Goal: Task Accomplishment & Management: Complete application form

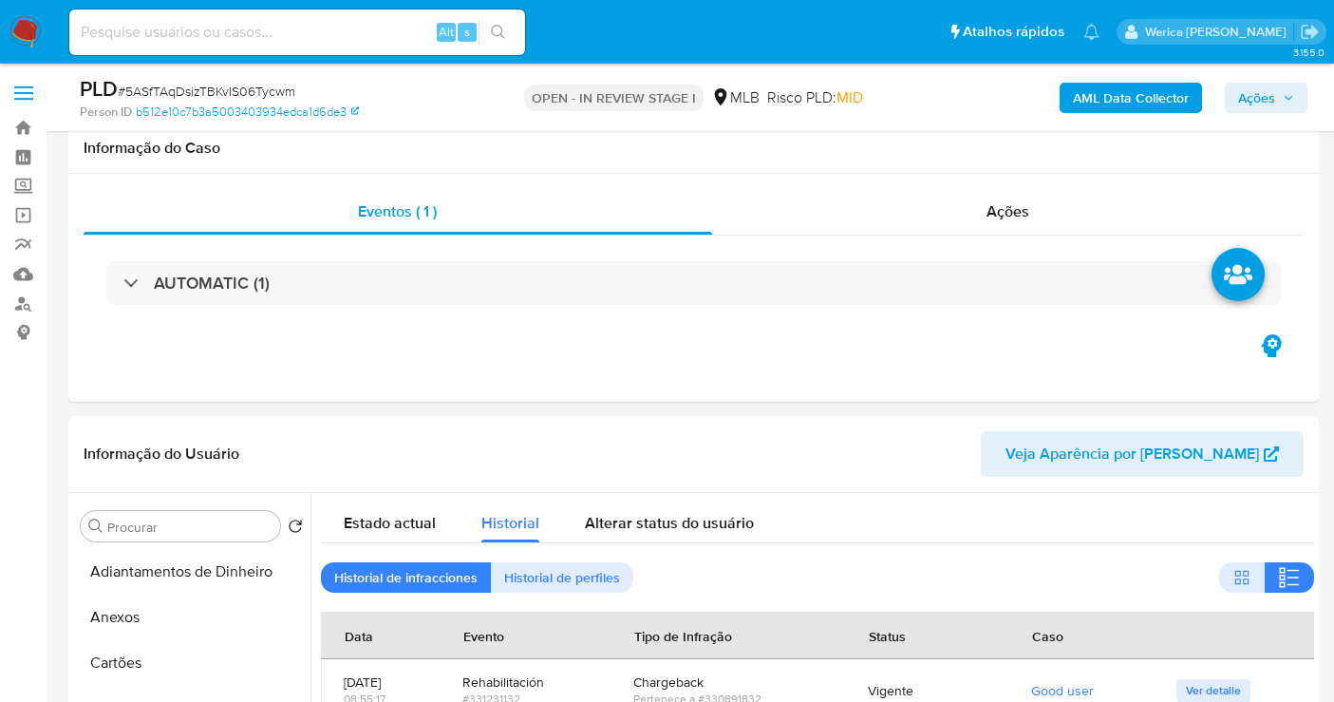
select select "10"
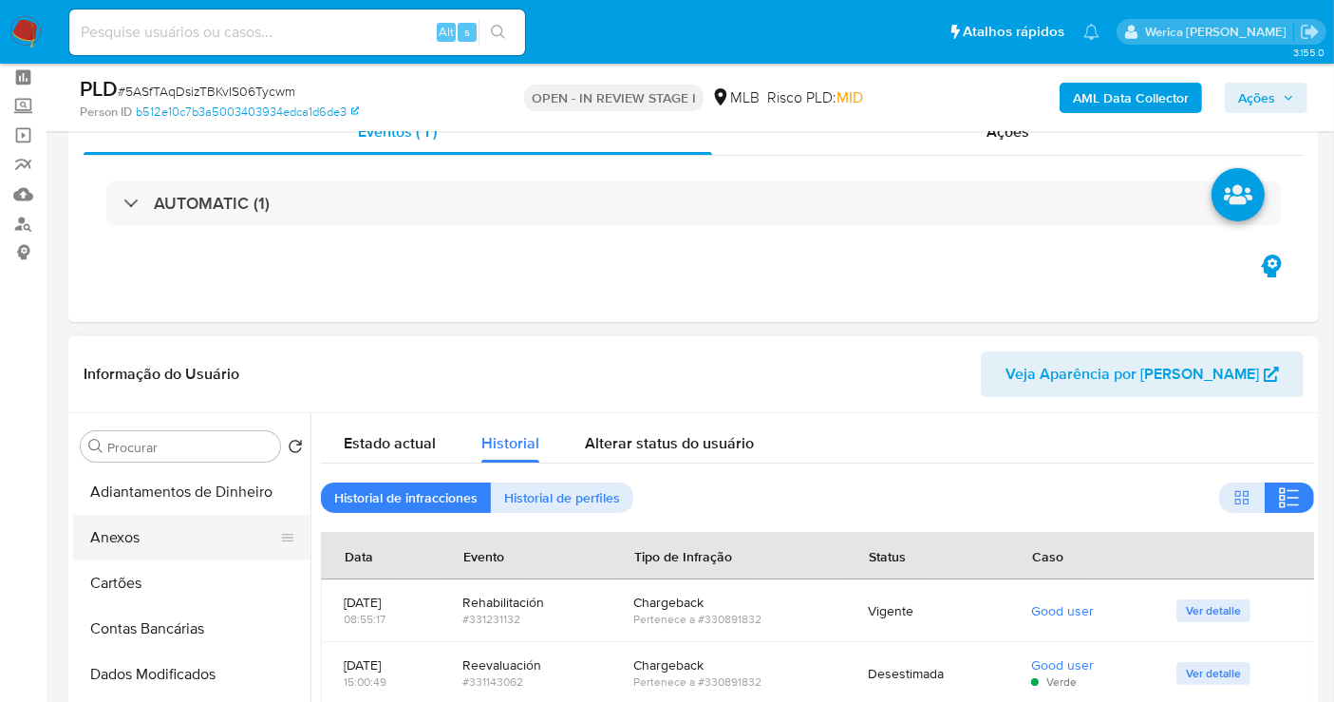
click at [186, 537] on button "Anexos" at bounding box center [184, 538] width 222 height 46
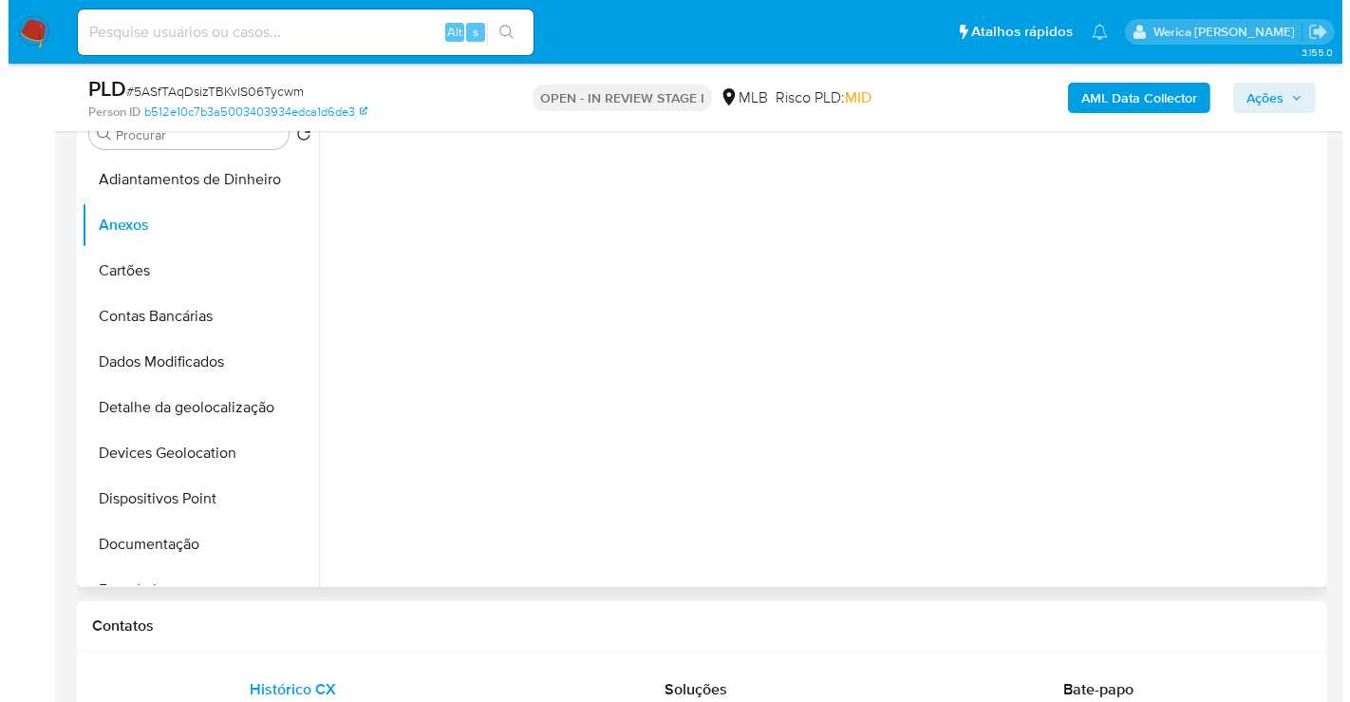
scroll to position [396, 0]
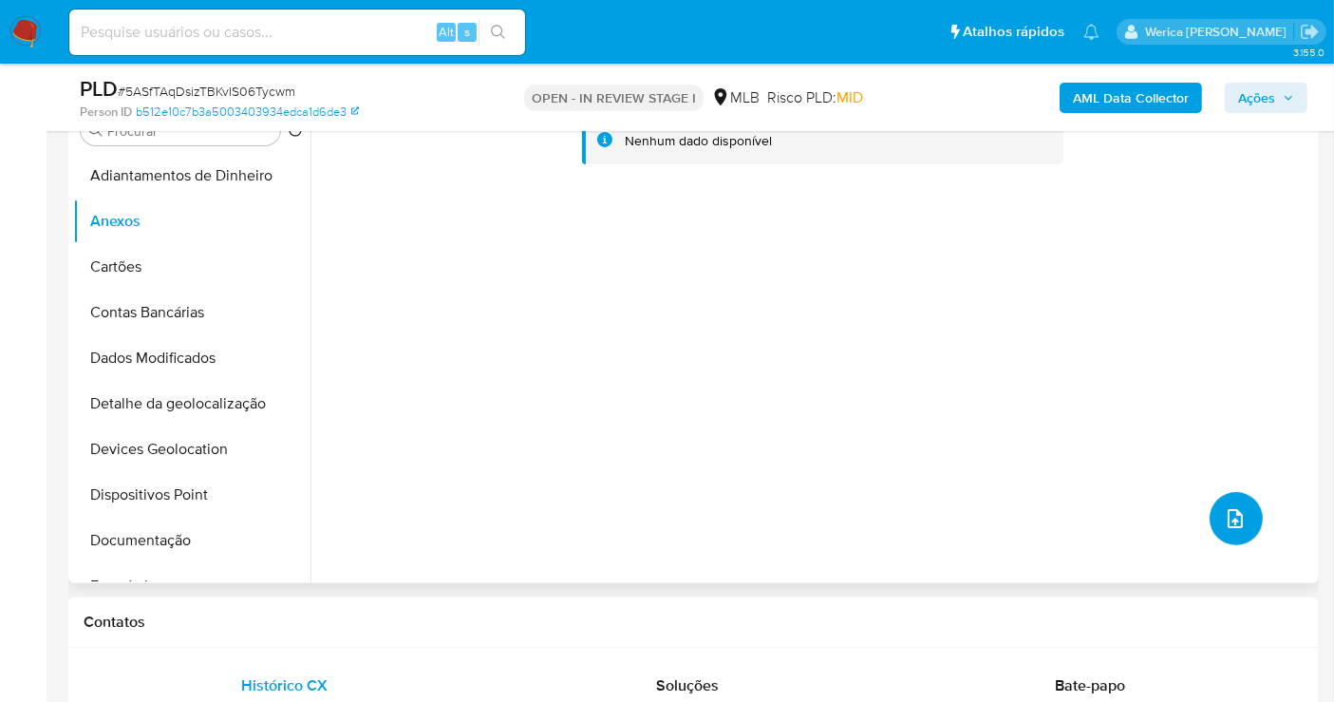
click at [1234, 510] on icon "upload-file" at bounding box center [1235, 518] width 23 height 23
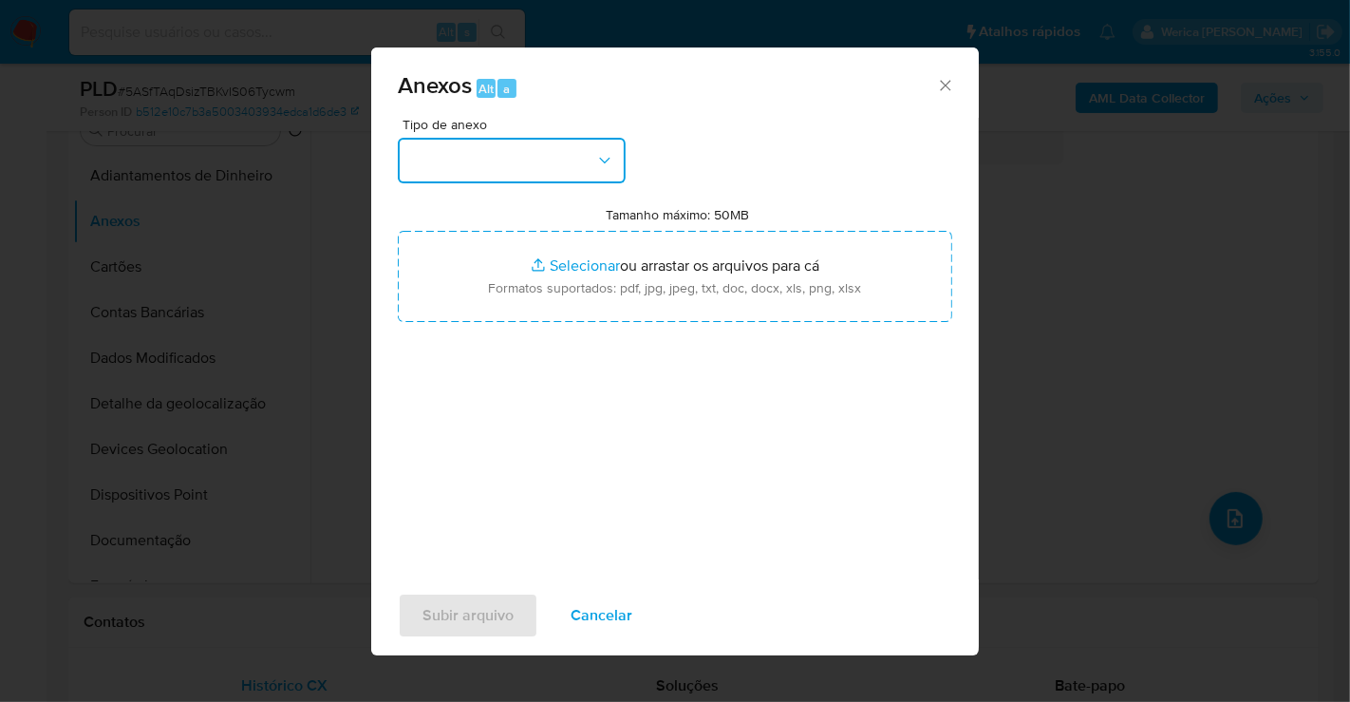
click at [570, 174] on button "button" at bounding box center [512, 161] width 228 height 46
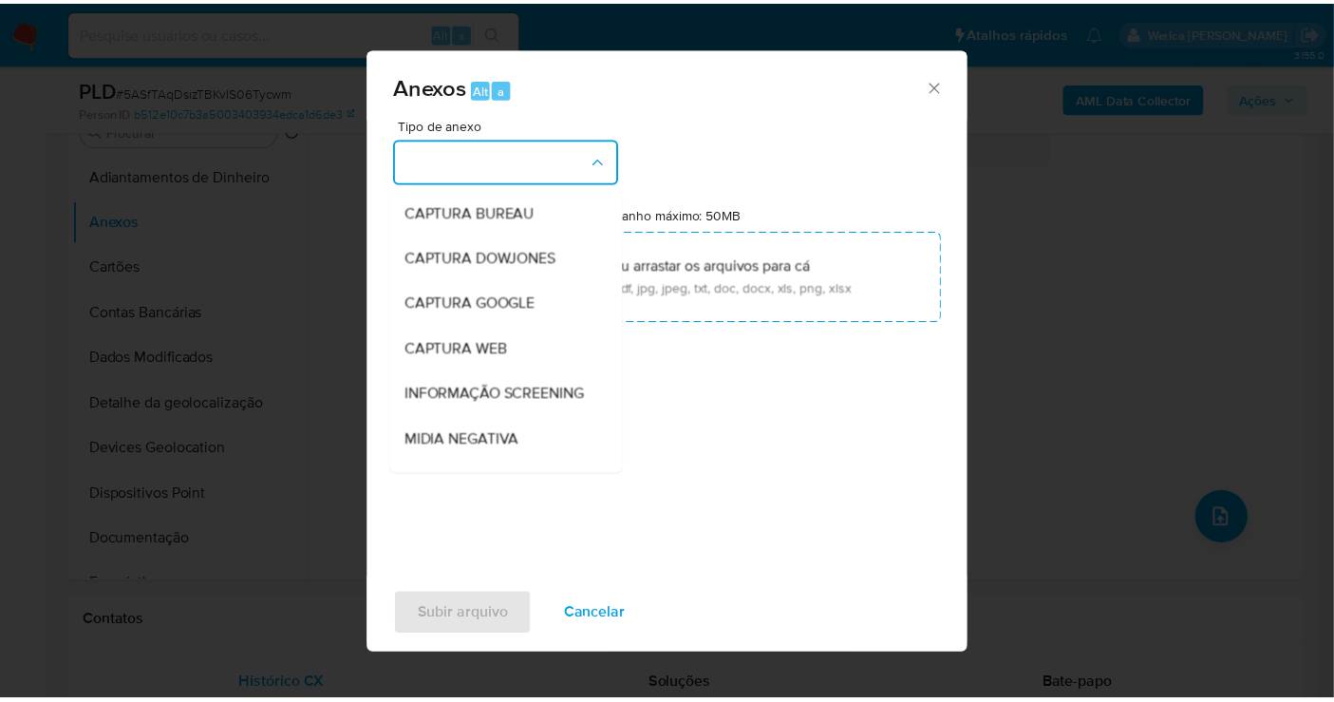
scroll to position [292, 0]
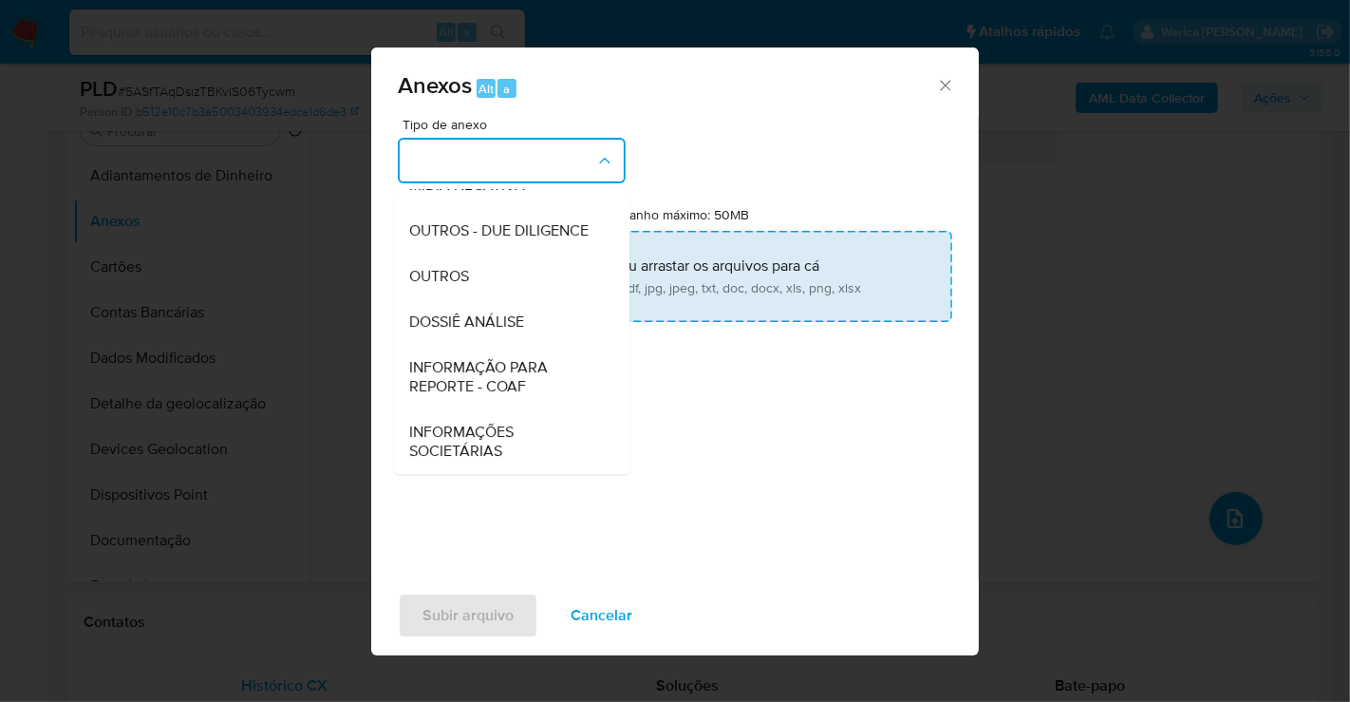
click at [510, 307] on div "DOSSIÊ ANÁLISE" at bounding box center [506, 322] width 194 height 46
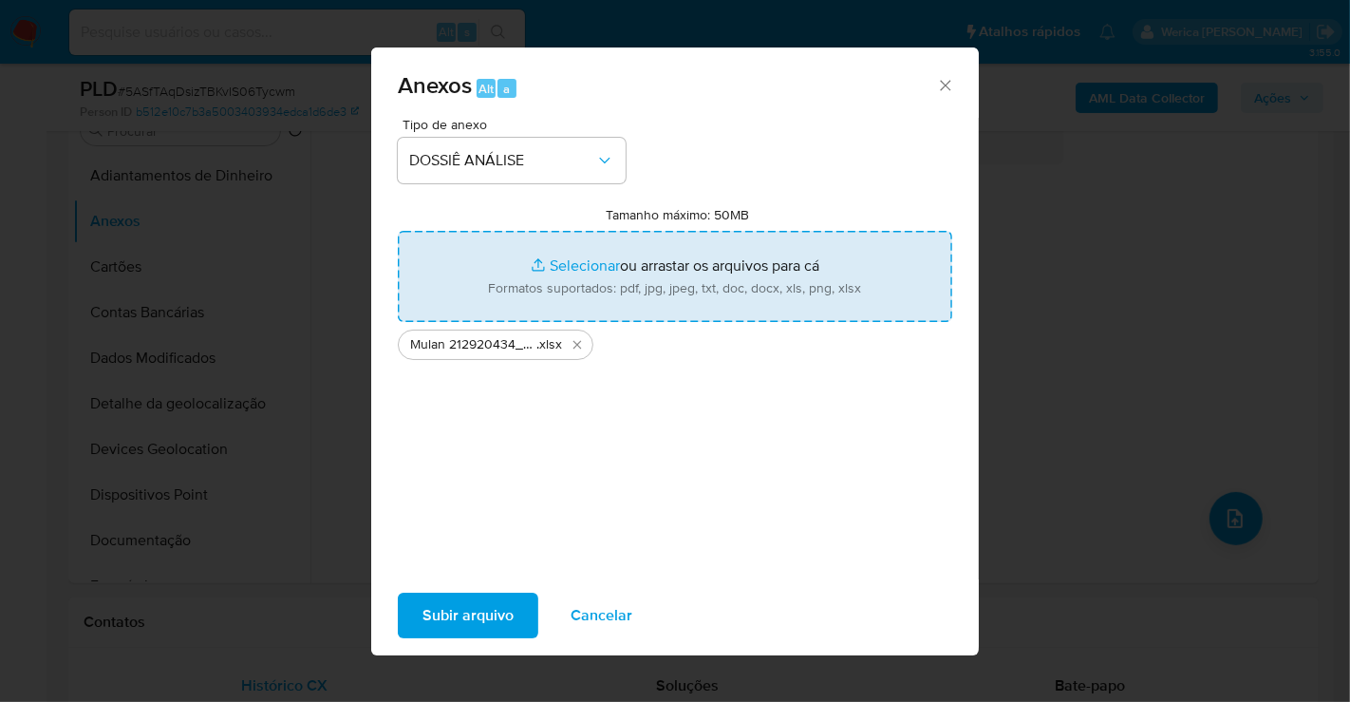
type input "C:\fakepath\Declinio - 5ASfTAqDsizTBKvIS06Tycwm - CPF 17030233824 - PAULO CESAR…"
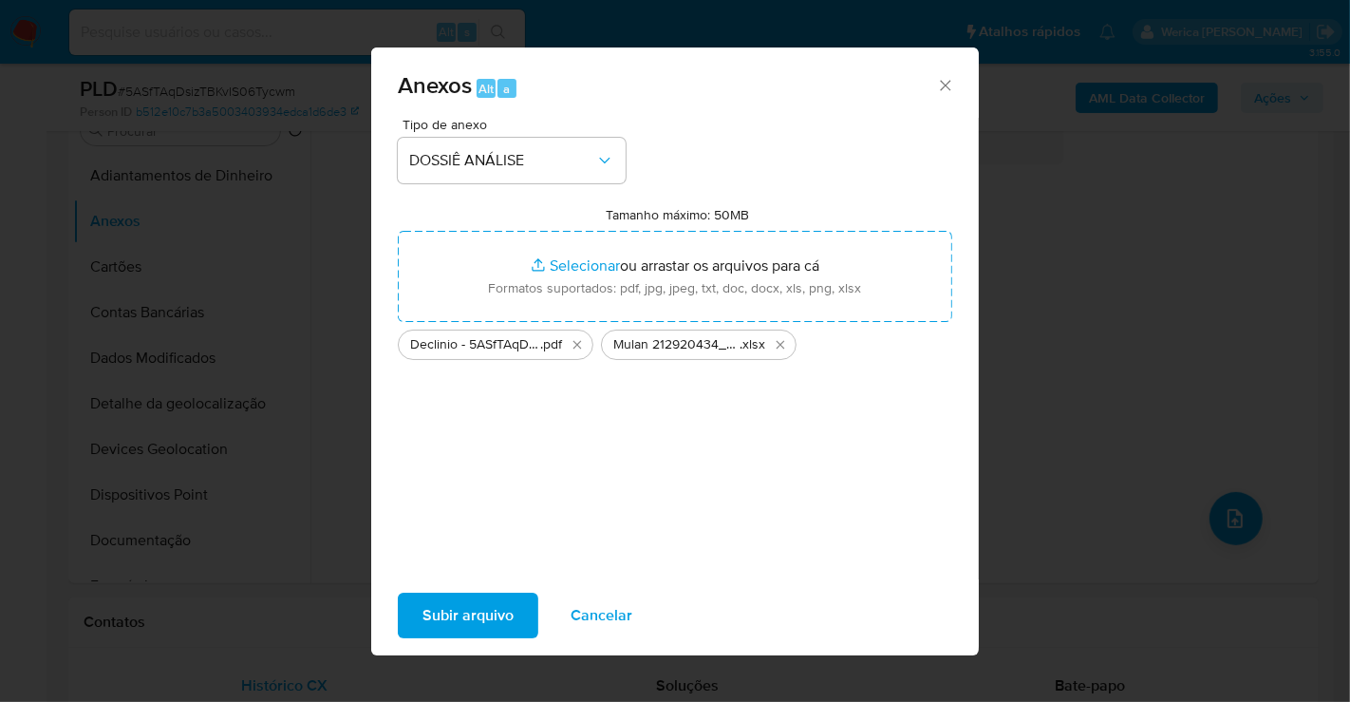
click at [425, 617] on span "Subir arquivo" at bounding box center [468, 615] width 91 height 42
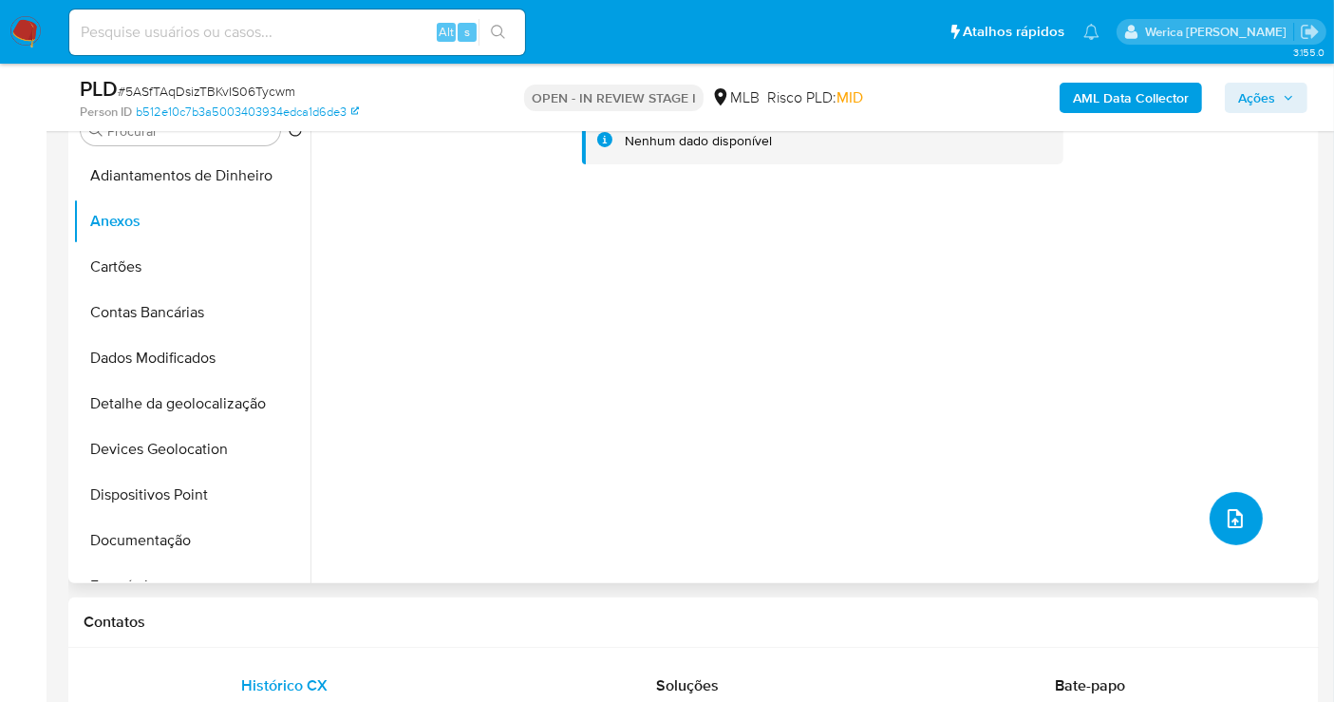
click at [1231, 520] on icon "upload-file" at bounding box center [1235, 518] width 23 height 23
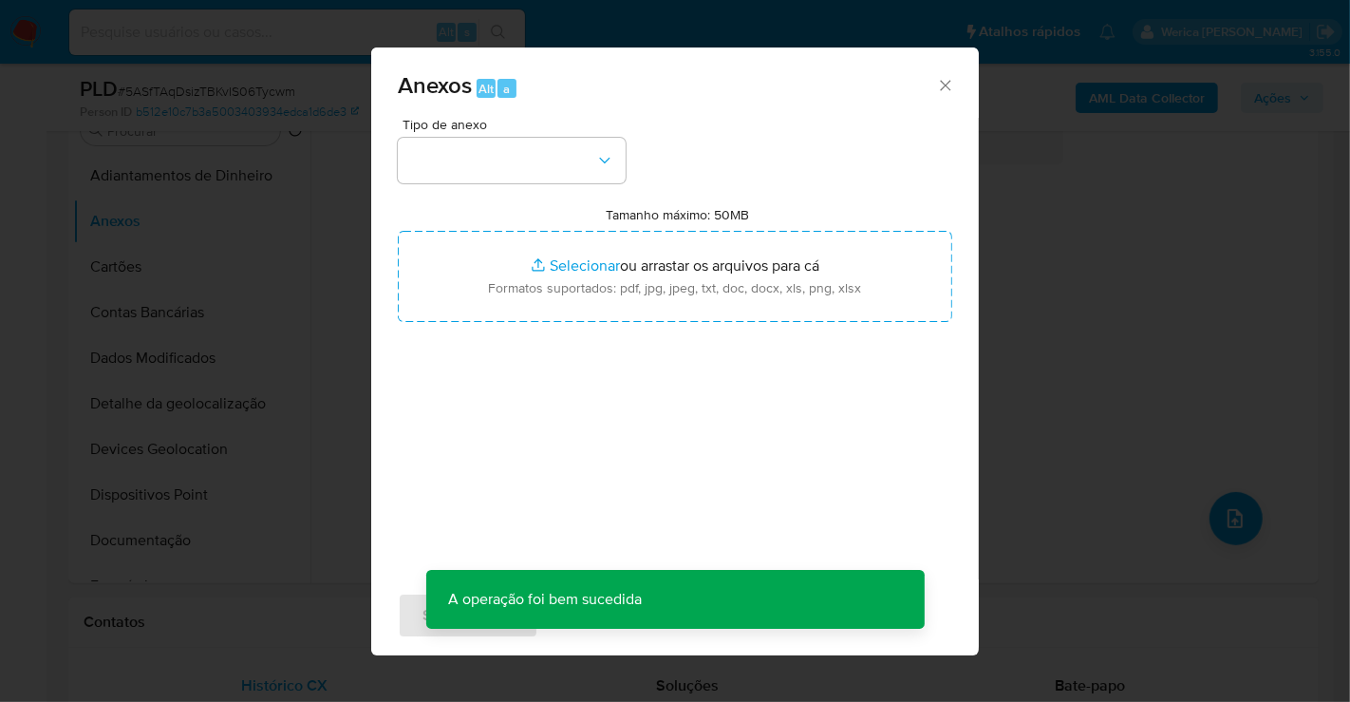
click at [1245, 320] on div "Anexos Alt a Tipo de anexo Tamanho máximo: 50MB Selecionar arquivos Selecionar …" at bounding box center [675, 351] width 1350 height 702
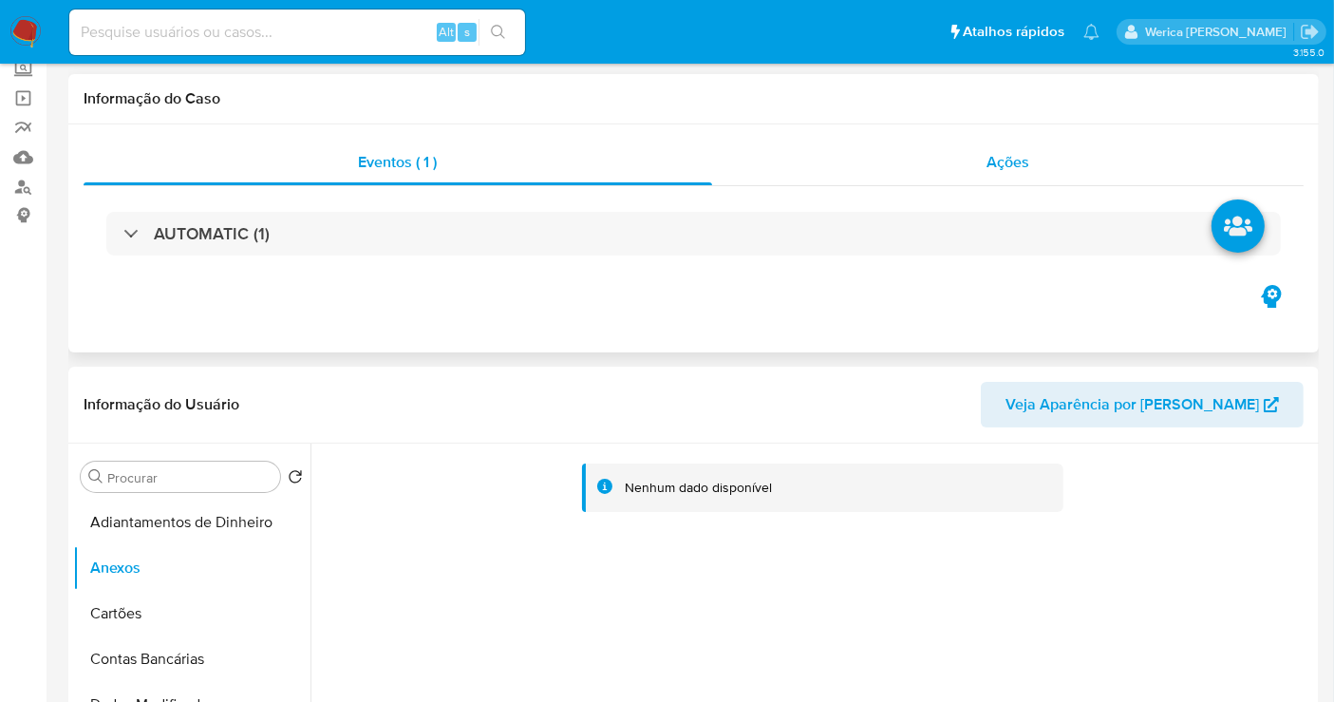
scroll to position [0, 0]
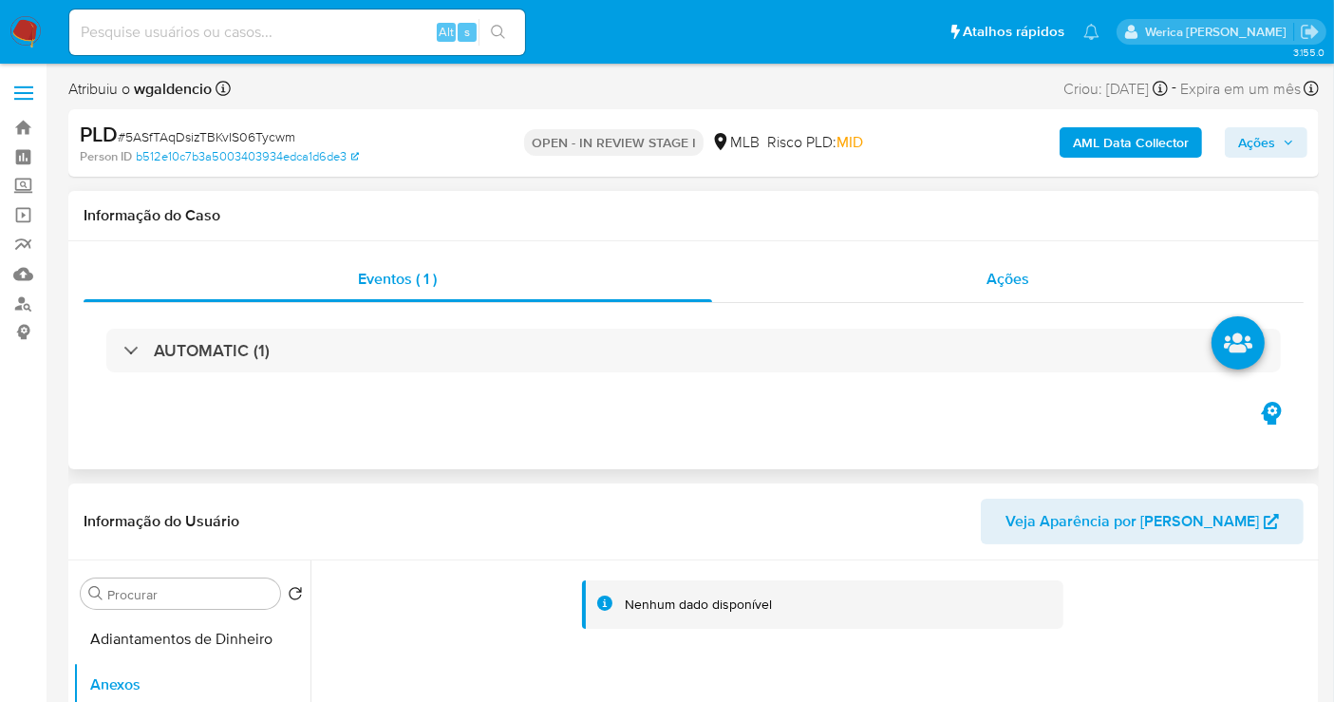
click at [1122, 273] on div "Ações" at bounding box center [1008, 279] width 592 height 46
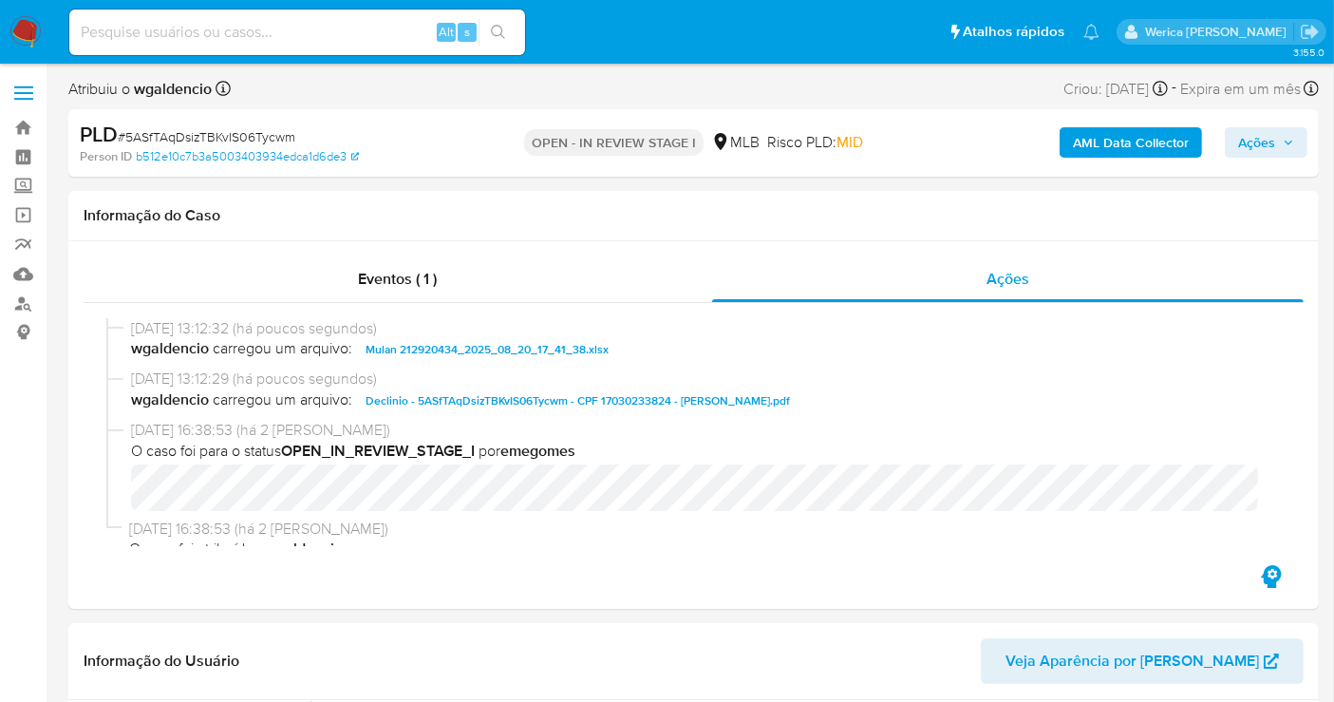
click at [1272, 160] on div "AML Data Collector Ações" at bounding box center [1105, 143] width 404 height 45
click at [1269, 144] on span "Ações" at bounding box center [1256, 142] width 37 height 30
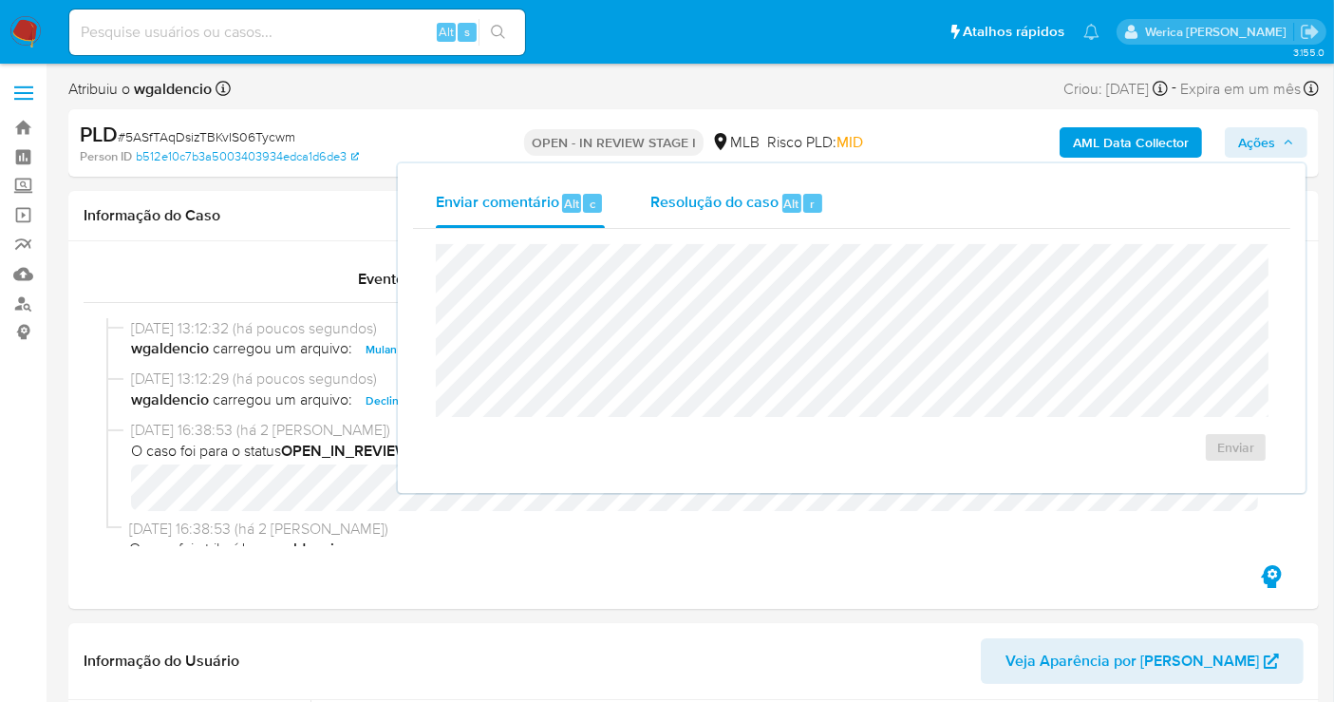
click at [746, 186] on div "Resolução do caso Alt r" at bounding box center [737, 203] width 174 height 49
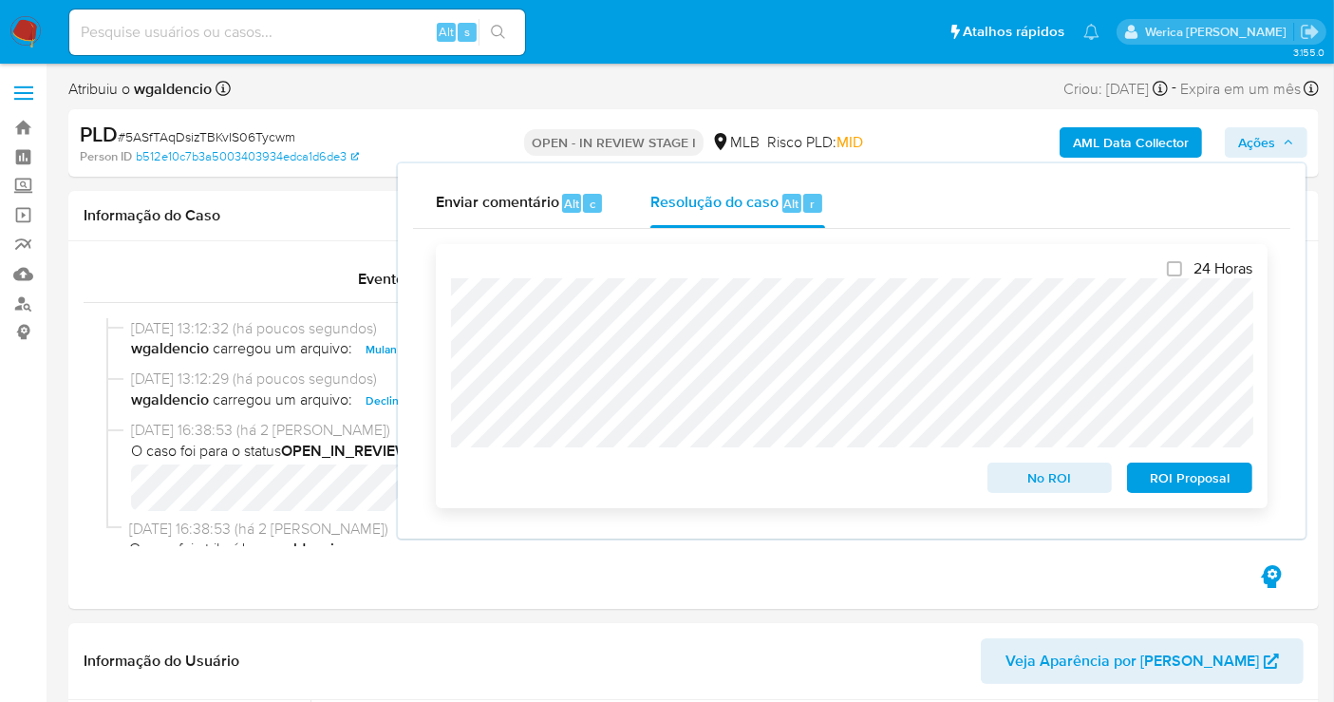
click at [1041, 489] on span "No ROI" at bounding box center [1050, 477] width 99 height 27
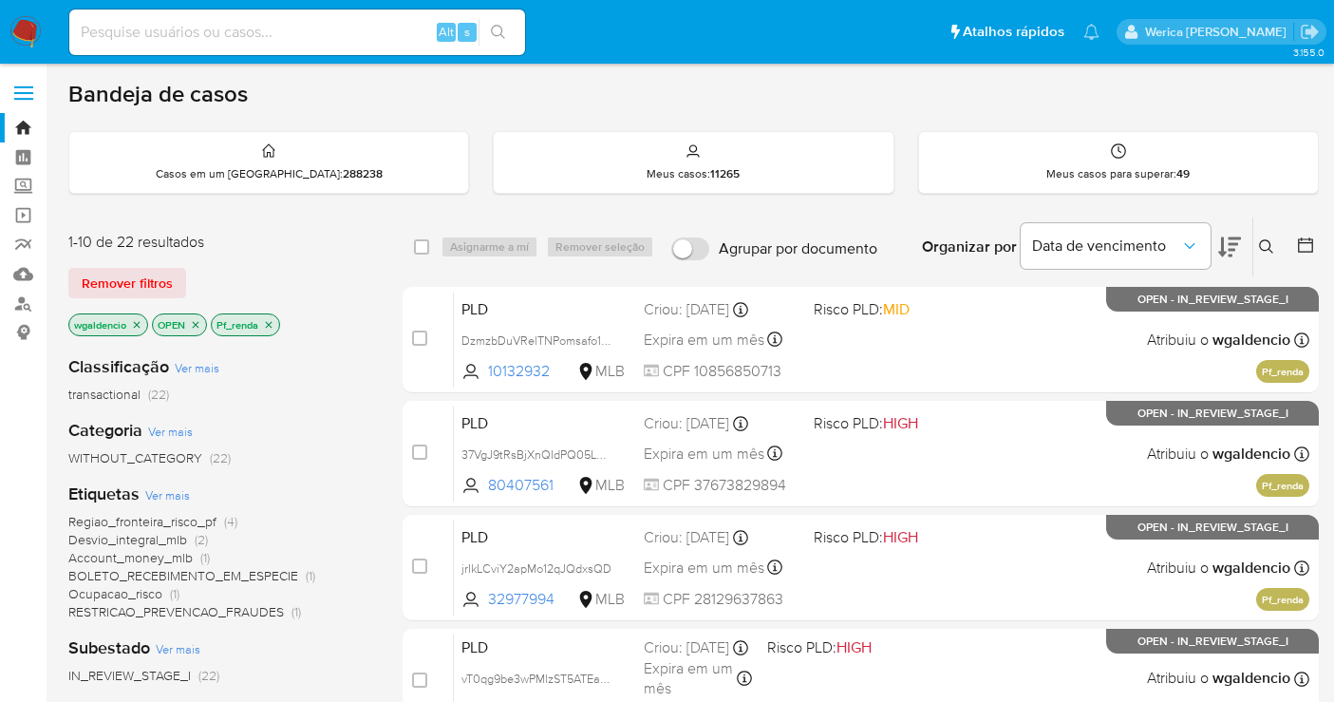
scroll to position [738, 0]
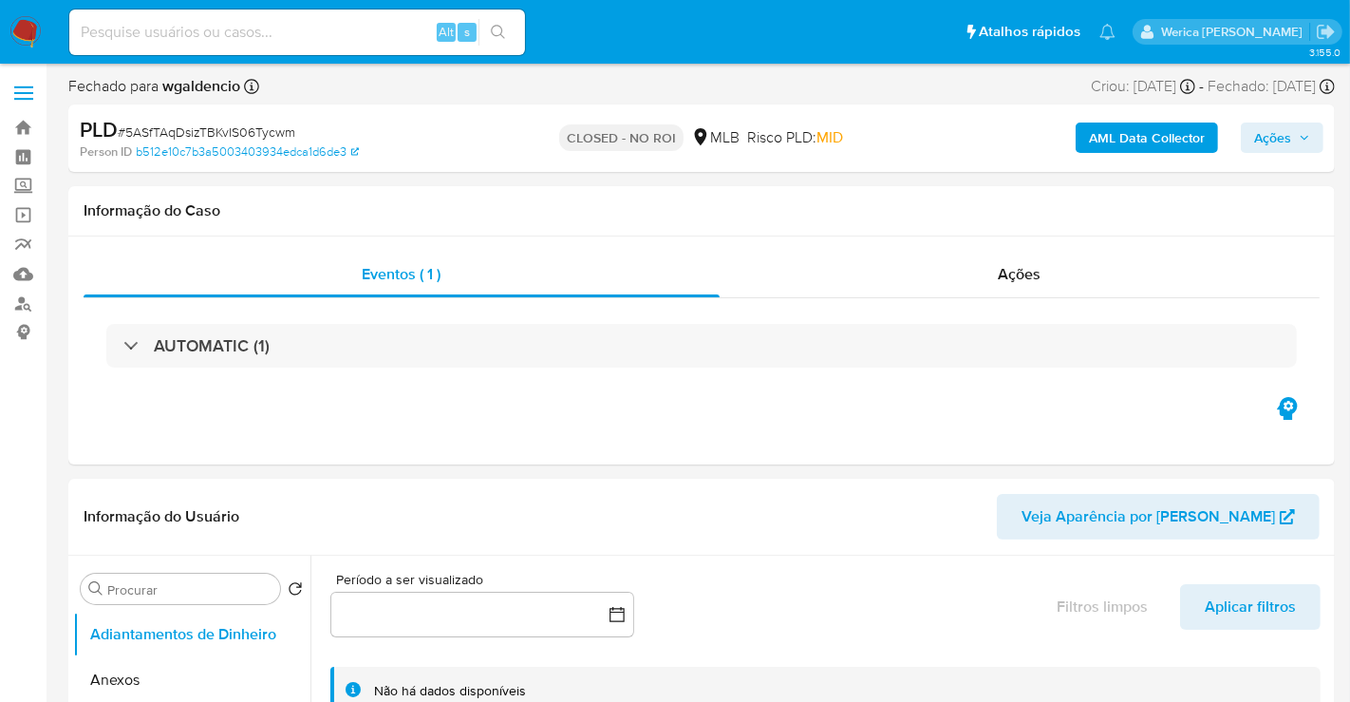
select select "10"
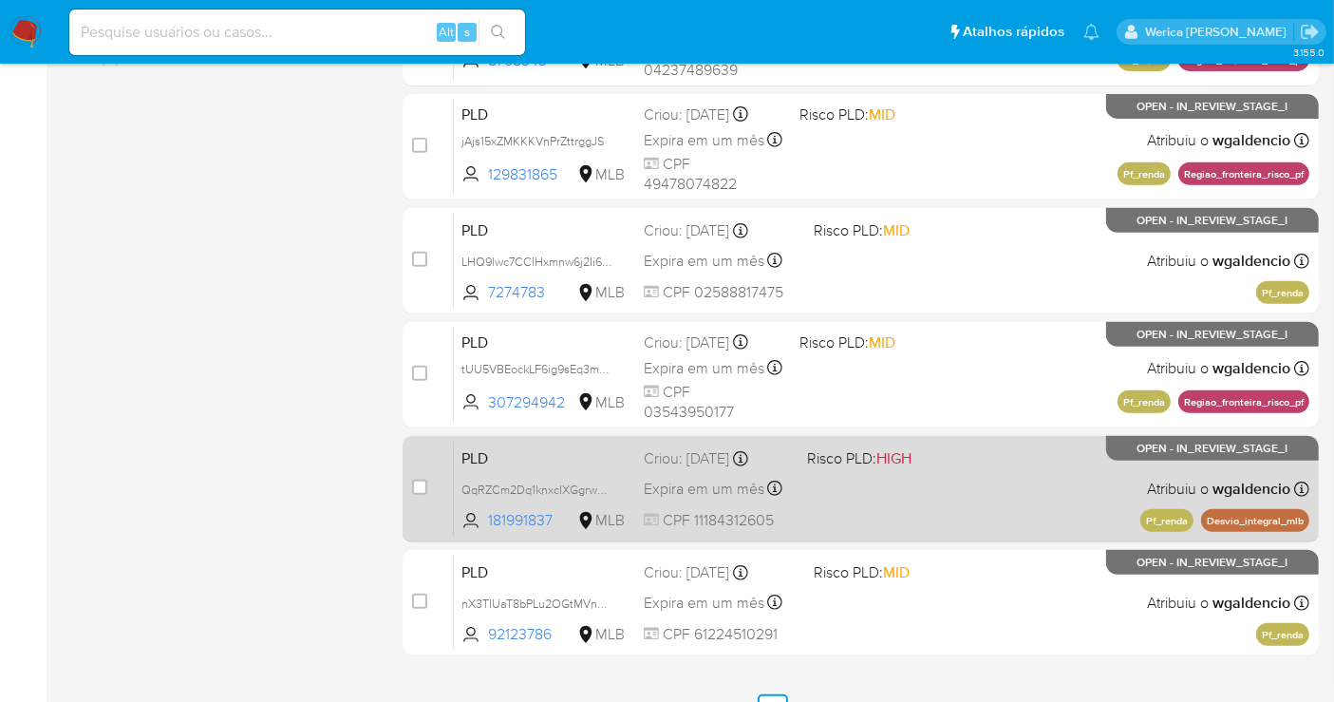
scroll to position [795, 0]
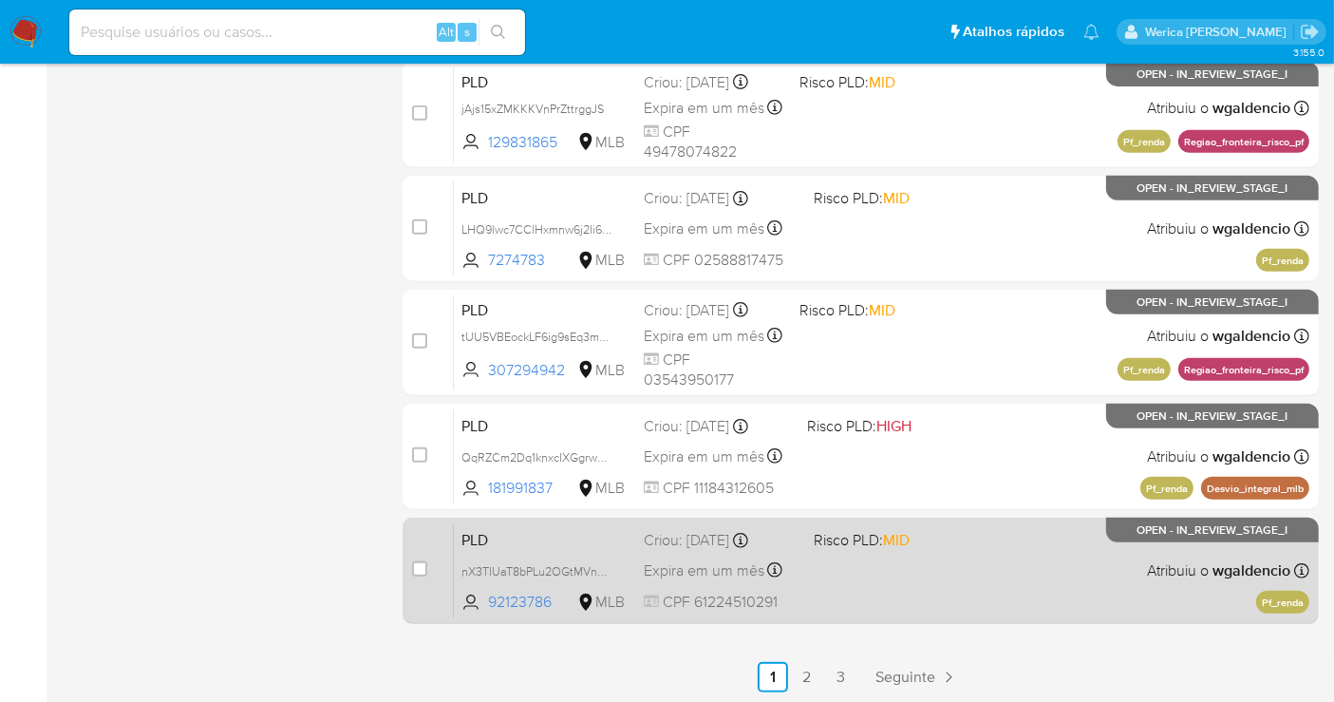
click at [861, 579] on div "PLD nX3TIUaT8bPLu2OGtMVnmXkb 92123786 MLB Risco PLD: MID Criou: 12/08/2025 Crio…" at bounding box center [882, 570] width 856 height 96
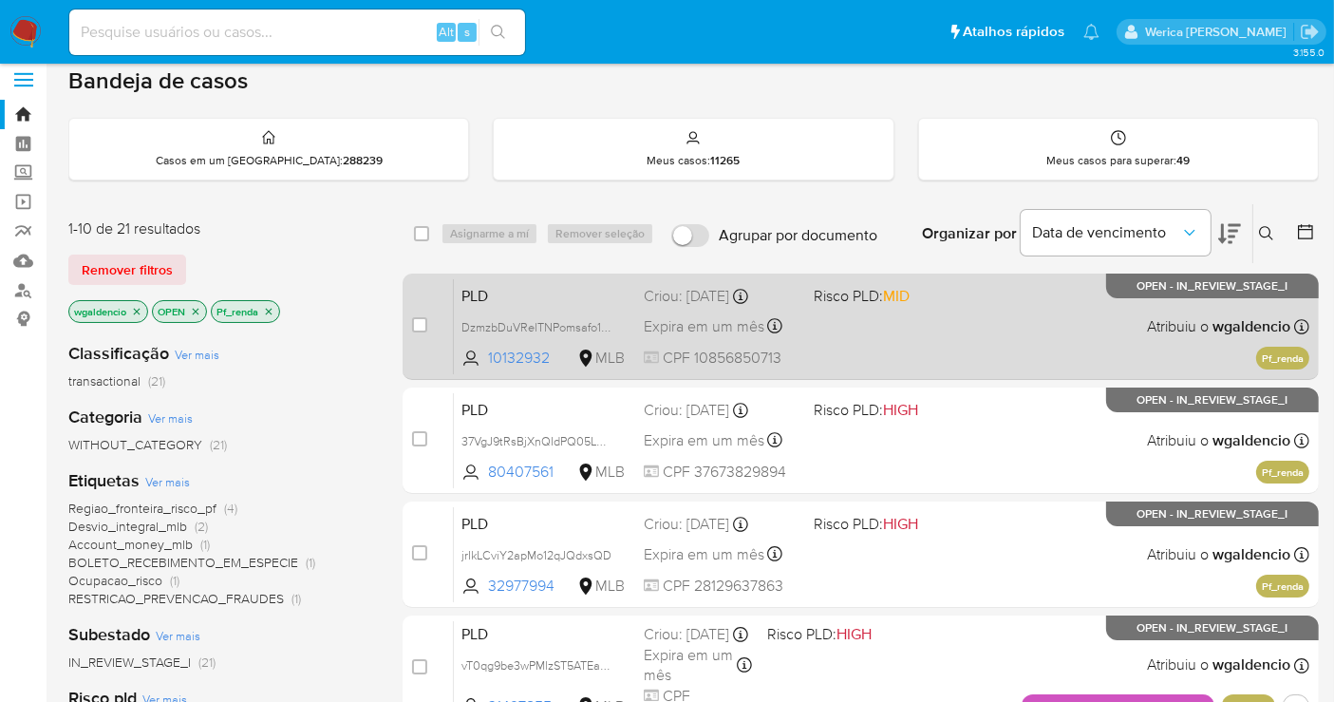
scroll to position [0, 0]
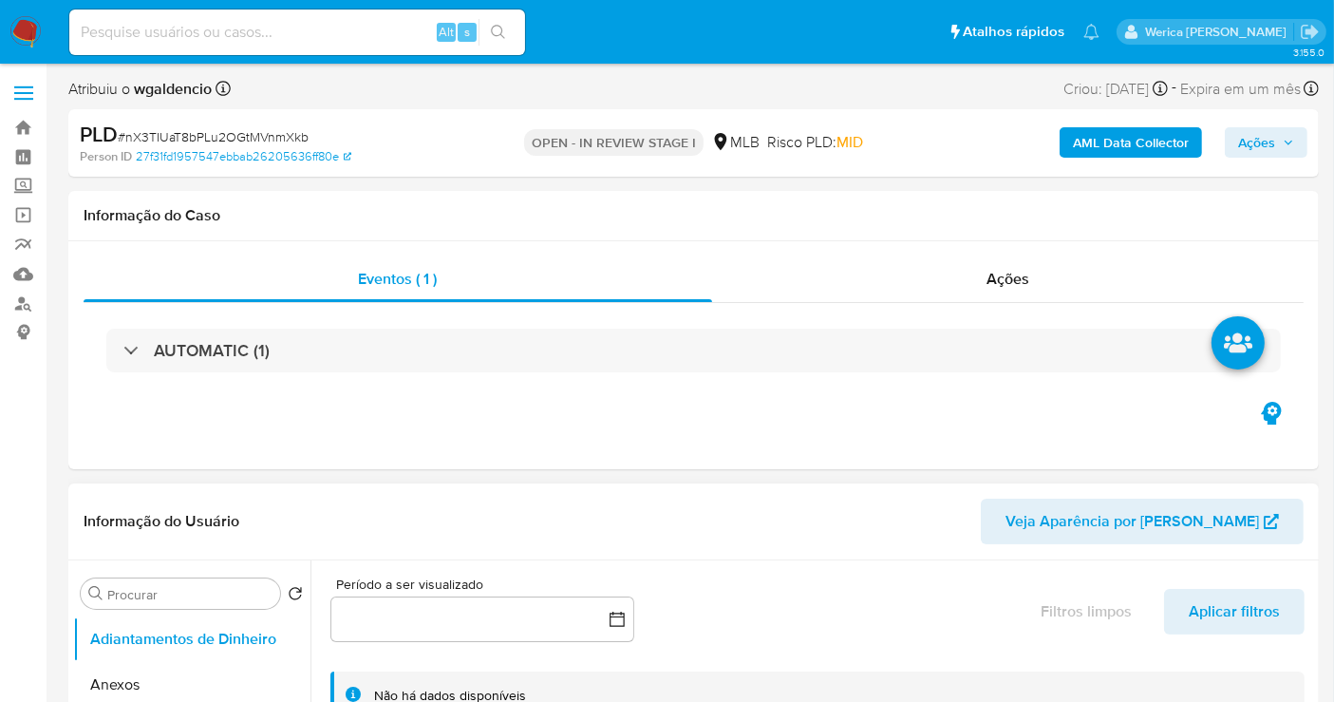
select select "10"
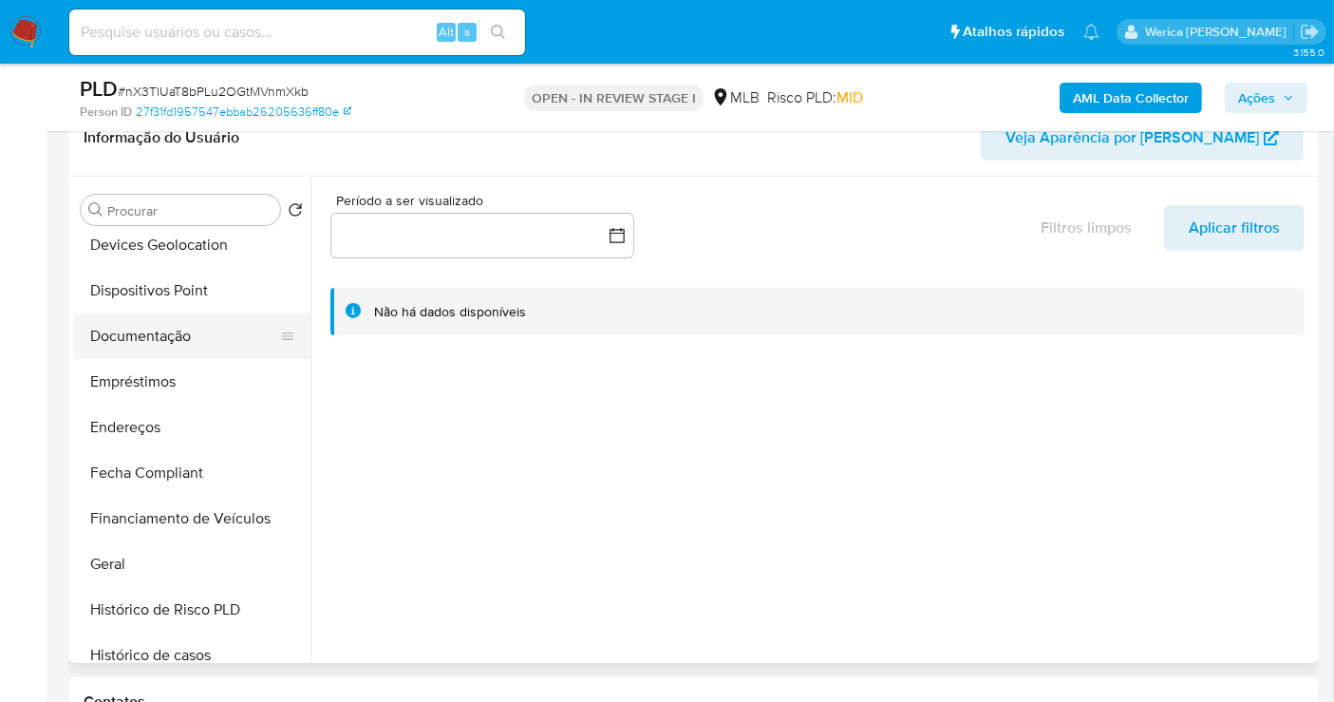
scroll to position [316, 0]
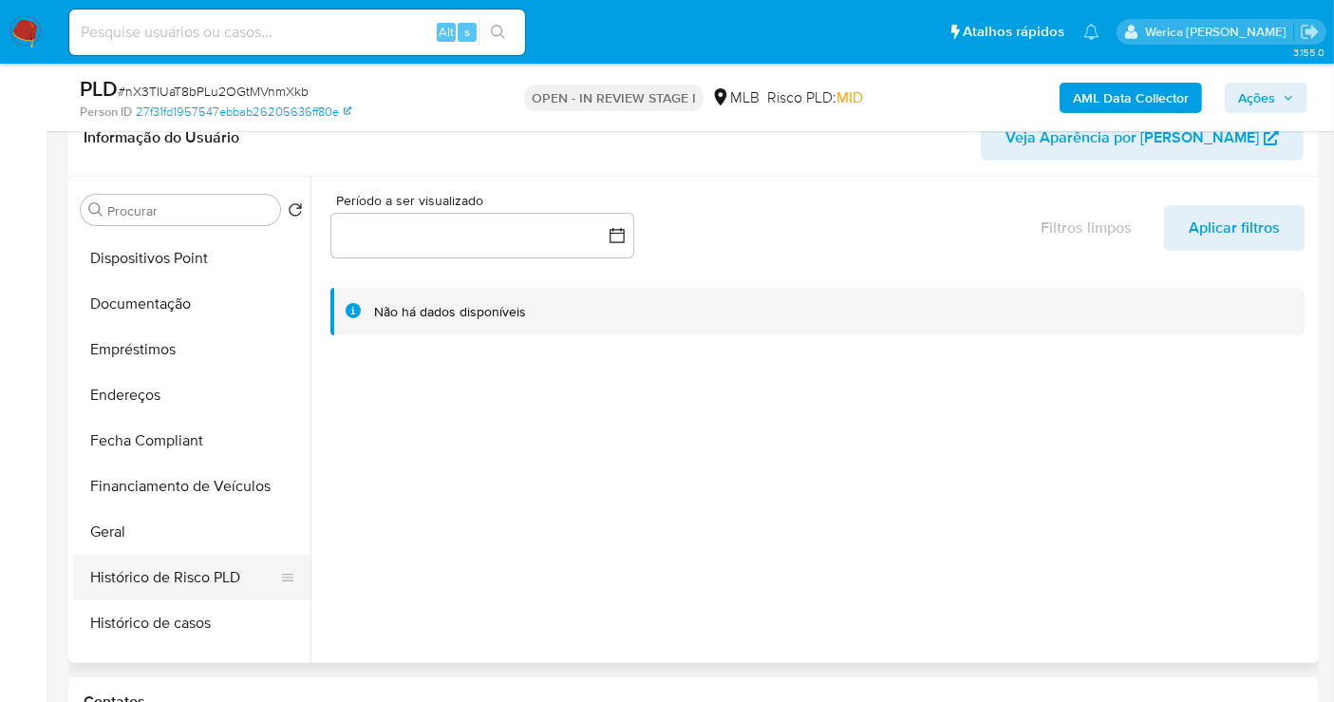
click at [144, 555] on ul "Adiantamentos de Dinheiro Anexos Cartões Contas Bancárias Dados Modificados Det…" at bounding box center [191, 447] width 237 height 428
click at [162, 527] on button "Geral" at bounding box center [184, 532] width 222 height 46
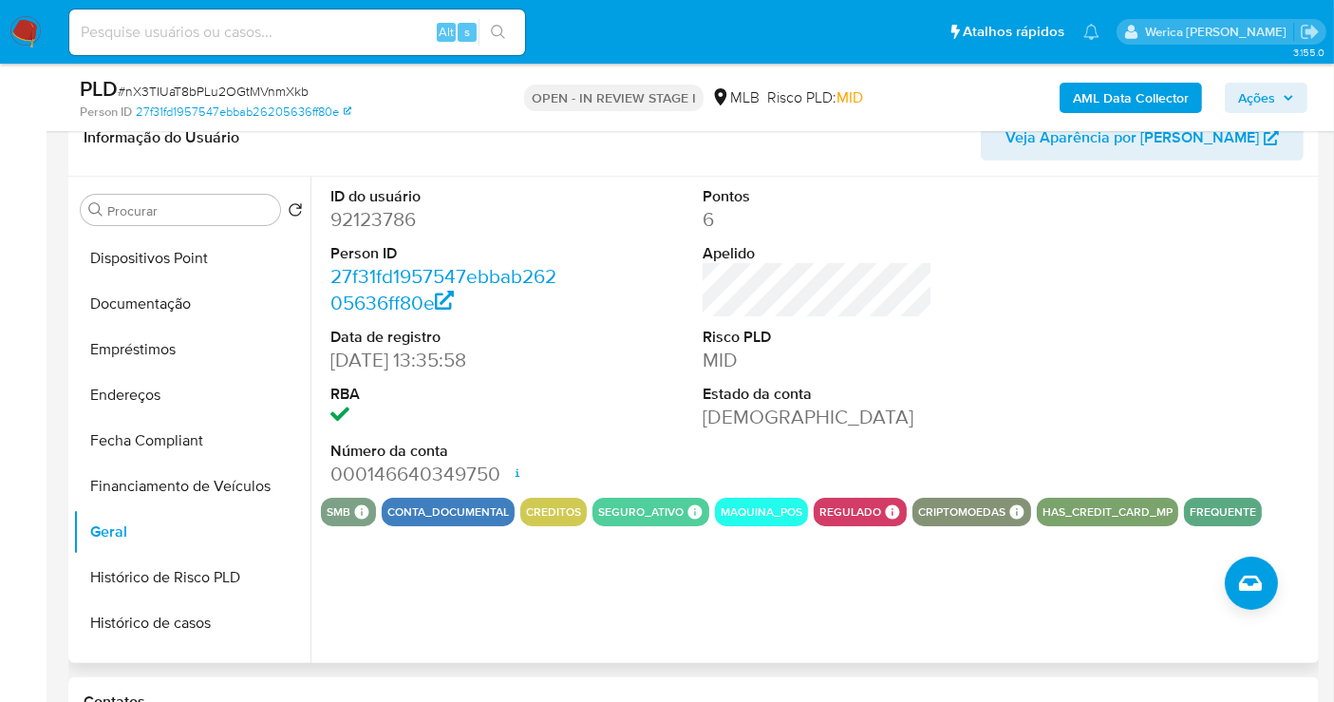
click at [371, 226] on dd "92123786" at bounding box center [445, 219] width 230 height 27
click at [371, 224] on dd "92123786" at bounding box center [445, 219] width 230 height 27
copy dd "92123786"
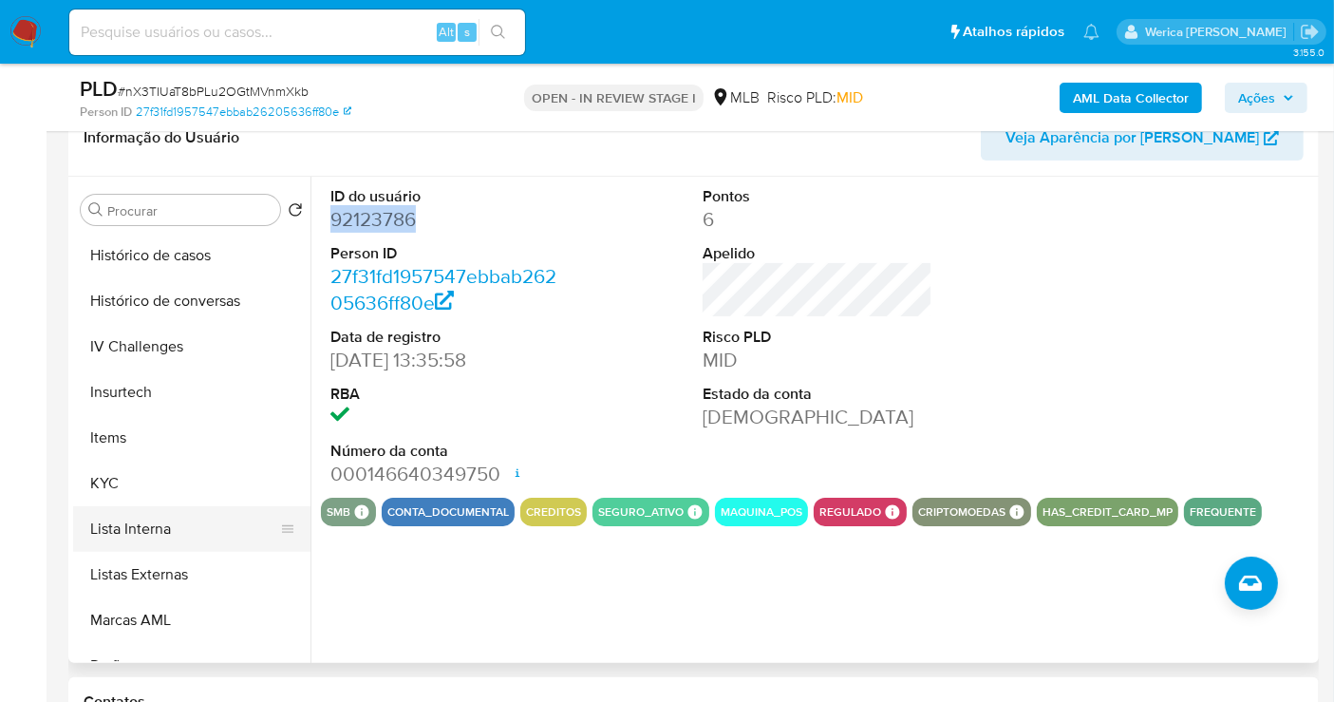
scroll to position [738, 0]
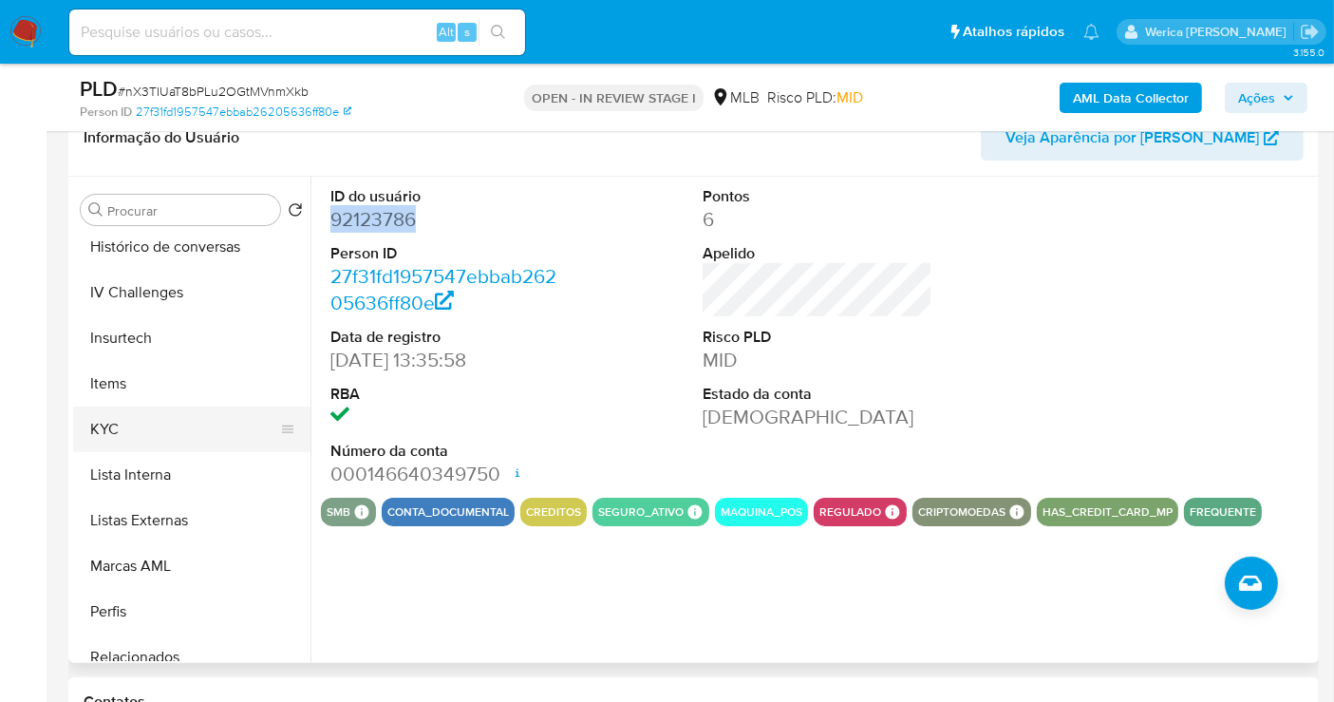
click at [176, 430] on button "KYC" at bounding box center [184, 429] width 222 height 46
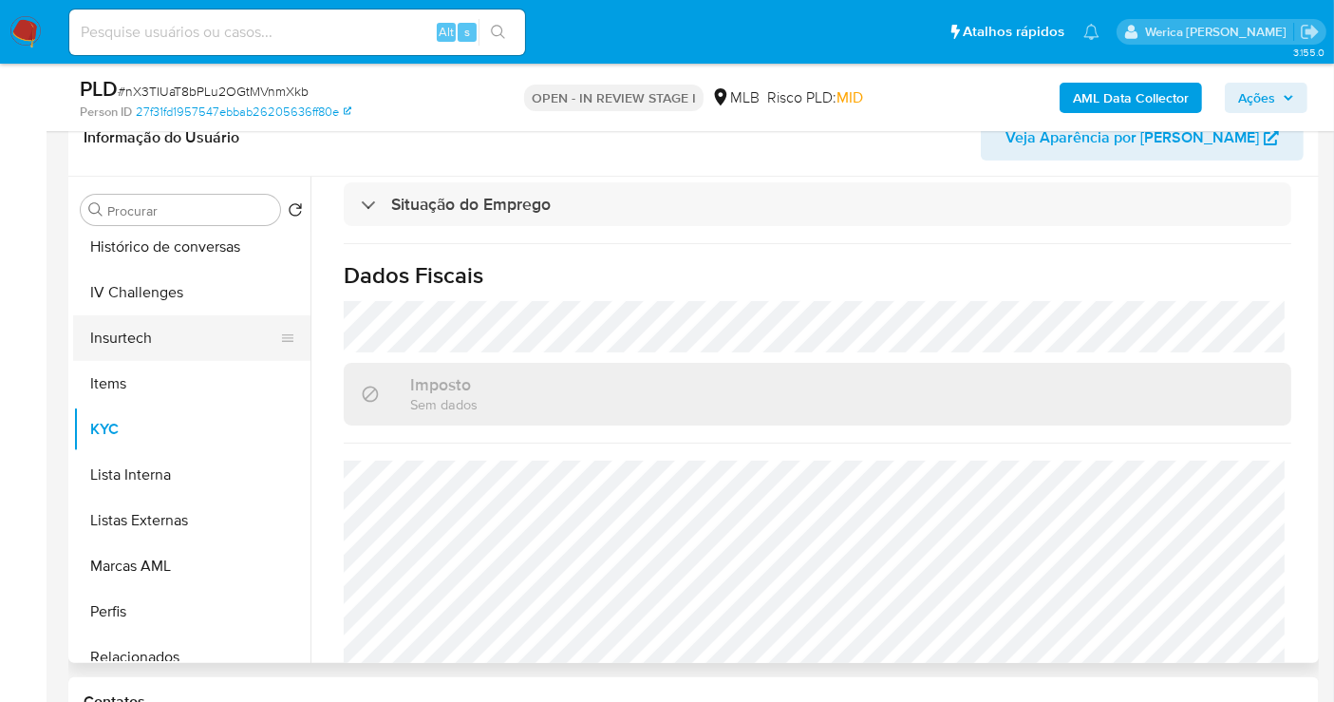
scroll to position [422, 0]
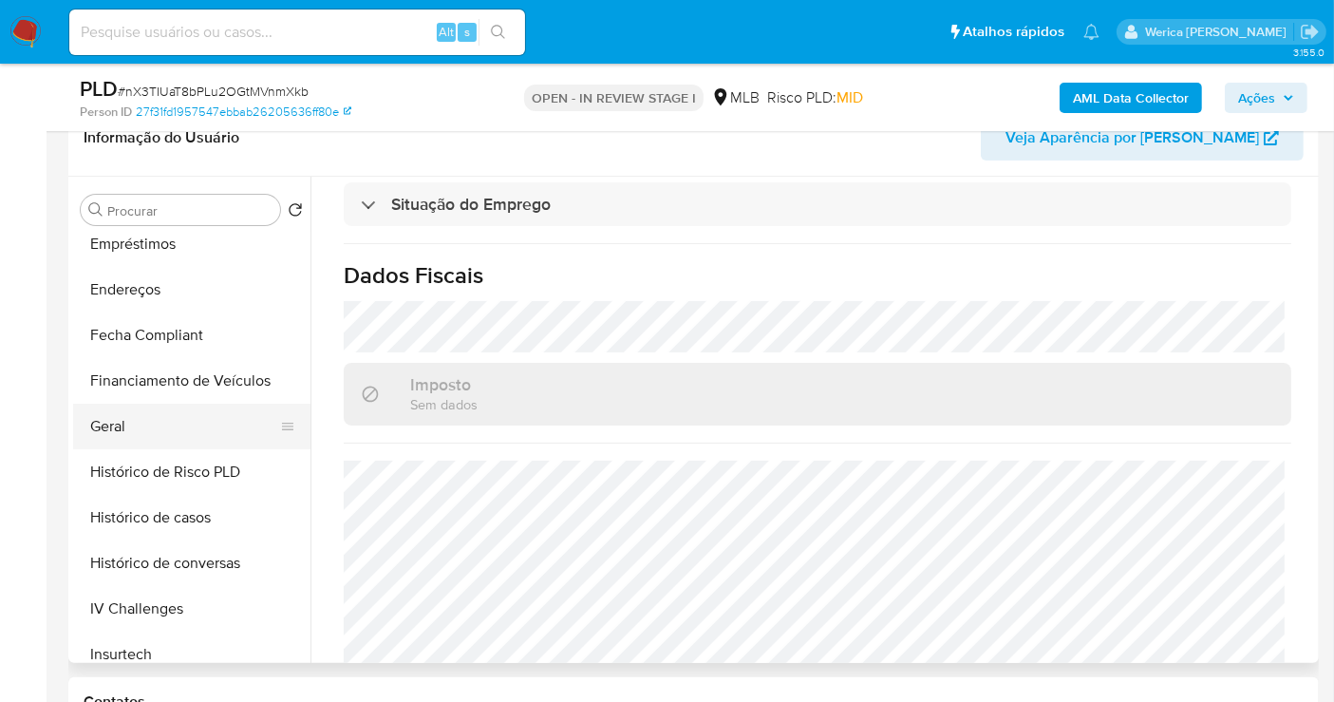
drag, startPoint x: 141, startPoint y: 393, endPoint x: 138, endPoint y: 415, distance: 22.0
click at [135, 405] on ul "Adiantamentos de Dinheiro Anexos Cartões Contas Bancárias Dados Modificados Det…" at bounding box center [191, 447] width 237 height 428
click at [143, 429] on button "Geral" at bounding box center [184, 427] width 222 height 46
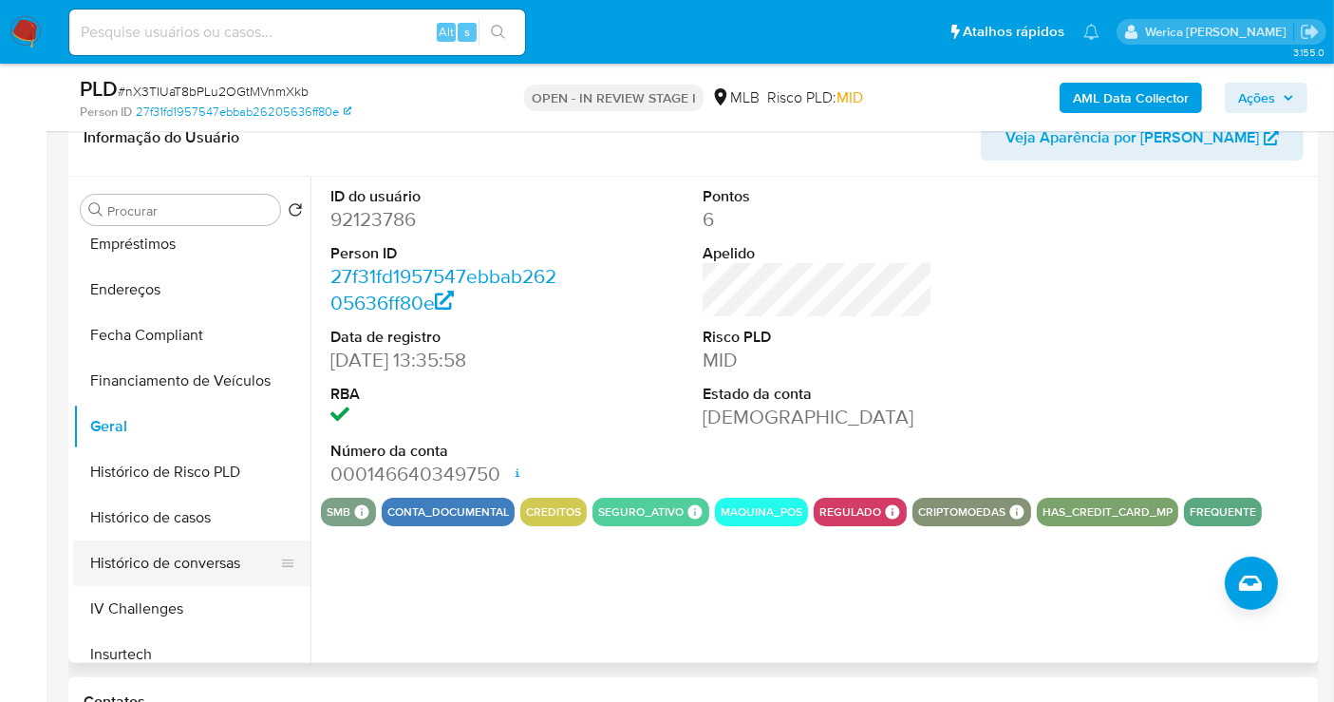
scroll to position [738, 0]
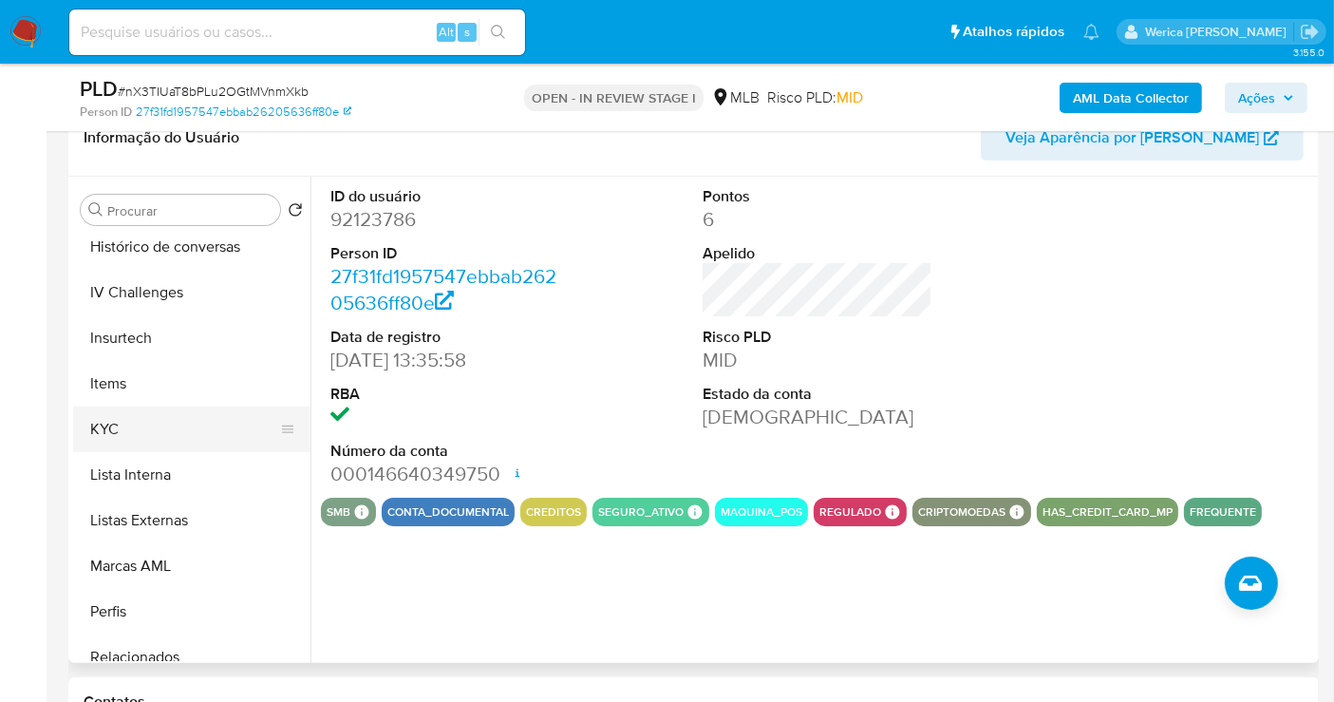
click at [120, 406] on button "KYC" at bounding box center [184, 429] width 222 height 46
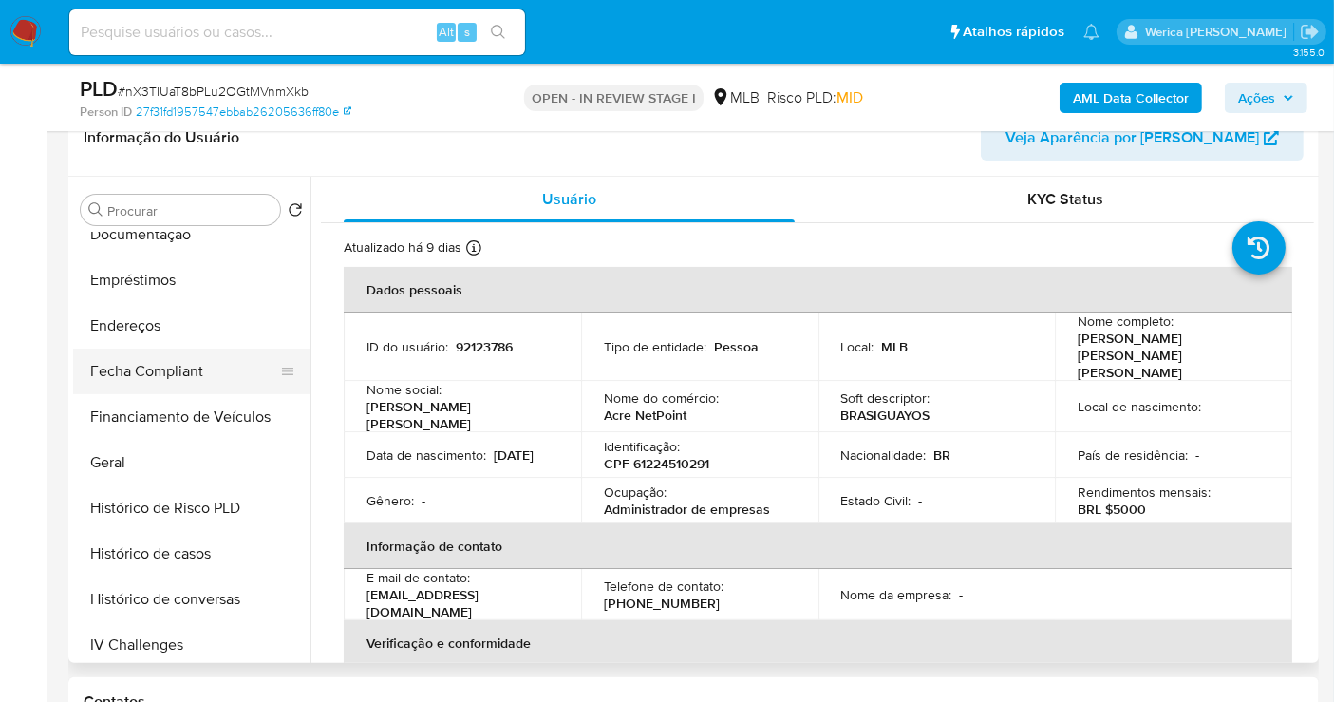
scroll to position [316, 0]
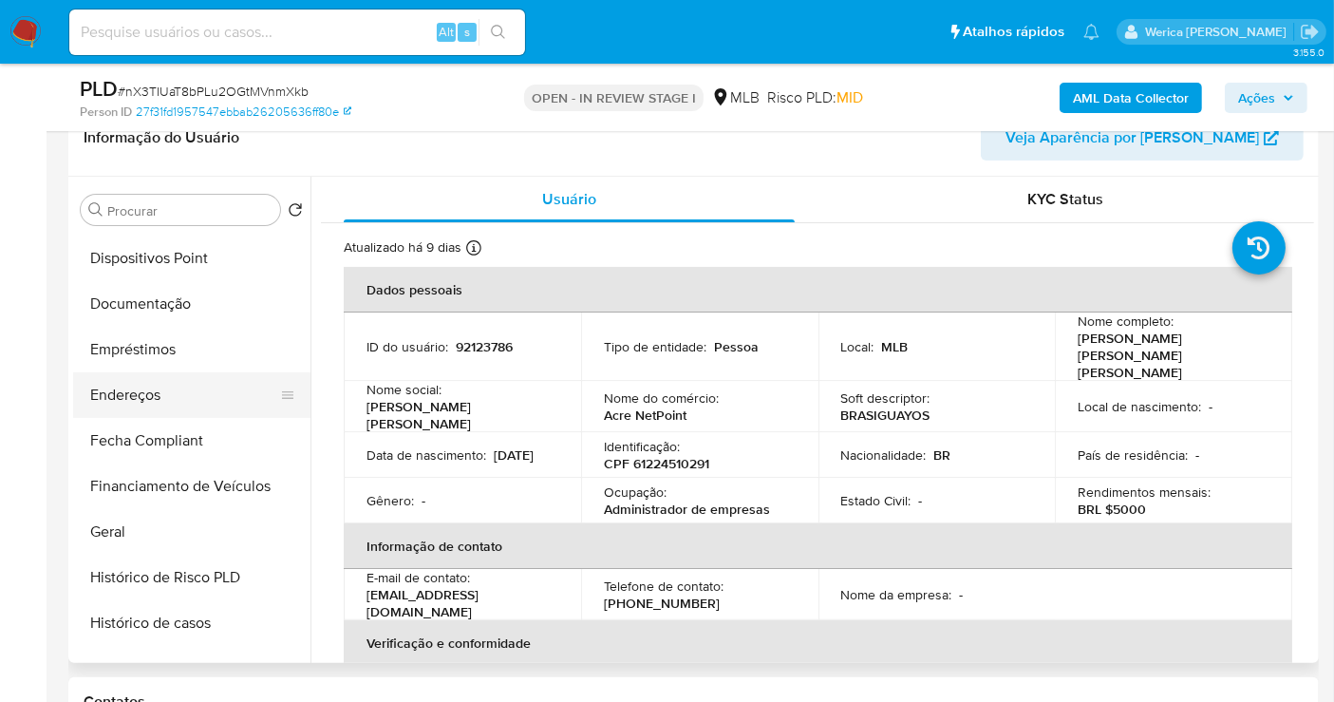
drag, startPoint x: 174, startPoint y: 399, endPoint x: 190, endPoint y: 395, distance: 16.6
click at [174, 397] on button "Endereços" at bounding box center [184, 395] width 222 height 46
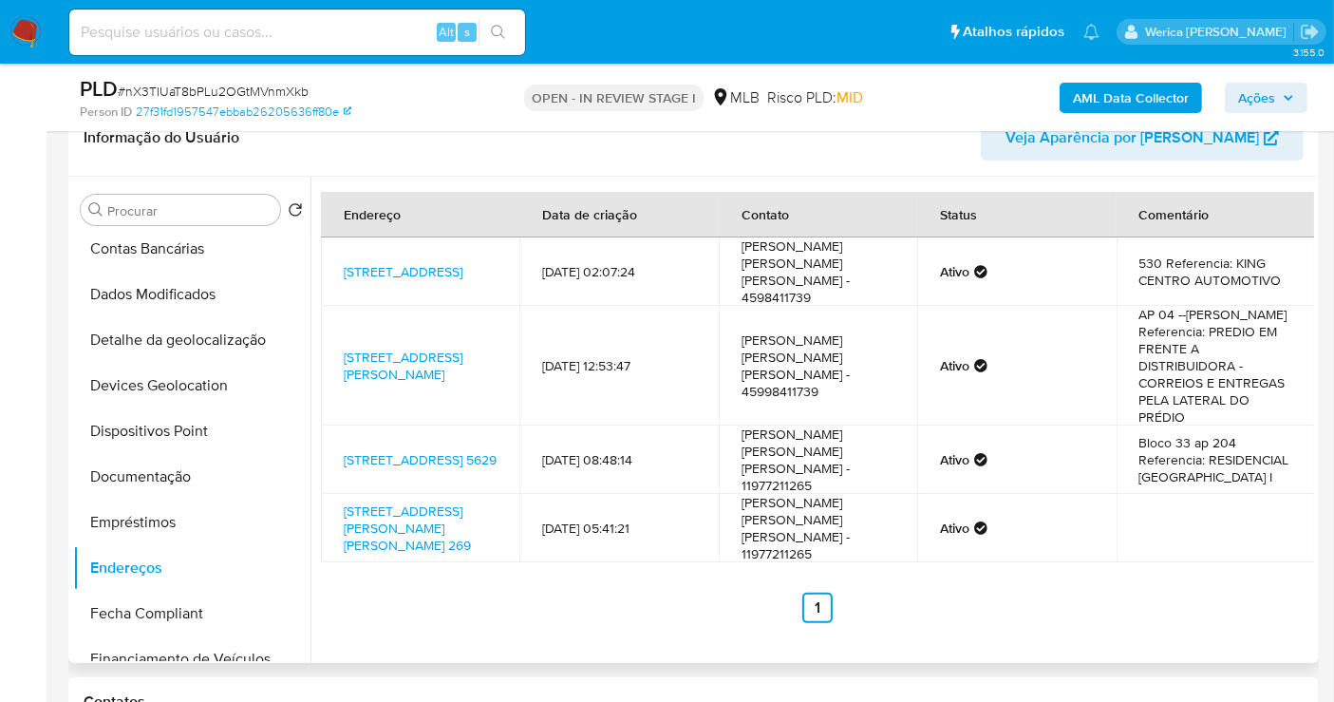
scroll to position [0, 0]
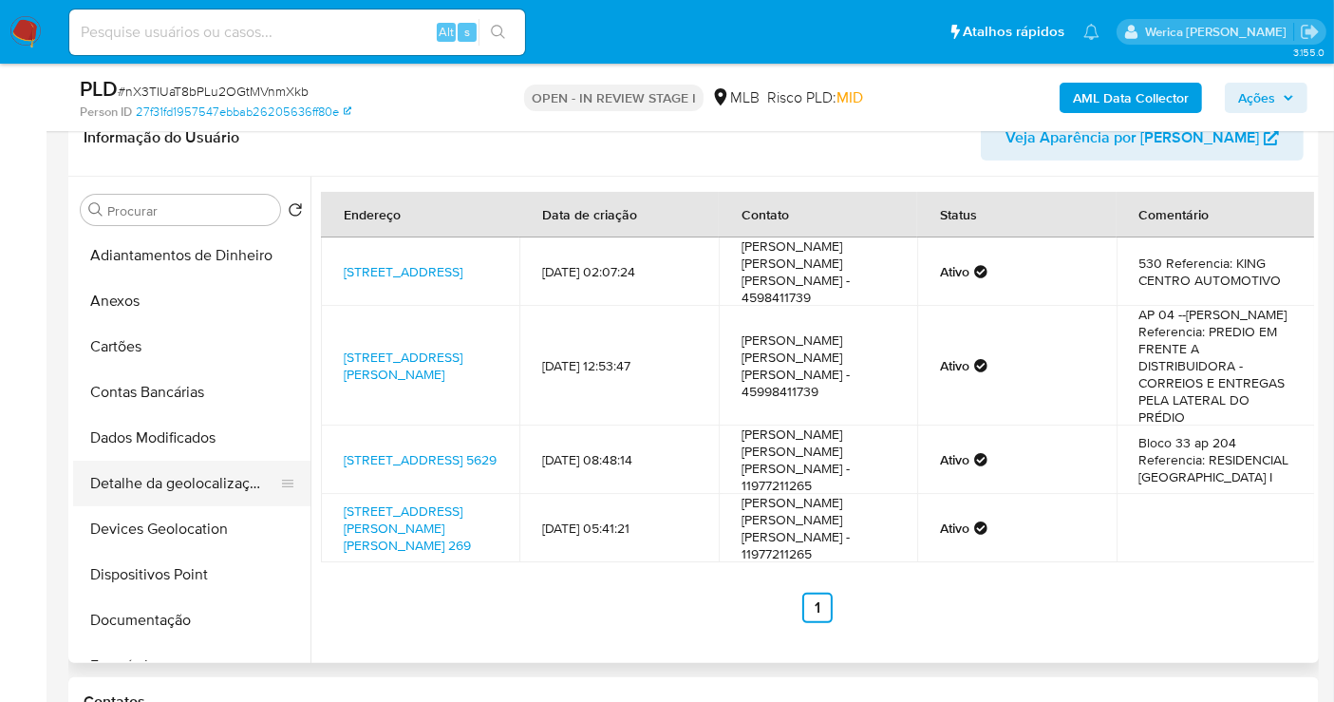
click at [183, 476] on button "Detalhe da geolocalização" at bounding box center [184, 484] width 222 height 46
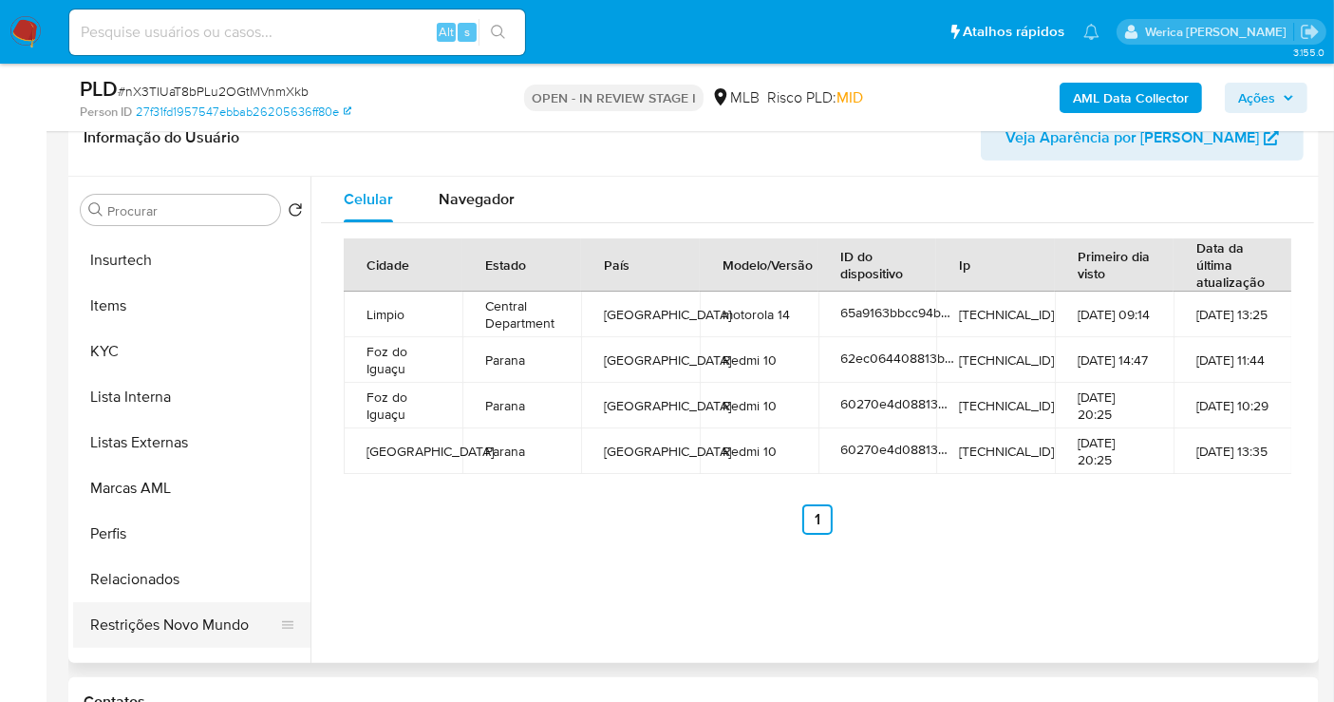
scroll to position [847, 0]
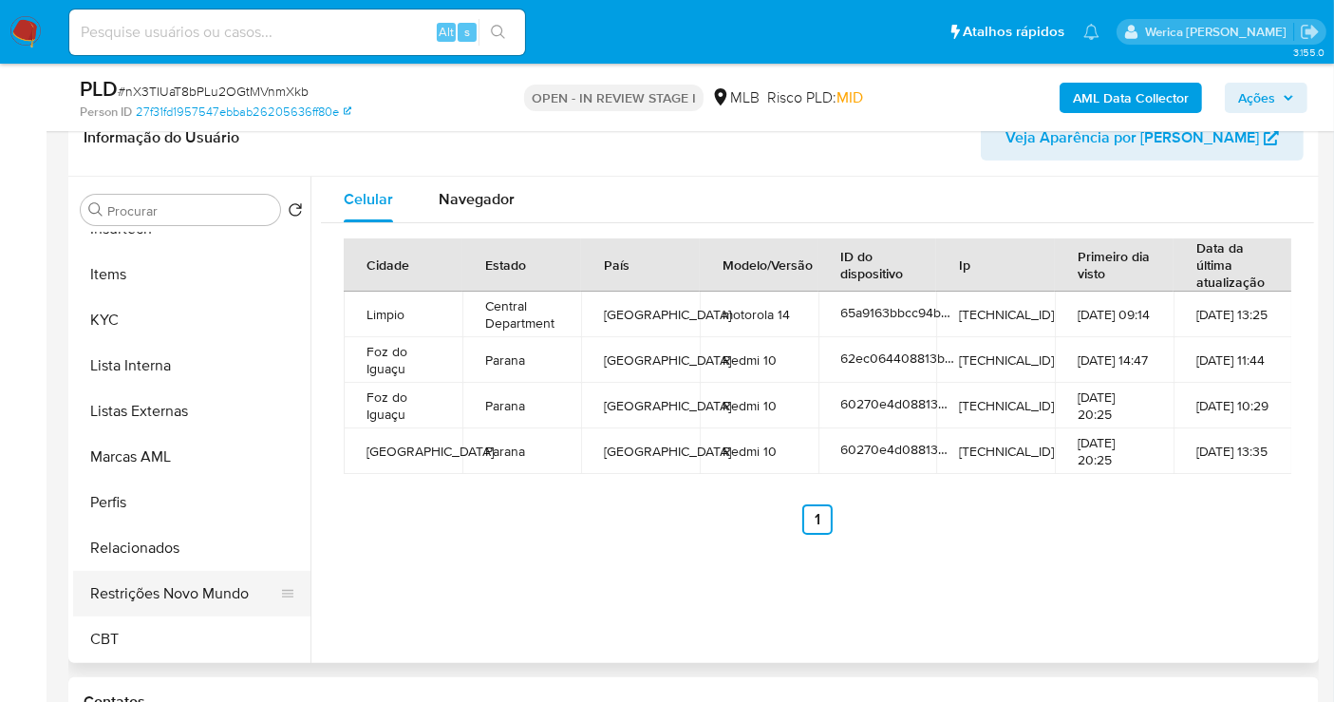
click at [227, 594] on button "Restrições Novo Mundo" at bounding box center [184, 594] width 222 height 46
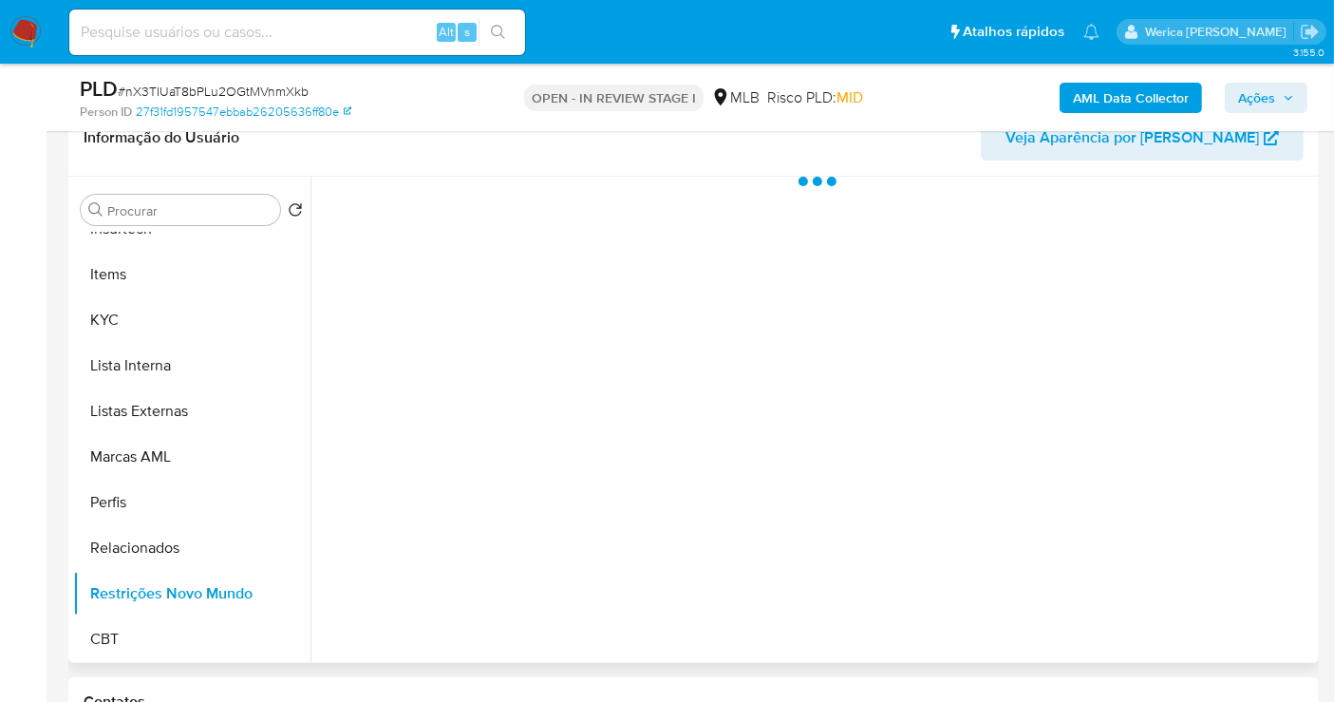
click at [432, 351] on div at bounding box center [812, 420] width 1004 height 486
click at [470, 256] on div at bounding box center [812, 420] width 1004 height 486
click at [481, 207] on div at bounding box center [812, 420] width 1004 height 486
click at [482, 207] on div at bounding box center [812, 420] width 1004 height 486
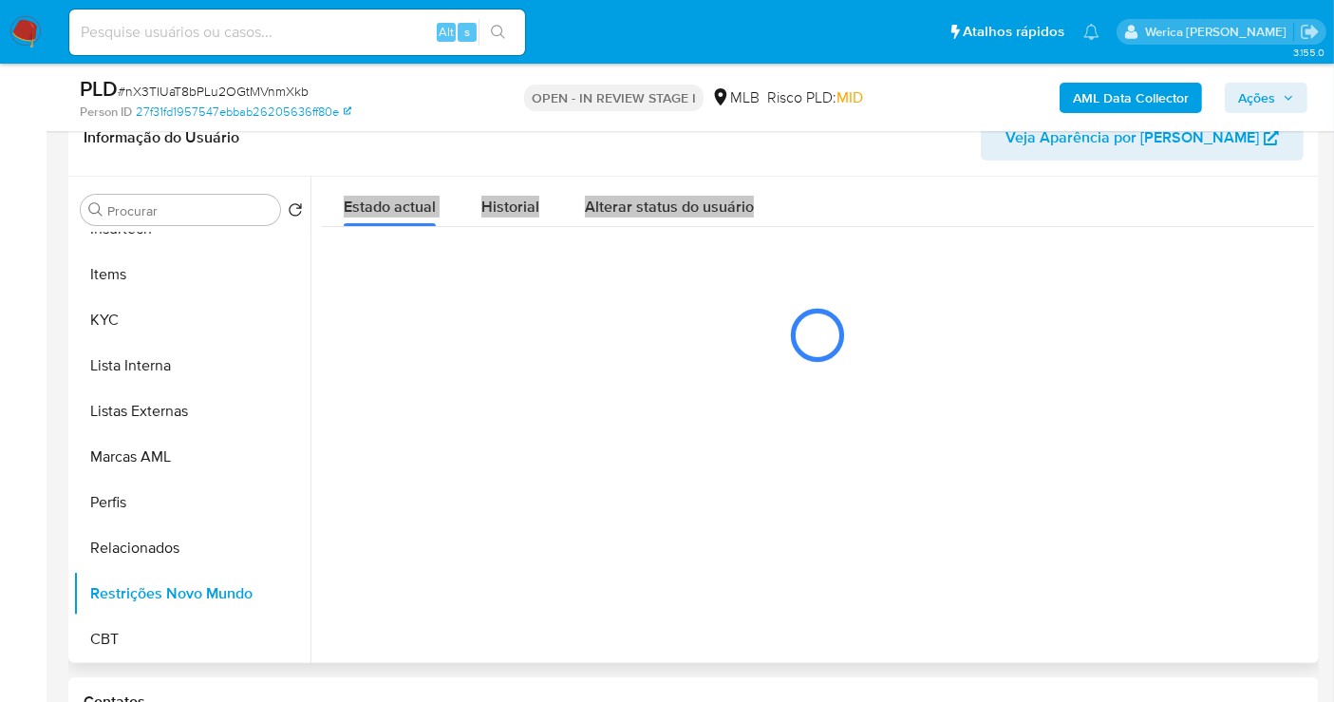
click at [481, 201] on span "Historial" at bounding box center [510, 207] width 58 height 22
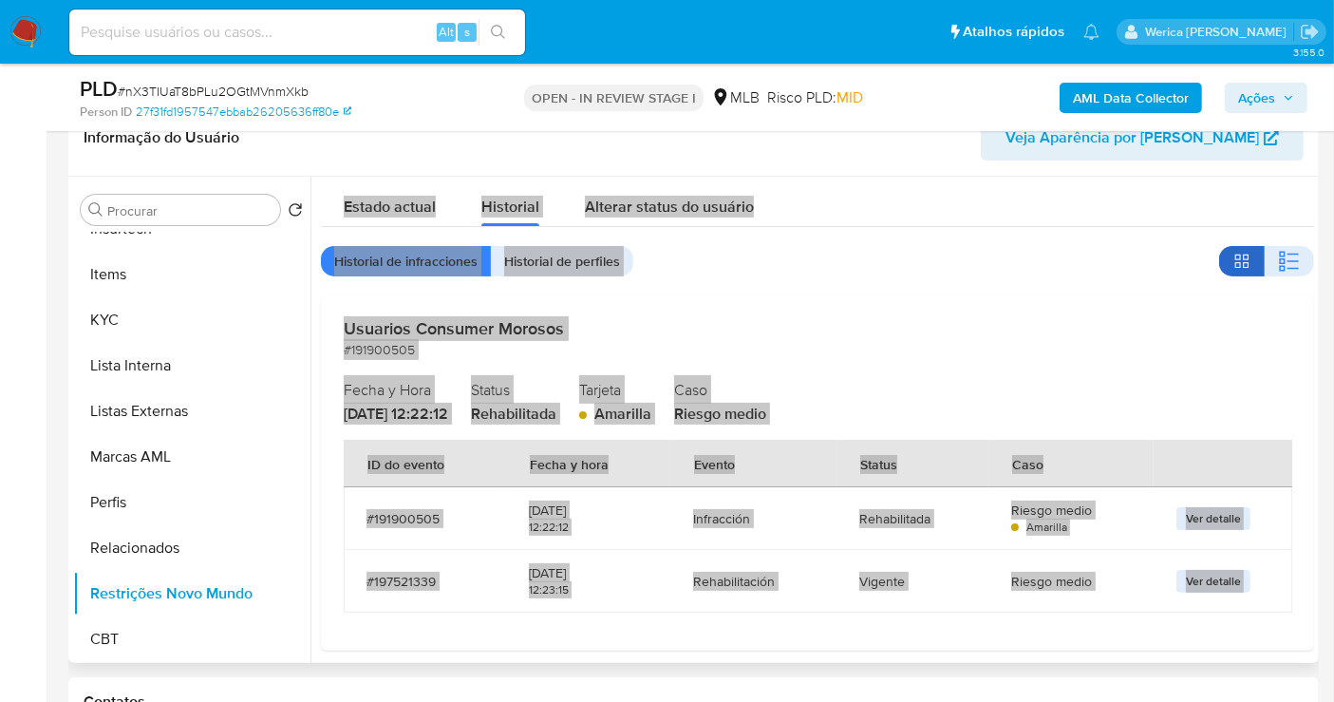
click at [1255, 257] on button "button" at bounding box center [1242, 261] width 46 height 30
click at [1265, 256] on button "button" at bounding box center [1289, 261] width 49 height 30
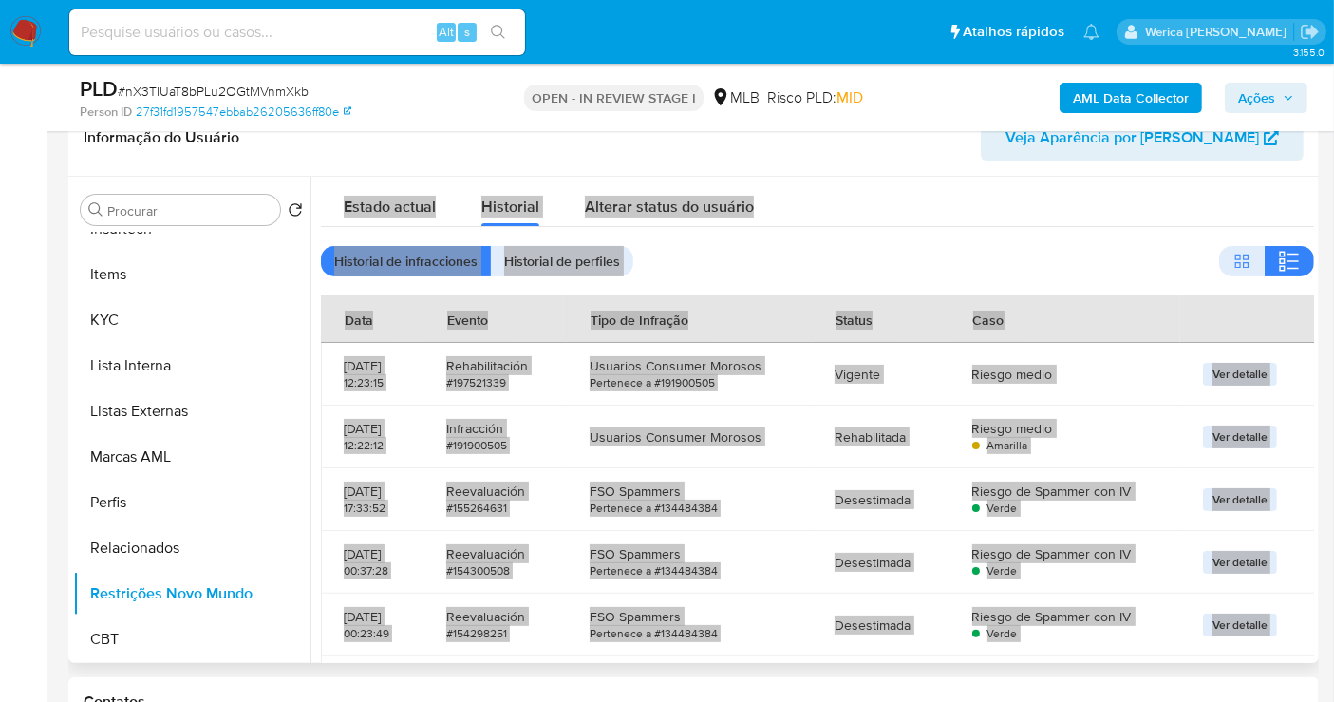
click at [1217, 182] on div "Estado actual Historial Alterar status do usuário" at bounding box center [817, 202] width 993 height 50
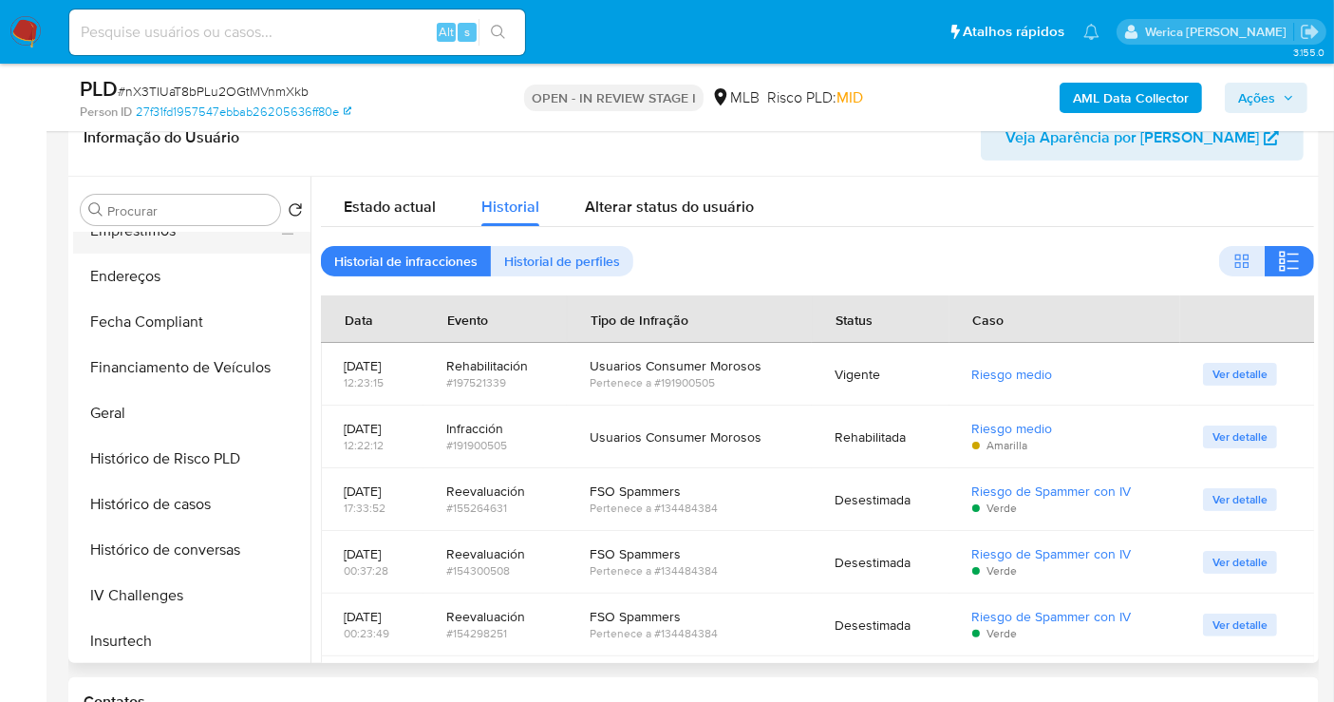
scroll to position [214, 0]
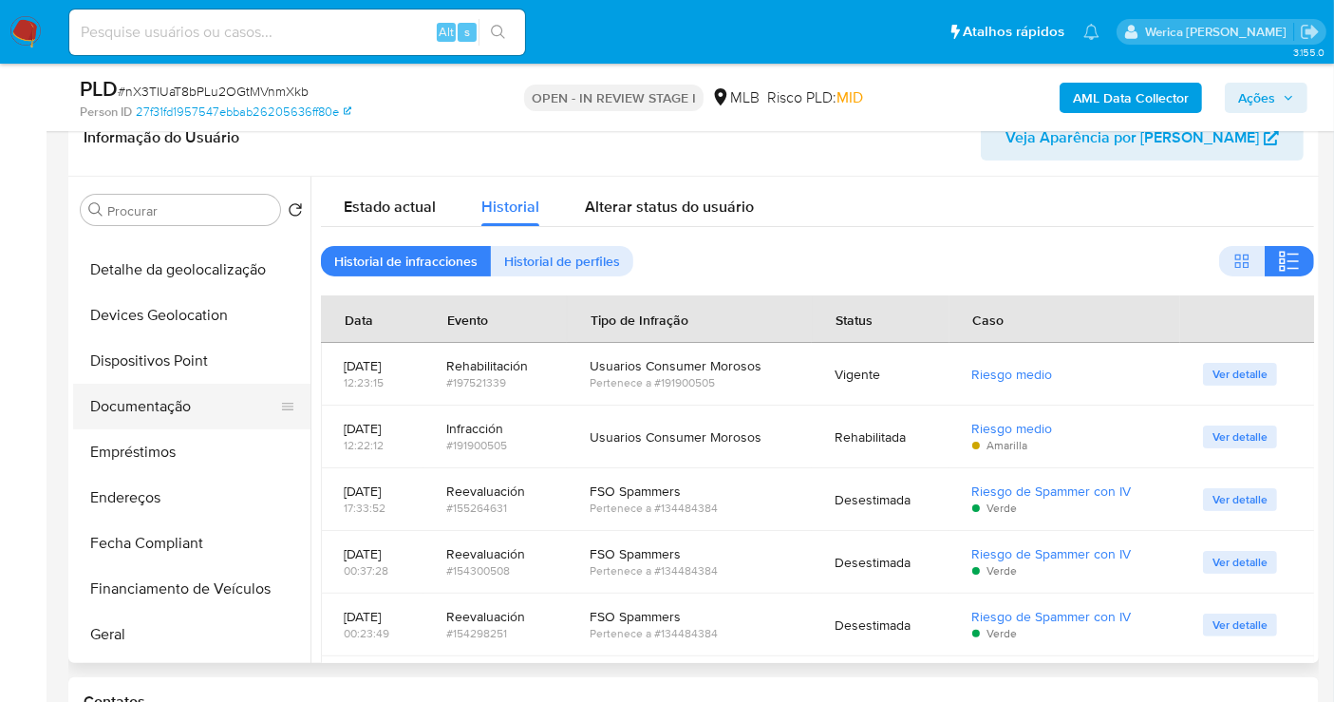
click at [162, 384] on button "Documentação" at bounding box center [184, 407] width 222 height 46
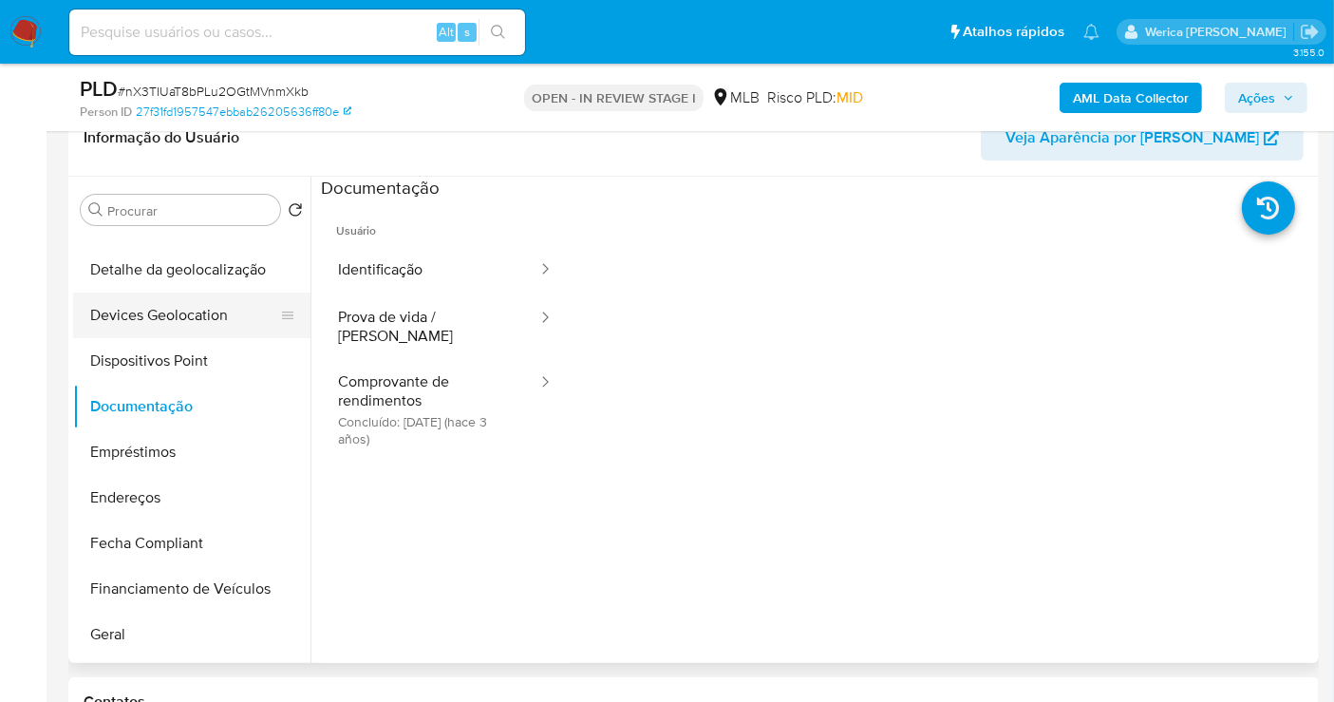
click at [216, 334] on button "Devices Geolocation" at bounding box center [184, 315] width 222 height 46
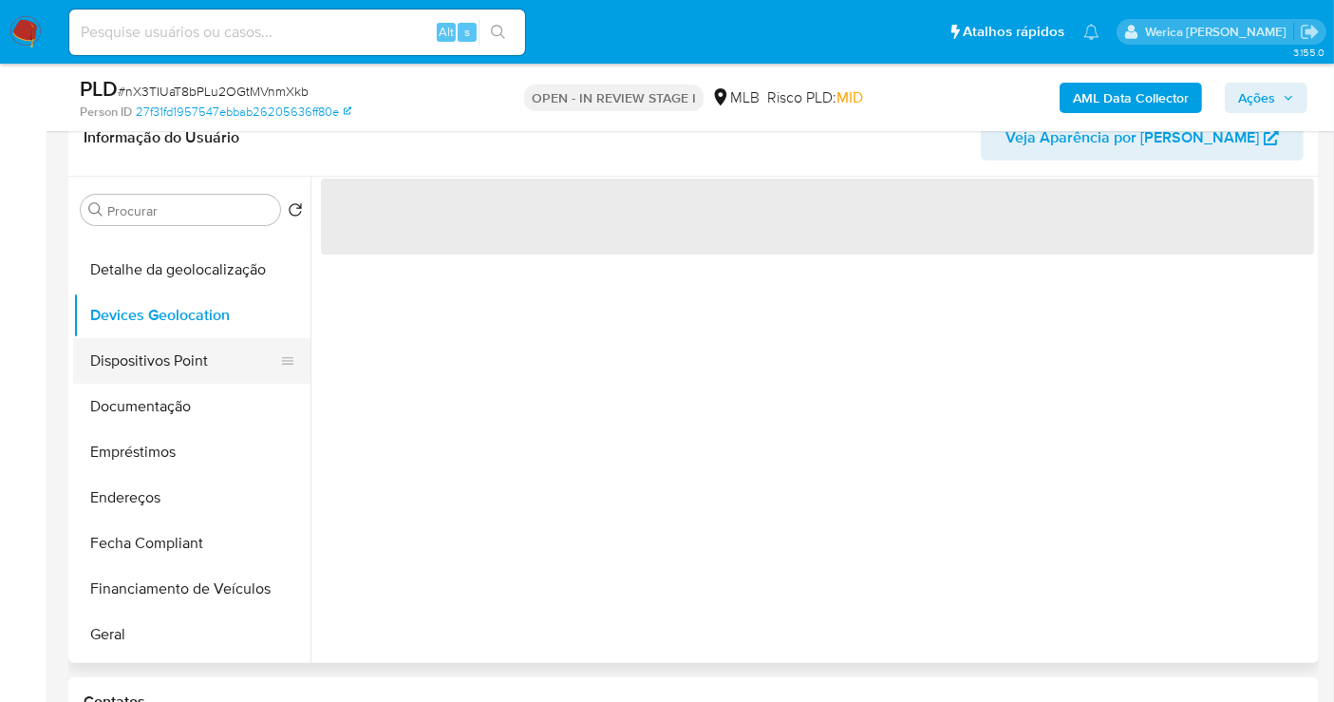
click at [214, 355] on button "Dispositivos Point" at bounding box center [184, 361] width 222 height 46
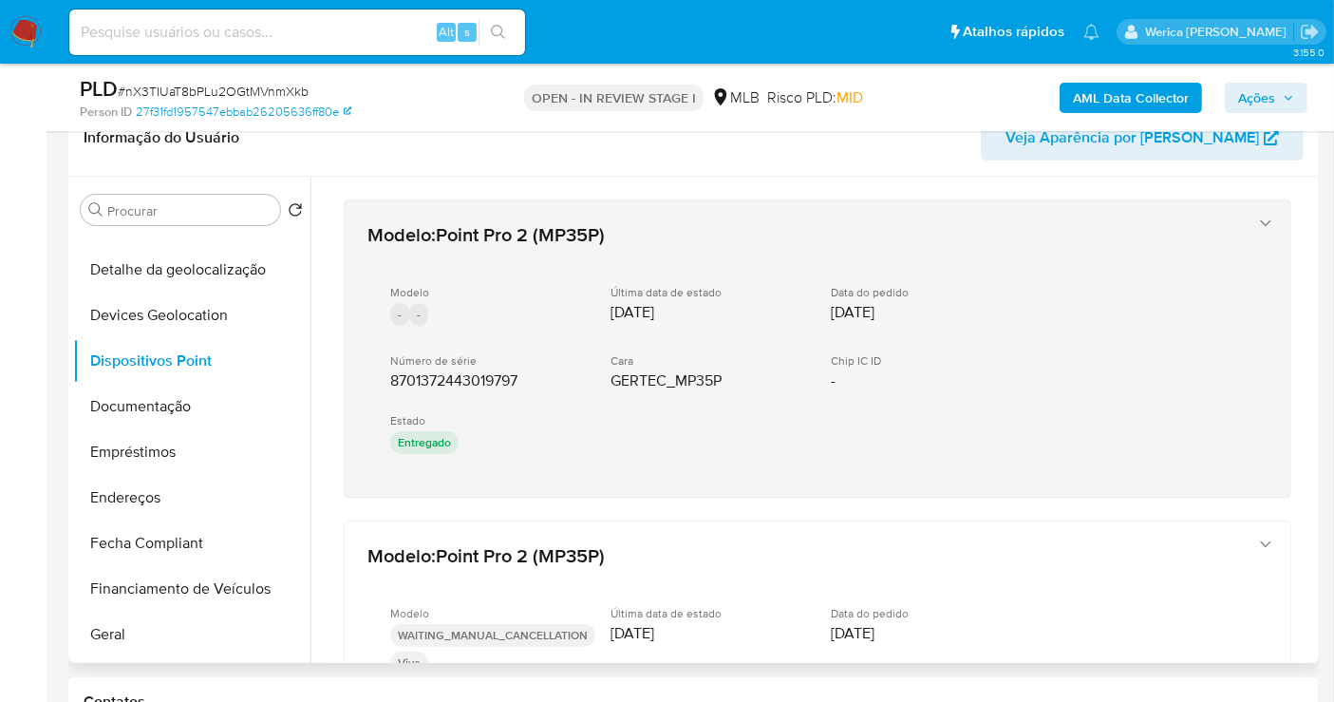
click at [1283, 295] on div "Modelo : Point Pro 2 (MP35P) Modelo - - Última data de estado 08/04/2024 Data d…" at bounding box center [818, 348] width 946 height 296
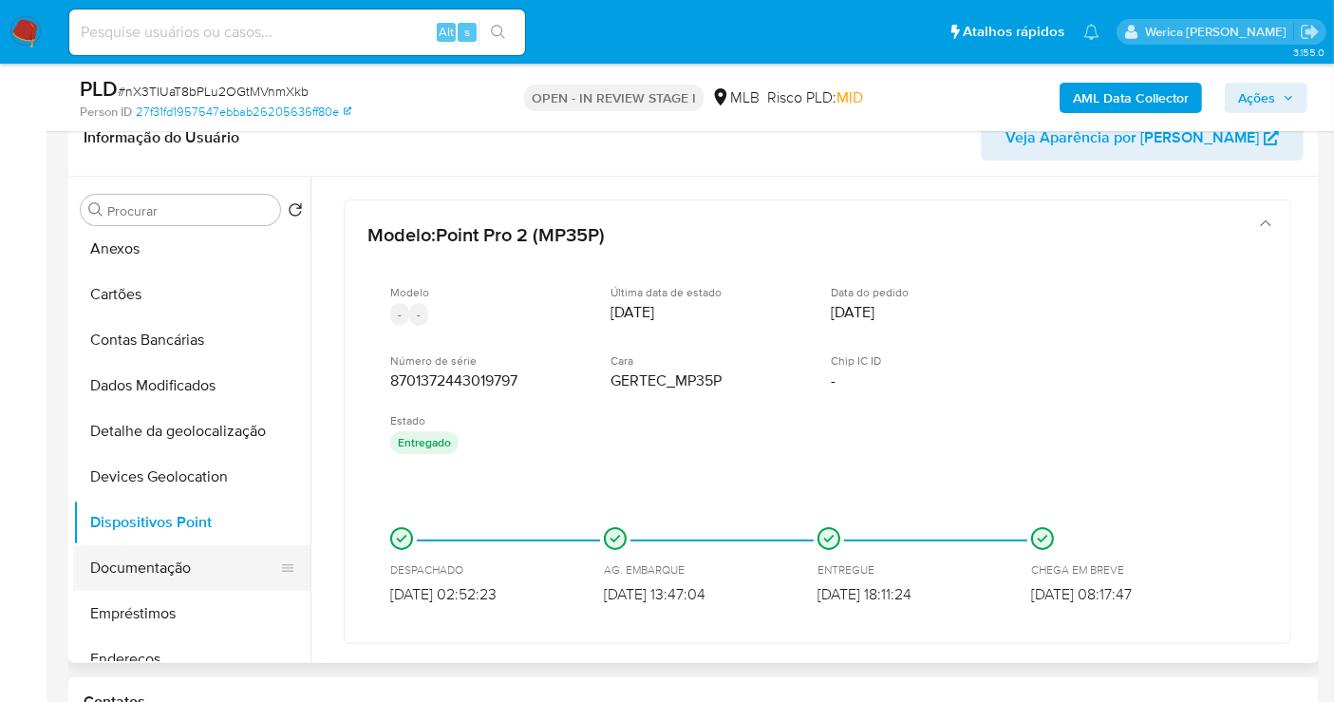
scroll to position [0, 0]
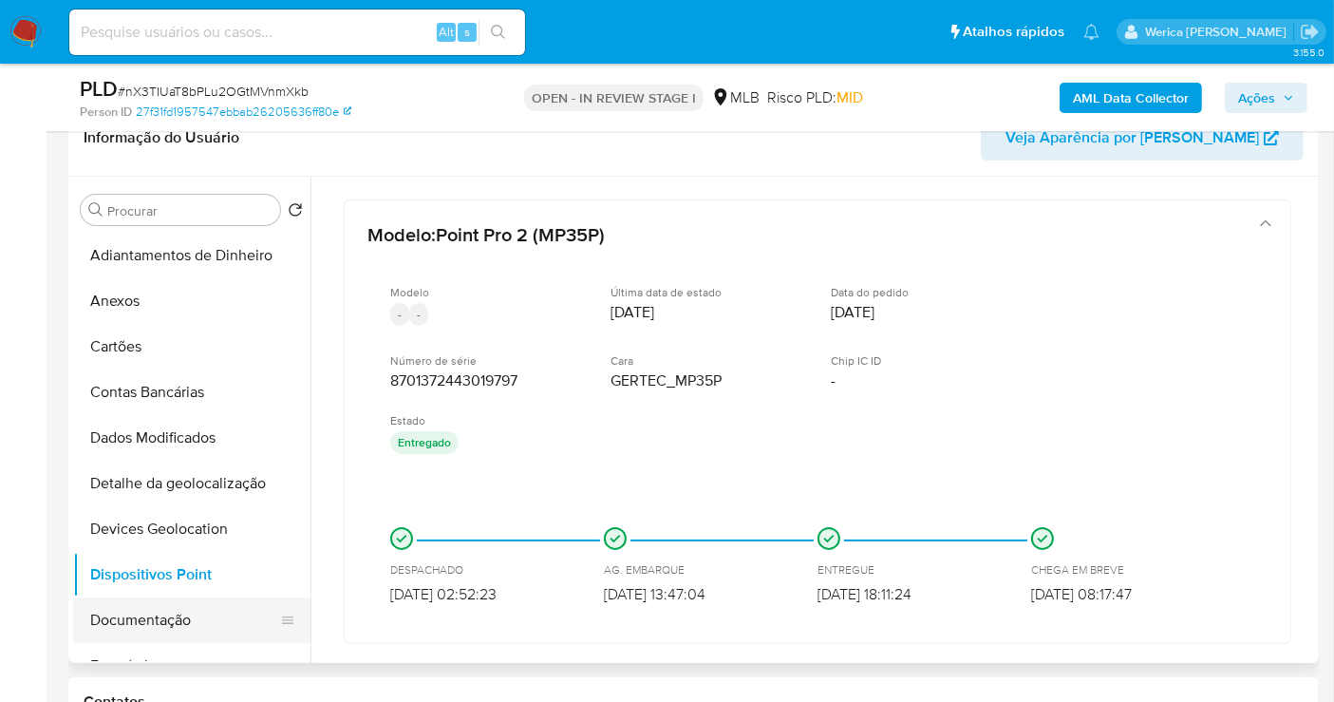
click at [177, 597] on button "Documentação" at bounding box center [184, 620] width 222 height 46
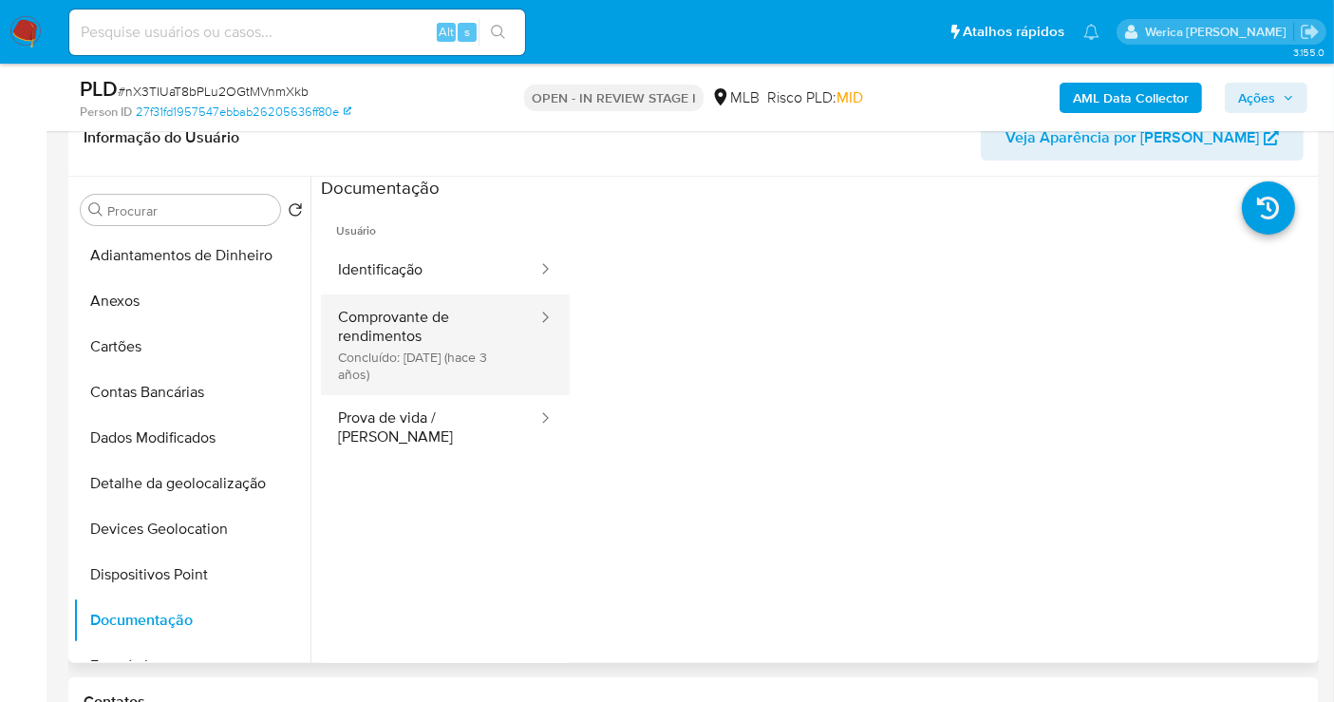
click at [403, 373] on button "Comprovante de rendimentos Concluído: 04/08/2022 (hace 3 años)" at bounding box center [430, 344] width 218 height 101
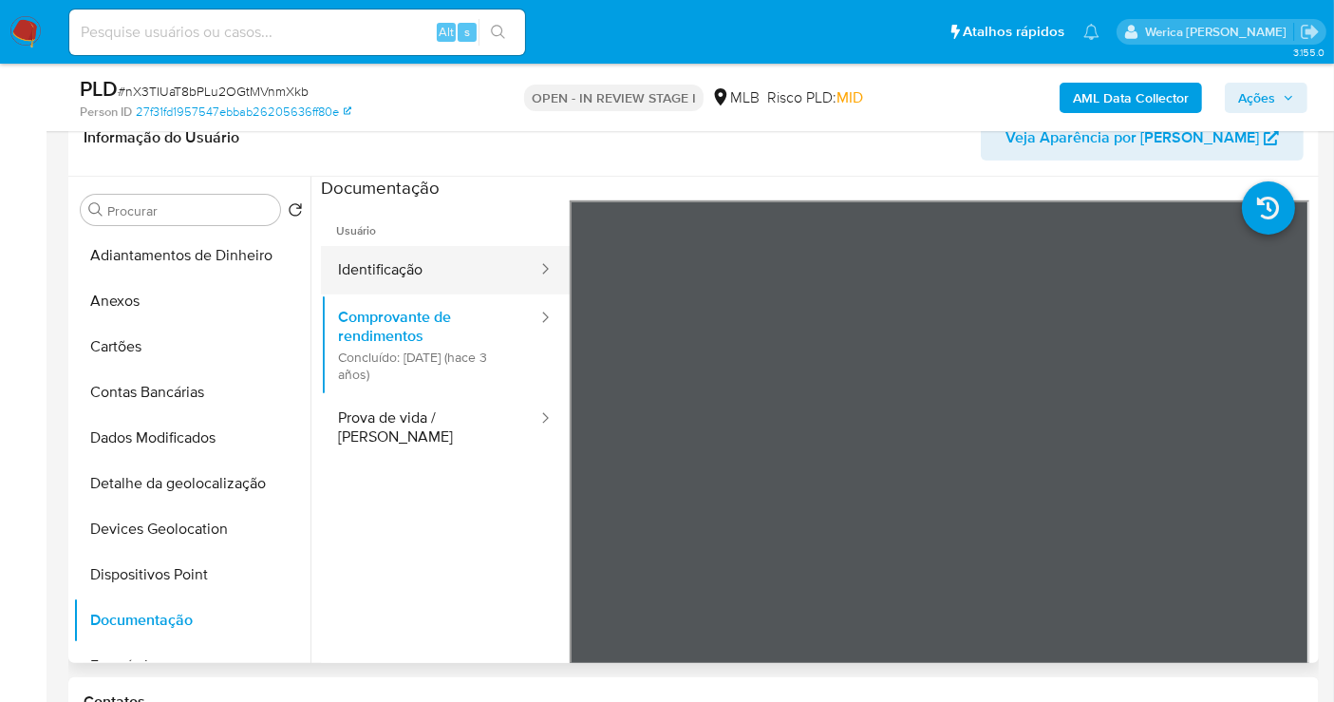
click at [456, 269] on button "Identificação" at bounding box center [430, 270] width 218 height 48
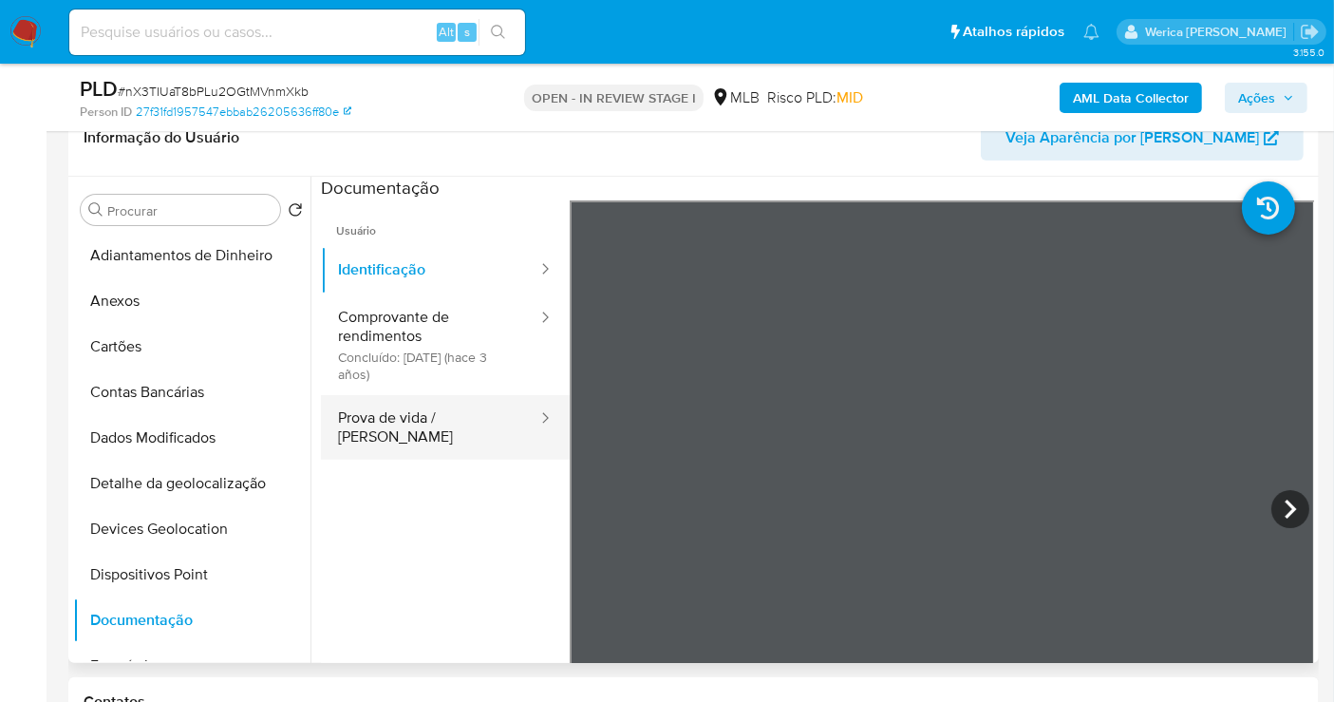
drag, startPoint x: 457, startPoint y: 420, endPoint x: 448, endPoint y: 410, distance: 12.8
click at [456, 418] on button "Prova de vida / [PERSON_NAME]" at bounding box center [430, 427] width 218 height 65
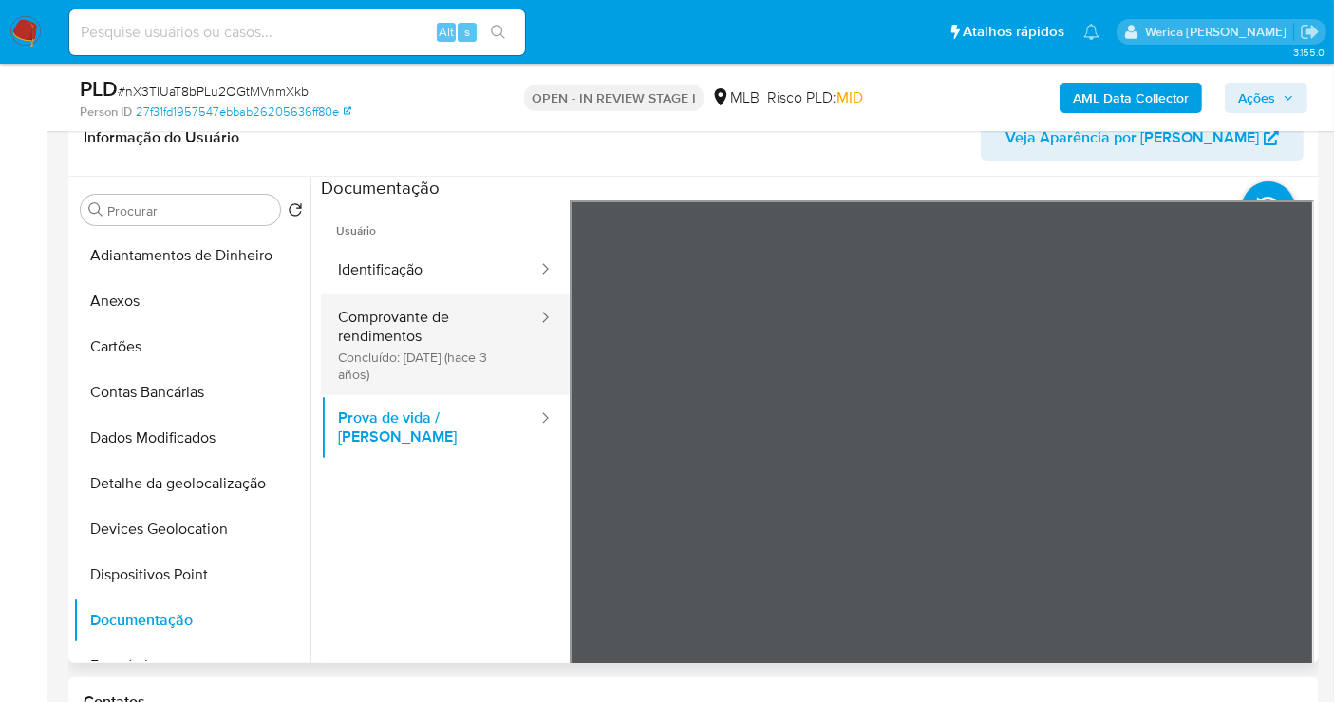
click at [442, 345] on button "Comprovante de rendimentos Concluído: 04/08/2022 (hace 3 años)" at bounding box center [430, 344] width 218 height 101
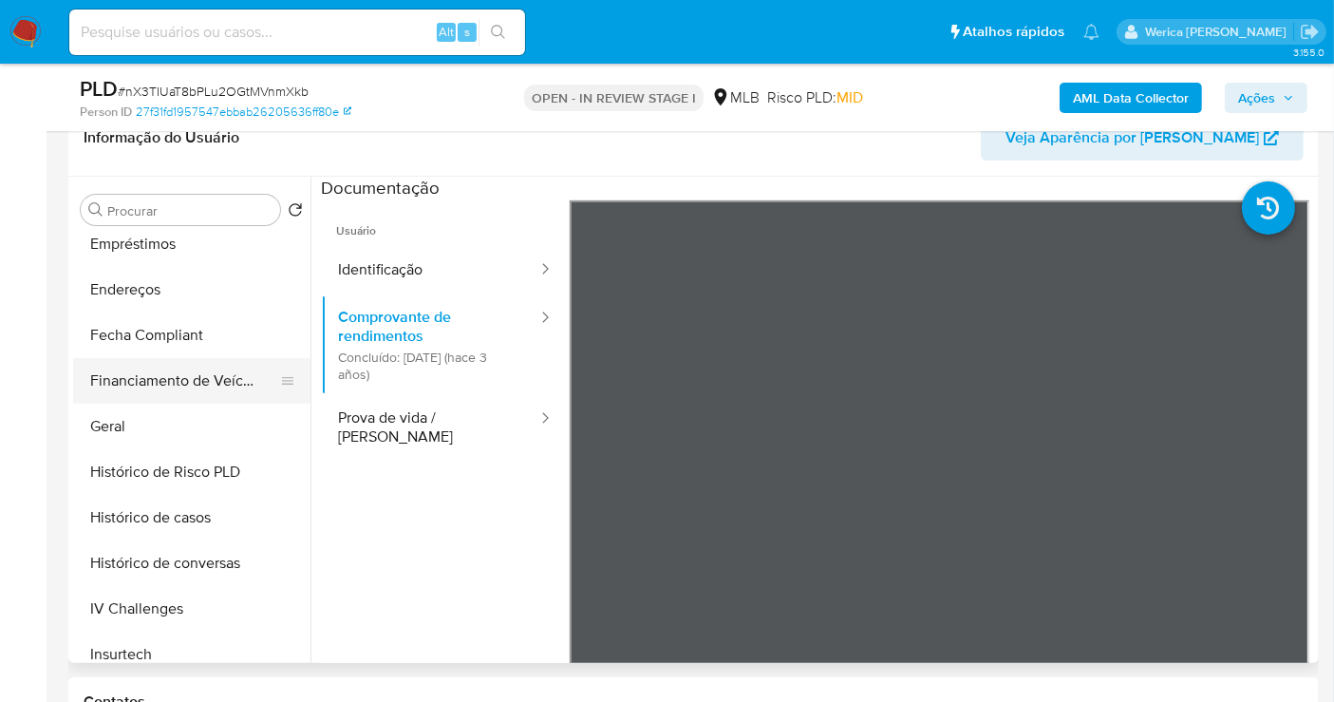
click at [145, 392] on button "Financiamento de Veículos" at bounding box center [184, 381] width 222 height 46
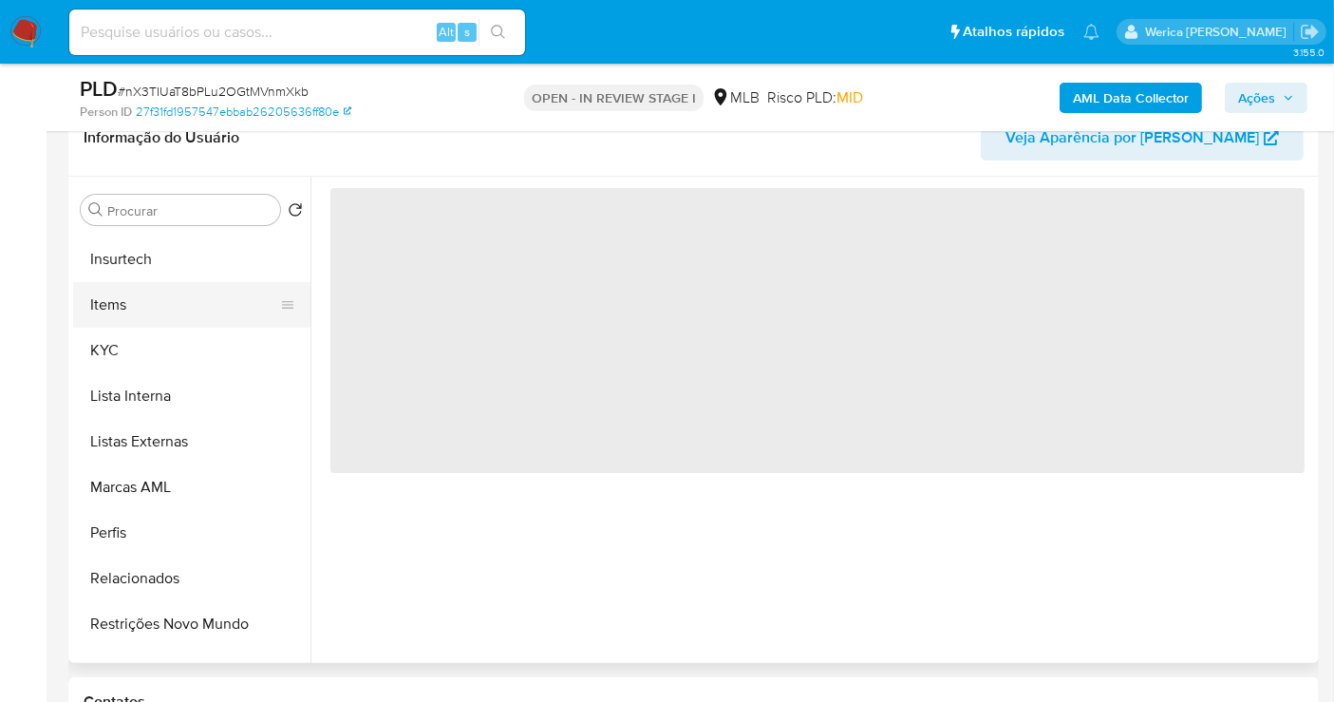
scroll to position [843, 0]
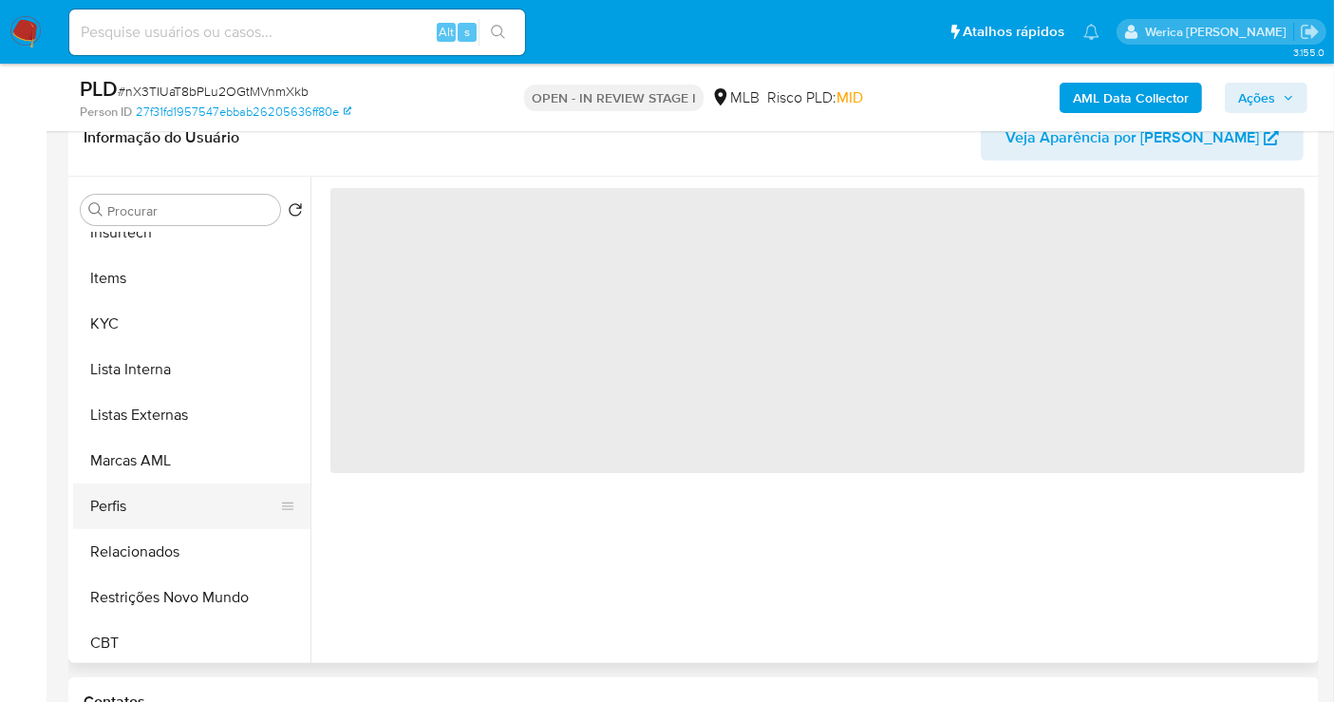
click at [160, 517] on button "Perfis" at bounding box center [184, 506] width 222 height 46
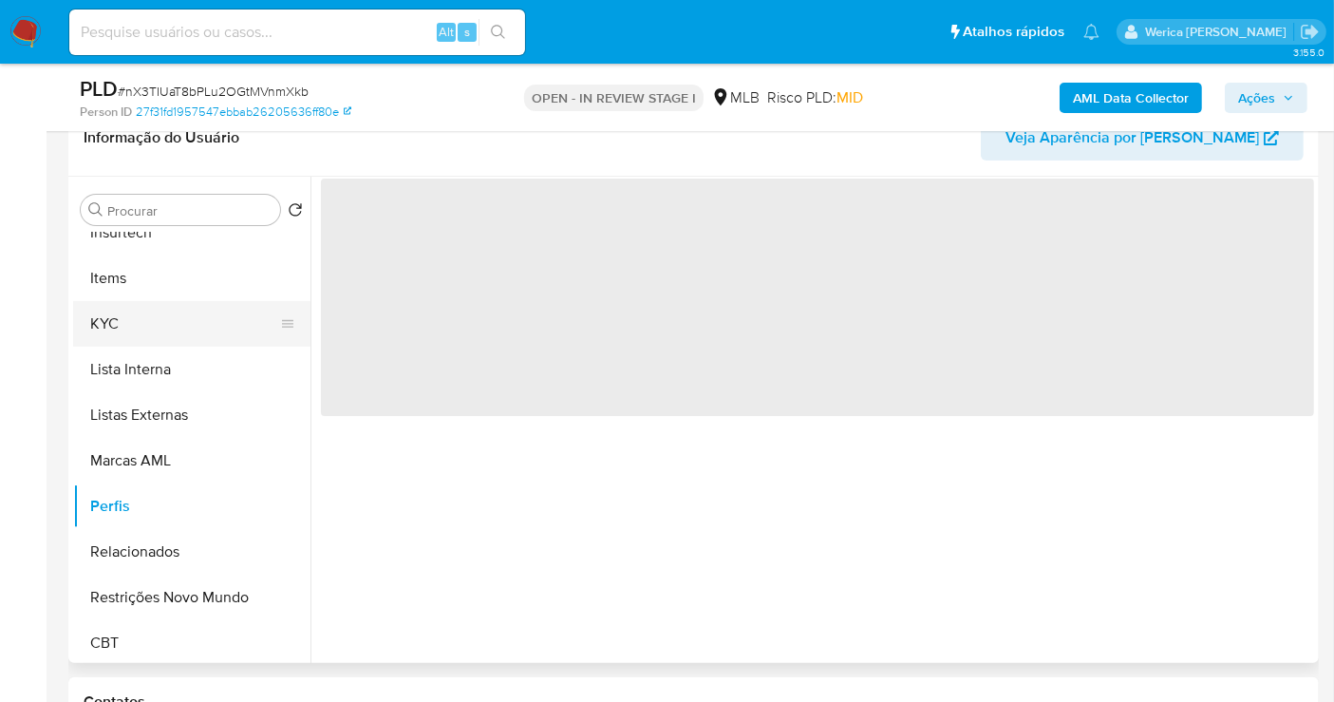
click at [141, 313] on button "KYC" at bounding box center [184, 324] width 222 height 46
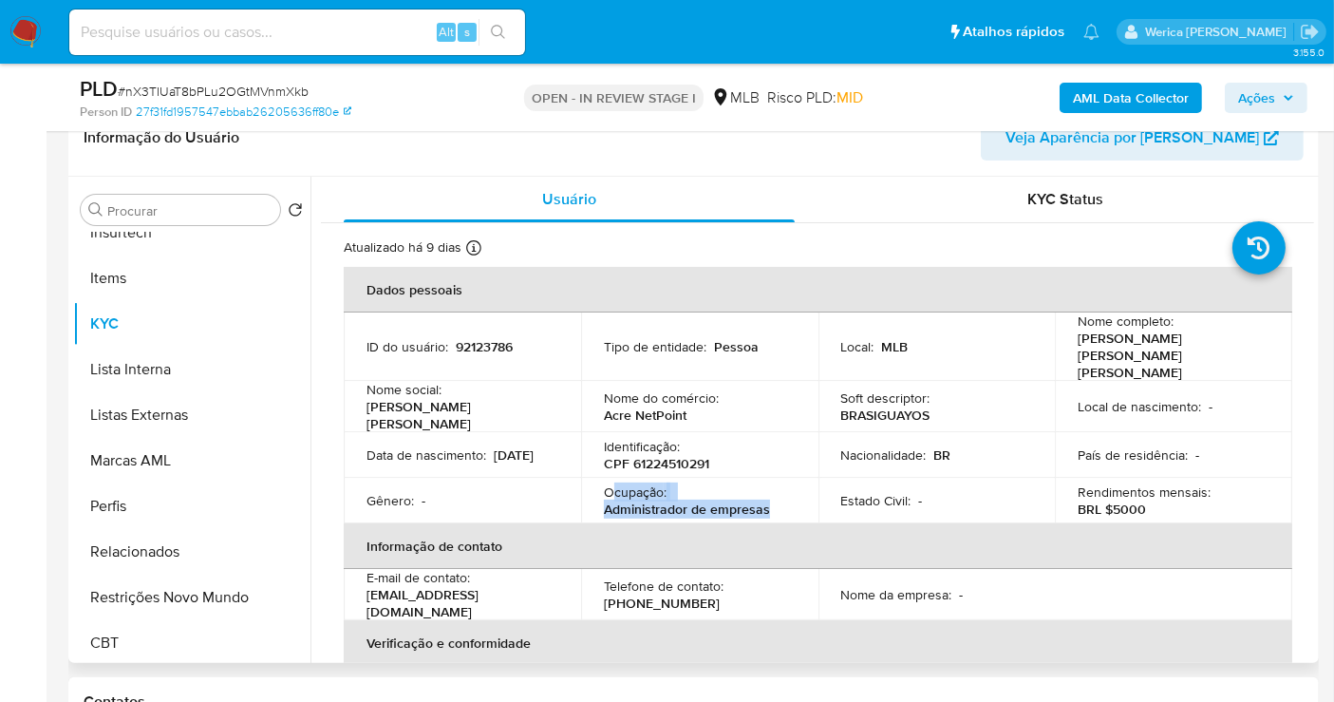
drag, startPoint x: 629, startPoint y: 462, endPoint x: 777, endPoint y: 481, distance: 149.3
click at [777, 483] on div "Ocupação : Administrador de empresas" at bounding box center [700, 500] width 192 height 34
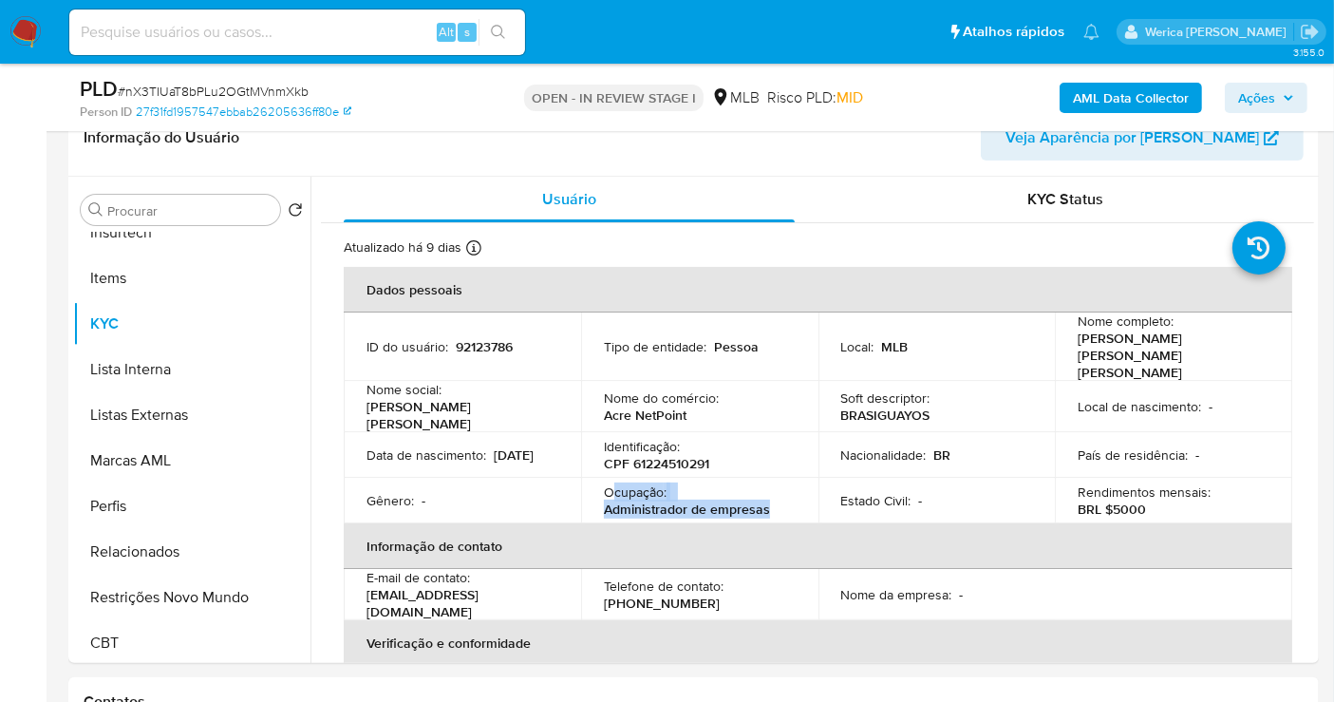
copy div "cupação : Administrador de empresas"
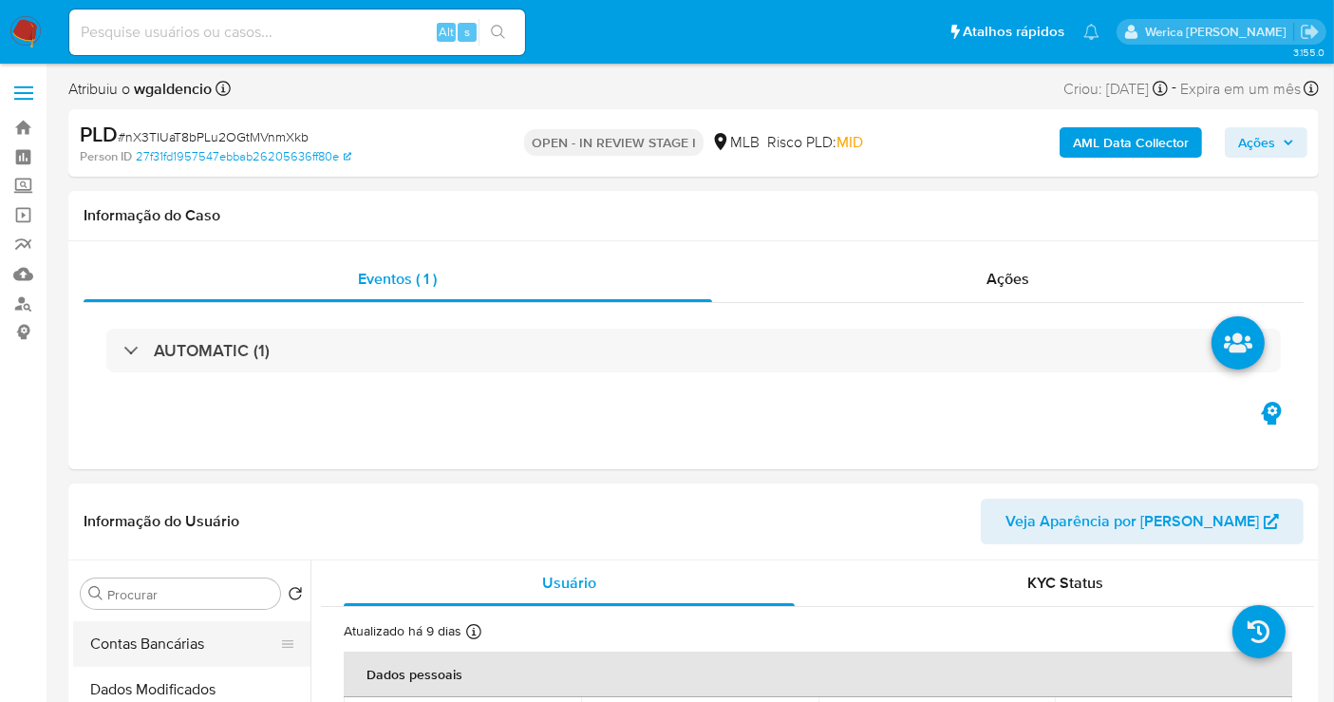
scroll to position [0, 0]
click at [143, 687] on button "Anexos" at bounding box center [184, 685] width 222 height 46
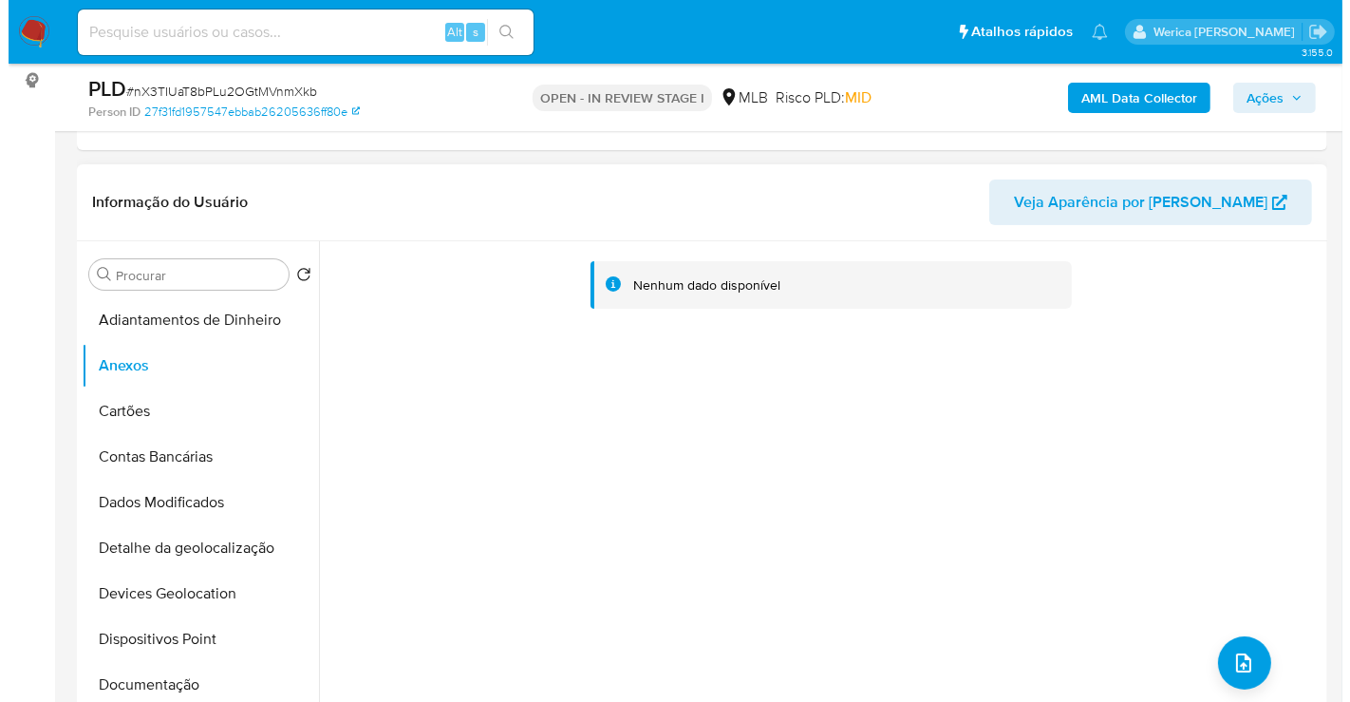
scroll to position [422, 0]
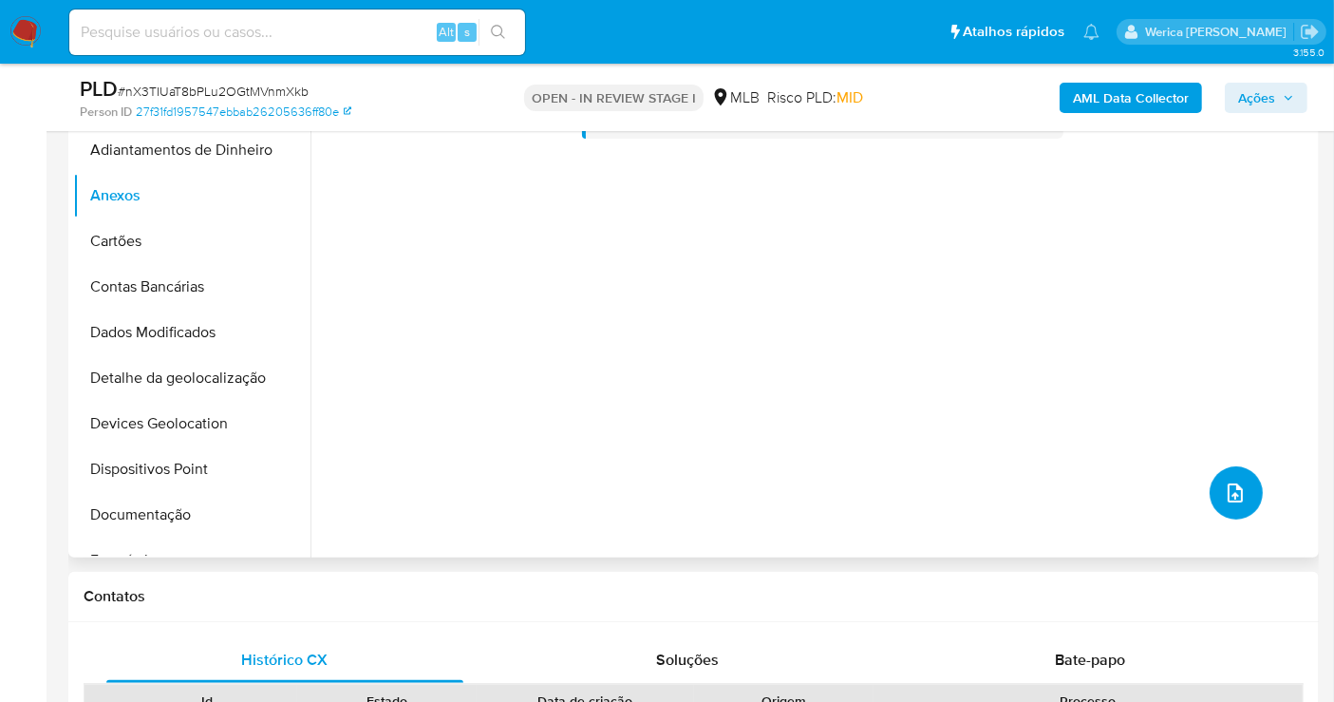
click at [1220, 504] on button "upload-file" at bounding box center [1236, 492] width 53 height 53
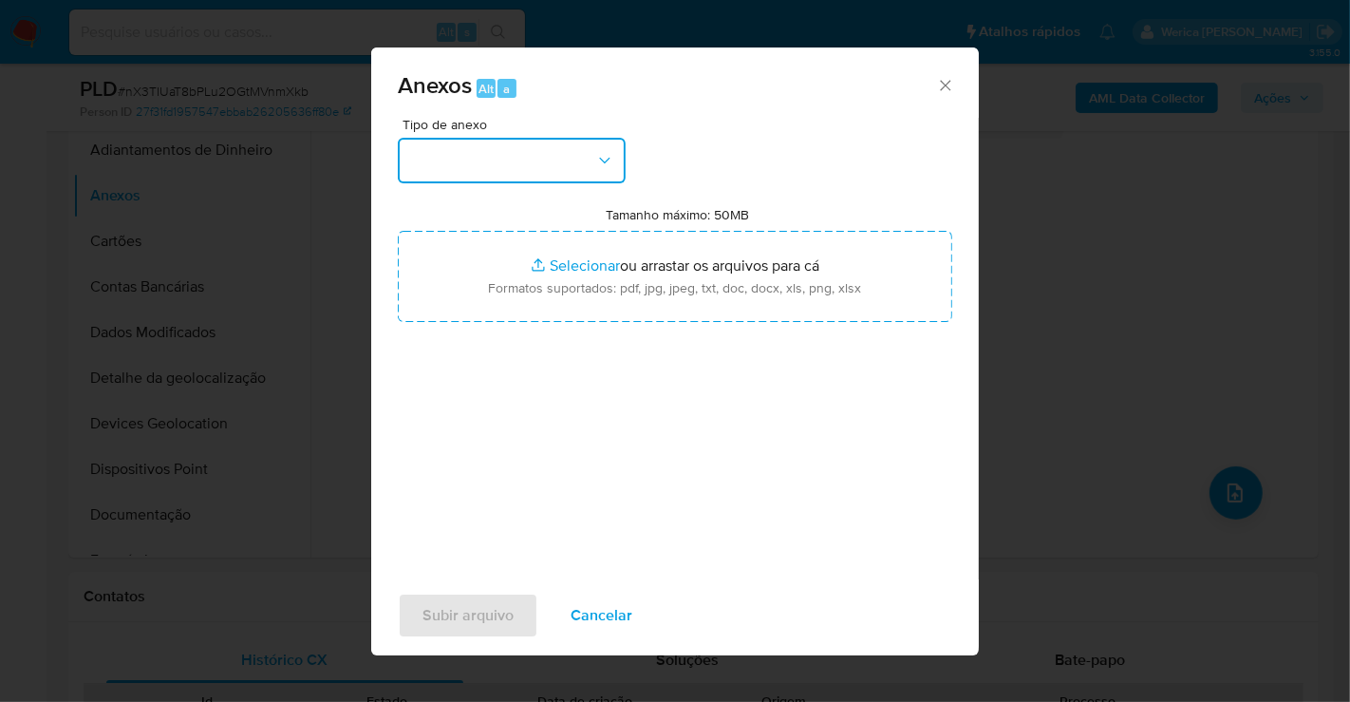
click at [553, 139] on button "button" at bounding box center [512, 161] width 228 height 46
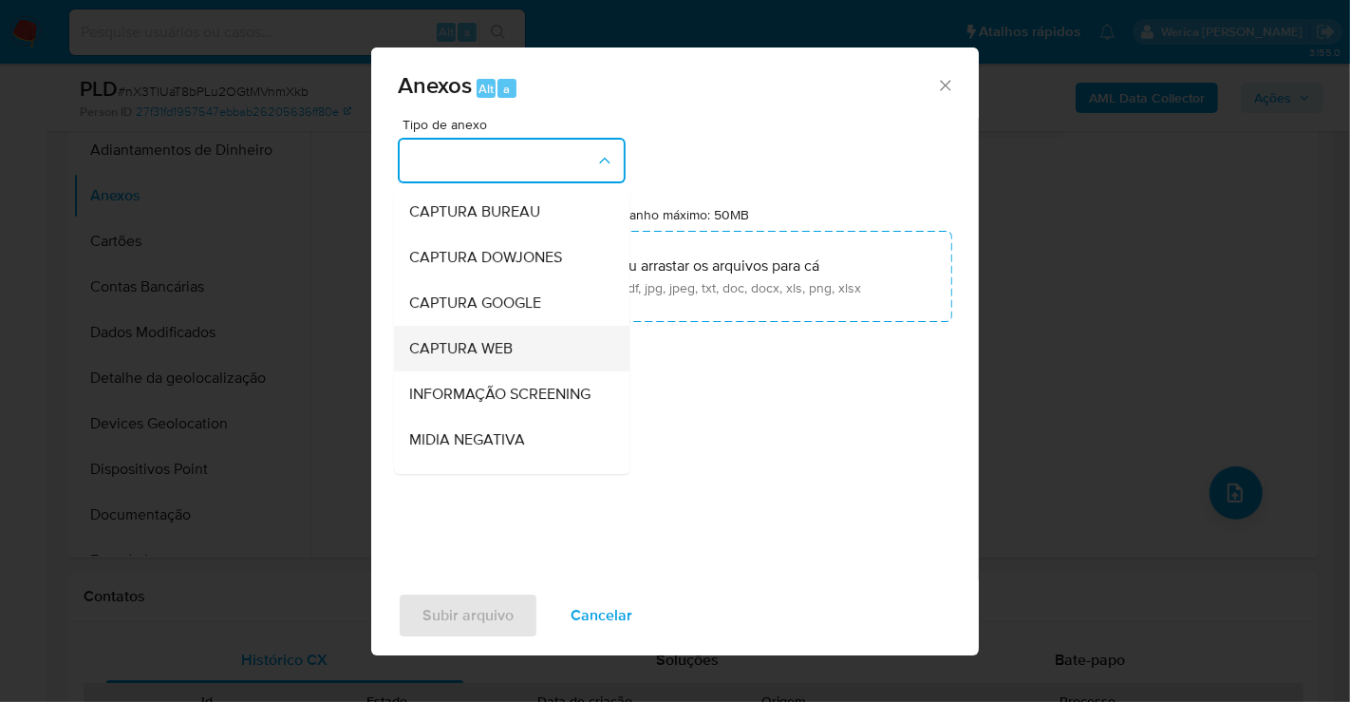
scroll to position [292, 0]
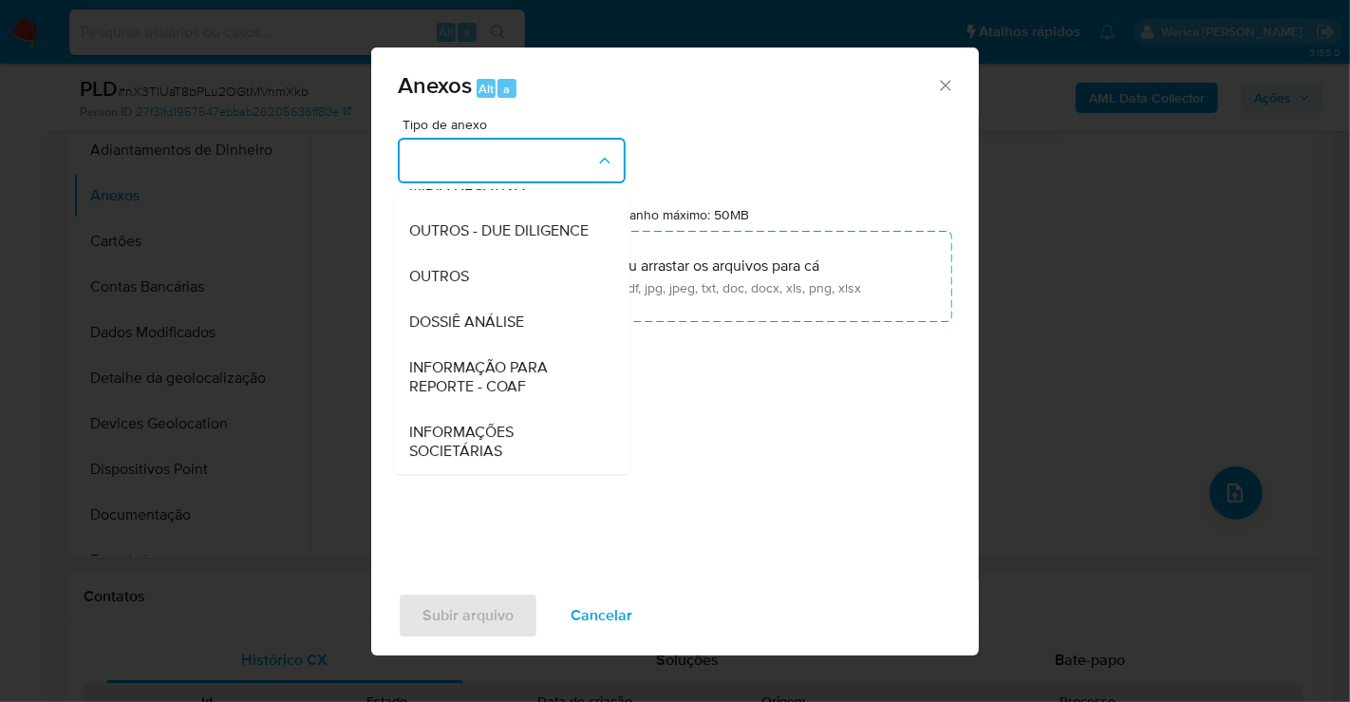
click at [525, 384] on span "INFORMAÇÃO PARA REPORTE - COAF" at bounding box center [506, 377] width 194 height 38
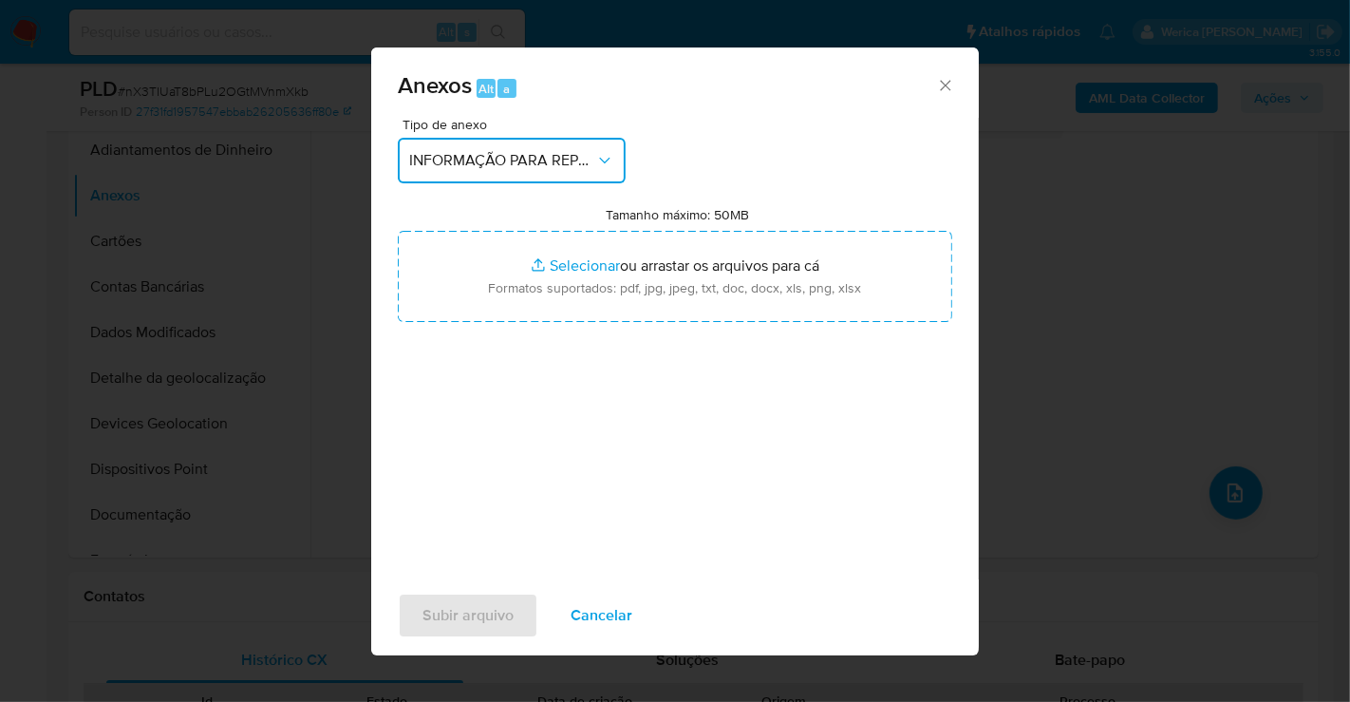
click at [586, 164] on span "INFORMAÇÃO PARA REPORTE - COAF" at bounding box center [502, 160] width 186 height 19
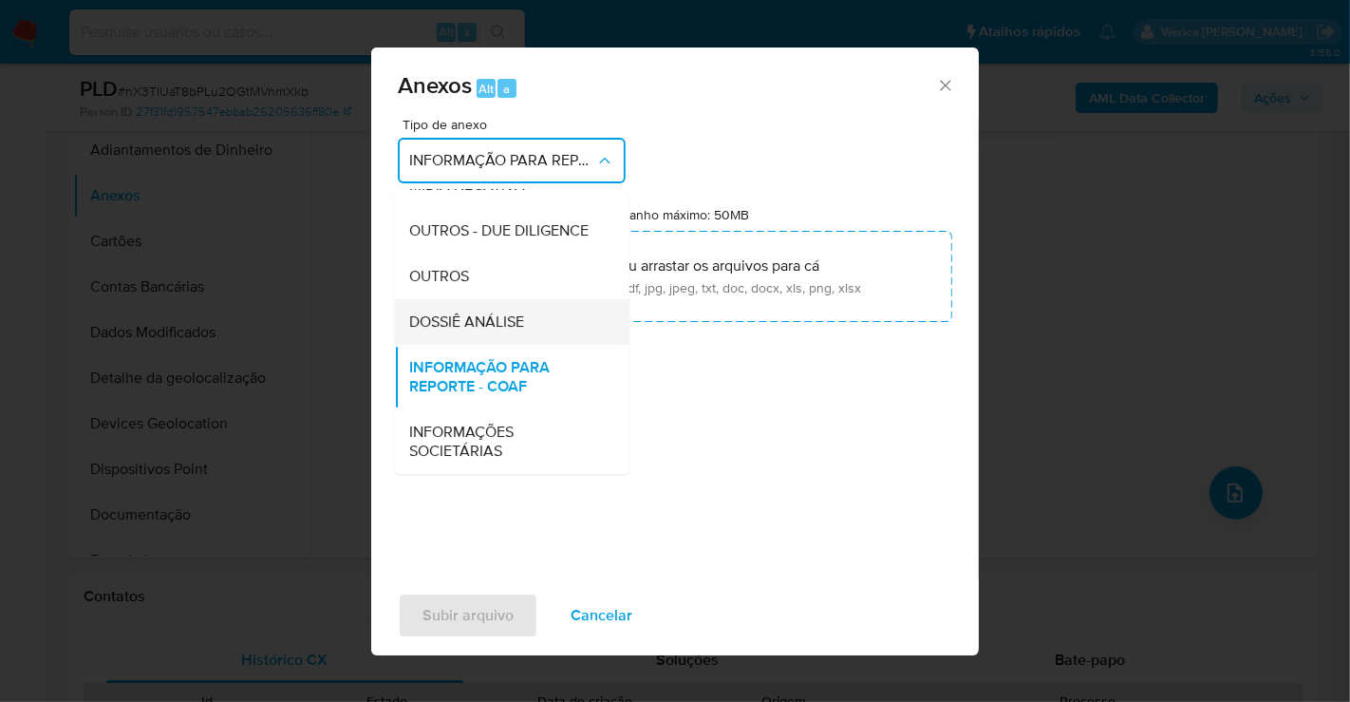
click at [520, 312] on span "DOSSIÊ ANÁLISE" at bounding box center [466, 321] width 115 height 19
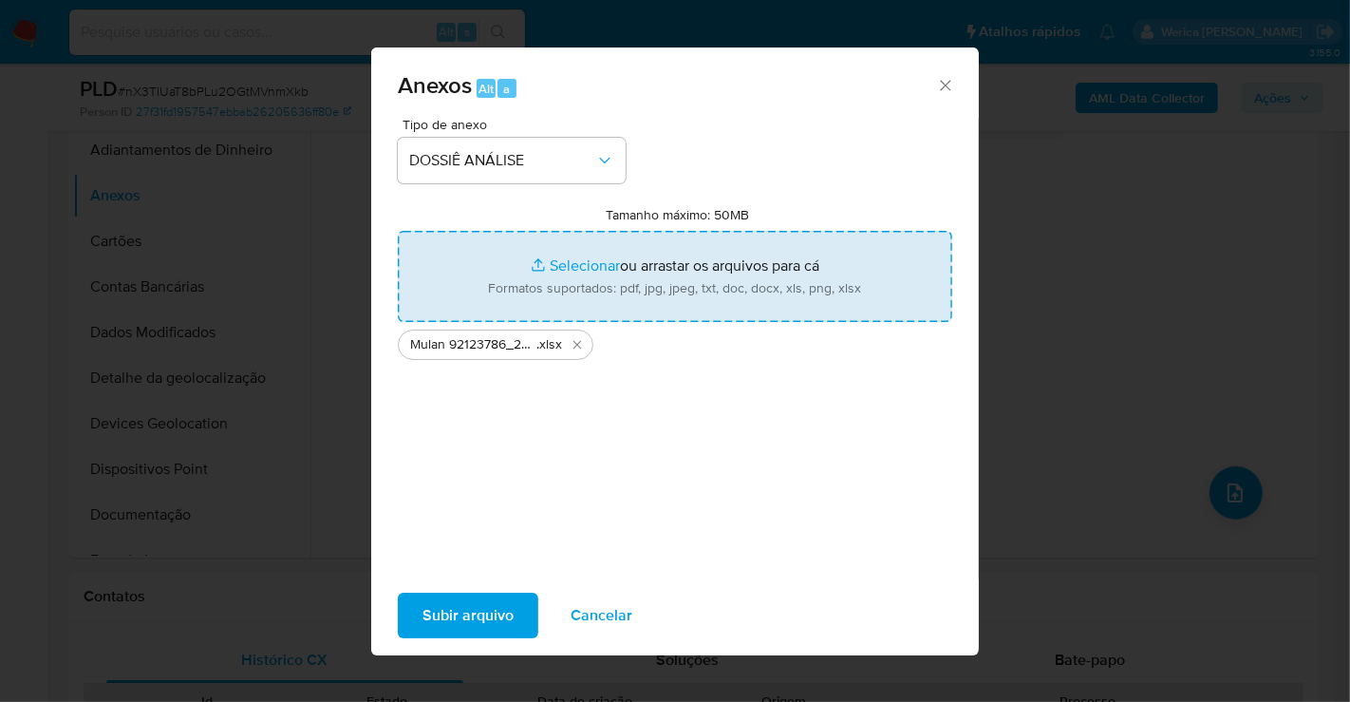
type input "C:\fakepath\SAR - XXXX - CPF 61224510291 - GARDEM LUIZ BINO BASTOS.pdf"
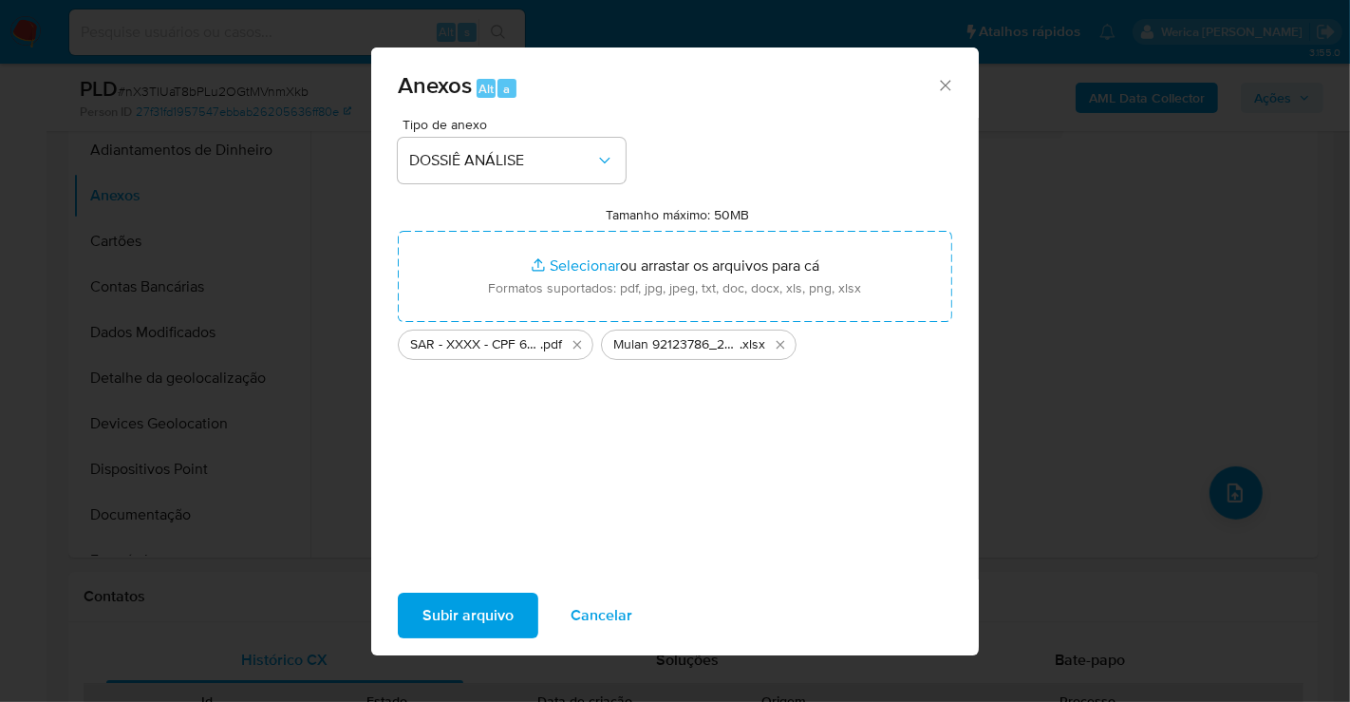
click at [499, 622] on span "Subir arquivo" at bounding box center [468, 615] width 91 height 42
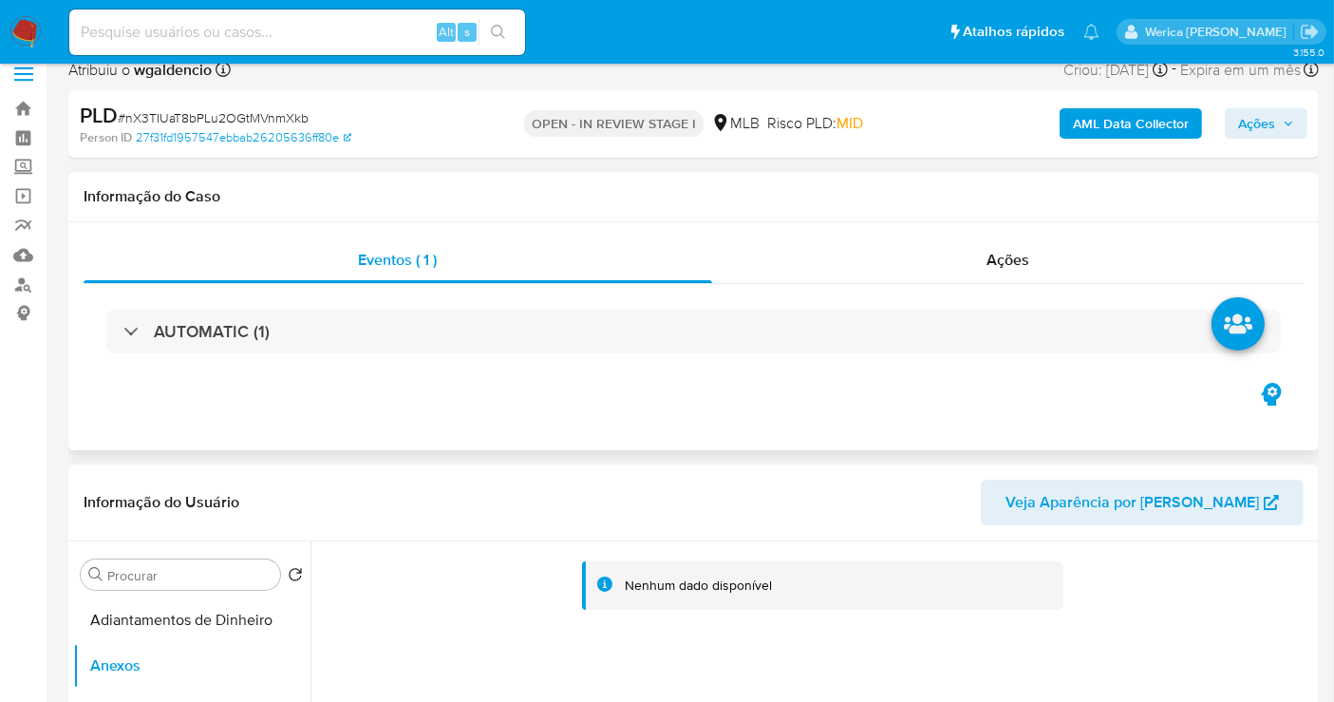
scroll to position [0, 0]
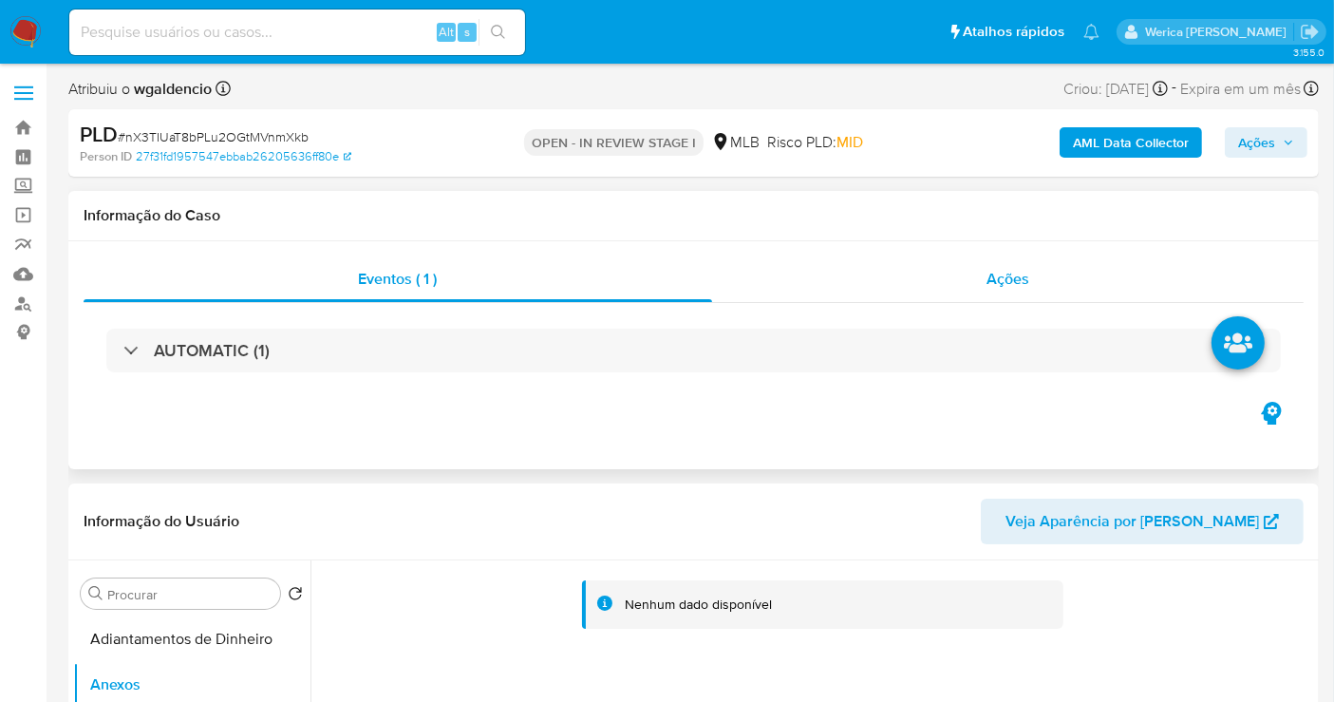
click at [984, 292] on div "Ações" at bounding box center [1008, 279] width 592 height 46
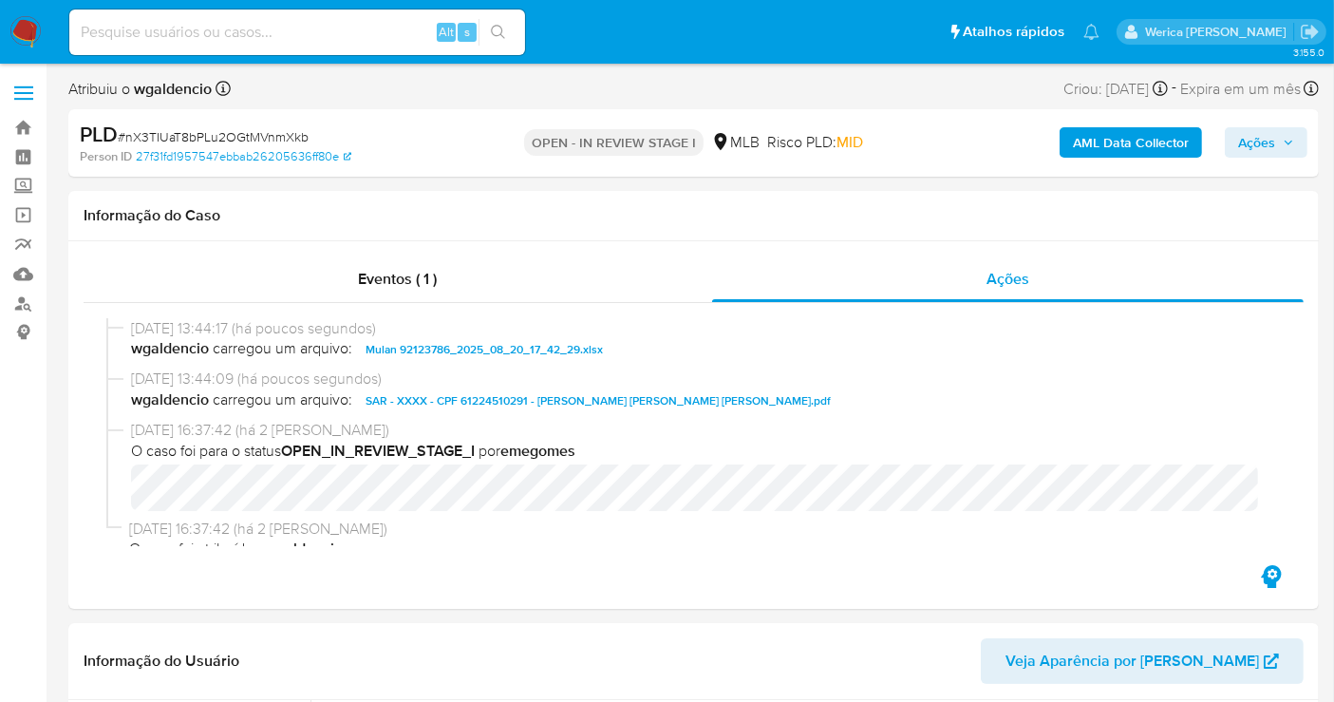
click at [1253, 133] on span "Ações" at bounding box center [1256, 142] width 37 height 30
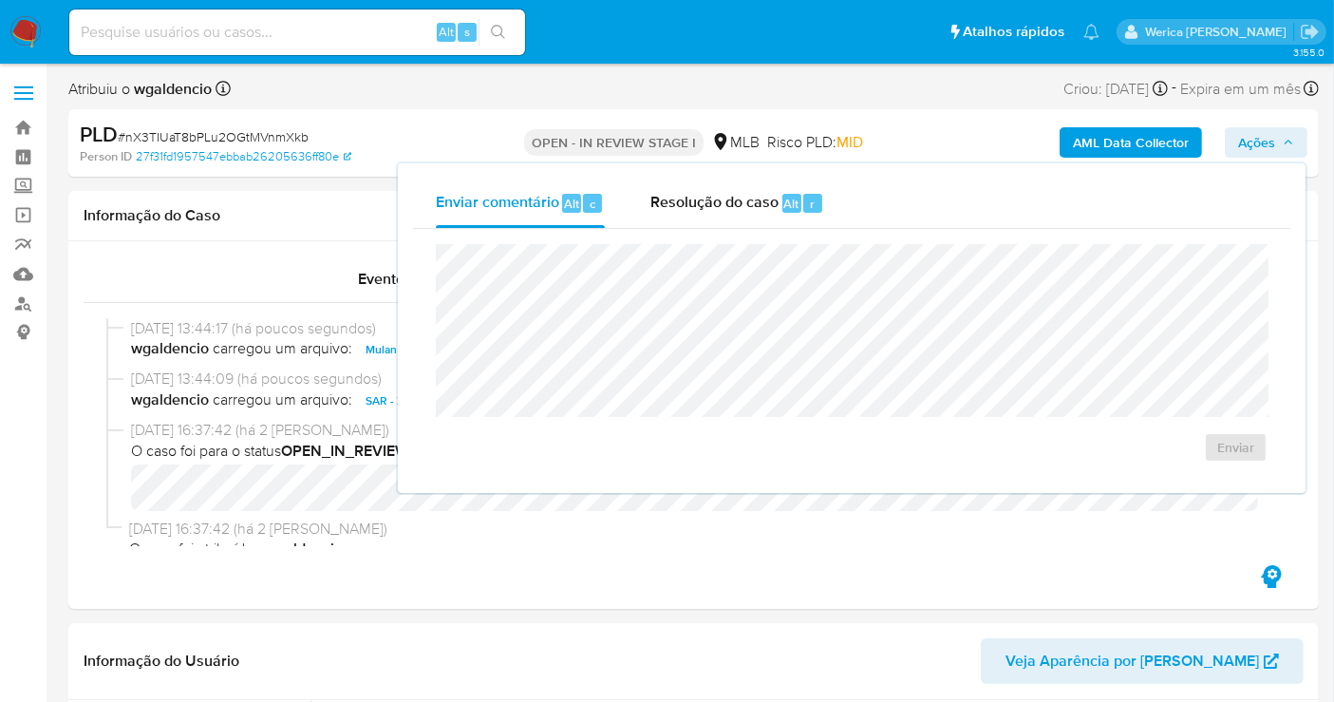
click at [833, 214] on button "Resolução do caso Alt r" at bounding box center [737, 203] width 219 height 49
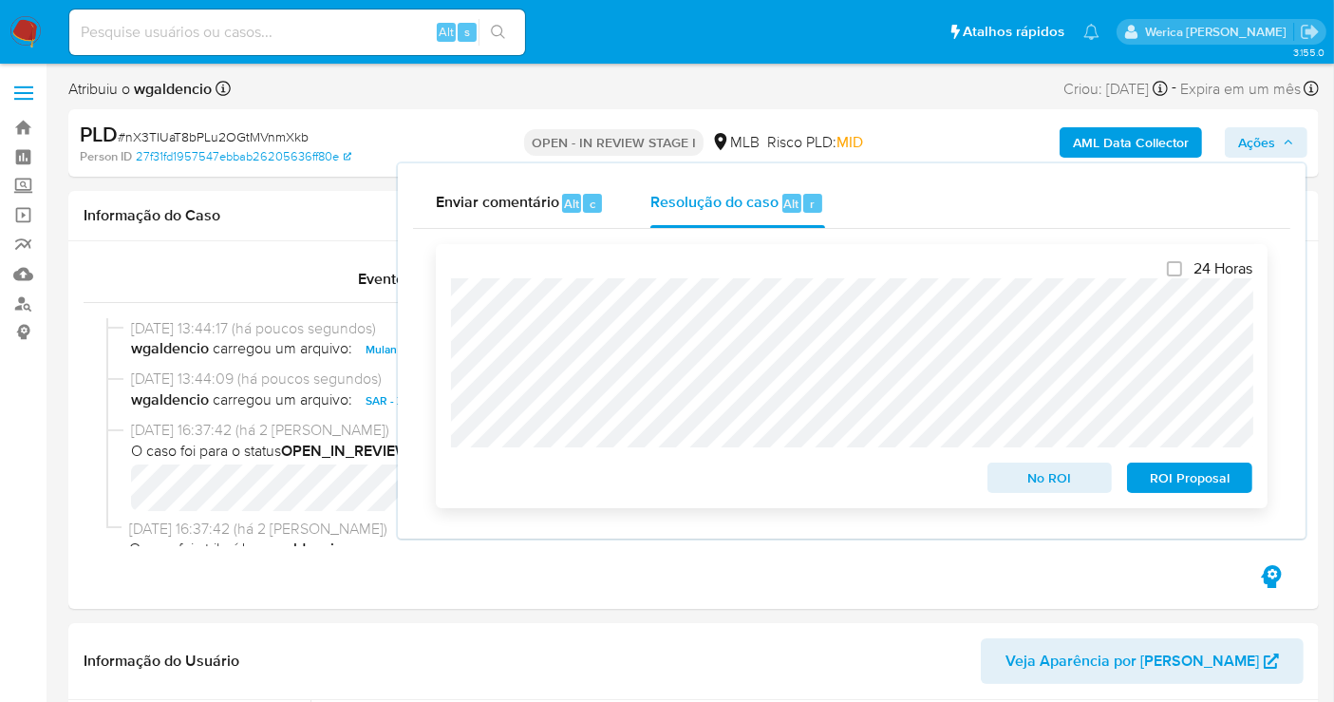
click at [1194, 476] on span "ROI Proposal" at bounding box center [1189, 477] width 99 height 27
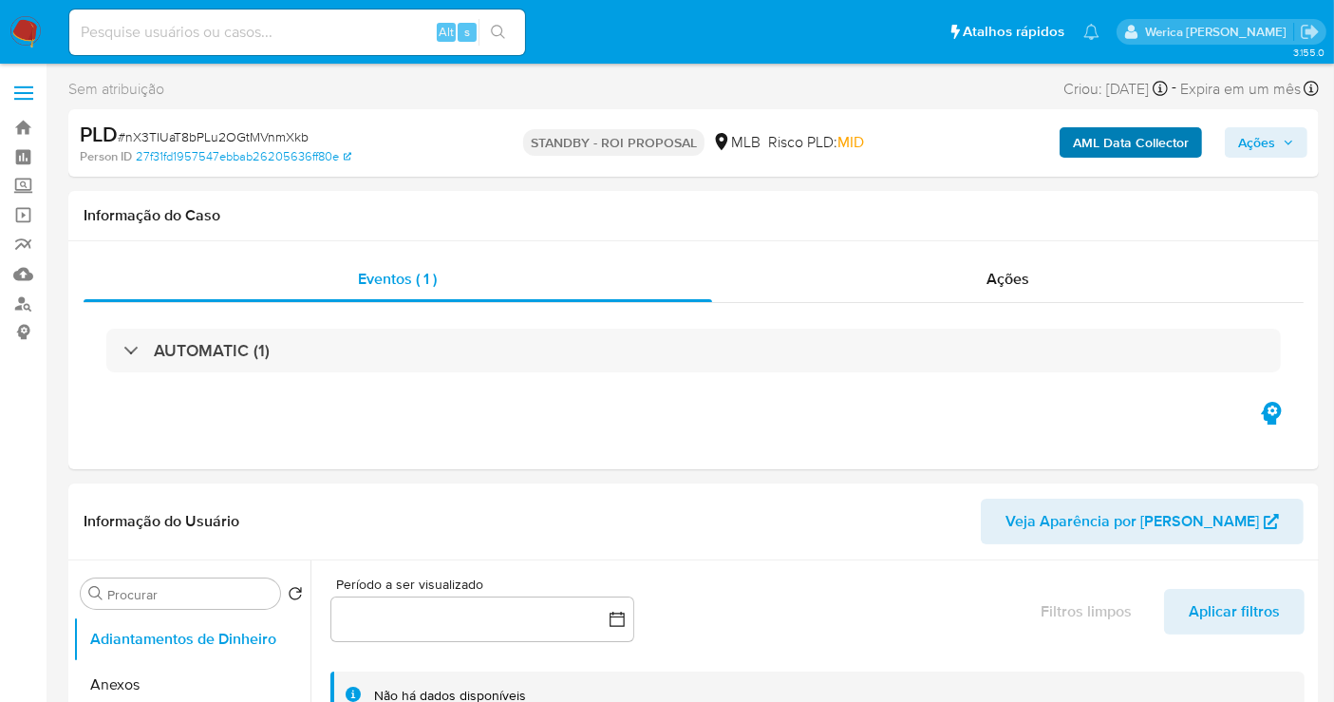
select select "10"
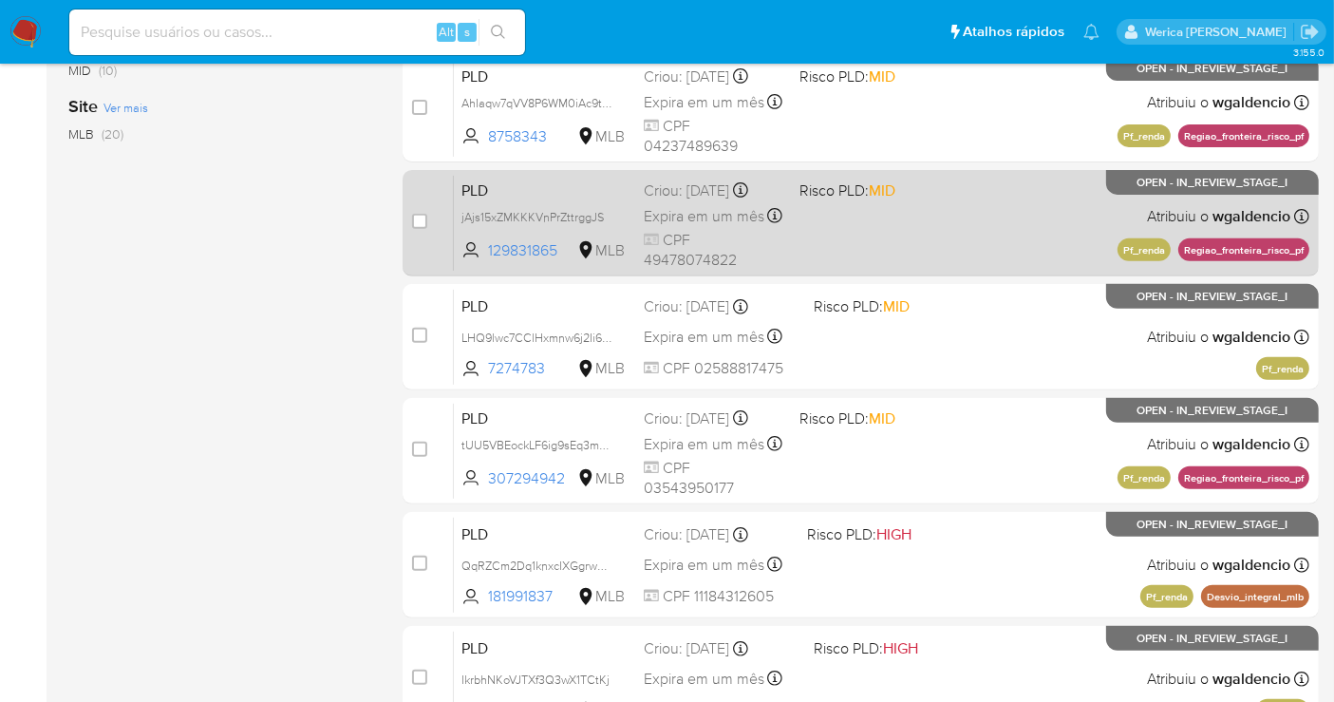
scroll to position [795, 0]
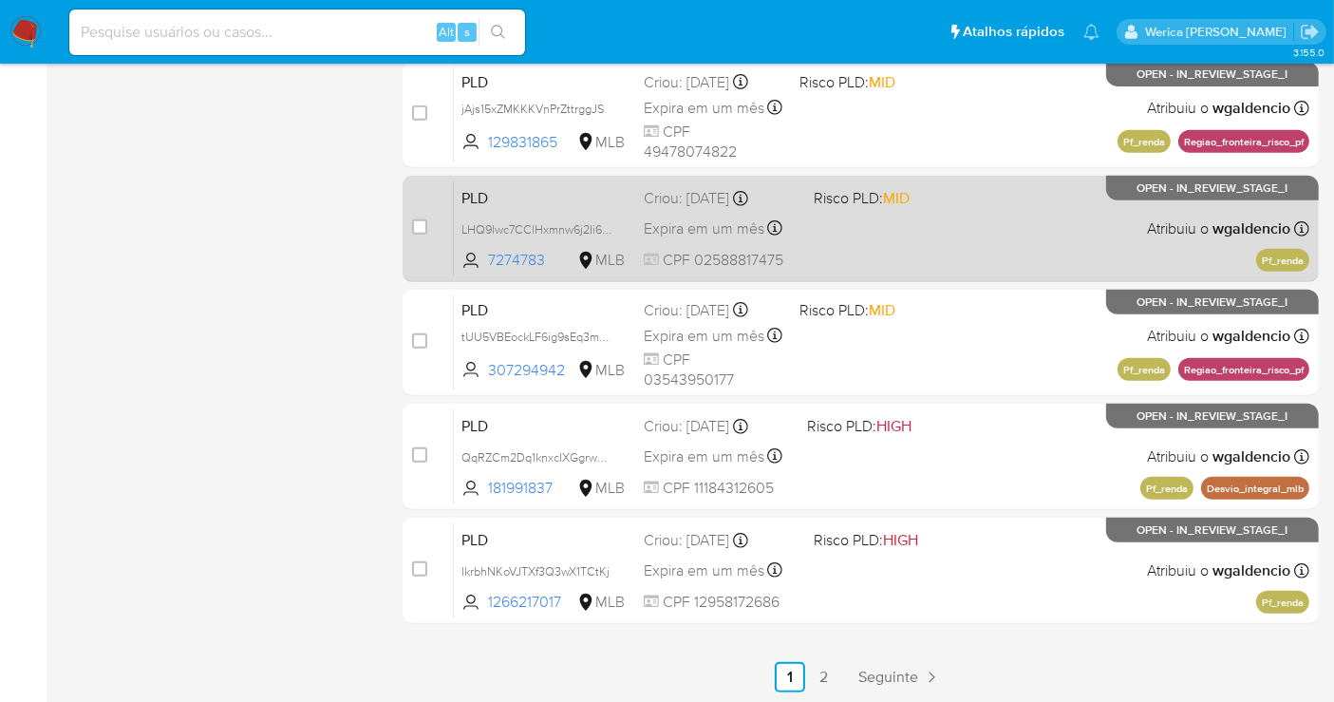
click at [928, 235] on div "PLD LHQ9lwc7CClHxmnw6j2Ii6qa 7274783 MLB Risco PLD: MID Criou: [DATE] Criou: [D…" at bounding box center [882, 228] width 856 height 96
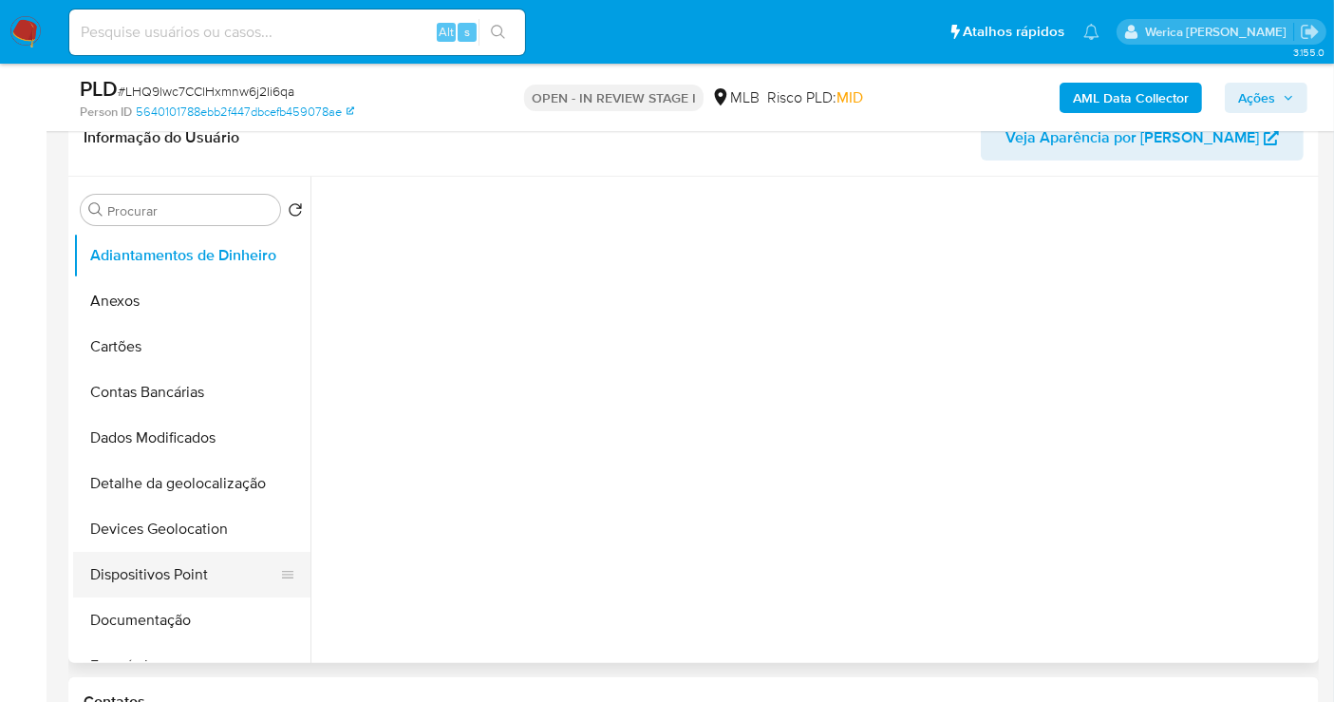
scroll to position [316, 0]
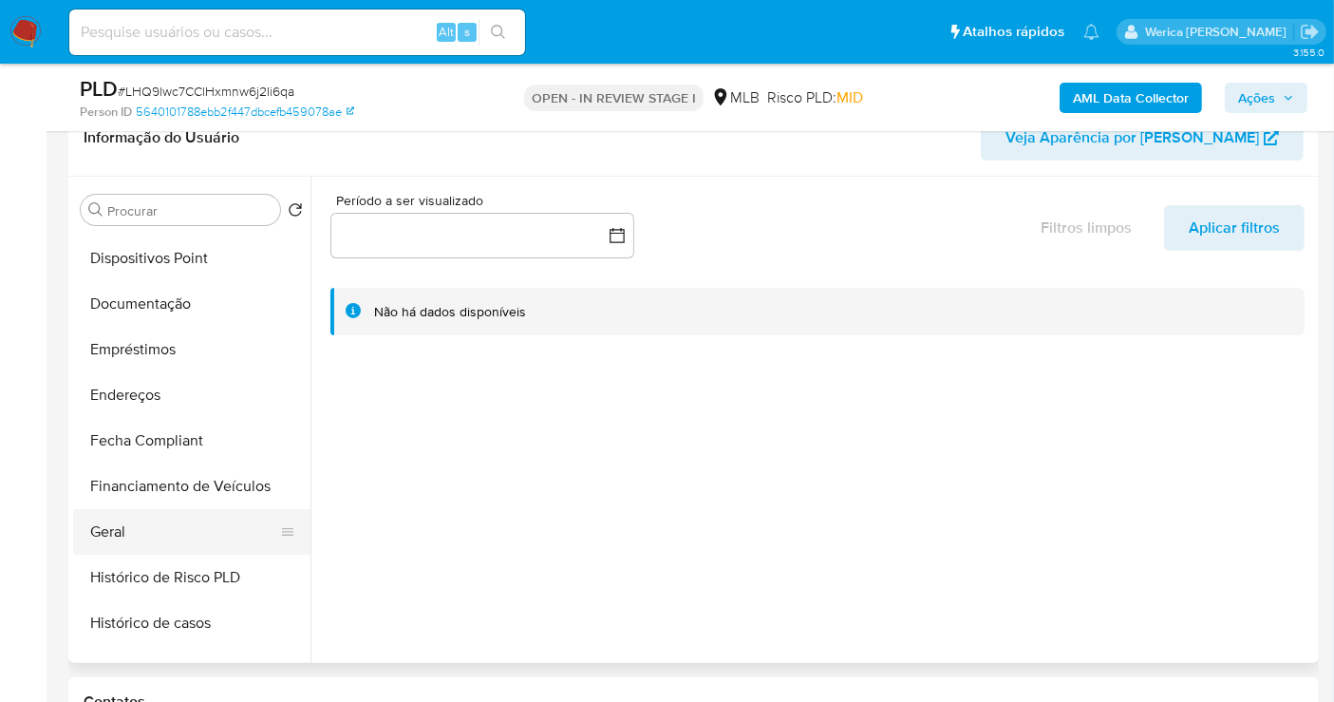
click at [175, 533] on button "Geral" at bounding box center [184, 532] width 222 height 46
select select "10"
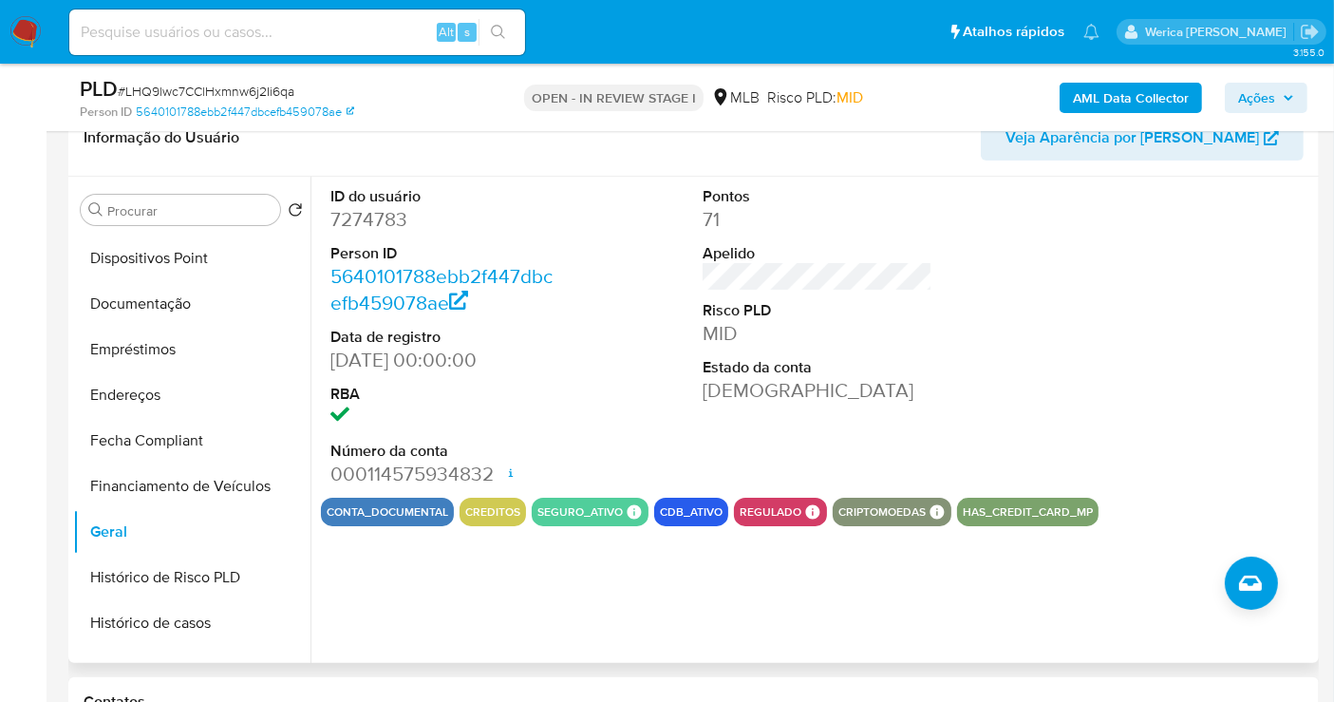
click at [363, 223] on dd "7274783" at bounding box center [445, 219] width 230 height 27
copy dd "7274783"
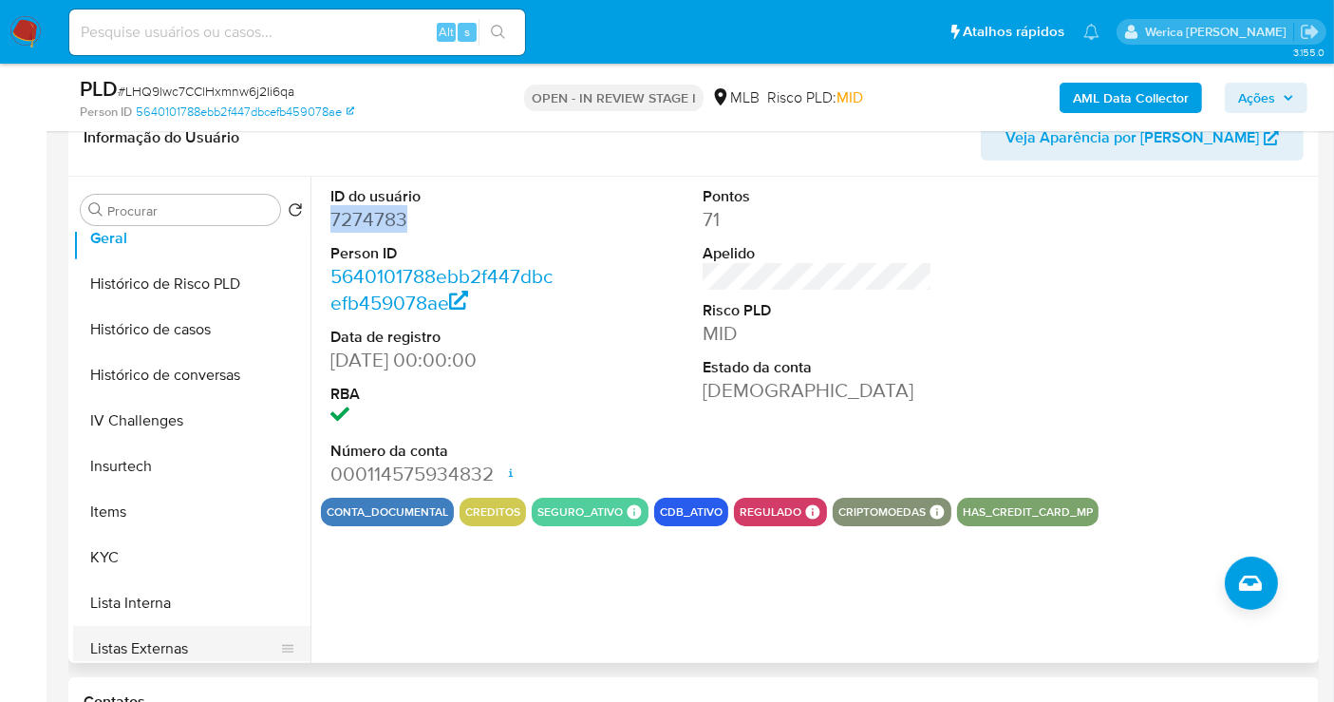
scroll to position [738, 0]
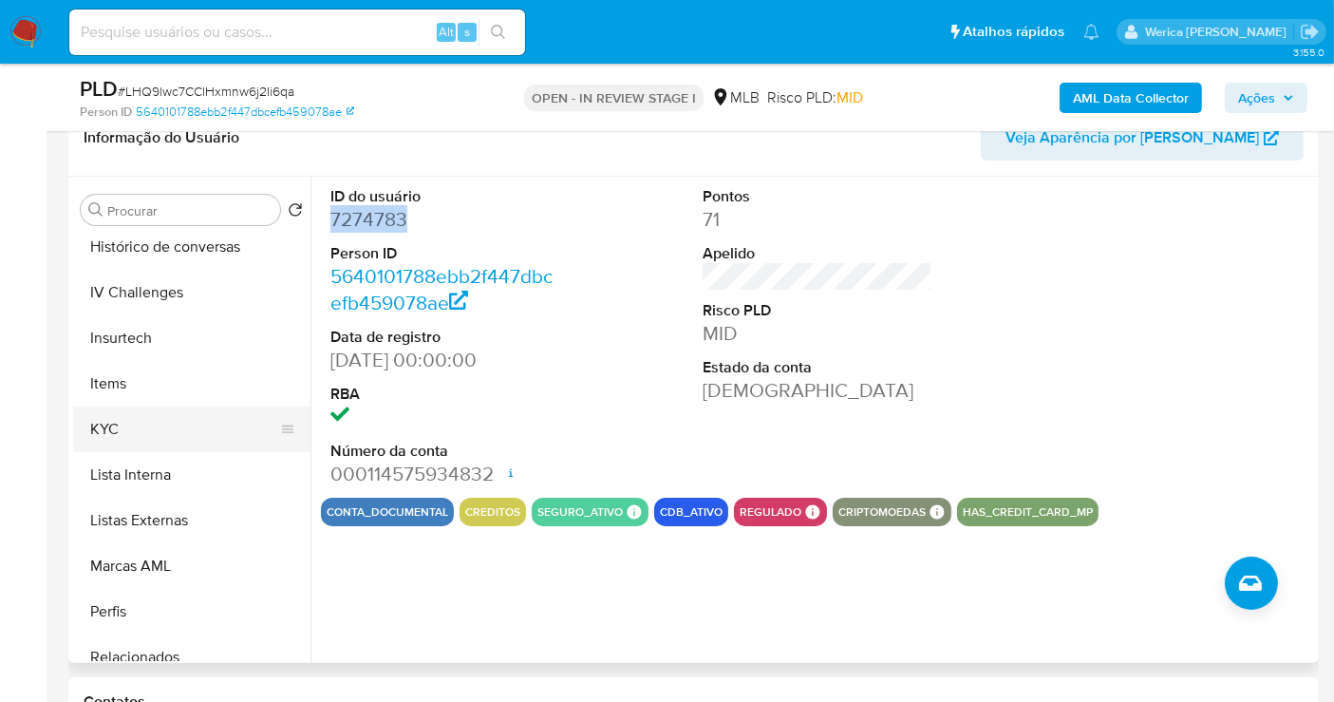
click at [111, 433] on button "KYC" at bounding box center [184, 429] width 222 height 46
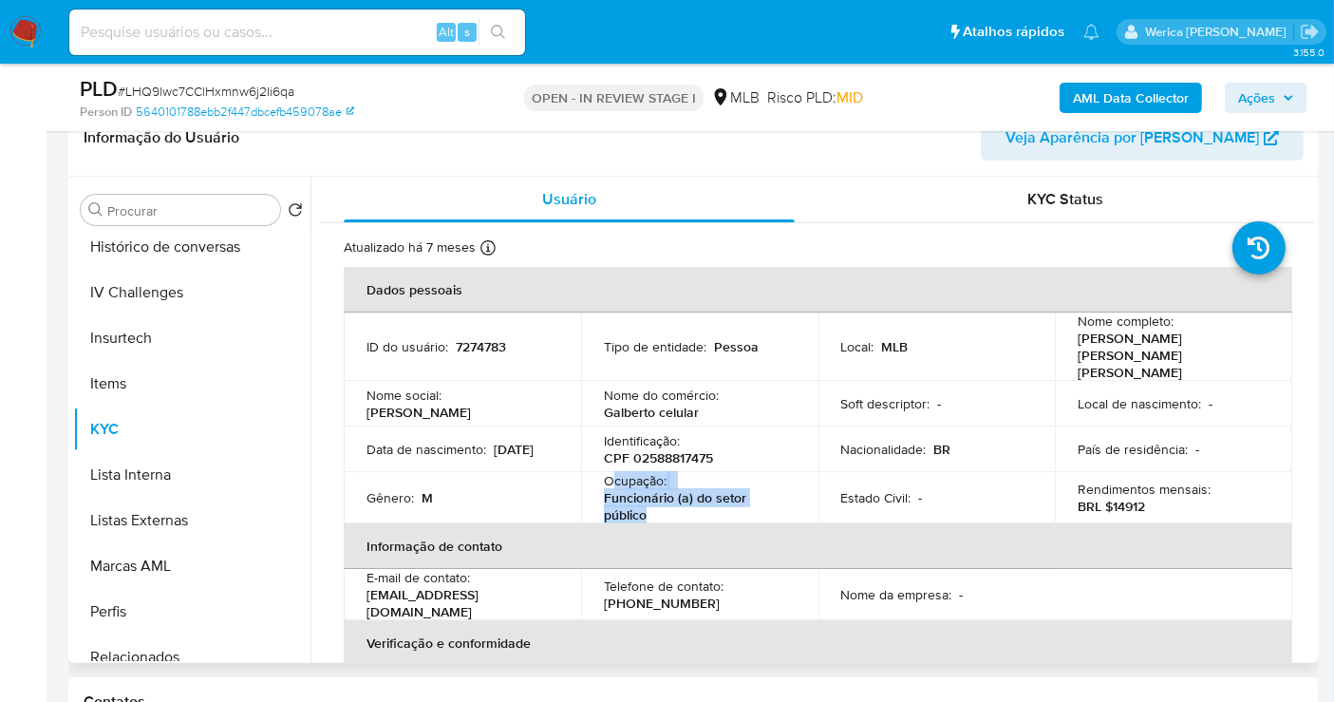
drag, startPoint x: 613, startPoint y: 467, endPoint x: 672, endPoint y: 490, distance: 63.1
click at [670, 490] on div "Ocupação : Funcionário (a) do setor público" at bounding box center [700, 497] width 192 height 51
copy div "cupação : Funcionário (a) do setor público"
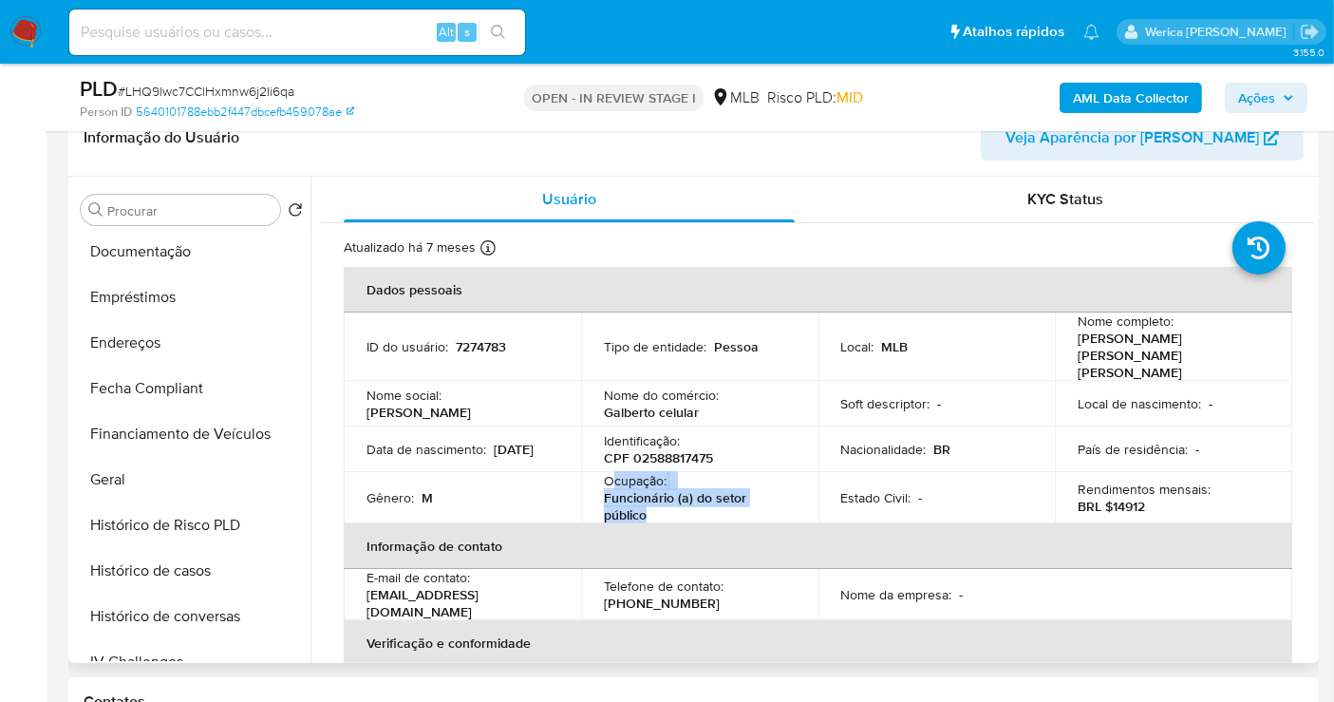
scroll to position [211, 0]
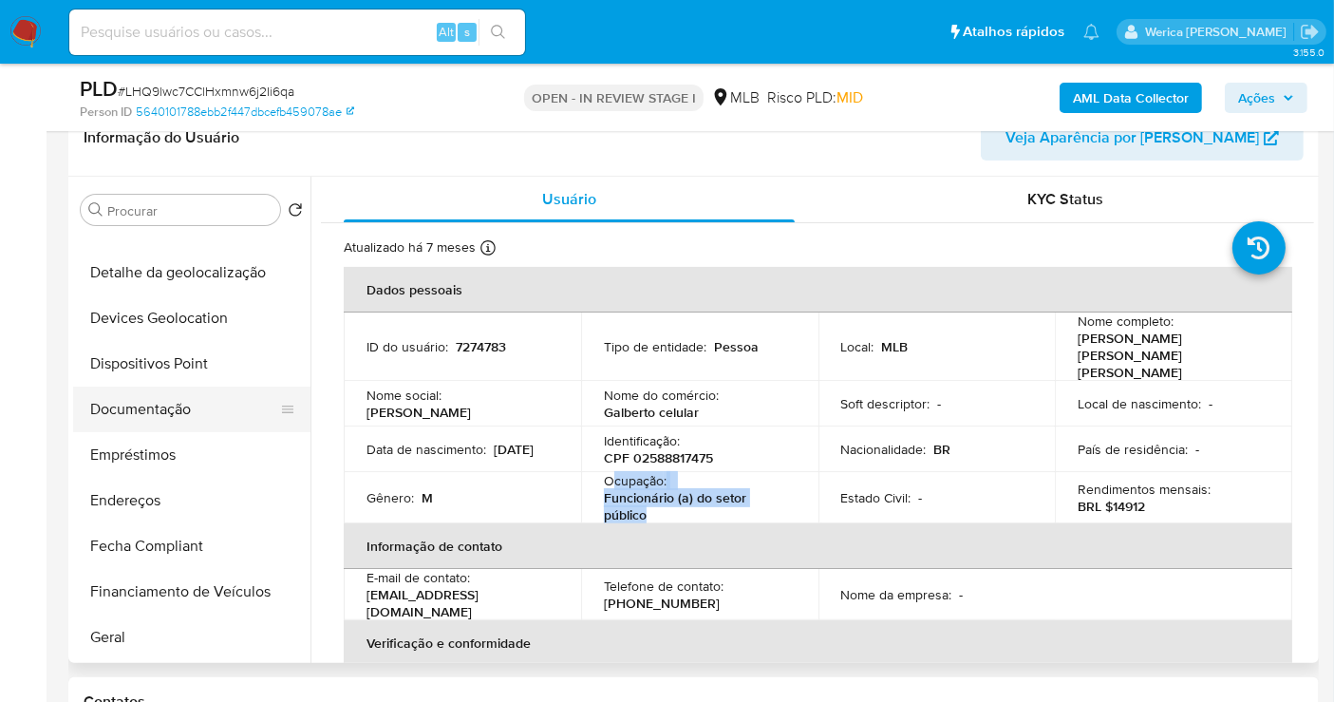
drag, startPoint x: 216, startPoint y: 410, endPoint x: 234, endPoint y: 417, distance: 18.3
click at [219, 416] on button "Documentação" at bounding box center [184, 409] width 222 height 46
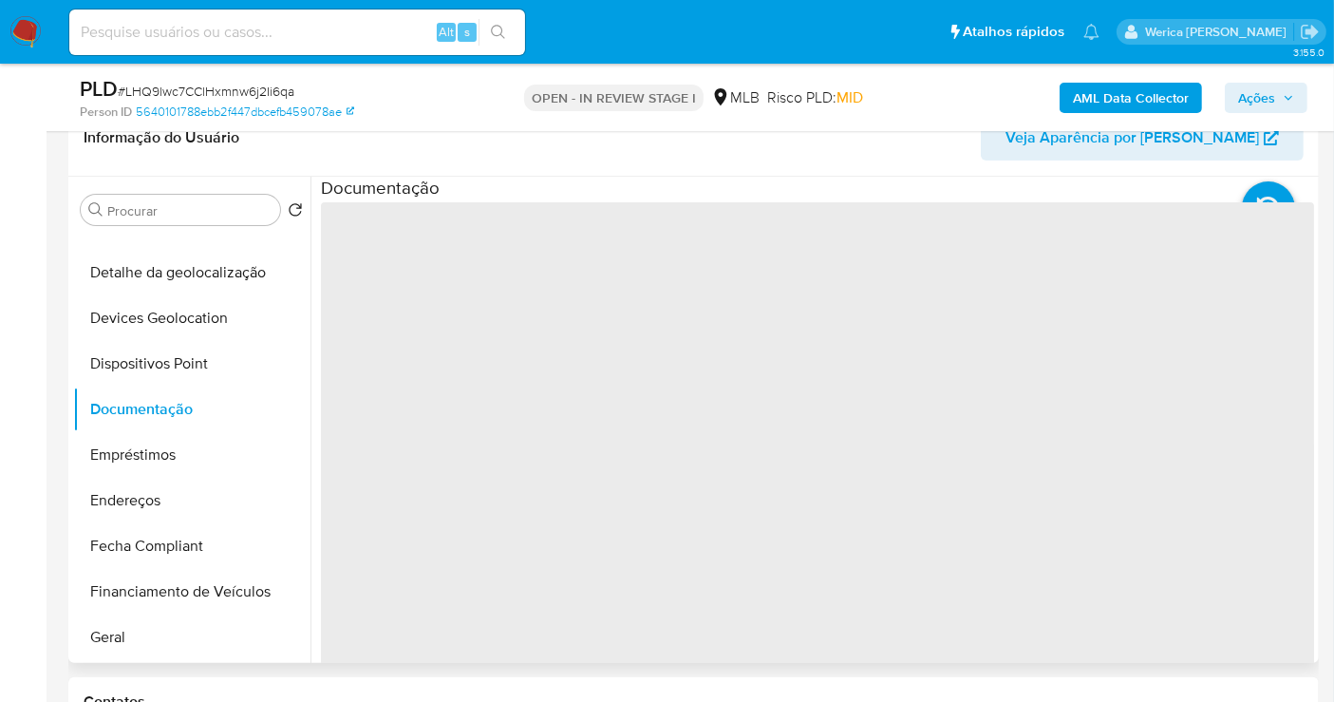
drag, startPoint x: 399, startPoint y: 380, endPoint x: 414, endPoint y: 389, distance: 17.9
click at [413, 387] on span "‌" at bounding box center [817, 506] width 993 height 608
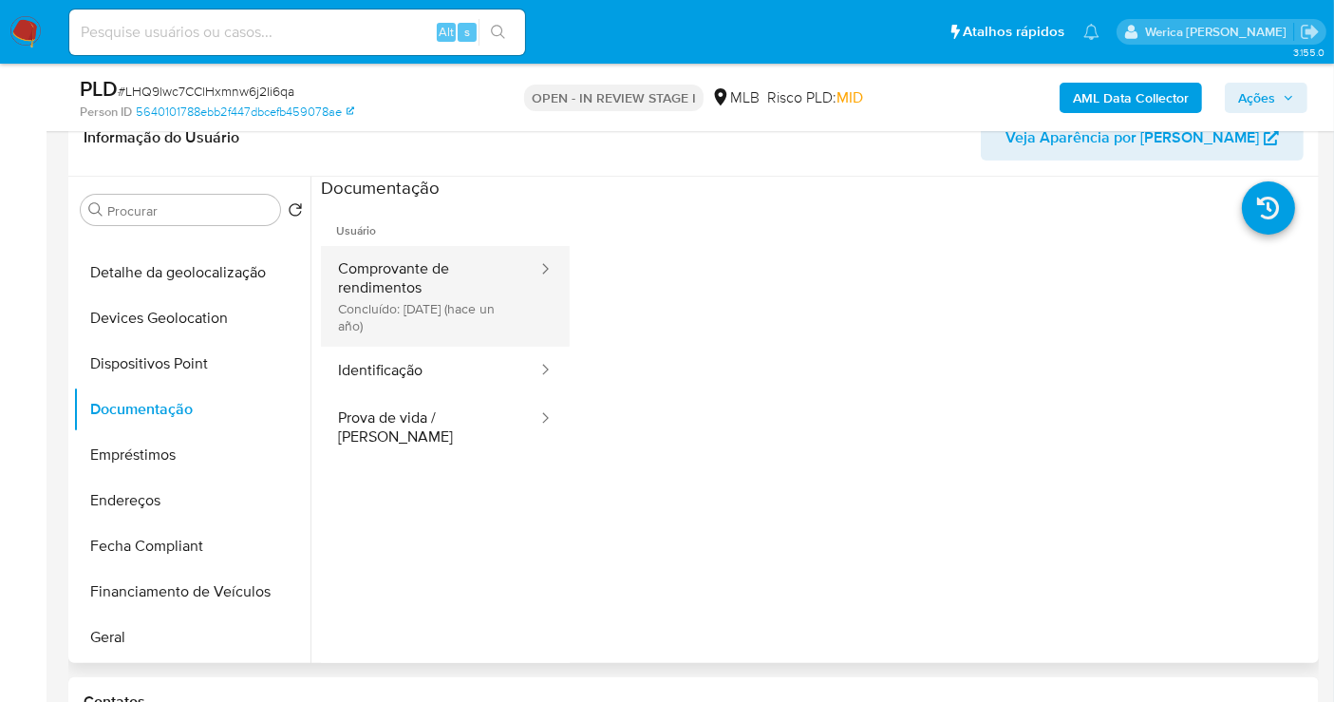
click at [458, 342] on button "Comprovante de rendimentos Concluído: 01/06/2024 (hace un año)" at bounding box center [430, 296] width 218 height 101
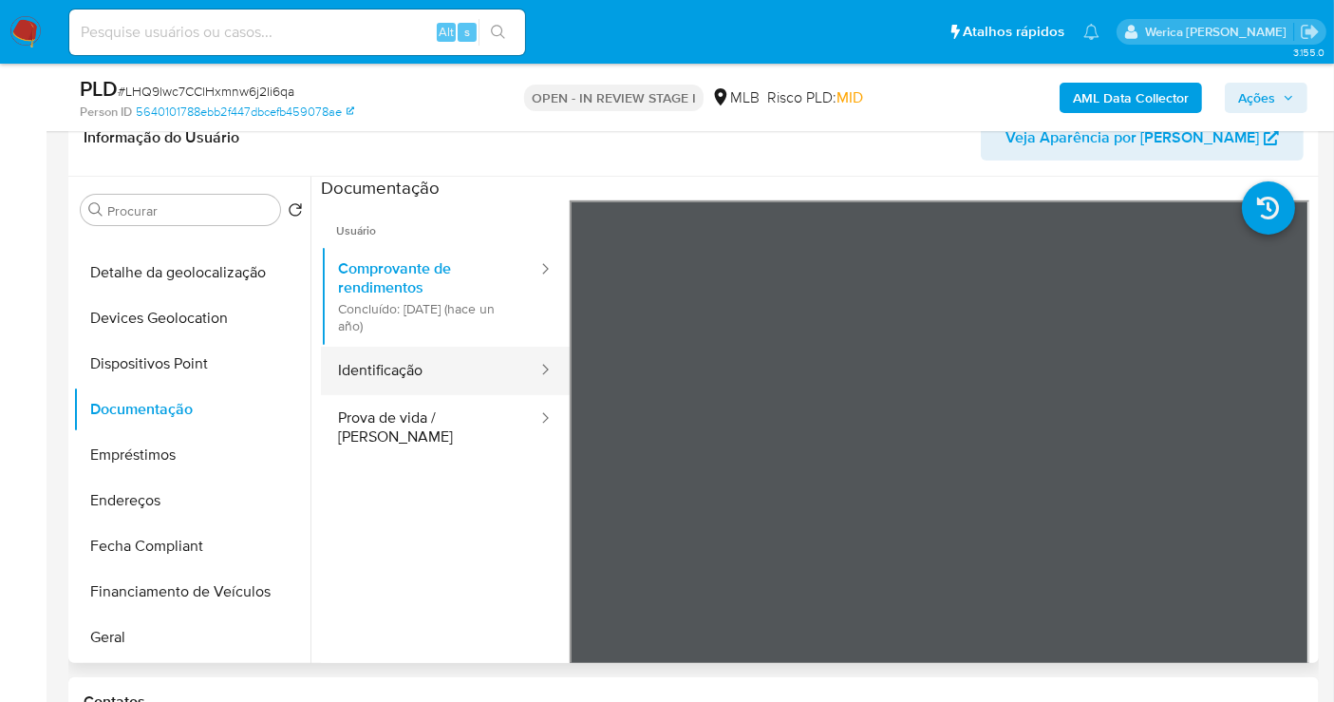
click at [472, 370] on button "Identificação" at bounding box center [430, 371] width 218 height 48
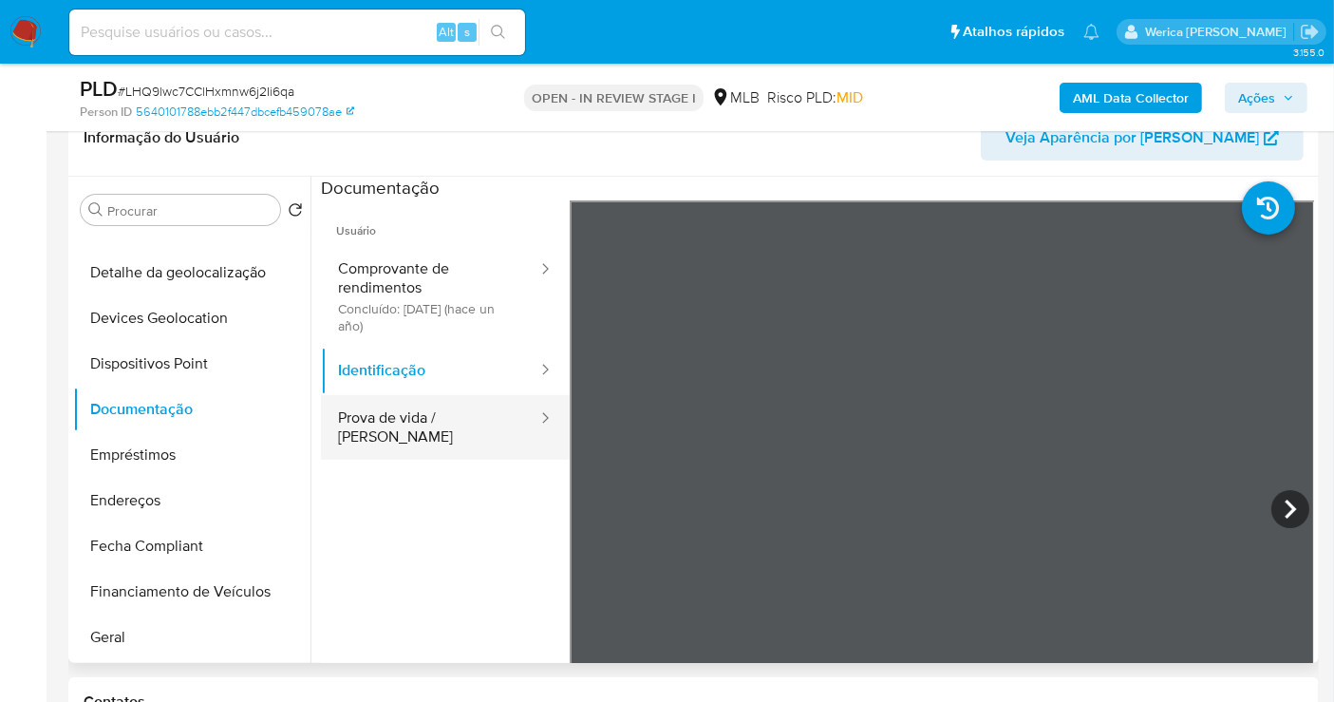
click at [494, 408] on button "Prova de vida / Selfie" at bounding box center [430, 427] width 218 height 65
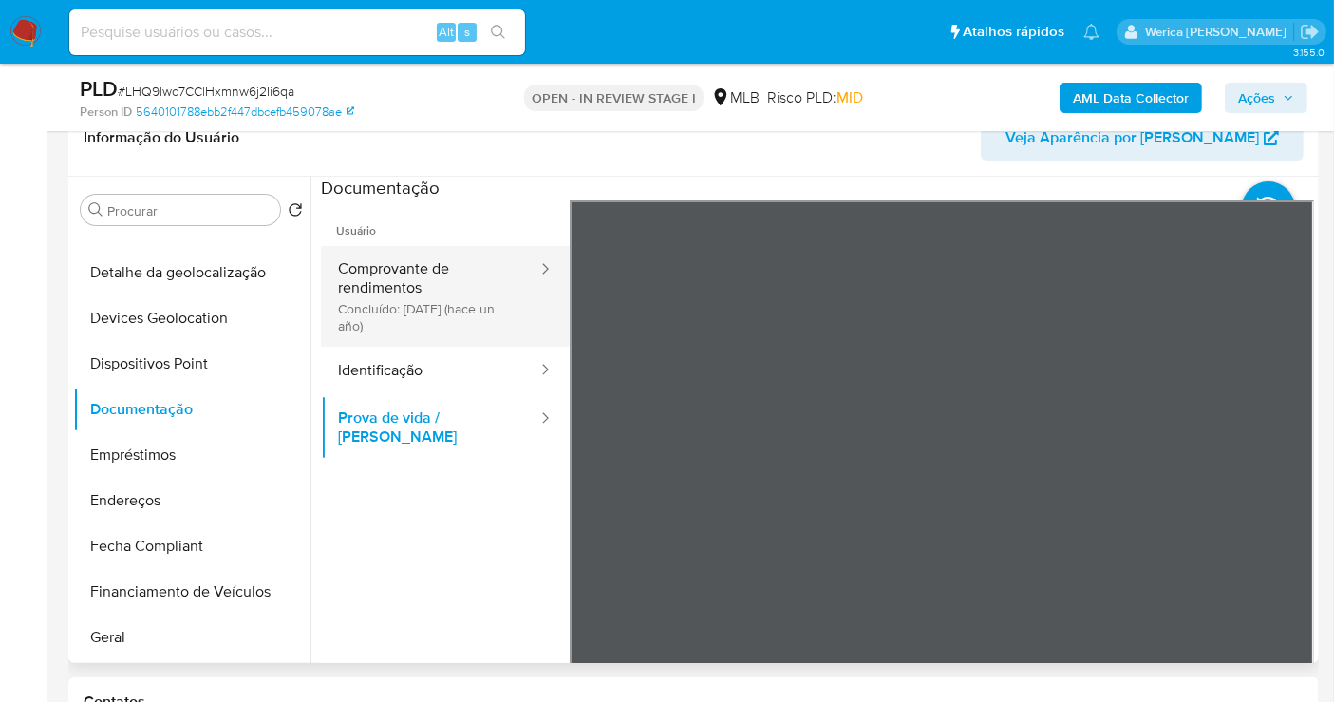
click at [485, 302] on button "Comprovante de rendimentos Concluído: 01/06/2024 (hace un año)" at bounding box center [430, 296] width 218 height 101
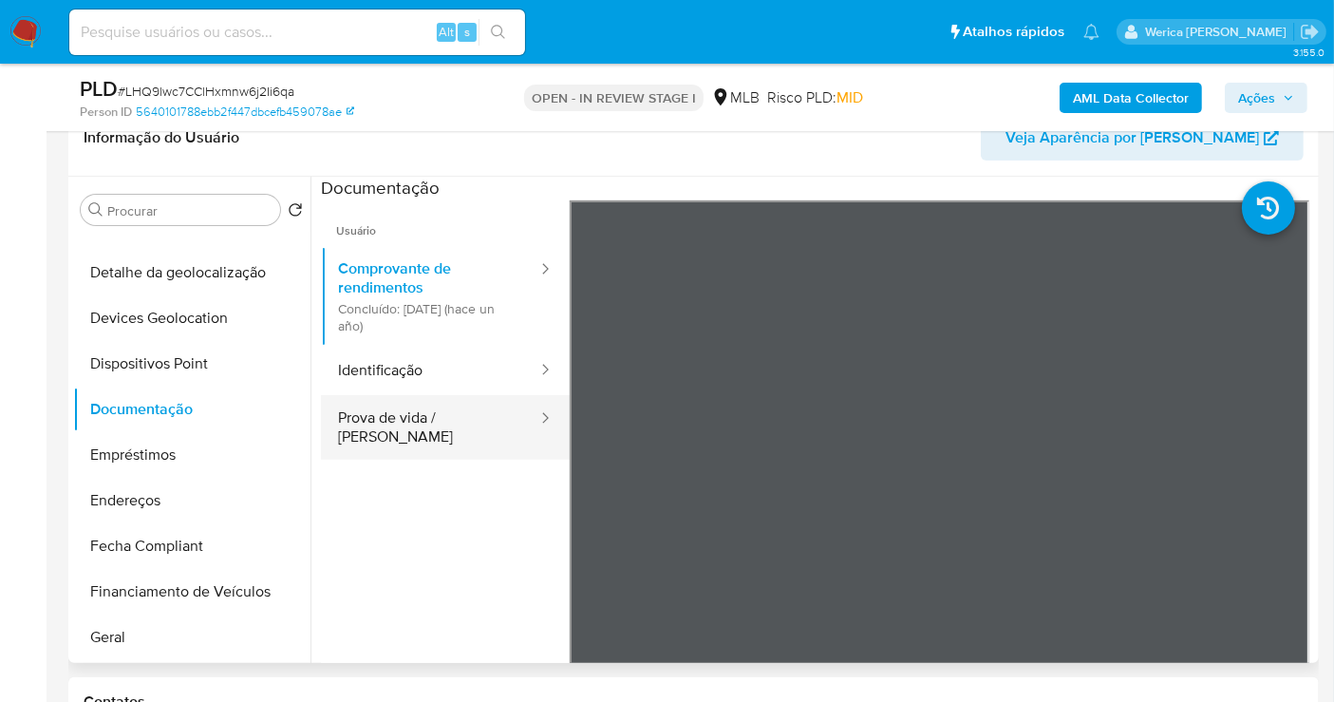
click at [475, 425] on button "Prova de vida / [PERSON_NAME]" at bounding box center [430, 427] width 218 height 65
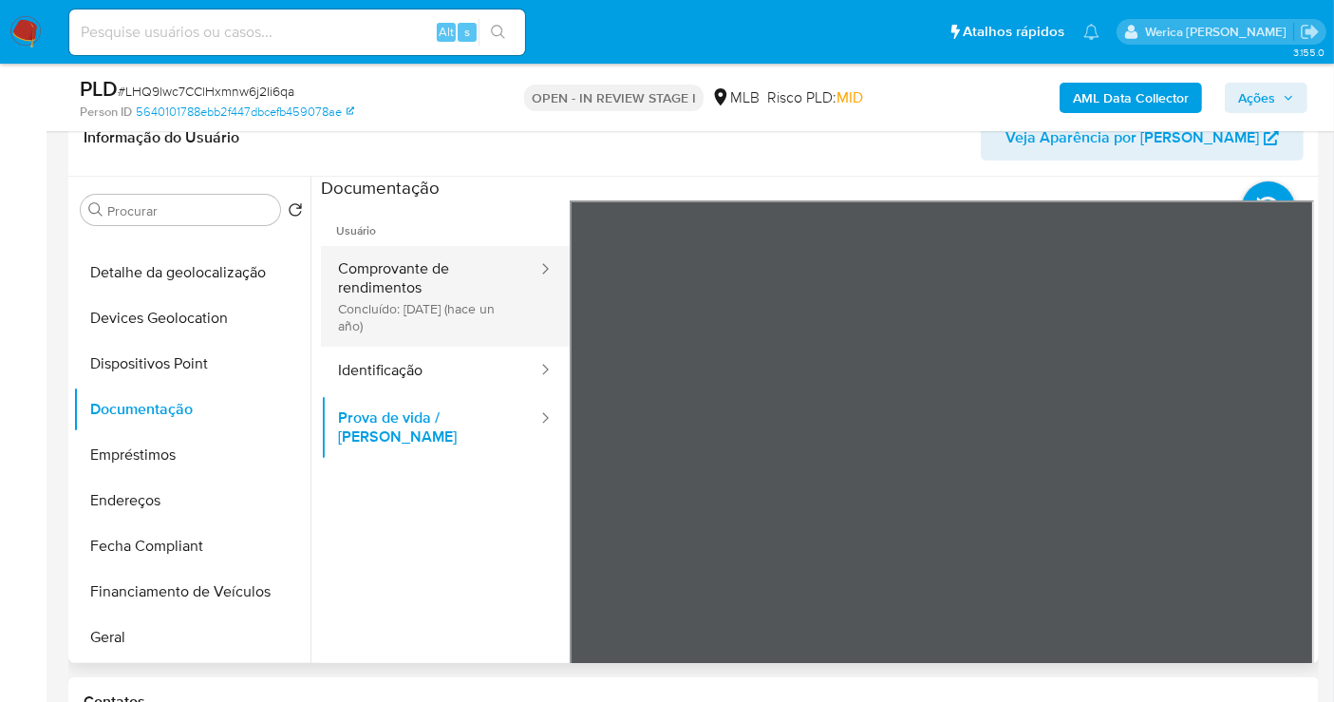
click at [461, 332] on button "Comprovante de rendimentos Concluído: 01/06/2024 (hace un año)" at bounding box center [430, 296] width 218 height 101
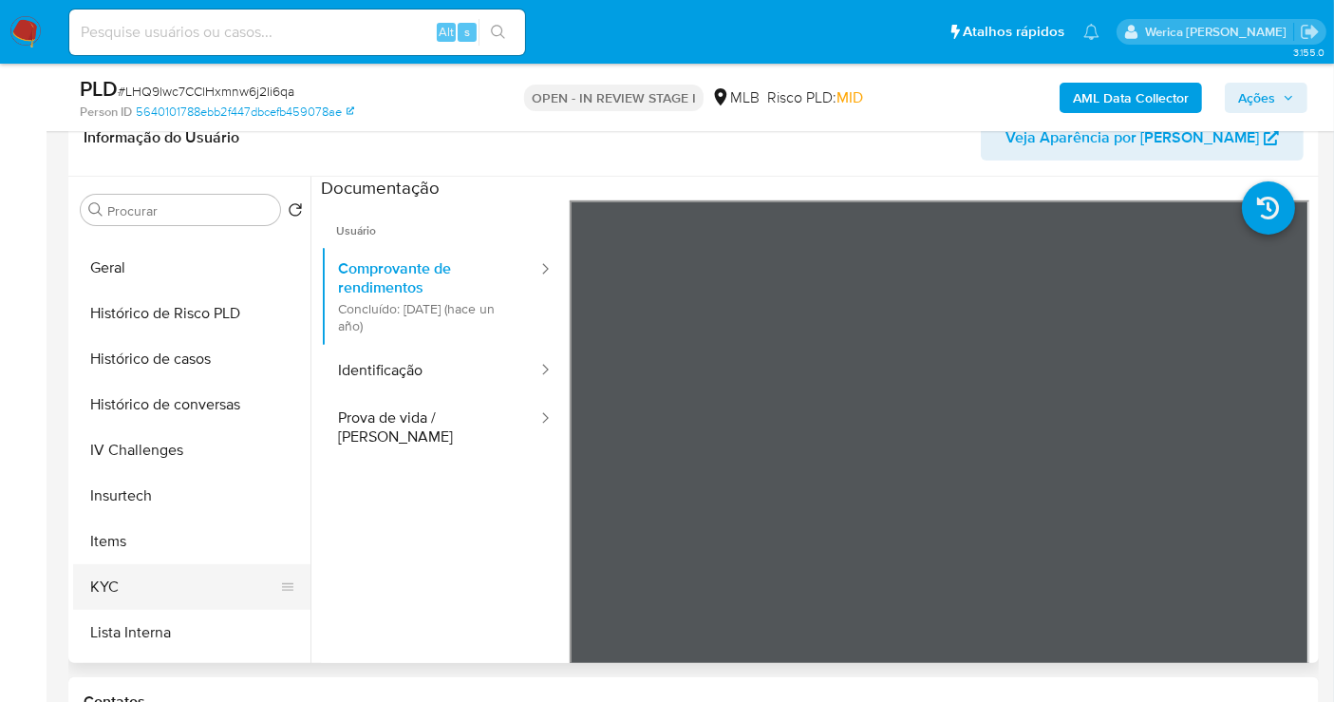
scroll to position [632, 0]
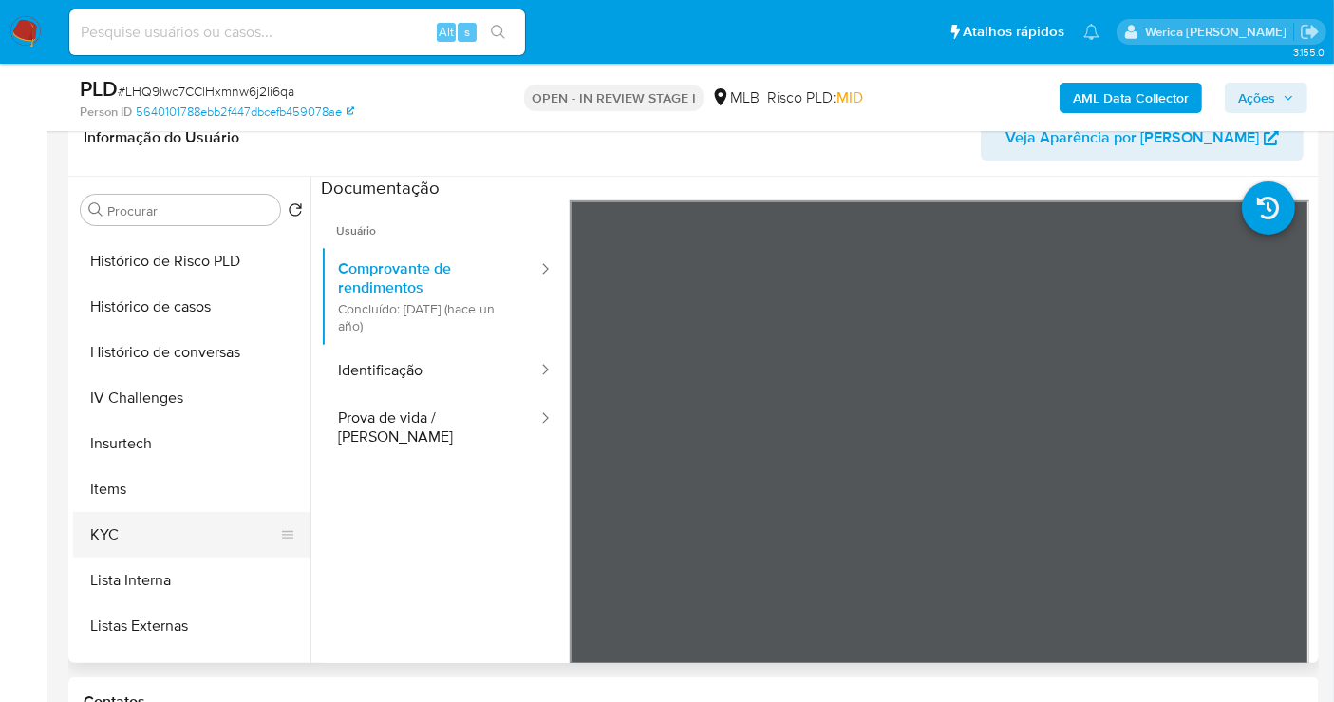
click at [145, 531] on button "KYC" at bounding box center [184, 535] width 222 height 46
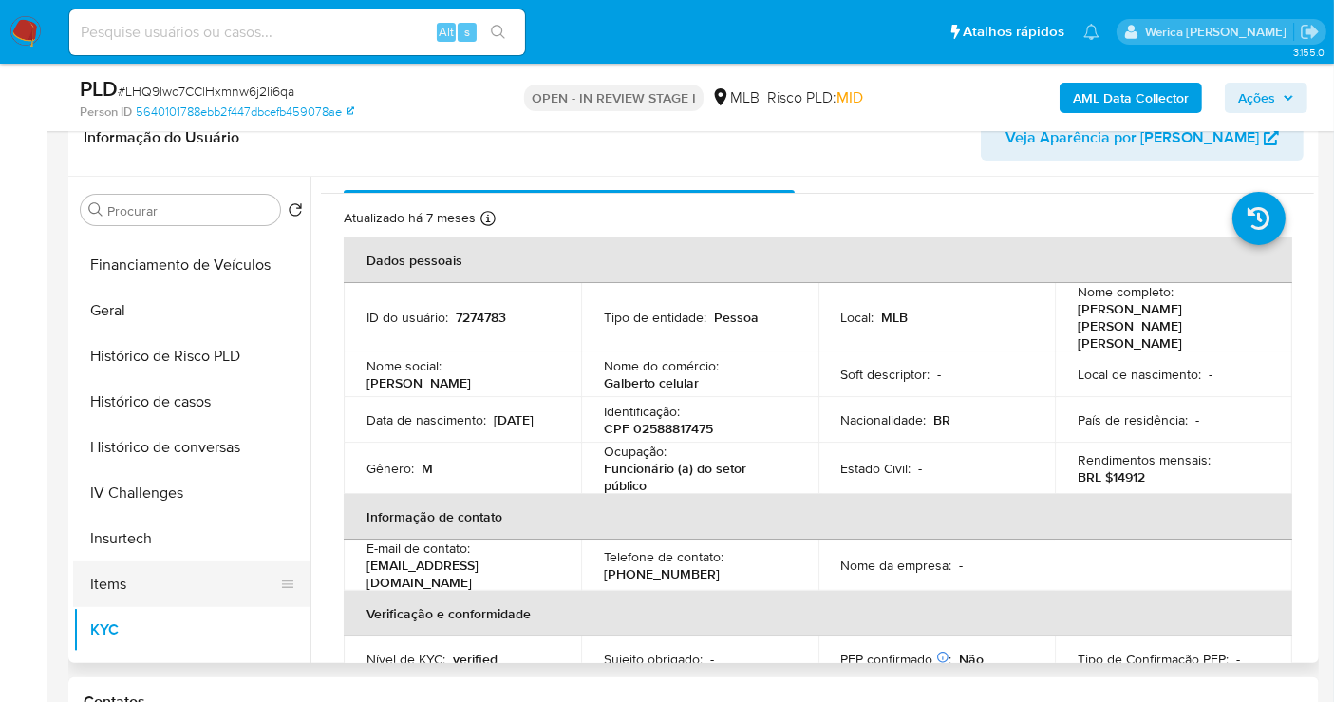
scroll to position [316, 0]
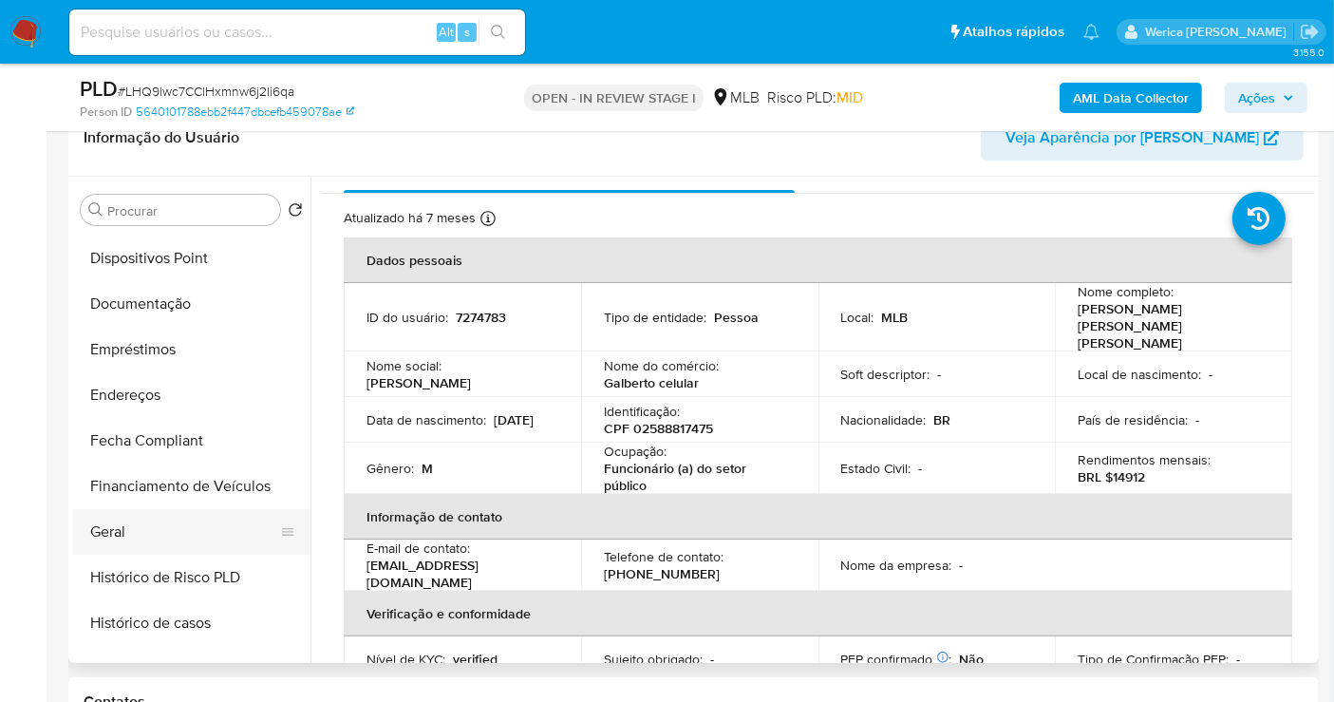
click at [179, 520] on button "Geral" at bounding box center [184, 532] width 222 height 46
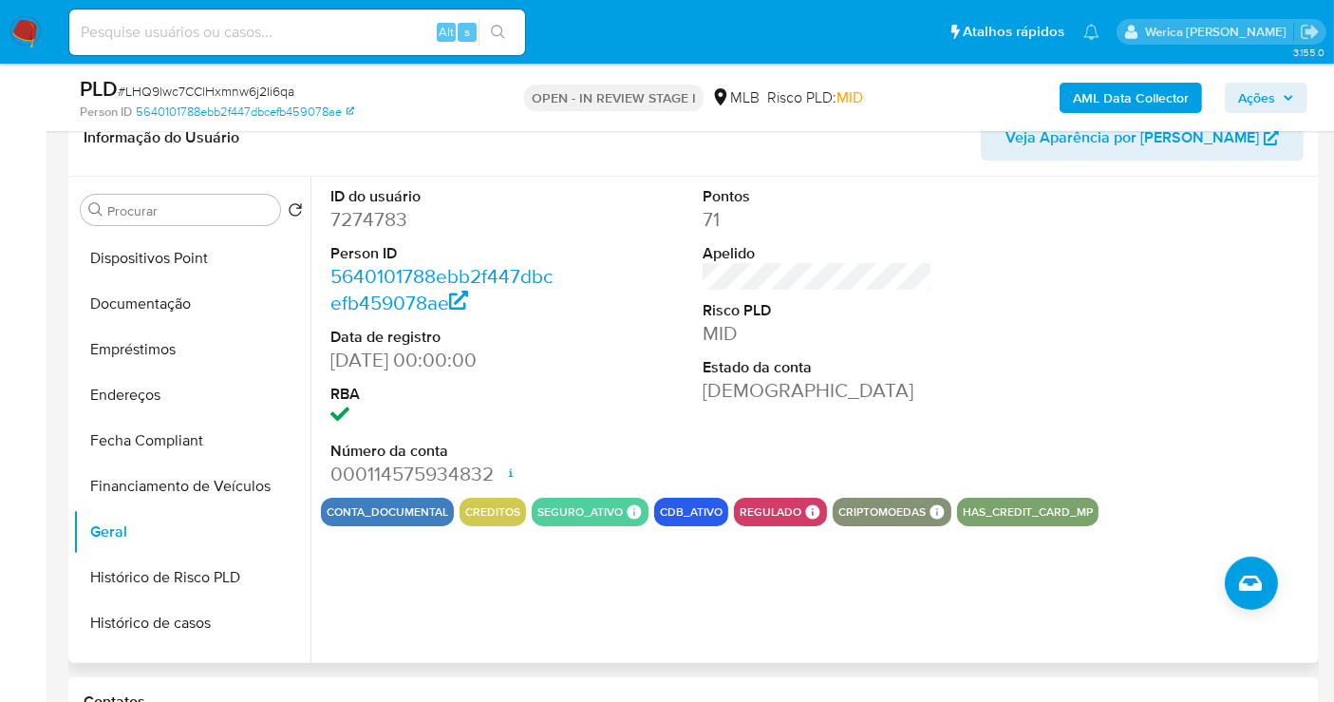
drag, startPoint x: 1231, startPoint y: 398, endPoint x: 1220, endPoint y: 402, distance: 11.1
click at [1221, 402] on div at bounding box center [1190, 337] width 249 height 321
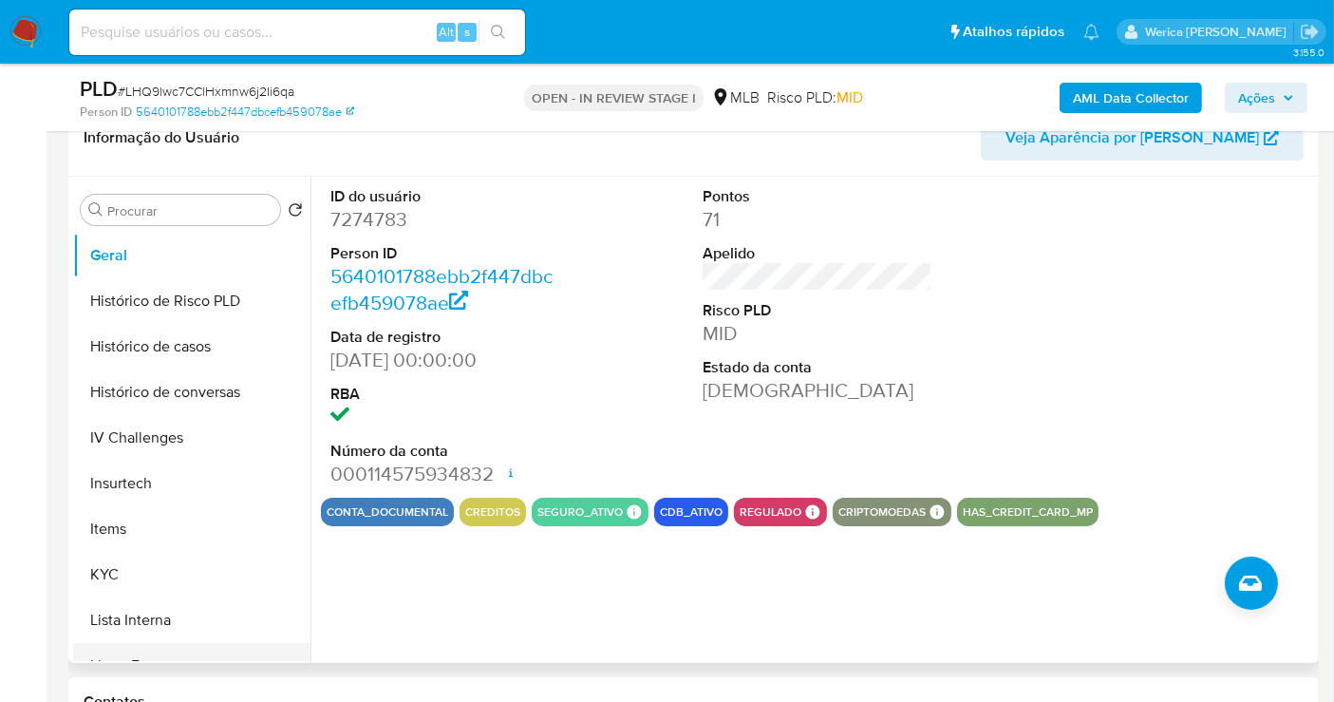
scroll to position [738, 0]
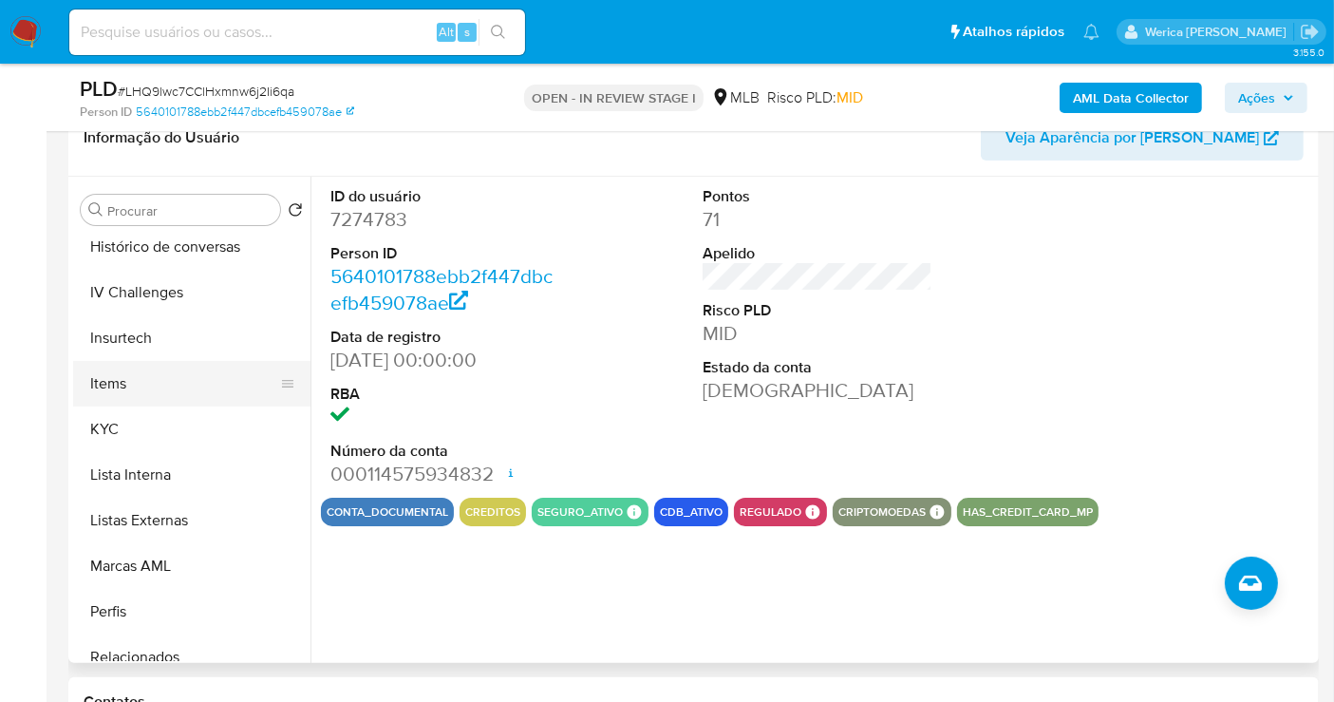
click at [103, 402] on button "Items" at bounding box center [184, 384] width 222 height 46
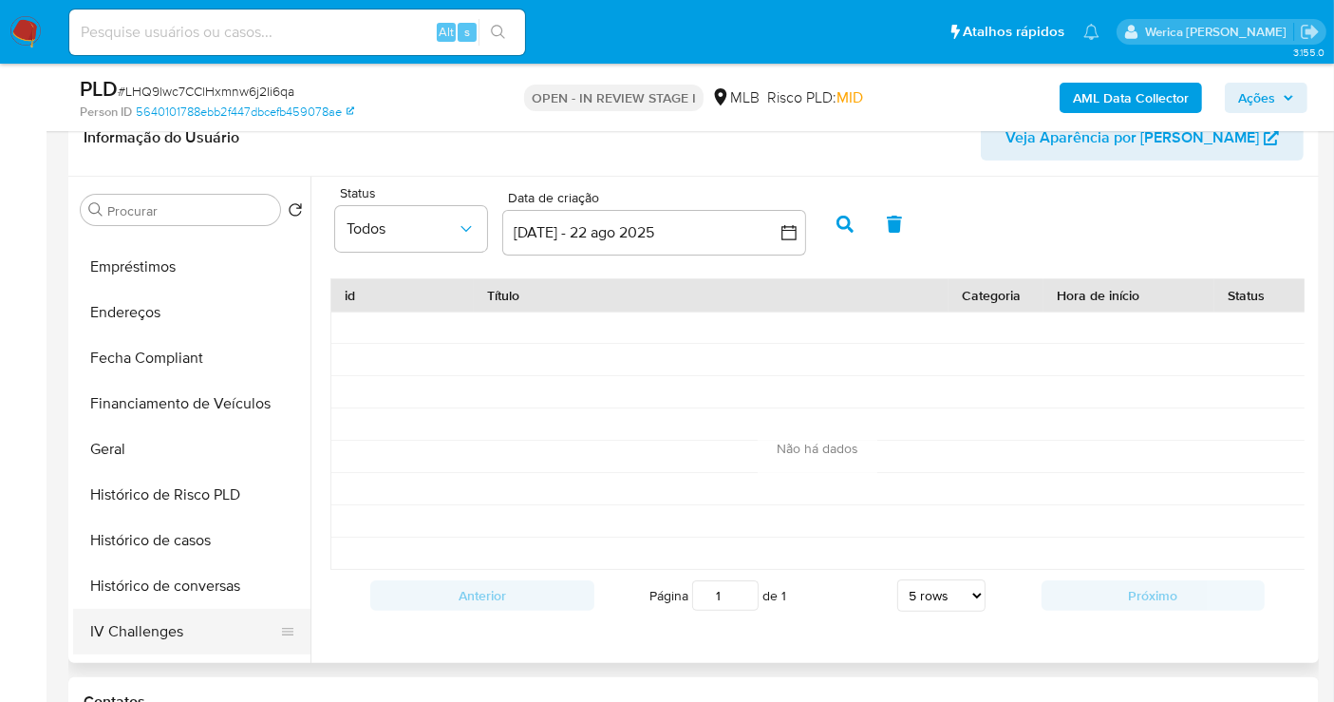
scroll to position [211, 0]
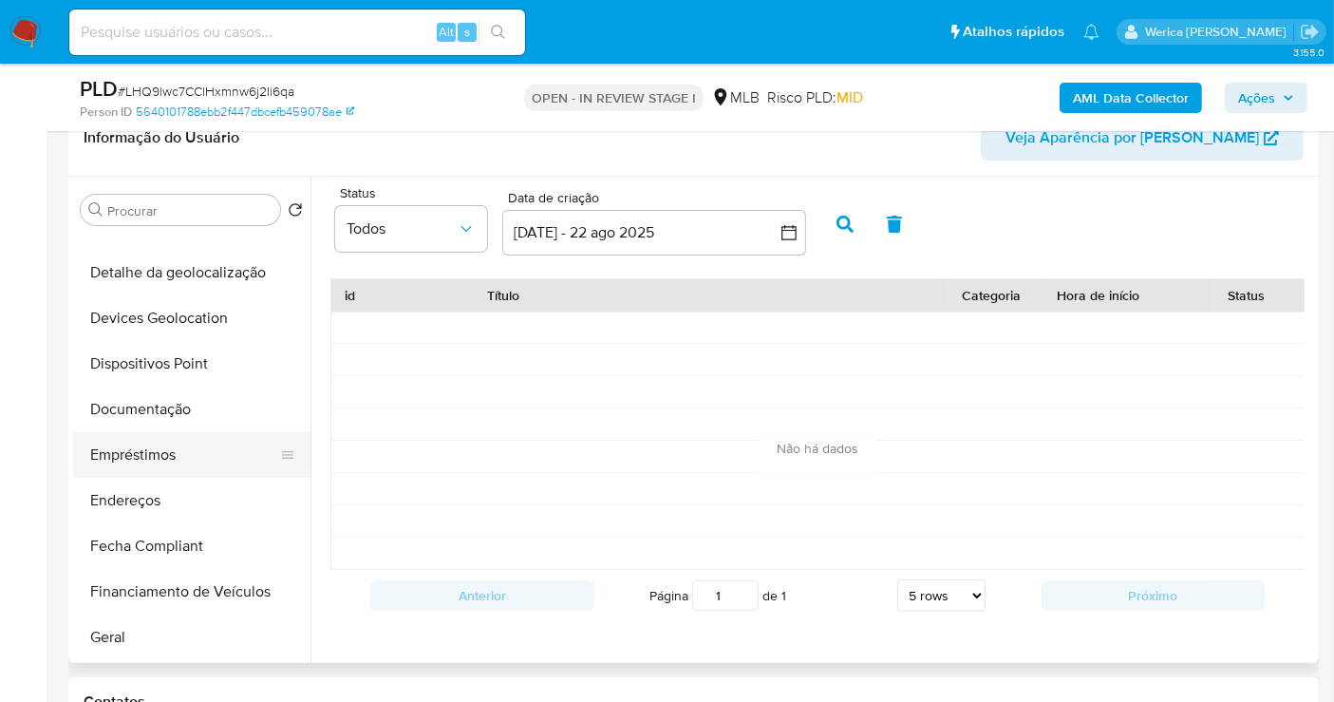
click at [180, 460] on button "Empréstimos" at bounding box center [184, 455] width 222 height 46
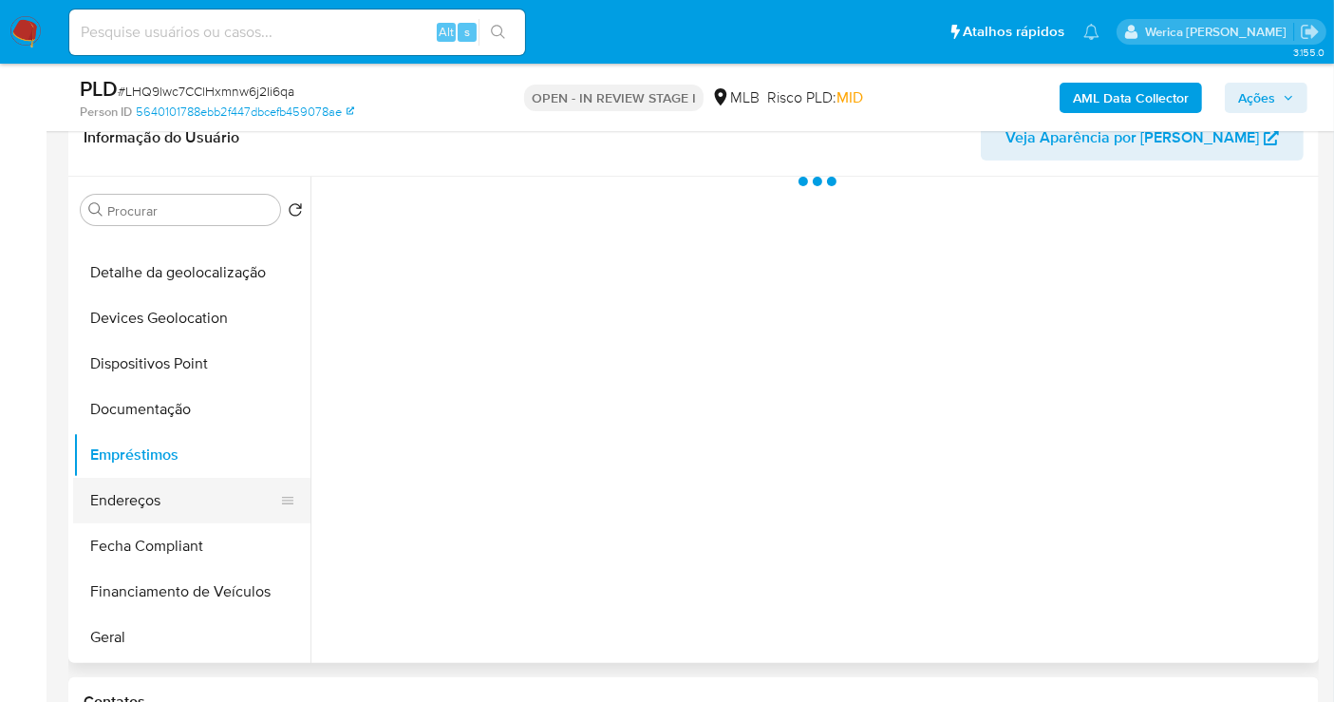
click at [175, 495] on button "Endereços" at bounding box center [184, 501] width 222 height 46
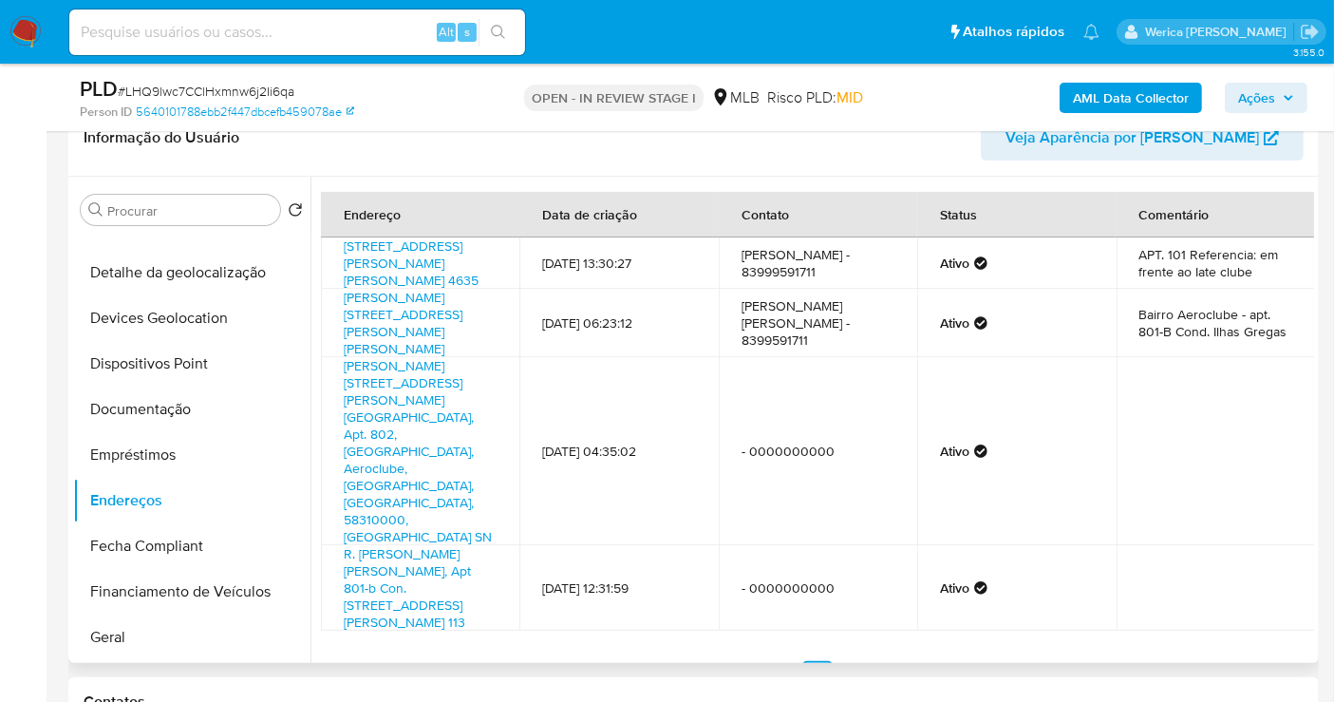
click at [1157, 357] on td "Bairro Aeroclube - apt. 801-B Cond. Ilhas Gregas" at bounding box center [1216, 323] width 198 height 68
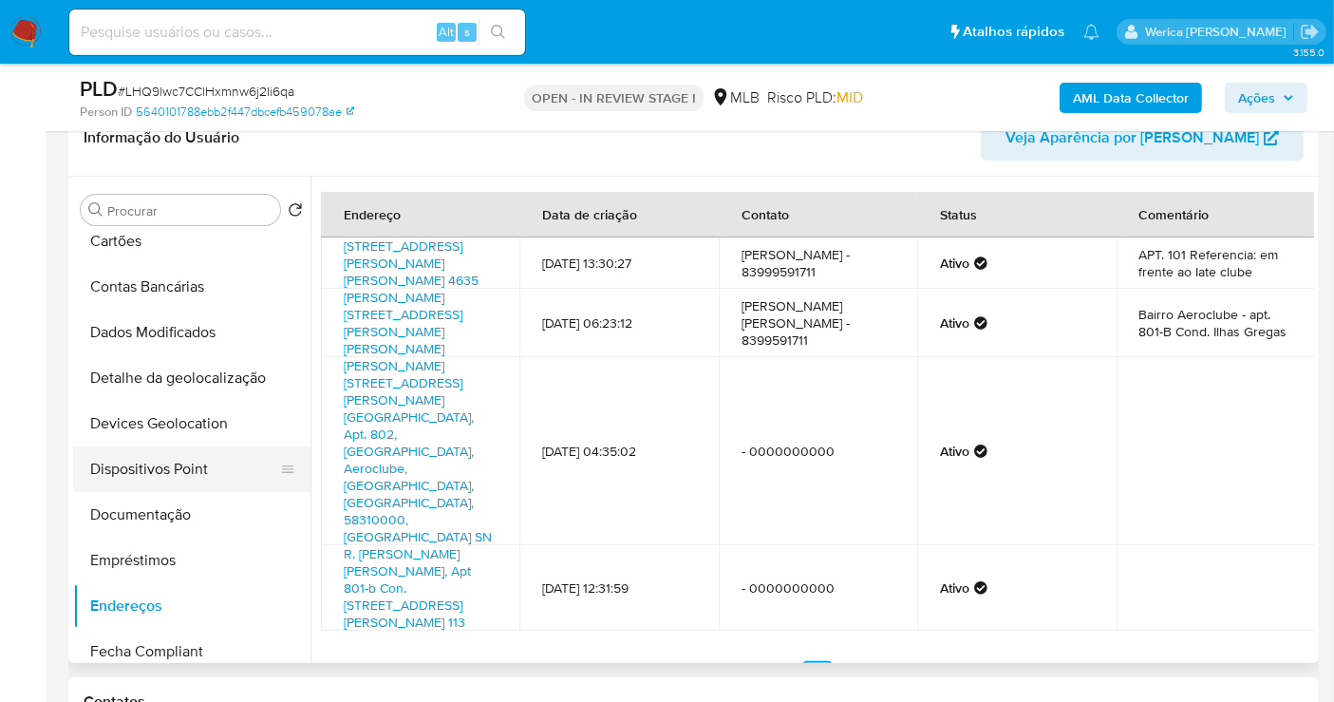
scroll to position [0, 0]
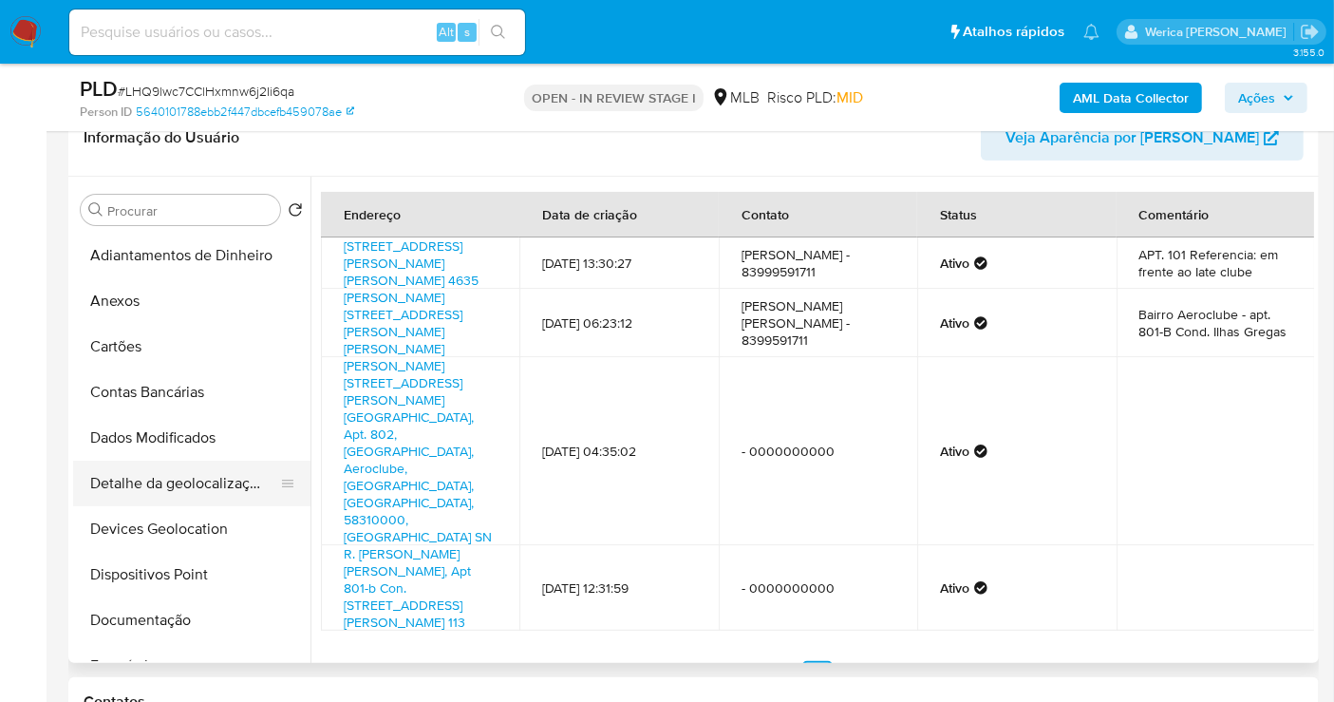
click at [214, 496] on button "Detalhe da geolocalização" at bounding box center [184, 484] width 222 height 46
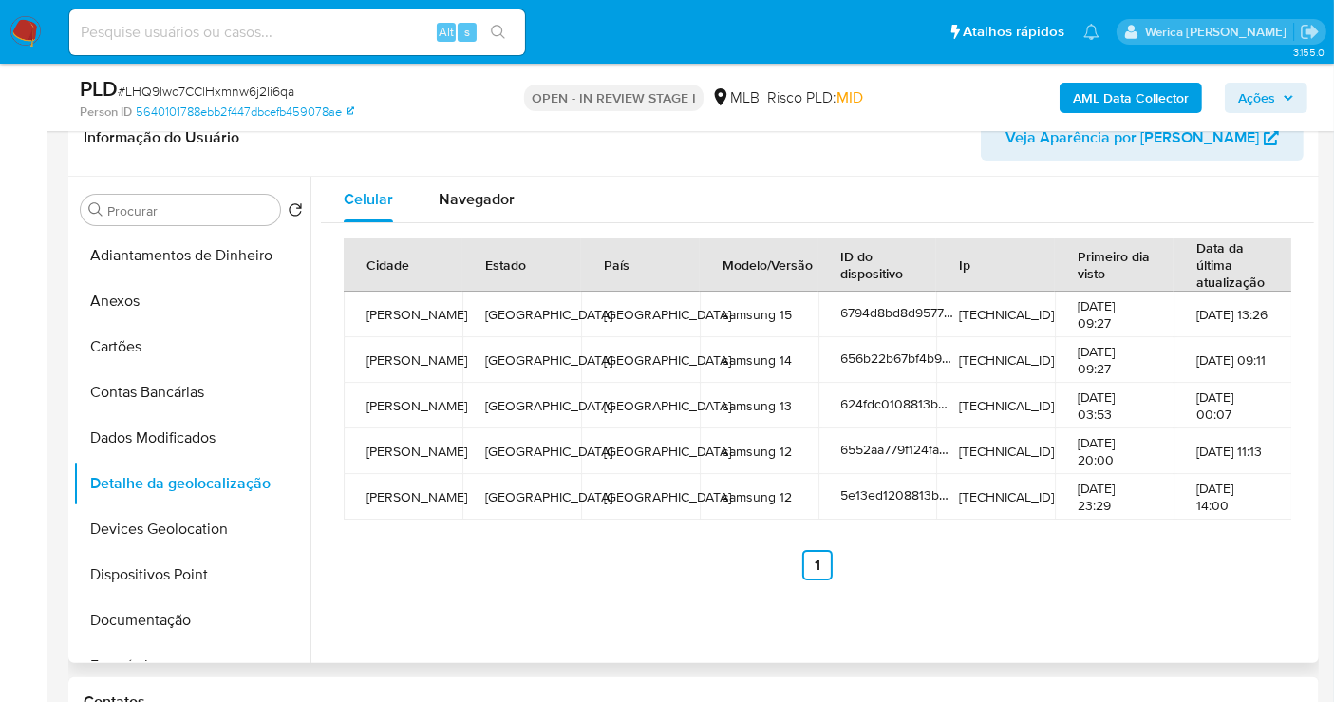
drag, startPoint x: 1172, startPoint y: 451, endPoint x: 1176, endPoint y: 407, distance: 43.9
click at [1173, 451] on tr "João Pessoa Paraíba Brazil samsung 12 6552aa779f124fa3d5dc3a28 192.141.195.168 …" at bounding box center [818, 451] width 949 height 46
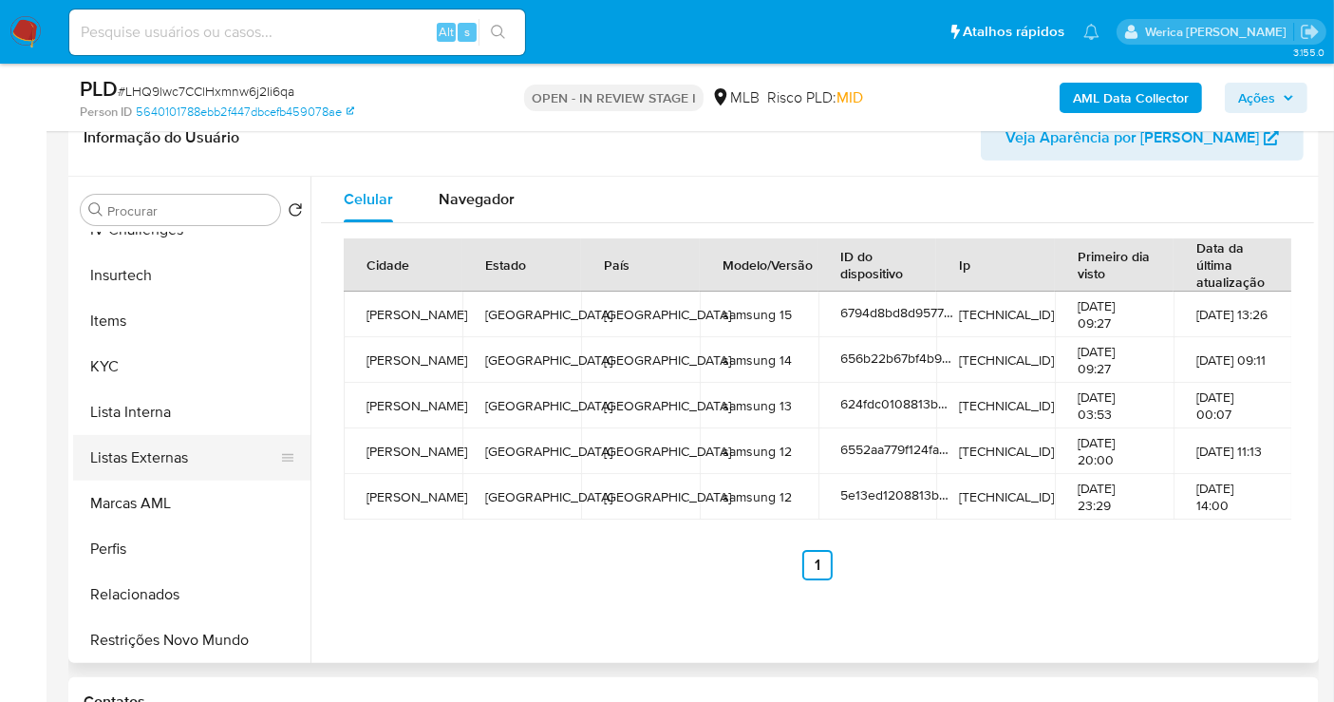
scroll to position [847, 0]
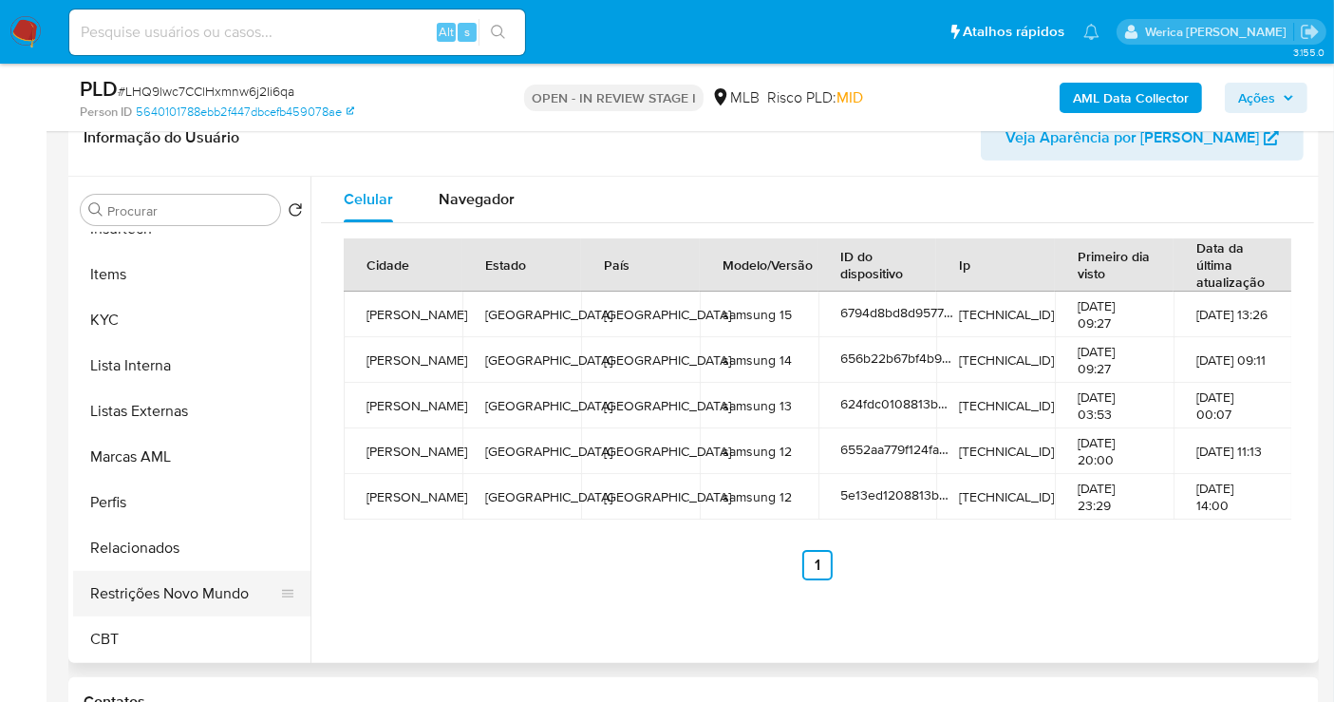
click at [214, 596] on button "Restrições Novo Mundo" at bounding box center [184, 594] width 222 height 46
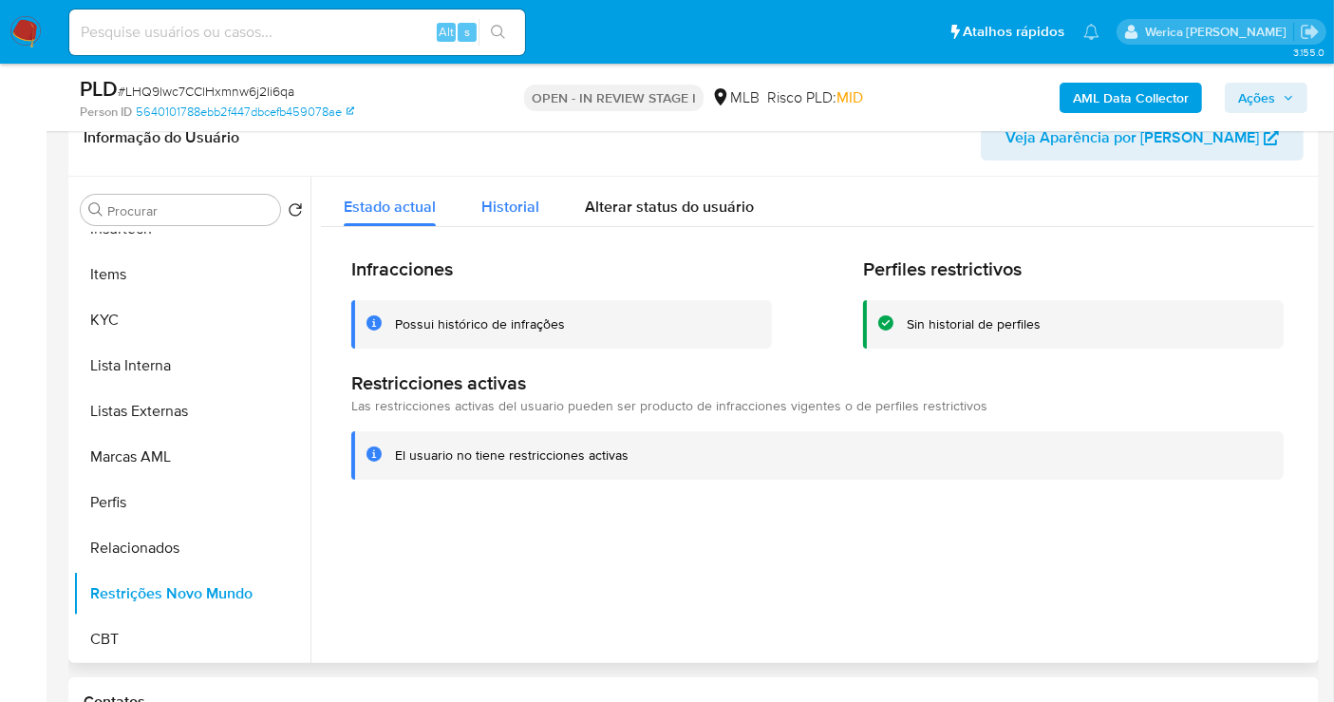
click at [510, 203] on span "Historial" at bounding box center [510, 207] width 58 height 22
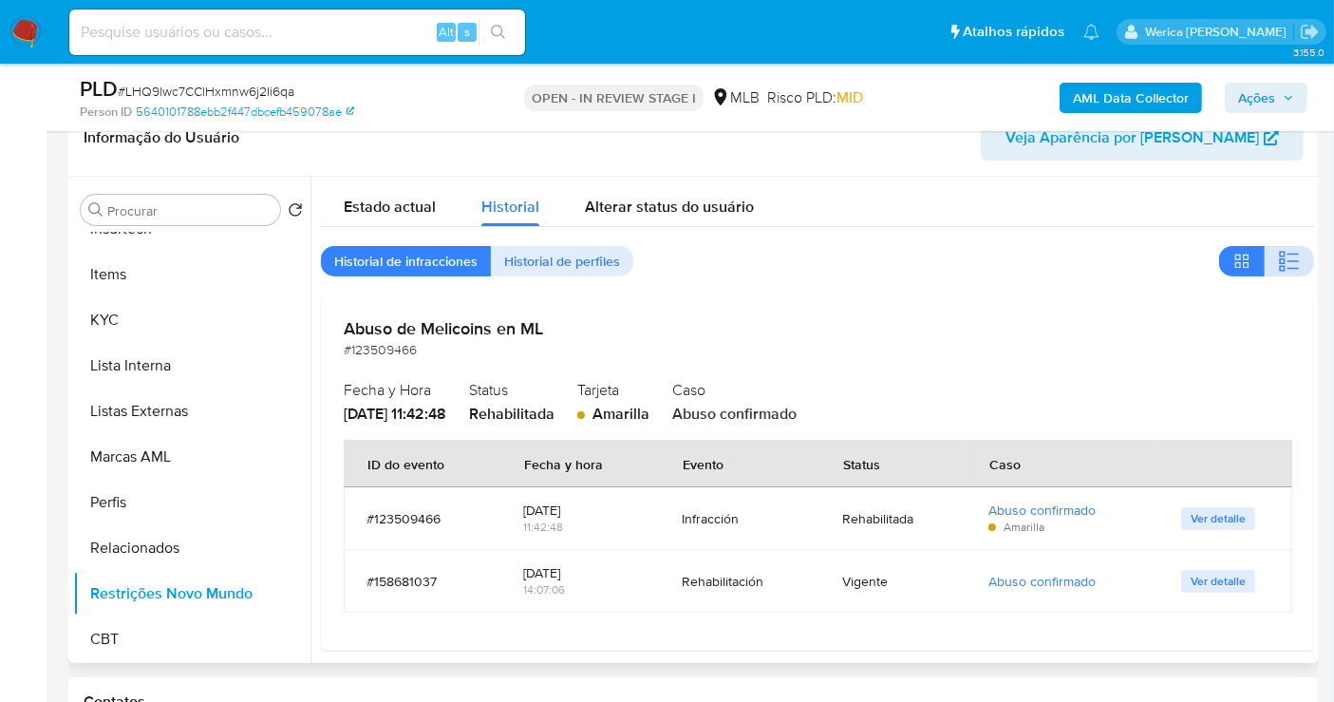
click at [1273, 265] on button "button" at bounding box center [1289, 261] width 49 height 30
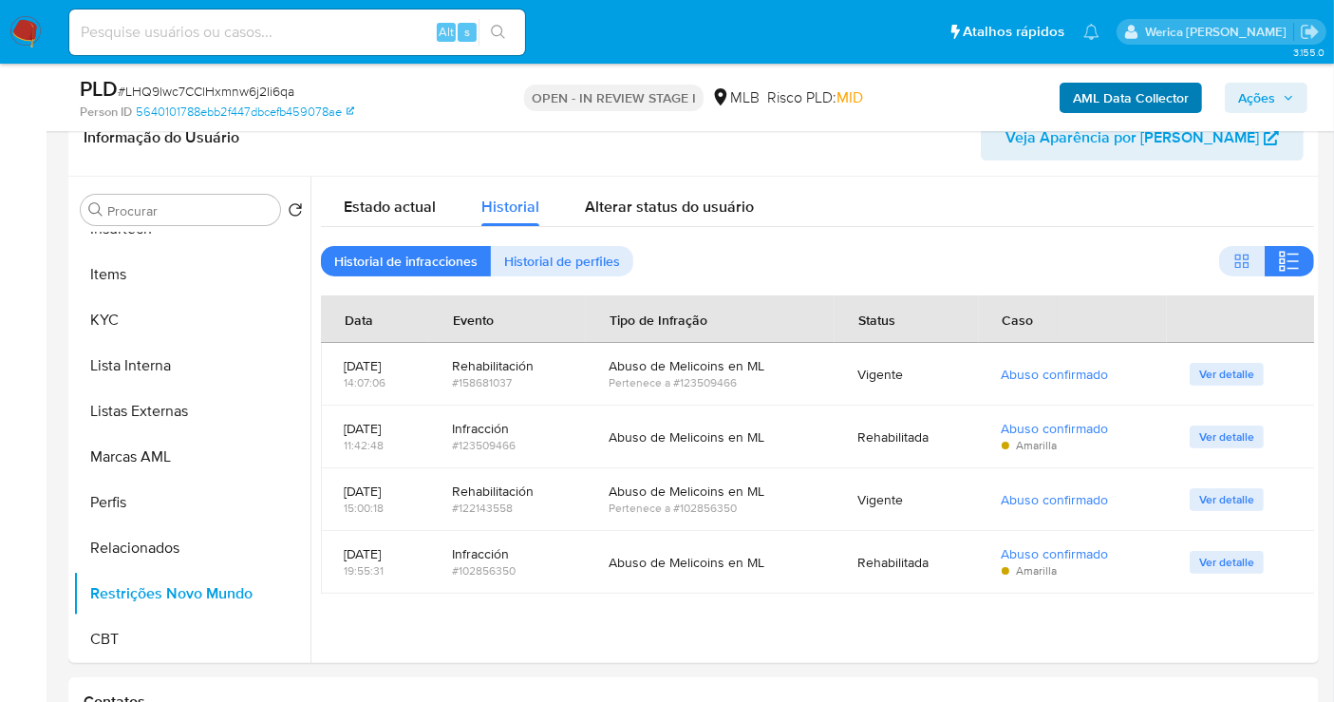
drag, startPoint x: 1187, startPoint y: 167, endPoint x: 1159, endPoint y: 82, distance: 89.8
click at [1186, 169] on div "Informação do Usuário Veja Aparência por Pessoa" at bounding box center [693, 138] width 1250 height 77
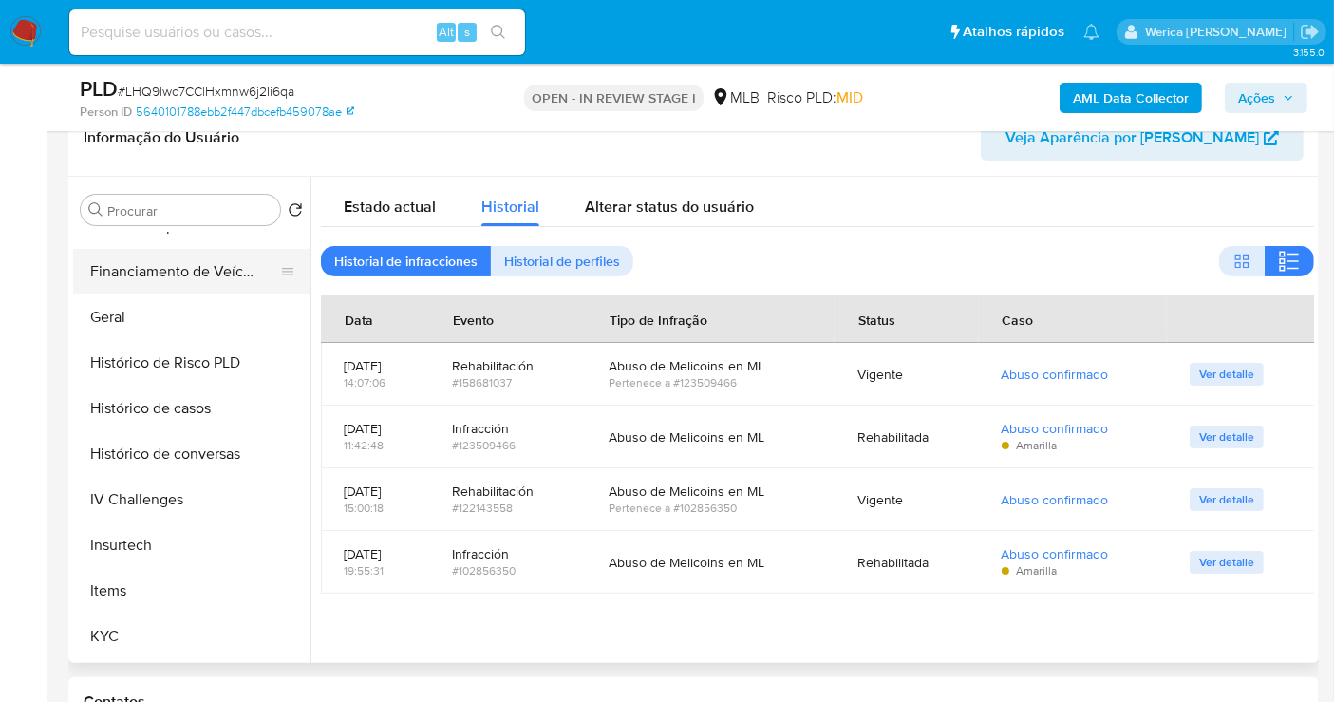
scroll to position [214, 0]
click at [195, 281] on button "Detalhe da geolocalização" at bounding box center [184, 270] width 222 height 46
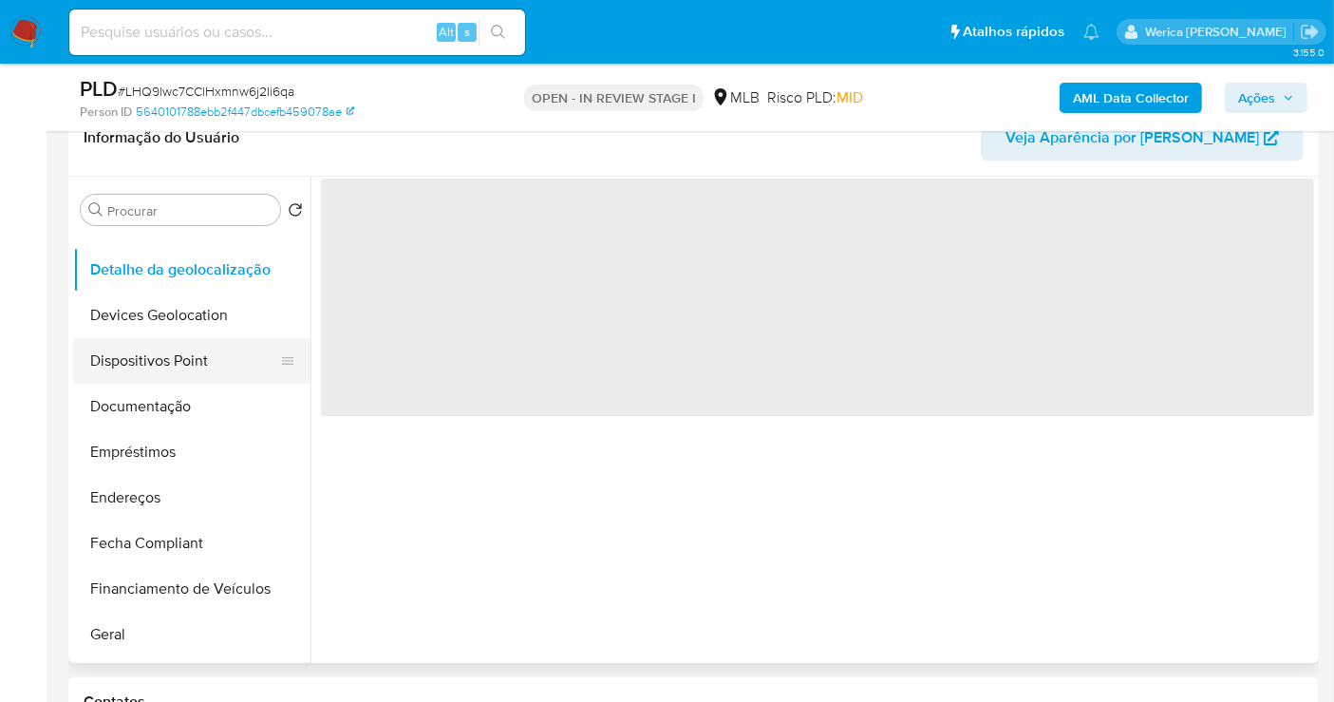
click at [211, 365] on button "Dispositivos Point" at bounding box center [184, 361] width 222 height 46
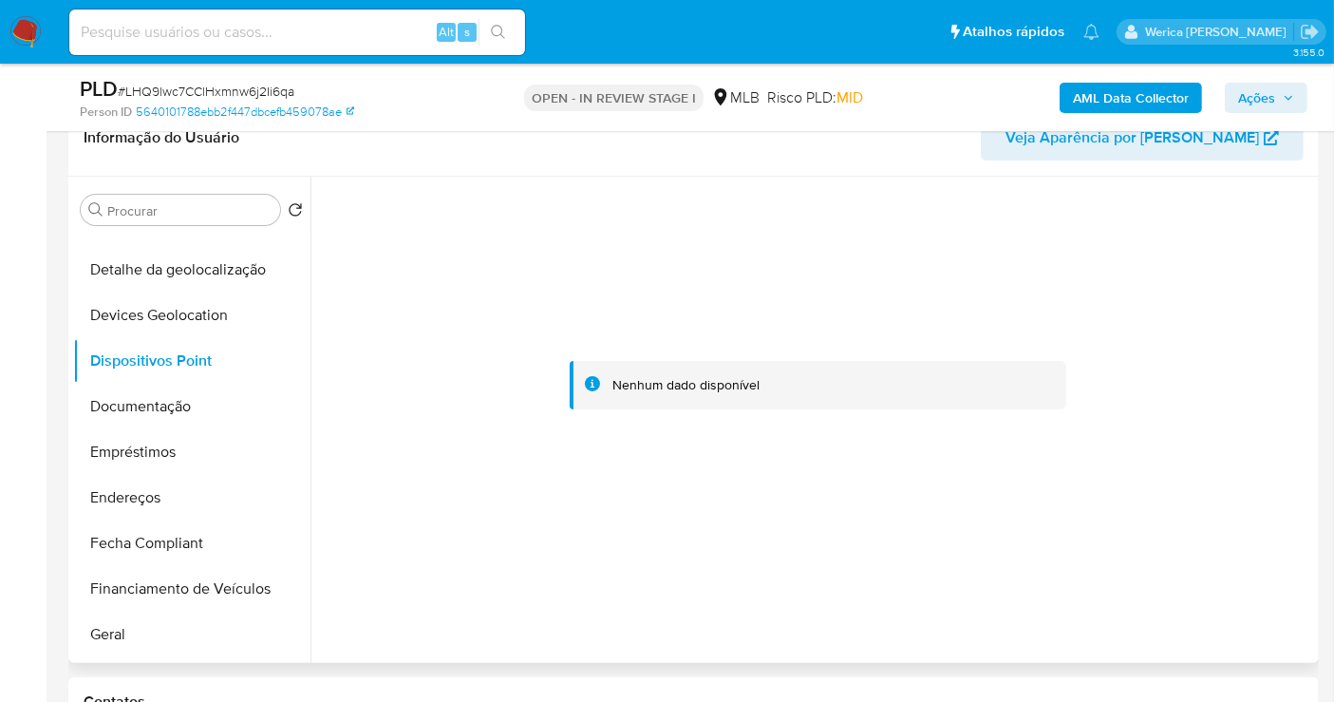
click at [1255, 291] on div at bounding box center [817, 386] width 993 height 418
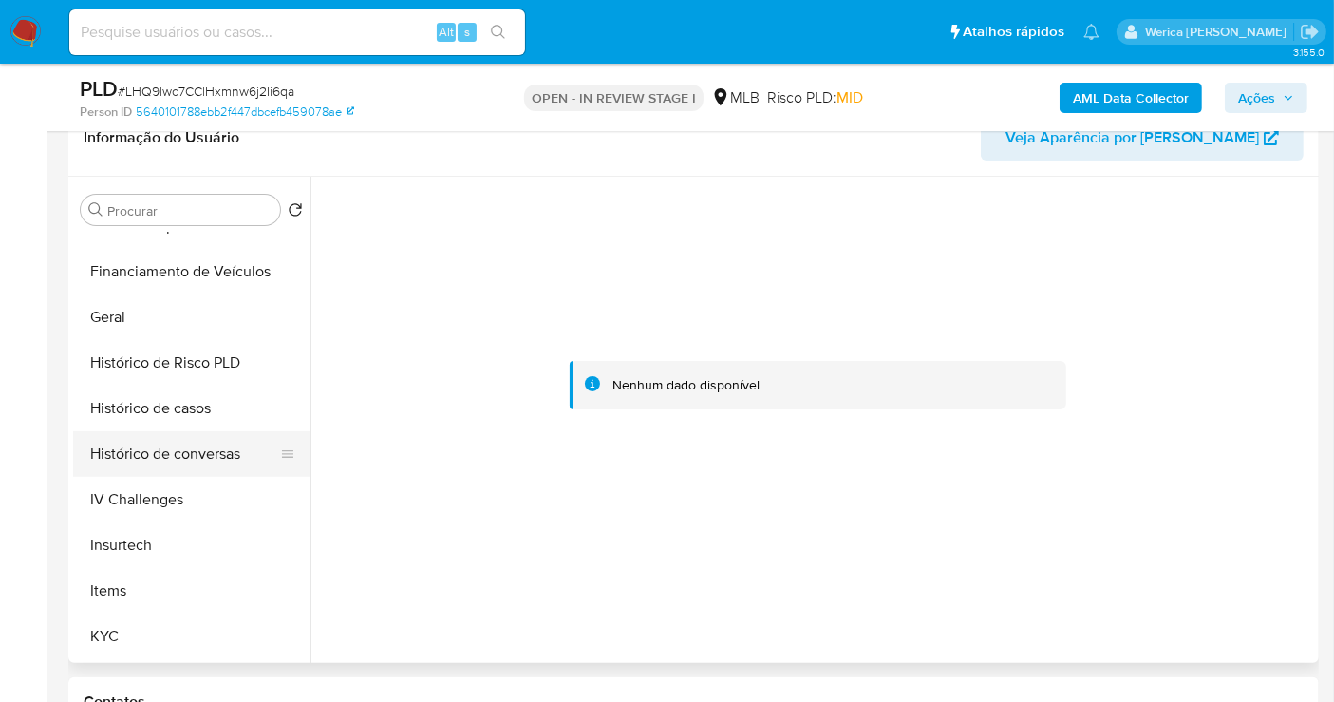
scroll to position [742, 0]
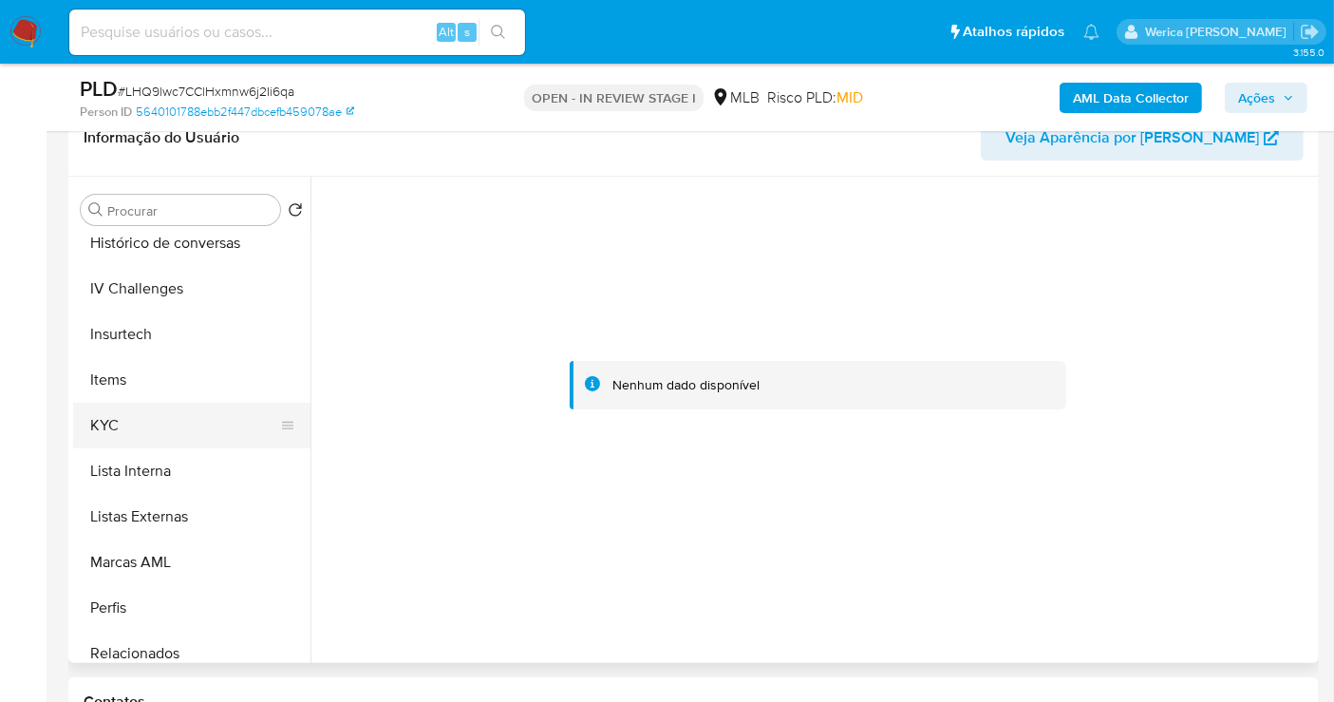
click at [160, 419] on button "KYC" at bounding box center [184, 426] width 222 height 46
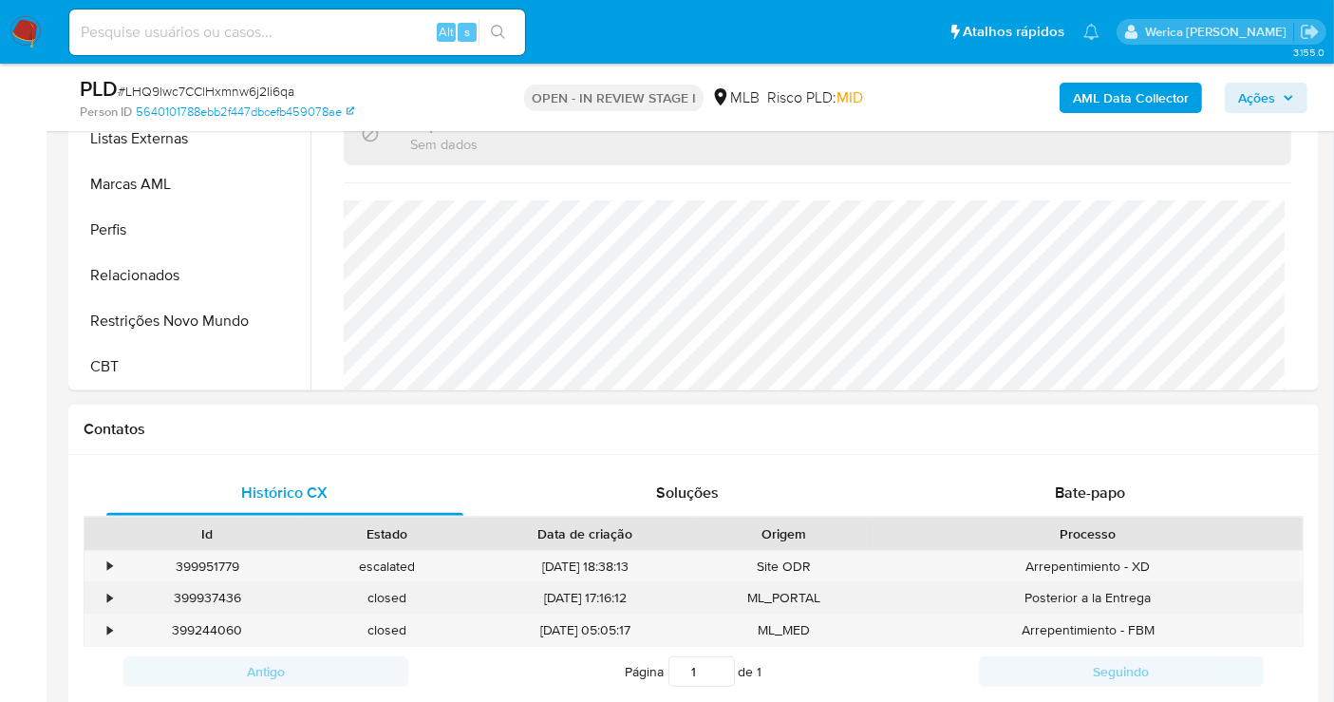
scroll to position [632, 0]
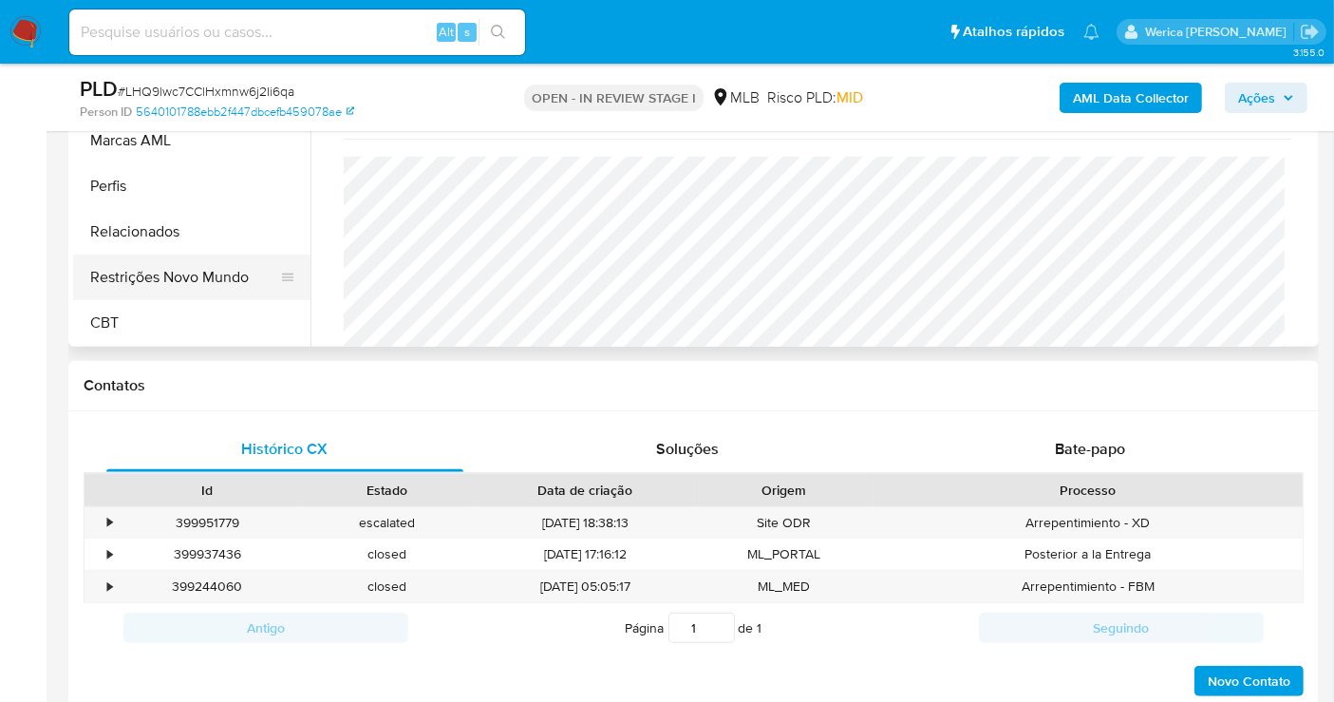
click at [240, 269] on button "Restrições Novo Mundo" at bounding box center [184, 277] width 222 height 46
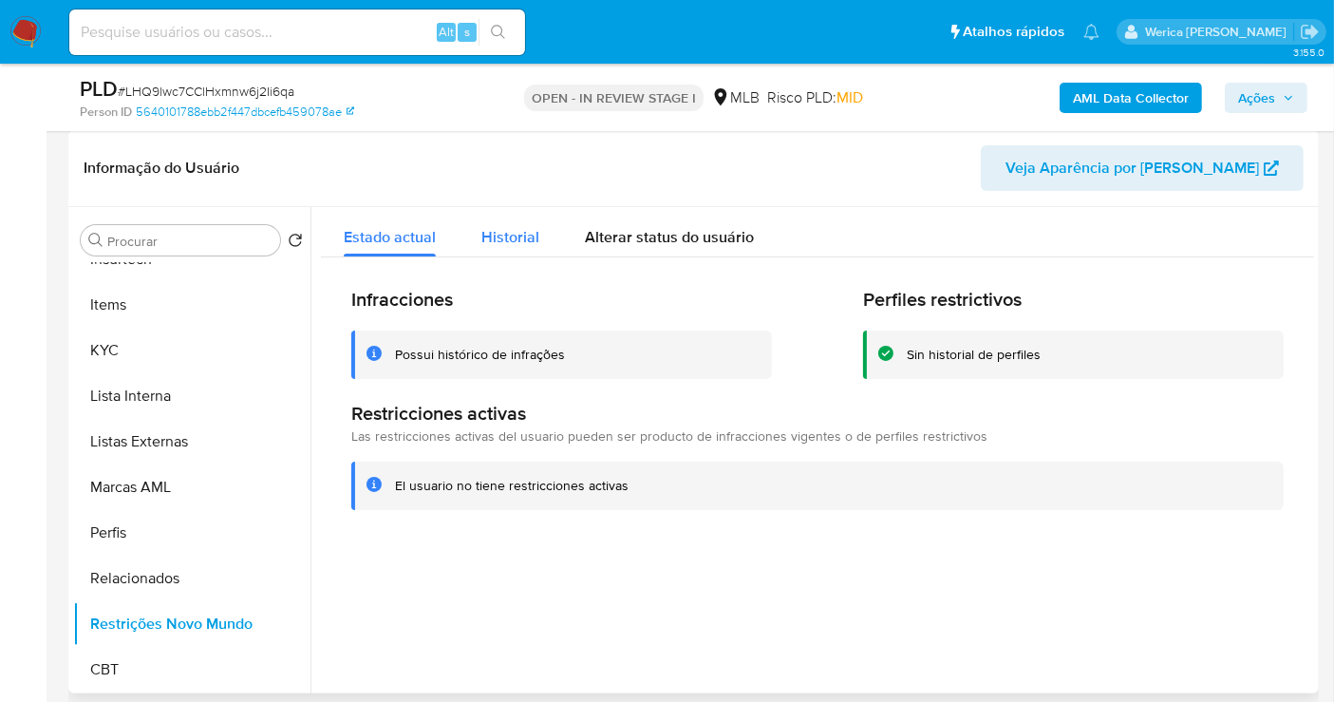
scroll to position [211, 0]
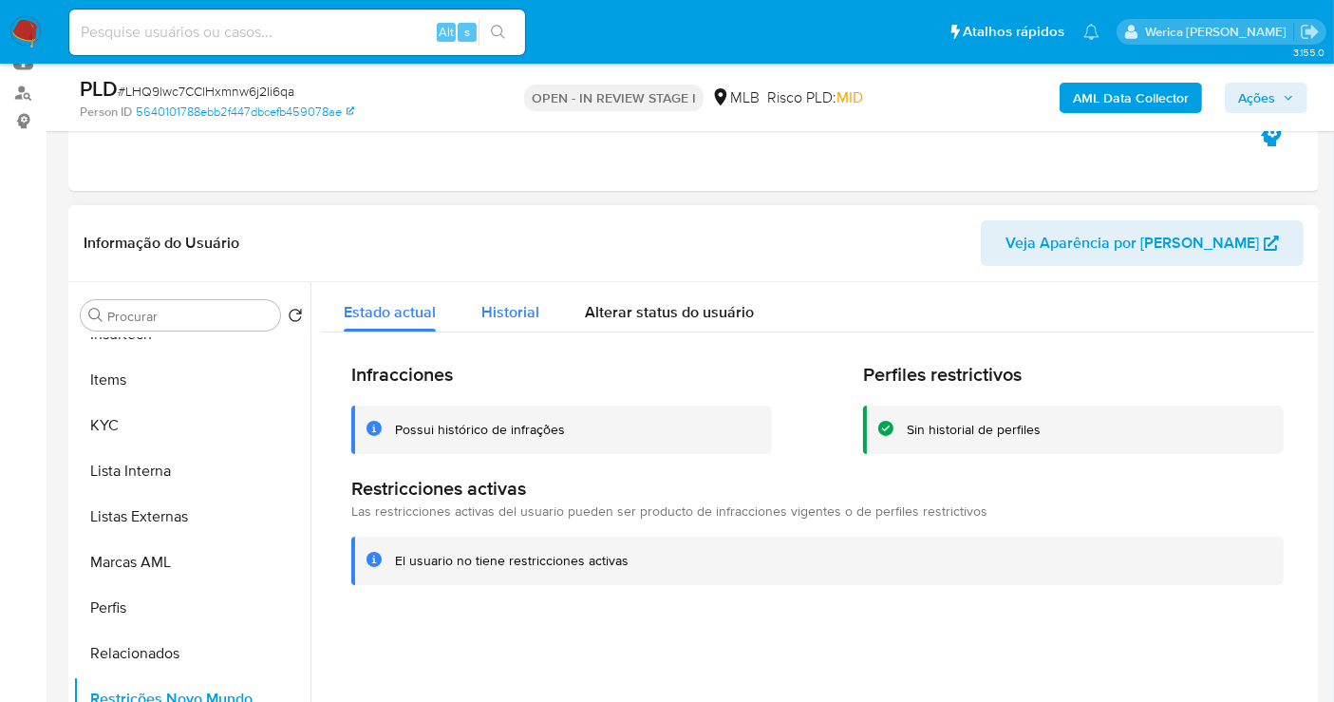
click at [498, 301] on span "Historial" at bounding box center [510, 312] width 58 height 22
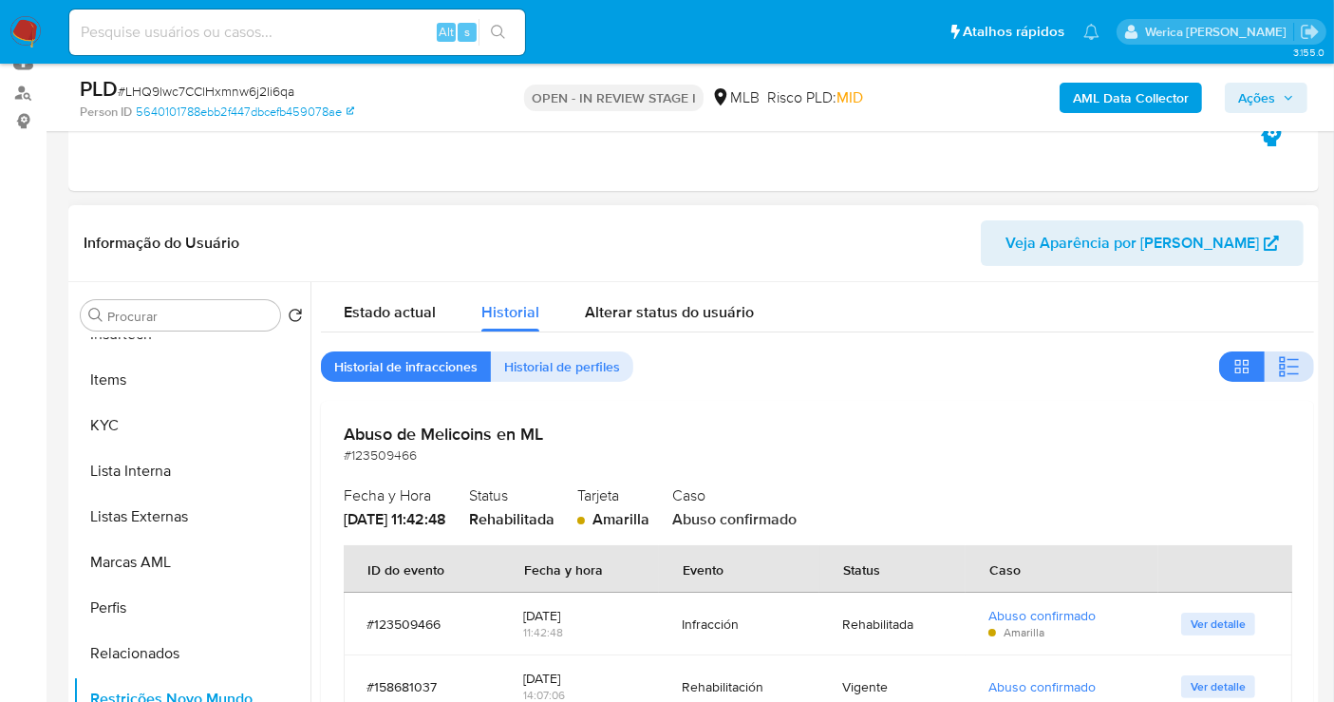
click at [1278, 353] on span "button" at bounding box center [1289, 366] width 23 height 27
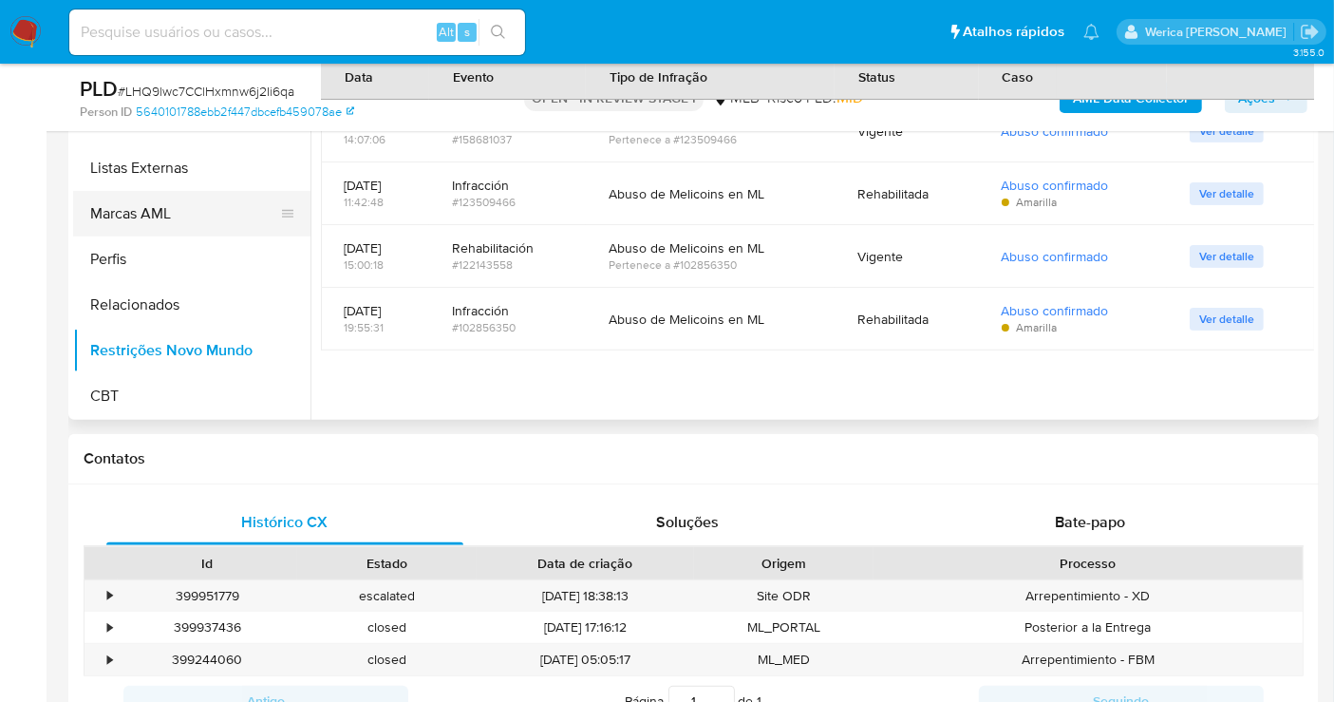
scroll to position [527, 0]
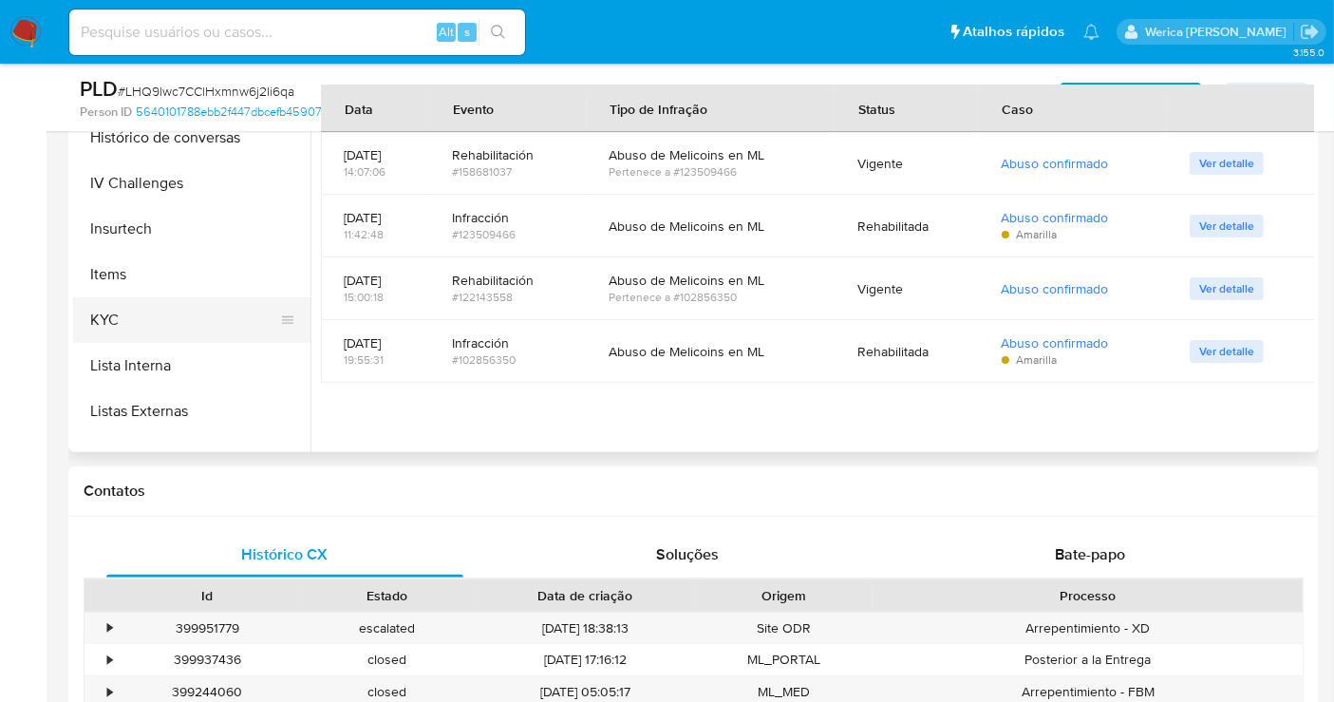
click at [211, 319] on button "KYC" at bounding box center [184, 320] width 222 height 46
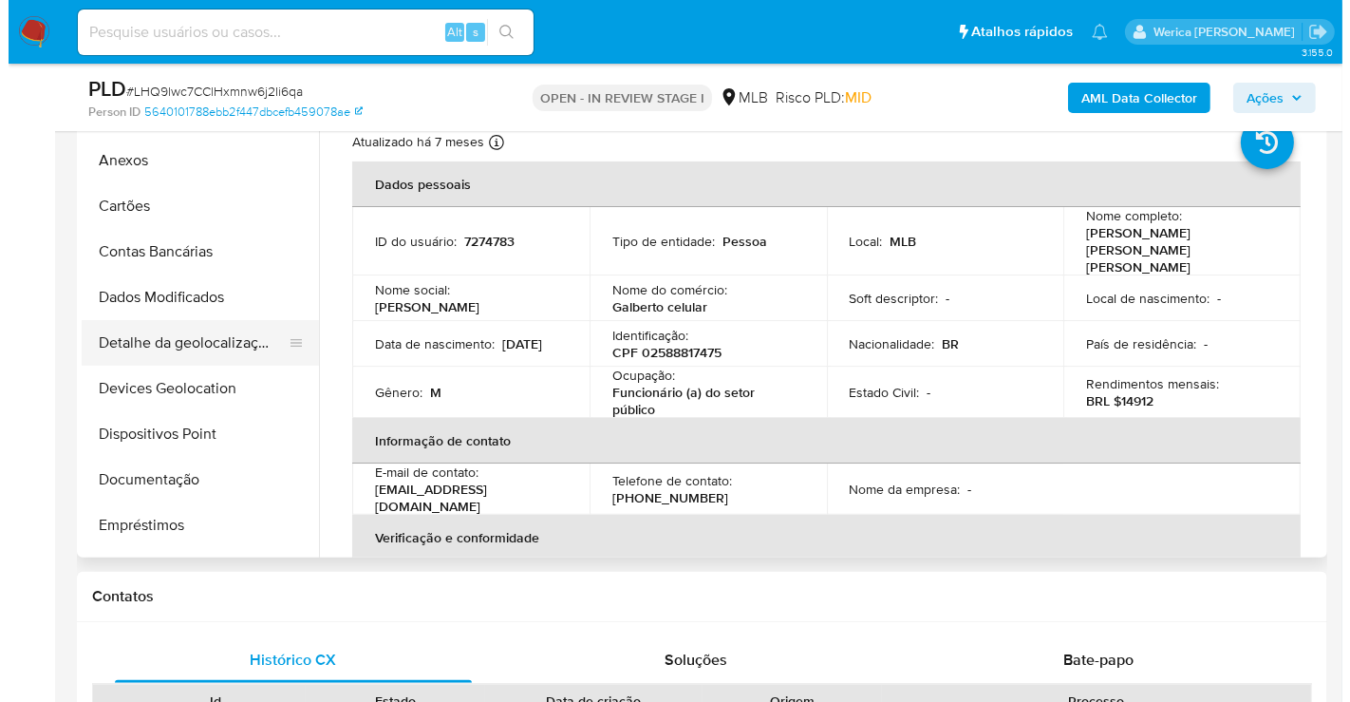
scroll to position [3, 0]
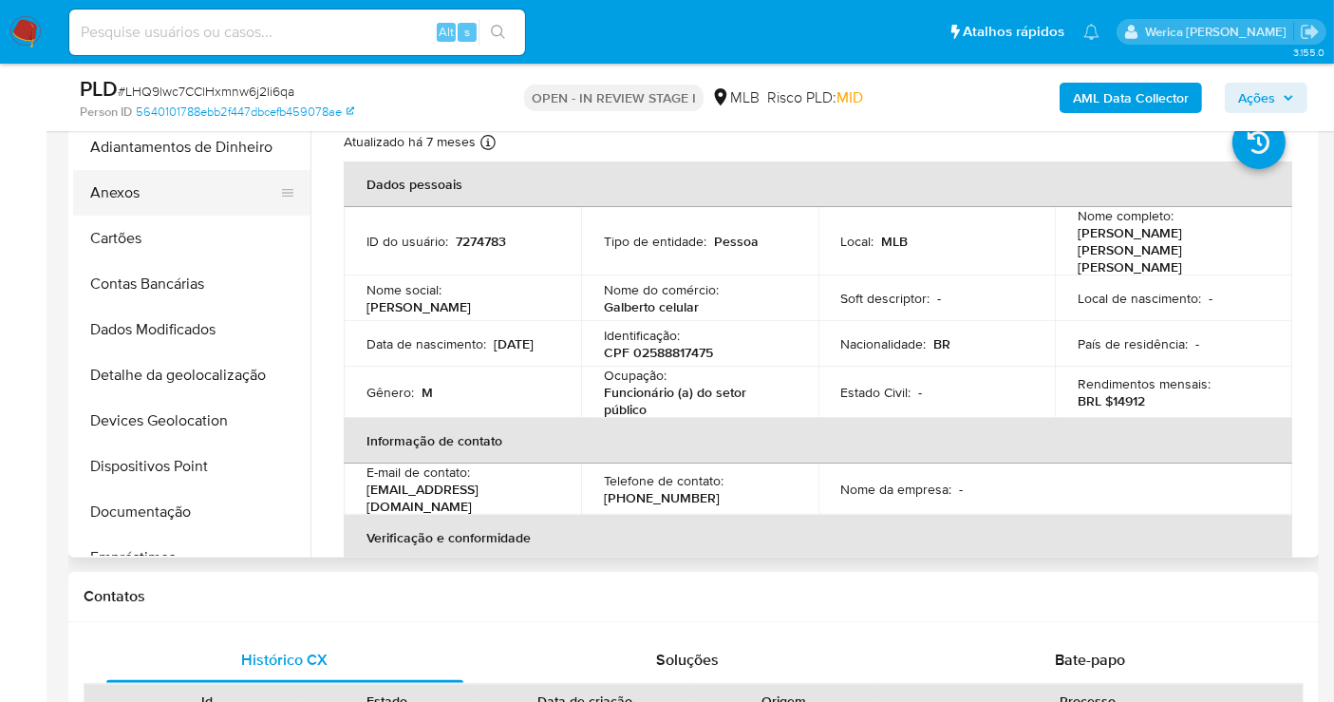
click at [127, 191] on button "Anexos" at bounding box center [184, 193] width 222 height 46
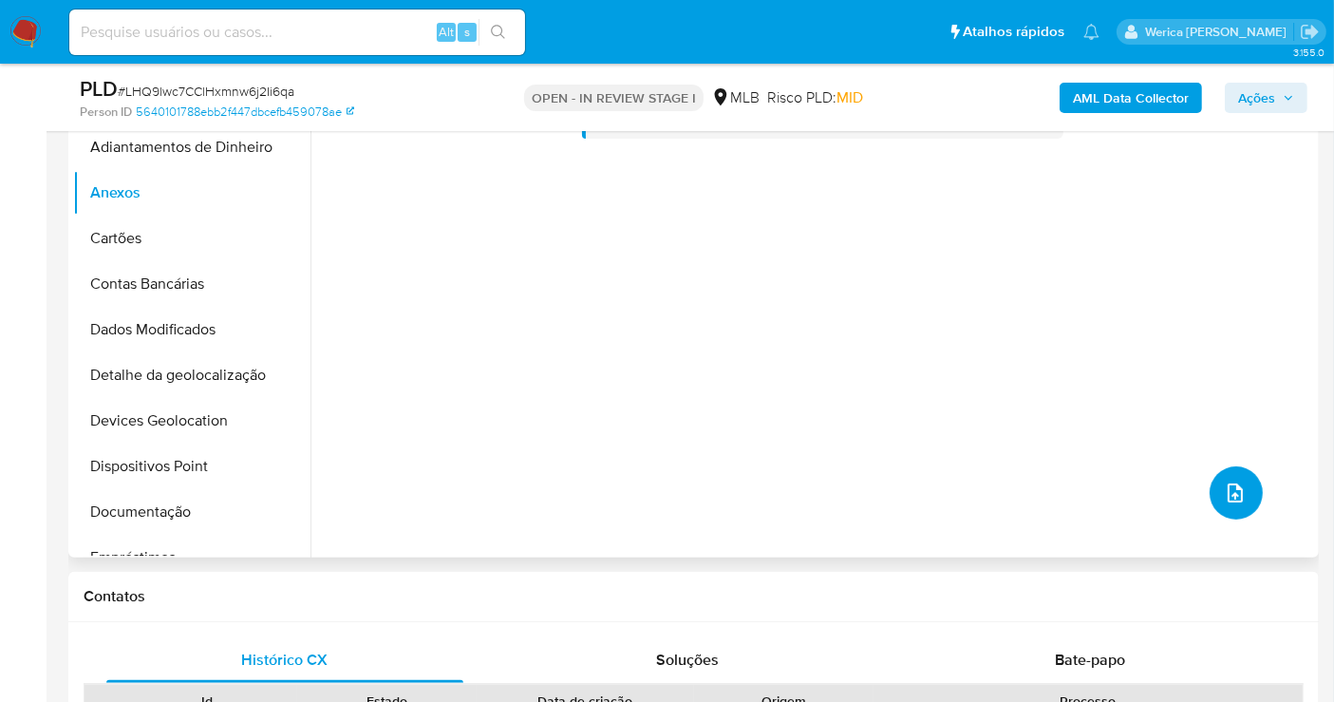
click at [1224, 486] on icon "upload-file" at bounding box center [1235, 492] width 23 height 23
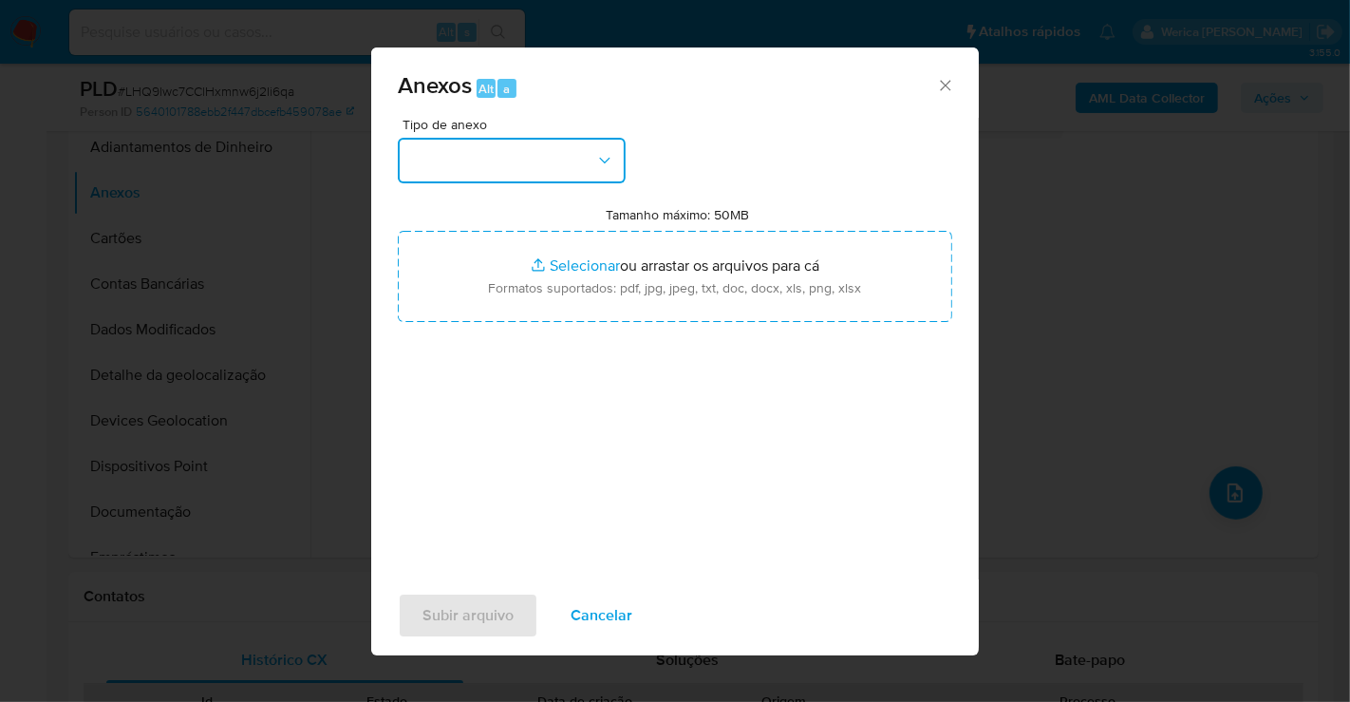
click at [580, 142] on button "button" at bounding box center [512, 161] width 228 height 46
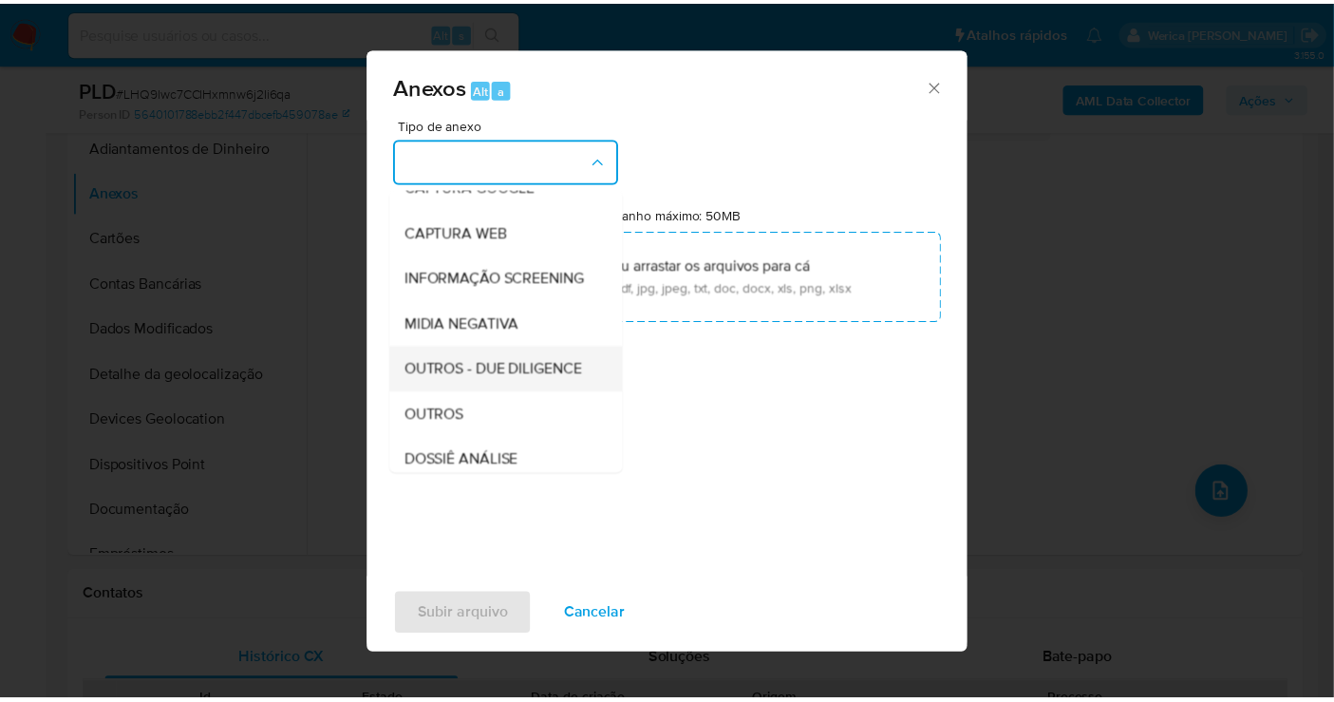
scroll to position [211, 0]
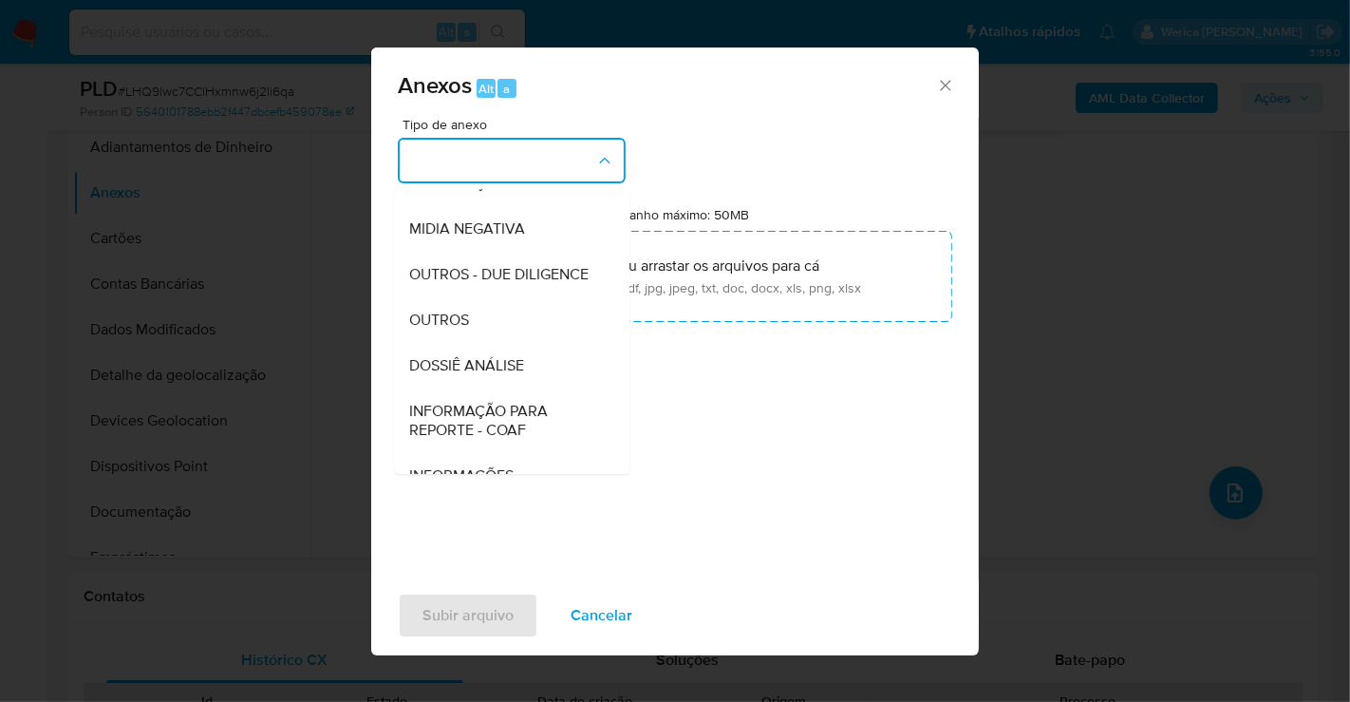
click at [533, 388] on div "DOSSIÊ ANÁLISE" at bounding box center [506, 366] width 194 height 46
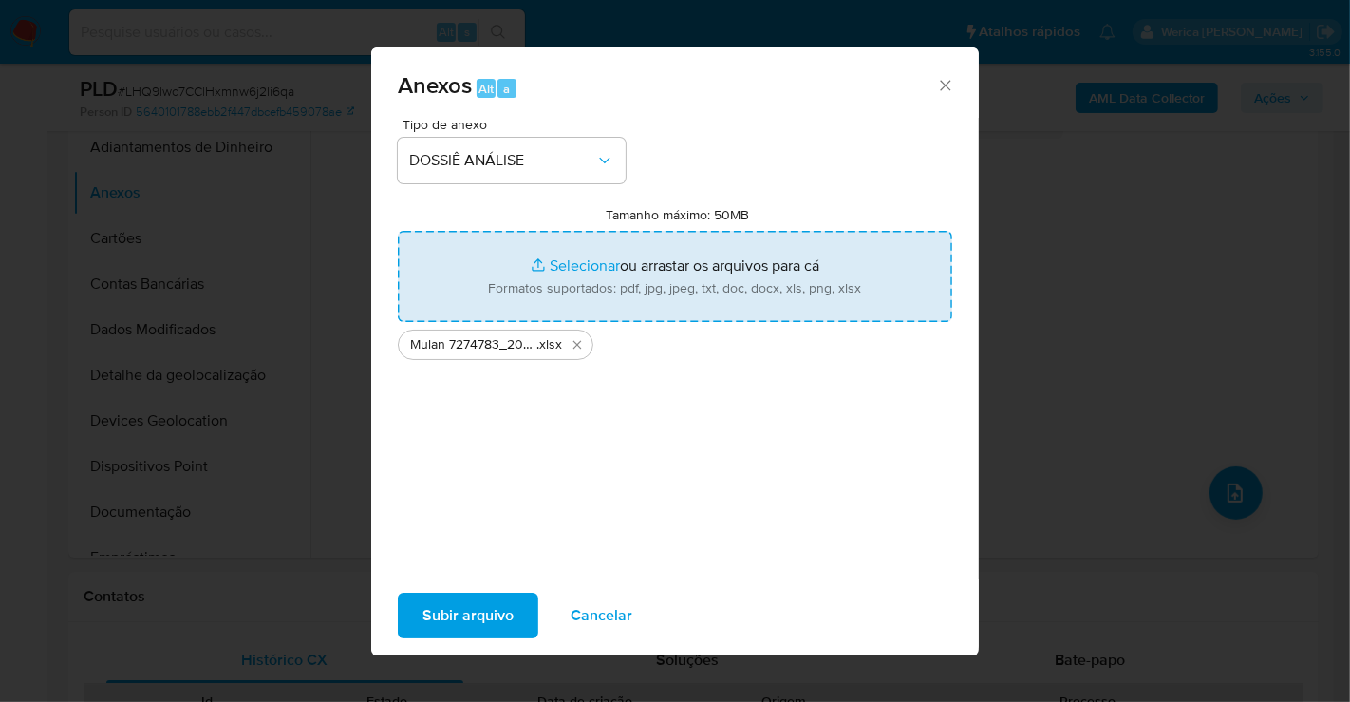
type input "C:\fakepath\SAR - XXX - CPF 02588817475 - JOSE GALBERTO FERNANDES DE CARVALHO P…"
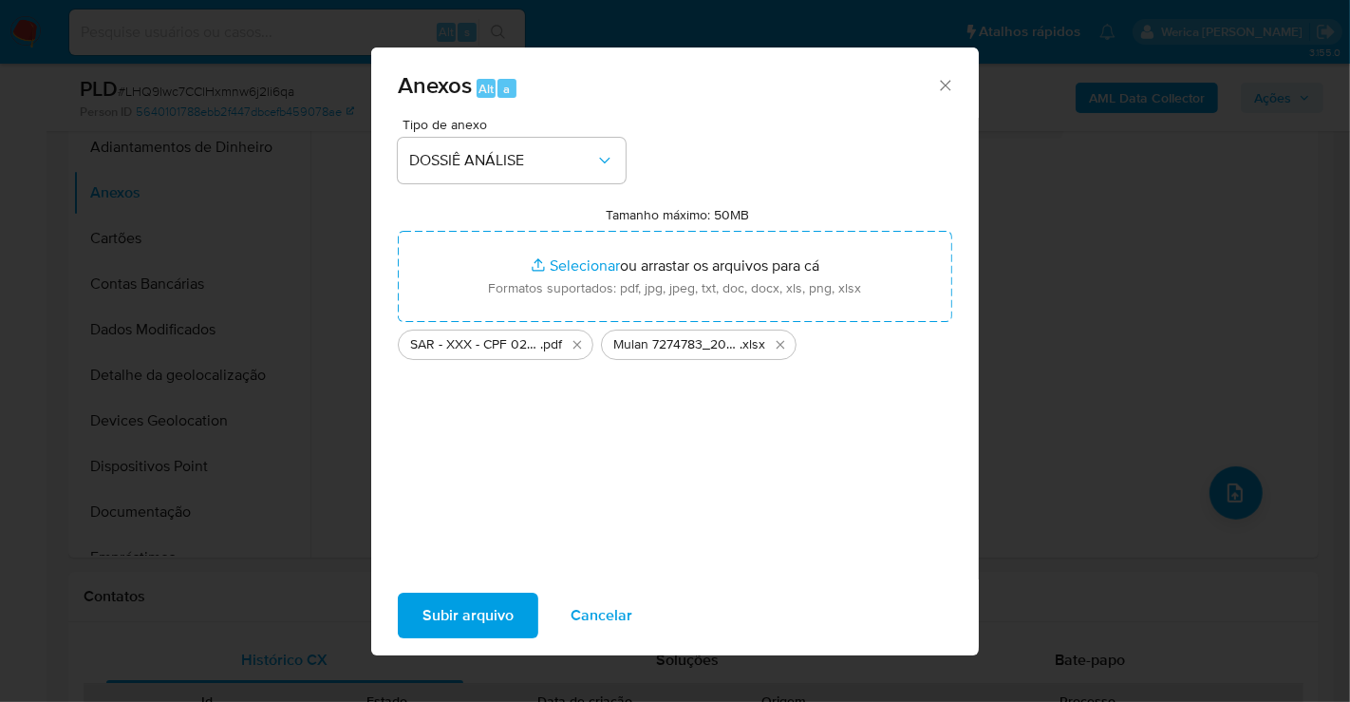
click at [452, 630] on span "Subir arquivo" at bounding box center [468, 615] width 91 height 42
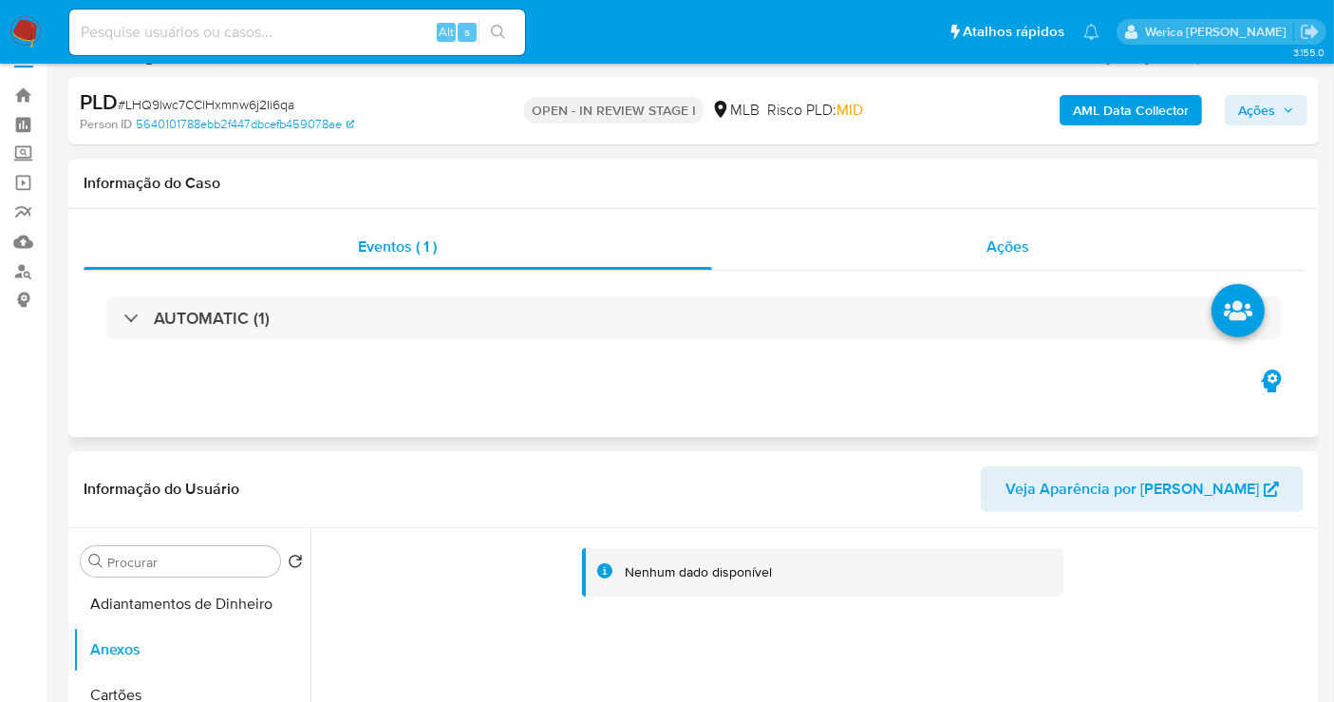
scroll to position [0, 0]
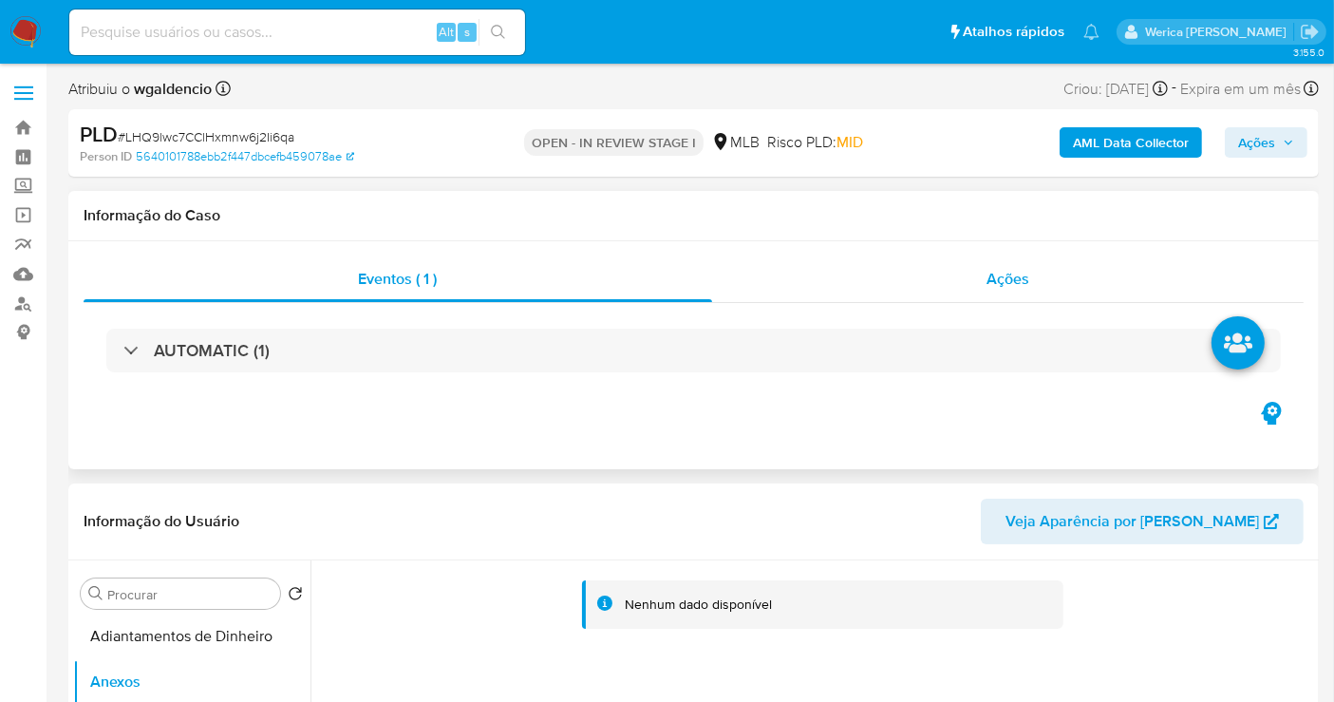
click at [1018, 275] on span "Ações" at bounding box center [1008, 279] width 43 height 22
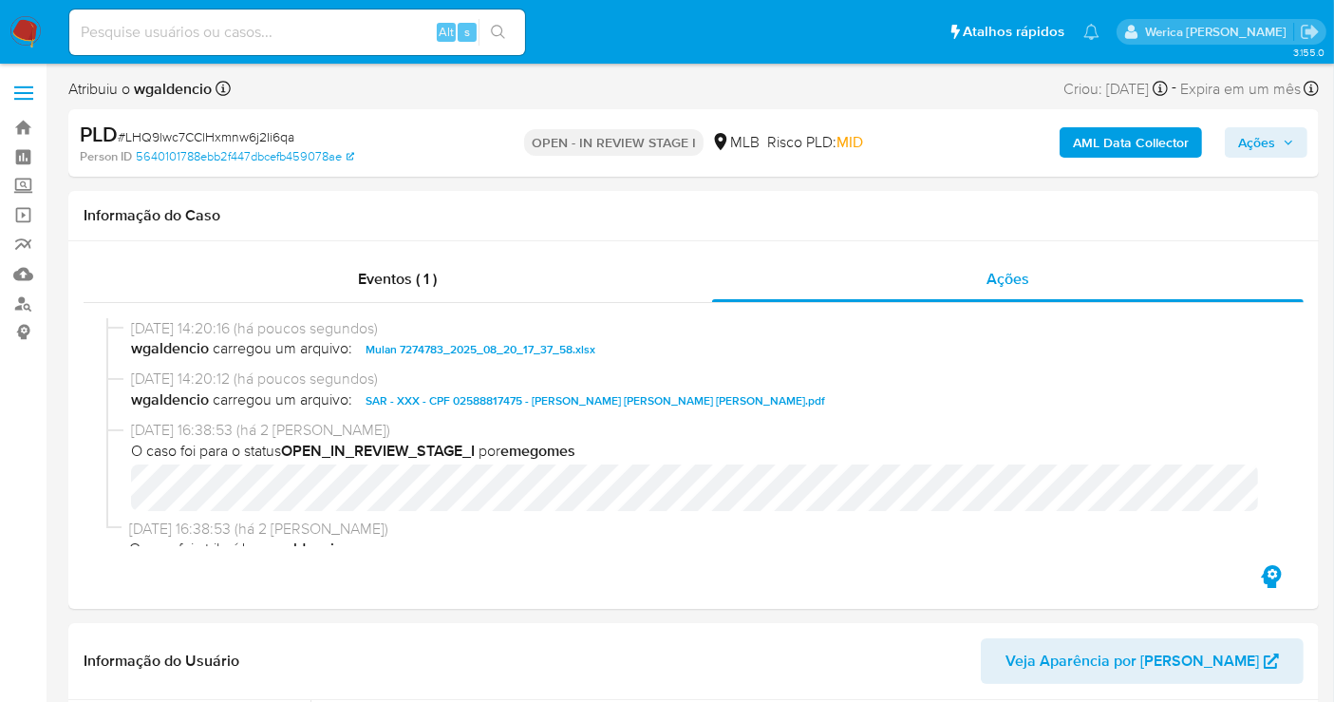
click at [1291, 139] on icon "button" at bounding box center [1288, 142] width 11 height 11
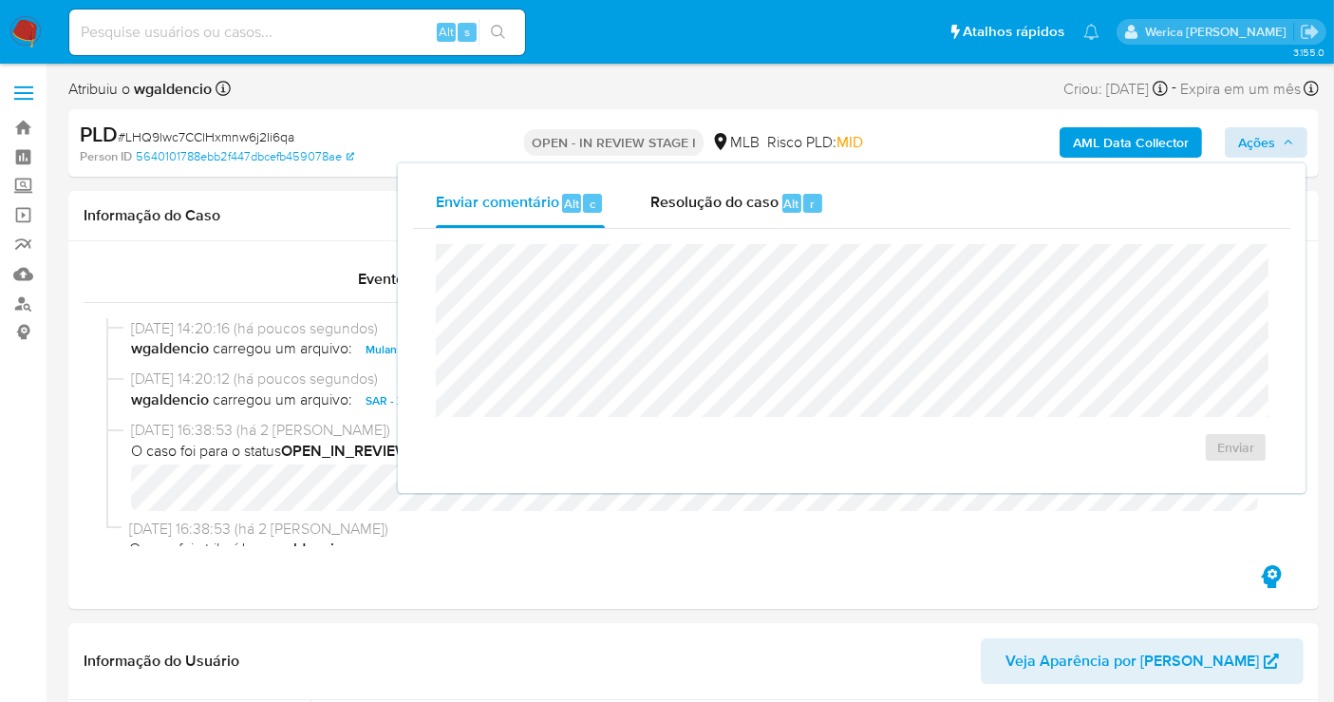
drag, startPoint x: 768, startPoint y: 229, endPoint x: 773, endPoint y: 239, distance: 11.5
click at [771, 235] on div "Enviar" at bounding box center [851, 353] width 877 height 249
click at [780, 222] on div "Resolução do caso Alt r" at bounding box center [737, 203] width 174 height 49
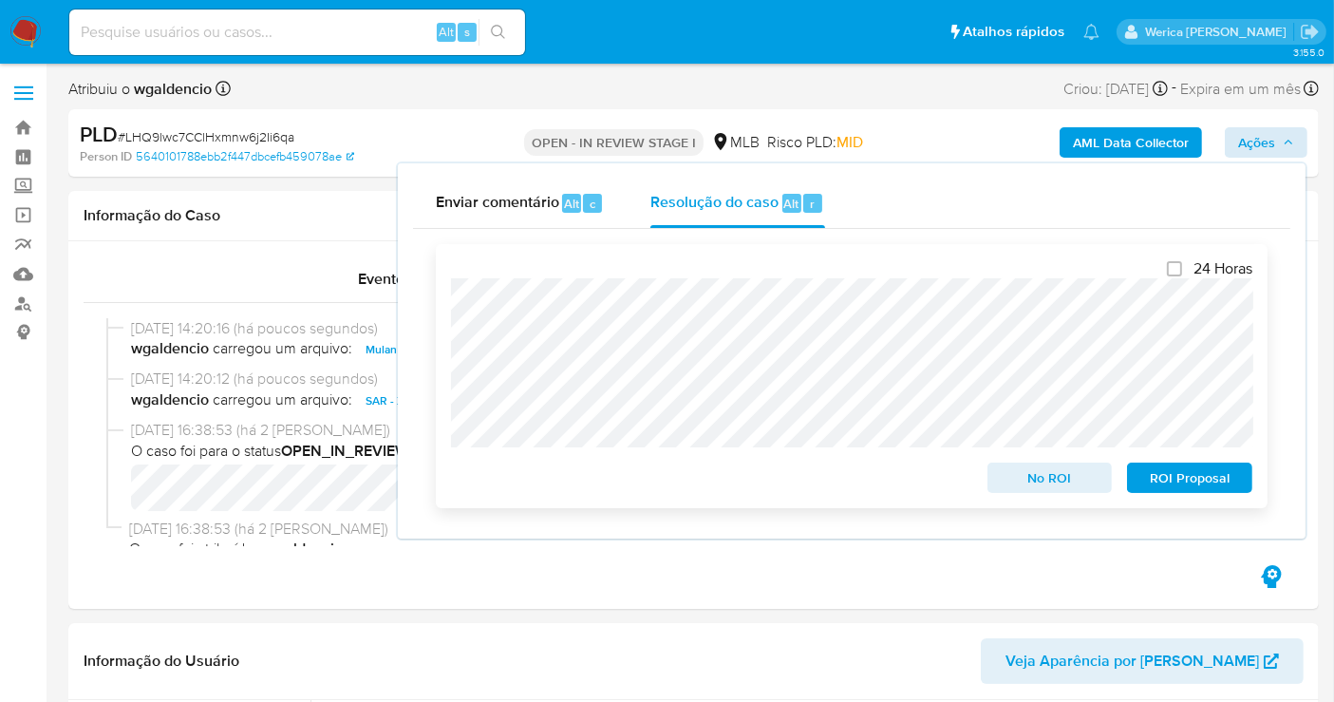
scroll to position [105, 0]
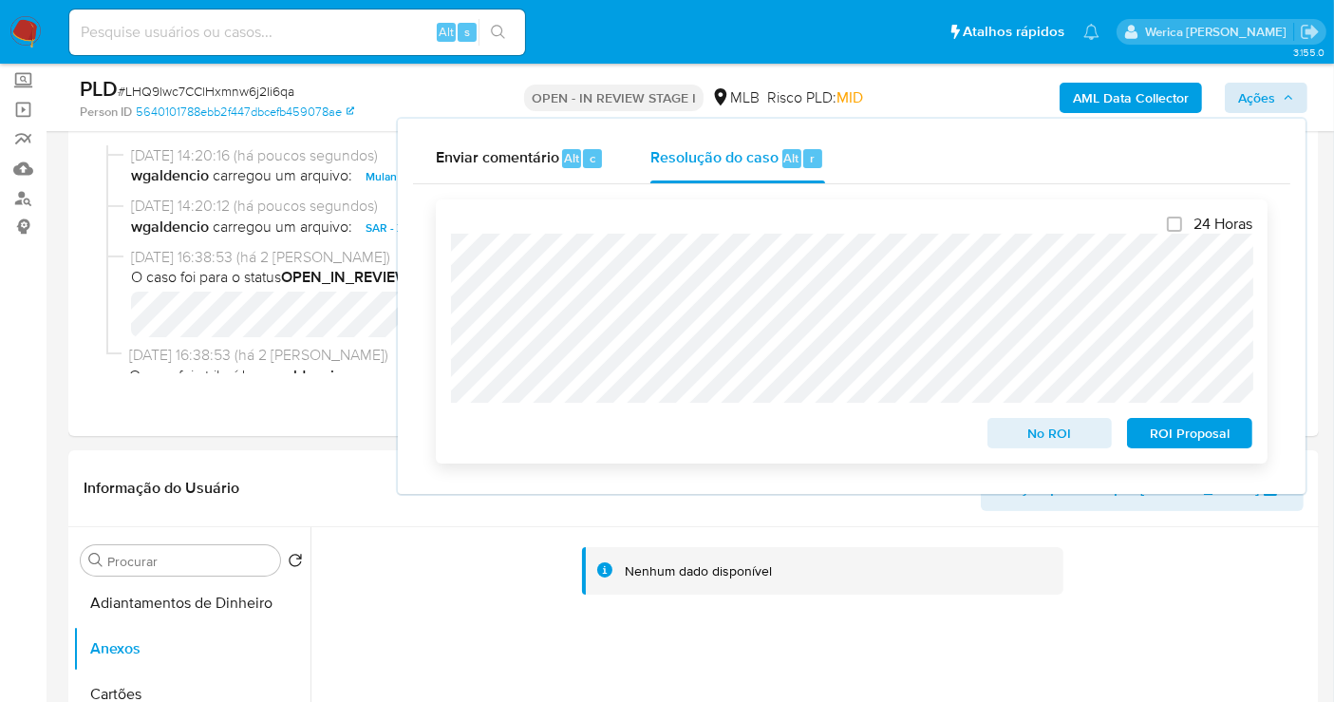
click at [1139, 319] on div "24 Horas No ROI ROI Proposal" at bounding box center [851, 332] width 801 height 234
click at [1178, 437] on span "ROI Proposal" at bounding box center [1189, 433] width 99 height 27
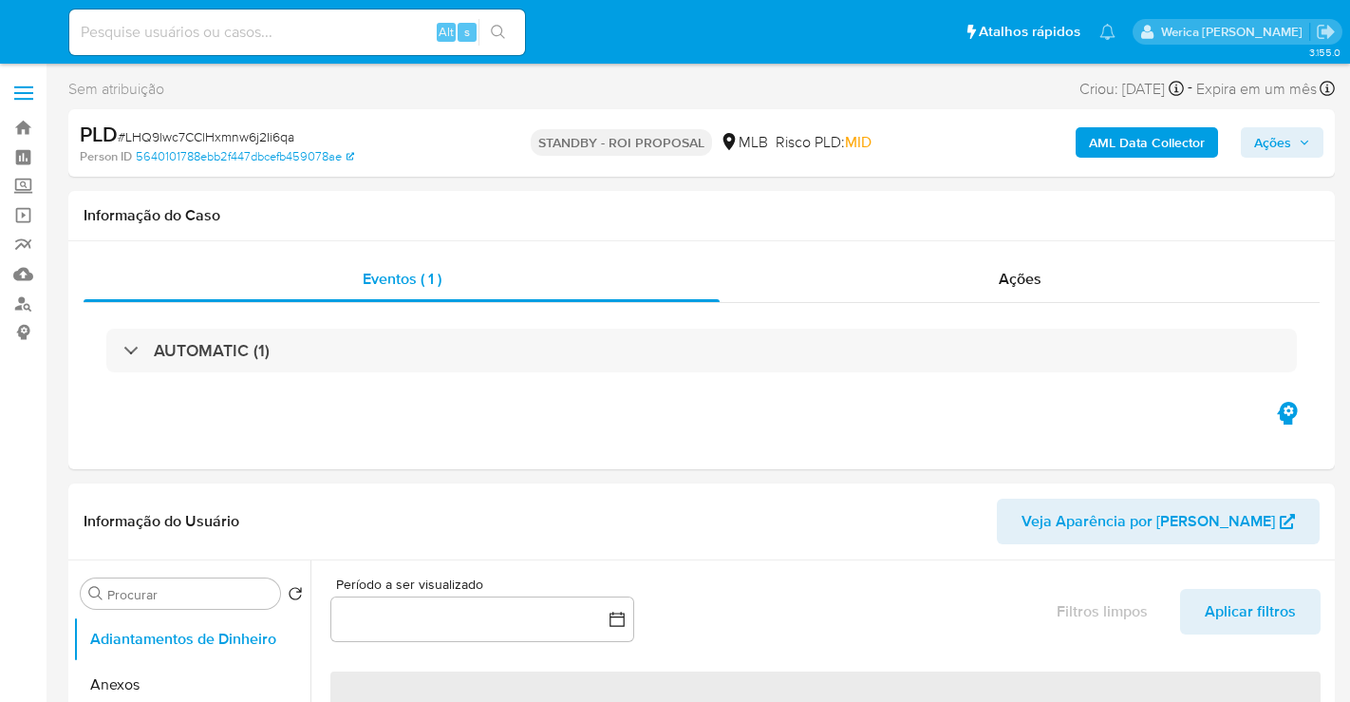
select select "10"
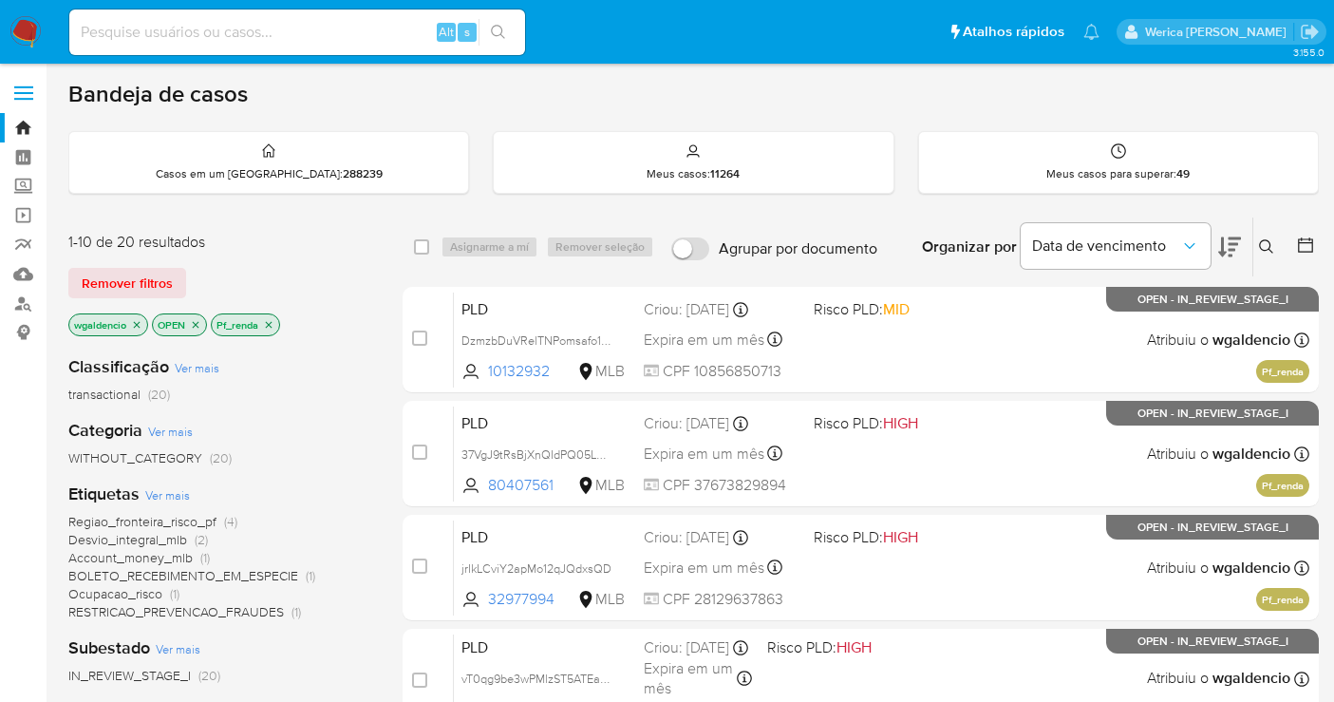
scroll to position [795, 0]
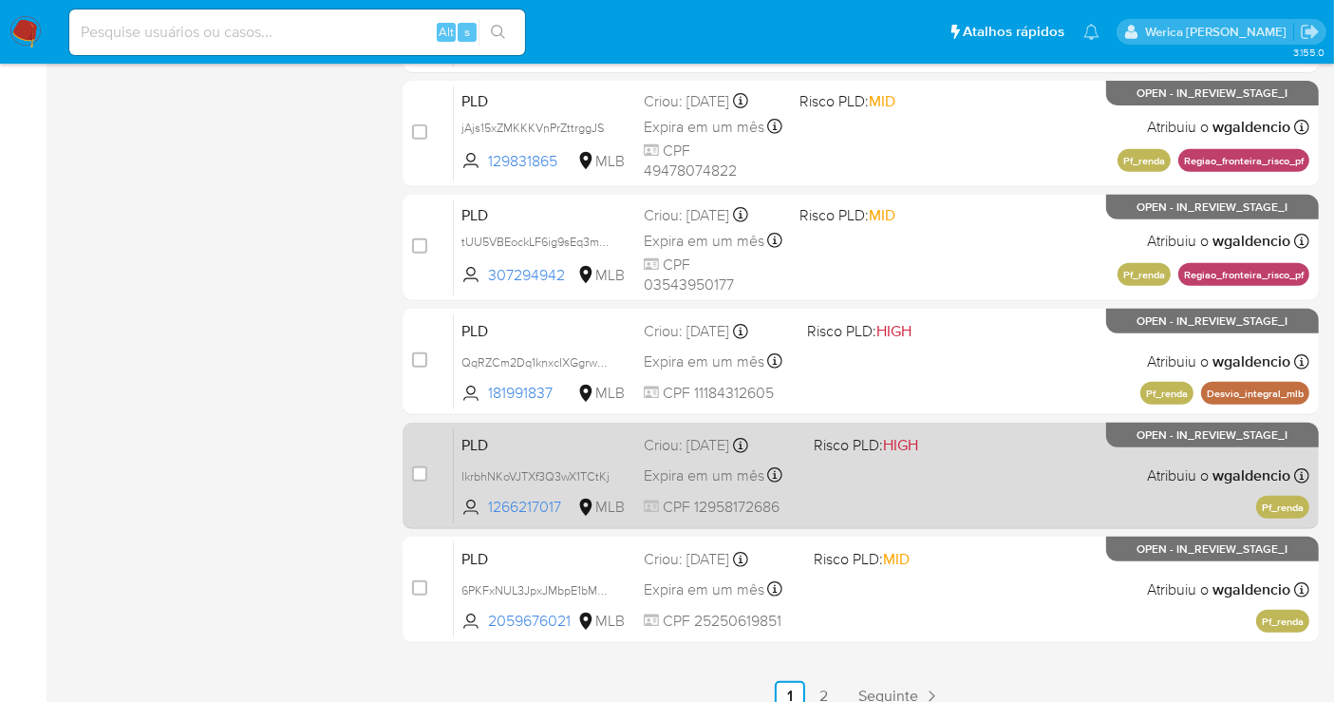
scroll to position [795, 0]
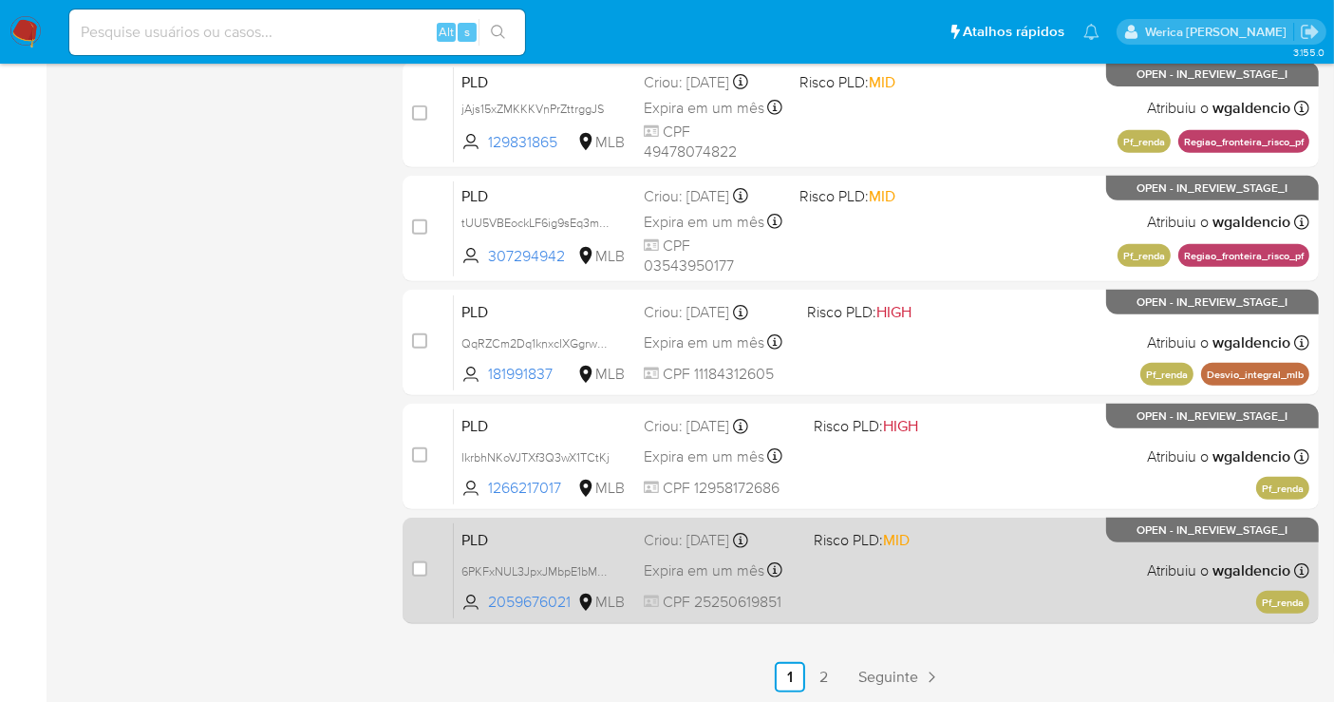
click at [959, 552] on div "PLD 6PKFxNUL3JpxJMbpE1bMQvee 2059676021 MLB Risco PLD: MID Criou: [DATE] Criou:…" at bounding box center [882, 570] width 856 height 96
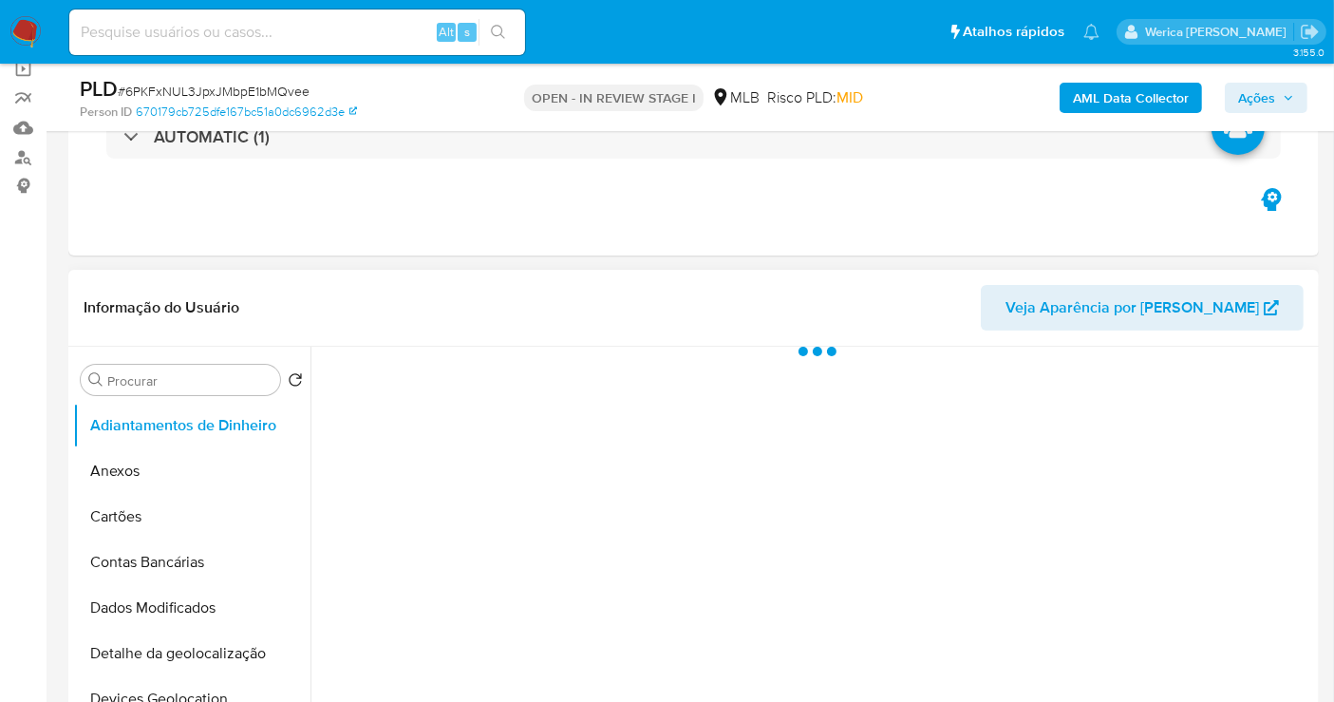
scroll to position [211, 0]
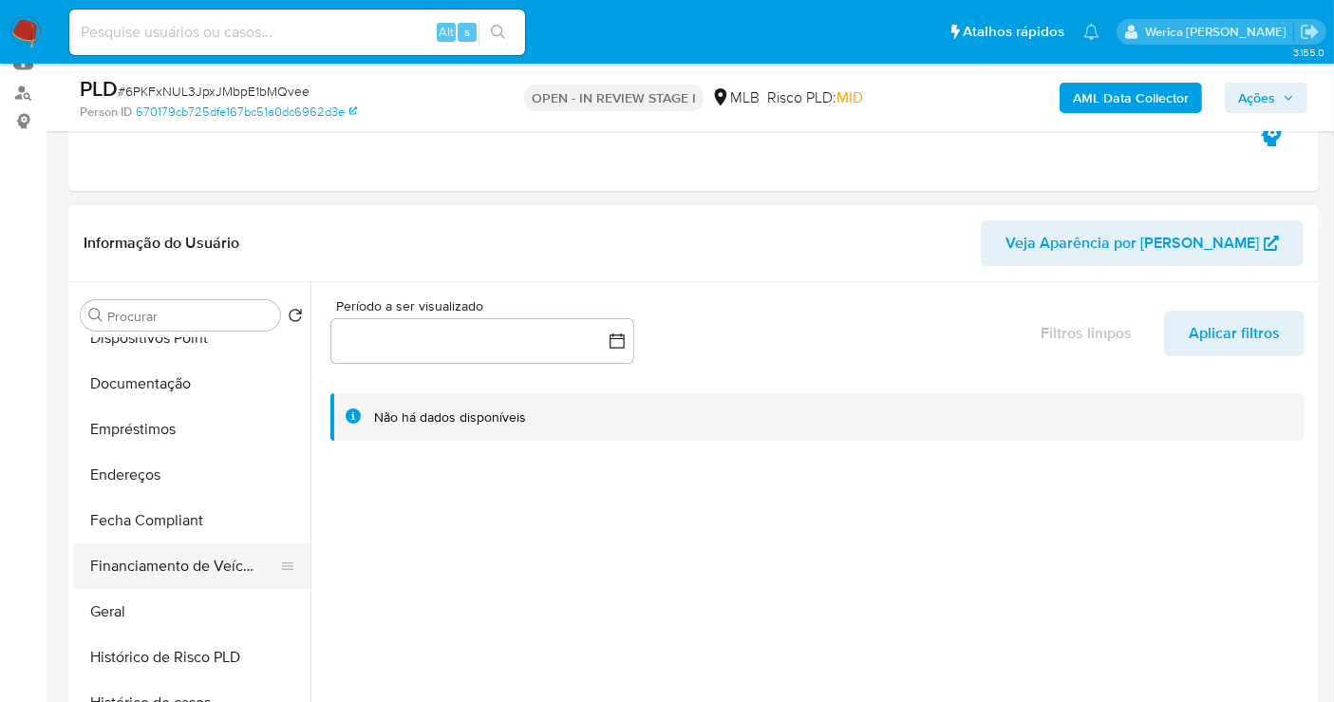
select select "10"
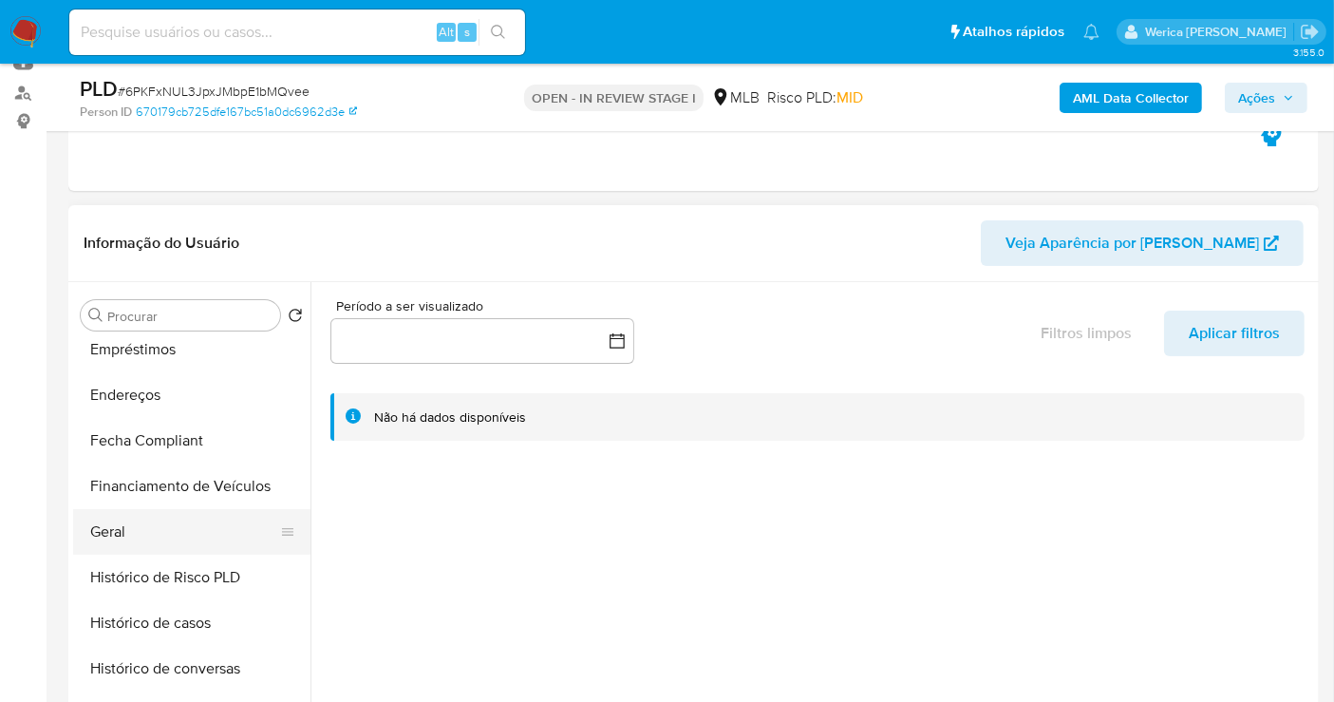
click at [222, 544] on button "Geral" at bounding box center [184, 532] width 222 height 46
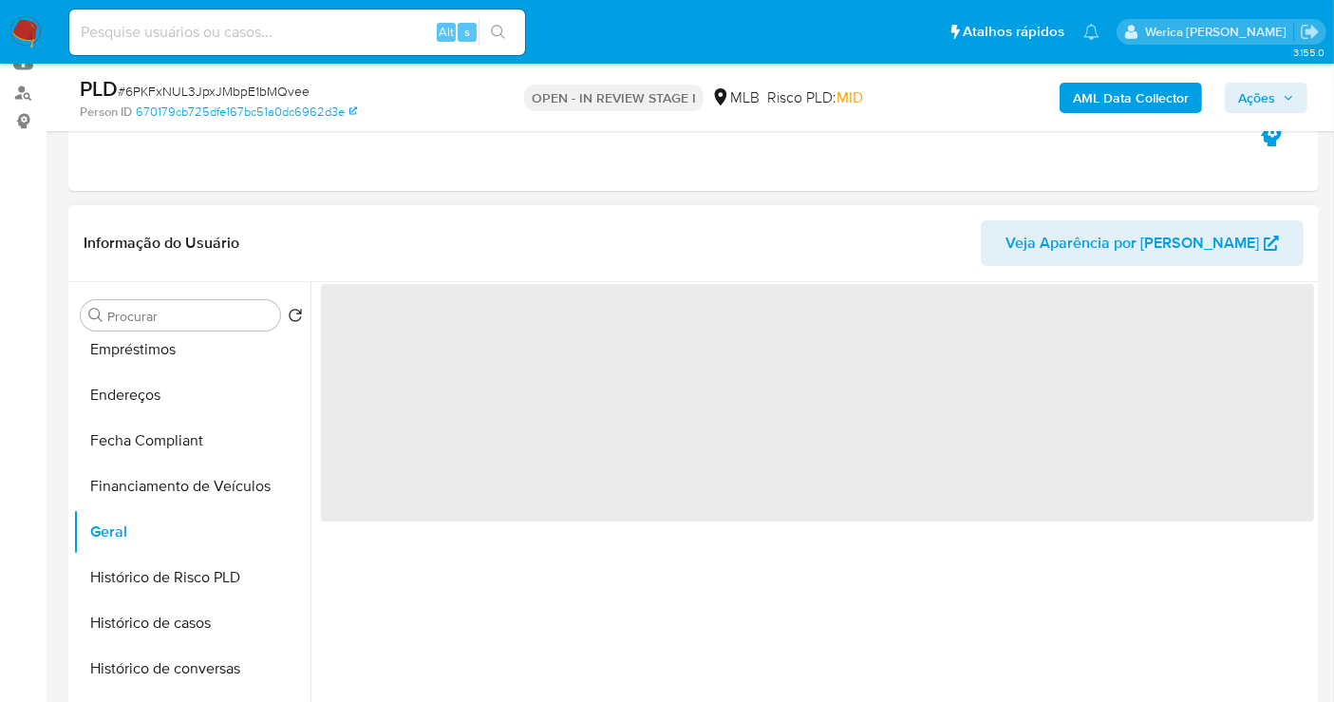
click at [504, 476] on span "‌" at bounding box center [817, 402] width 993 height 237
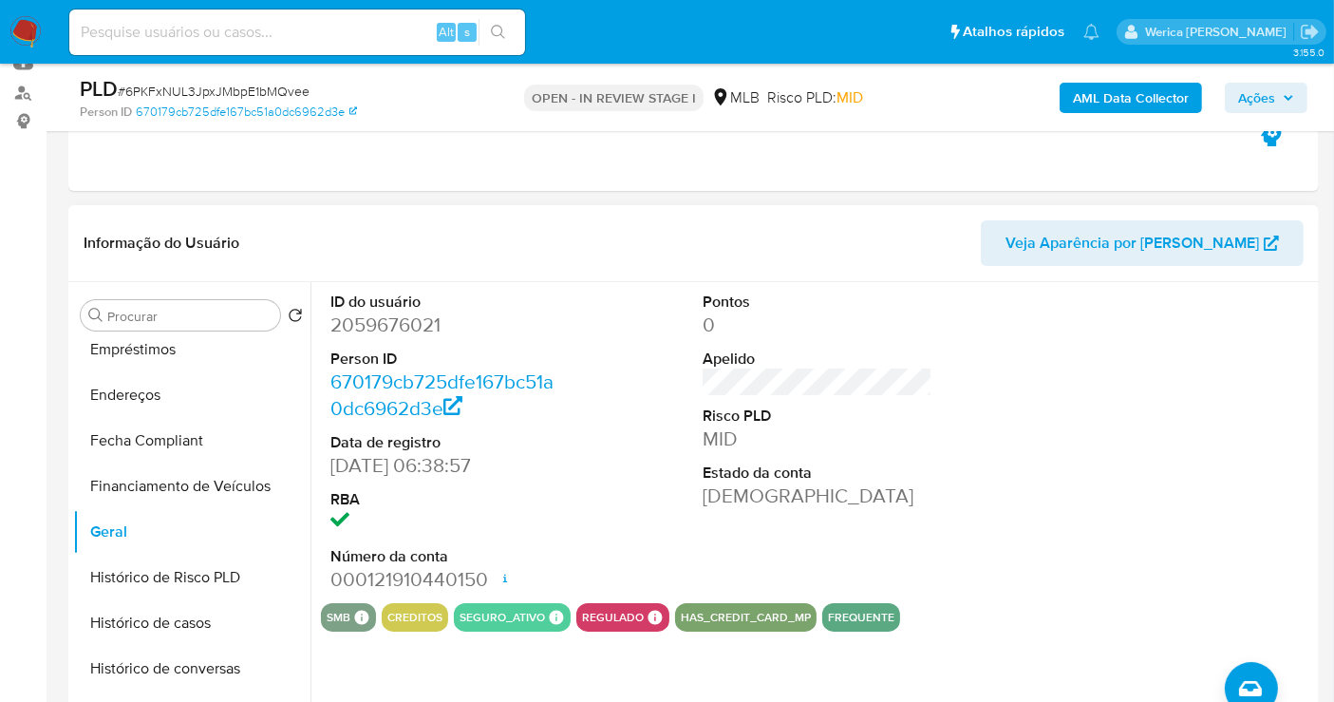
click at [390, 329] on dd "2059676021" at bounding box center [445, 324] width 230 height 27
copy dd "2059676021"
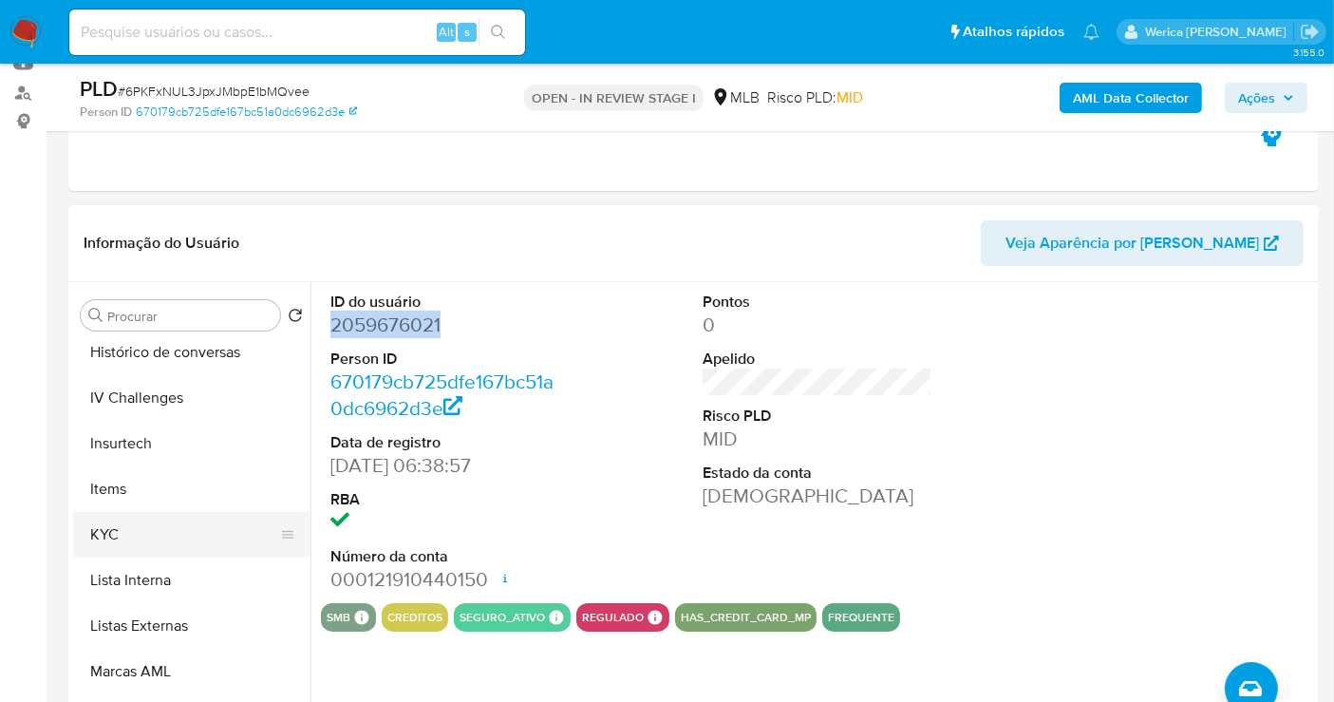
click at [181, 536] on button "KYC" at bounding box center [184, 535] width 222 height 46
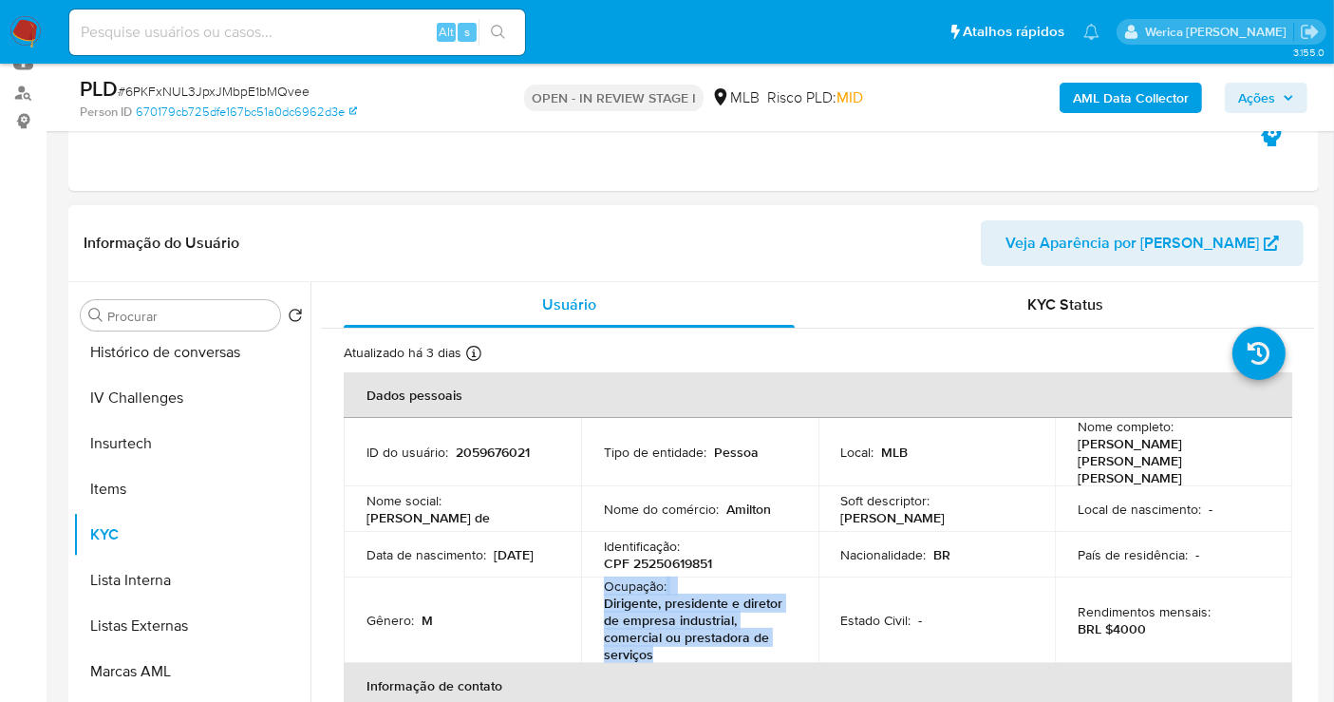
drag, startPoint x: 606, startPoint y: 562, endPoint x: 691, endPoint y: 636, distance: 113.1
click at [691, 636] on div "Ocupação : Dirigente, presidente e diretor de empresa industrial, comercial ou …" at bounding box center [700, 619] width 192 height 85
copy div "Ocupação : Dirigente, presidente e diretor de empresa industrial, comercial ou …"
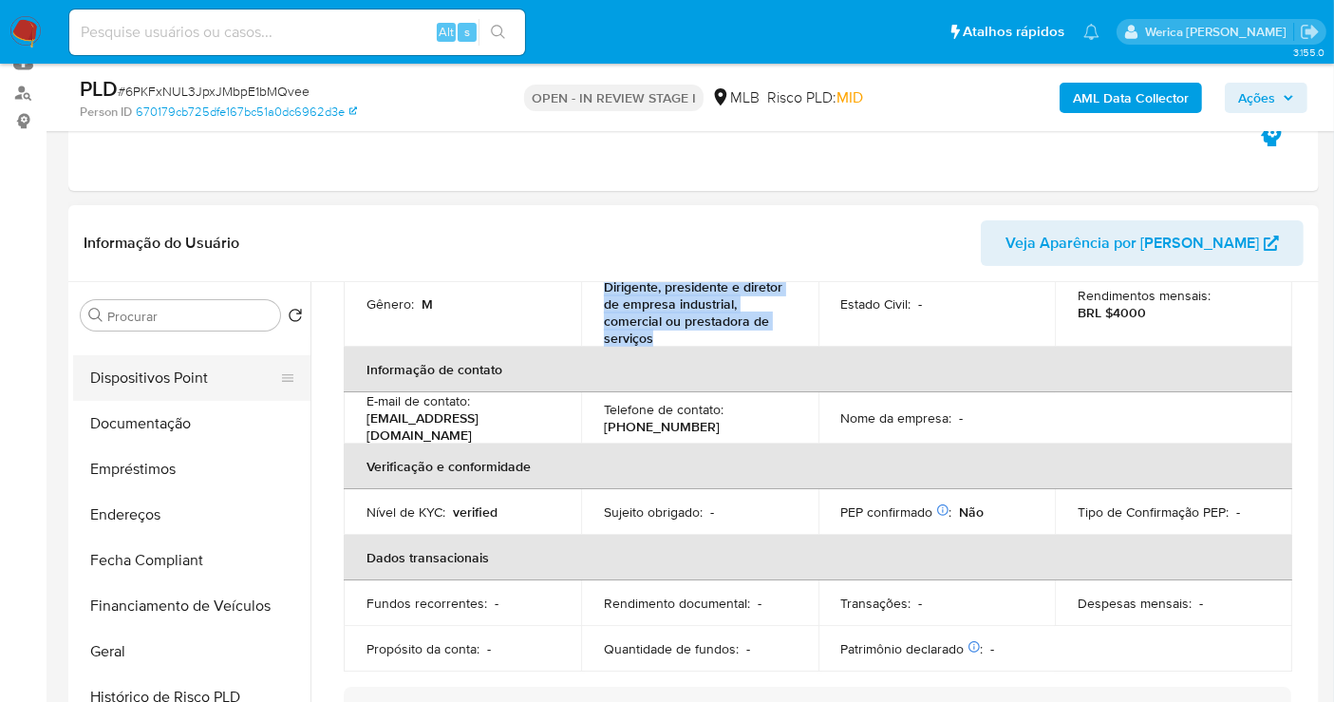
scroll to position [211, 0]
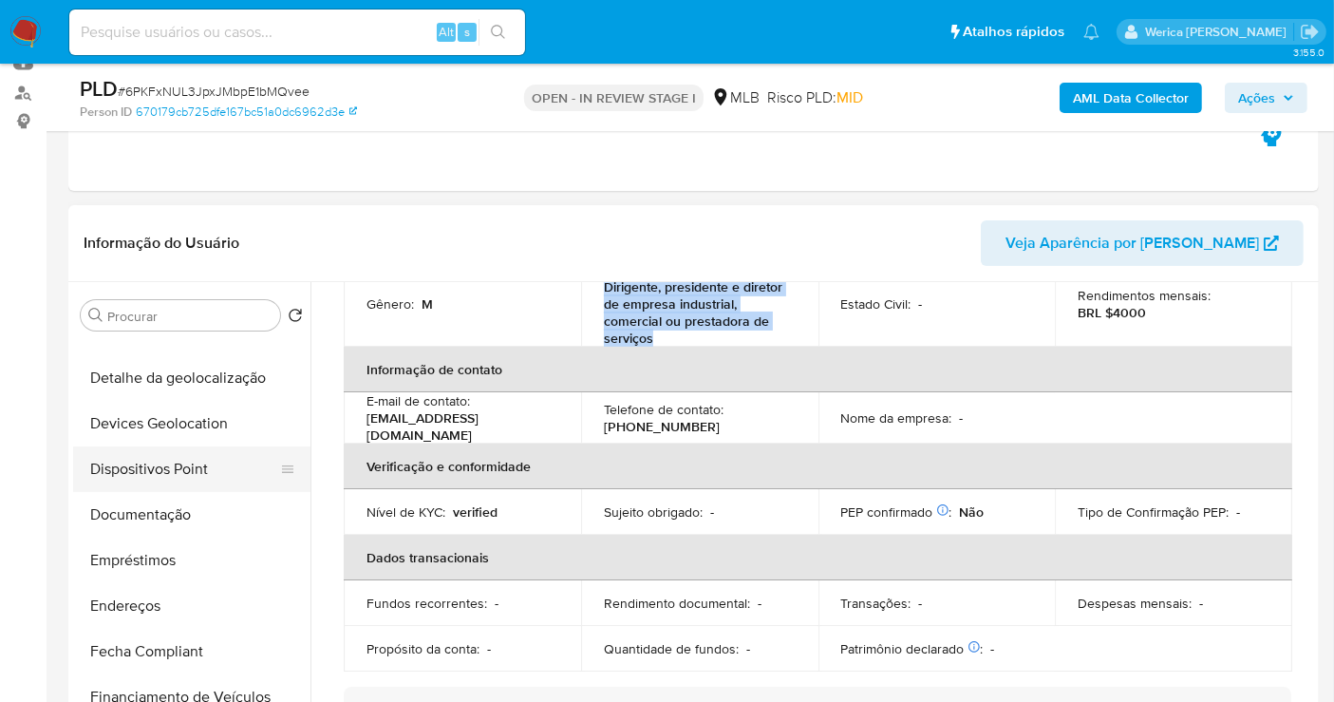
click at [190, 462] on button "Dispositivos Point" at bounding box center [184, 469] width 222 height 46
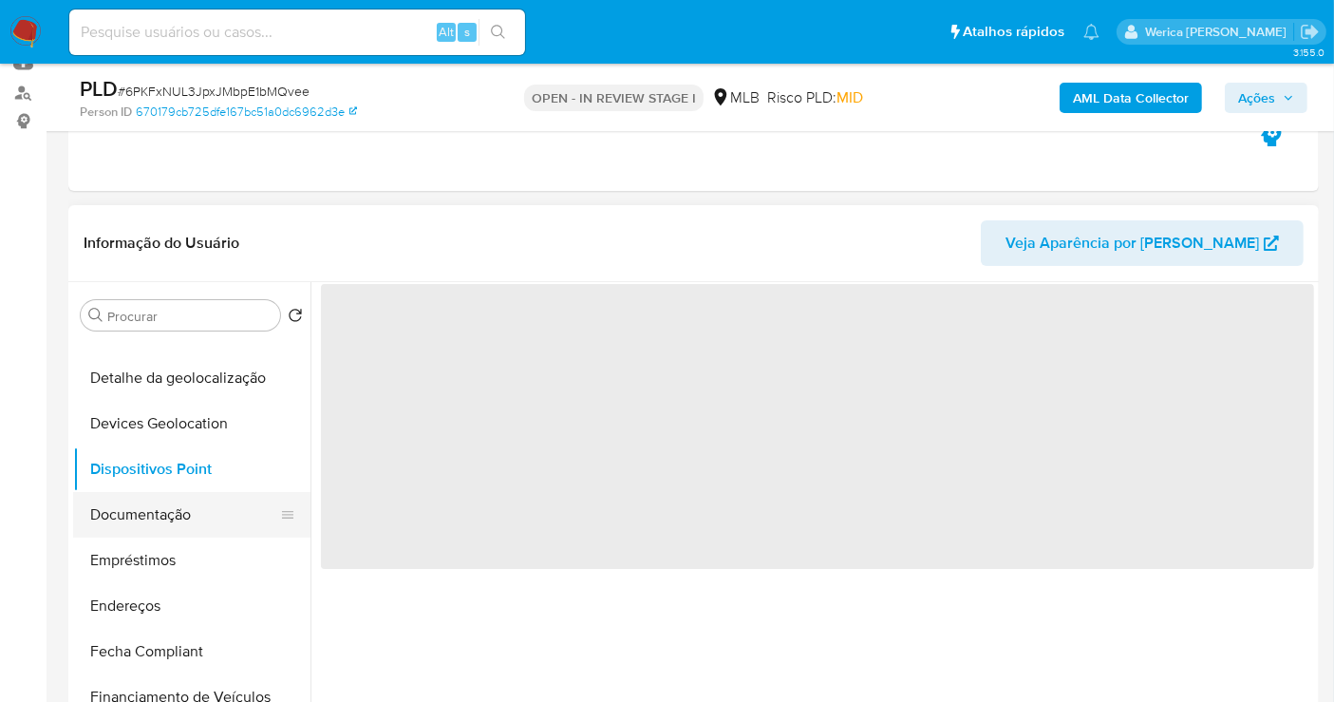
click at [229, 497] on button "Documentação" at bounding box center [184, 515] width 222 height 46
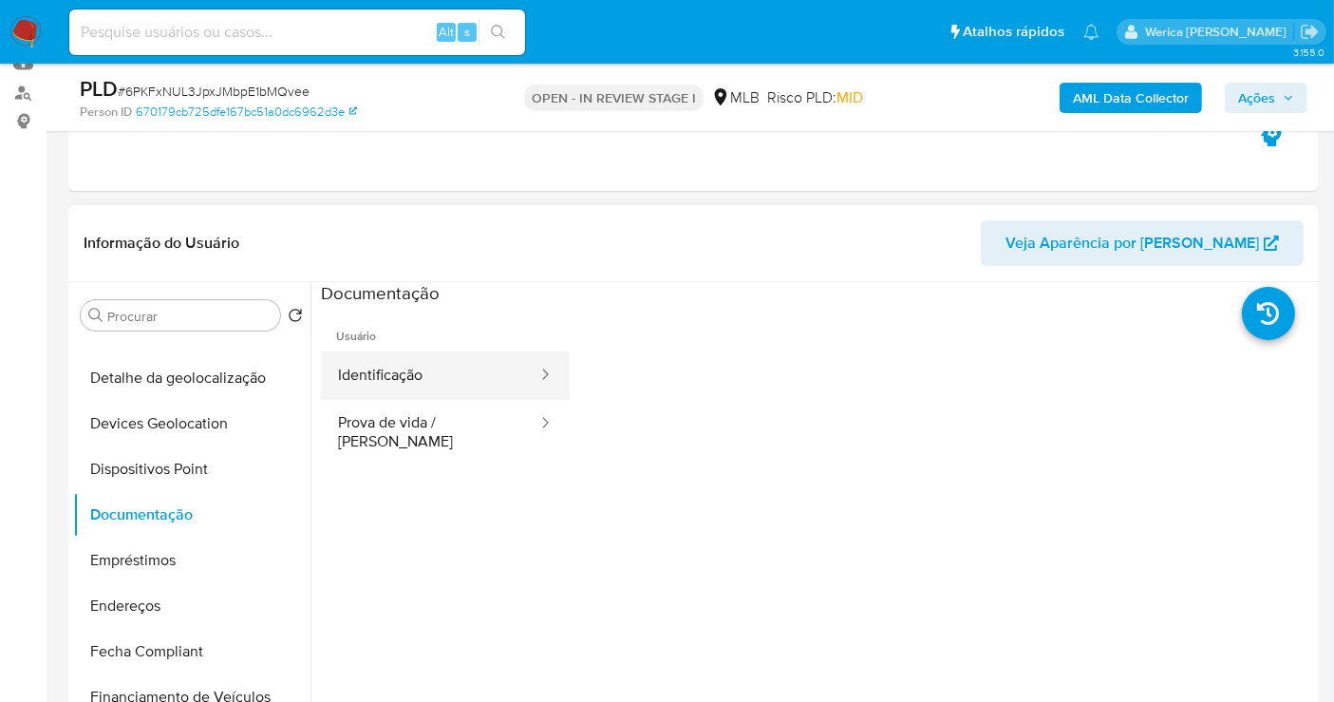
click at [366, 388] on button "Identificação" at bounding box center [430, 375] width 218 height 48
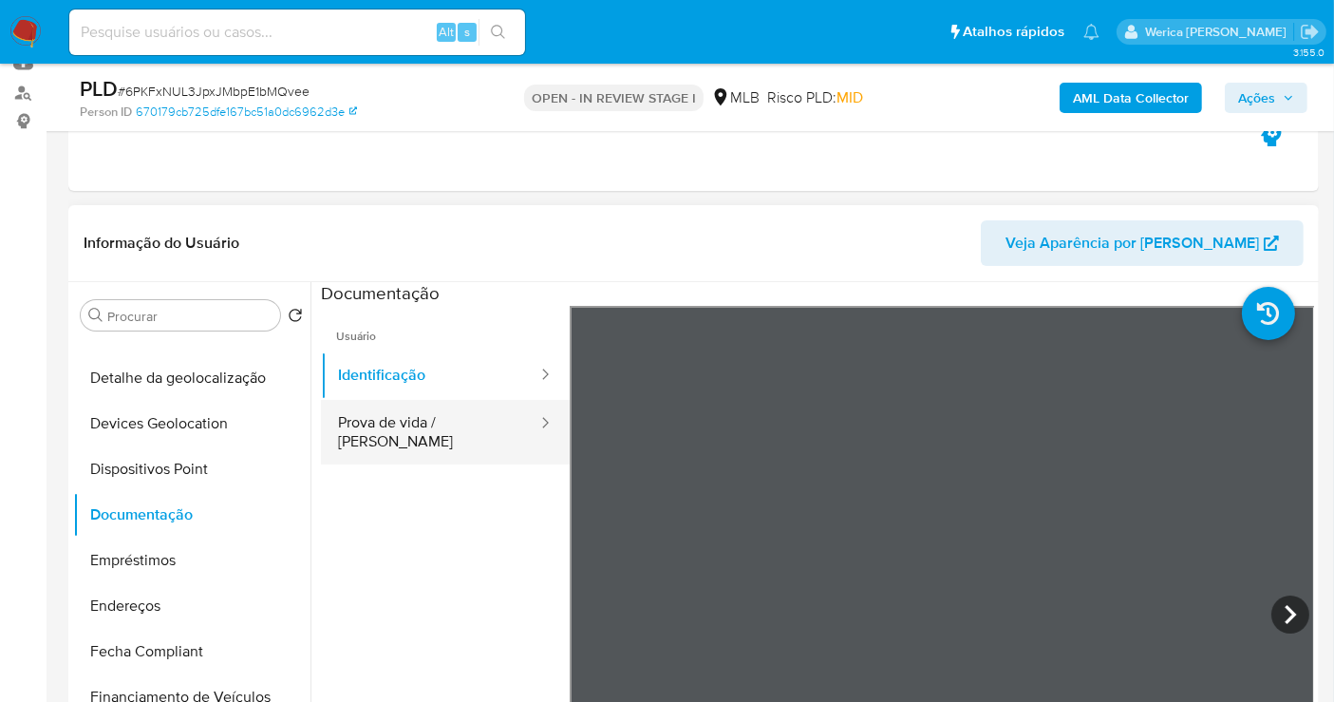
click at [524, 408] on div at bounding box center [539, 432] width 30 height 65
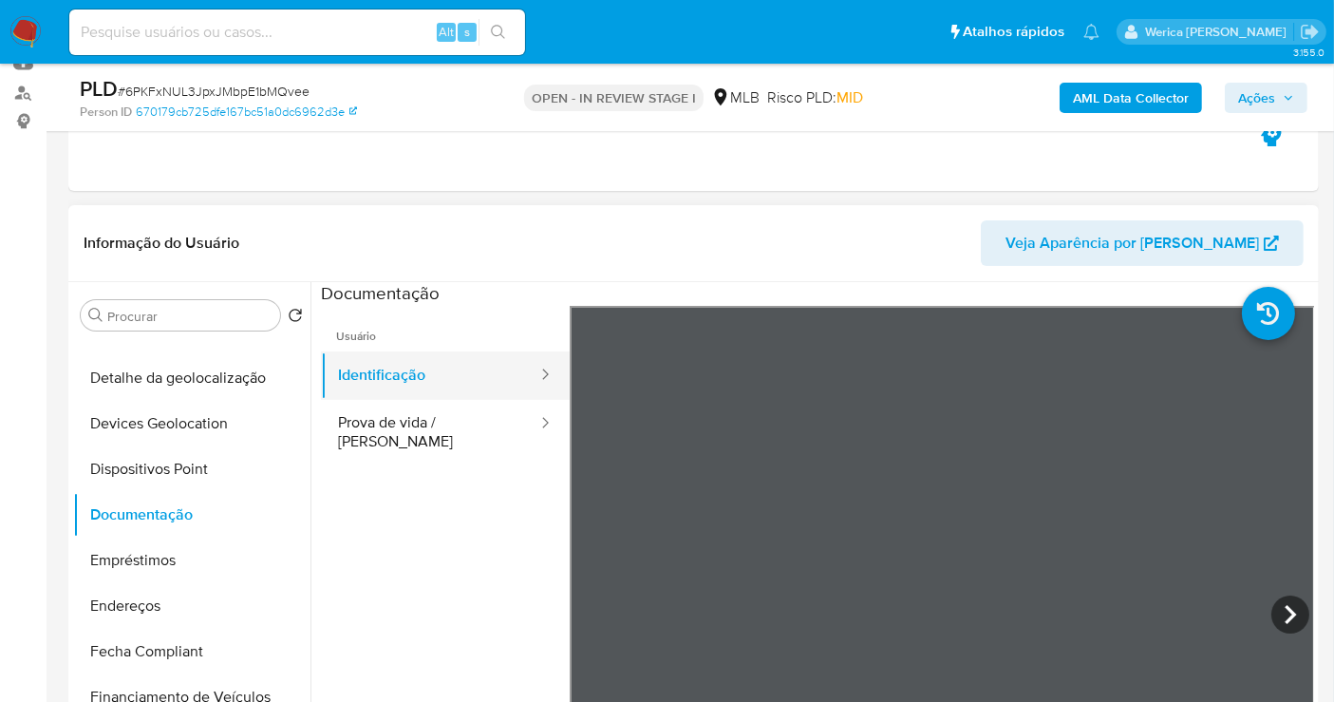
click at [407, 391] on button "Identificação" at bounding box center [430, 375] width 218 height 48
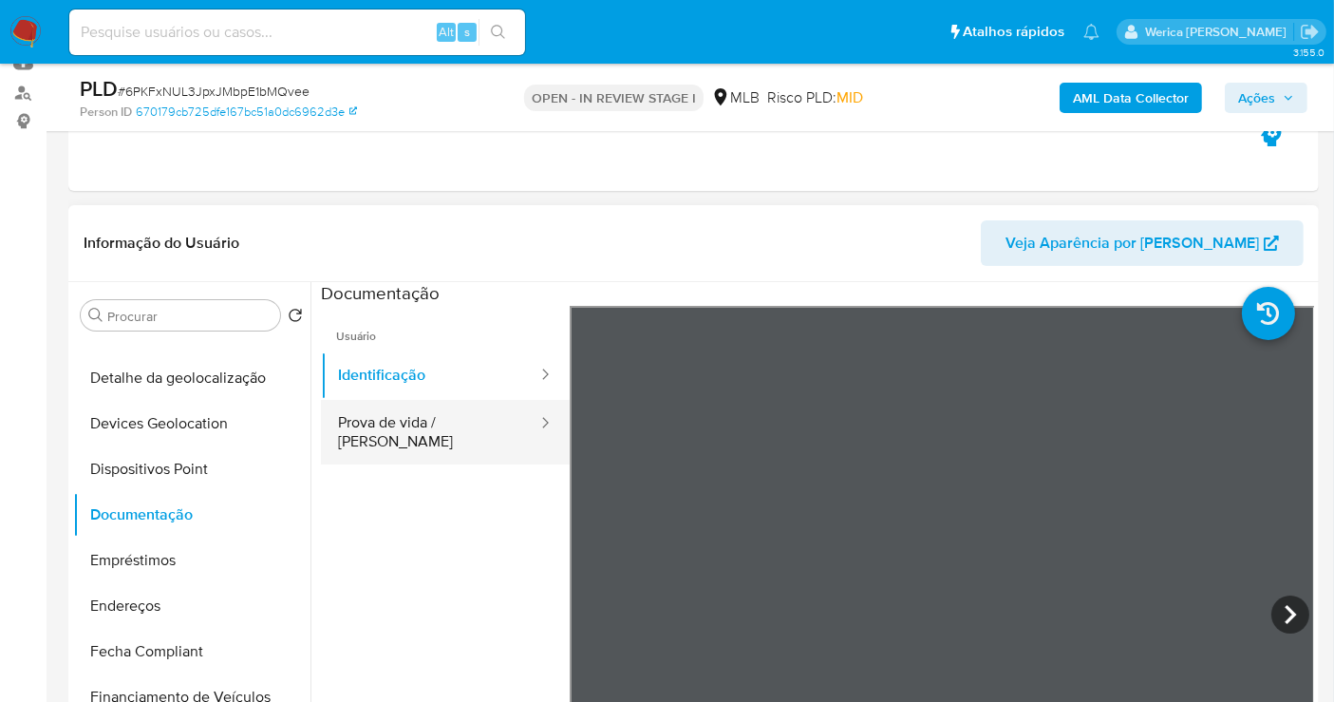
click at [416, 408] on button "Prova de vida / [PERSON_NAME]" at bounding box center [430, 432] width 218 height 65
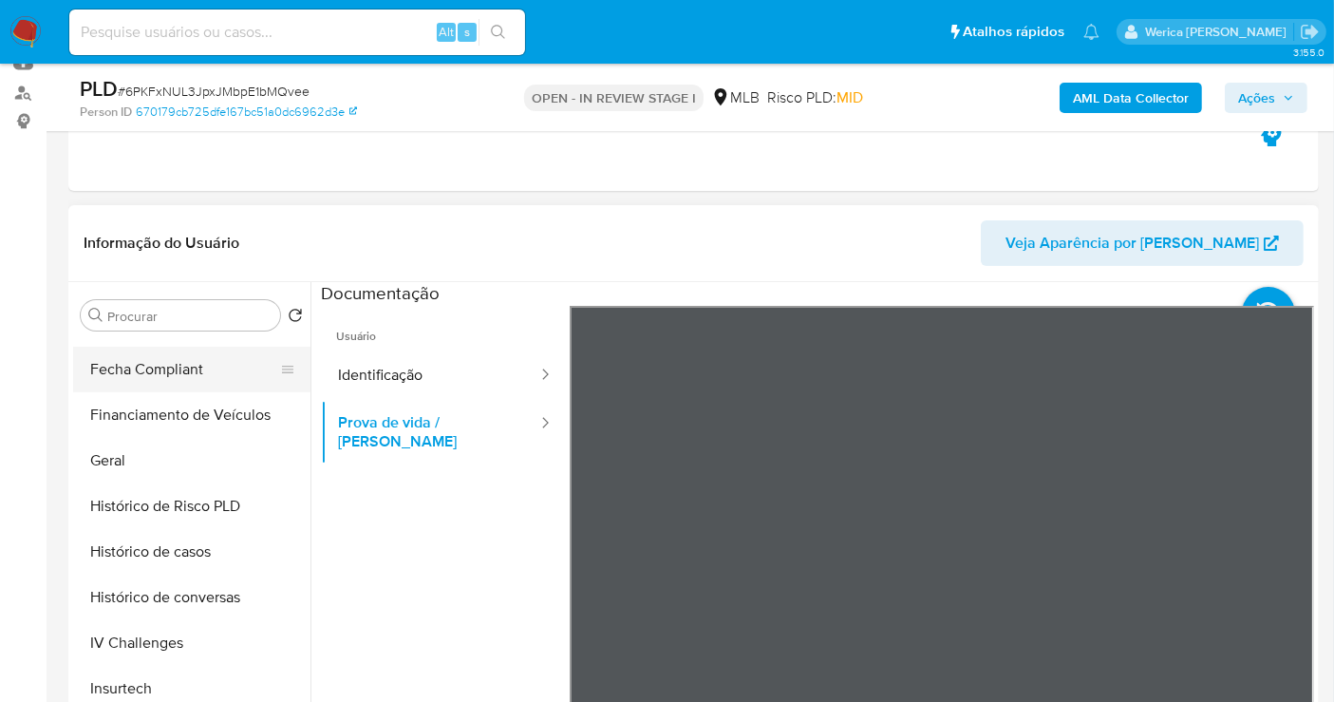
scroll to position [632, 0]
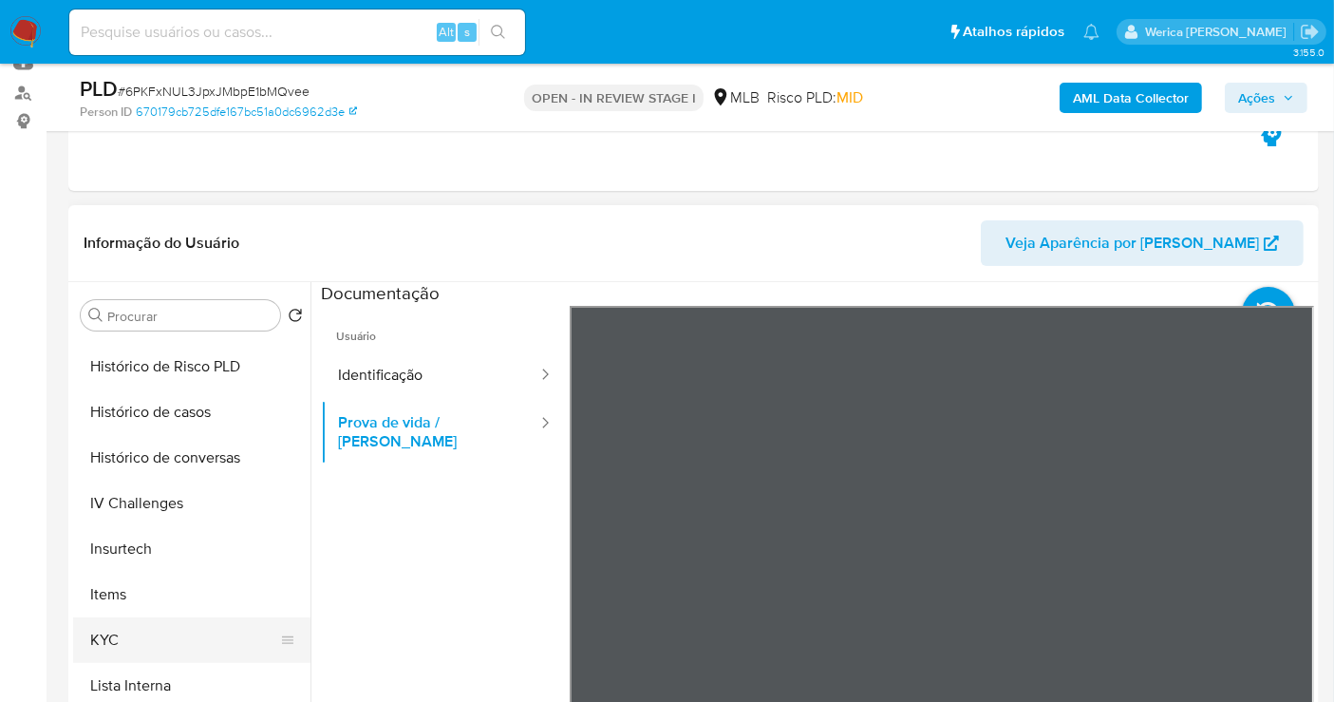
click at [160, 636] on button "KYC" at bounding box center [184, 640] width 222 height 46
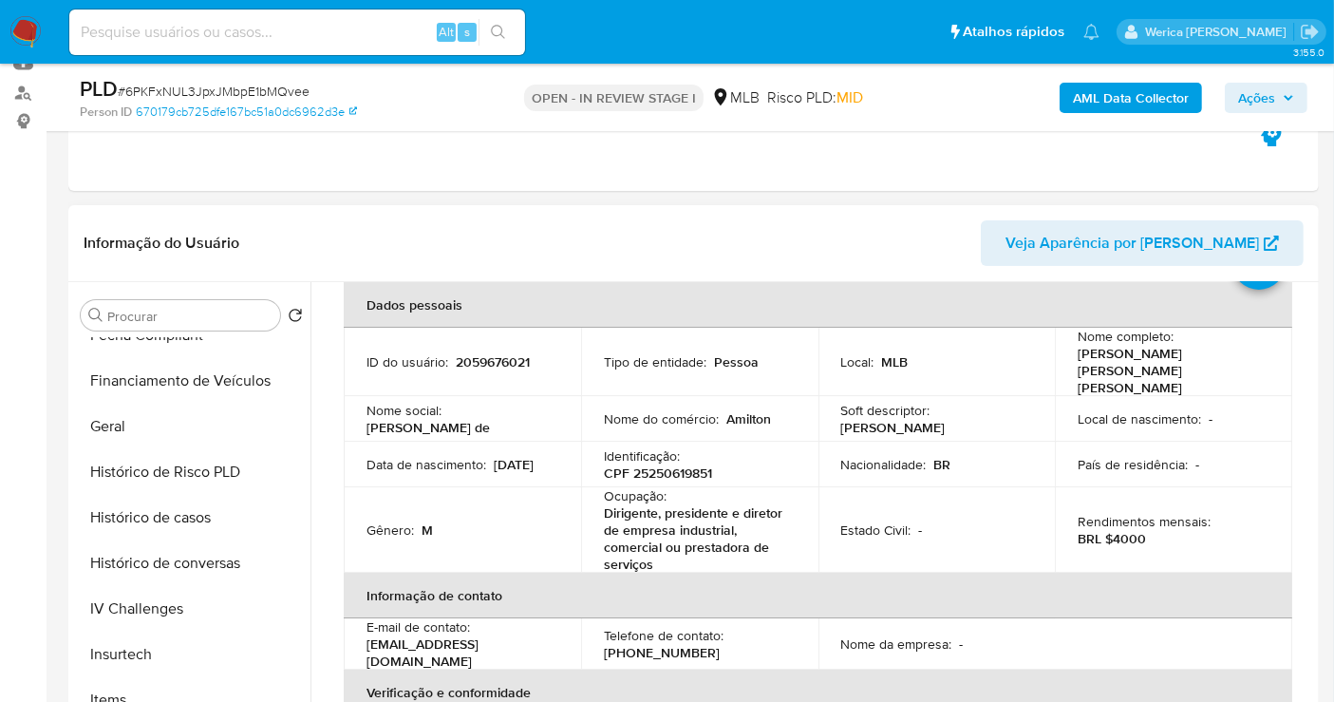
scroll to position [58, 0]
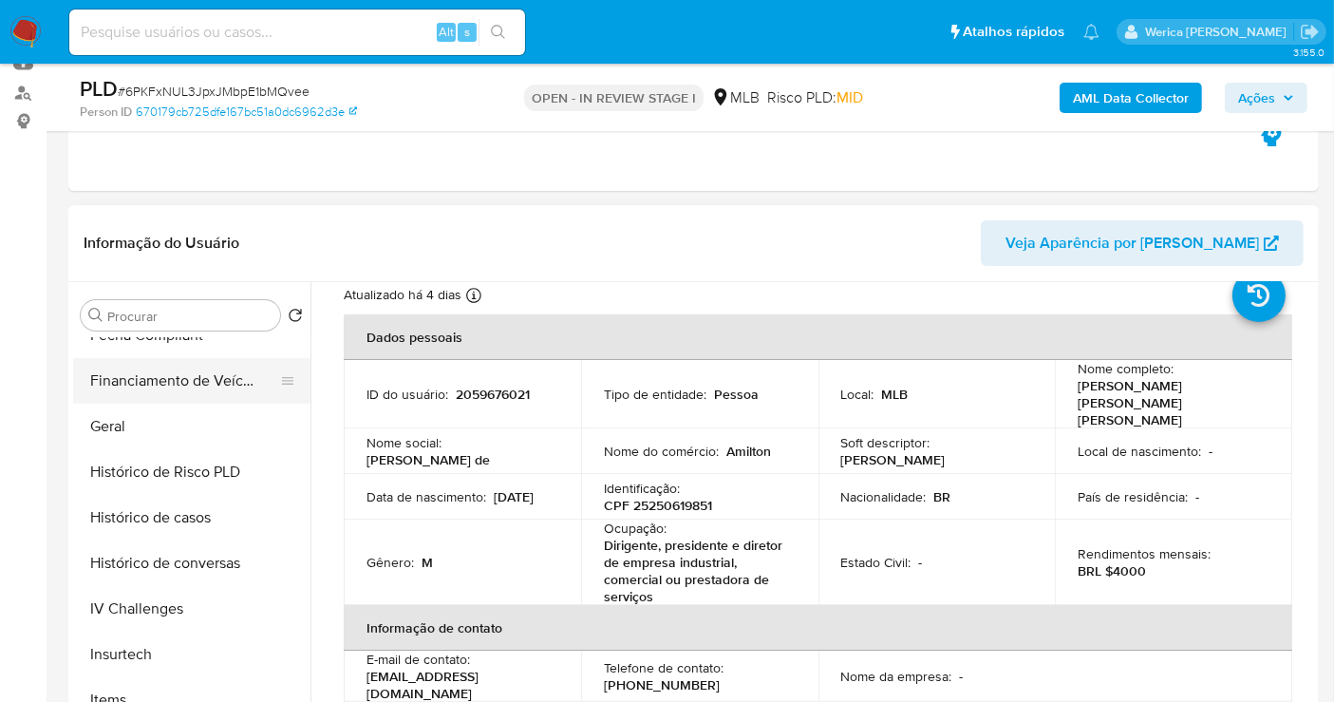
click at [179, 400] on button "Financiamento de Veículos" at bounding box center [184, 381] width 222 height 46
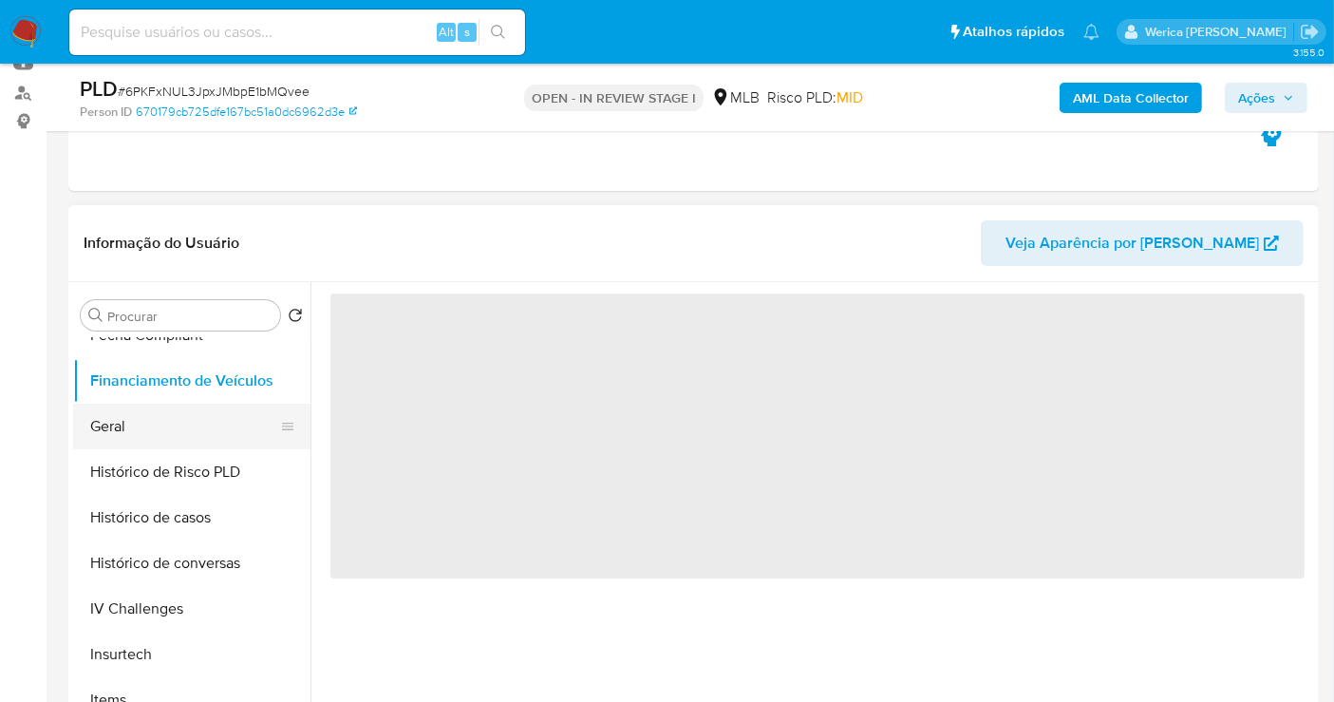
scroll to position [0, 0]
click at [227, 397] on button "Financiamento de Veículos" at bounding box center [184, 381] width 222 height 46
click at [227, 406] on button "Geral" at bounding box center [184, 427] width 222 height 46
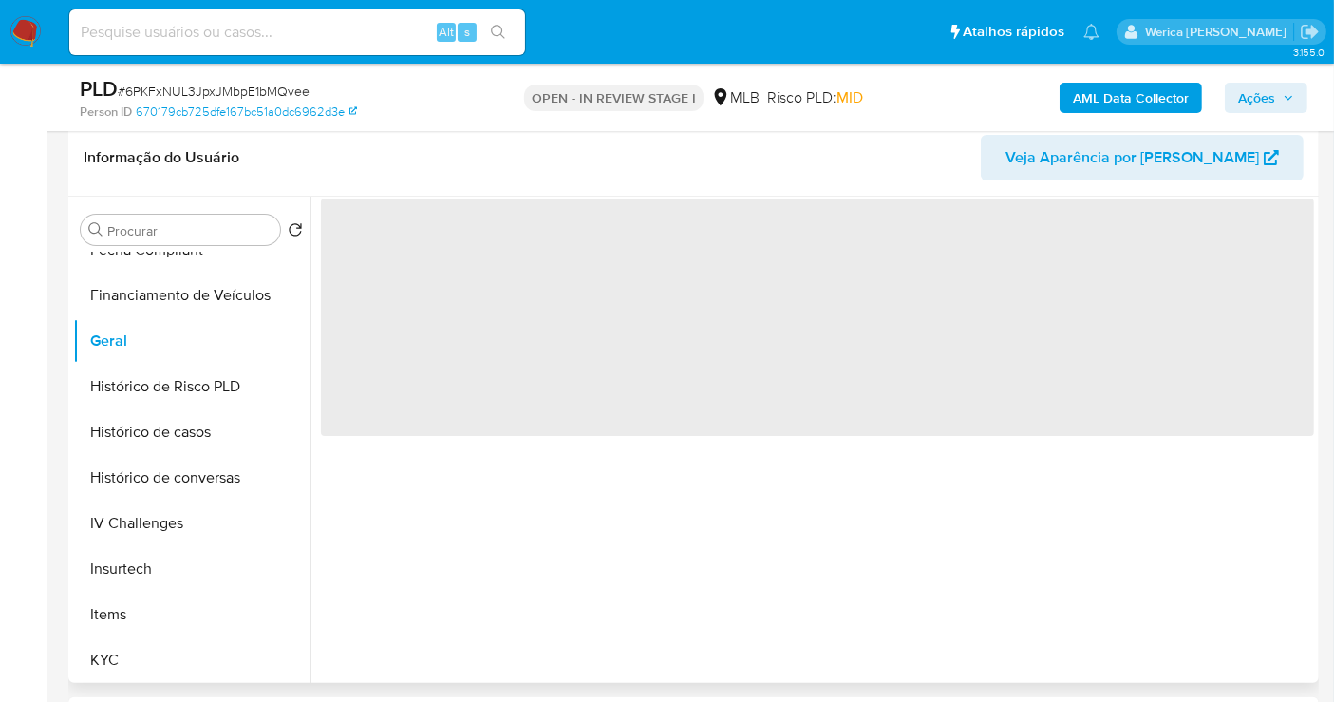
scroll to position [316, 0]
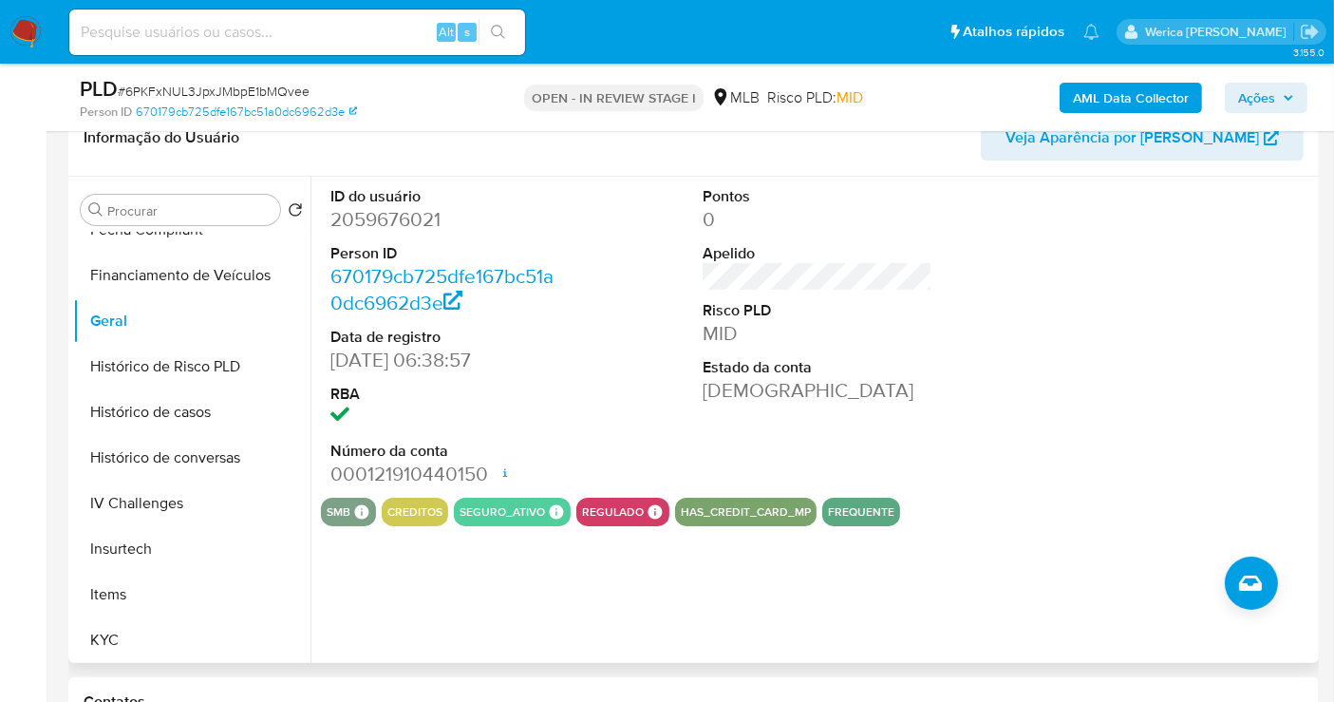
drag, startPoint x: 1245, startPoint y: 370, endPoint x: 1255, endPoint y: 380, distance: 14.1
click at [1246, 371] on div at bounding box center [1190, 337] width 249 height 321
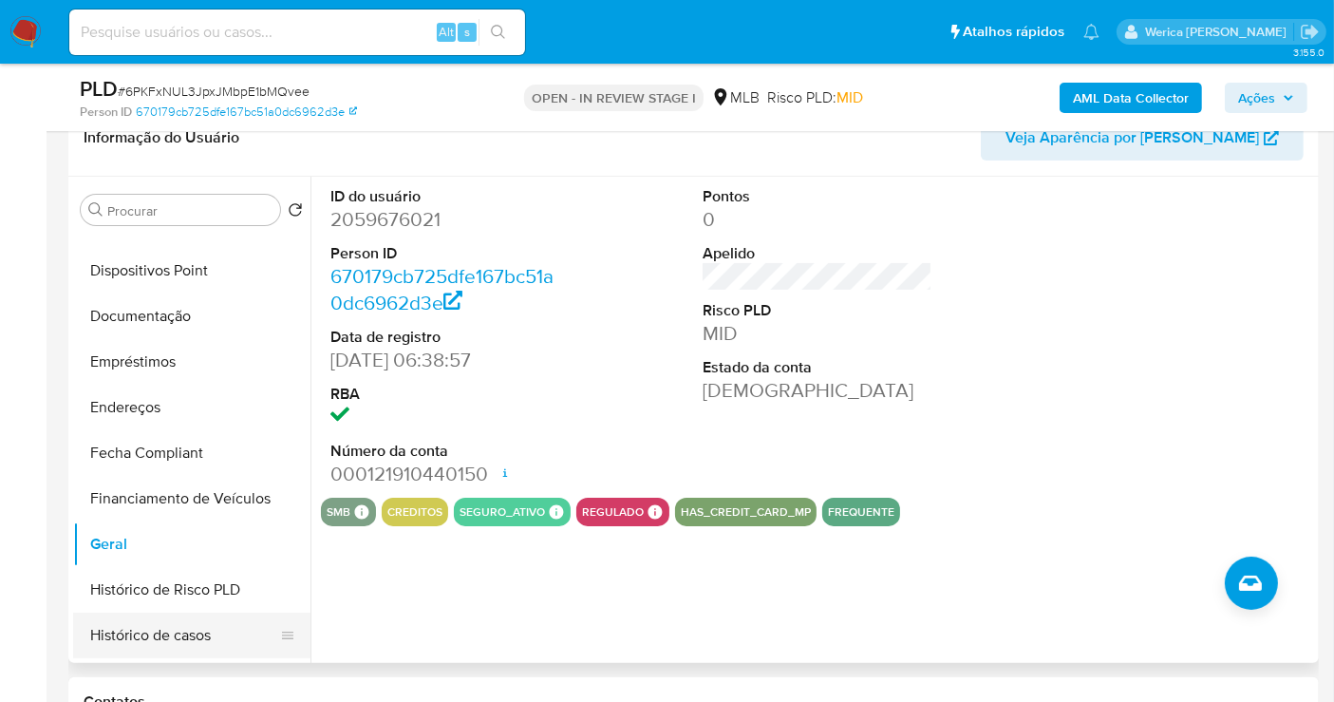
scroll to position [105, 0]
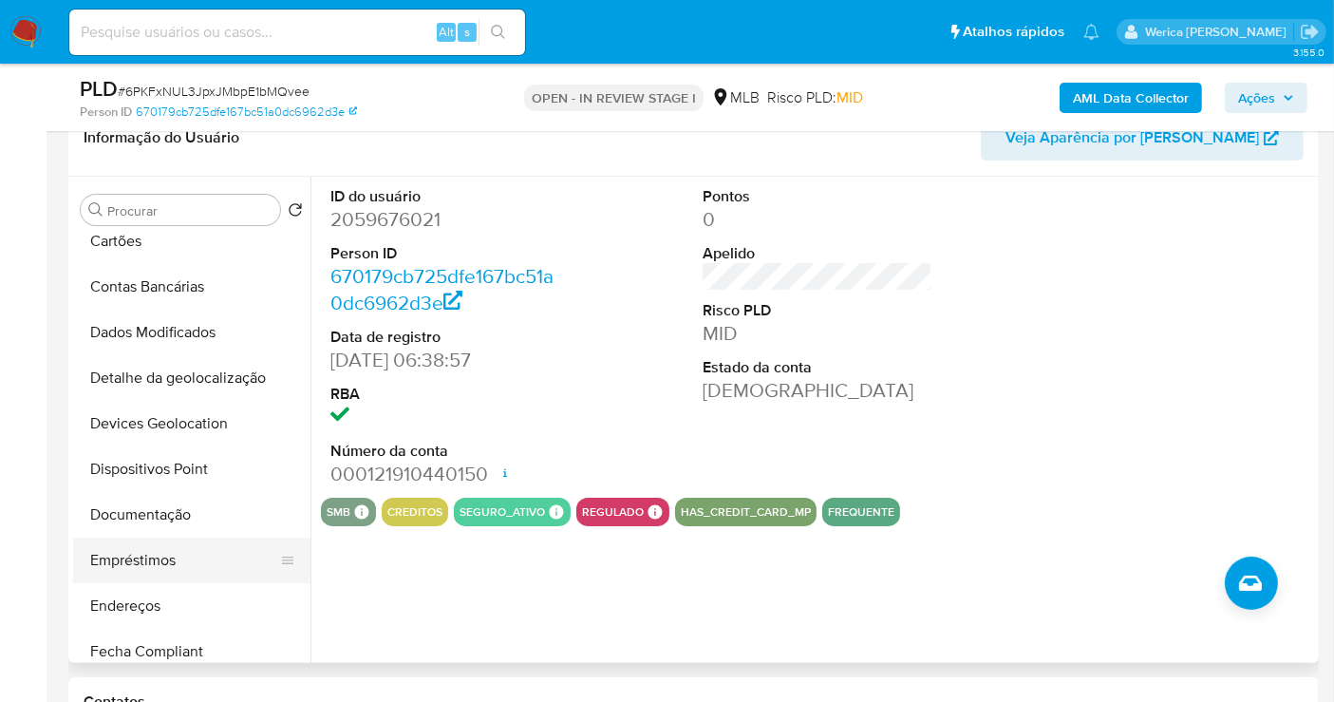
drag, startPoint x: 197, startPoint y: 555, endPoint x: 197, endPoint y: 579, distance: 23.8
click at [195, 579] on button "Empréstimos" at bounding box center [184, 560] width 222 height 46
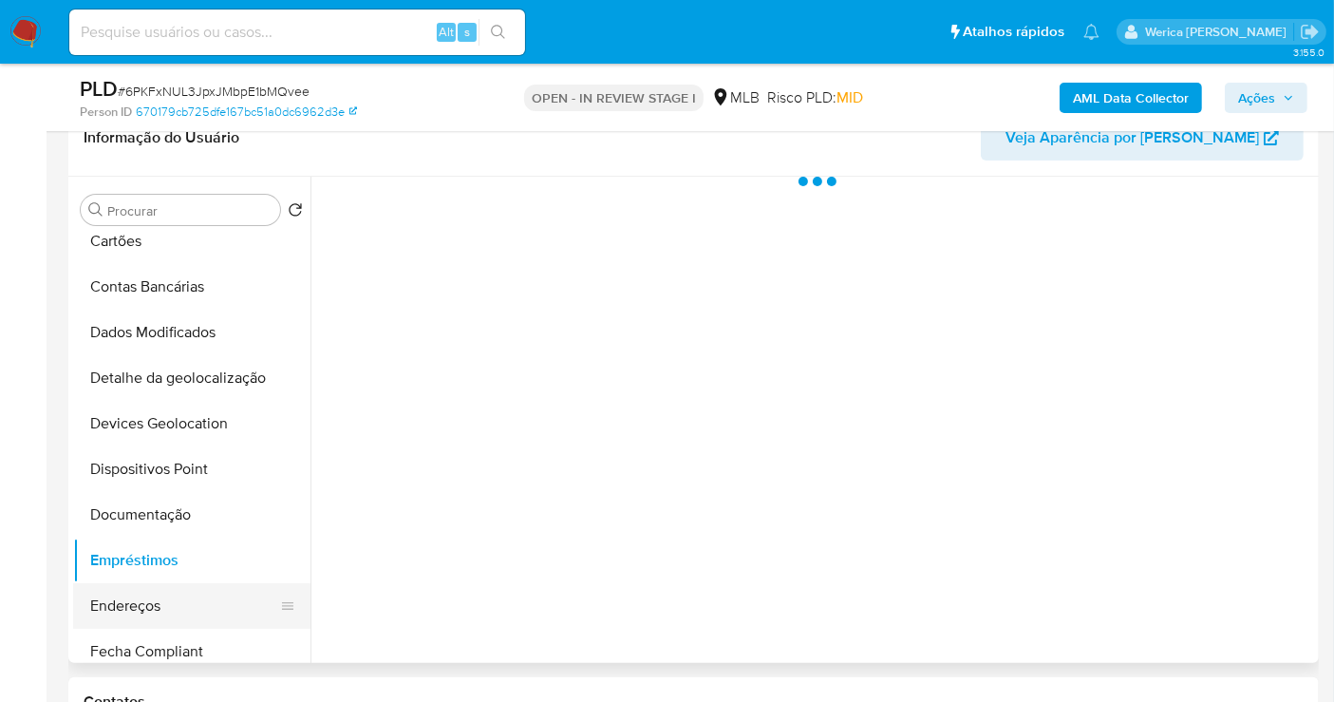
click at [177, 615] on button "Endereços" at bounding box center [184, 606] width 222 height 46
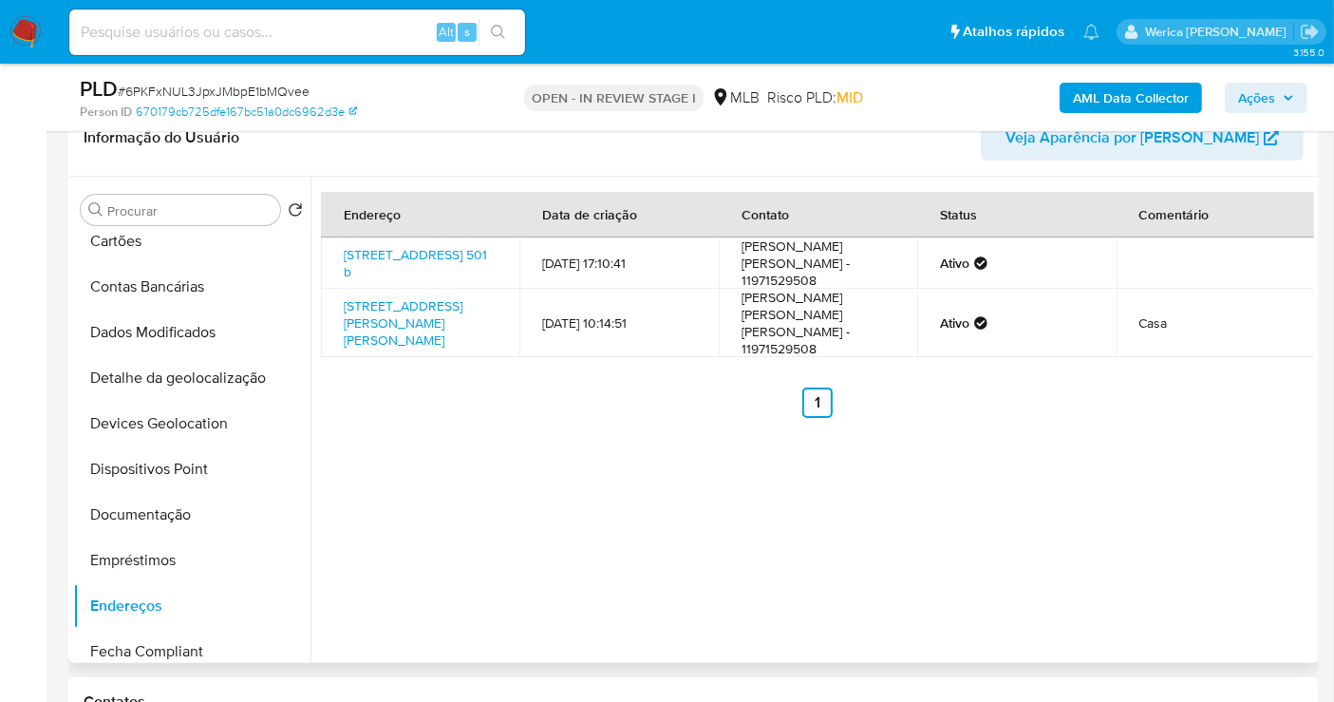
click at [1177, 356] on td "Casa" at bounding box center [1216, 323] width 198 height 68
click at [209, 359] on button "Detalhe da geolocalização" at bounding box center [184, 378] width 222 height 46
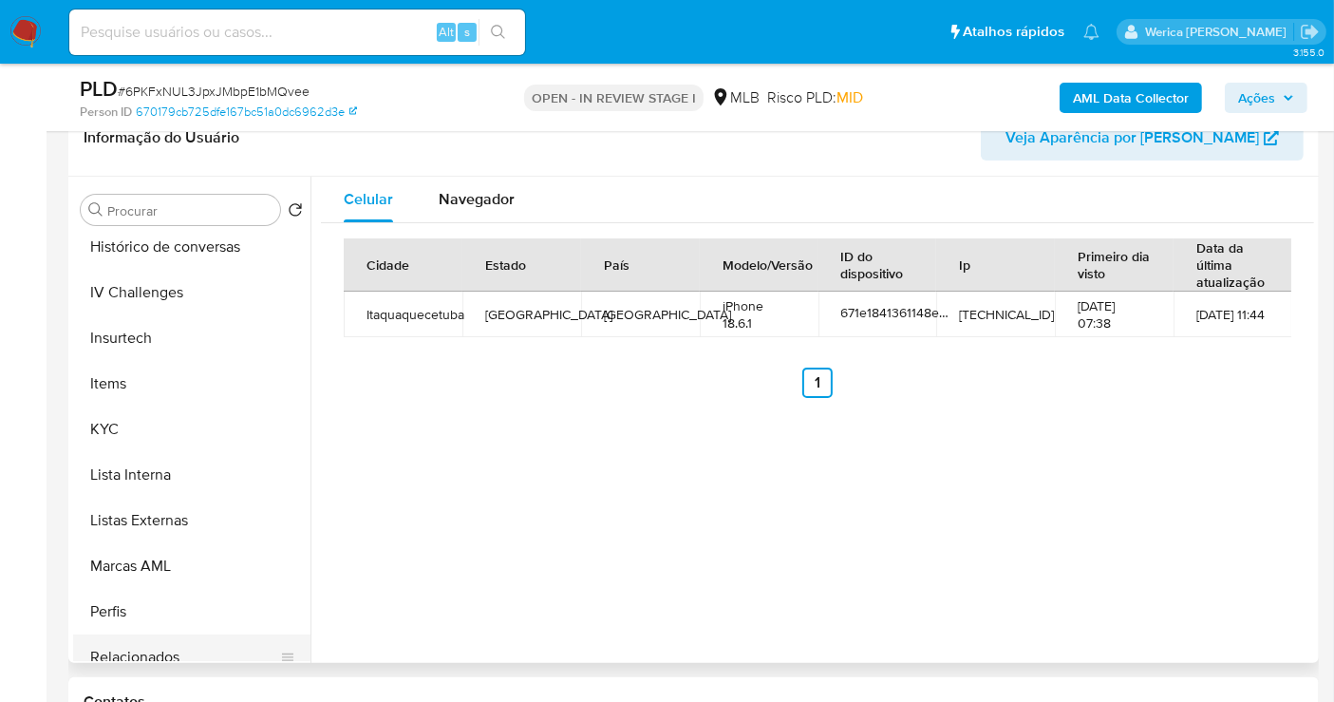
scroll to position [847, 0]
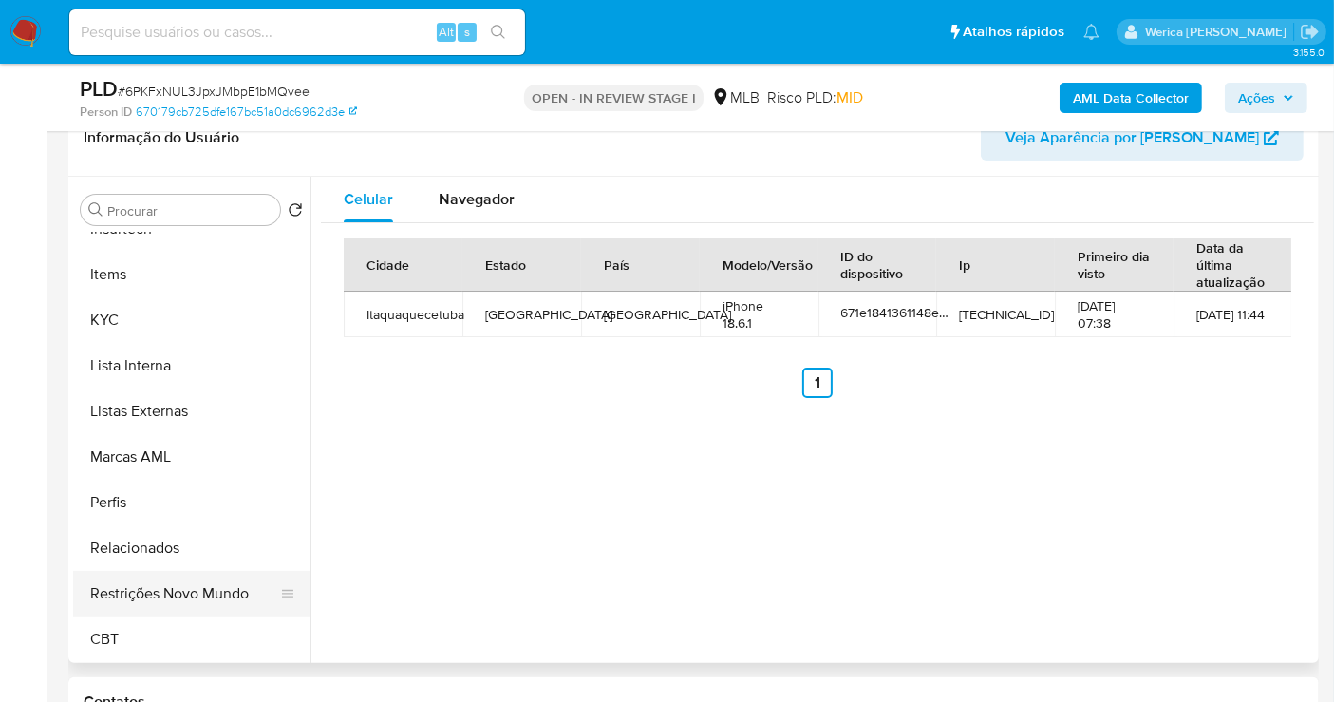
drag, startPoint x: 197, startPoint y: 576, endPoint x: 257, endPoint y: 584, distance: 60.3
click at [197, 576] on button "Restrições Novo Mundo" at bounding box center [184, 594] width 222 height 46
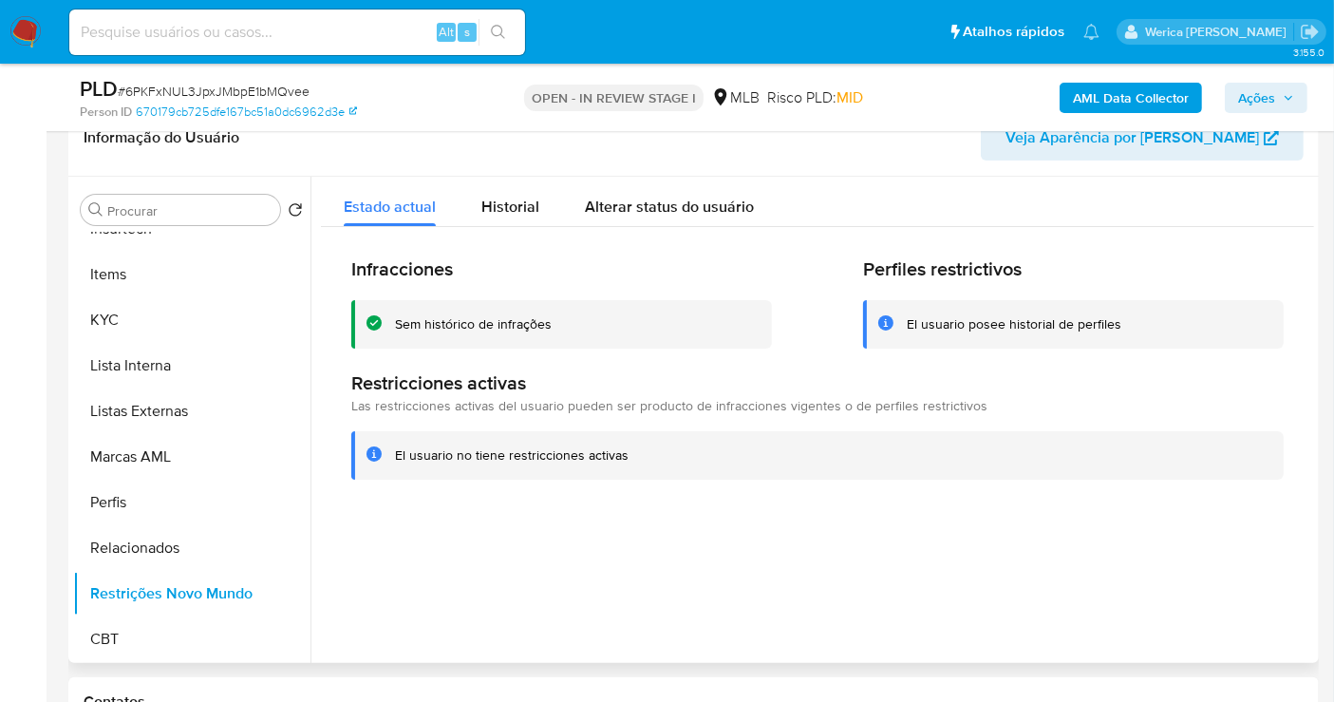
click at [1181, 451] on div "El usuario no tiene restricciones activas" at bounding box center [832, 455] width 874 height 18
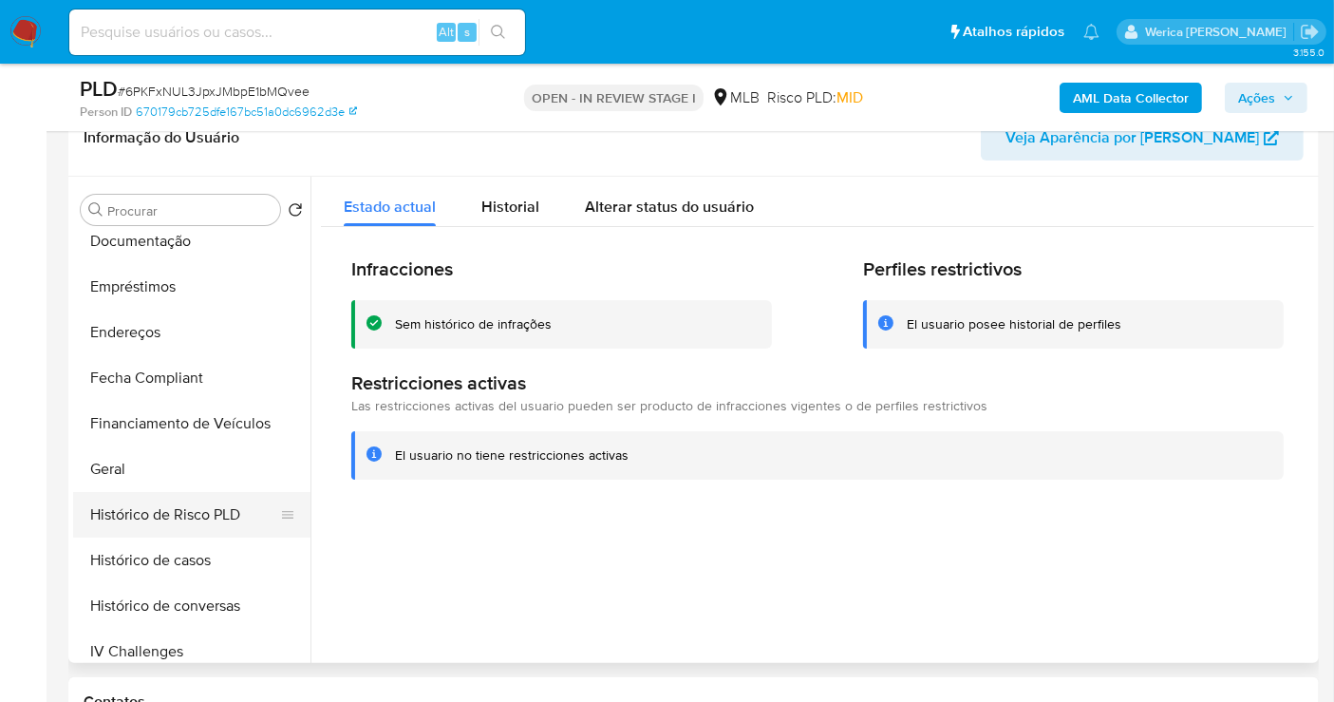
scroll to position [320, 0]
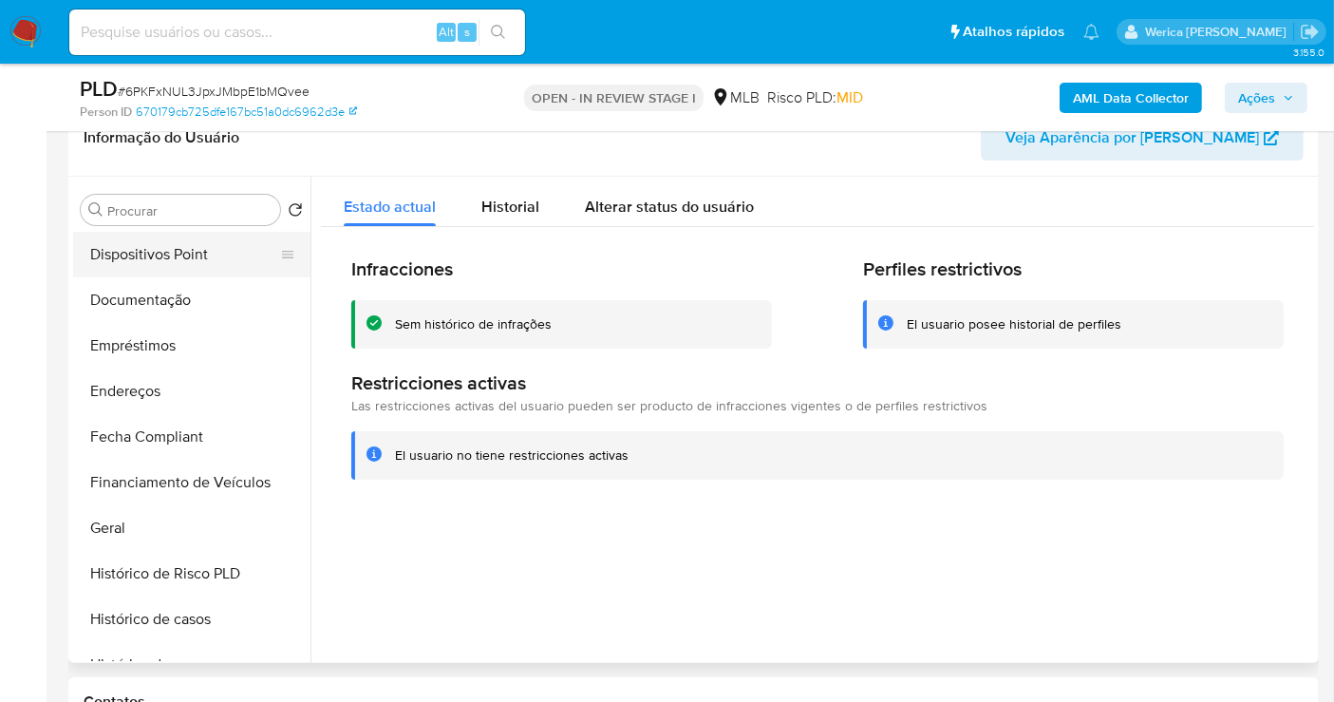
click at [152, 268] on button "Dispositivos Point" at bounding box center [184, 255] width 222 height 46
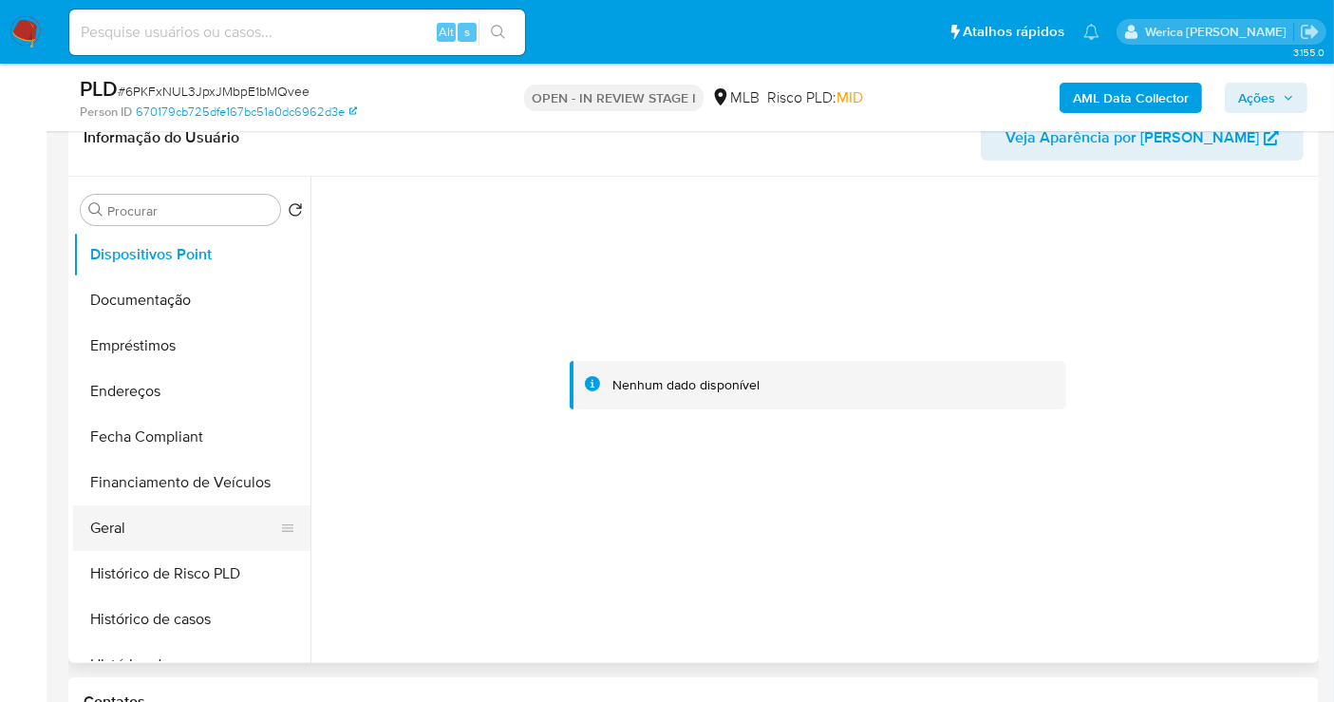
scroll to position [636, 0]
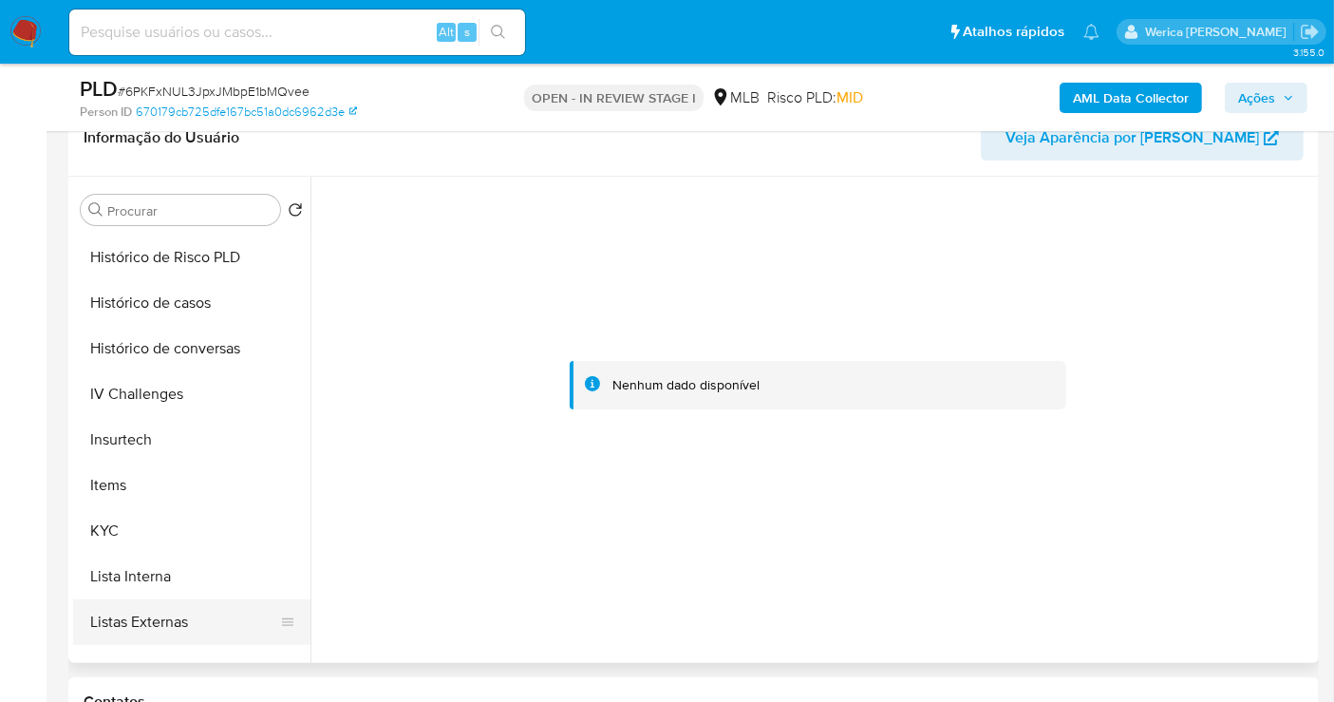
click at [163, 612] on button "Listas Externas" at bounding box center [184, 622] width 222 height 46
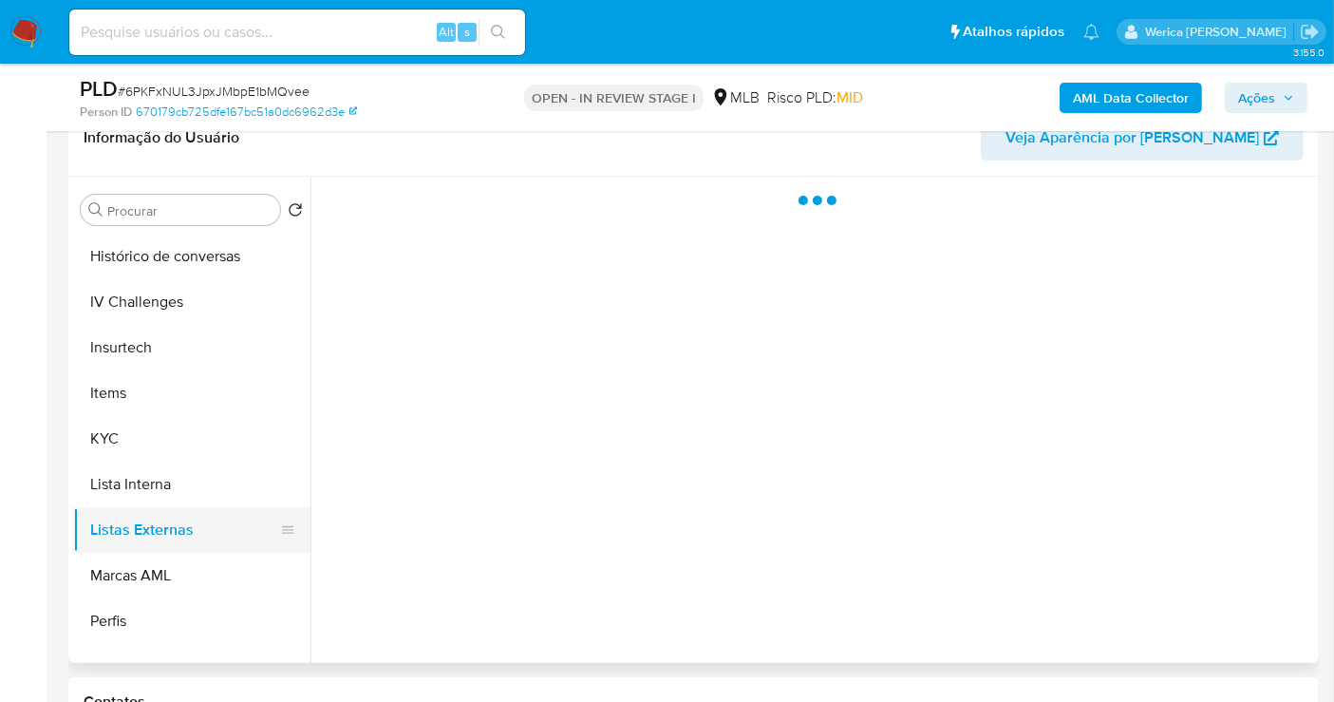
scroll to position [847, 0]
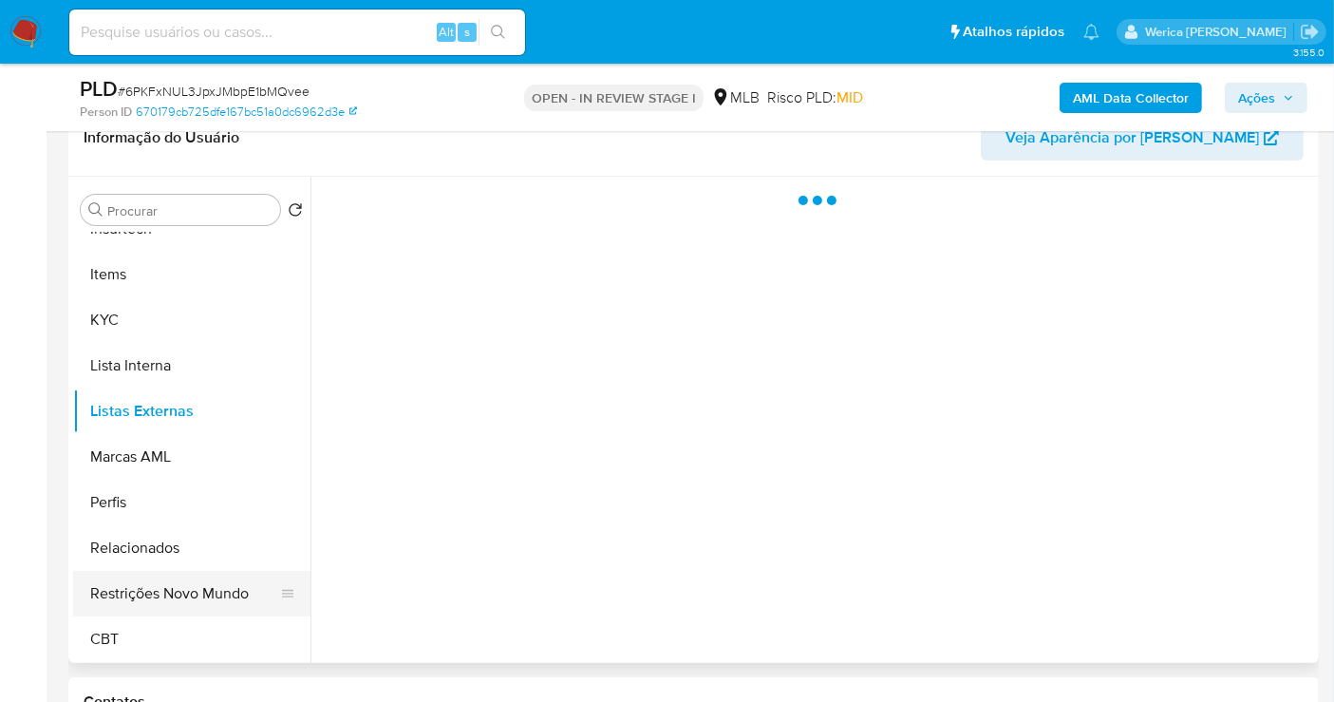
click at [168, 605] on button "Restrições Novo Mundo" at bounding box center [184, 594] width 222 height 46
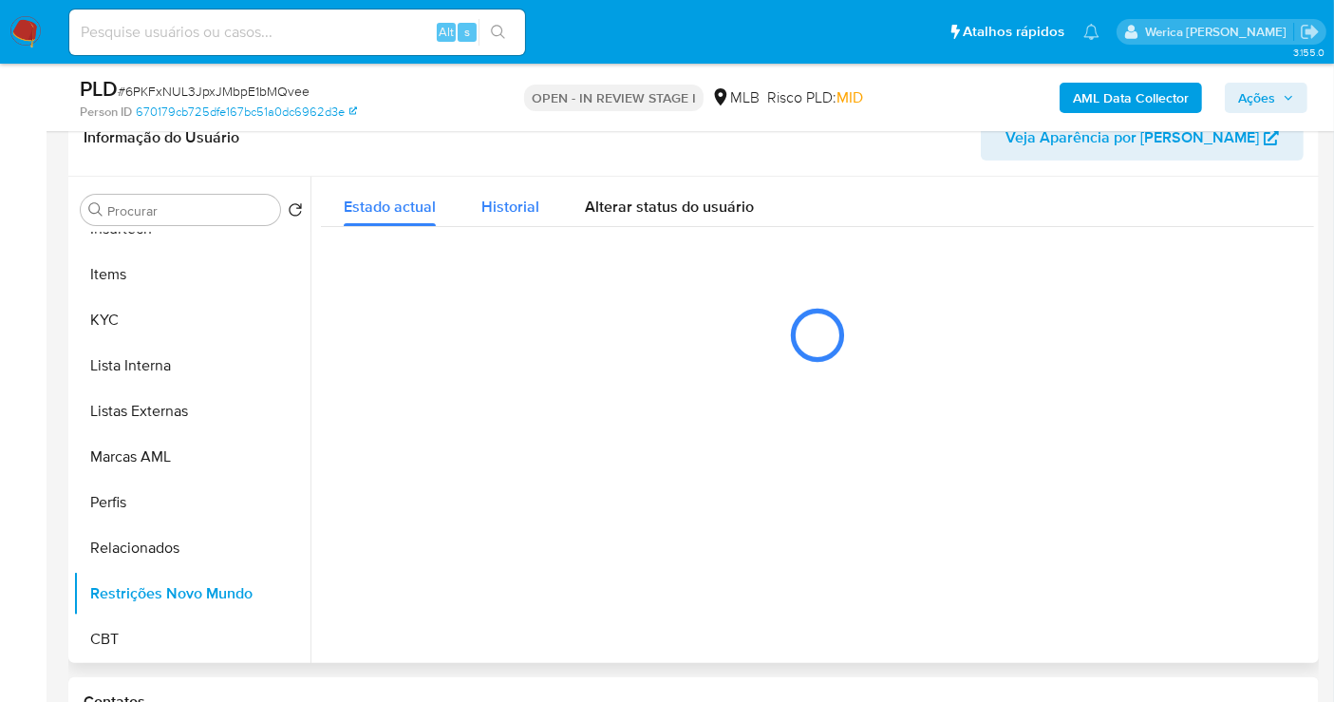
click at [504, 216] on div "Historial" at bounding box center [510, 202] width 58 height 50
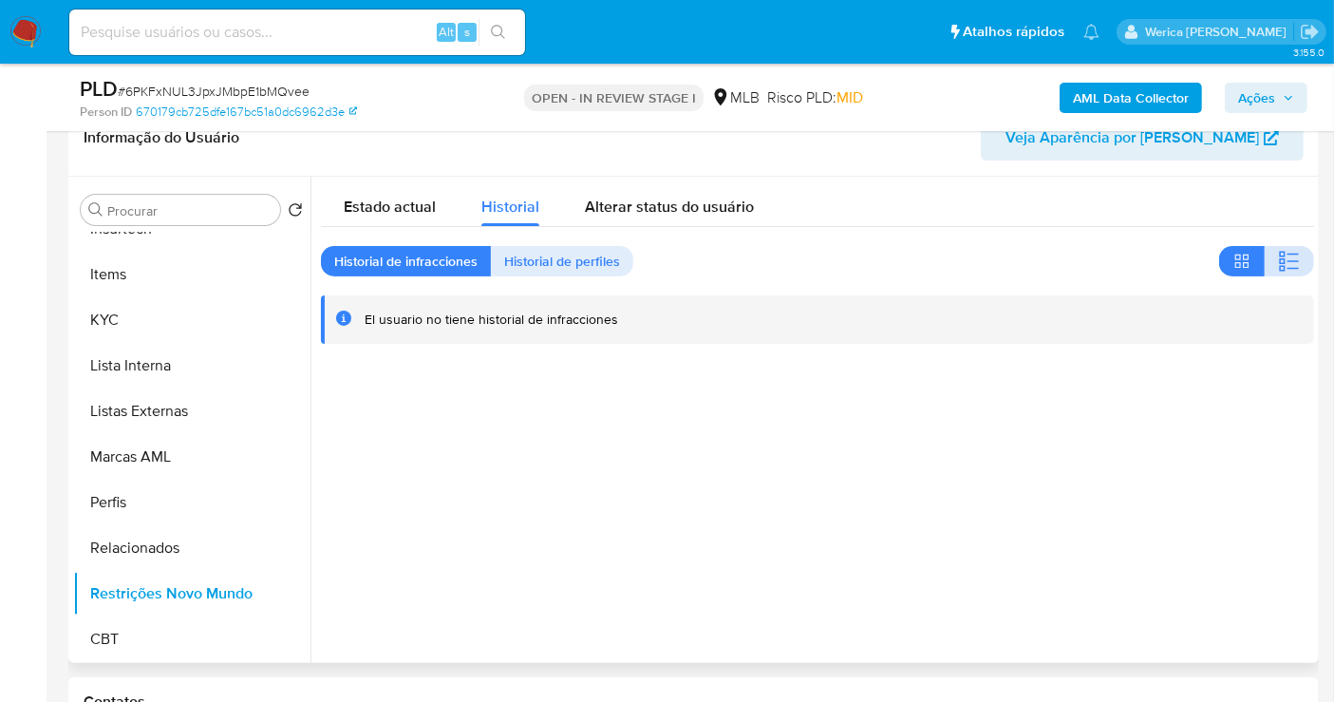
click at [1279, 255] on icon "button" at bounding box center [1282, 255] width 6 height 6
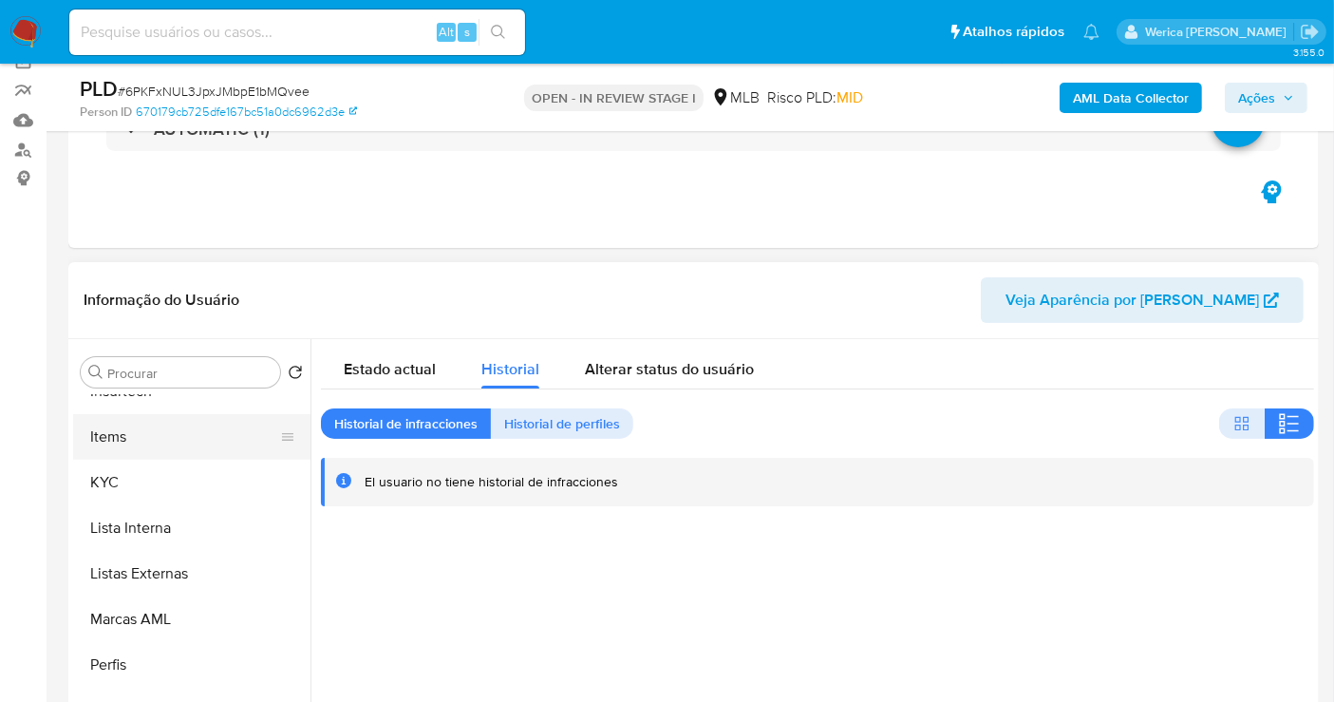
scroll to position [320, 0]
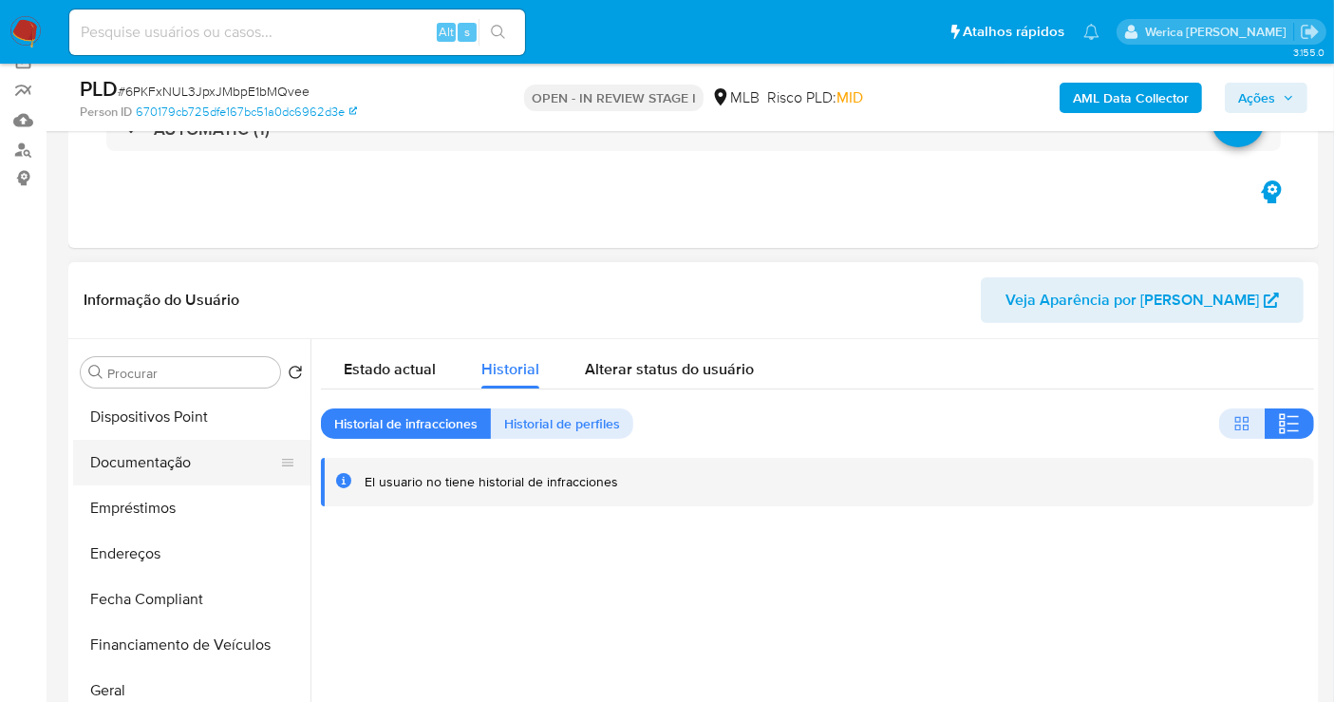
click at [169, 467] on button "Documentação" at bounding box center [184, 463] width 222 height 46
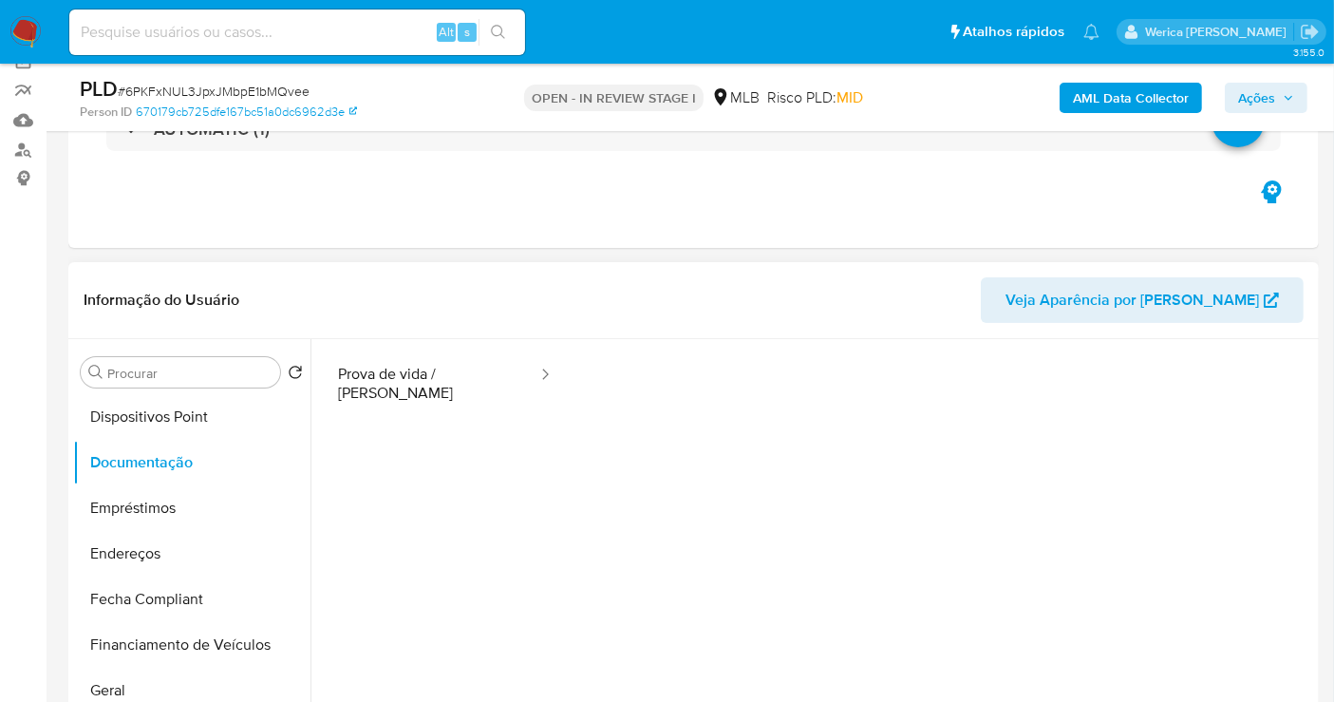
scroll to position [0, 0]
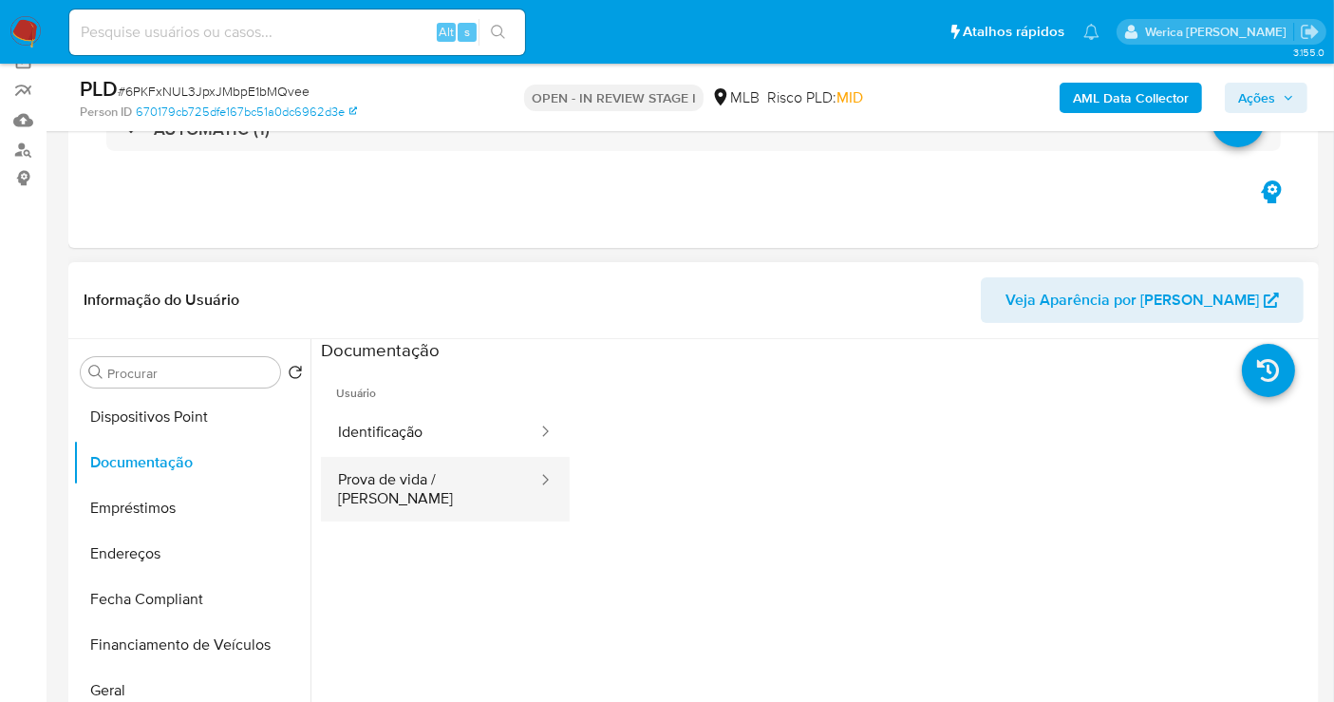
click at [496, 472] on button "Prova de vida / [PERSON_NAME]" at bounding box center [430, 489] width 218 height 65
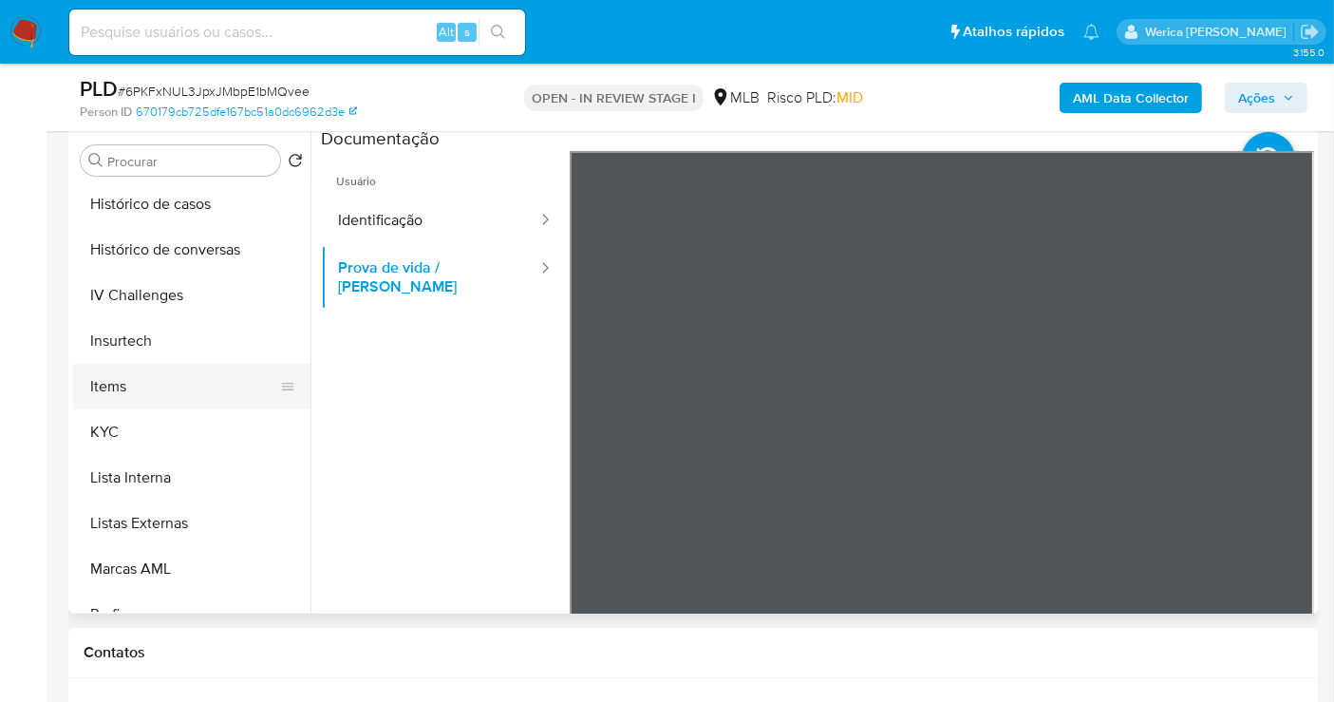
scroll to position [742, 0]
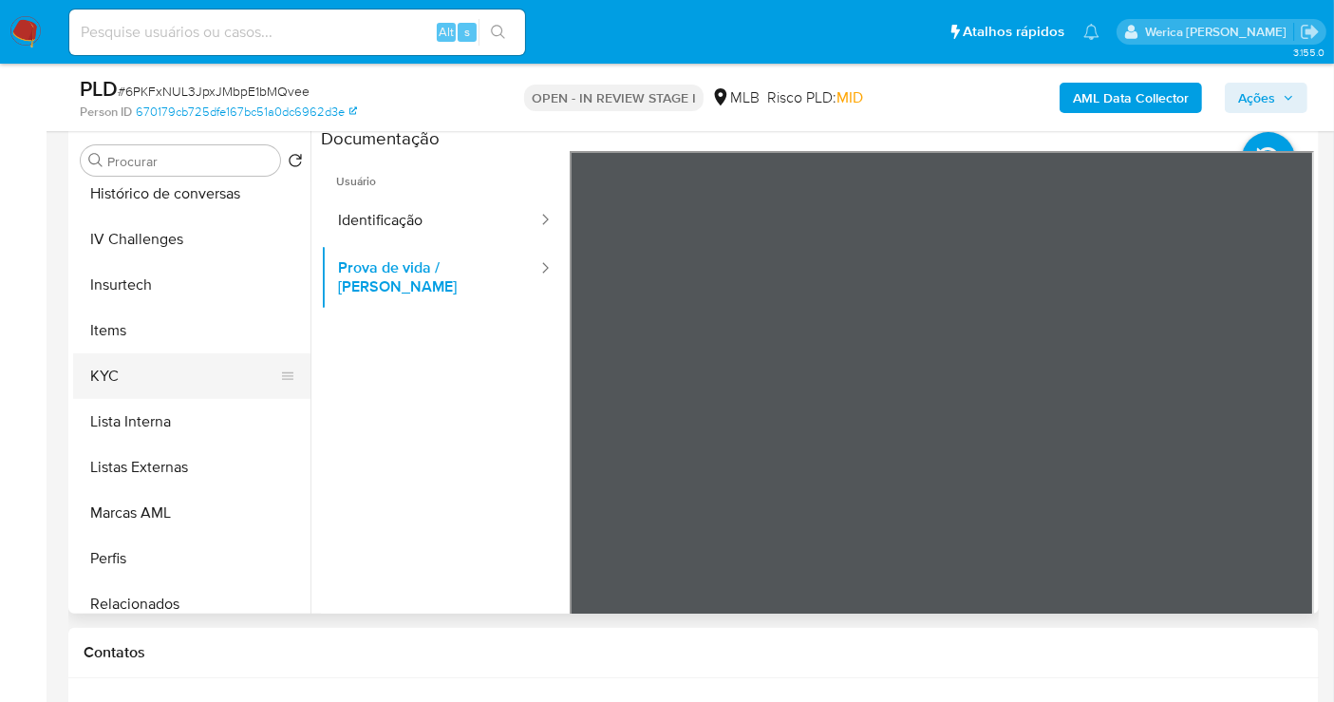
click at [166, 383] on button "KYC" at bounding box center [184, 376] width 222 height 46
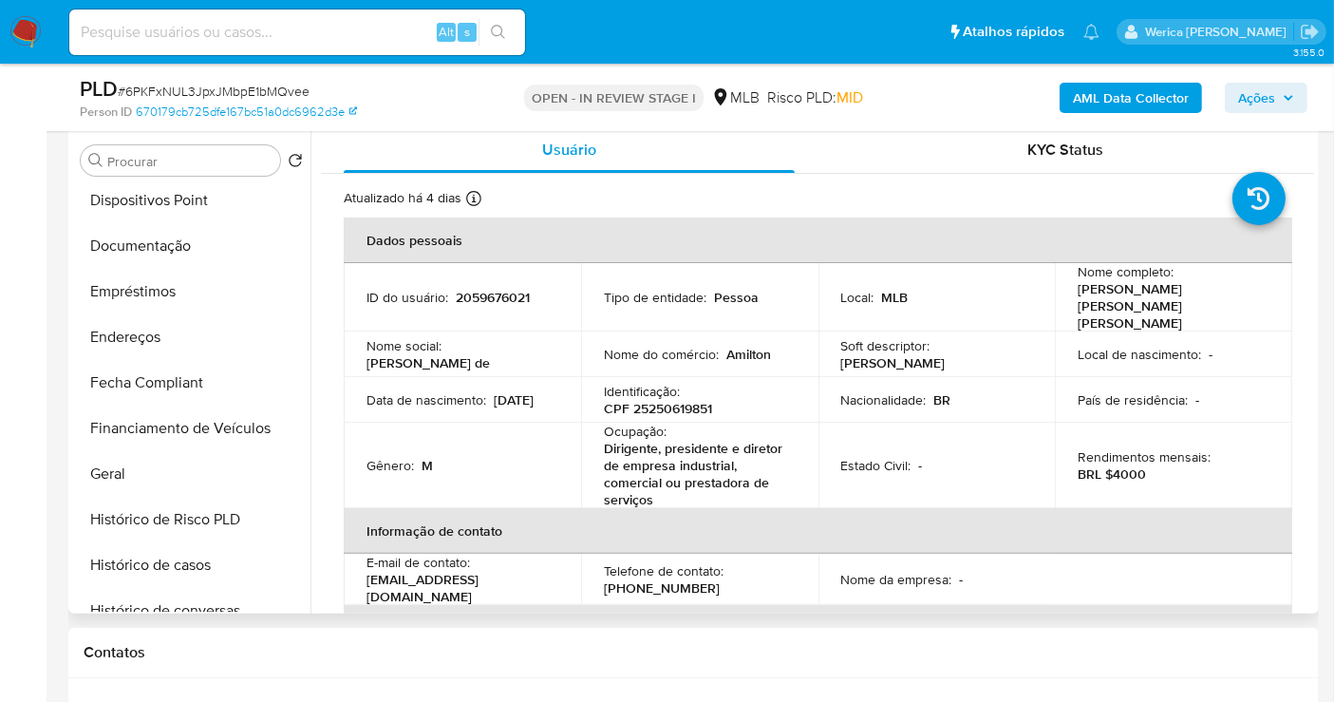
scroll to position [320, 0]
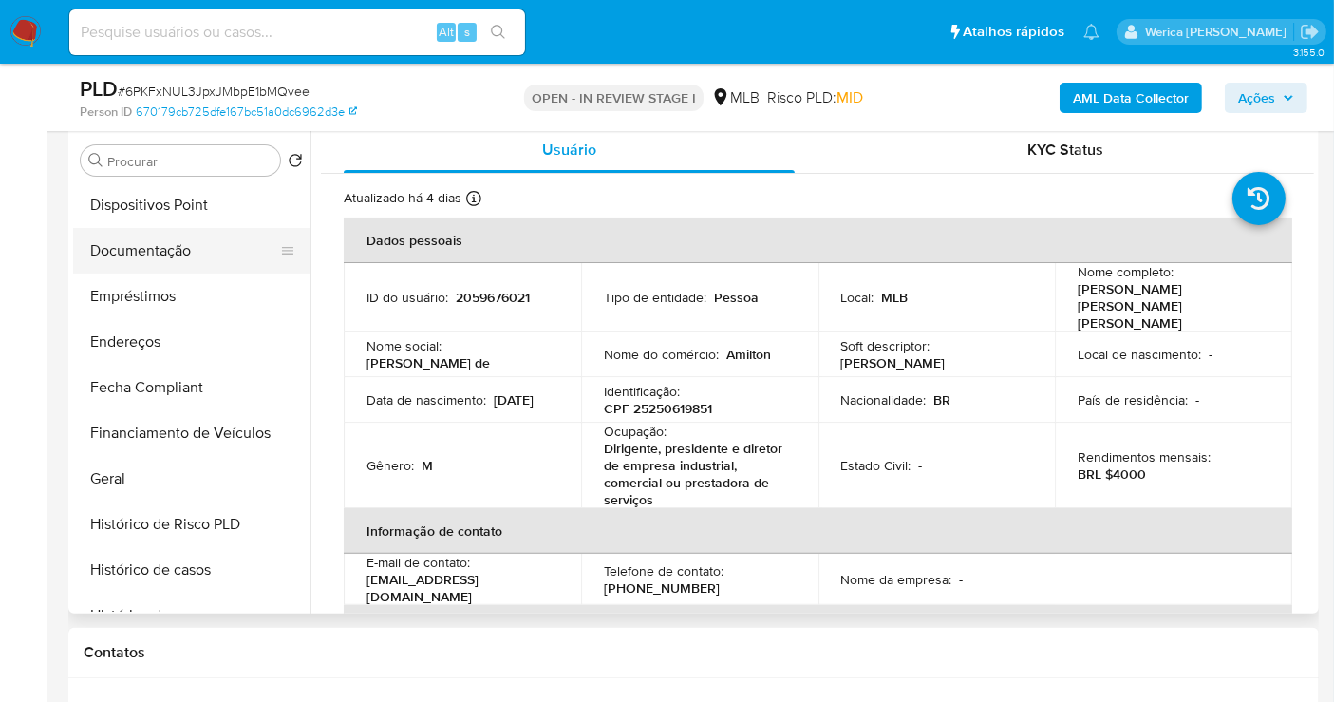
click at [183, 254] on button "Documentação" at bounding box center [184, 251] width 222 height 46
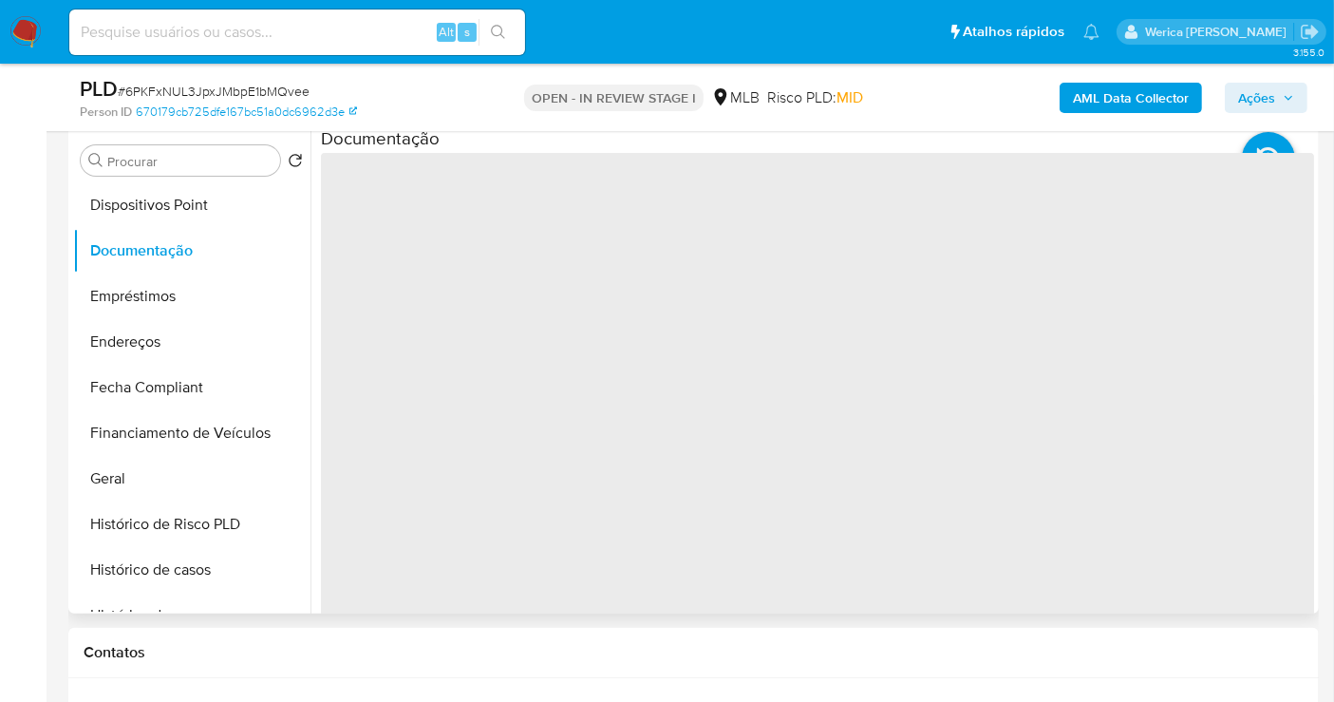
click at [416, 270] on span "‌" at bounding box center [817, 457] width 993 height 608
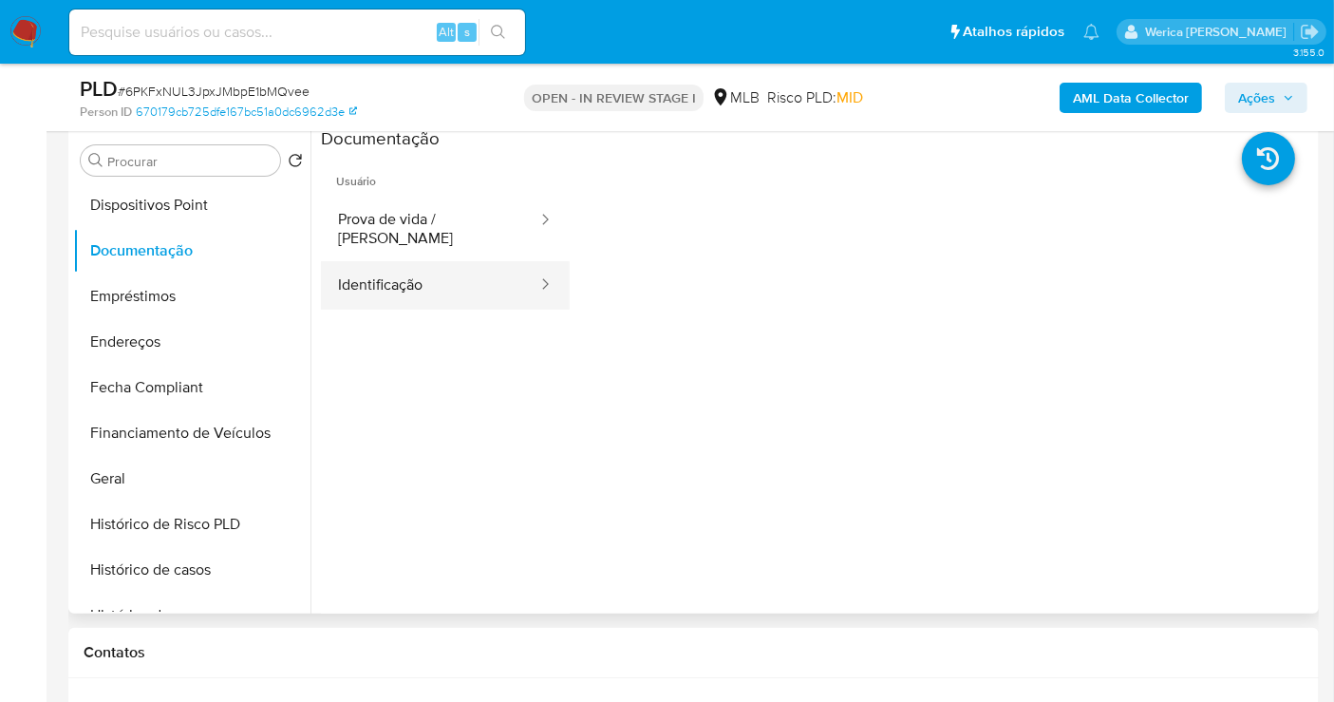
click at [424, 261] on button "Identificação" at bounding box center [430, 285] width 218 height 48
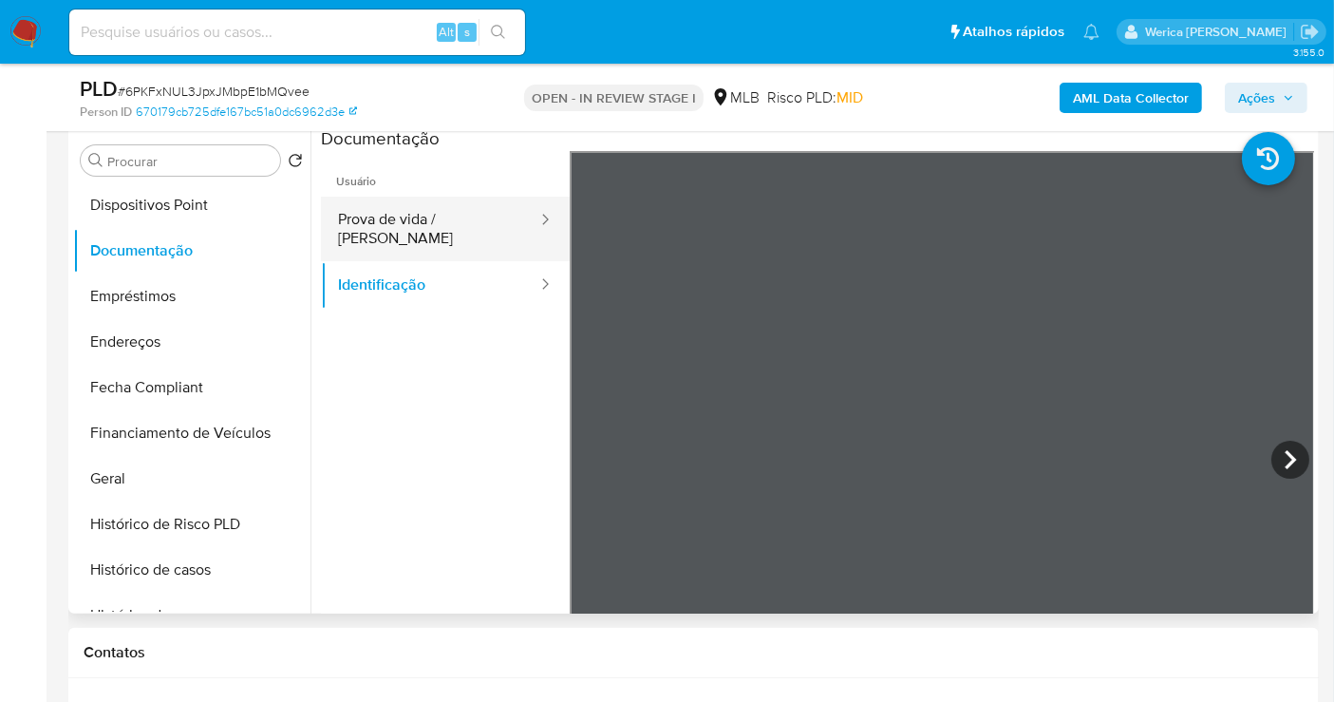
click at [431, 197] on button "Prova de vida / [PERSON_NAME]" at bounding box center [430, 229] width 218 height 65
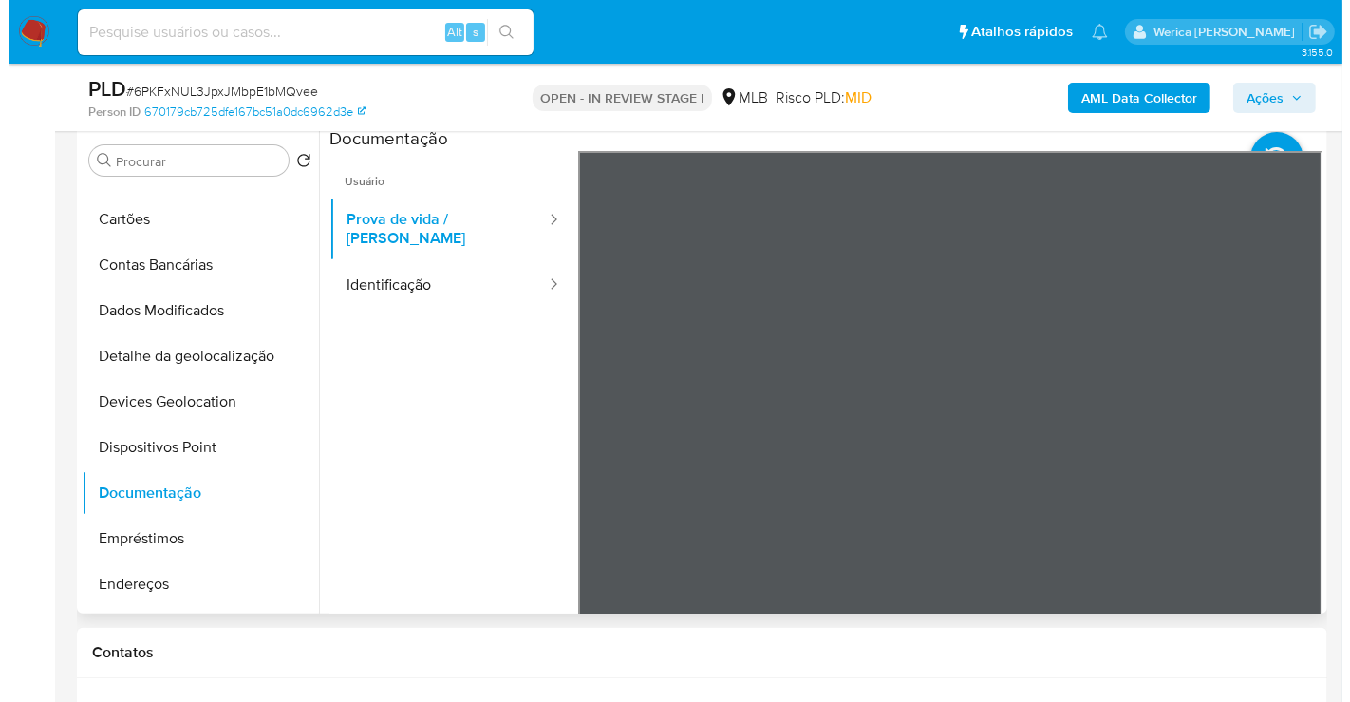
scroll to position [0, 0]
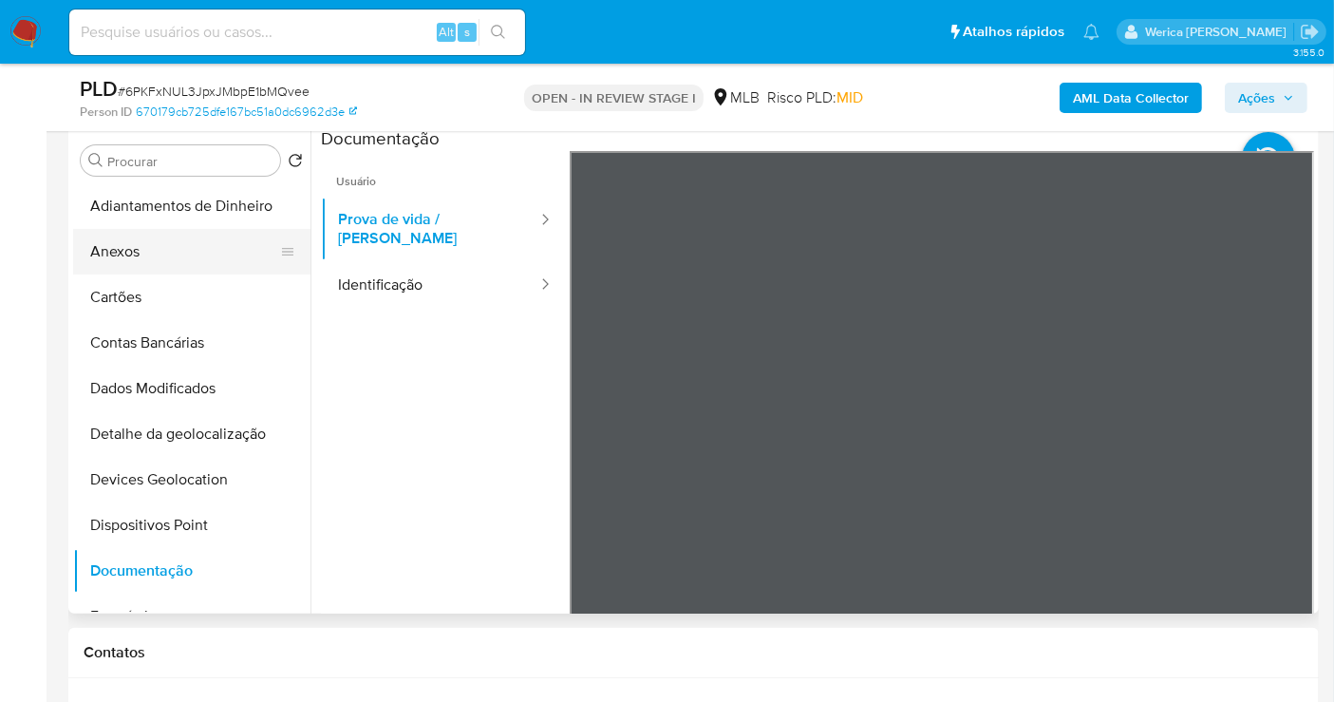
click at [170, 272] on button "Anexos" at bounding box center [184, 252] width 222 height 46
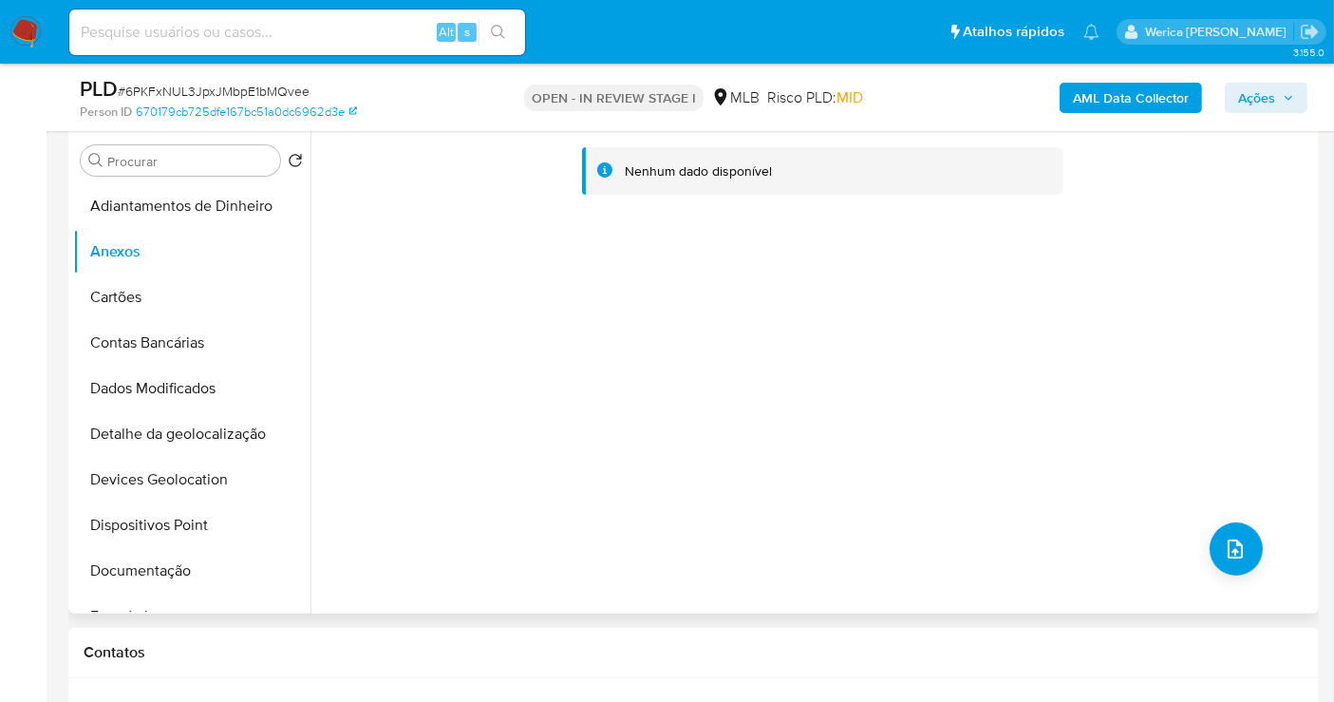
click at [1246, 592] on div "Nenhum dado disponível" at bounding box center [812, 370] width 1004 height 486
click at [1245, 560] on button "upload-file" at bounding box center [1236, 548] width 53 height 53
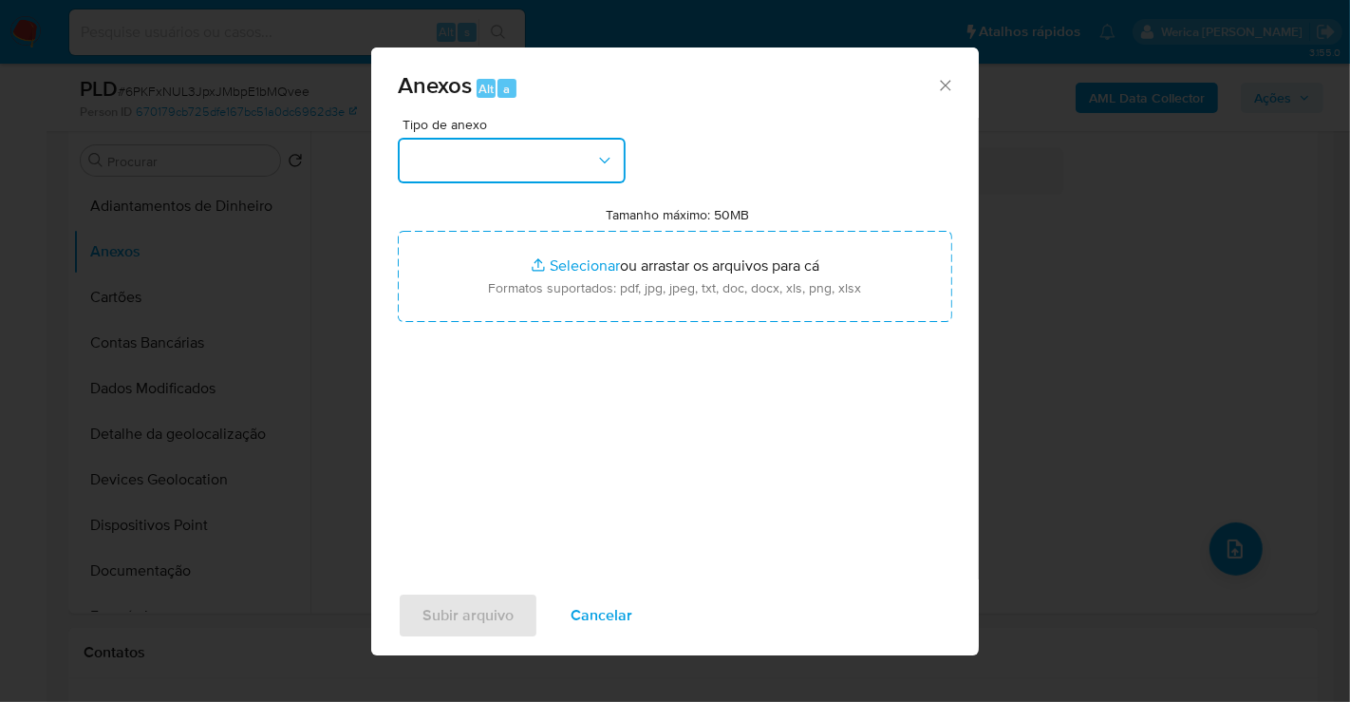
click at [592, 164] on button "button" at bounding box center [512, 161] width 228 height 46
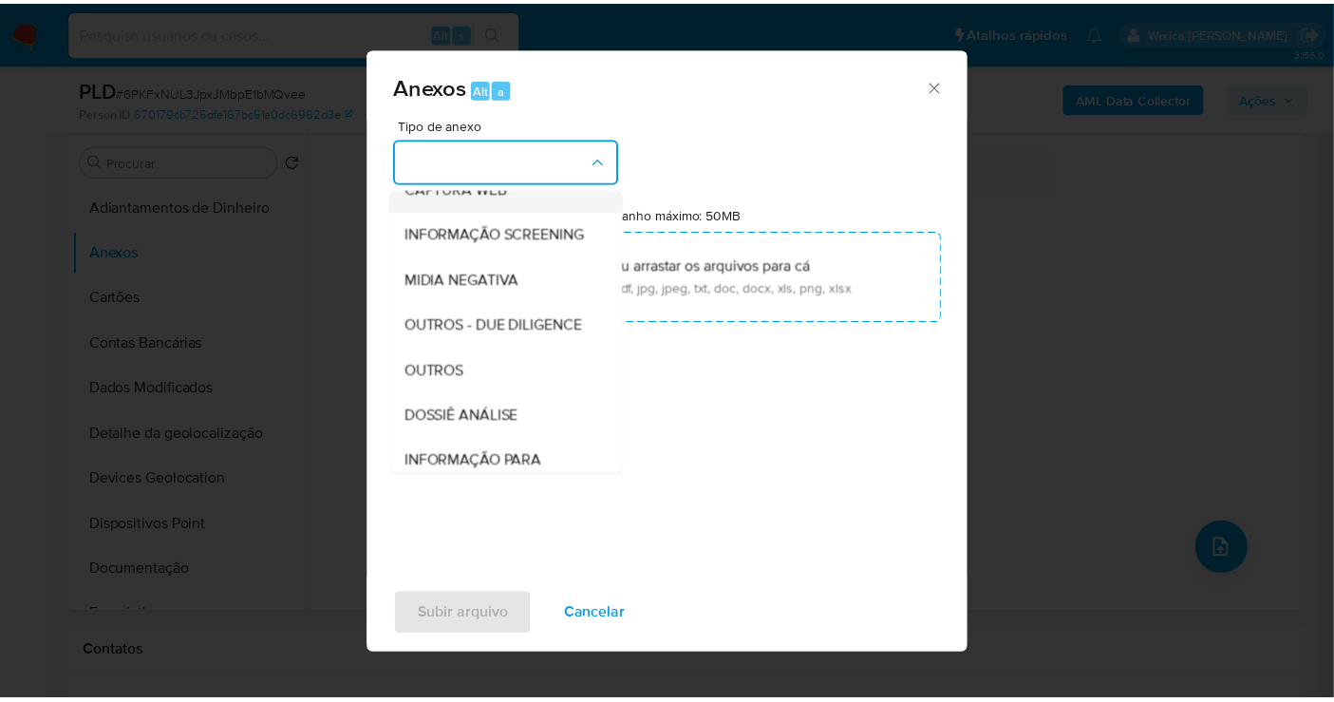
scroll to position [211, 0]
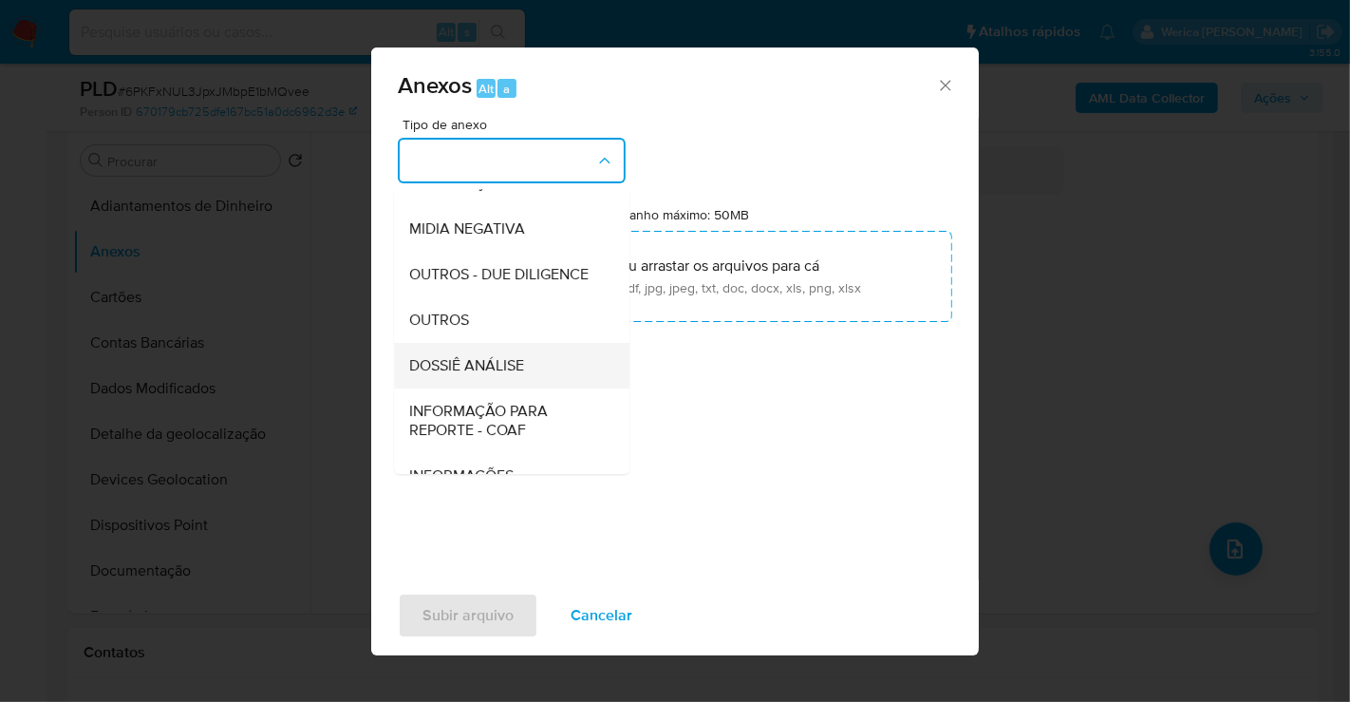
click at [517, 375] on span "DOSSIÊ ANÁLISE" at bounding box center [466, 365] width 115 height 19
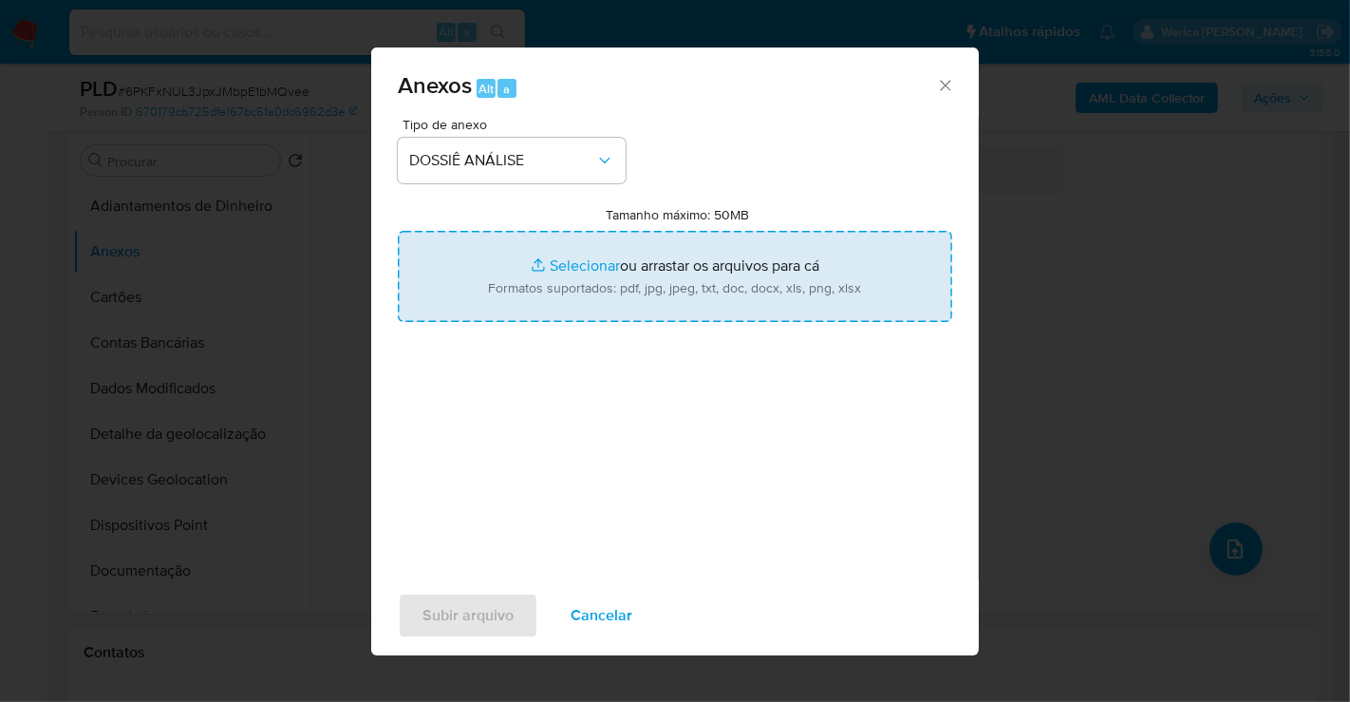
click at [572, 316] on input "Tamanho máximo: 50MB Selecionar arquivos" at bounding box center [675, 276] width 555 height 91
type input "C:\fakepath\Mulan 2059676021_2025_08_20_16_59_20.xlsx"
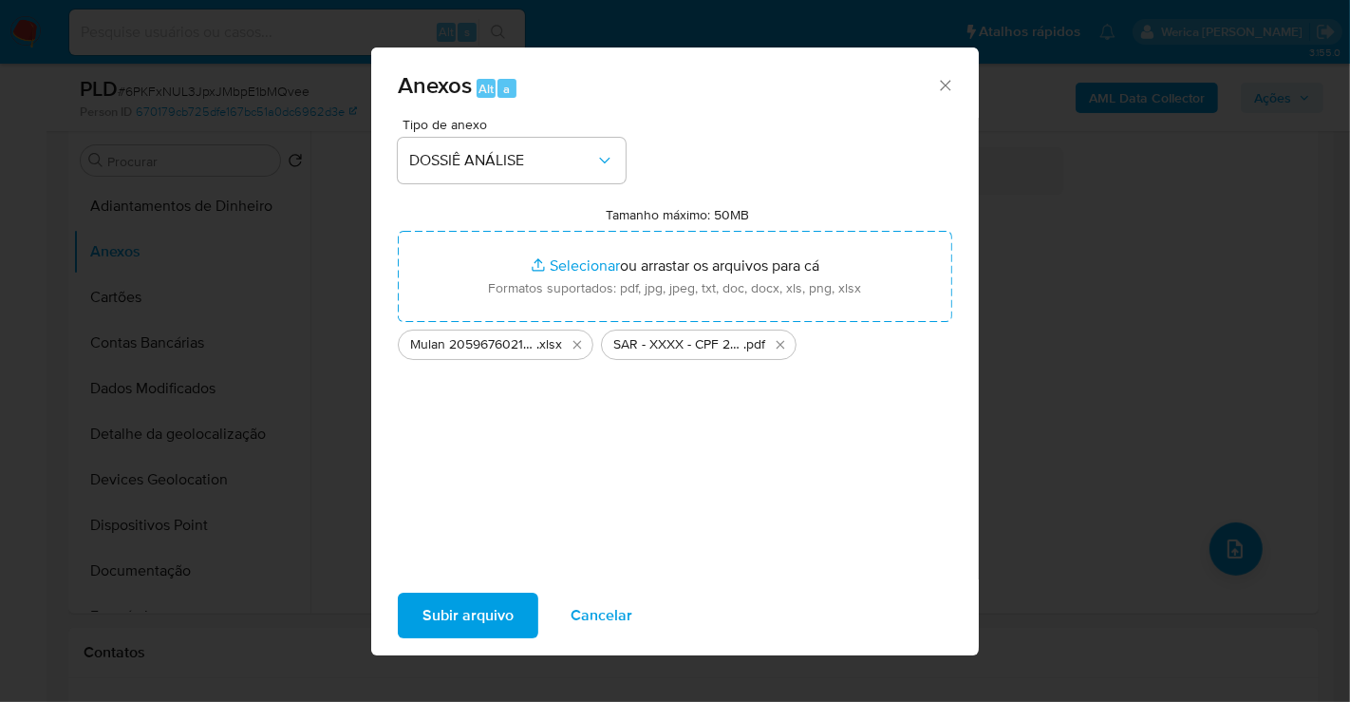
click at [423, 611] on button "Subir arquivo" at bounding box center [468, 615] width 141 height 46
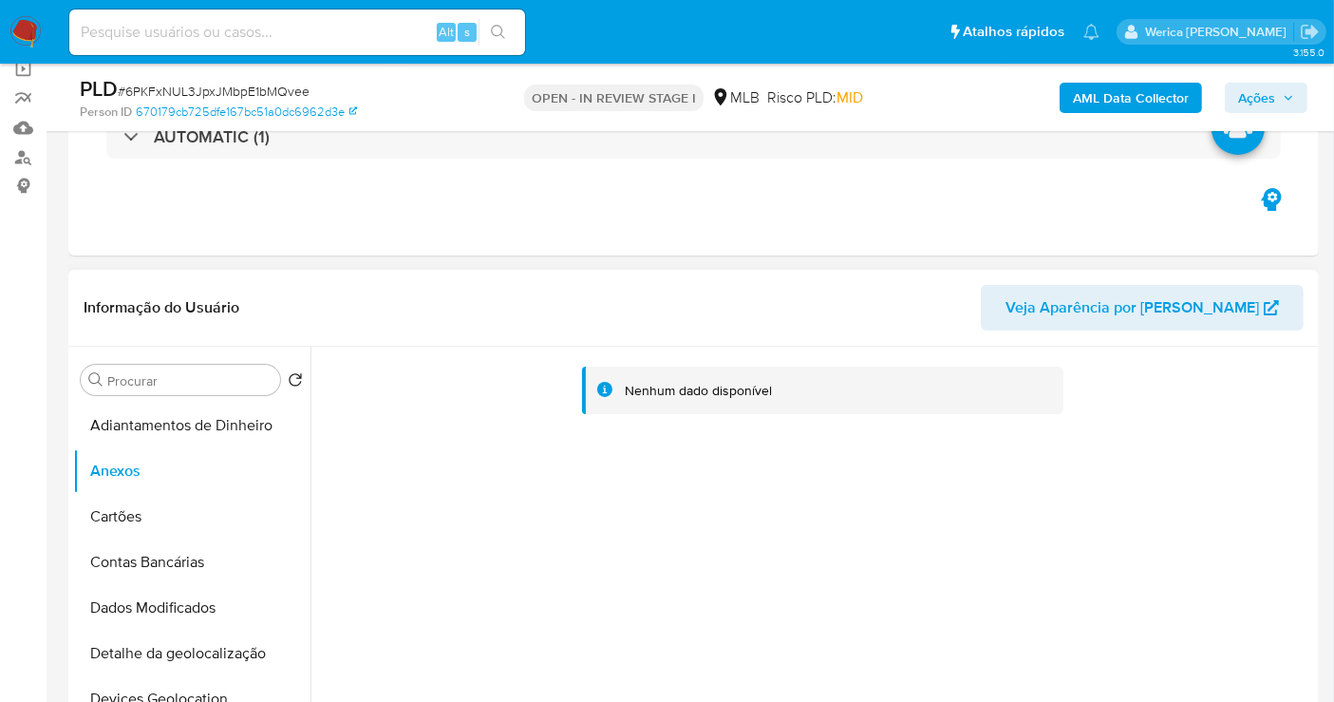
scroll to position [0, 0]
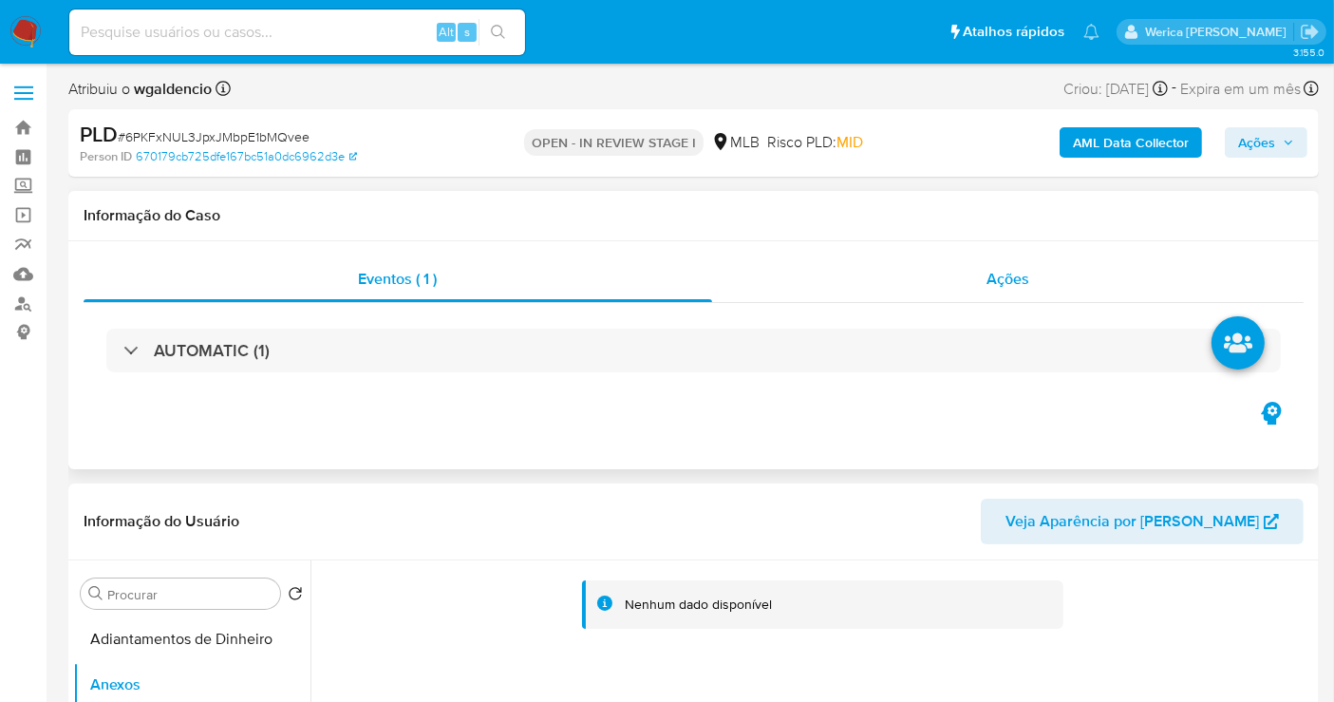
click at [973, 288] on div "Ações" at bounding box center [1008, 279] width 592 height 46
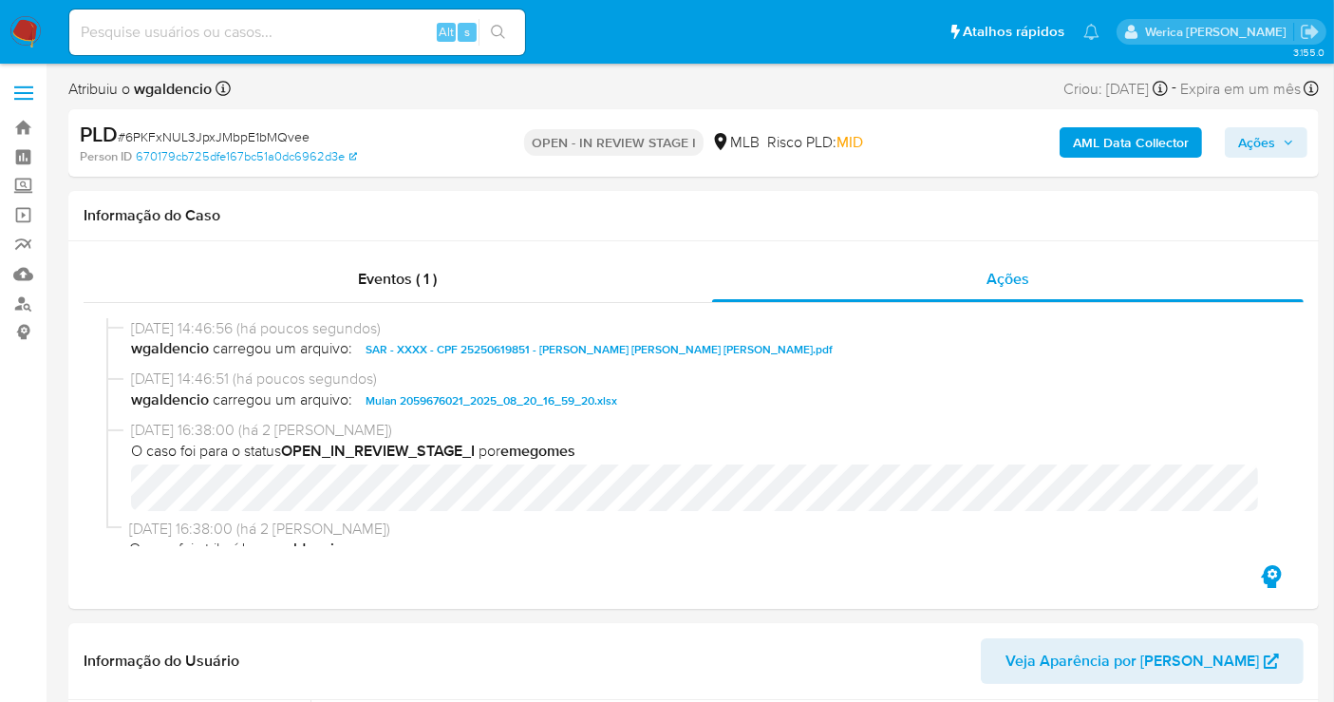
click at [1297, 147] on button "Ações" at bounding box center [1266, 142] width 83 height 30
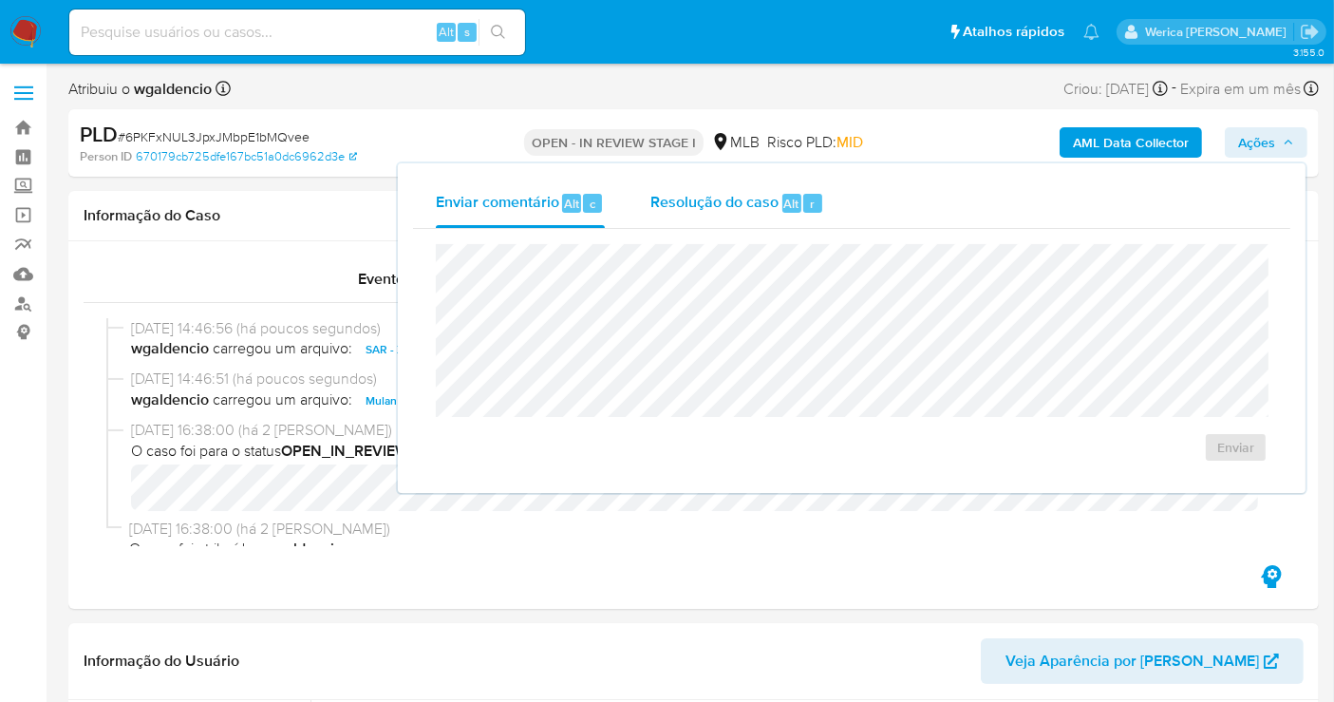
click at [773, 201] on div "Resolução do caso Alt r" at bounding box center [737, 203] width 174 height 49
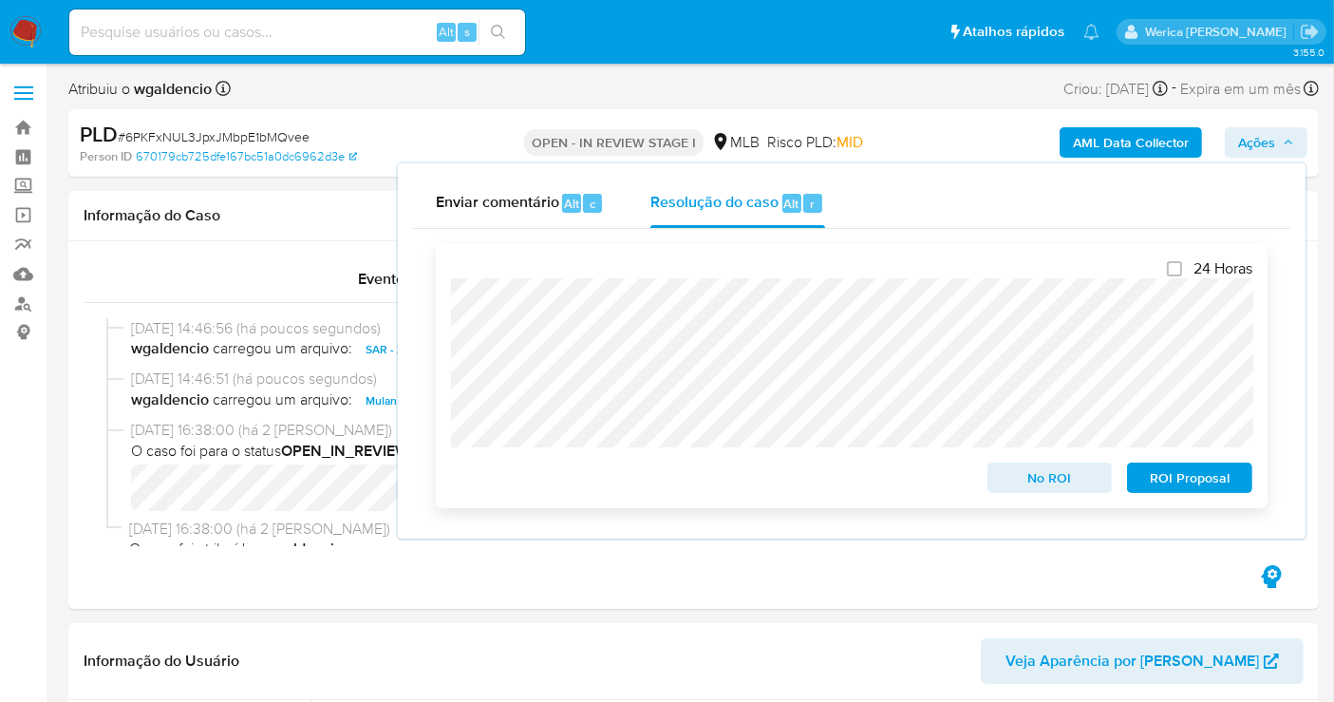
click at [1158, 470] on span "ROI Proposal" at bounding box center [1189, 477] width 99 height 27
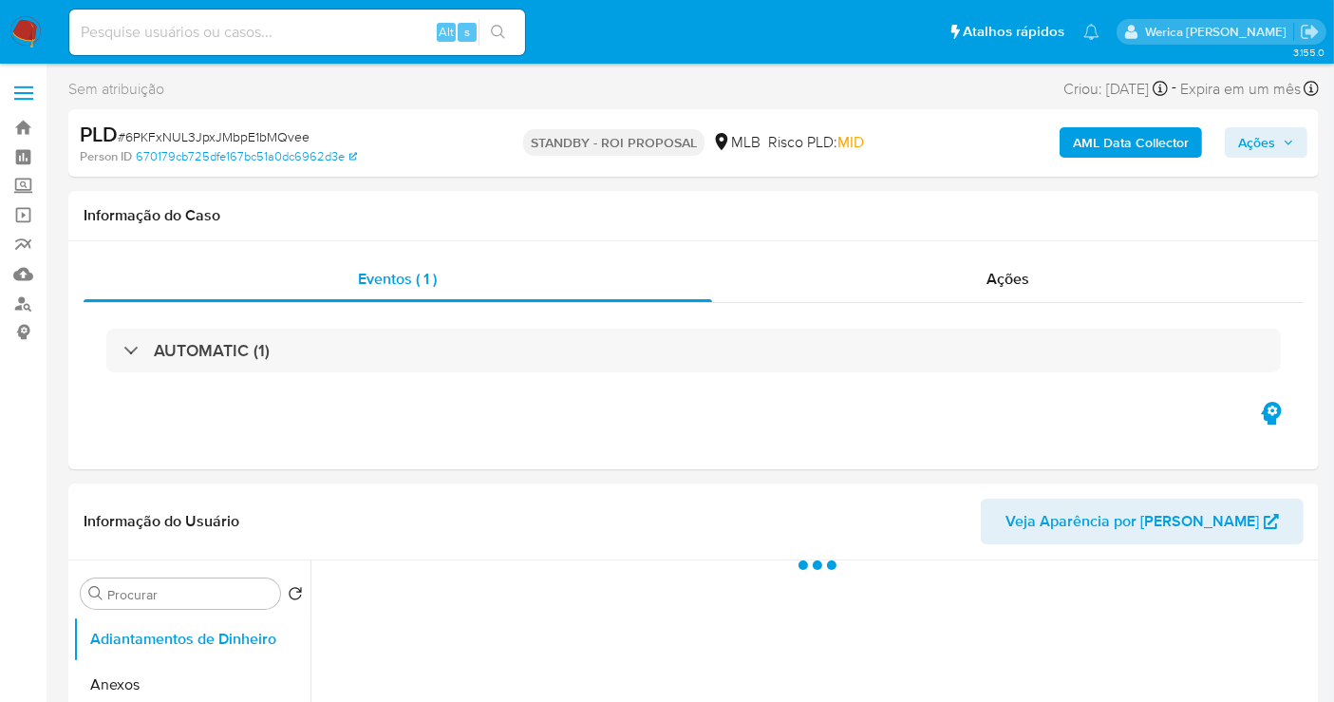
select select "10"
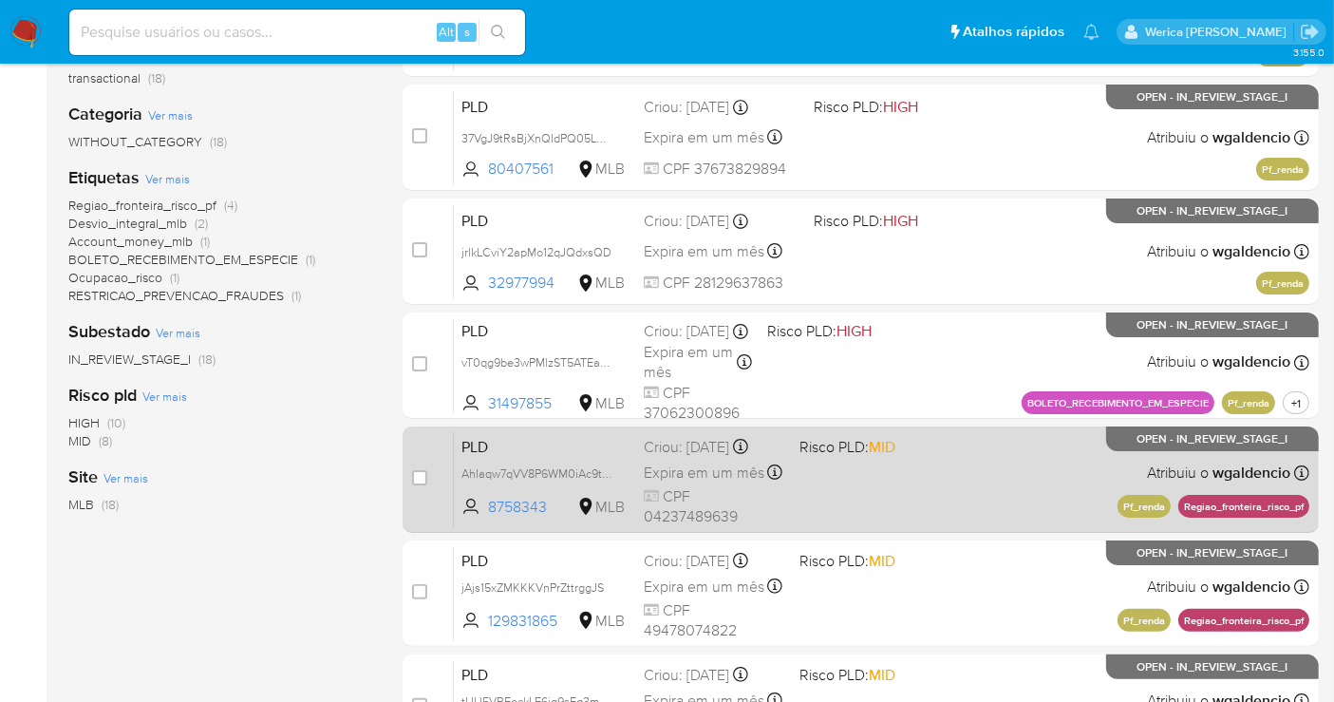
scroll to position [795, 0]
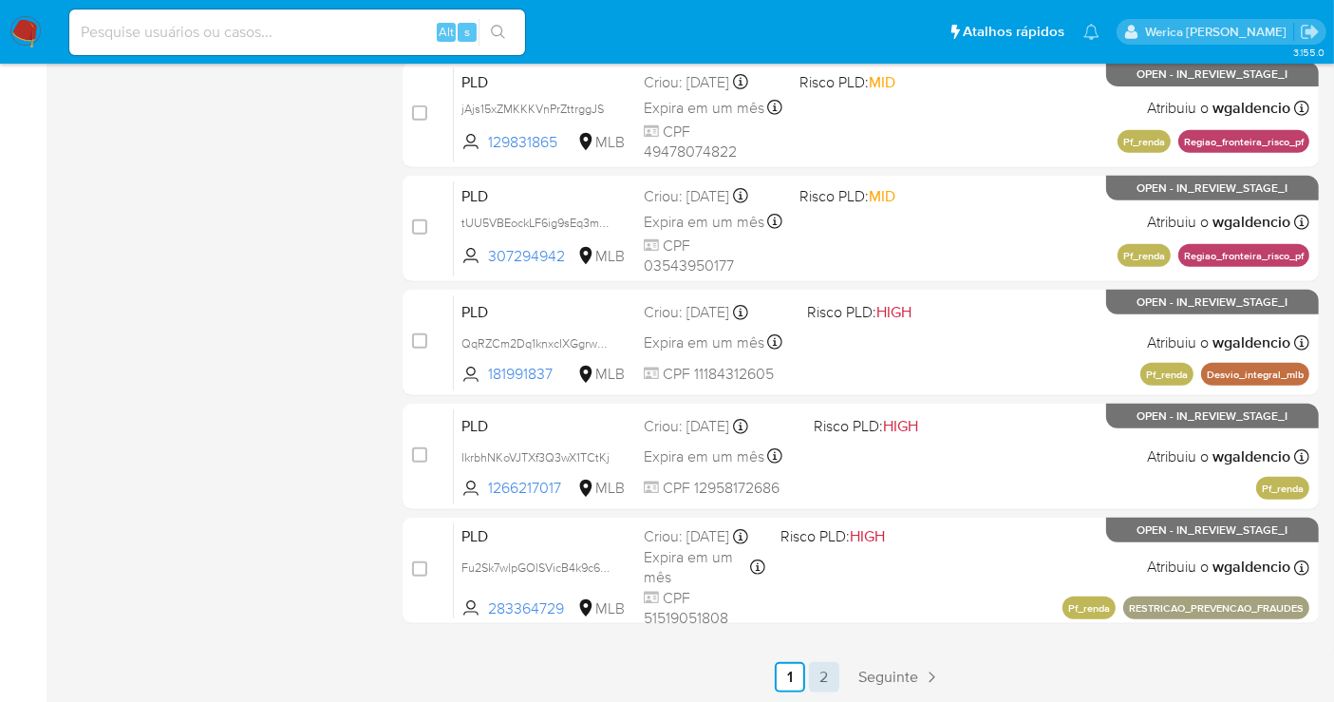
click at [832, 676] on link "2" at bounding box center [824, 677] width 30 height 30
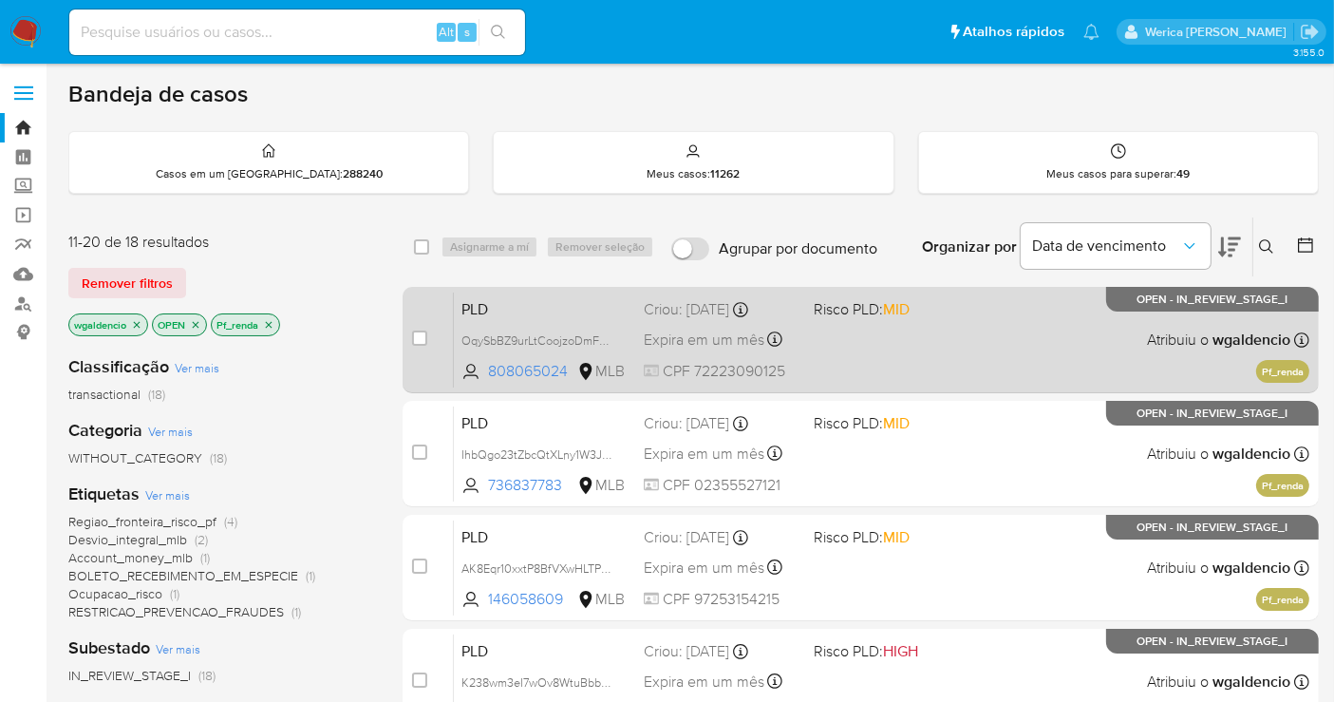
click at [920, 326] on div "PLD OqySbBZ9urLtCoojzoDmFYwZ 808065024 MLB Risco PLD: MID Criou: [DATE] Criou: …" at bounding box center [882, 339] width 856 height 96
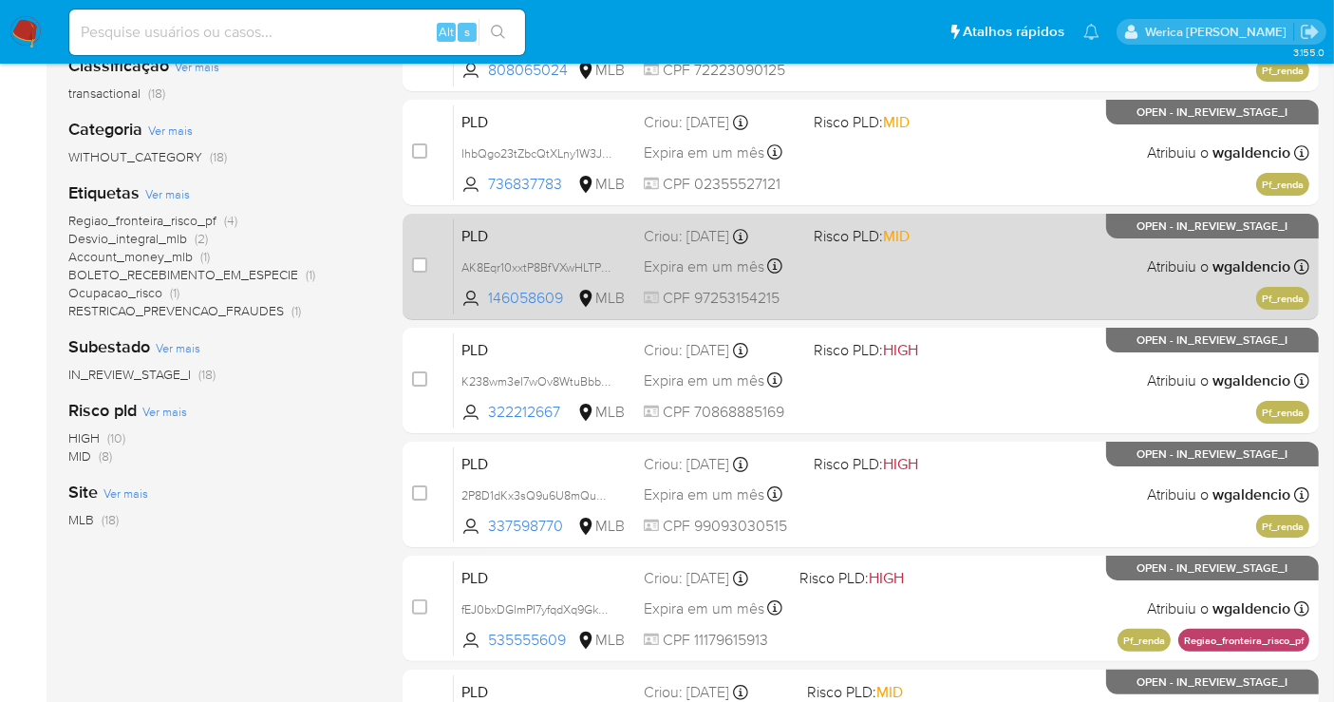
scroll to position [527, 0]
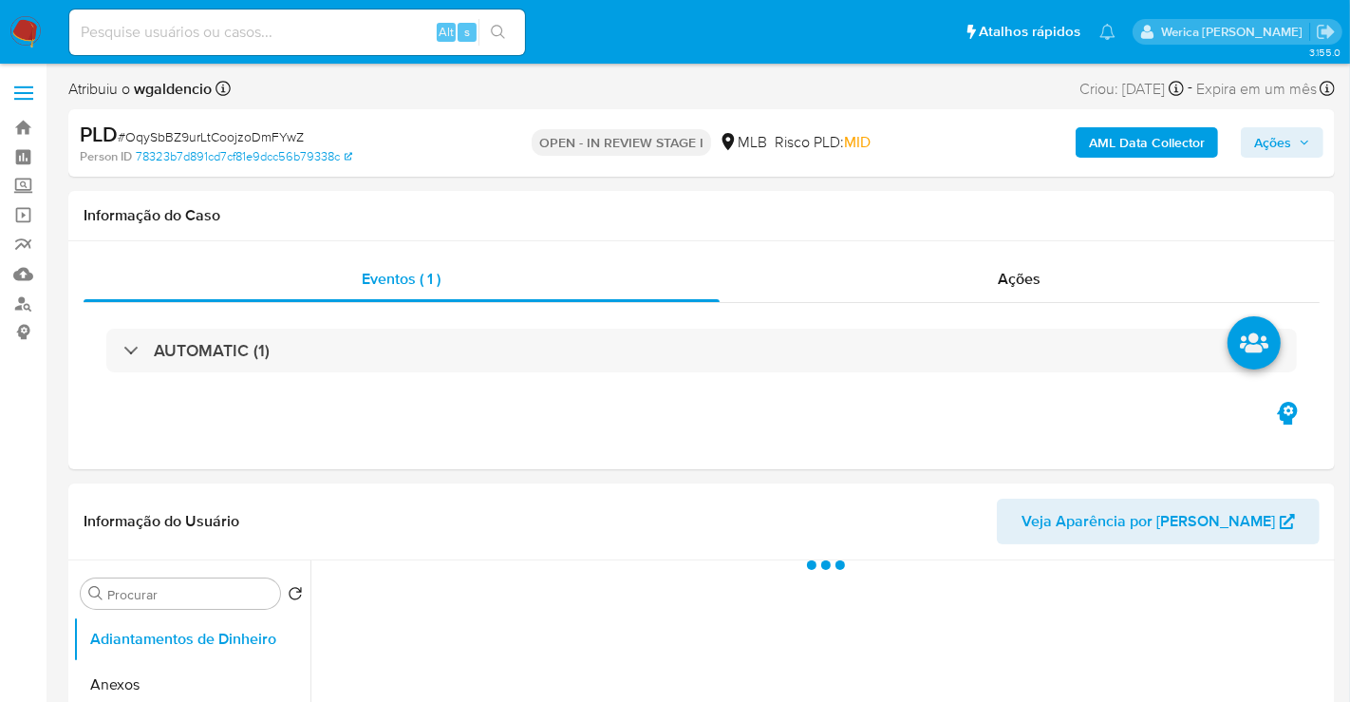
select select "10"
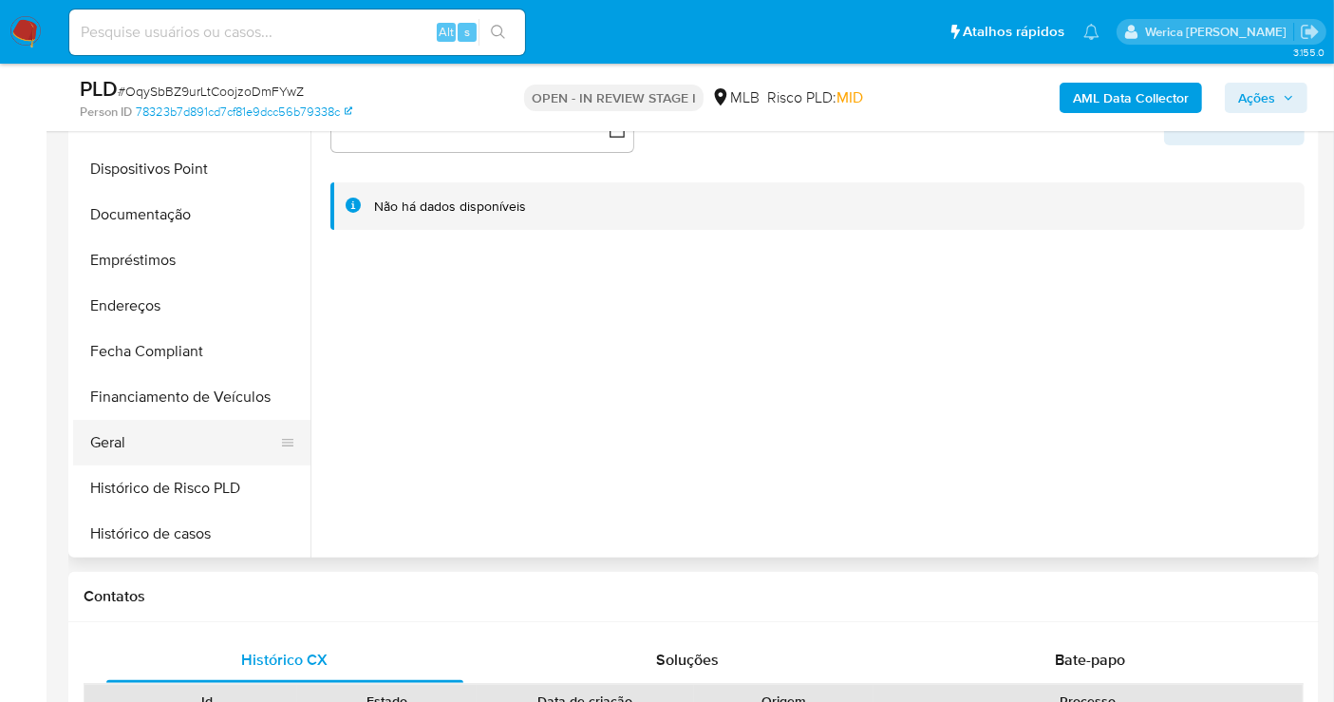
scroll to position [316, 0]
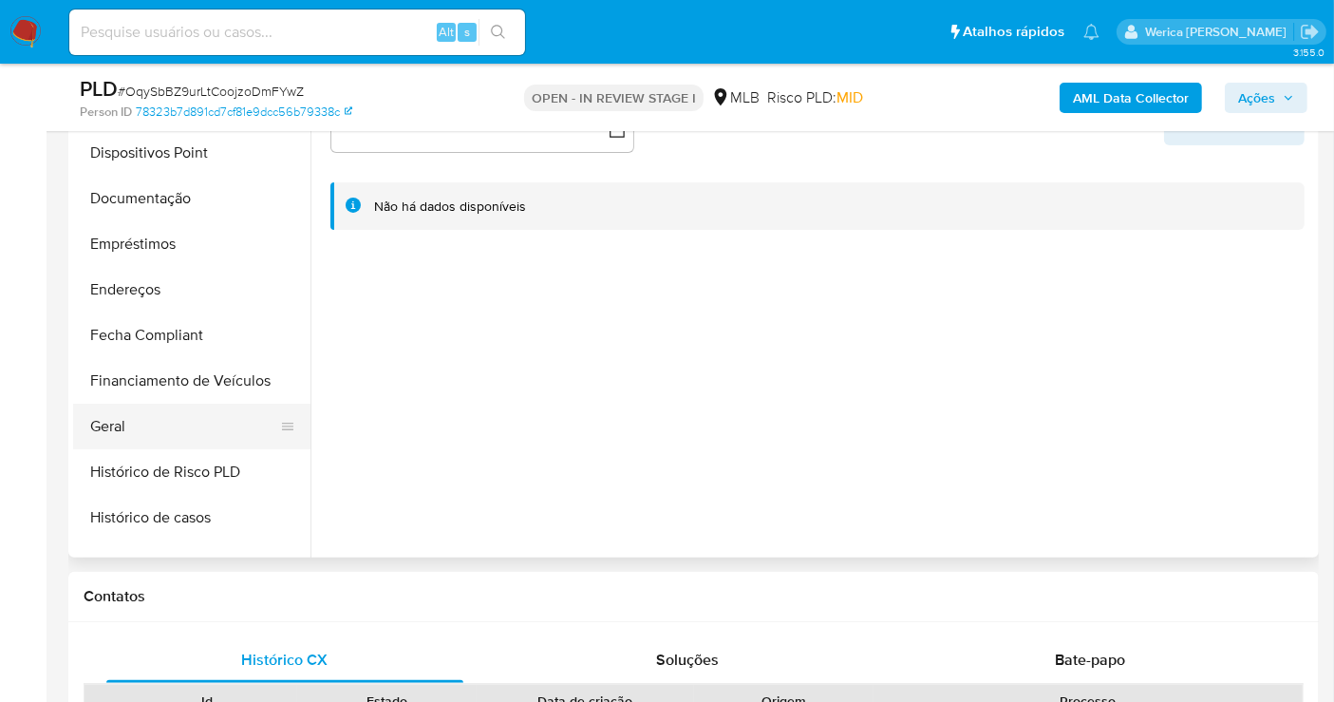
click at [177, 412] on button "Geral" at bounding box center [184, 427] width 222 height 46
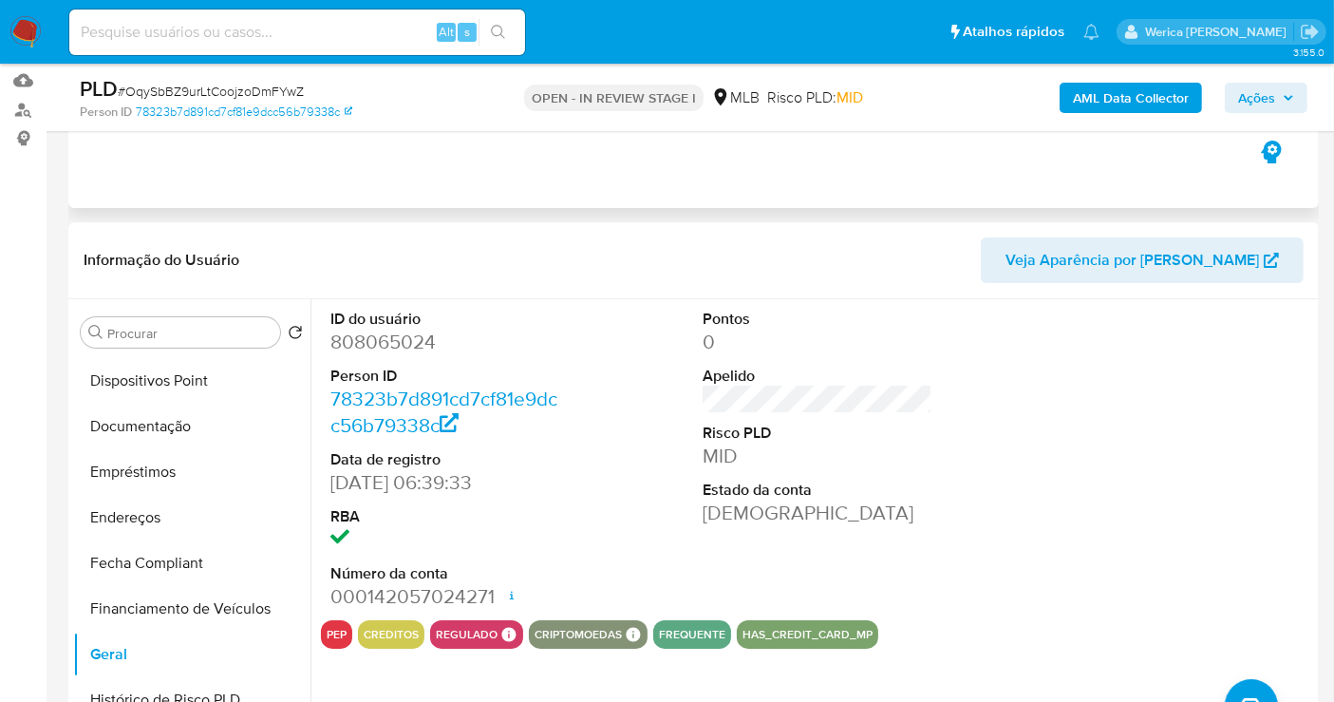
scroll to position [0, 0]
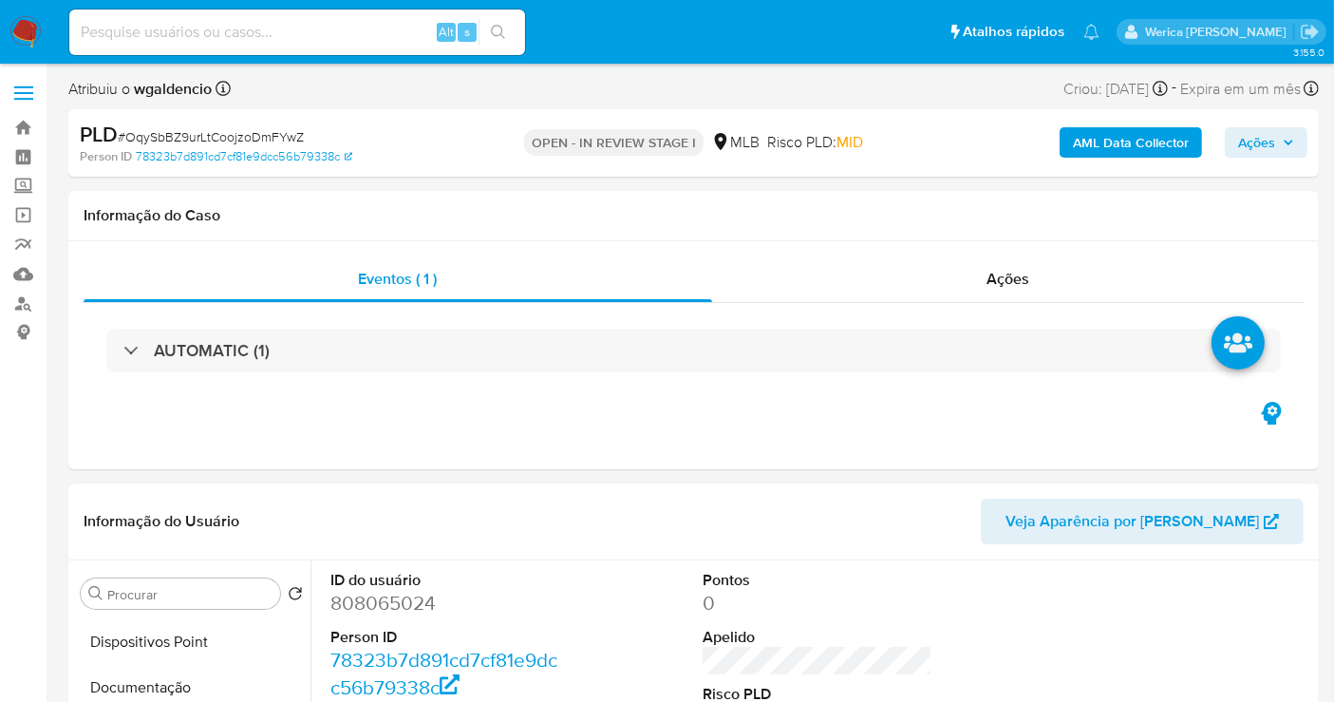
click at [390, 603] on dd "808065024" at bounding box center [445, 603] width 230 height 27
copy dd "808065024"
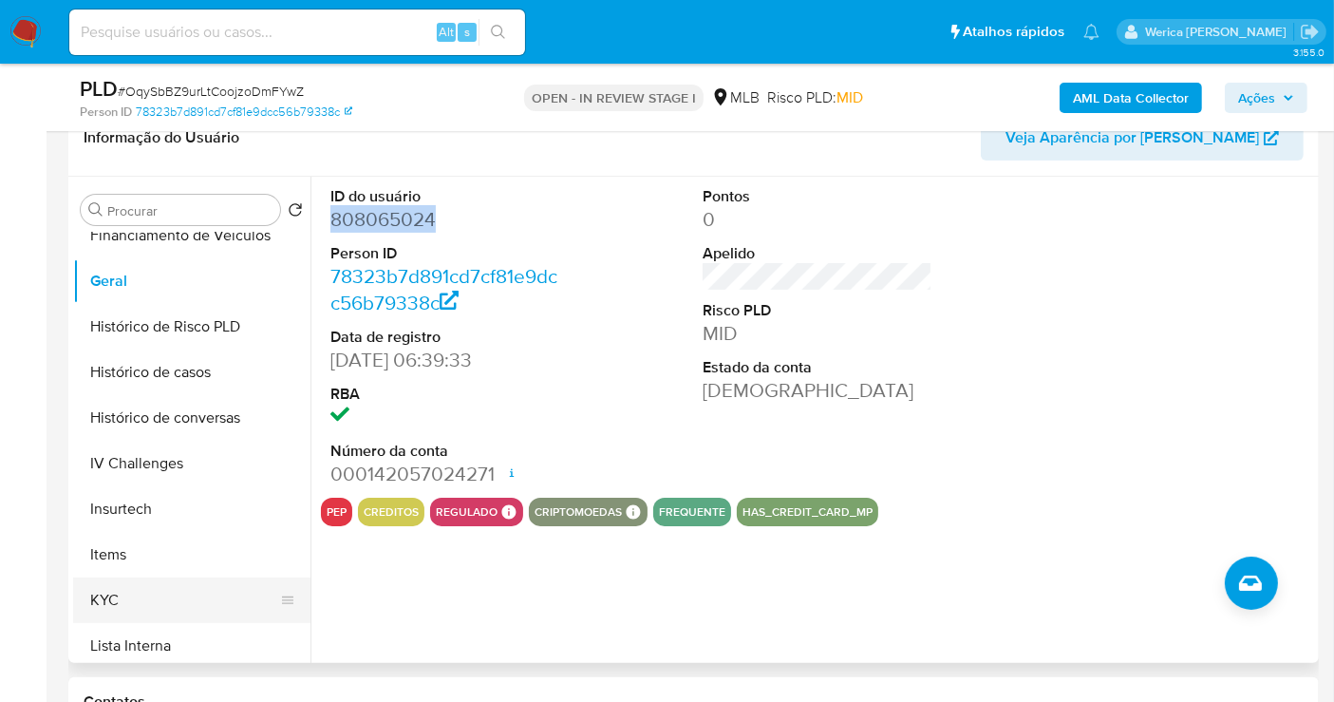
scroll to position [632, 0]
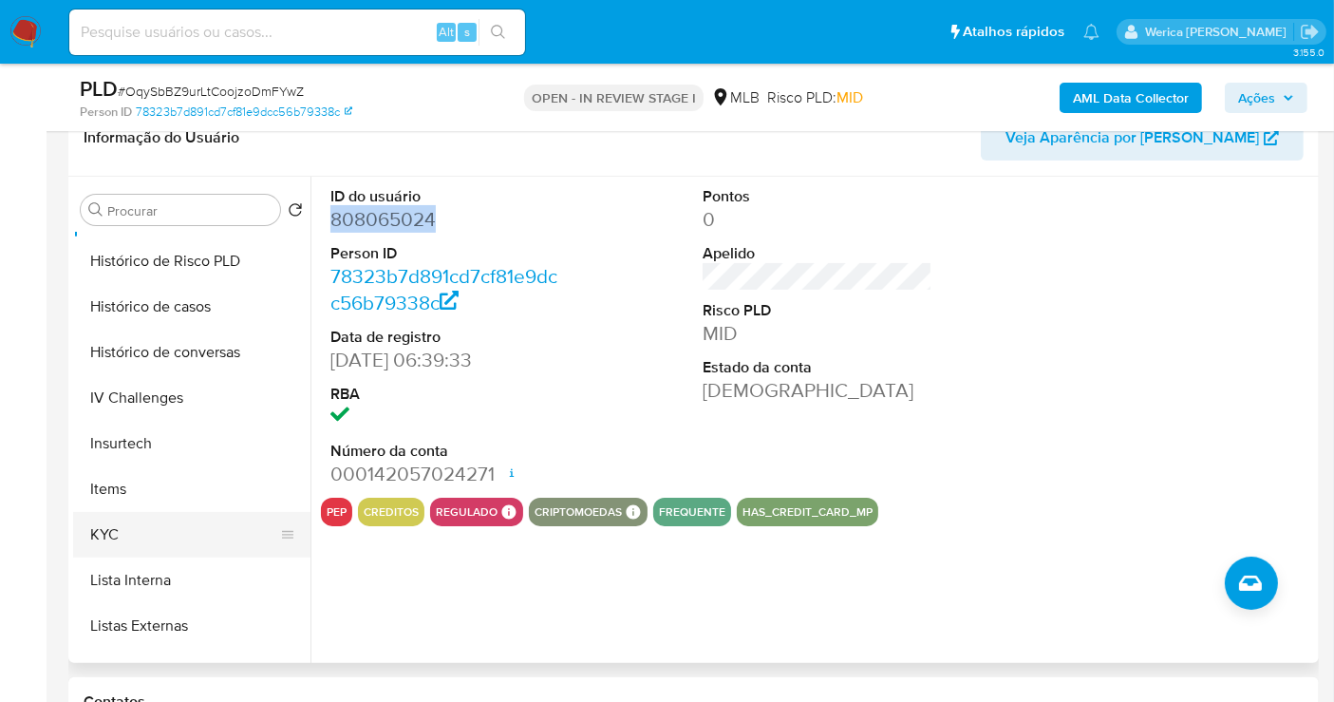
click at [140, 536] on button "KYC" at bounding box center [184, 535] width 222 height 46
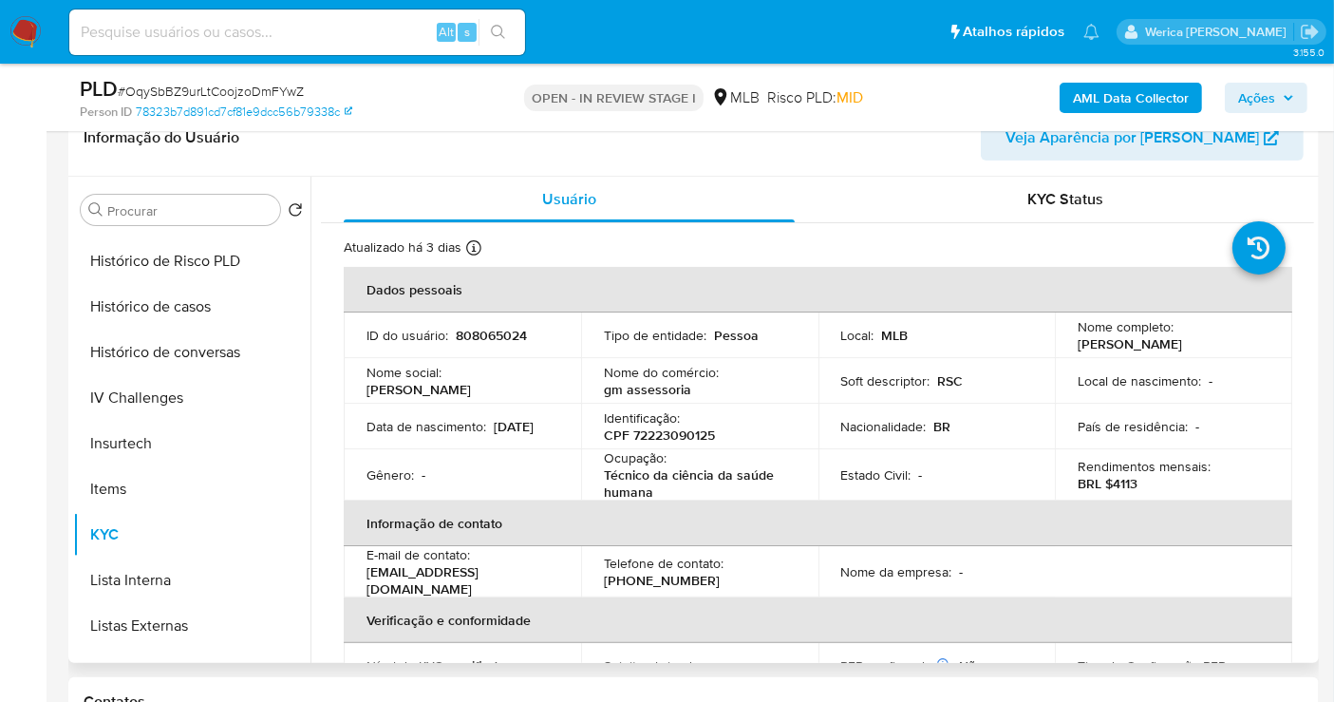
click at [675, 437] on p "CPF 72223090125" at bounding box center [659, 434] width 111 height 17
copy p "72223090125"
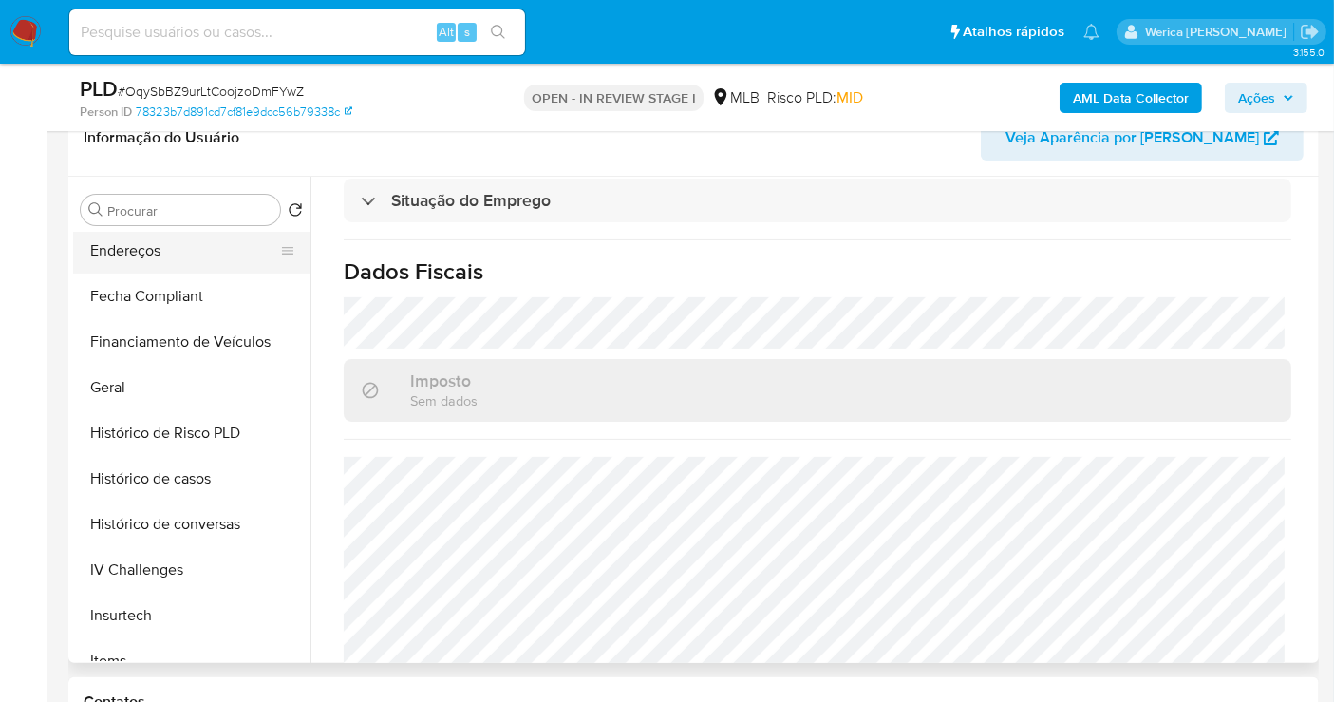
scroll to position [211, 0]
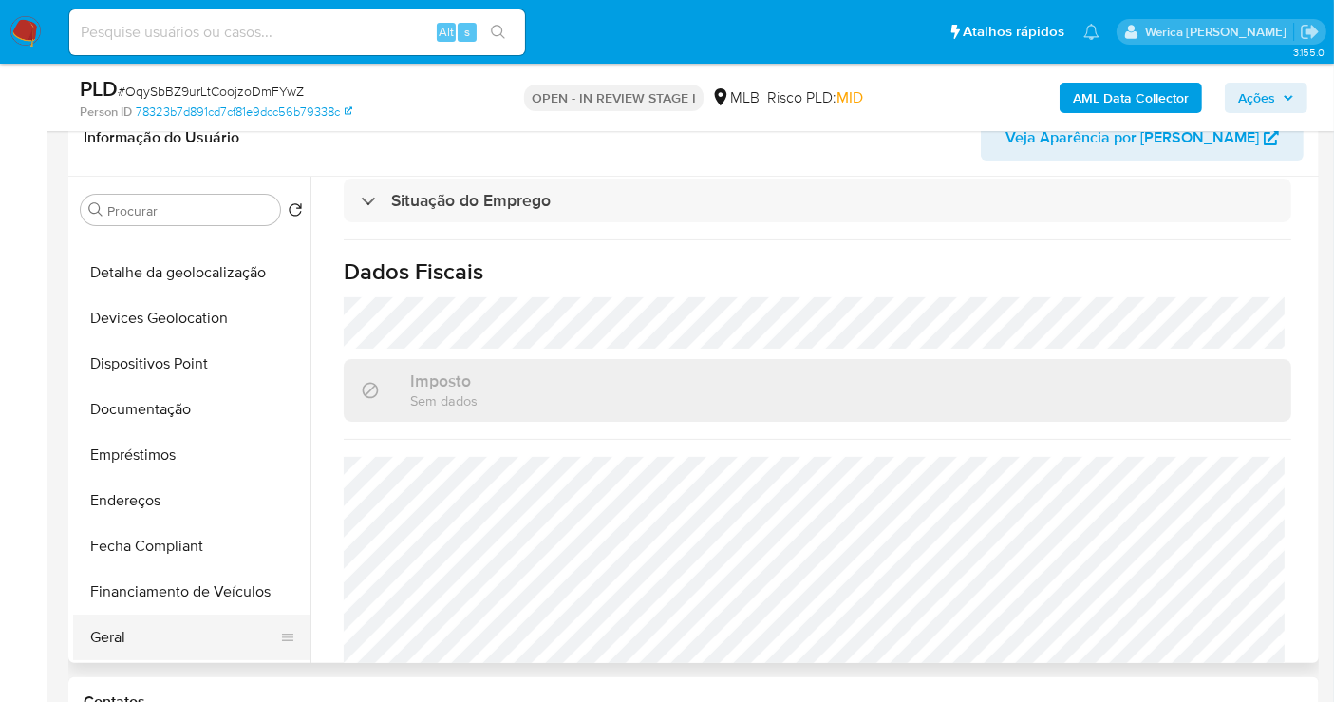
click at [173, 628] on button "Geral" at bounding box center [184, 637] width 222 height 46
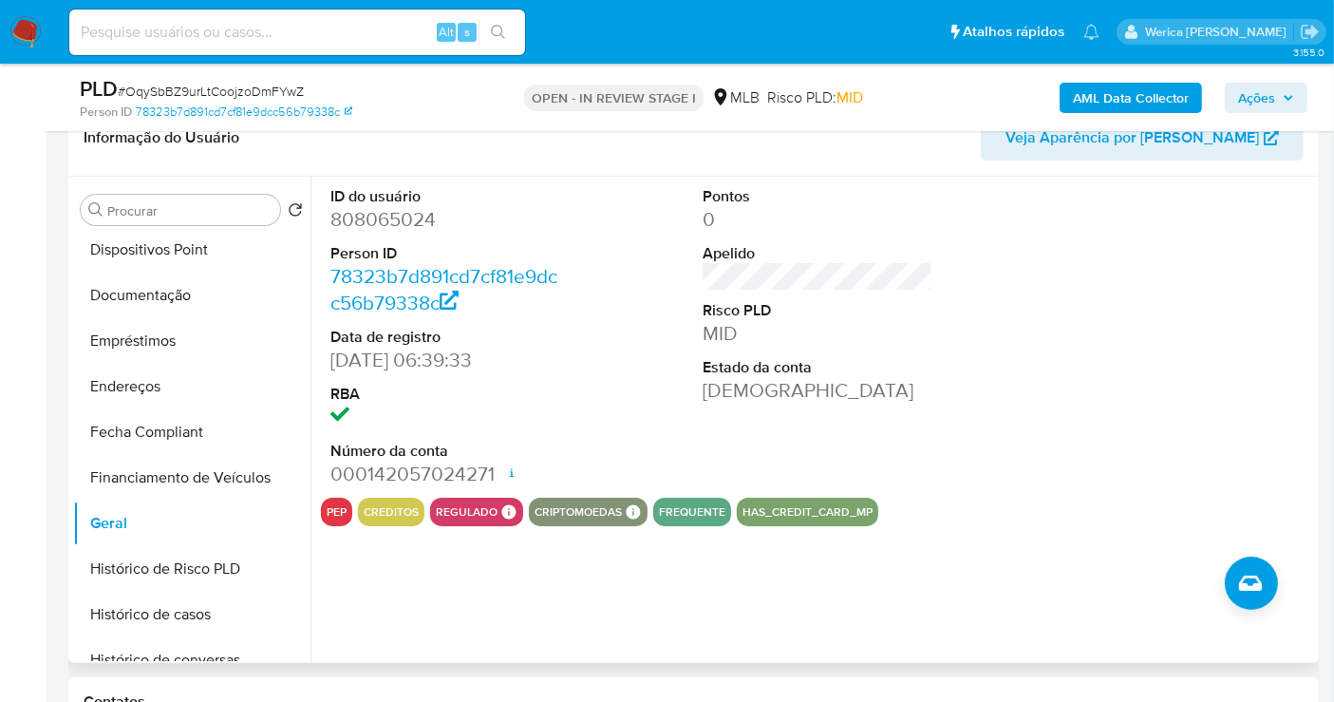
scroll to position [632, 0]
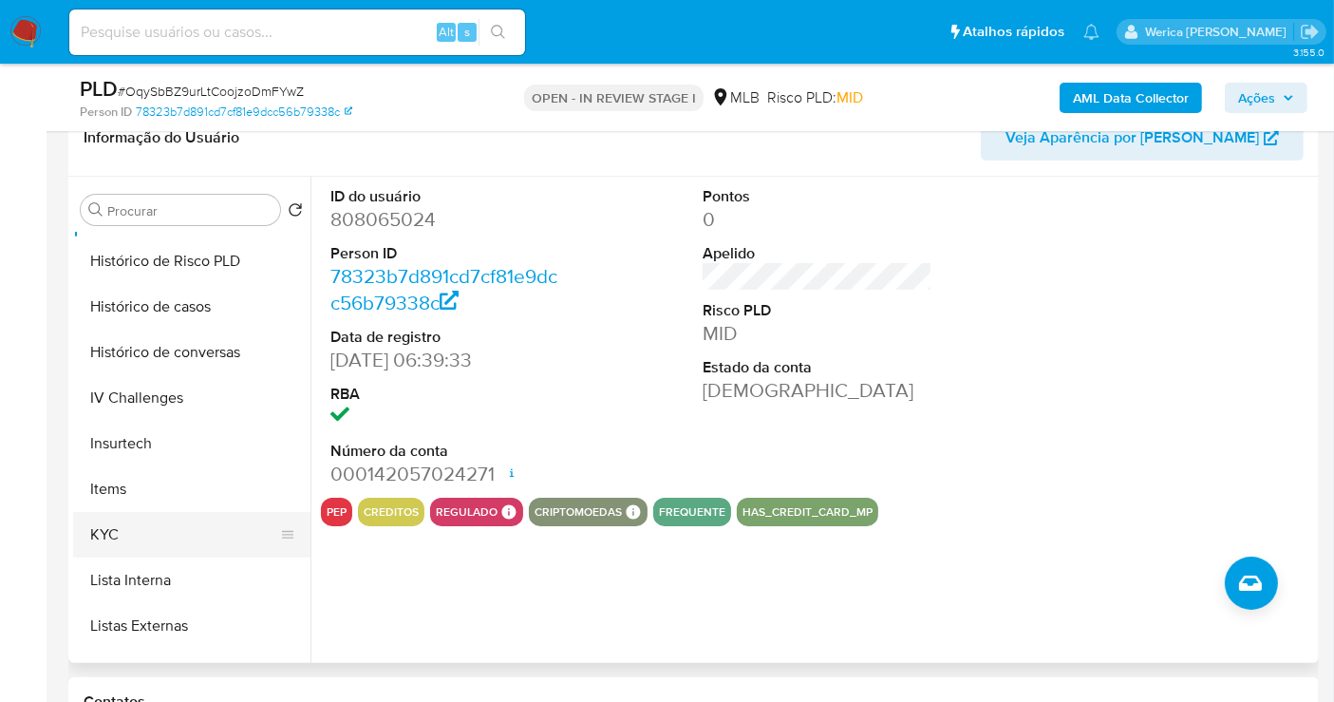
click at [132, 538] on button "KYC" at bounding box center [184, 535] width 222 height 46
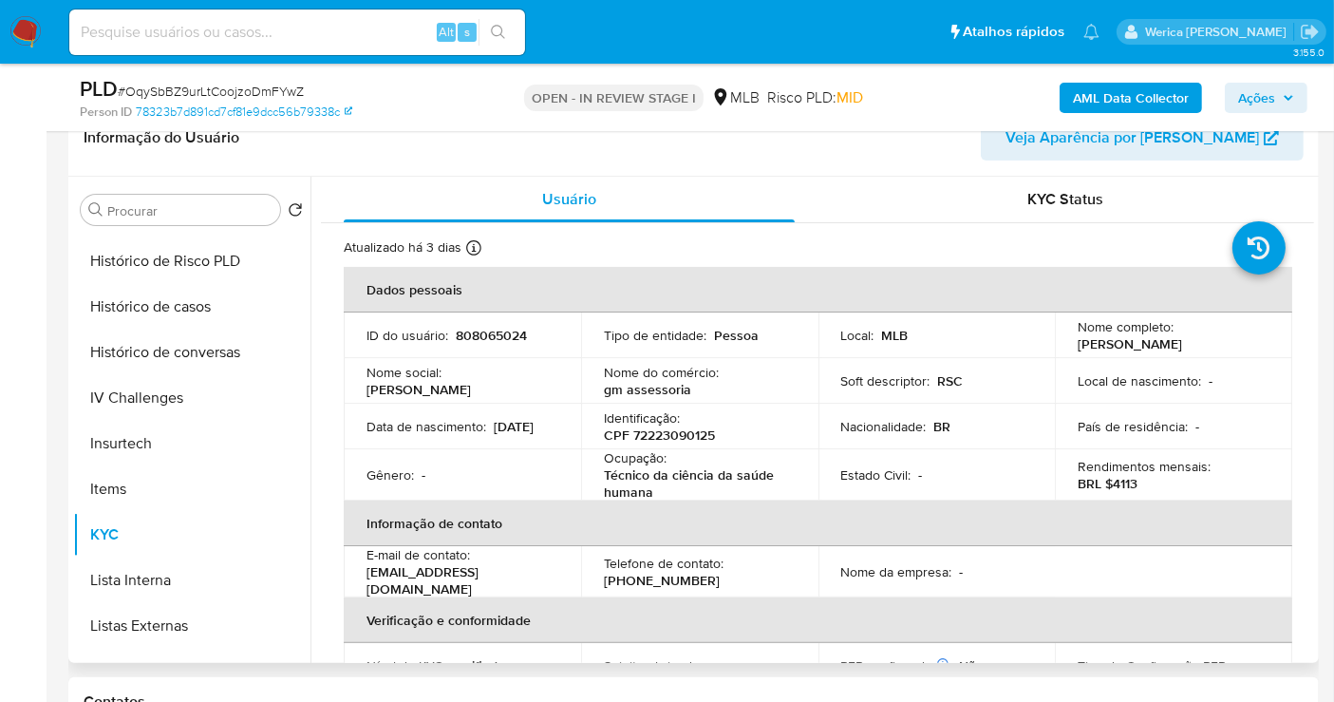
click at [1163, 538] on th "Informação de contato" at bounding box center [818, 523] width 949 height 46
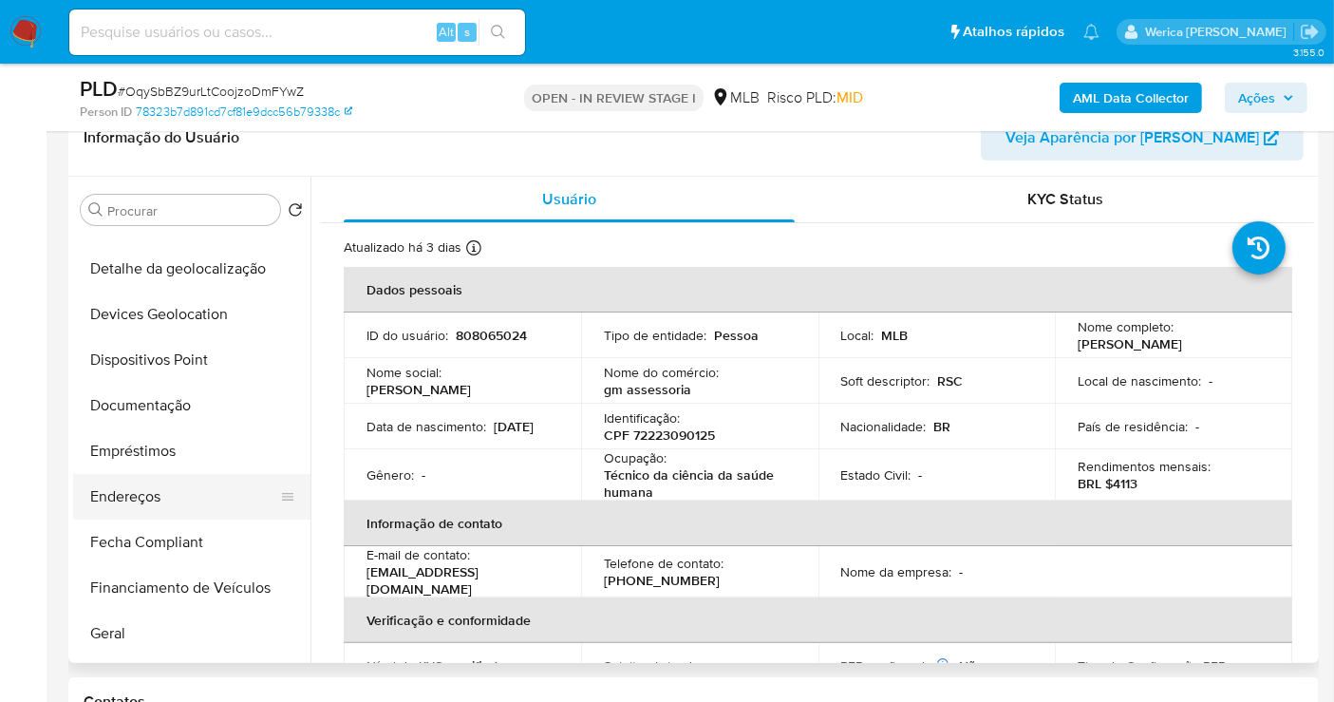
scroll to position [211, 0]
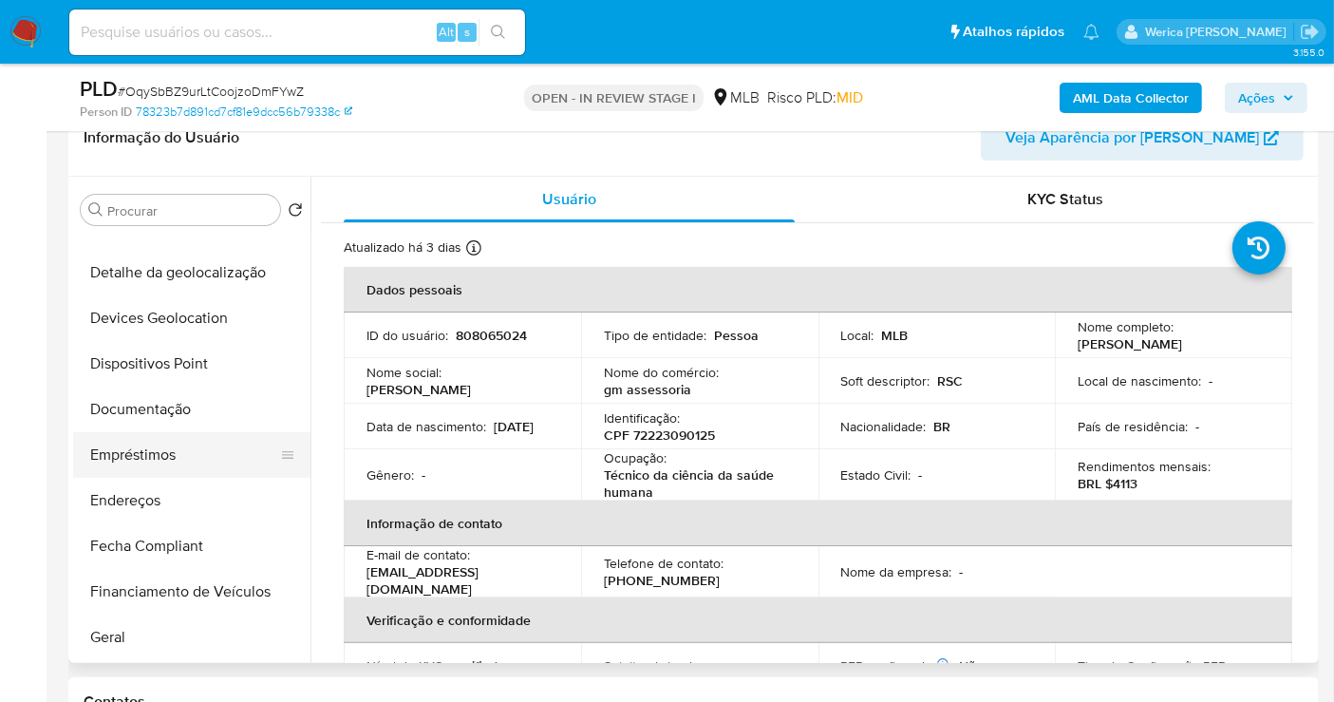
click at [179, 461] on button "Empréstimos" at bounding box center [184, 455] width 222 height 46
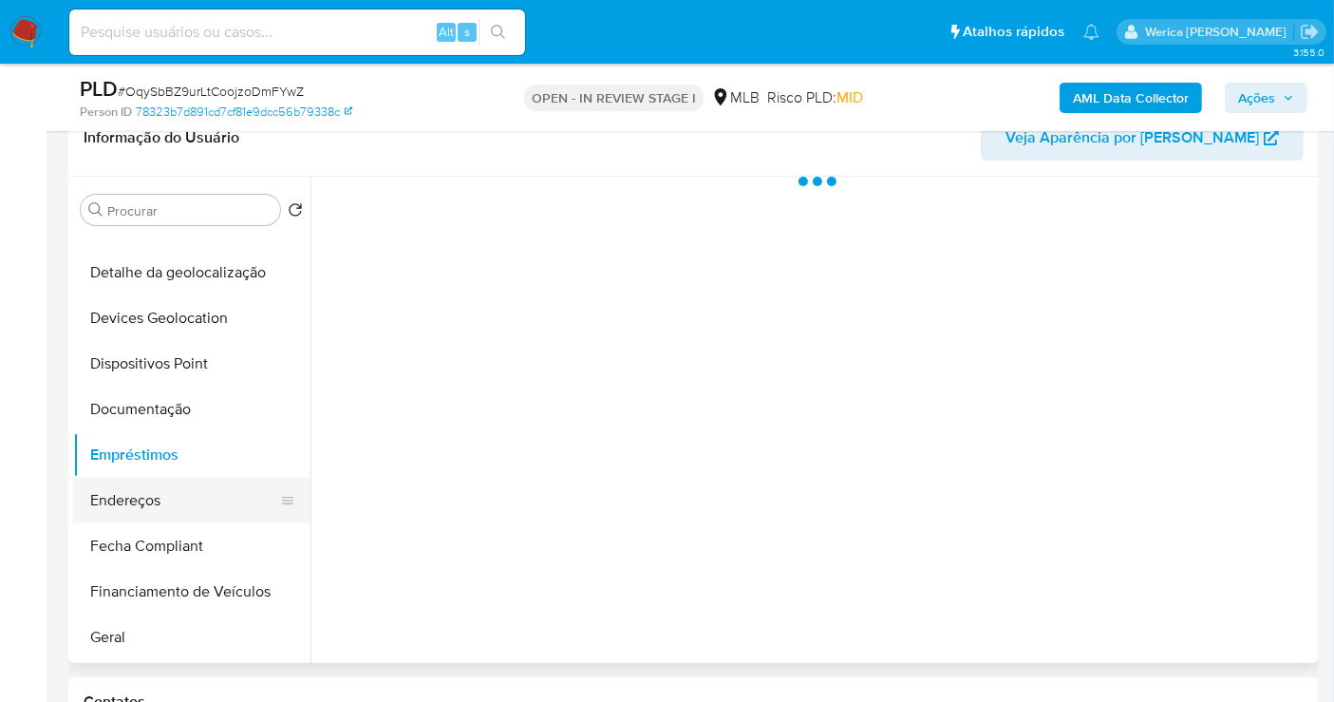
drag, startPoint x: 177, startPoint y: 493, endPoint x: 190, endPoint y: 496, distance: 13.6
click at [177, 490] on button "Endereços" at bounding box center [184, 501] width 222 height 46
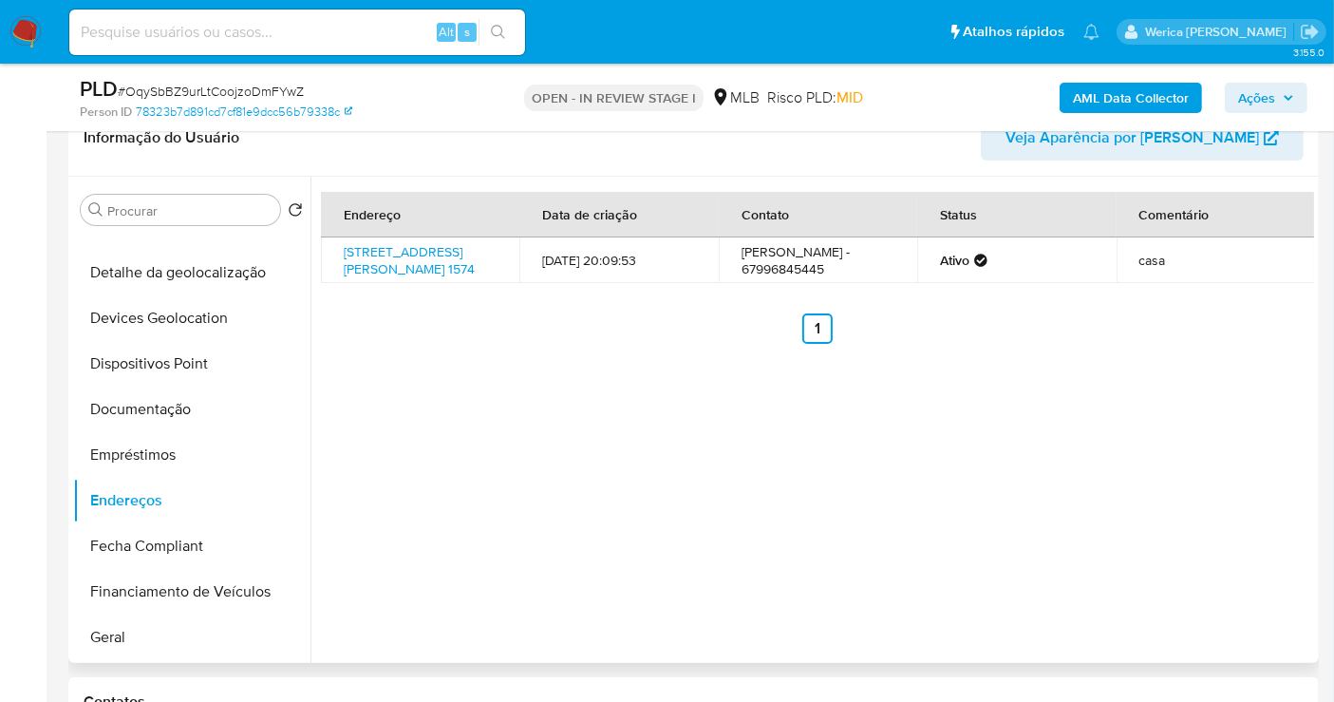
click at [1242, 386] on div "Endereço Data de criação Contato Status Comentário Rua Monte Castelo 1574, Dour…" at bounding box center [812, 420] width 1004 height 486
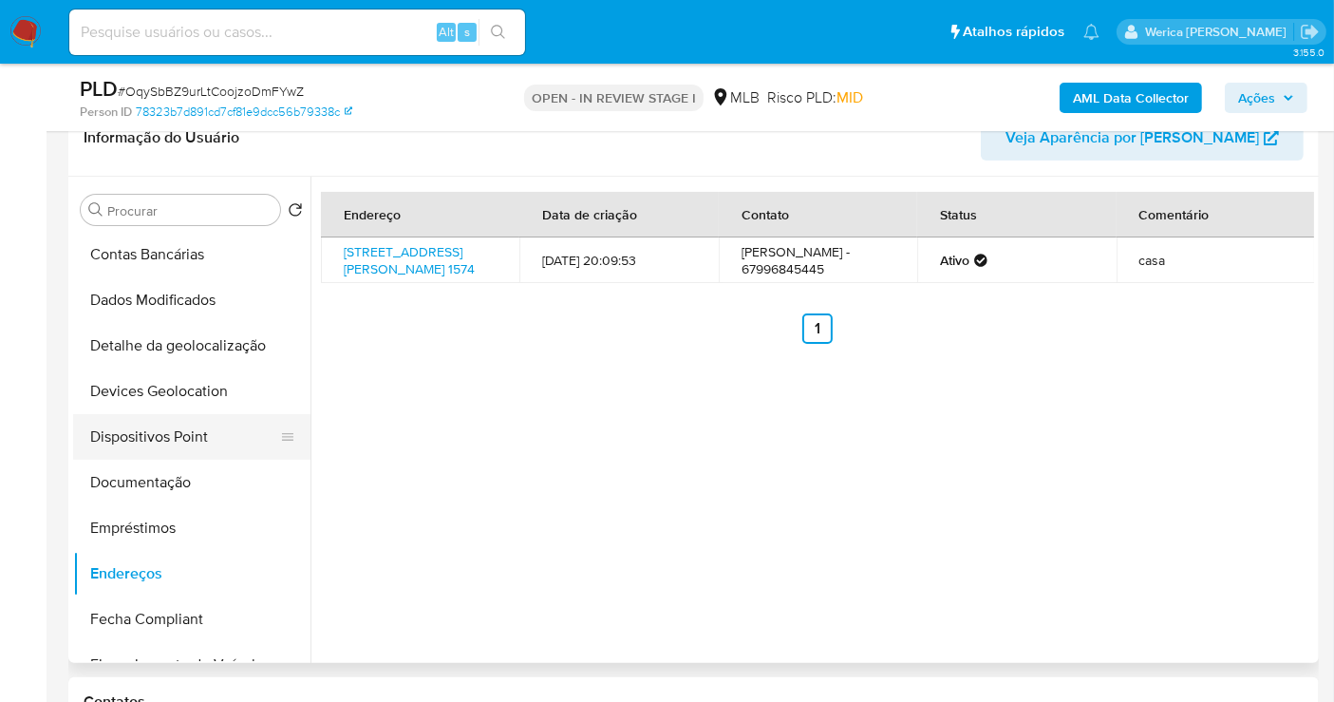
scroll to position [105, 0]
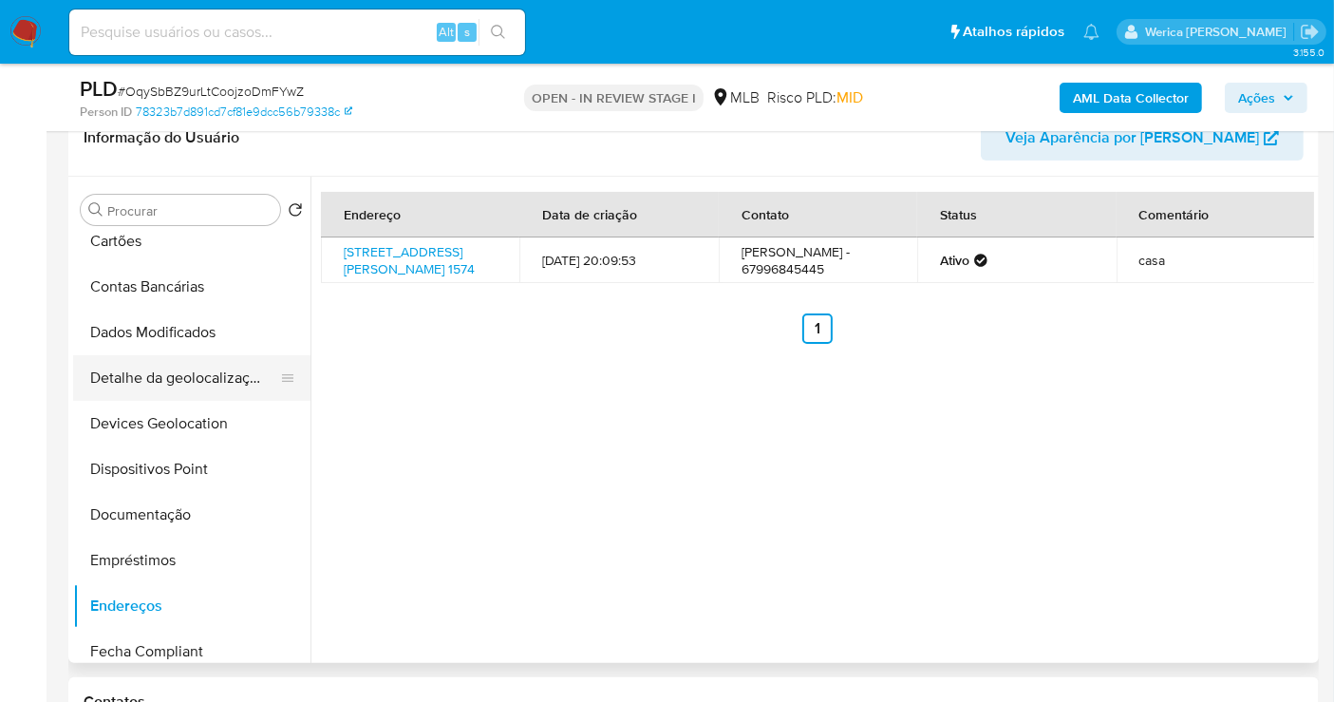
click at [176, 385] on button "Detalhe da geolocalização" at bounding box center [184, 378] width 222 height 46
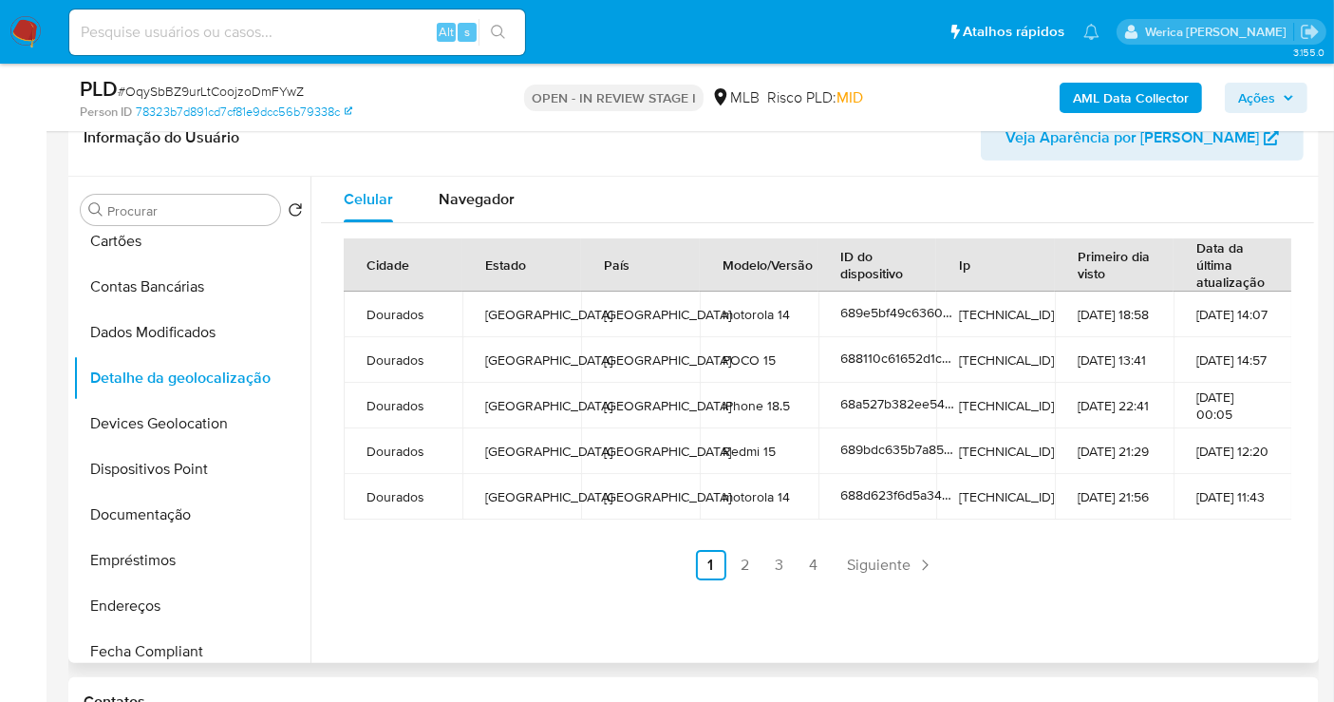
click at [1228, 361] on td "21-08-2025 14:57" at bounding box center [1233, 360] width 119 height 46
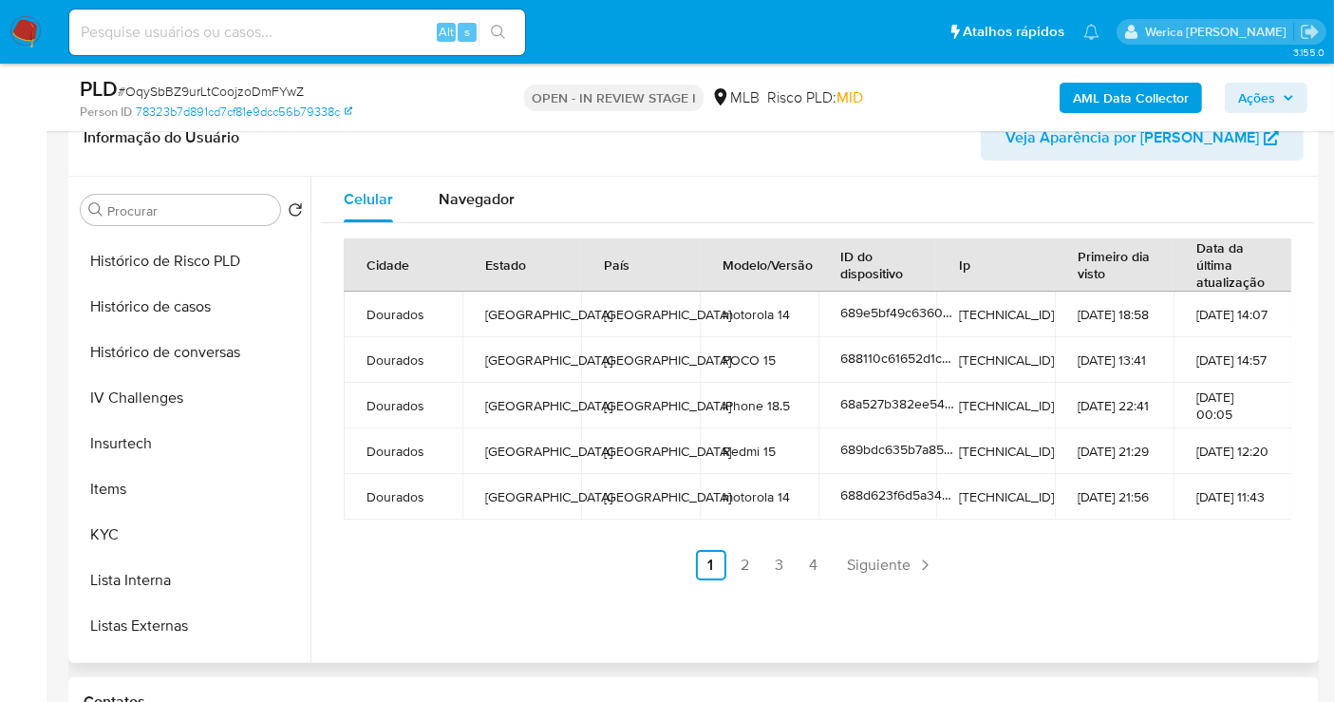
scroll to position [847, 0]
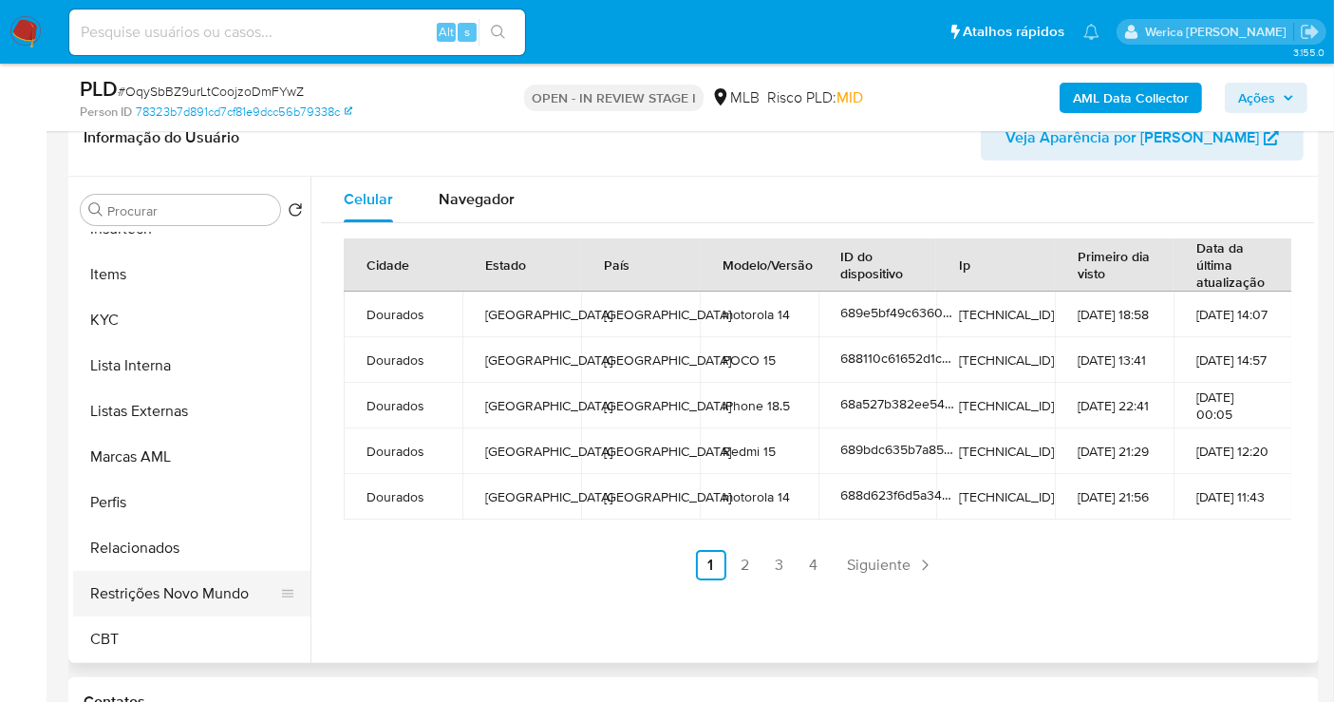
drag, startPoint x: 162, startPoint y: 576, endPoint x: 176, endPoint y: 574, distance: 13.4
click at [162, 576] on button "Restrições Novo Mundo" at bounding box center [184, 594] width 222 height 46
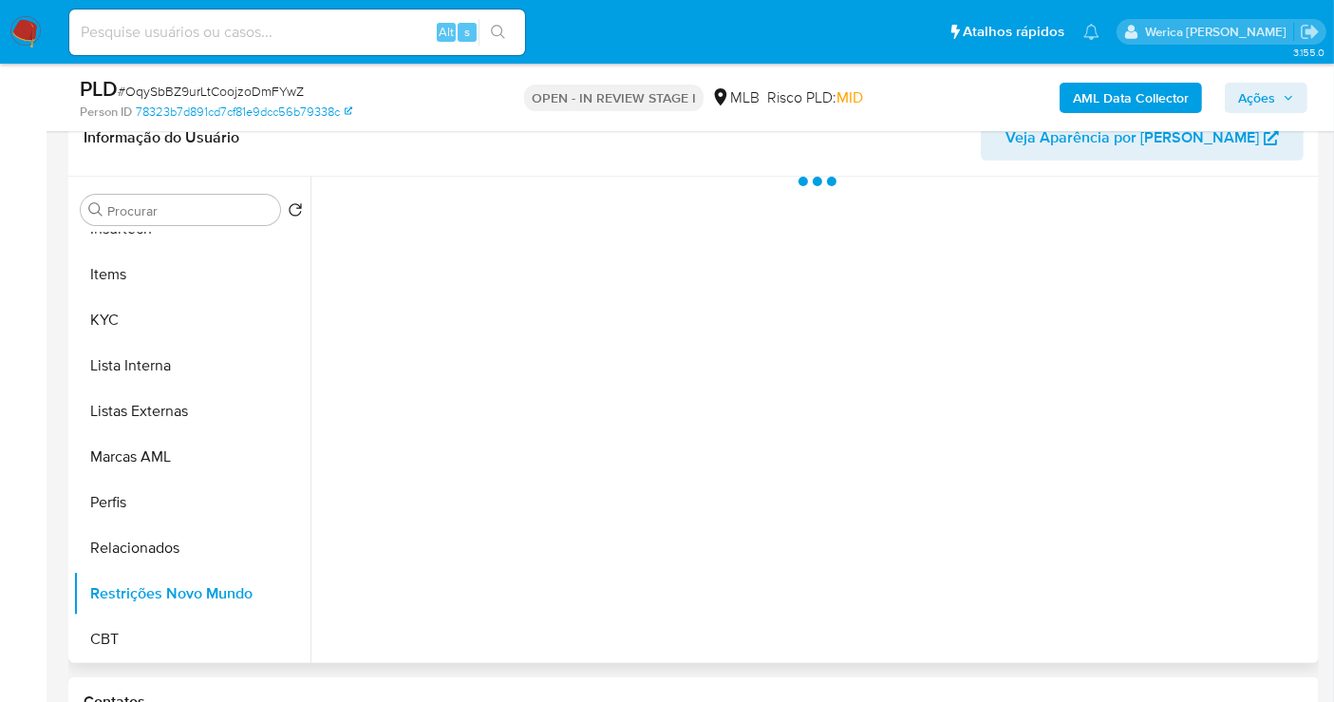
click at [374, 380] on div at bounding box center [812, 420] width 1004 height 486
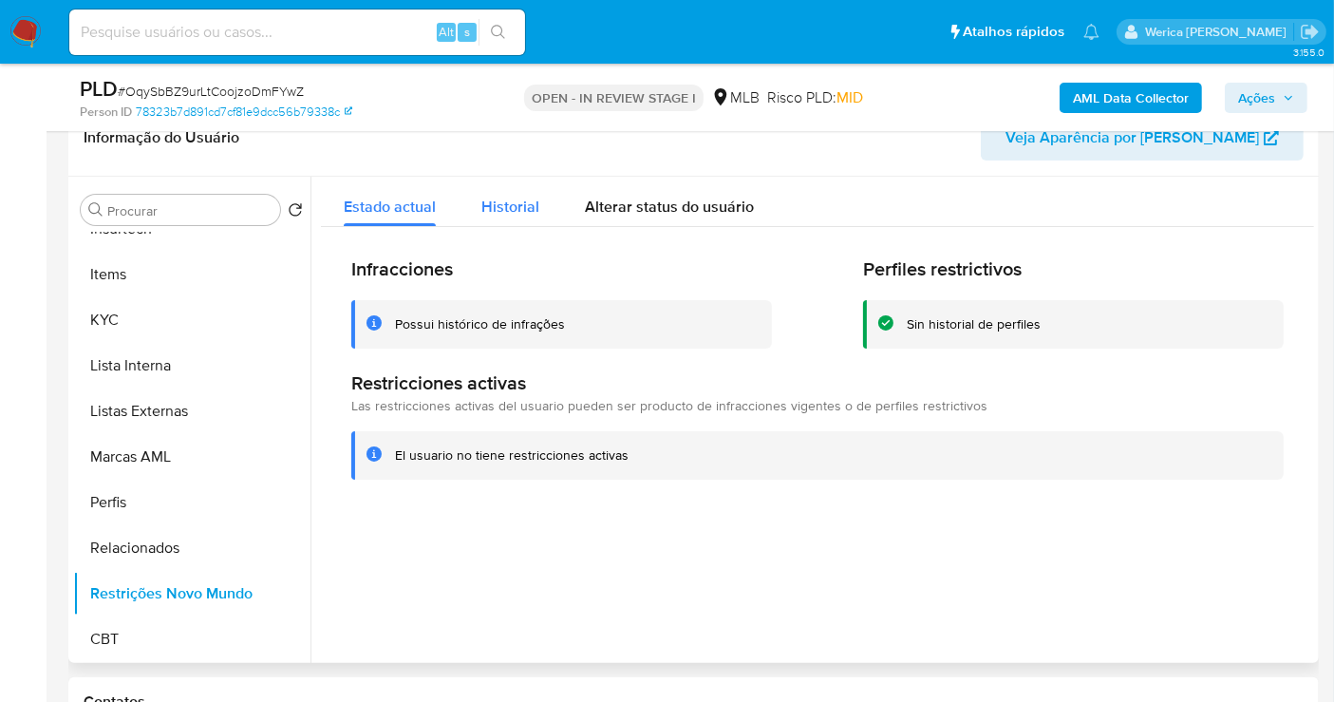
click at [515, 179] on div "Historial" at bounding box center [510, 202] width 58 height 50
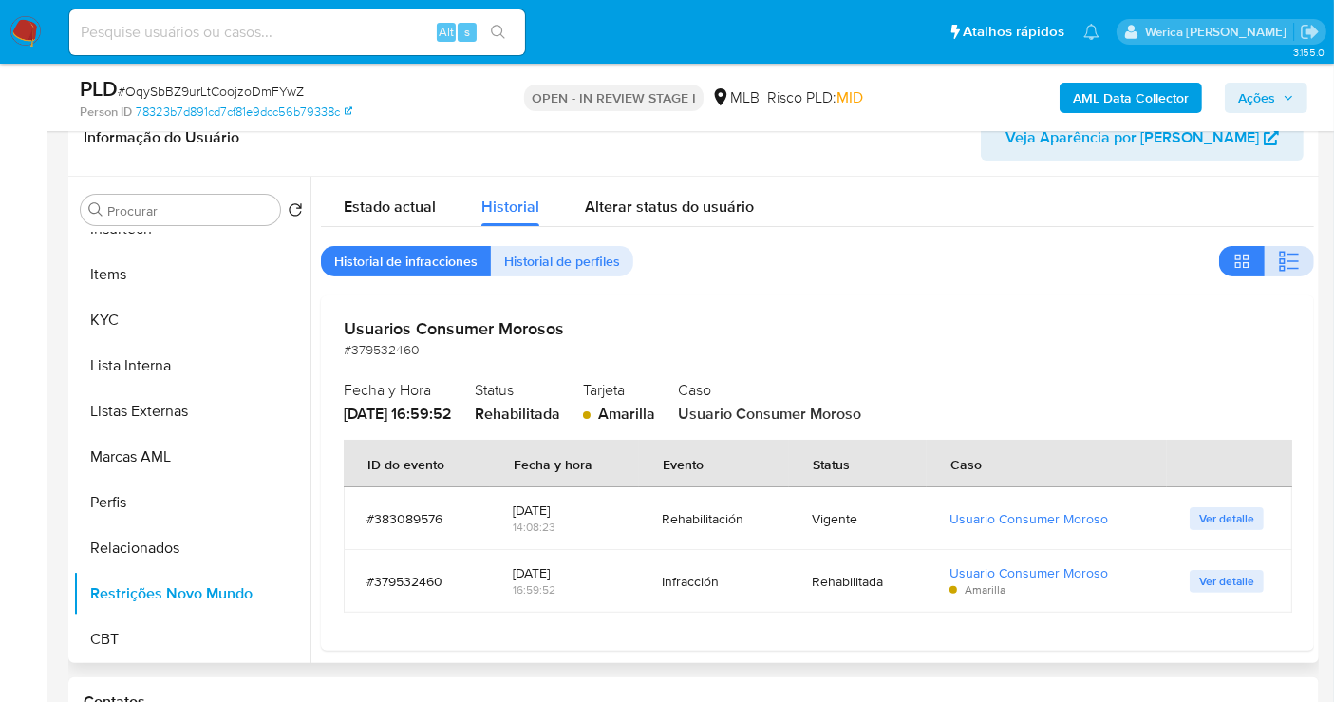
drag, startPoint x: 1274, startPoint y: 235, endPoint x: 1284, endPoint y: 248, distance: 16.3
click at [1277, 235] on div "Estado actual Historial Alterar status do usuário Historial de infracciones His…" at bounding box center [817, 414] width 993 height 474
drag, startPoint x: 1284, startPoint y: 248, endPoint x: 1286, endPoint y: 260, distance: 12.5
click at [1286, 248] on span "button" at bounding box center [1289, 261] width 23 height 27
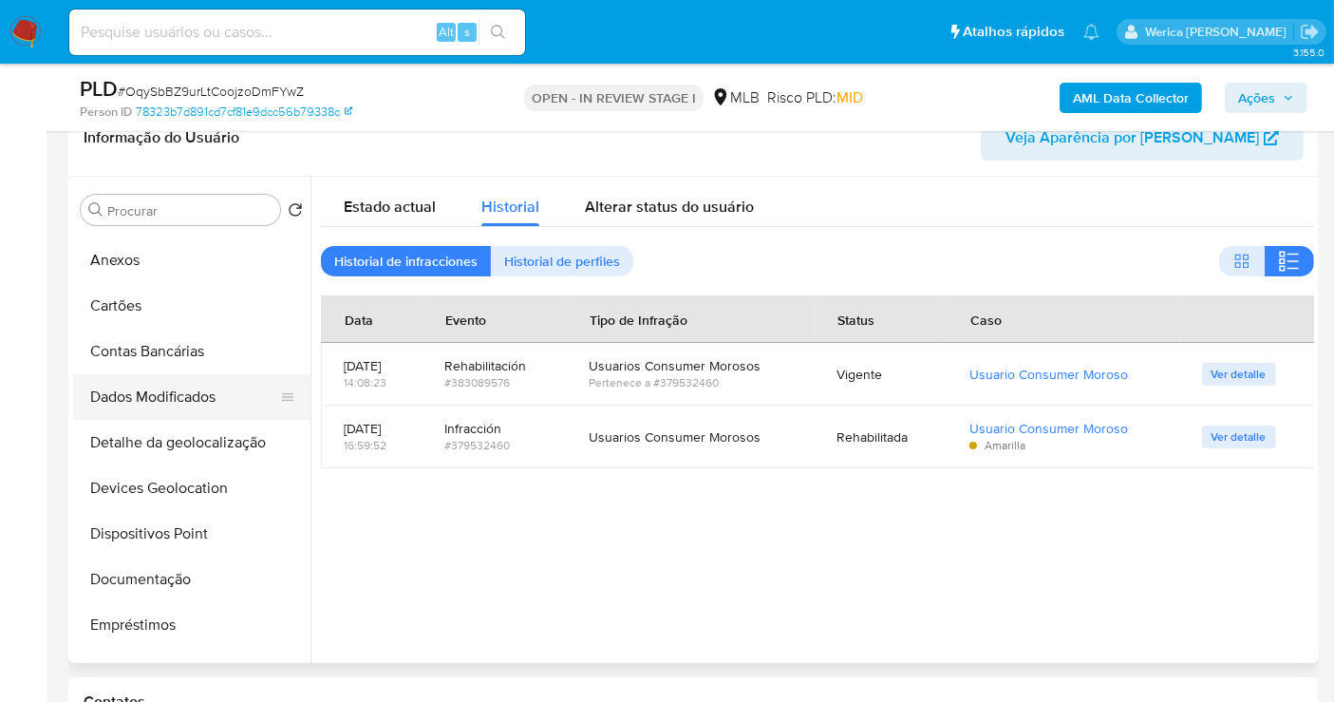
scroll to position [3, 0]
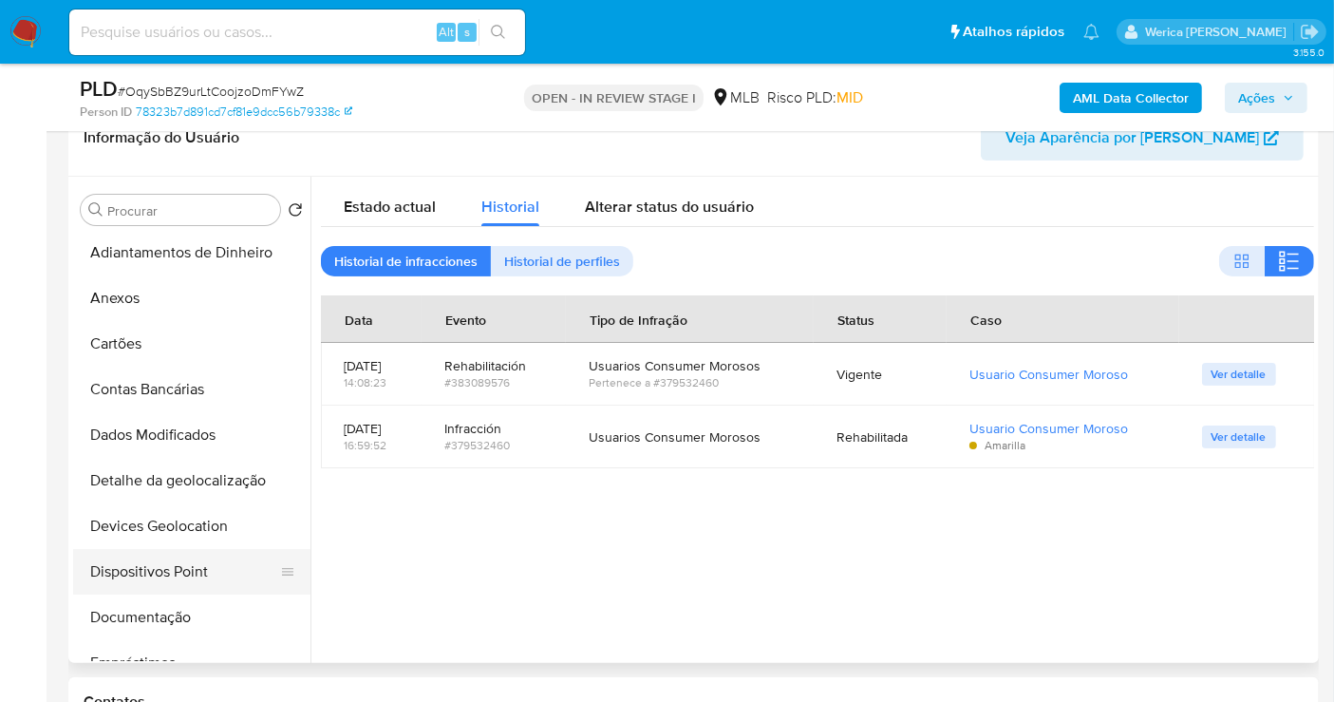
drag, startPoint x: 210, startPoint y: 580, endPoint x: 273, endPoint y: 587, distance: 64.0
click at [210, 580] on button "Dispositivos Point" at bounding box center [184, 572] width 222 height 46
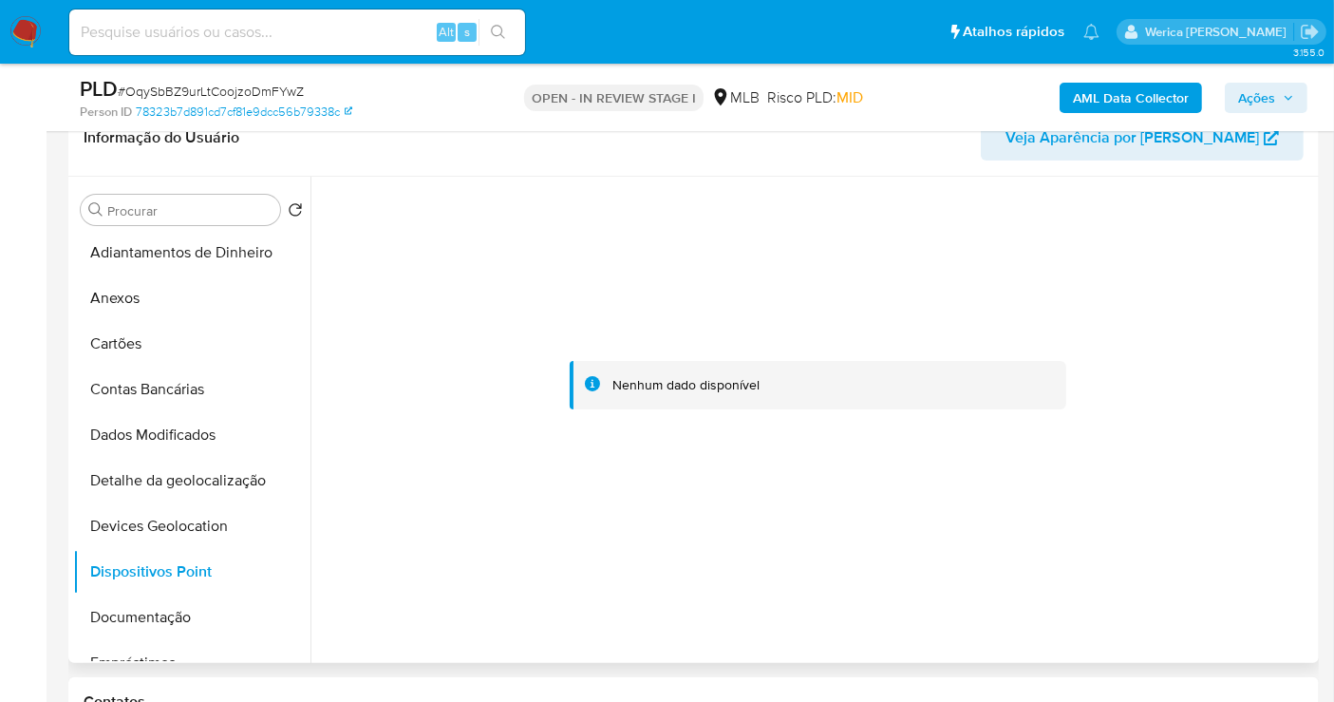
click at [1262, 435] on div at bounding box center [817, 386] width 993 height 418
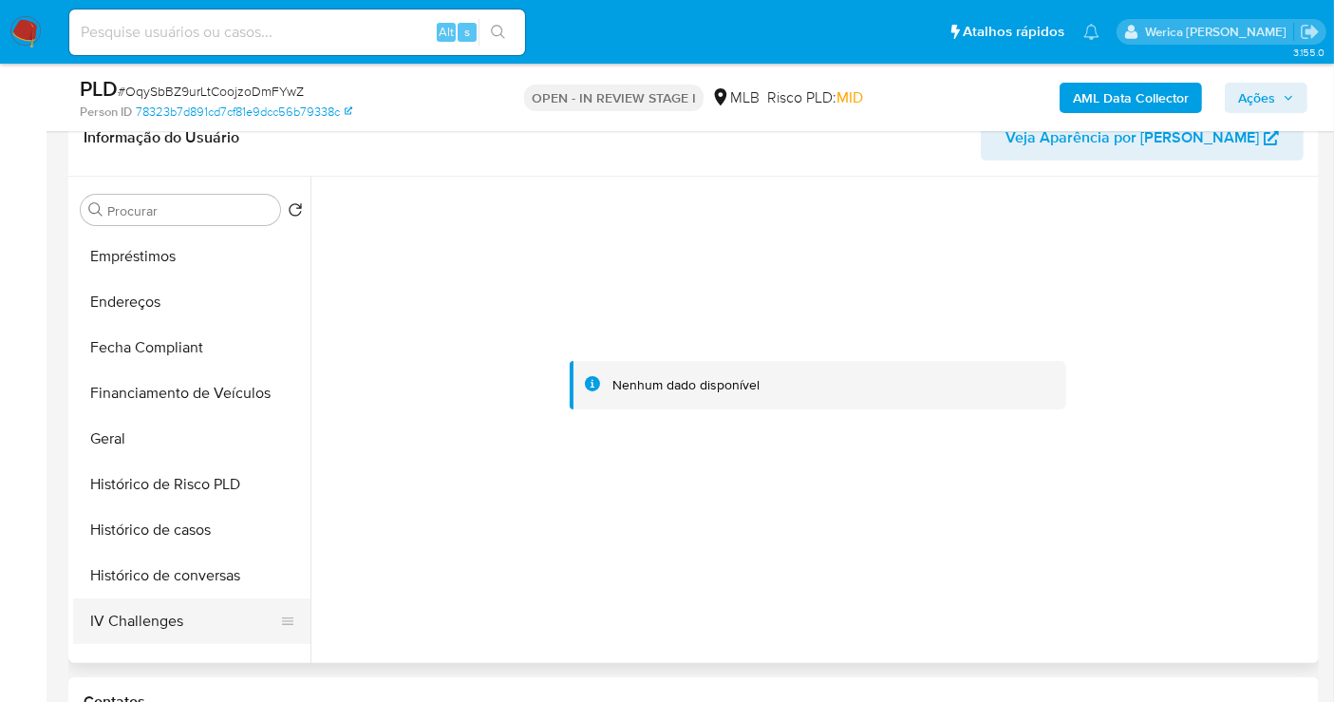
scroll to position [531, 0]
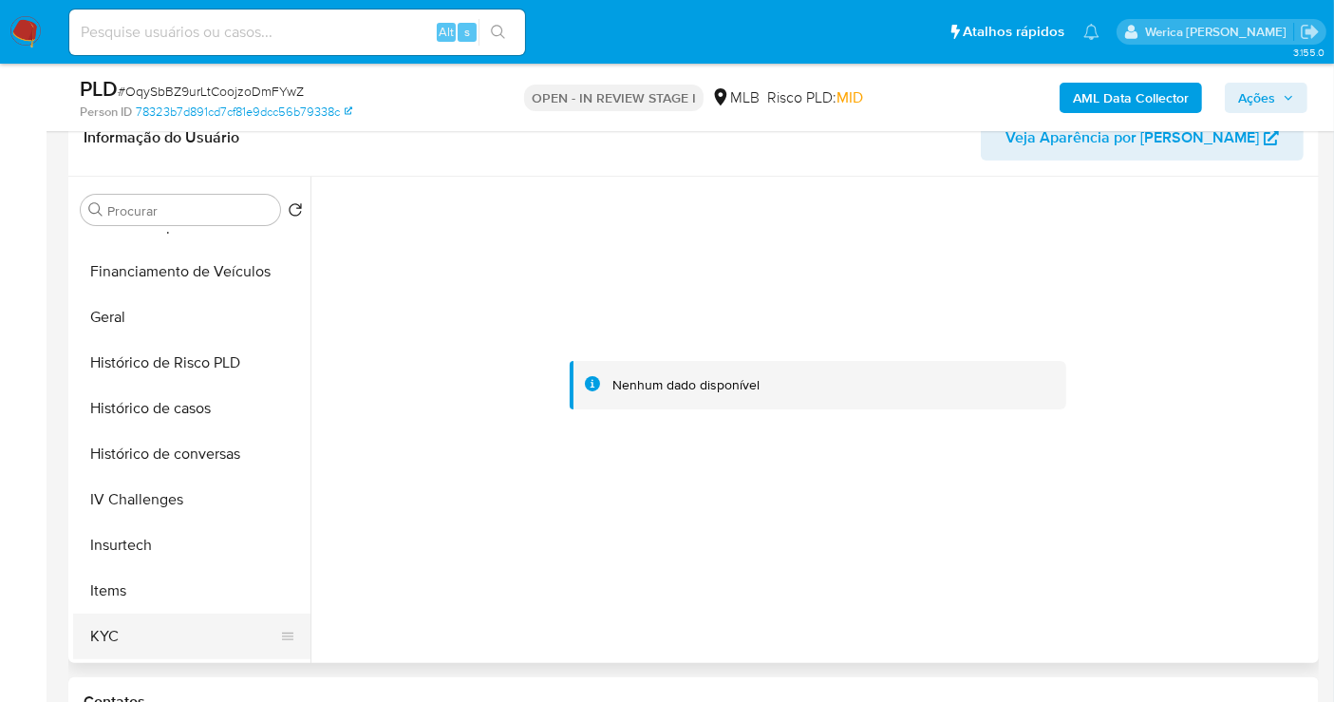
drag, startPoint x: 123, startPoint y: 638, endPoint x: 126, endPoint y: 623, distance: 15.5
click at [123, 637] on button "KYC" at bounding box center [184, 636] width 222 height 46
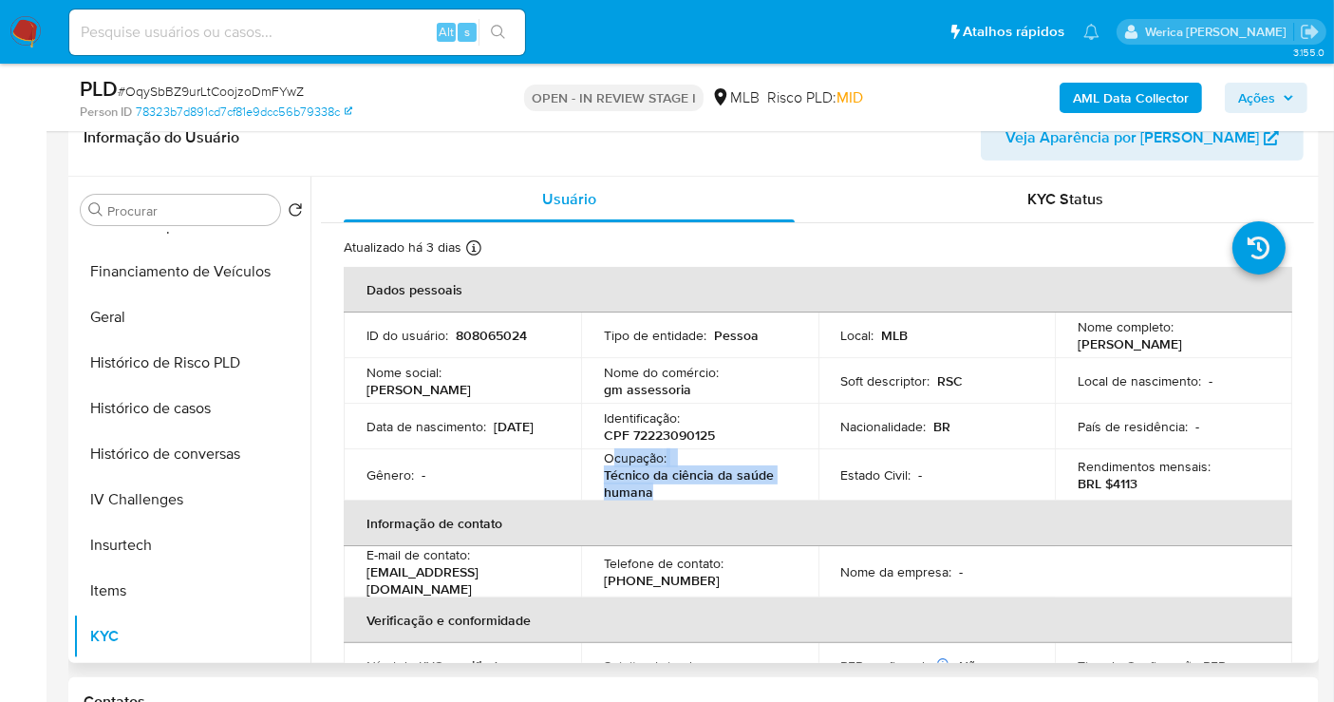
drag, startPoint x: 615, startPoint y: 457, endPoint x: 653, endPoint y: 484, distance: 46.9
click at [658, 491] on div "Ocupação : Técnico da ciência da saúde humana" at bounding box center [700, 474] width 192 height 51
copy div "cupação : Técnico da ciência da saúde humana"
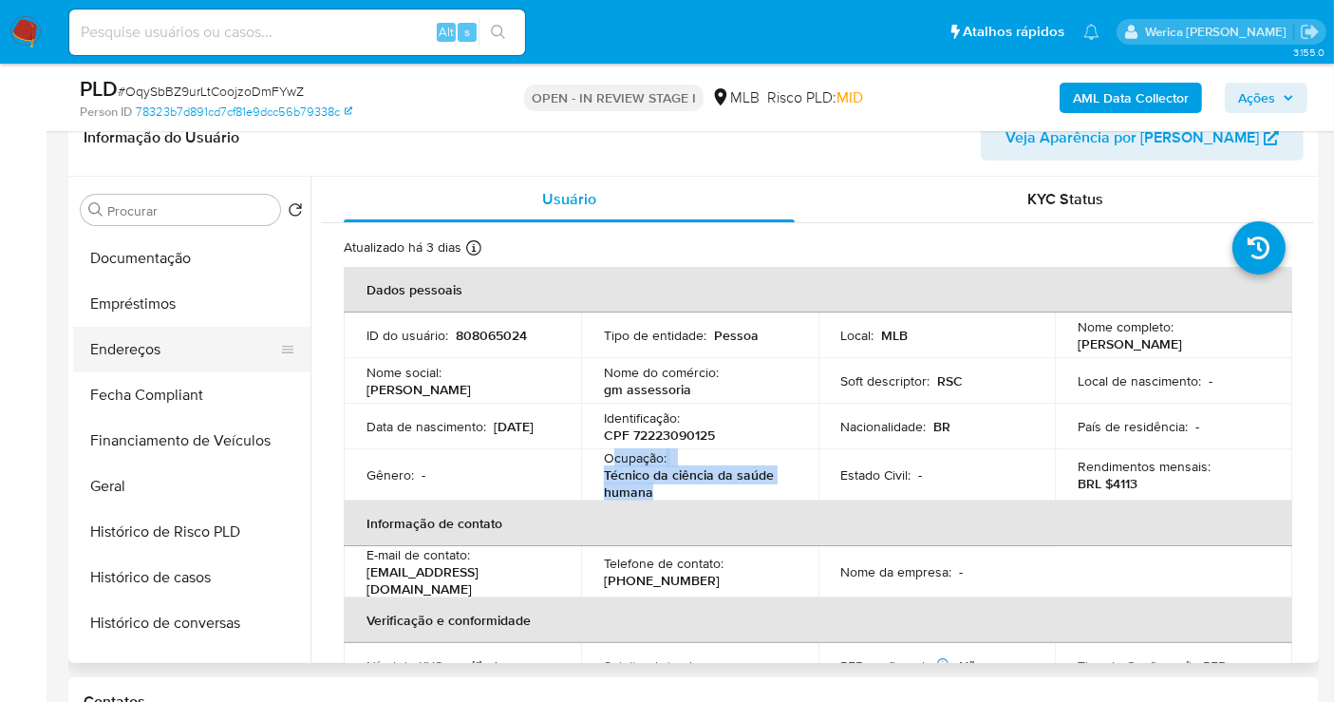
scroll to position [214, 0]
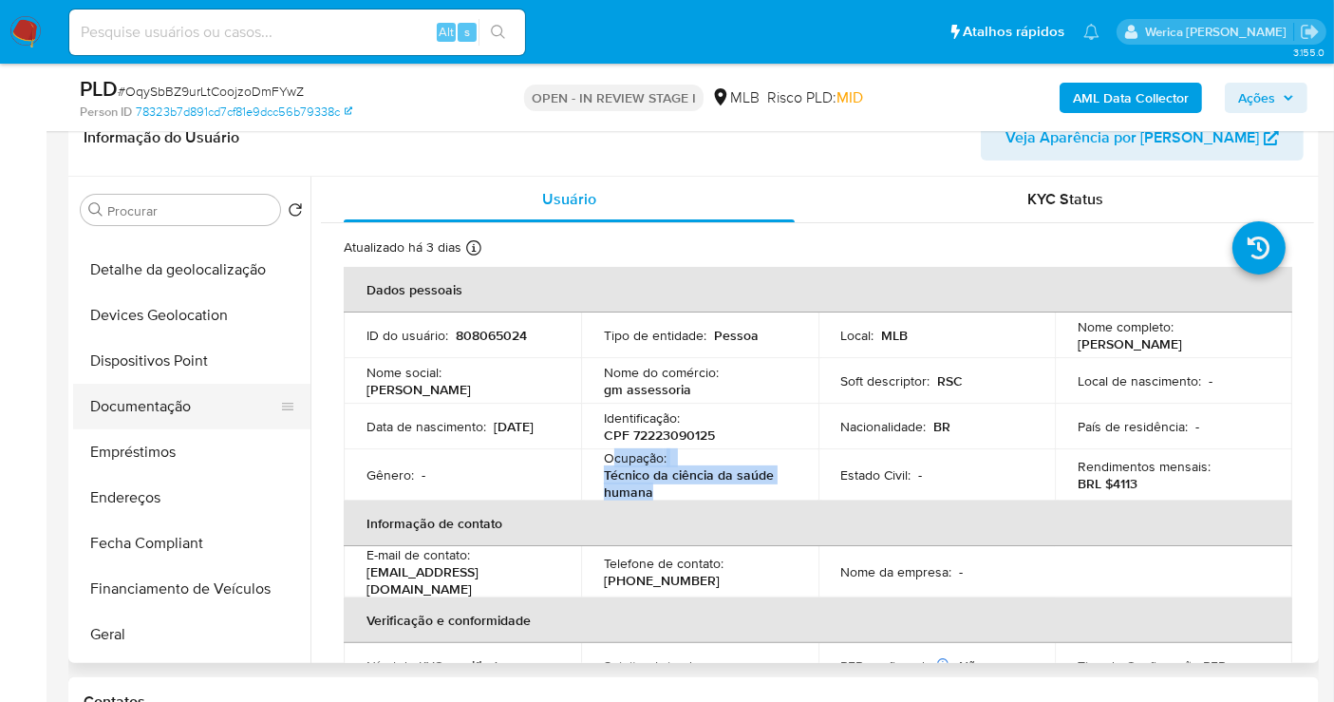
click at [187, 398] on button "Documentação" at bounding box center [184, 407] width 222 height 46
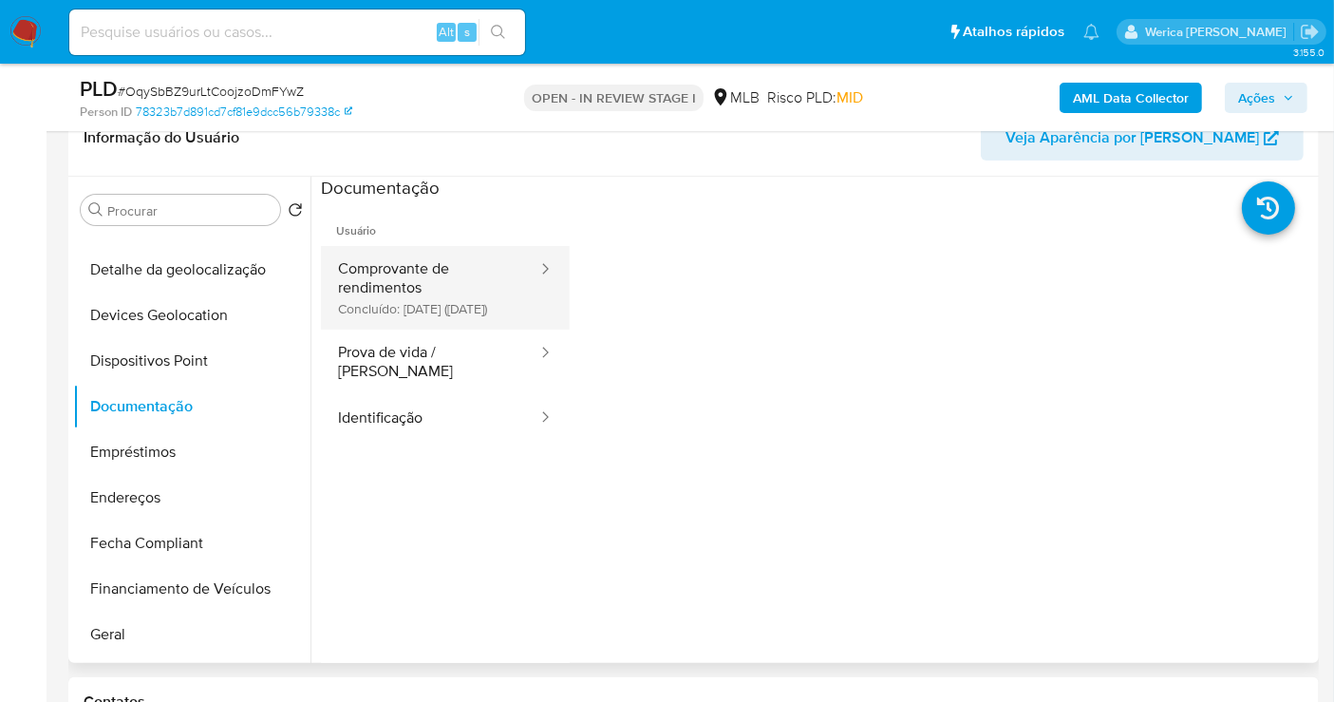
click at [420, 288] on button "Comprovante de rendimentos Concluído: 11/04/2024 (hace un año)" at bounding box center [430, 288] width 218 height 84
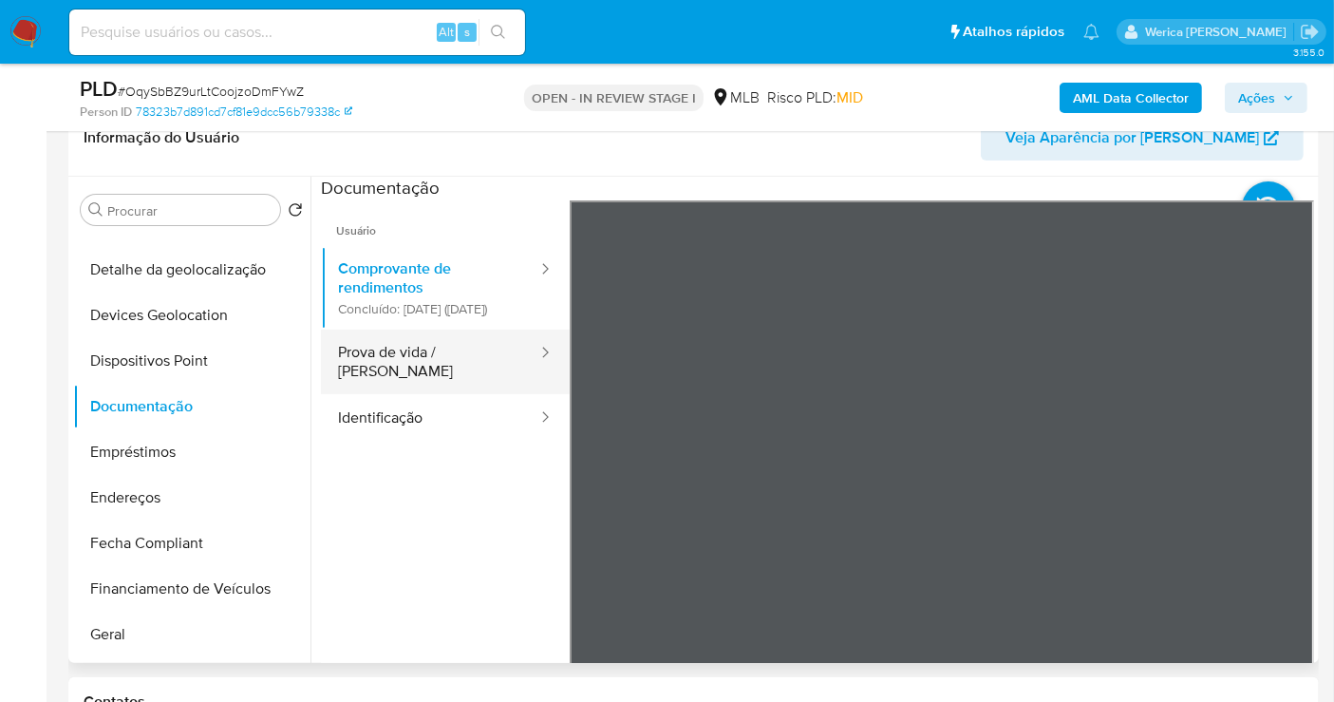
click at [524, 365] on div at bounding box center [539, 354] width 30 height 22
click at [1090, 94] on b "AML Data Collector" at bounding box center [1131, 98] width 116 height 30
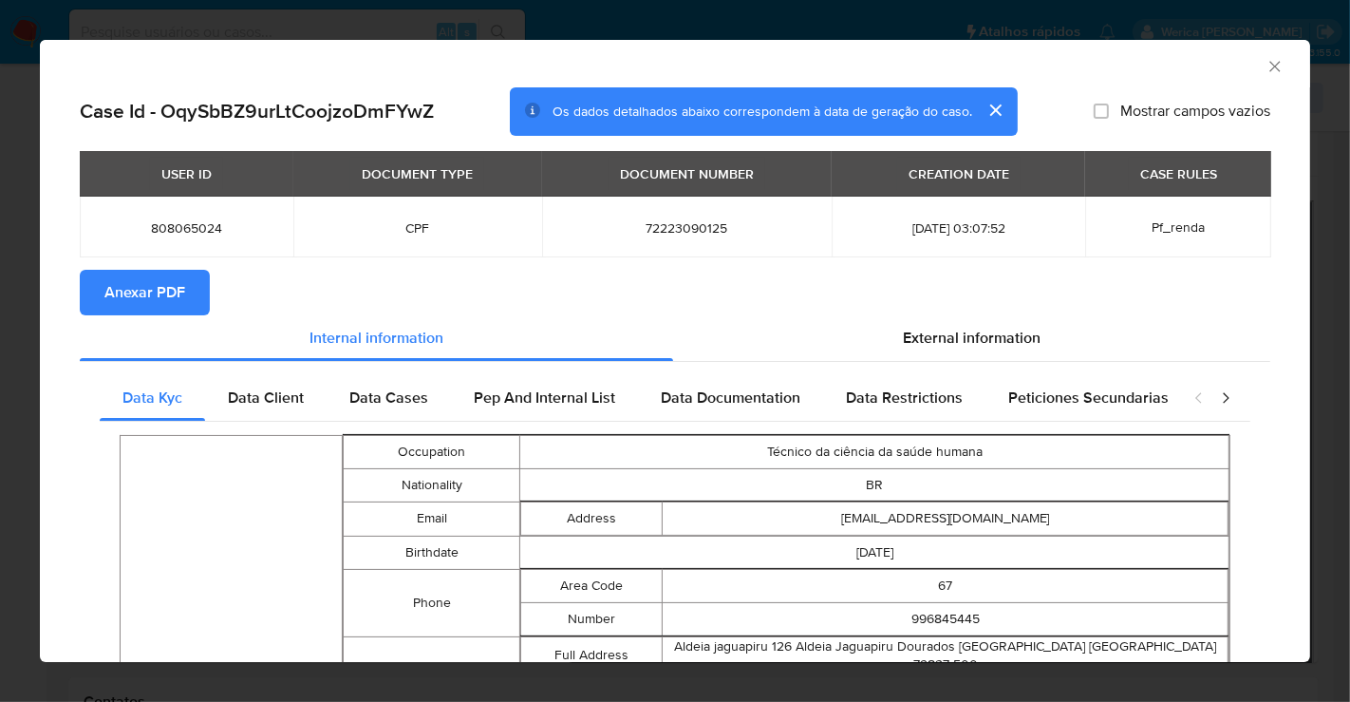
click at [162, 305] on span "Anexar PDF" at bounding box center [144, 293] width 81 height 42
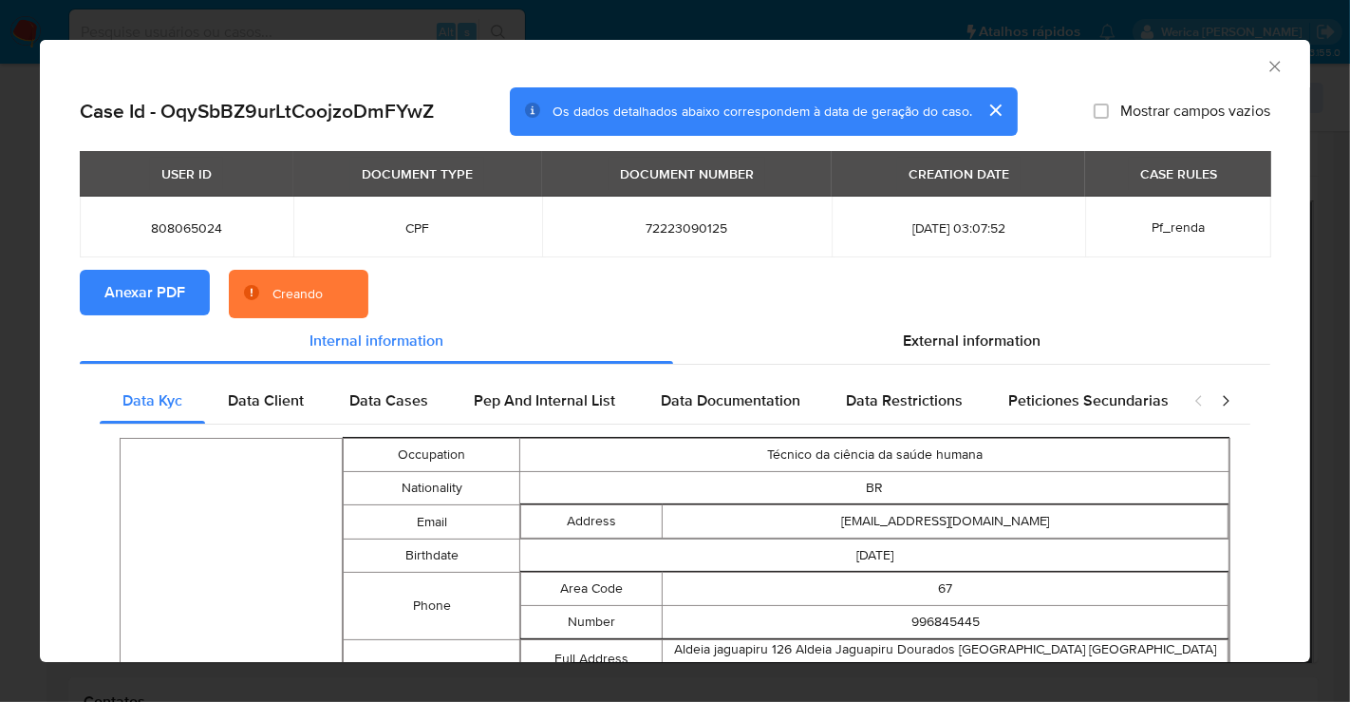
click at [1266, 66] on icon "Fechar a janela" at bounding box center [1275, 66] width 19 height 19
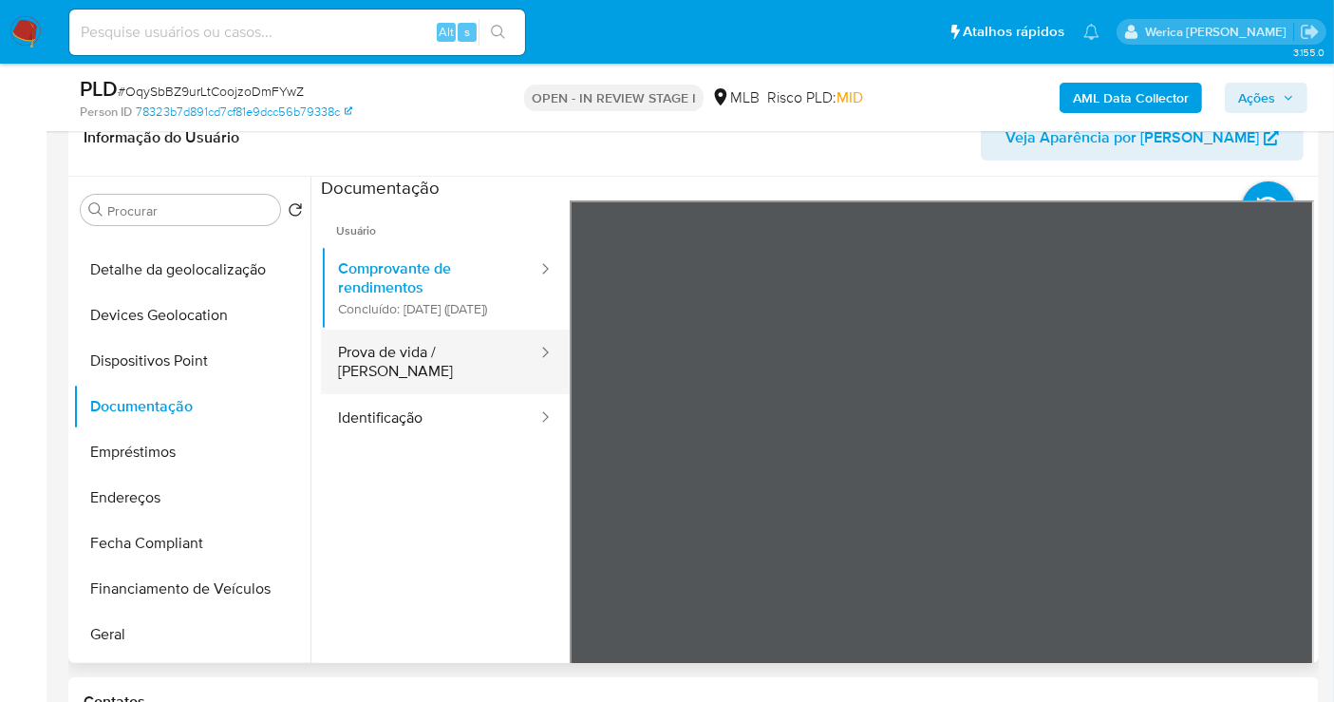
click at [420, 379] on button "Prova de vida / [PERSON_NAME]" at bounding box center [430, 361] width 218 height 65
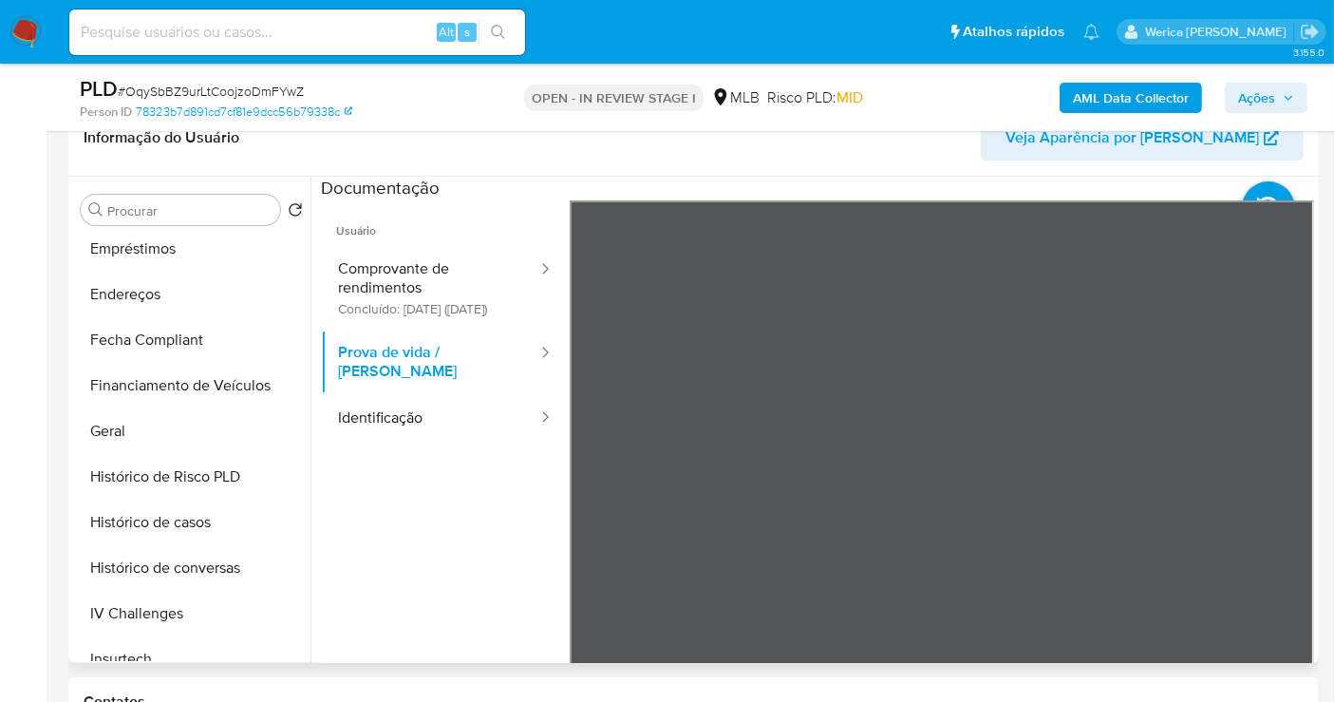
scroll to position [742, 0]
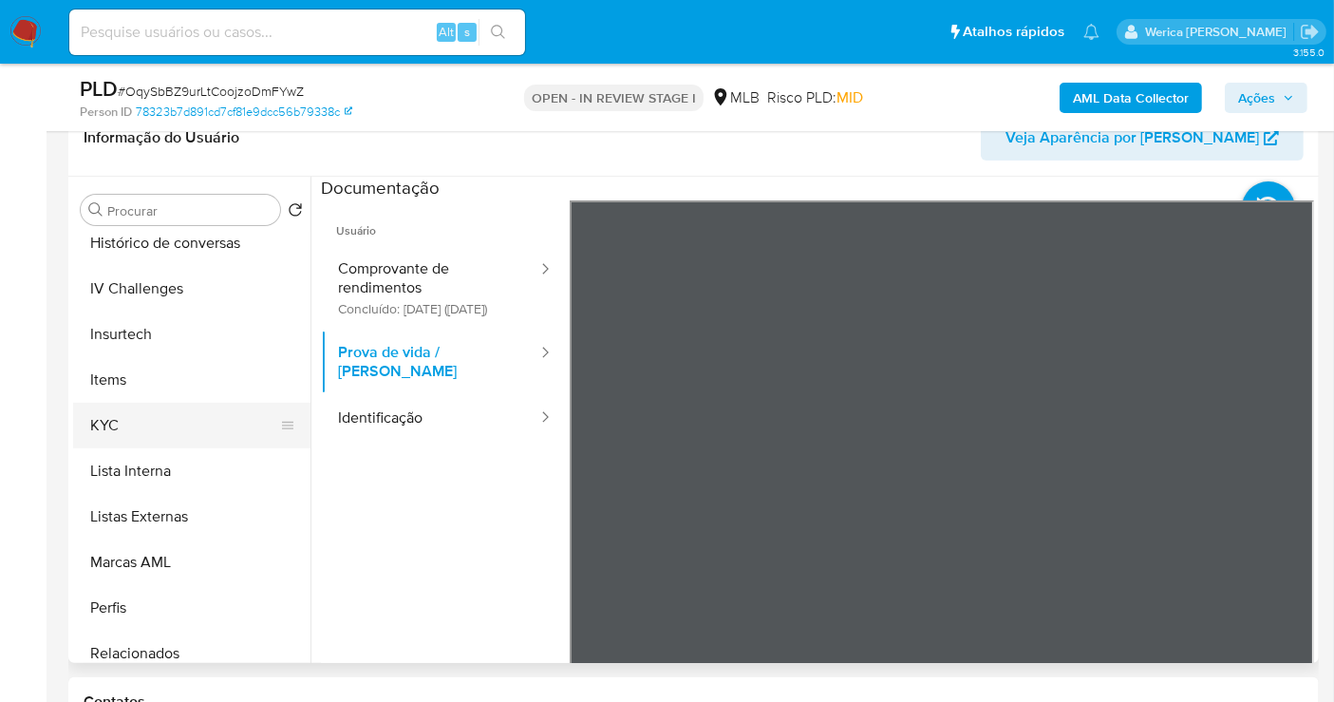
click at [190, 441] on button "KYC" at bounding box center [184, 426] width 222 height 46
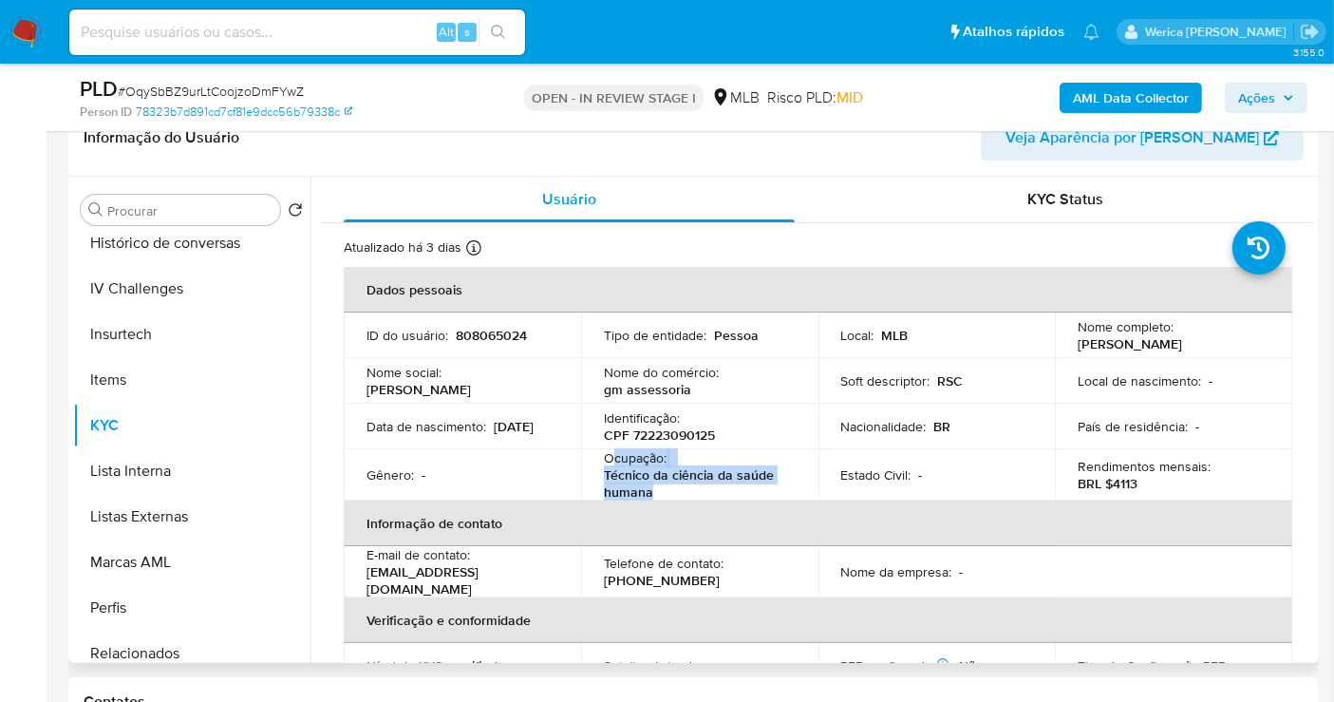
drag, startPoint x: 611, startPoint y: 461, endPoint x: 667, endPoint y: 486, distance: 60.7
click at [667, 486] on div "Ocupação : Técnico da ciência da saúde humana" at bounding box center [700, 474] width 192 height 51
copy div "cupação : Técnico da ciência da saúde humana"
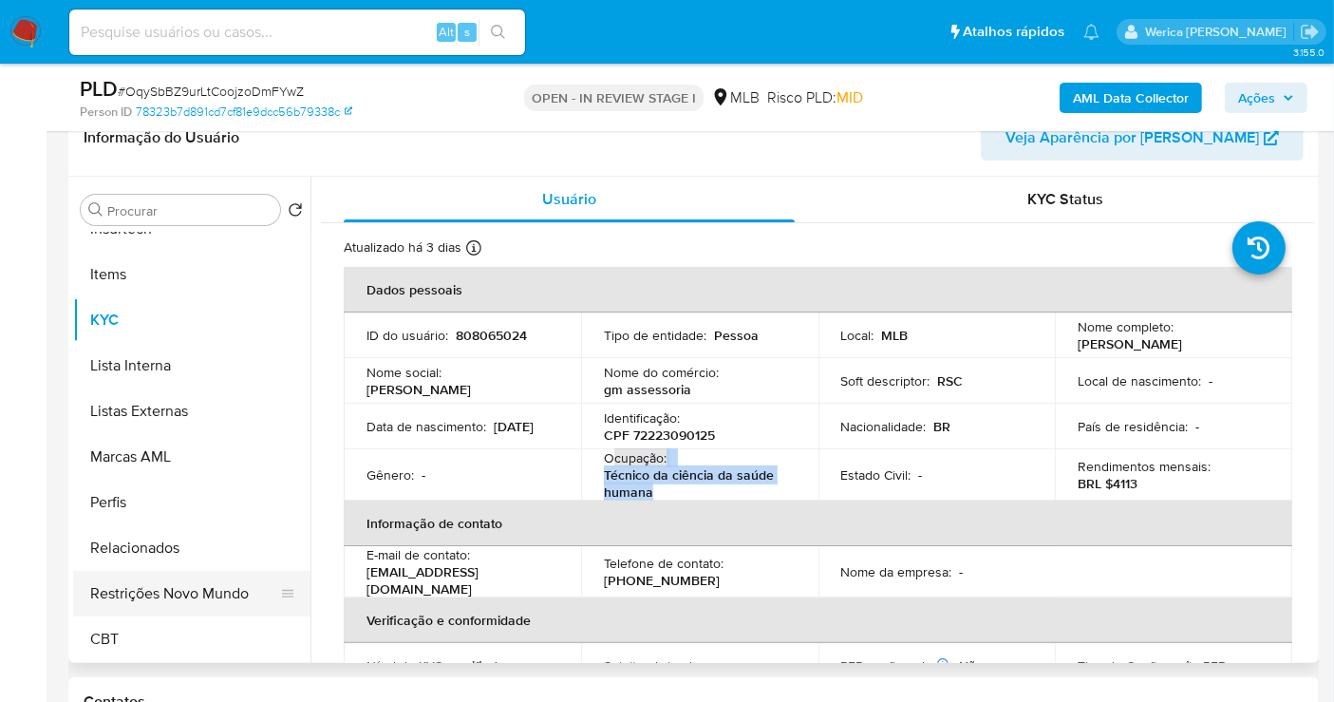
scroll to position [527, 0]
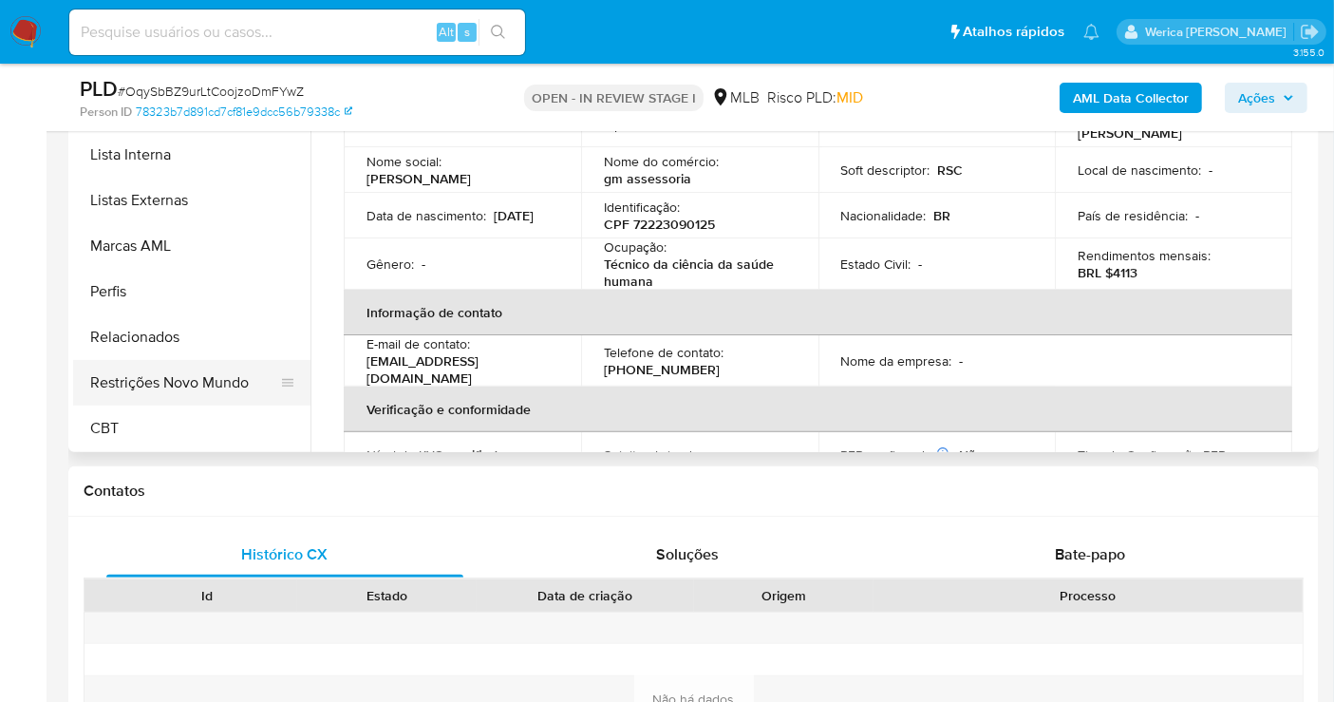
click at [280, 377] on icon at bounding box center [287, 382] width 15 height 15
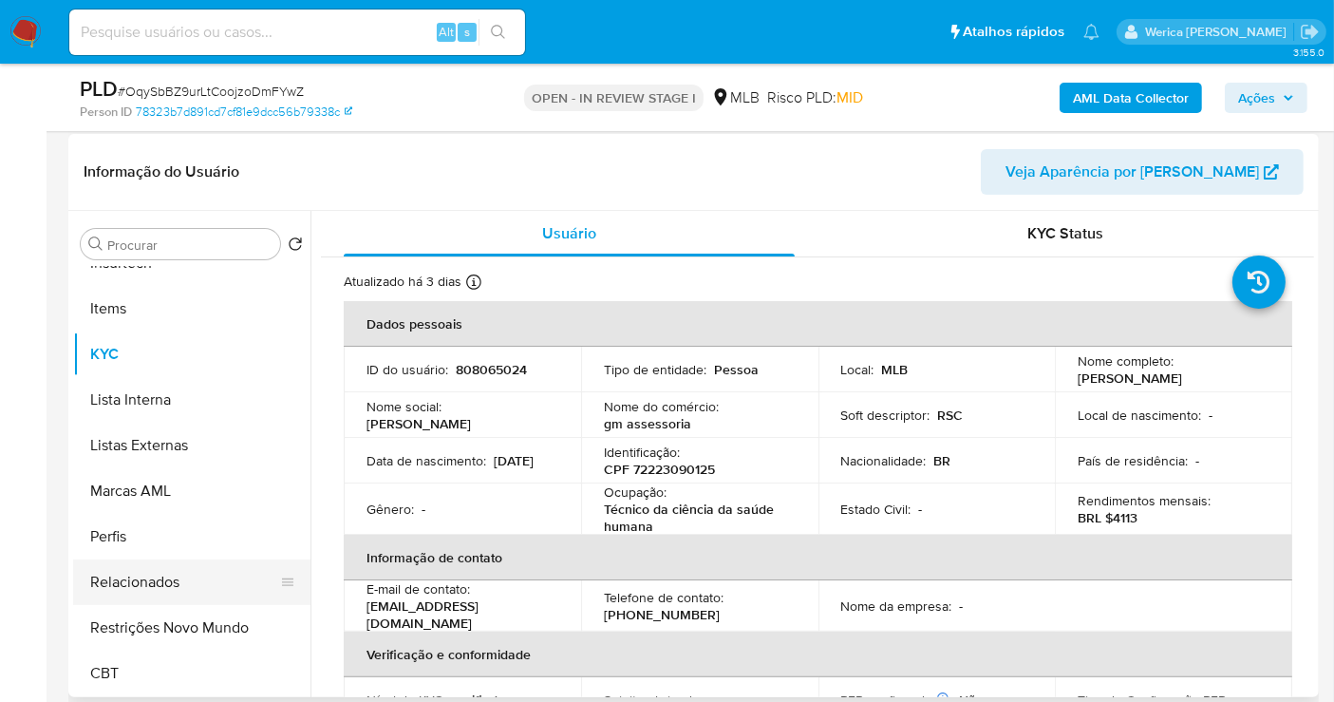
scroll to position [316, 0]
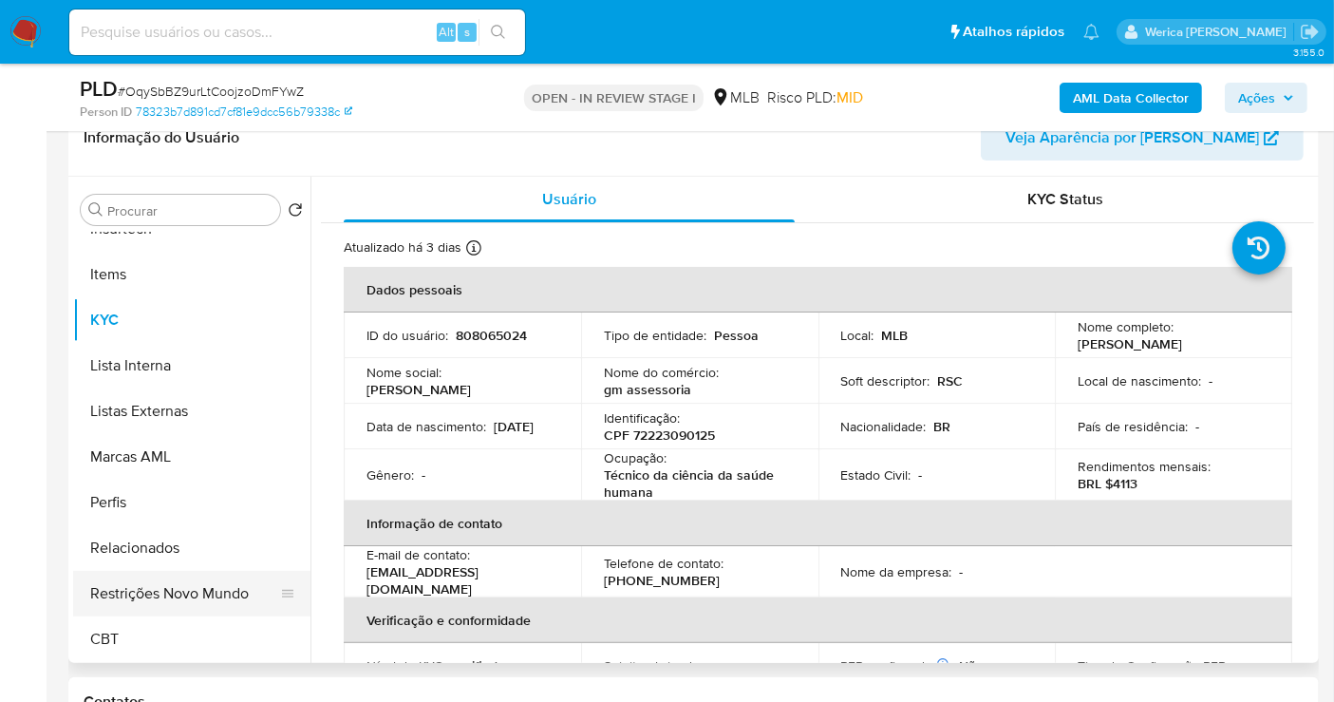
click at [210, 581] on button "Restrições Novo Mundo" at bounding box center [184, 594] width 222 height 46
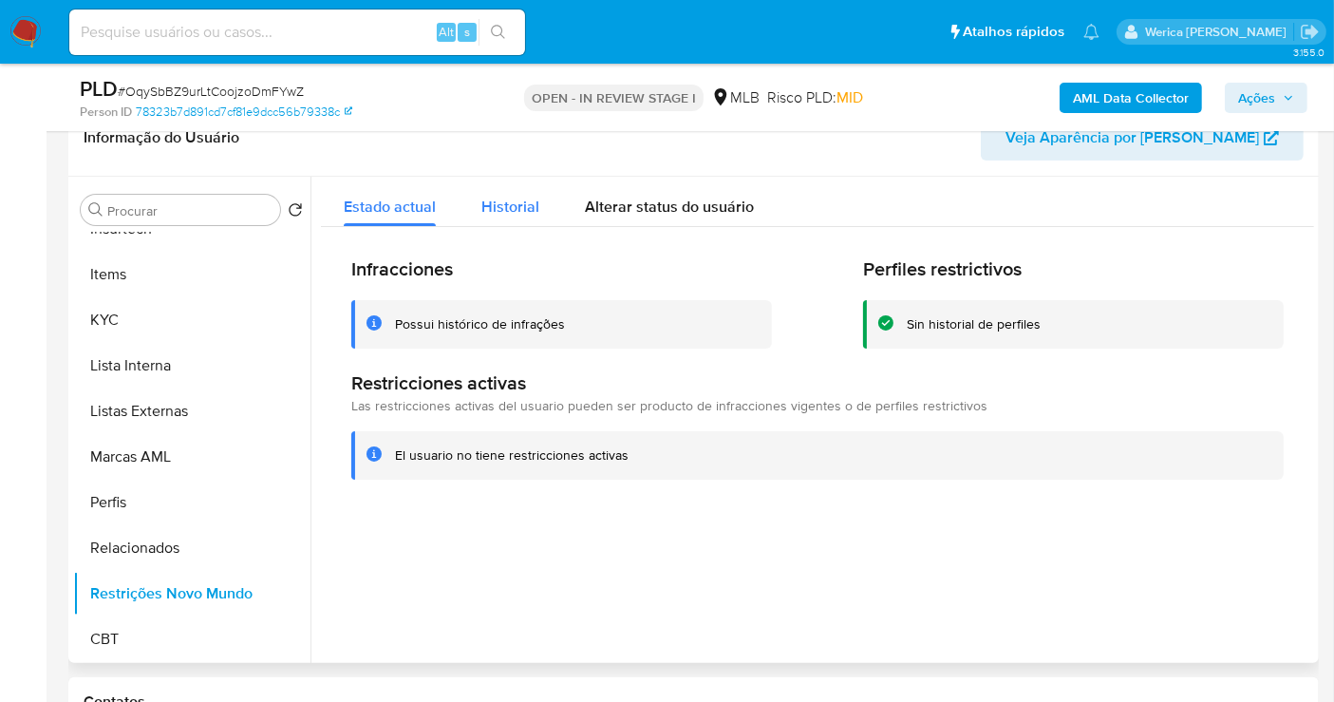
click at [496, 205] on span "Historial" at bounding box center [510, 207] width 58 height 22
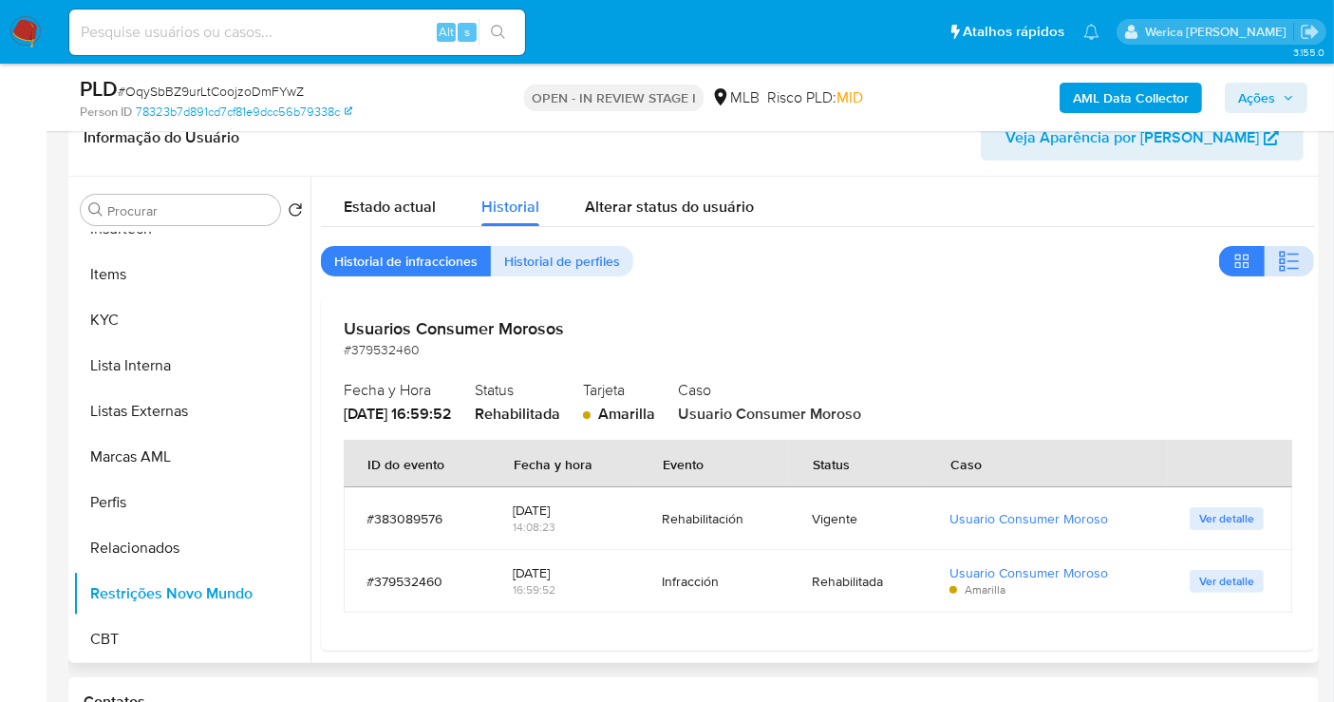
click at [1278, 258] on icon "button" at bounding box center [1289, 261] width 23 height 23
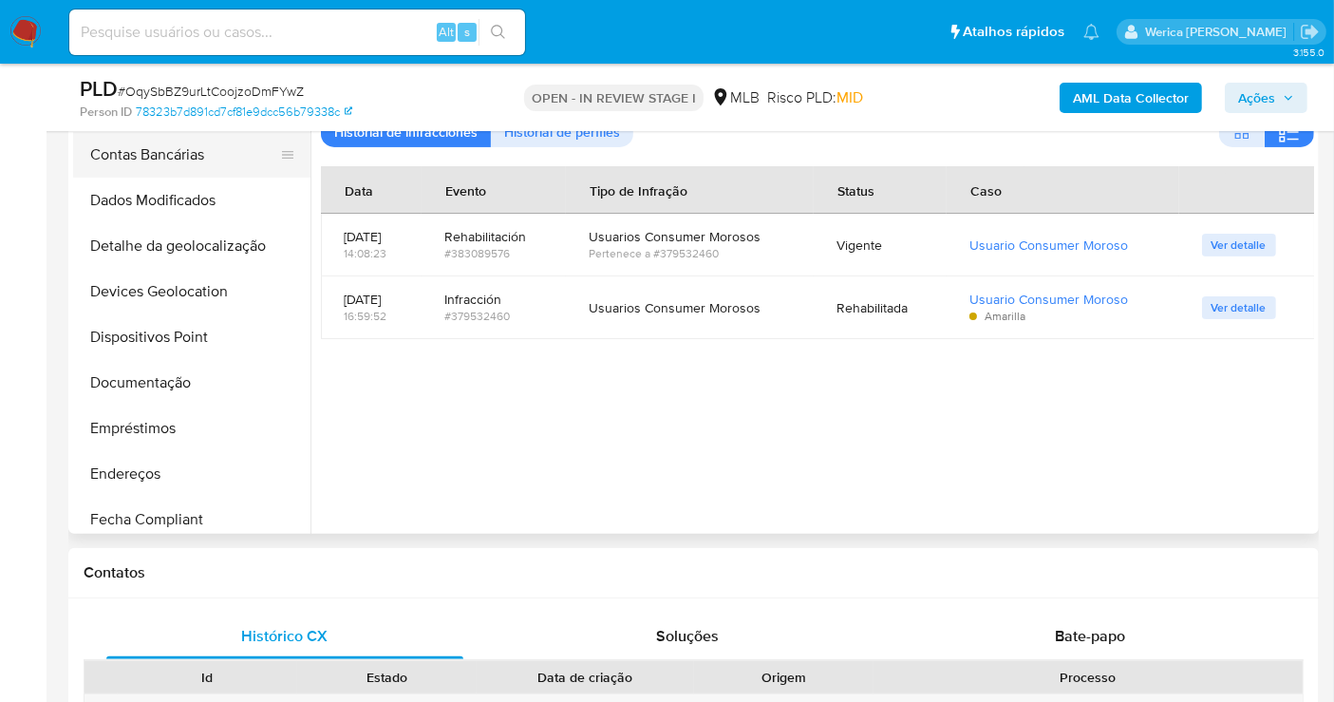
scroll to position [3, 0]
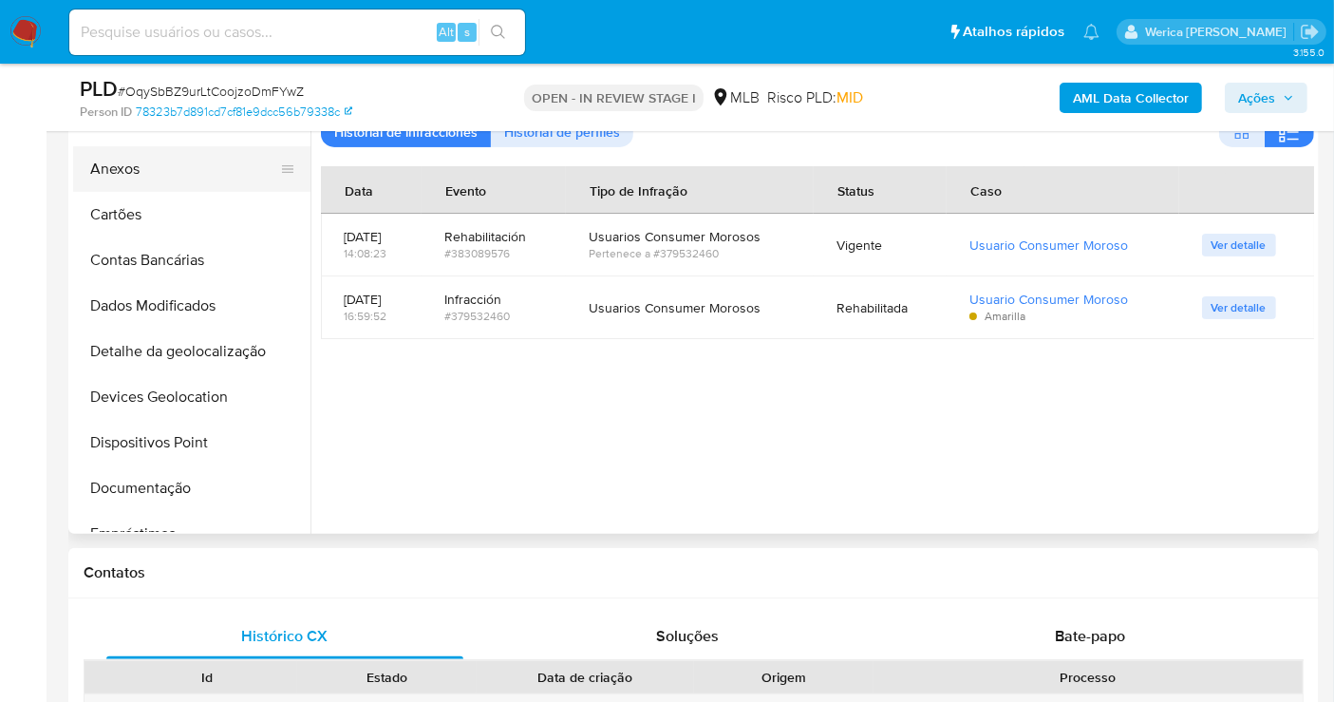
drag, startPoint x: 155, startPoint y: 140, endPoint x: 164, endPoint y: 144, distance: 10.6
click at [156, 140] on button "Adiantamentos de Dinheiro" at bounding box center [191, 124] width 237 height 46
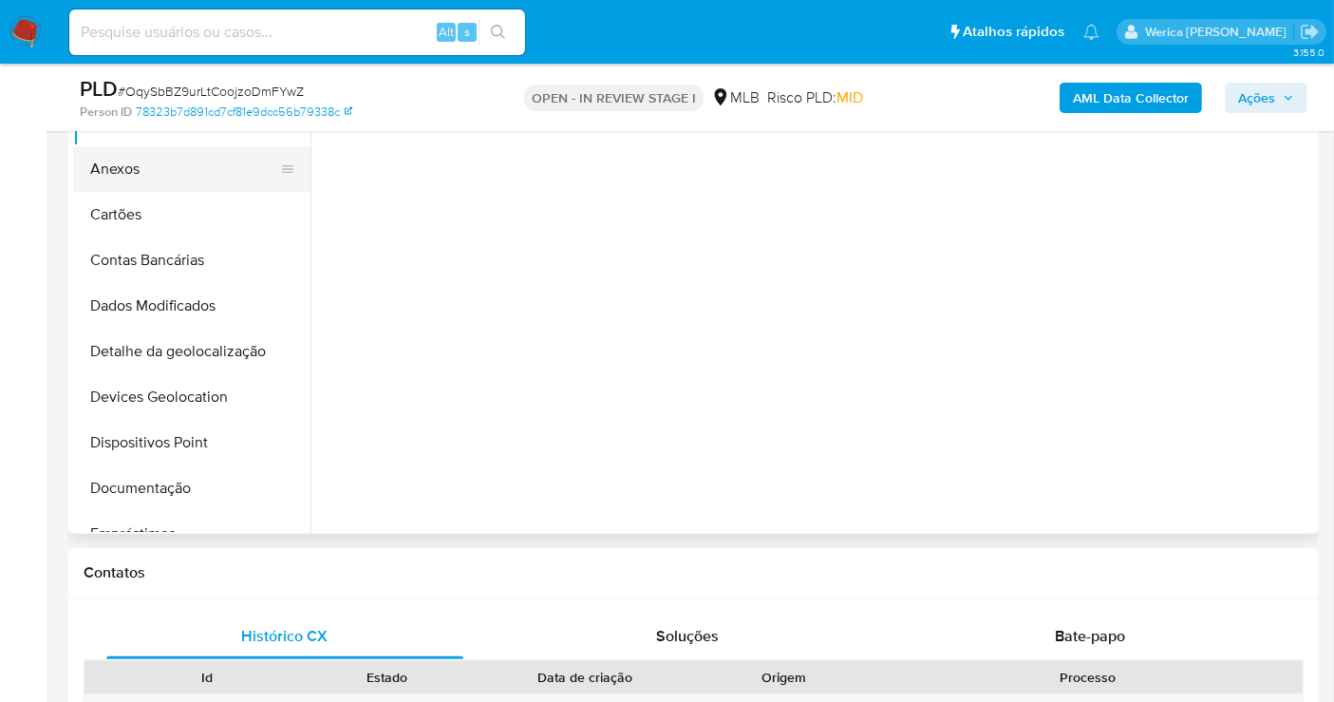
click at [197, 163] on button "Anexos" at bounding box center [184, 169] width 222 height 46
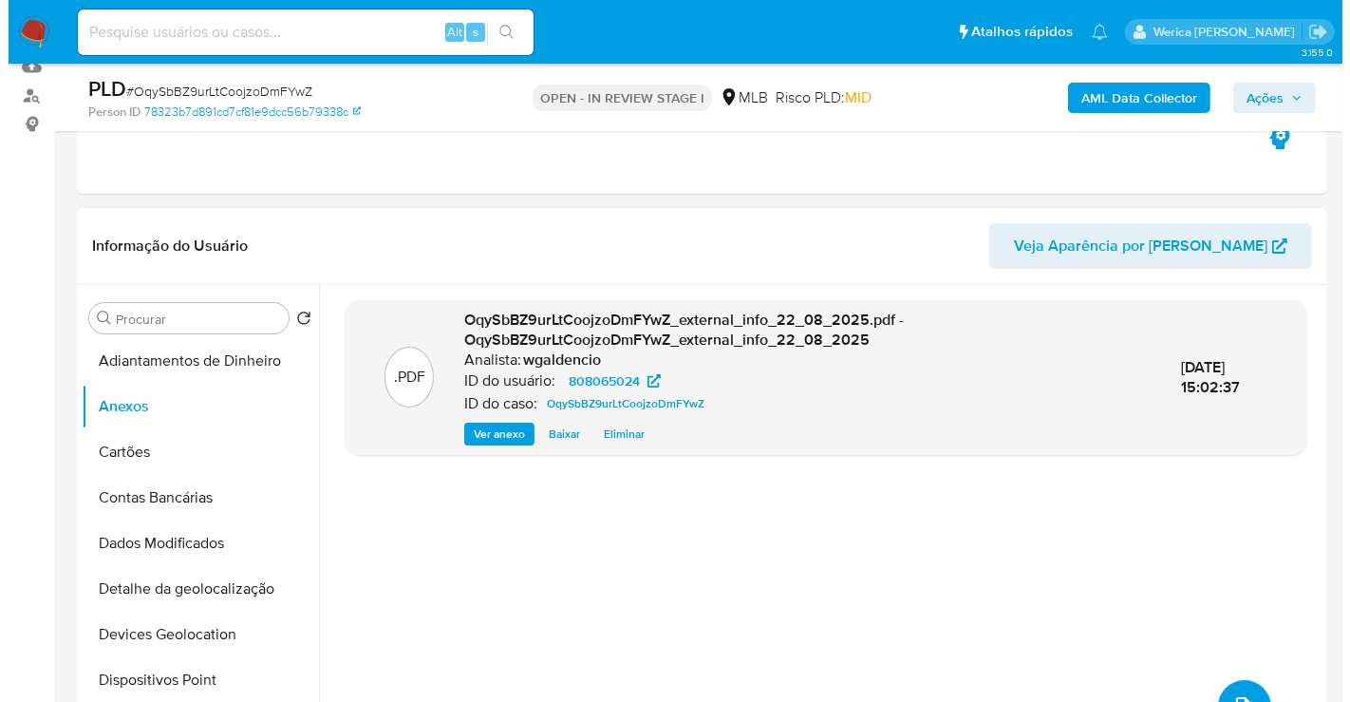
scroll to position [340, 0]
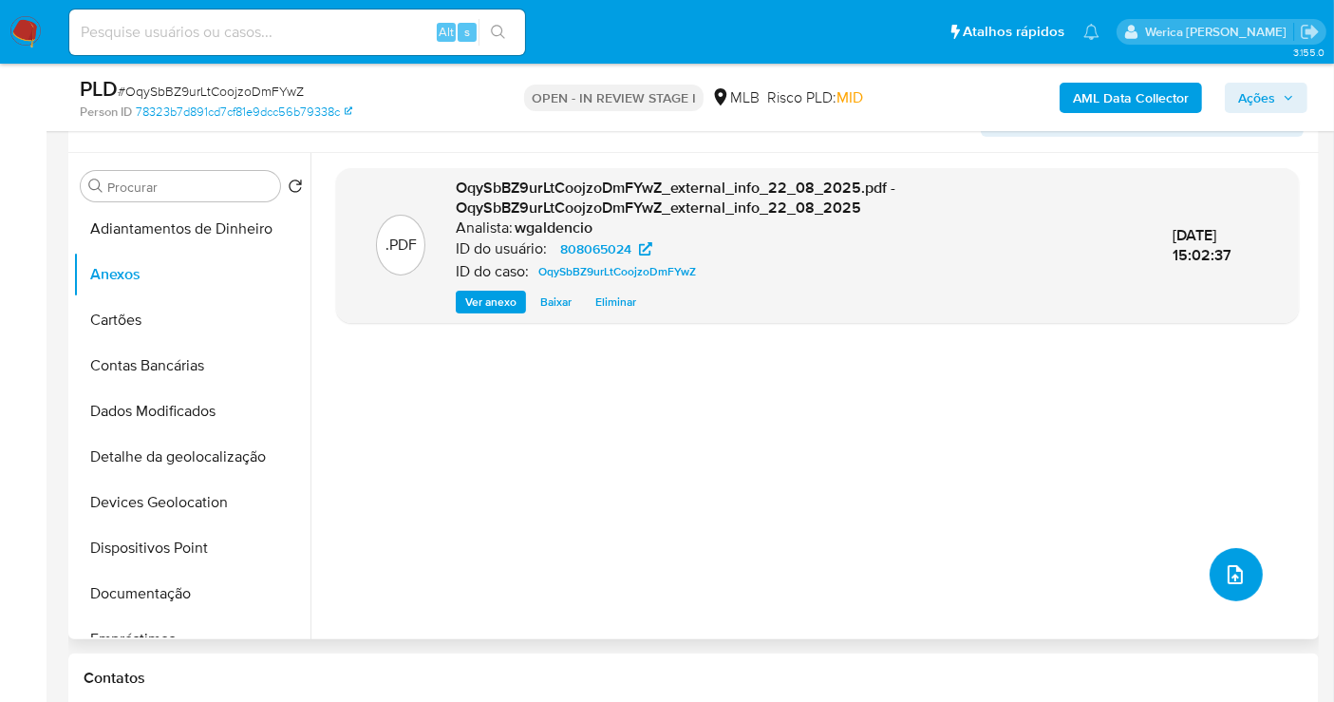
click at [1224, 571] on icon "upload-file" at bounding box center [1235, 574] width 23 height 23
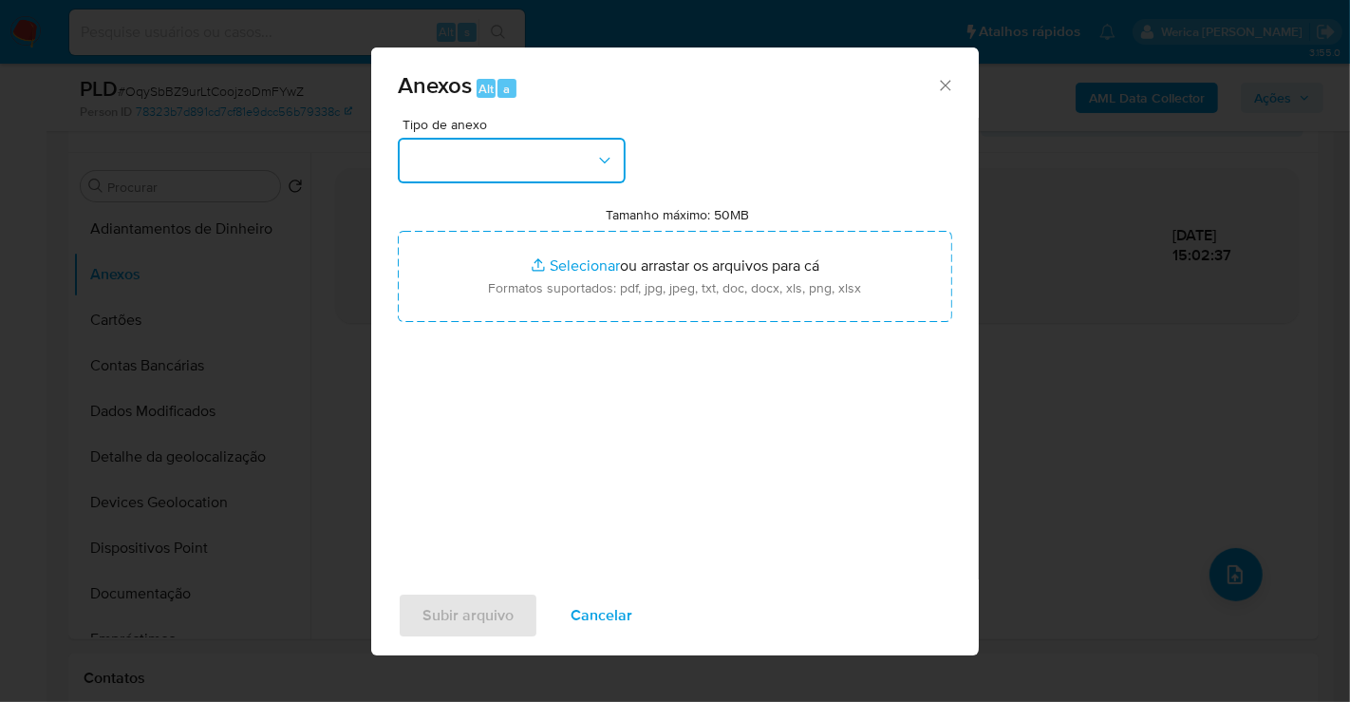
click at [521, 163] on button "button" at bounding box center [512, 161] width 228 height 46
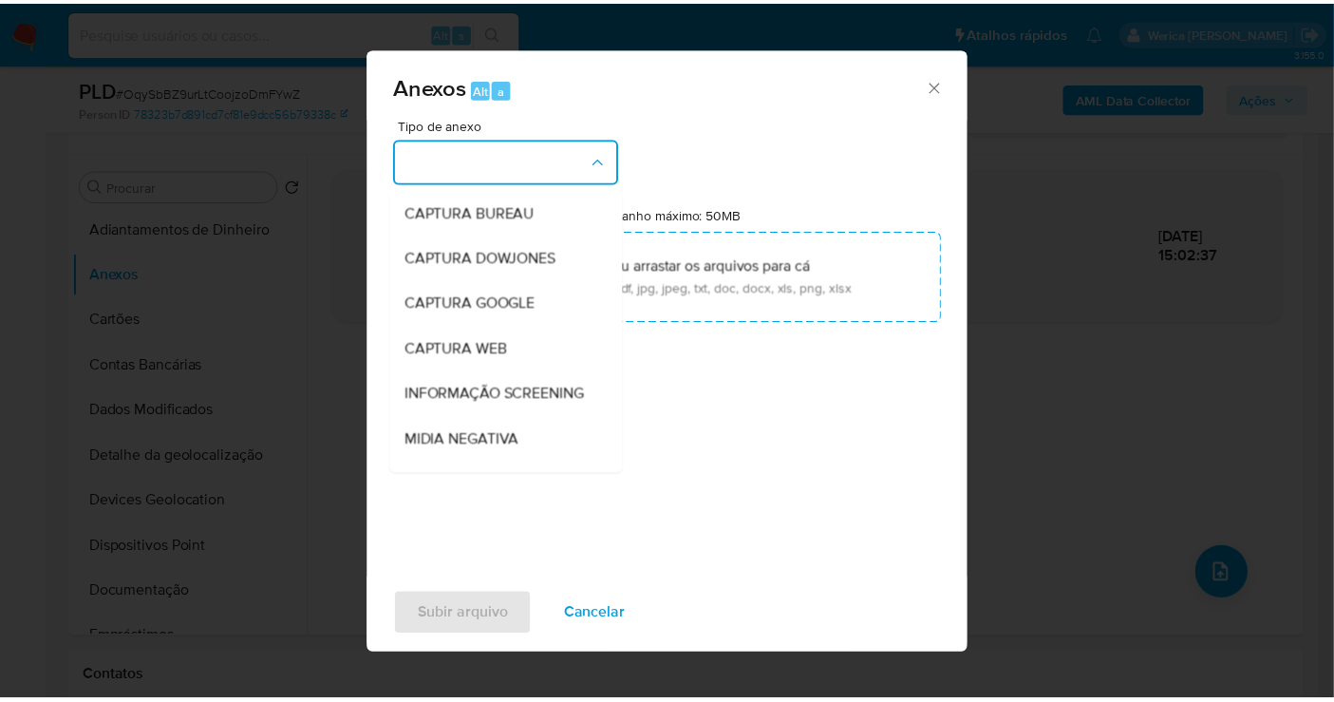
scroll to position [292, 0]
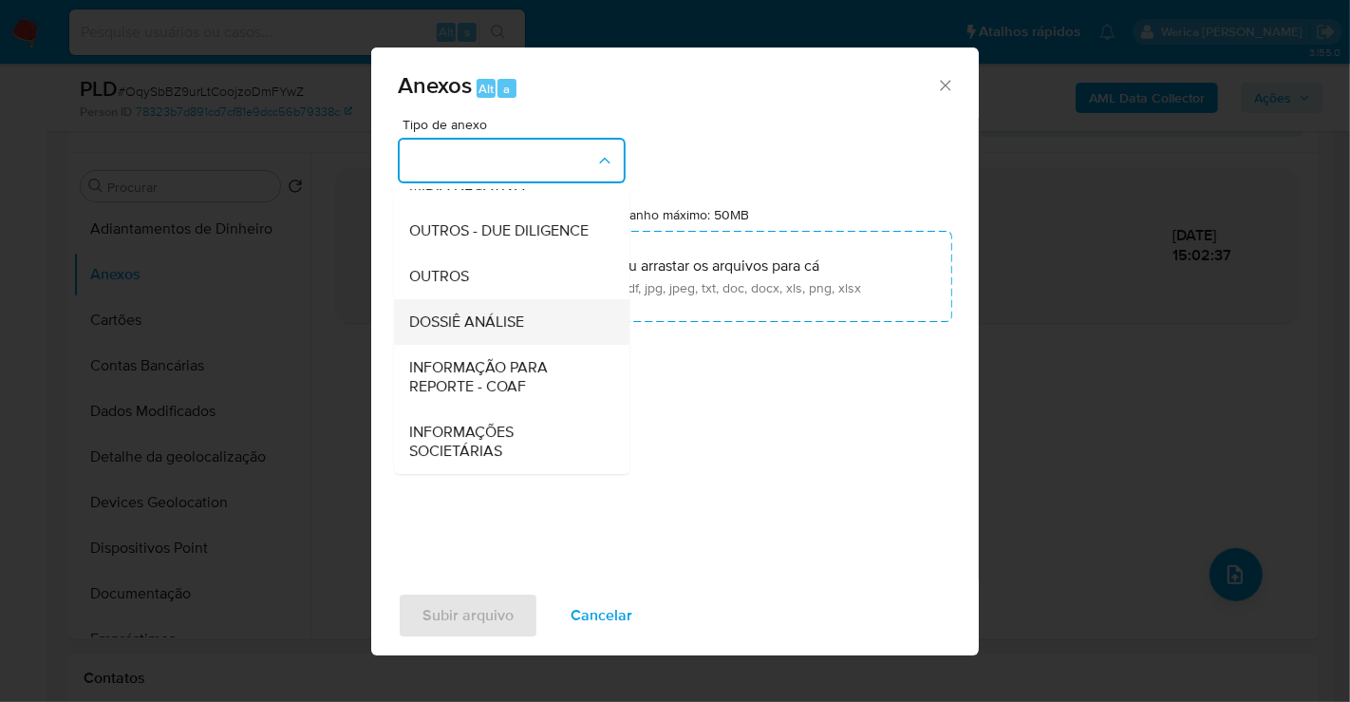
click at [533, 314] on div "DOSSIÊ ANÁLISE" at bounding box center [506, 322] width 194 height 46
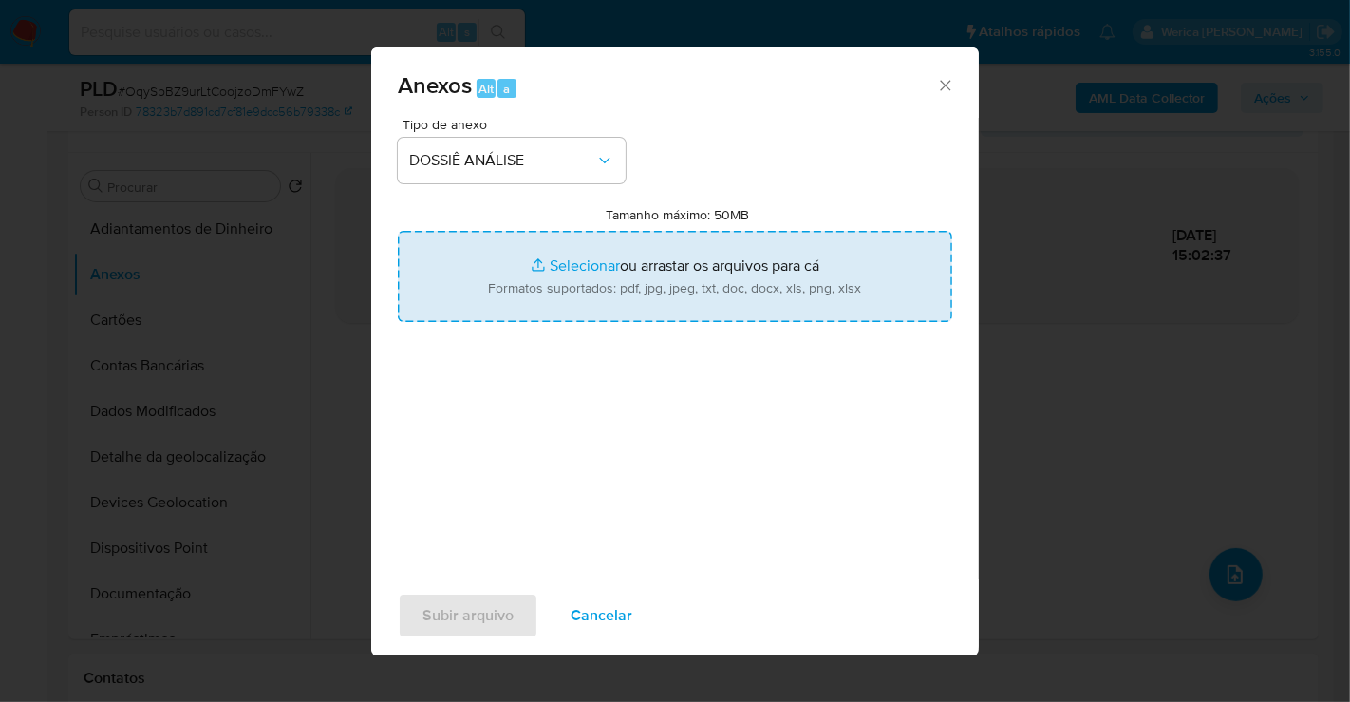
click at [685, 253] on input "Tamanho máximo: 50MB Selecionar arquivos" at bounding box center [675, 276] width 555 height 91
click at [774, 264] on input "Tamanho máximo: 50MB Selecionar arquivos" at bounding box center [675, 276] width 555 height 91
type input "C:\fakepath\SAR - XXXX - CPF 72223090125 - GECIEL MORALES (1).pdf"
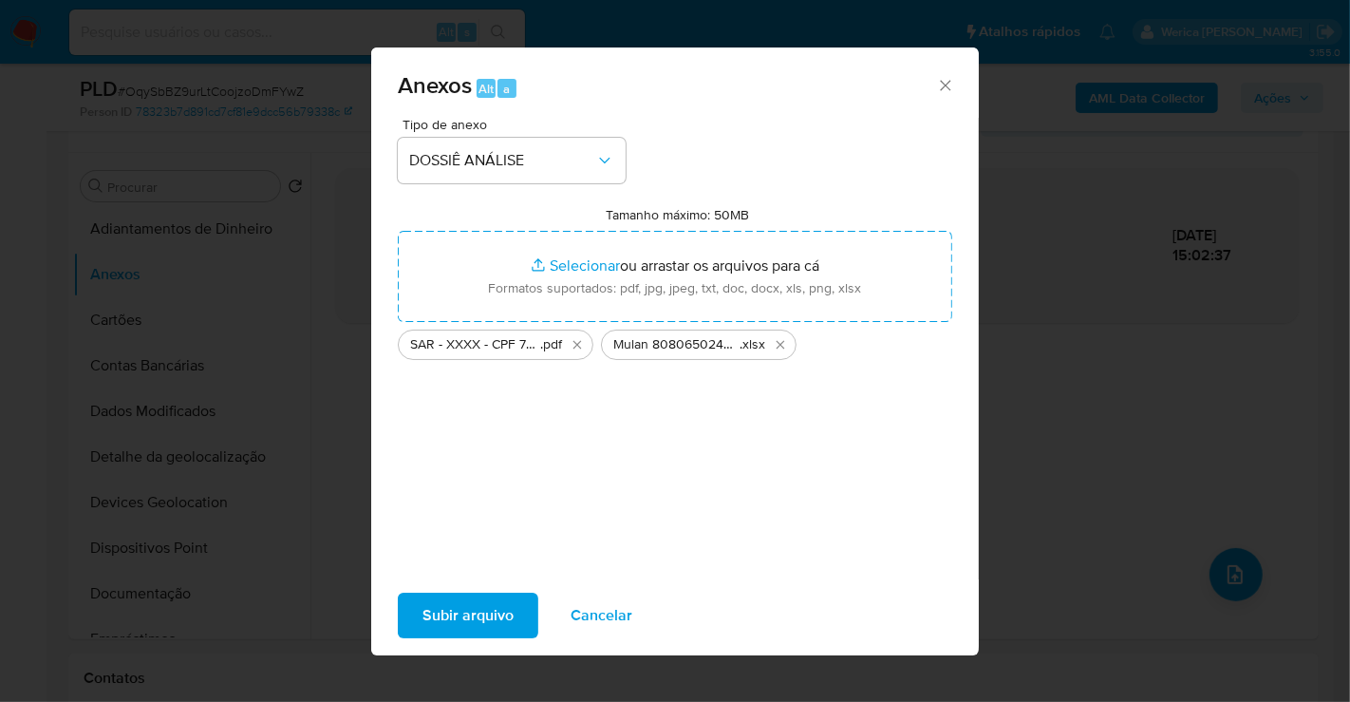
click at [453, 606] on span "Subir arquivo" at bounding box center [468, 615] width 91 height 42
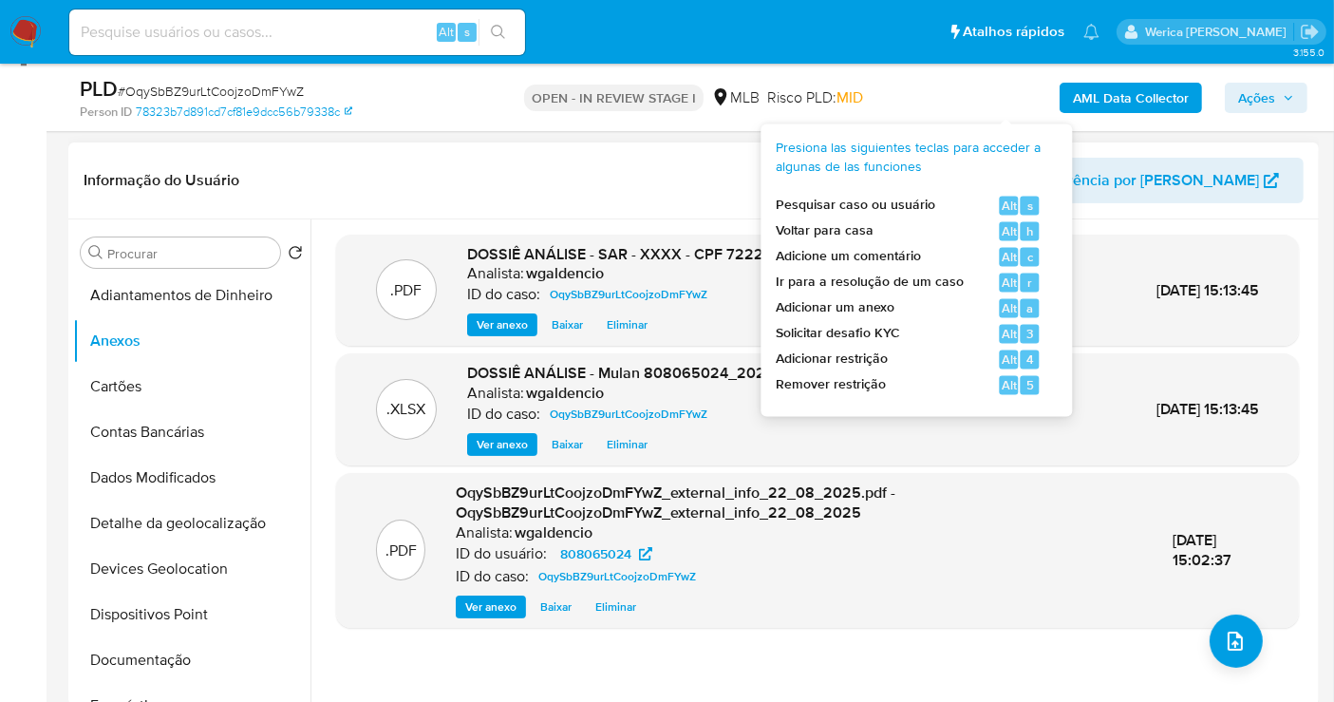
scroll to position [0, 0]
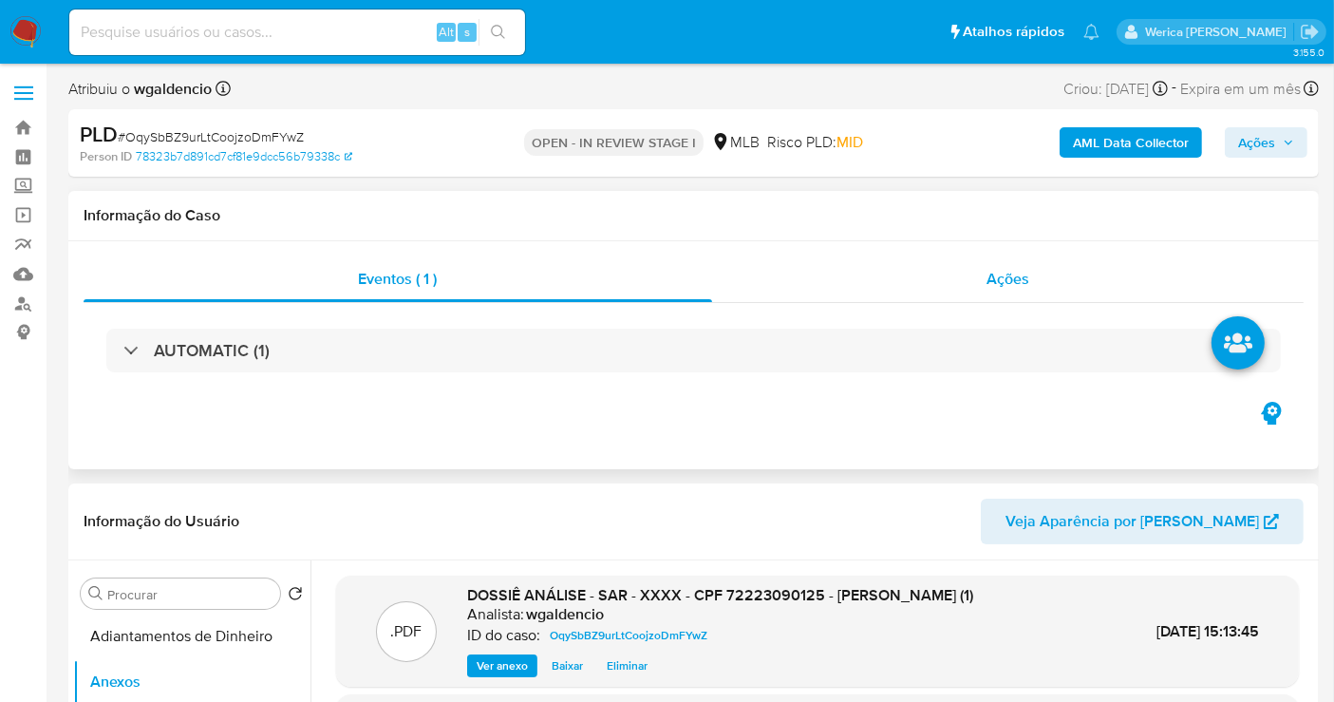
click at [1066, 272] on div "Ações" at bounding box center [1008, 279] width 592 height 46
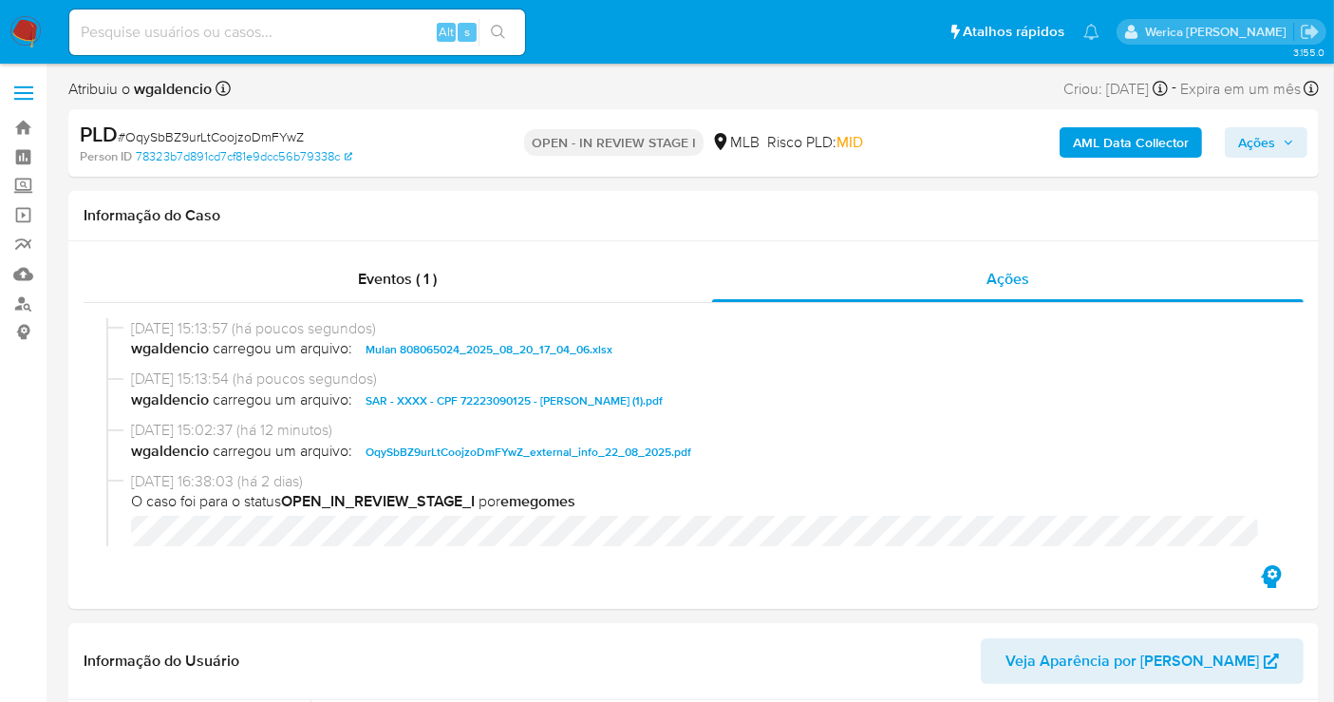
click at [1279, 139] on span "Ações" at bounding box center [1266, 142] width 56 height 27
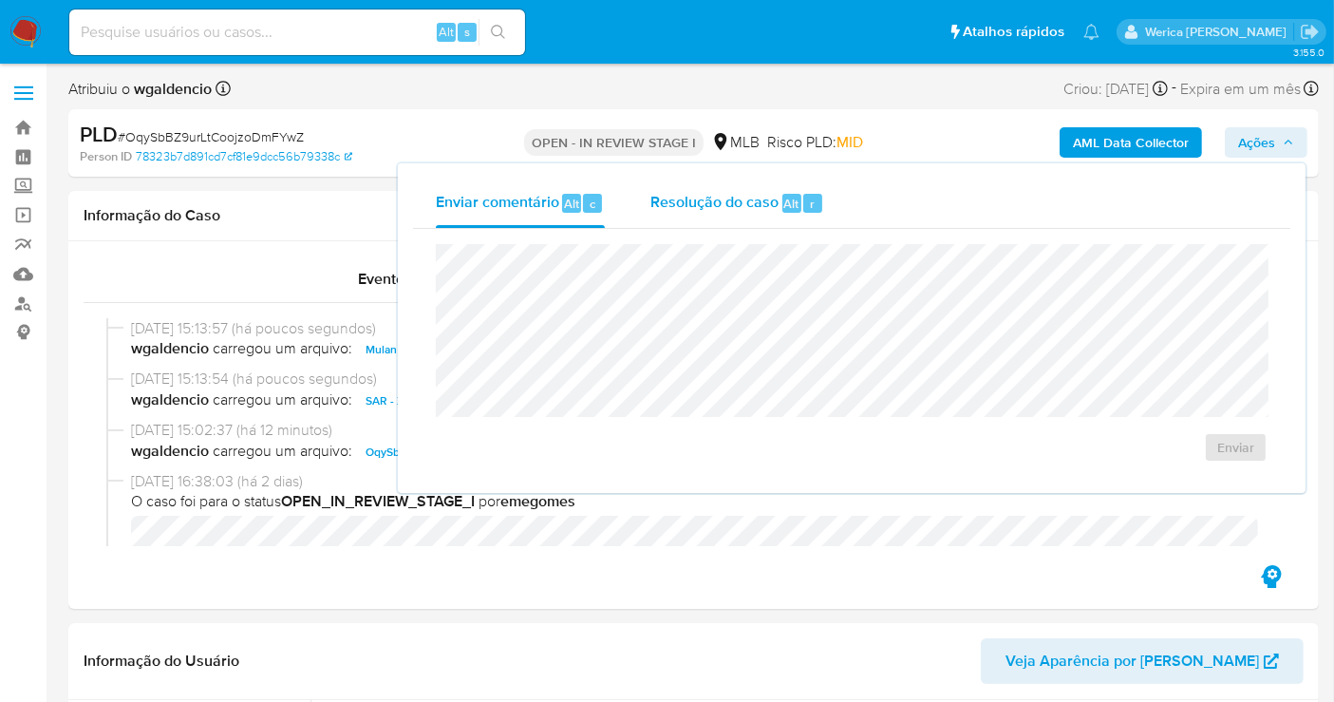
click at [729, 196] on span "Resolução do caso" at bounding box center [714, 203] width 128 height 22
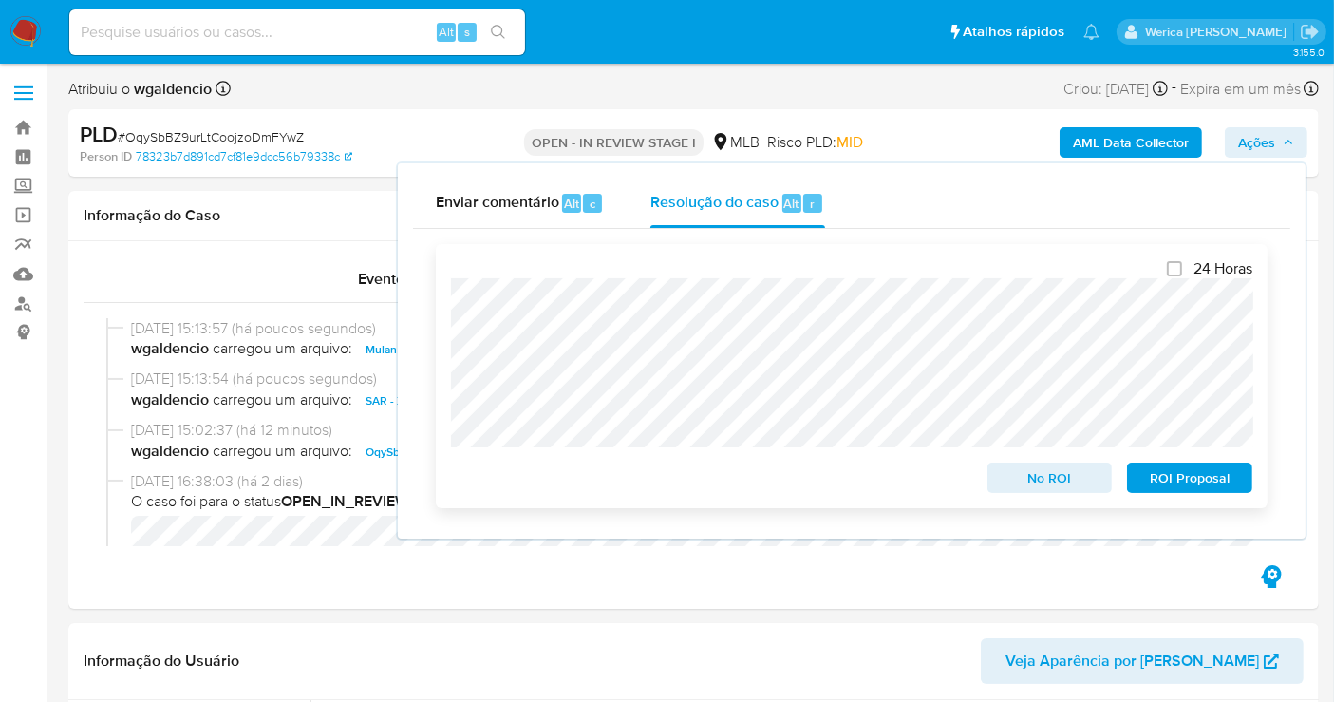
click at [1194, 486] on span "ROI Proposal" at bounding box center [1189, 477] width 99 height 27
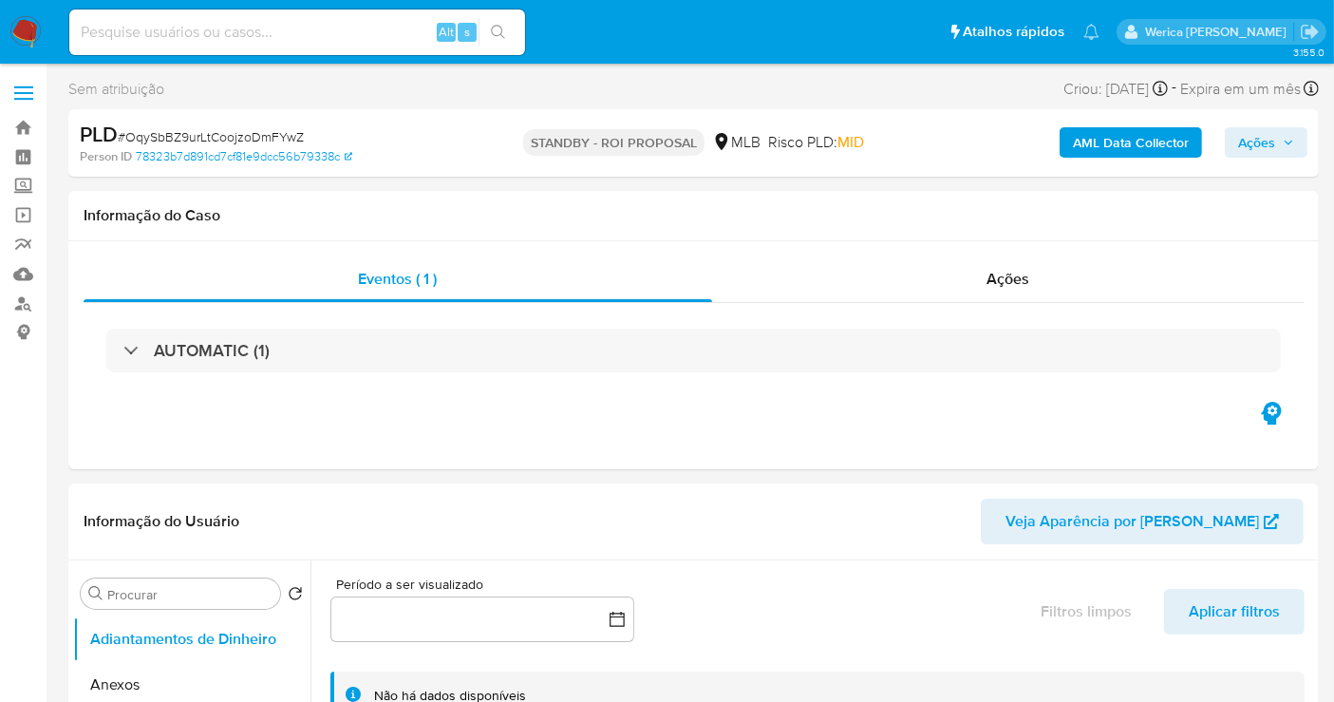
select select "10"
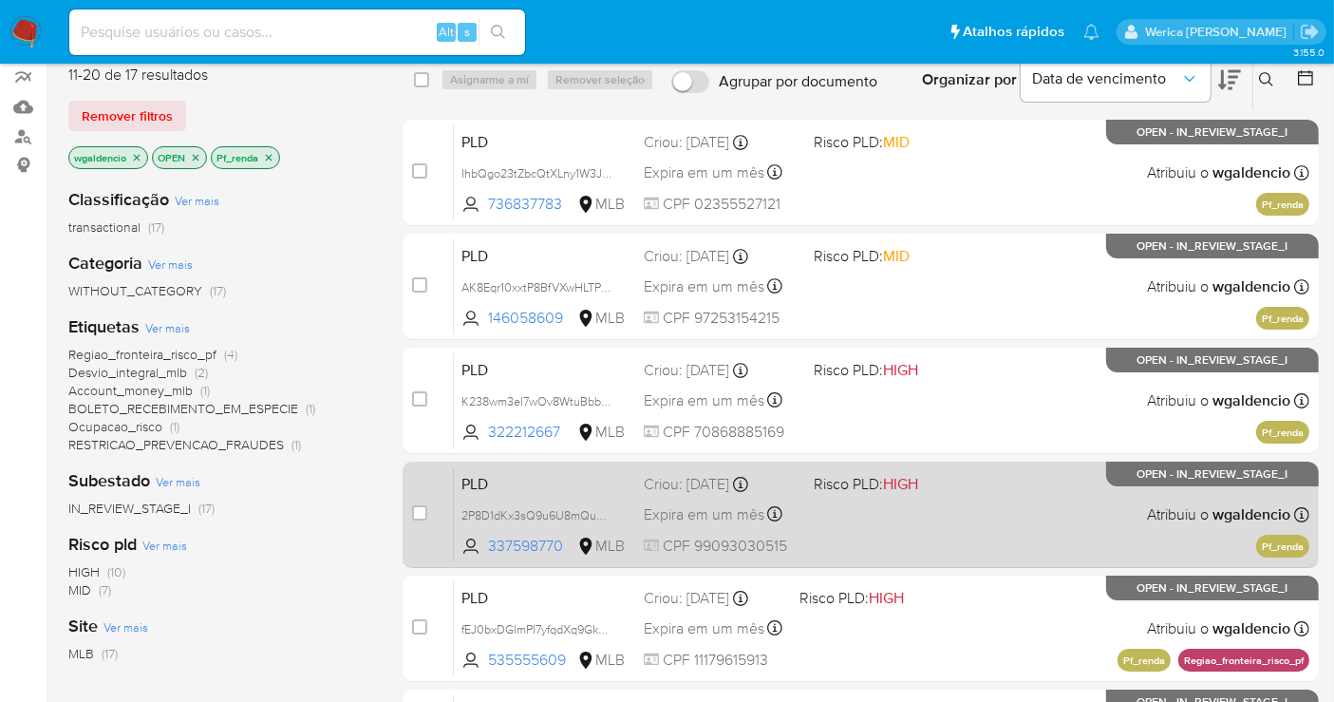
scroll to position [137, 0]
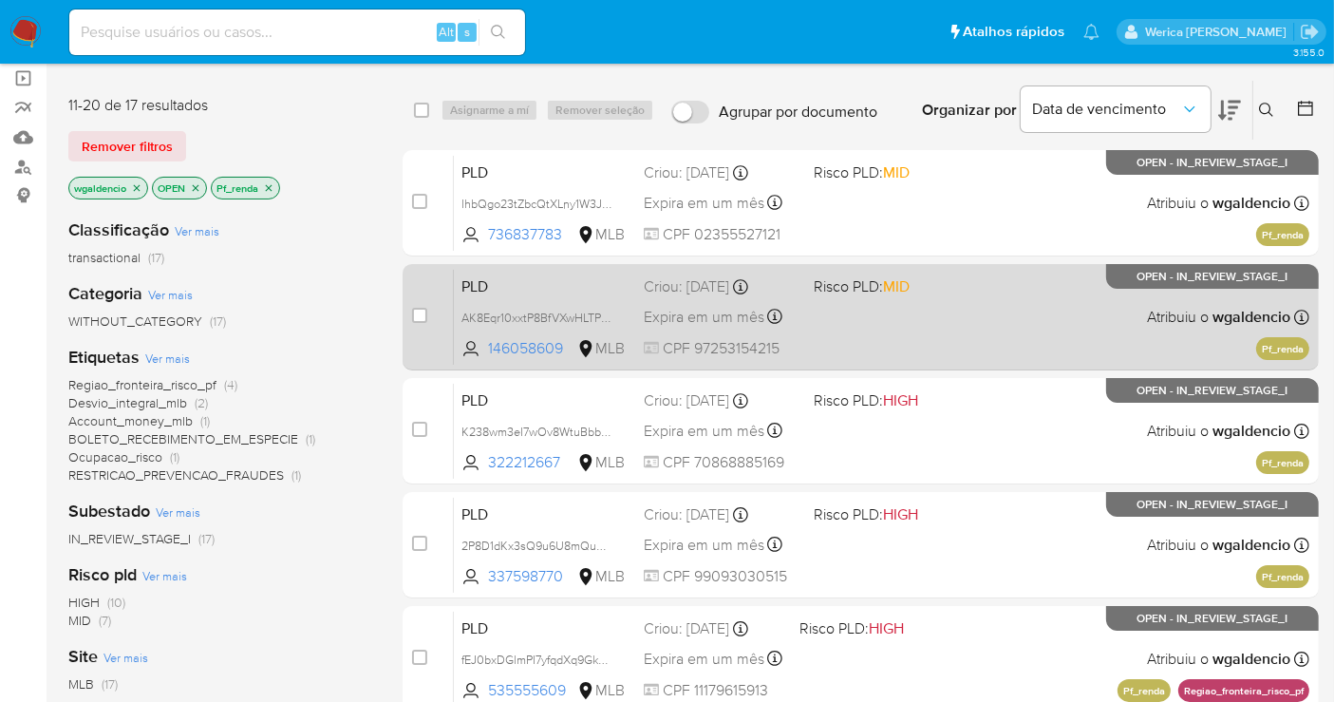
click at [1014, 305] on div "PLD AK8Eqr10xxtP8BfVXwHLTPWZ 146058609 MLB Risco PLD: MID Criou: 12/08/2025 Cri…" at bounding box center [882, 317] width 856 height 96
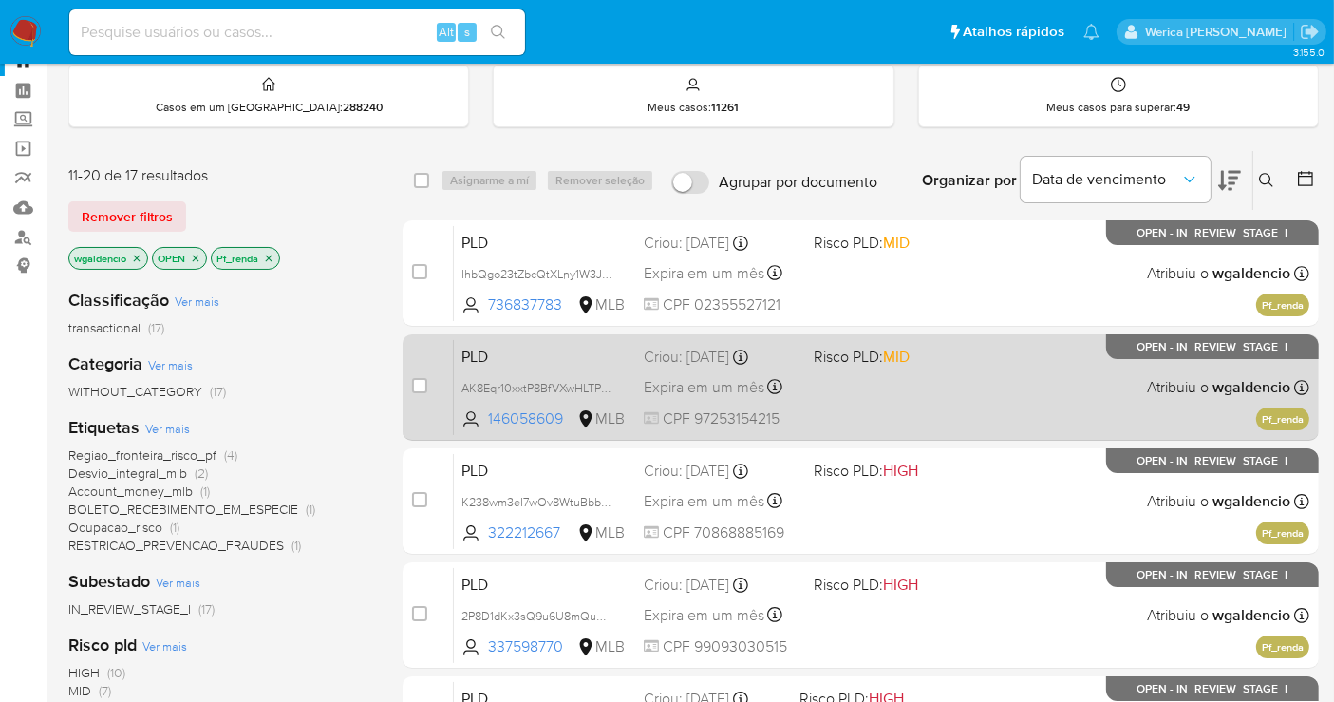
scroll to position [0, 0]
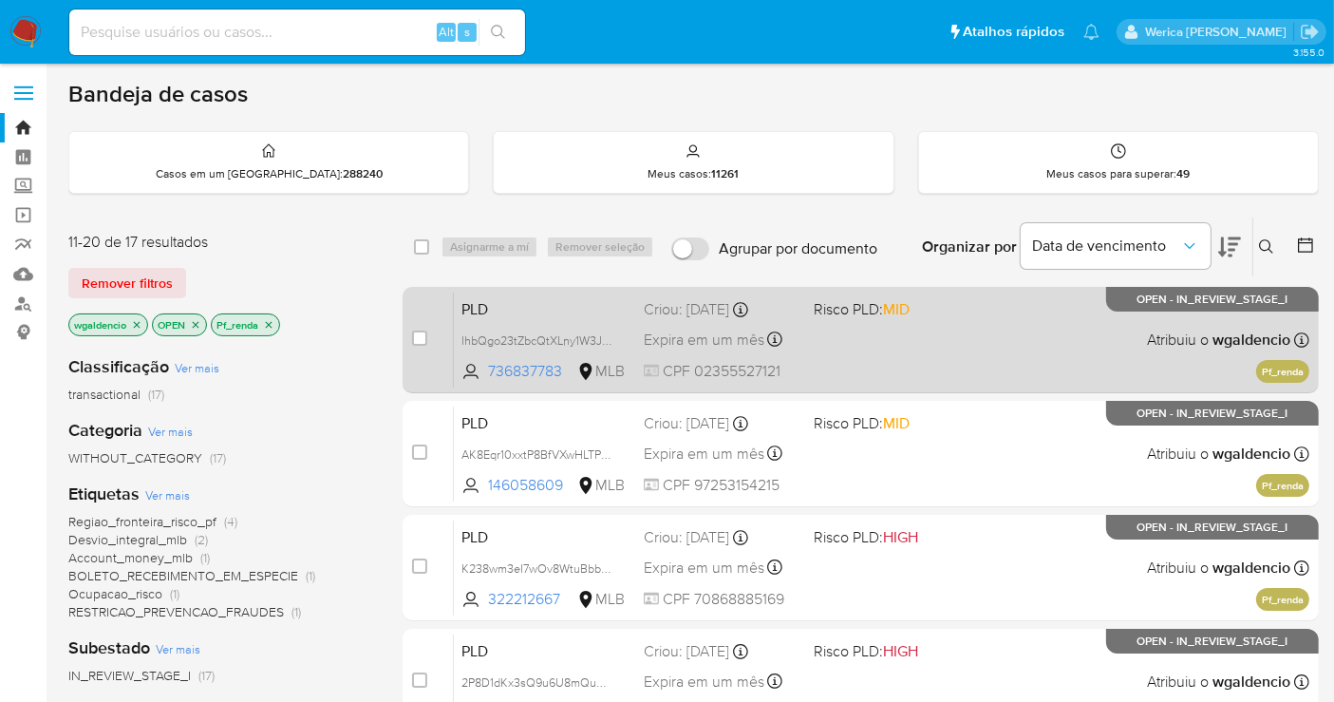
click at [975, 313] on div "PLD IhbQgo23tZbcQtXLny1W3J3Y 736837783 MLB Risco PLD: MID Criou: 12/08/2025 Cri…" at bounding box center [882, 339] width 856 height 96
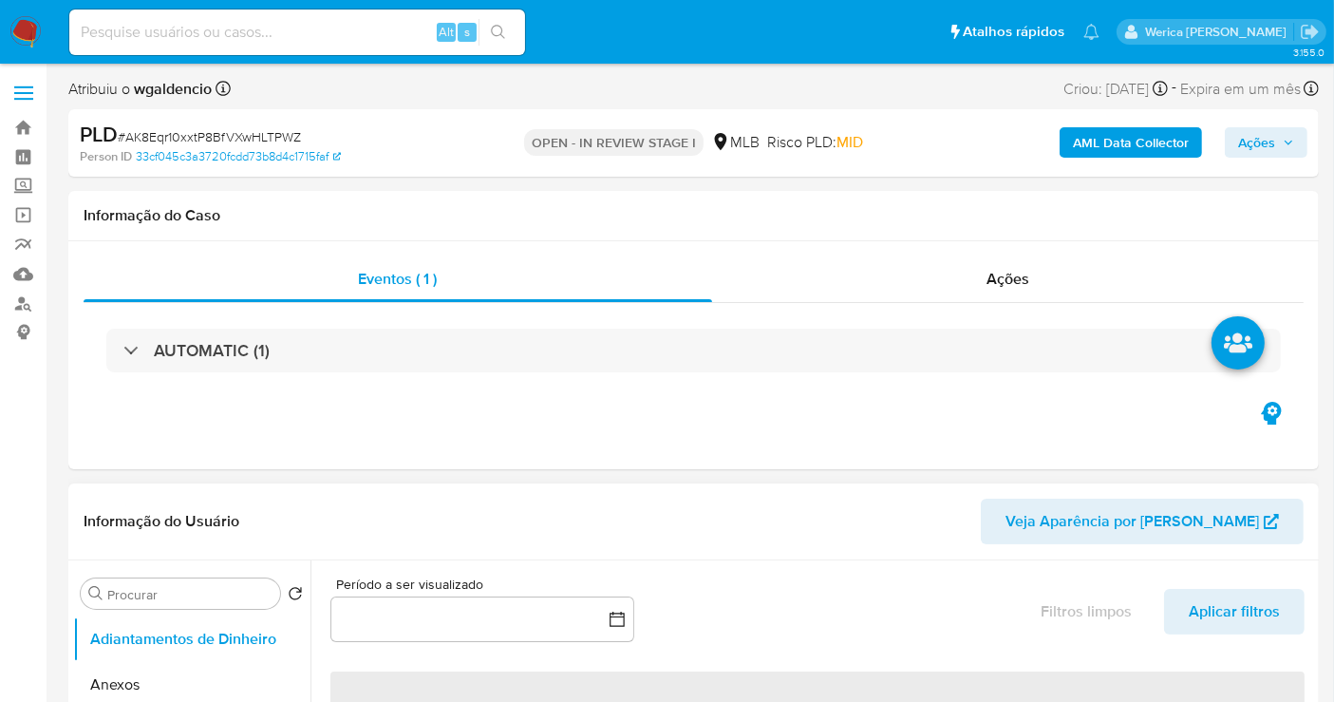
select select "10"
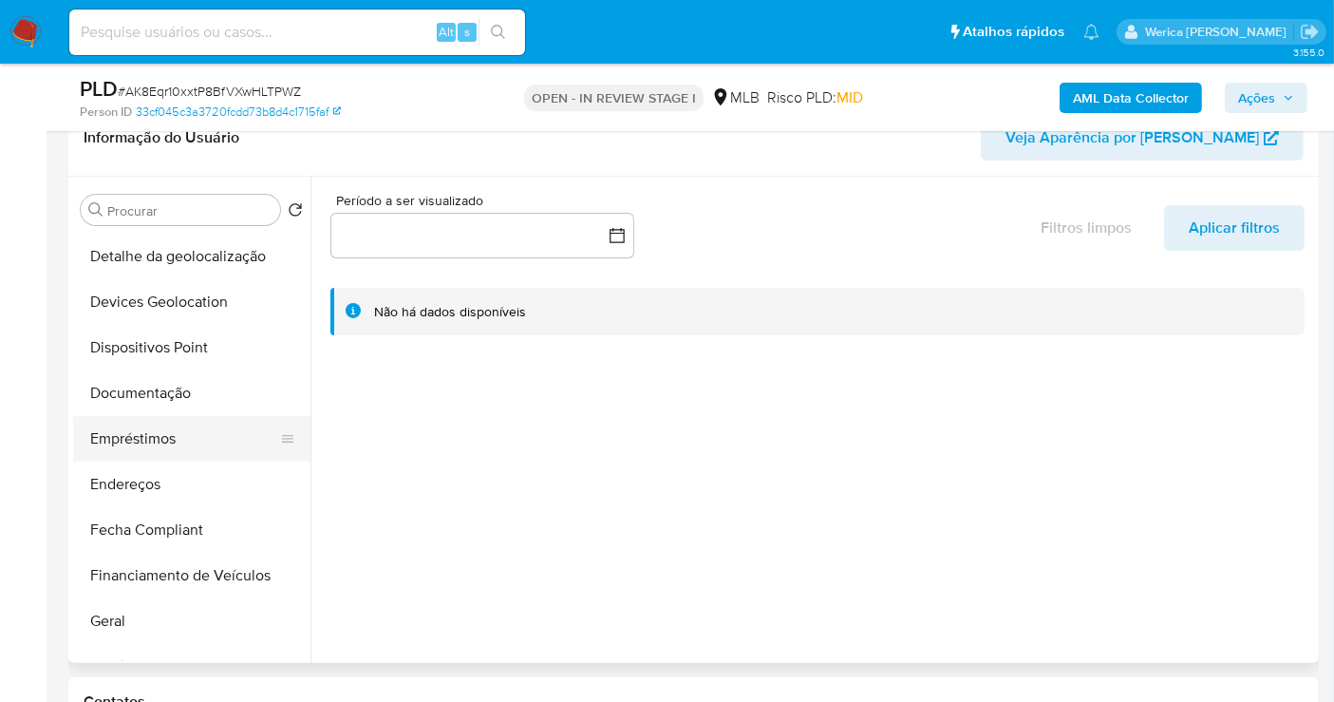
scroll to position [316, 0]
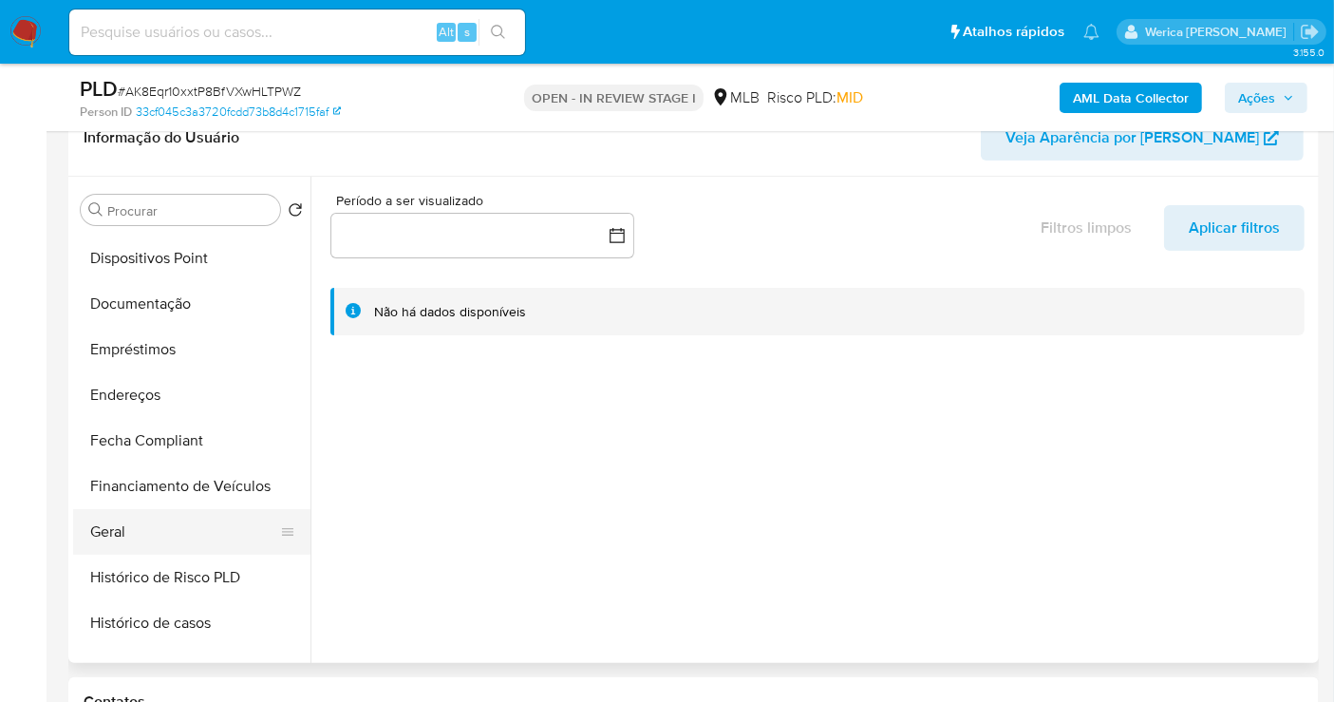
click at [169, 542] on button "Geral" at bounding box center [184, 532] width 222 height 46
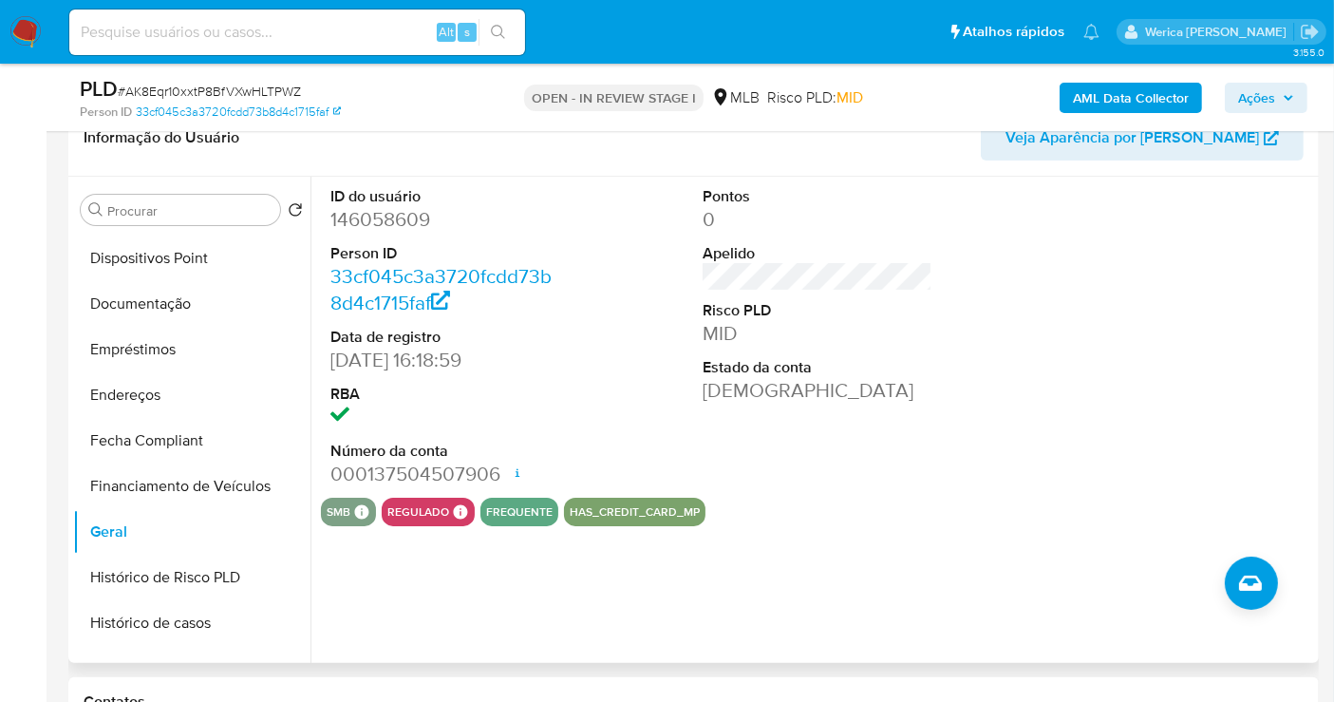
click at [367, 211] on dd "146058609" at bounding box center [445, 219] width 230 height 27
click at [368, 212] on dd "146058609" at bounding box center [445, 219] width 230 height 27
click at [371, 216] on dd "146058609" at bounding box center [445, 219] width 230 height 27
copy dd "146058609"
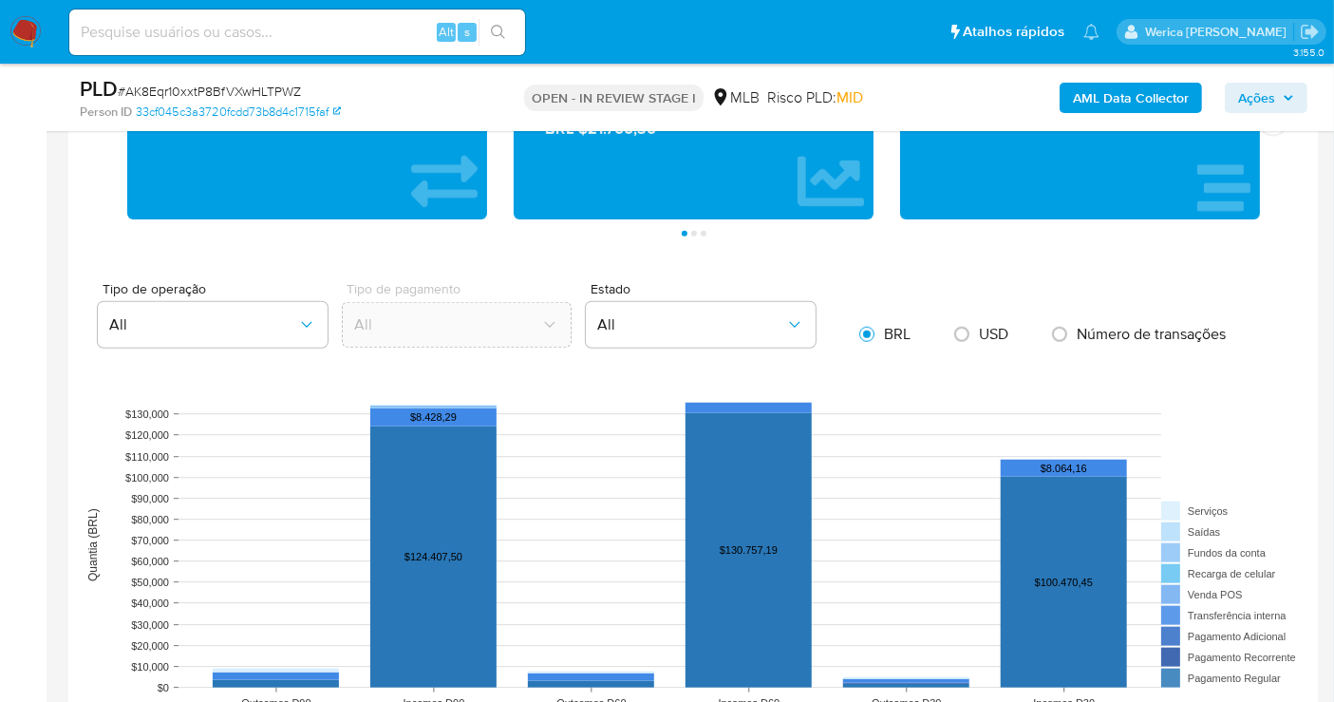
scroll to position [1687, 0]
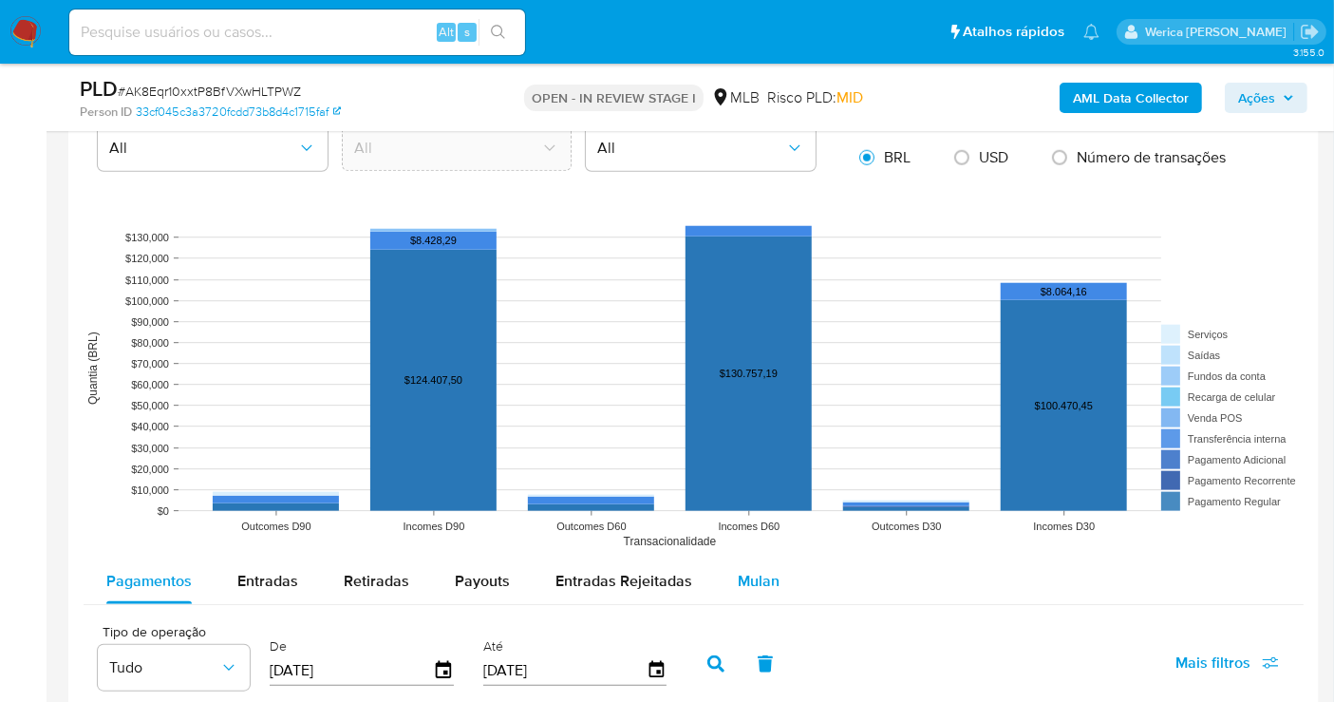
click at [754, 598] on div "Mulan" at bounding box center [759, 581] width 42 height 46
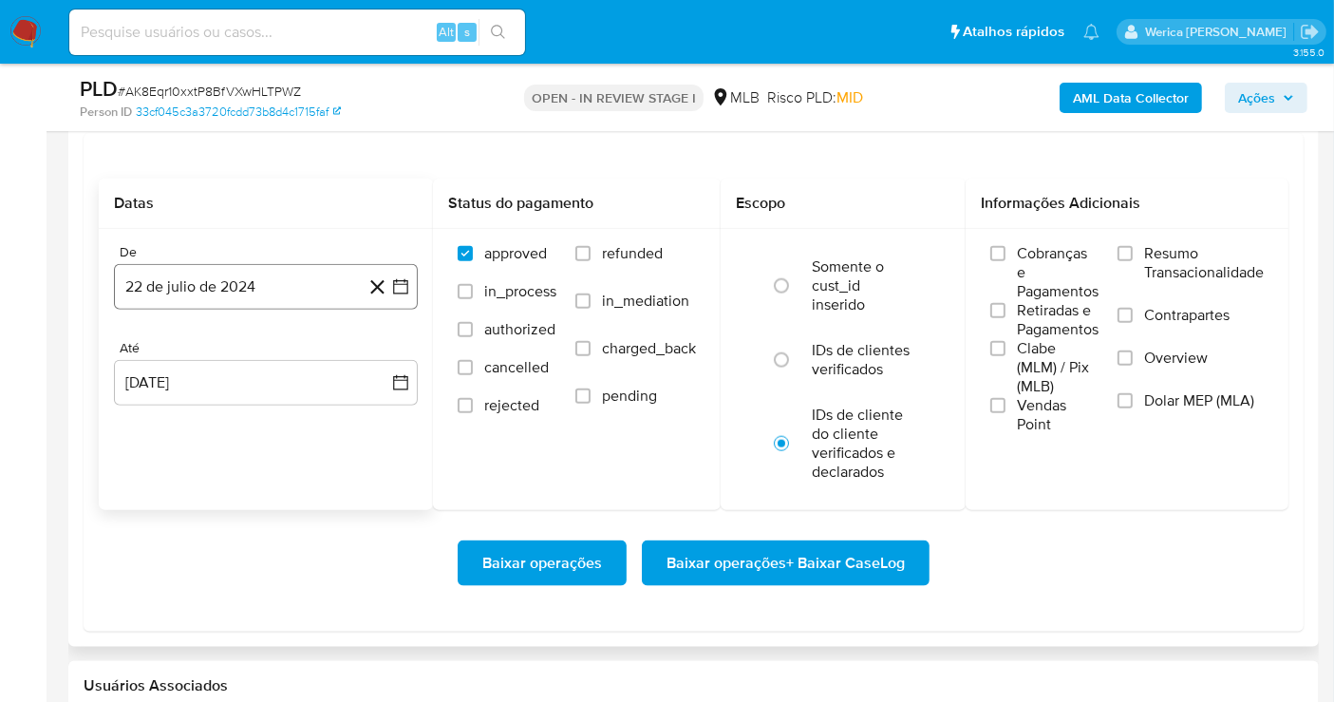
scroll to position [2110, 0]
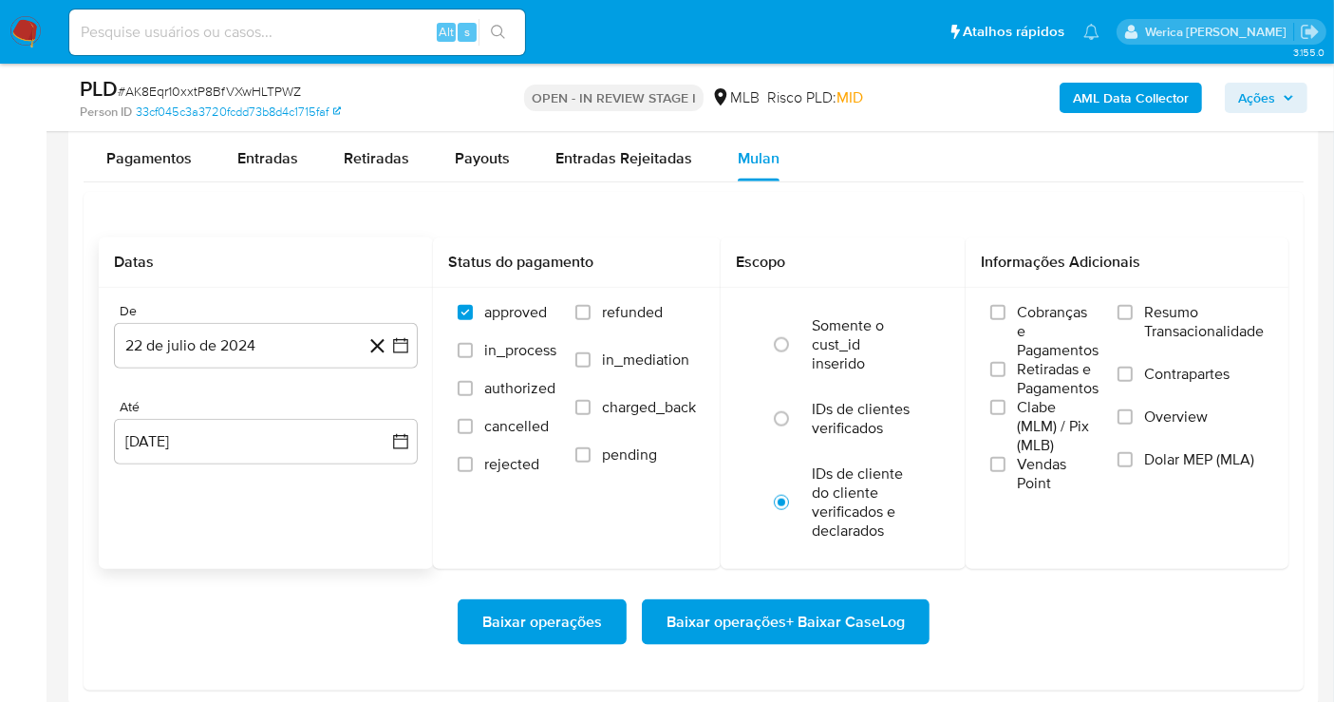
click at [234, 310] on div "De" at bounding box center [266, 311] width 304 height 17
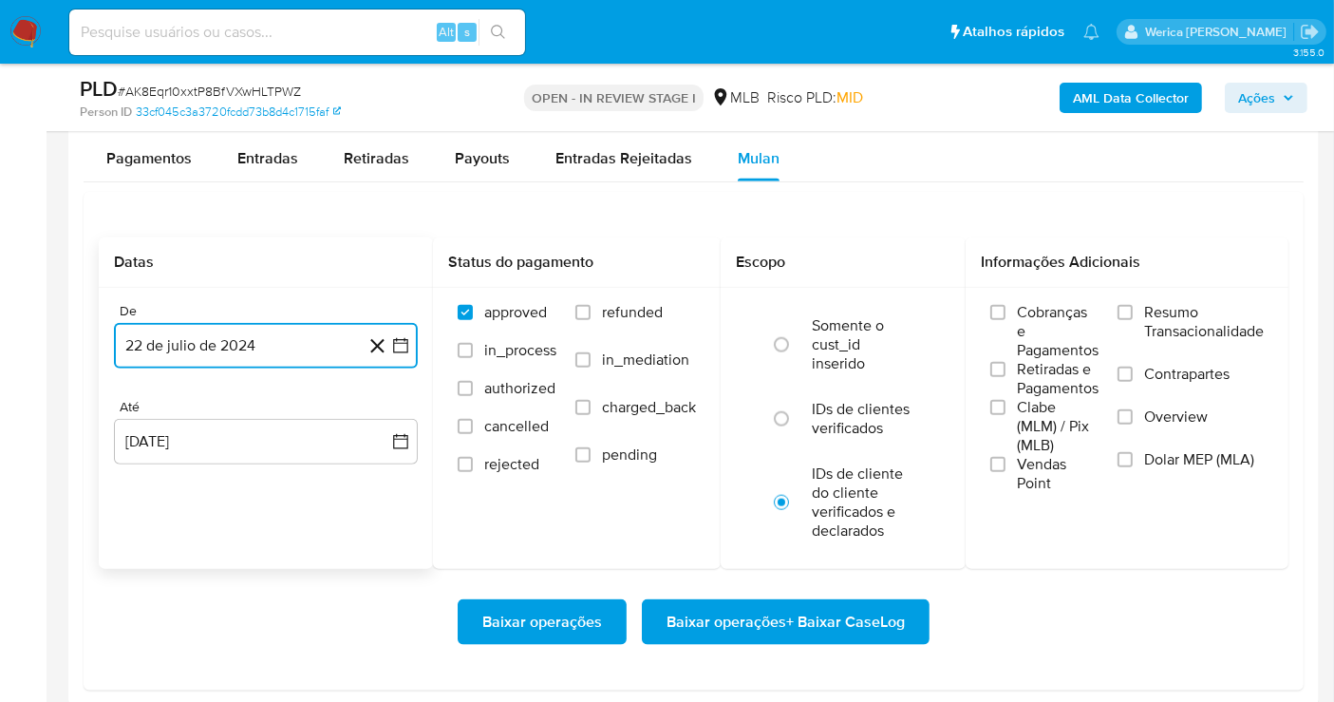
click at [254, 341] on button "22 de julio de 2024" at bounding box center [266, 346] width 304 height 46
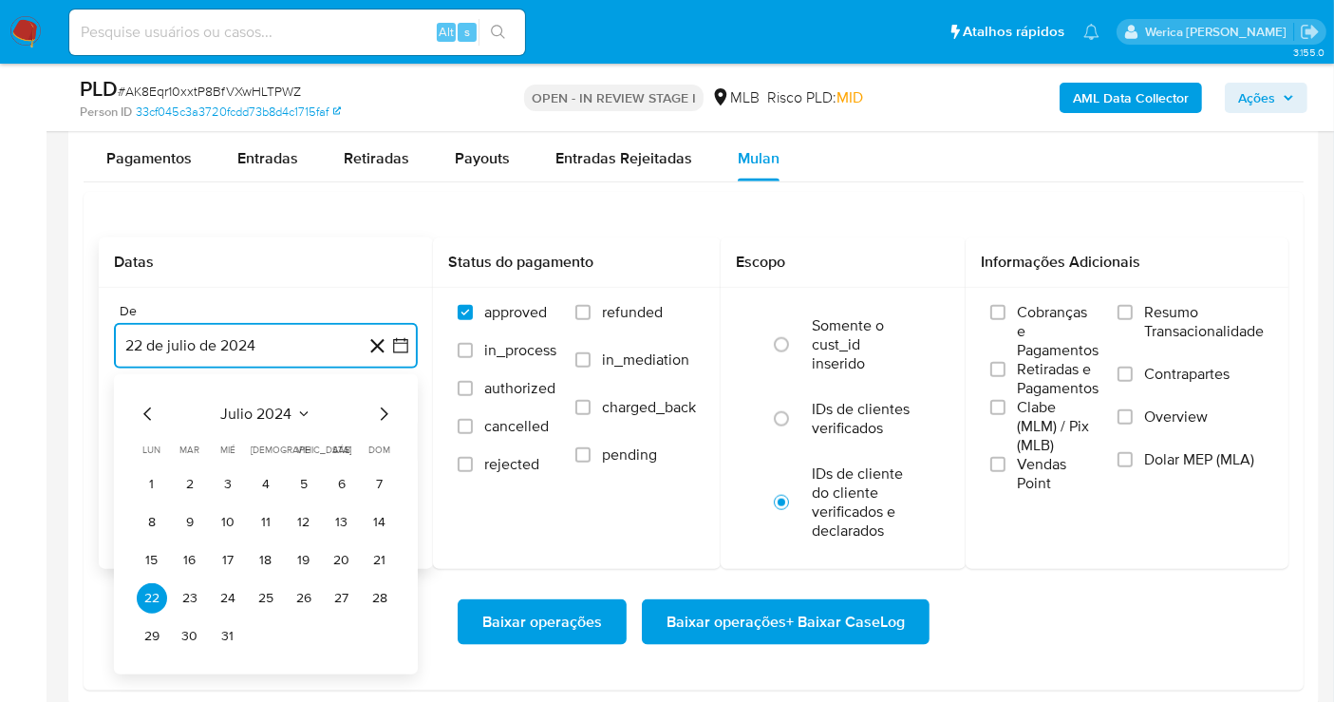
click at [274, 416] on span "julio 2024" at bounding box center [256, 413] width 71 height 19
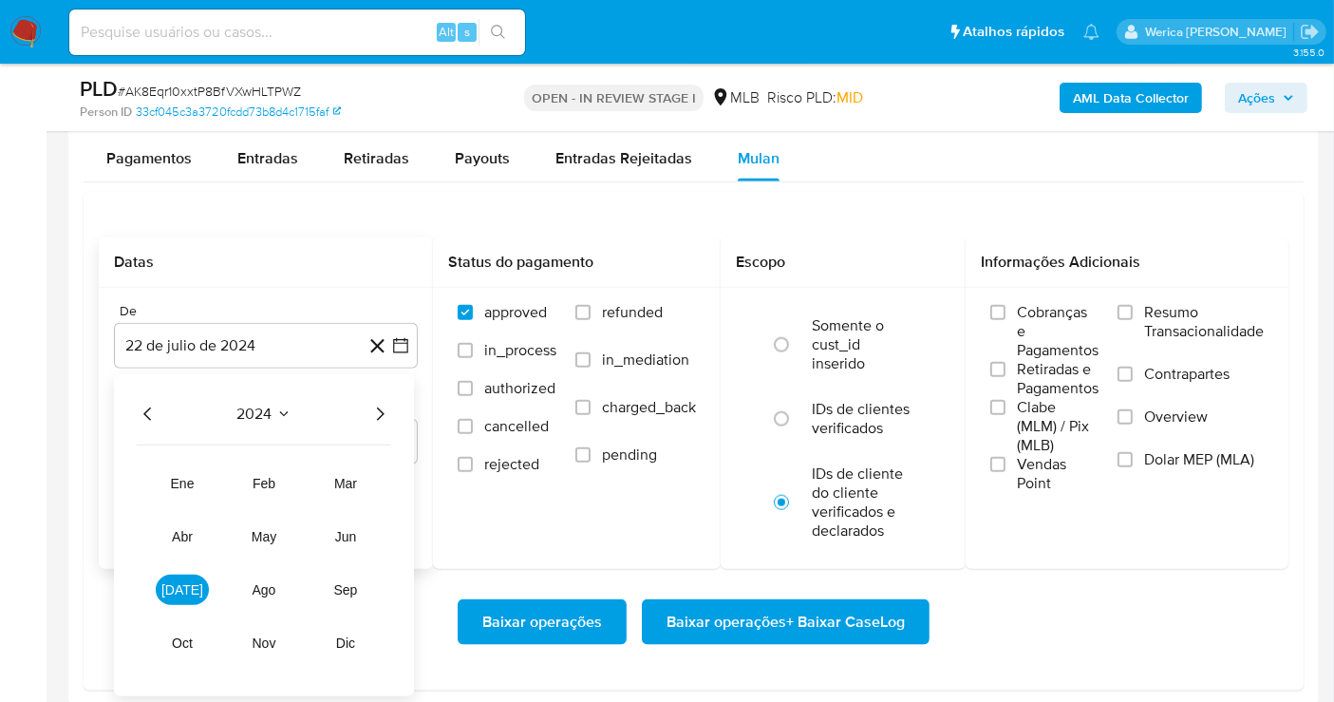
click at [386, 403] on icon "Año siguiente" at bounding box center [379, 414] width 23 height 23
click at [184, 585] on span "jul" at bounding box center [182, 589] width 42 height 15
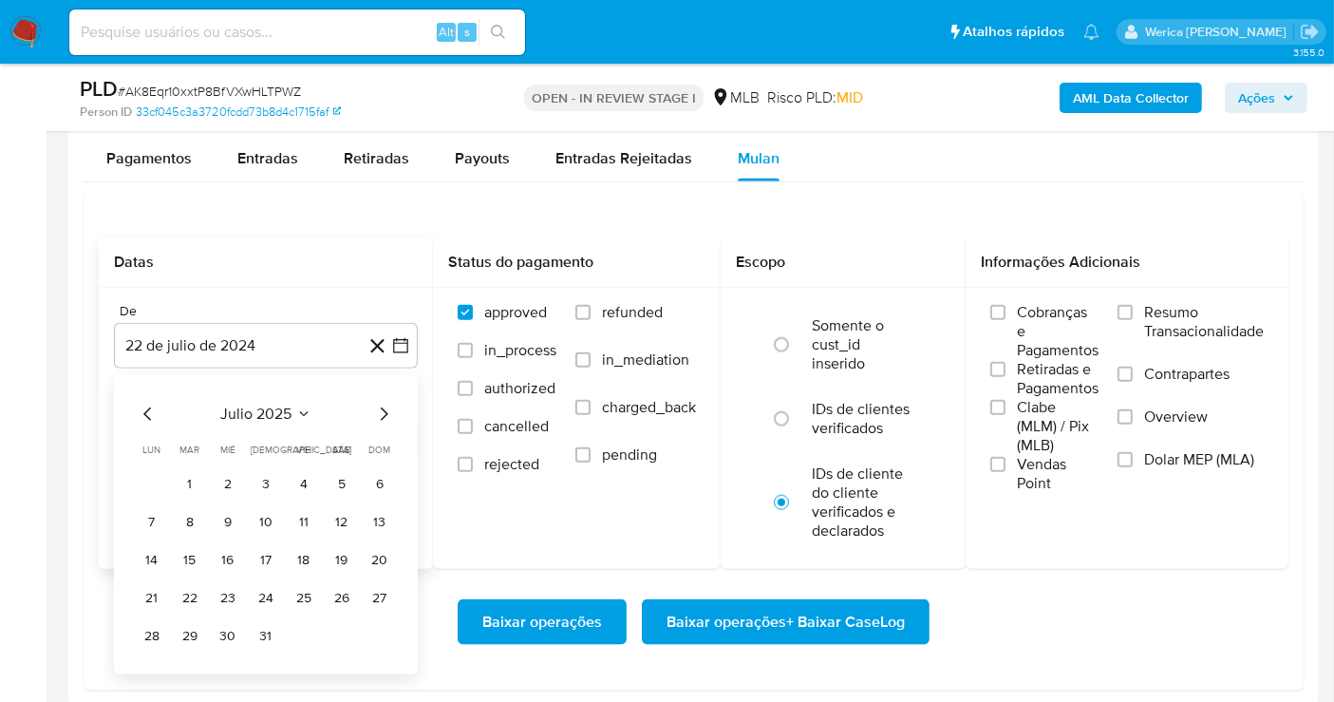
drag, startPoint x: 197, startPoint y: 482, endPoint x: 212, endPoint y: 486, distance: 14.7
click at [199, 483] on button "1" at bounding box center [190, 484] width 30 height 30
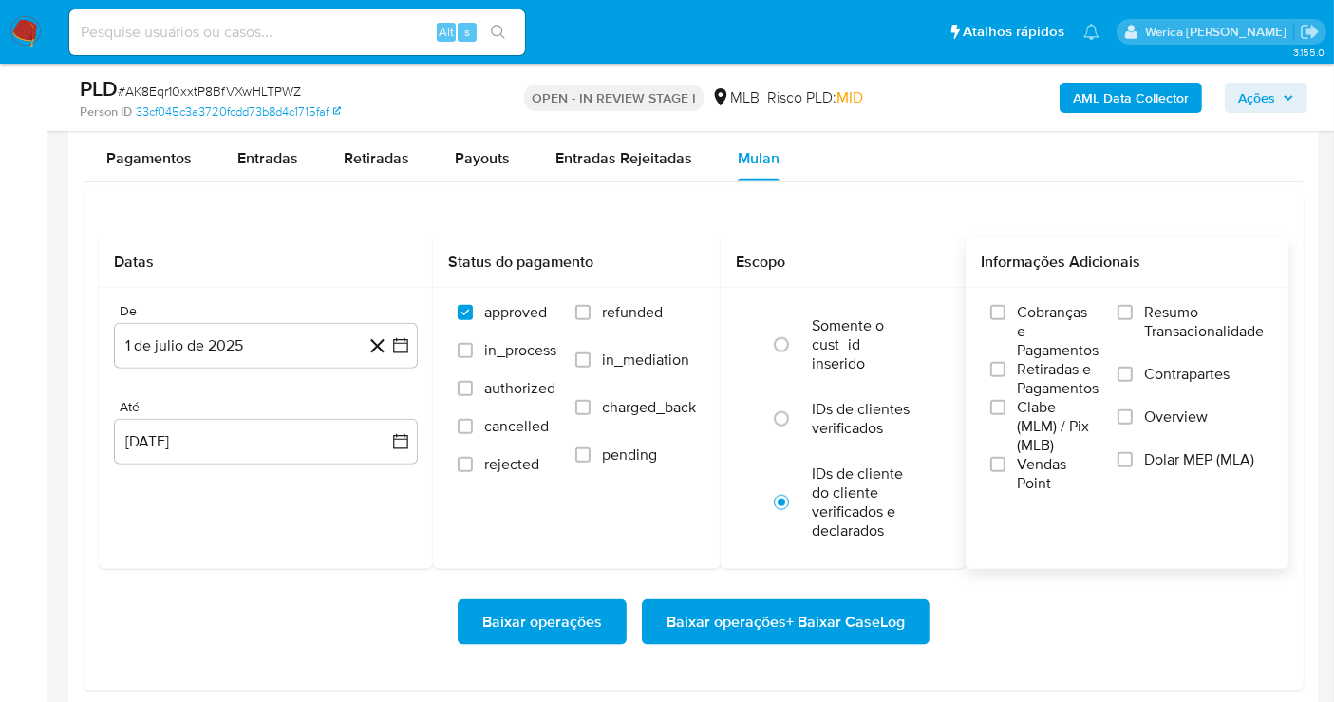
click at [1004, 459] on label "Vendas Point" at bounding box center [1044, 474] width 108 height 38
click at [1004, 459] on input "Vendas Point" at bounding box center [997, 464] width 15 height 15
click at [994, 414] on input "Clabe (MLM) / Pix (MLB)" at bounding box center [997, 407] width 15 height 15
click at [1001, 385] on label "Retiradas e Pagamentos" at bounding box center [1044, 379] width 108 height 38
click at [1001, 377] on input "Retiradas e Pagamentos" at bounding box center [997, 369] width 15 height 15
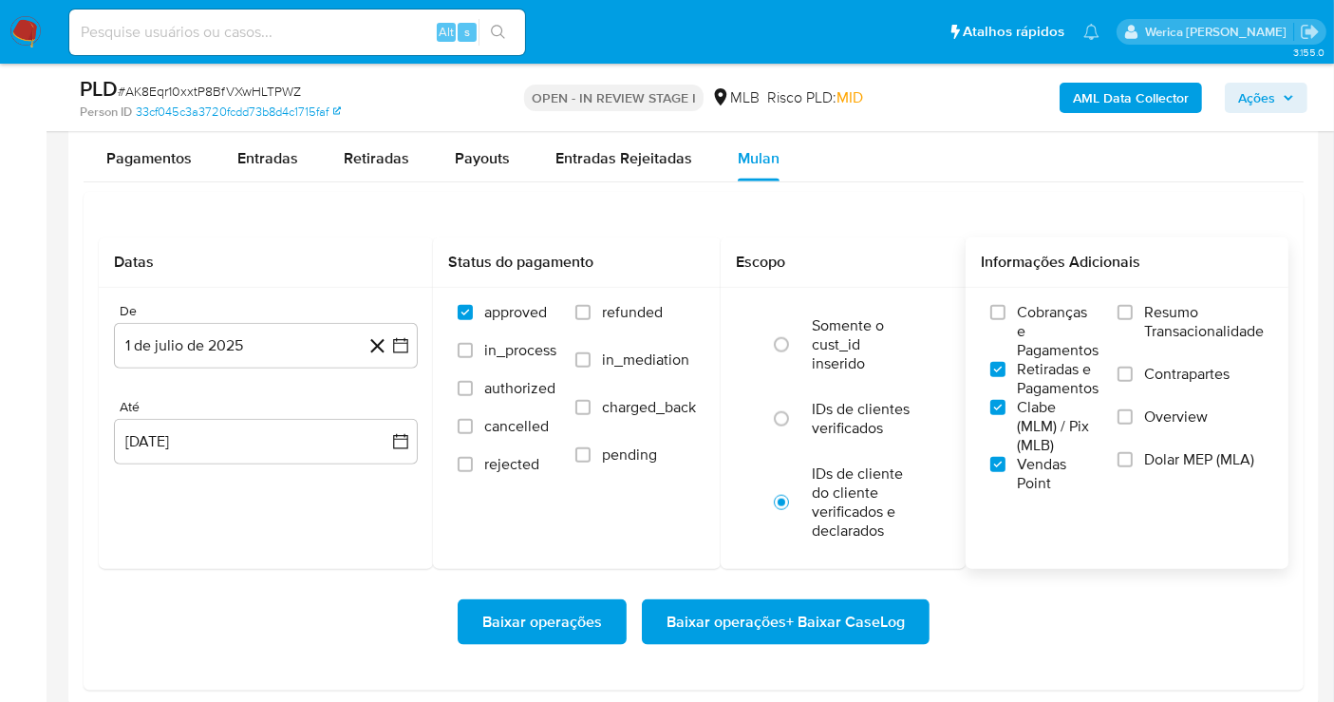
click at [1030, 332] on span "Cobranças e Pagamentos" at bounding box center [1058, 331] width 82 height 57
click at [1006, 320] on input "Cobranças e Pagamentos" at bounding box center [997, 312] width 15 height 15
click at [1153, 315] on span "Resumo Transacionalidade" at bounding box center [1204, 322] width 120 height 38
click at [1133, 315] on input "Resumo Transacionalidade" at bounding box center [1125, 312] width 15 height 15
drag, startPoint x: 1177, startPoint y: 365, endPoint x: 1177, endPoint y: 378, distance: 13.3
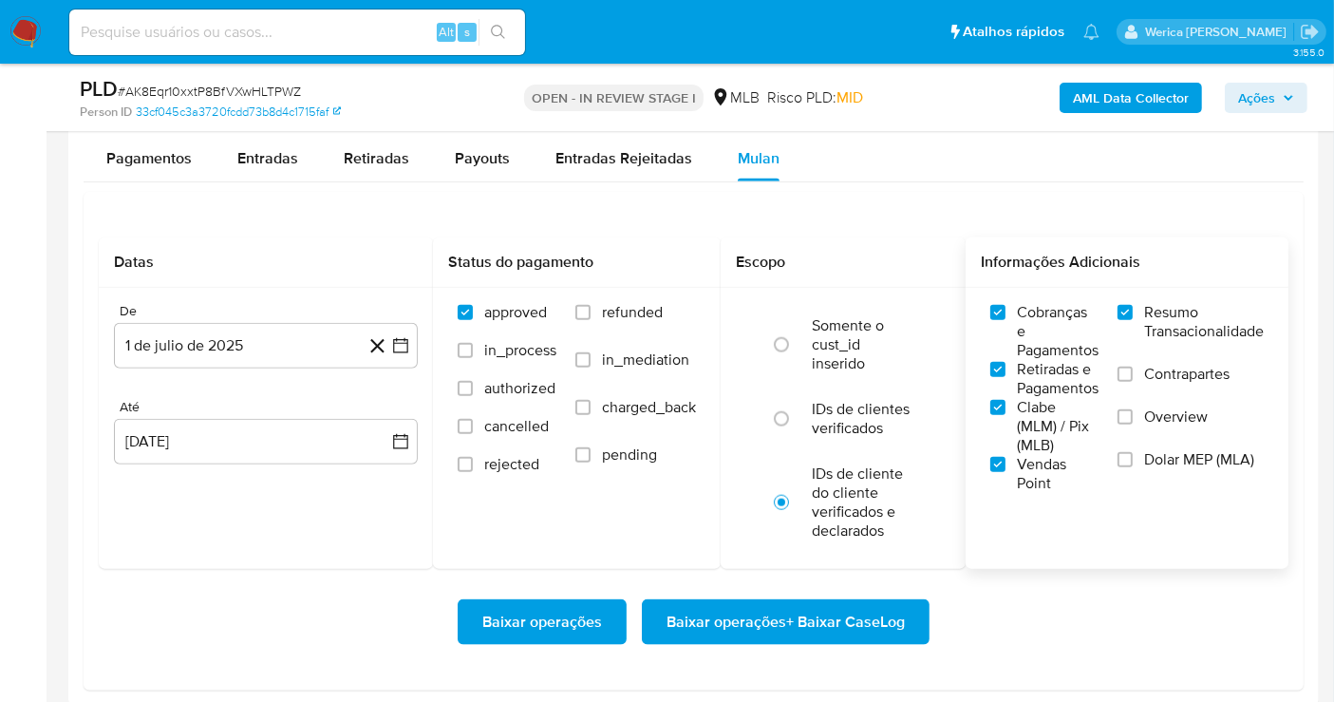
click at [1177, 378] on span "Contrapartes" at bounding box center [1186, 374] width 85 height 19
click at [1133, 378] on input "Contrapartes" at bounding box center [1125, 374] width 15 height 15
click at [1175, 407] on span "Overview" at bounding box center [1176, 416] width 64 height 19
click at [1133, 409] on input "Overview" at bounding box center [1125, 416] width 15 height 15
click at [1165, 450] on span "Dolar MEP (MLA)" at bounding box center [1199, 459] width 110 height 19
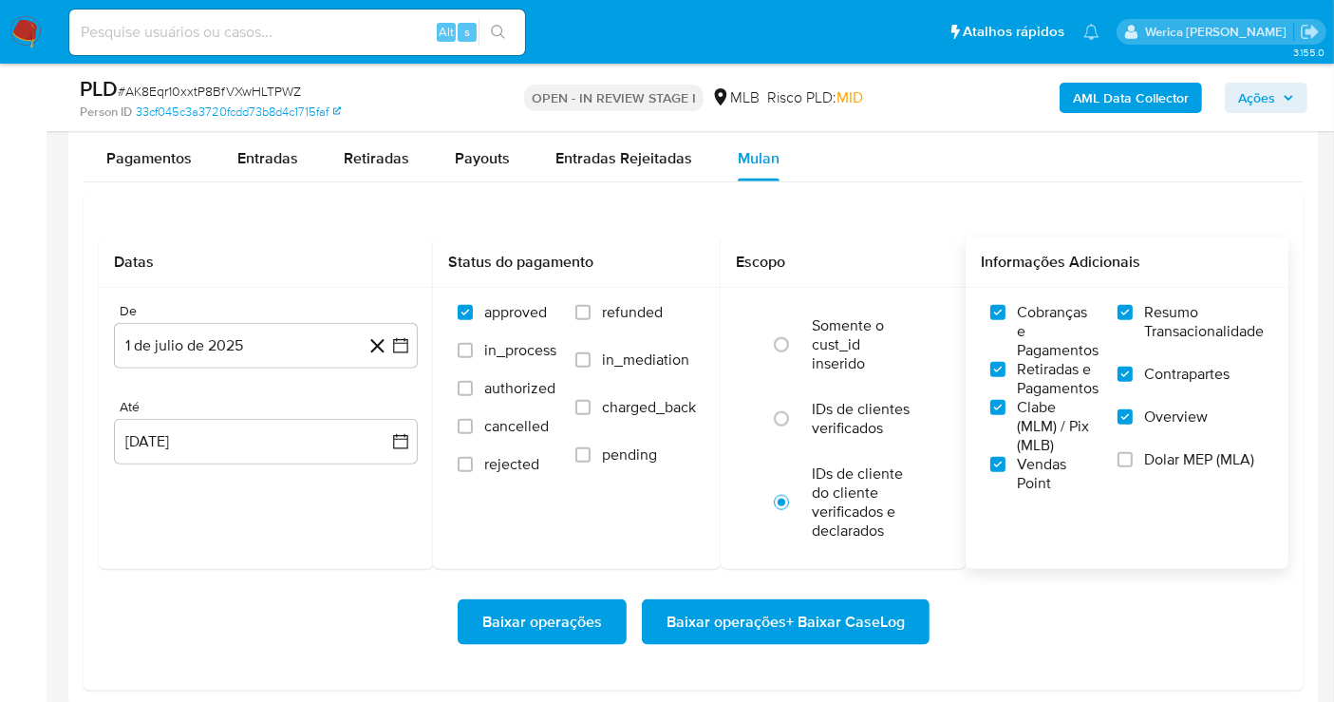
click at [1133, 452] on input "Dolar MEP (MLA)" at bounding box center [1125, 459] width 15 height 15
click at [839, 611] on span "Baixar operações + Baixar CaseLog" at bounding box center [786, 622] width 238 height 42
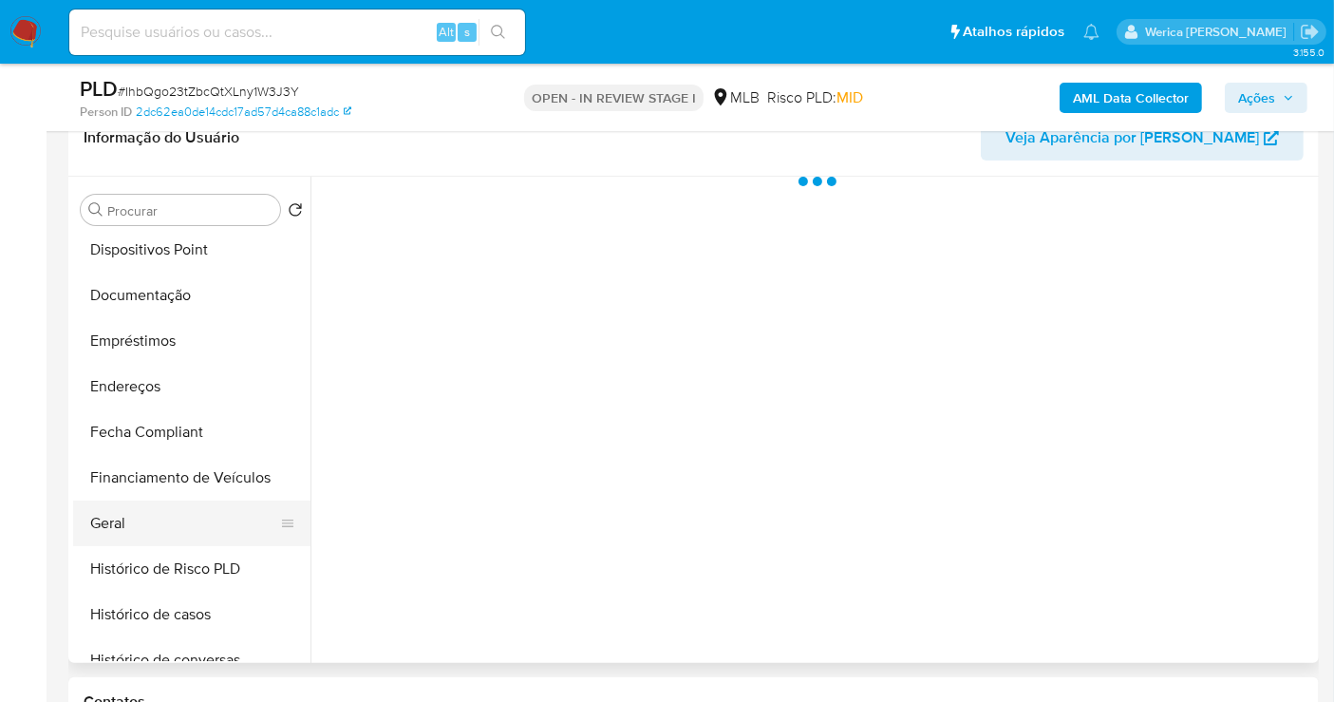
scroll to position [421, 0]
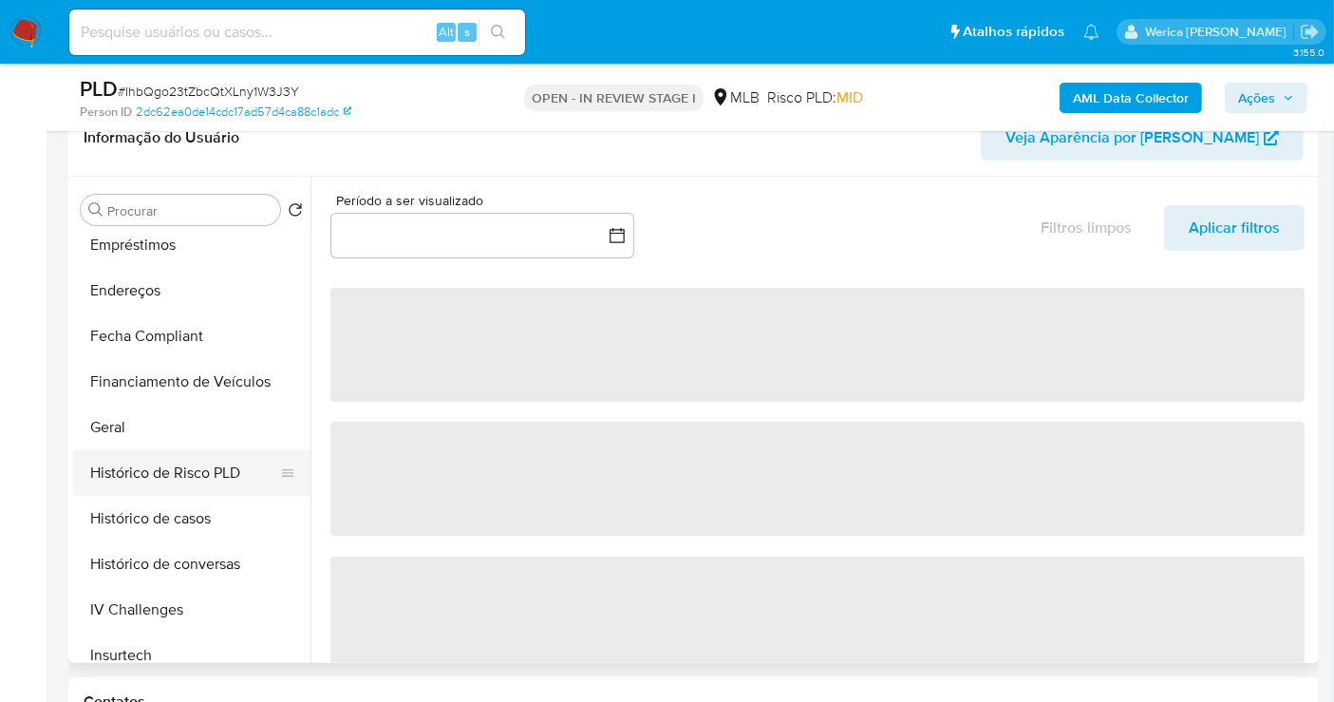
select select "10"
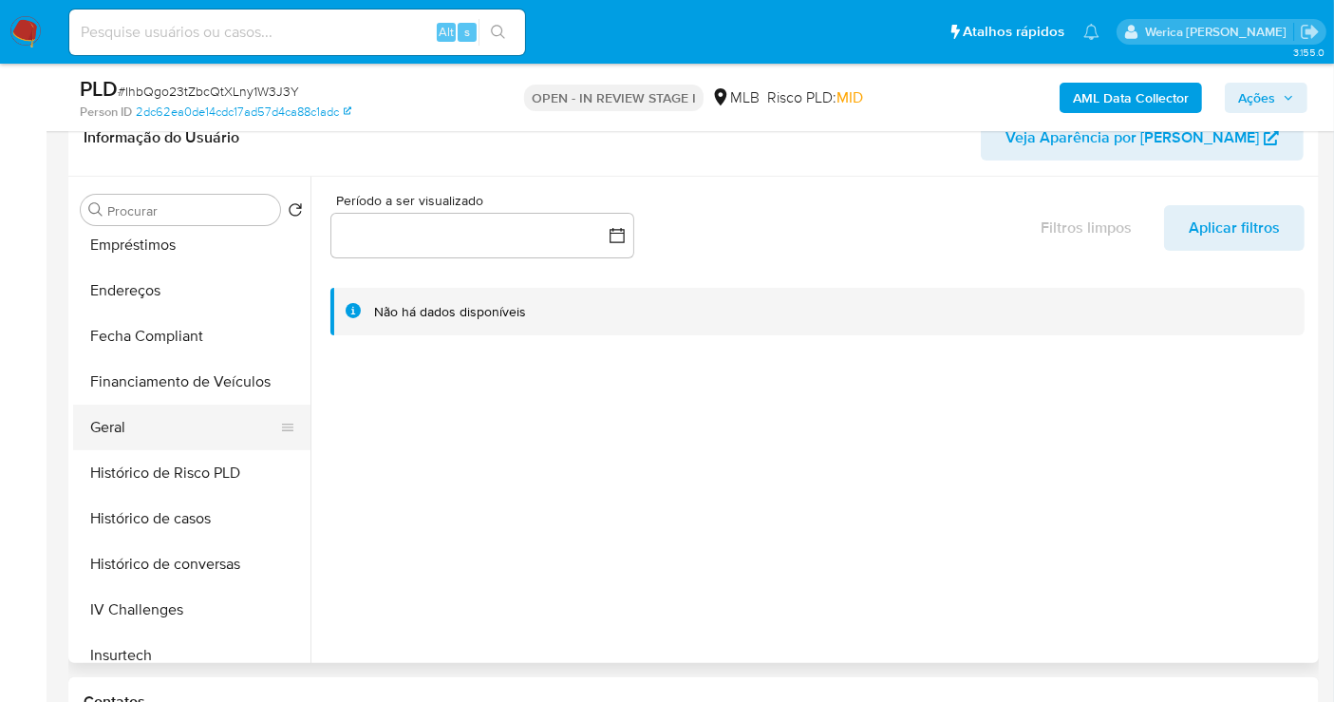
click at [176, 446] on ul "Adiantamentos de Dinheiro Anexos Cartões Contas Bancárias Dados Modificados Det…" at bounding box center [191, 447] width 237 height 428
drag, startPoint x: 195, startPoint y: 423, endPoint x: 233, endPoint y: 414, distance: 39.1
click at [197, 423] on button "Geral" at bounding box center [184, 427] width 222 height 46
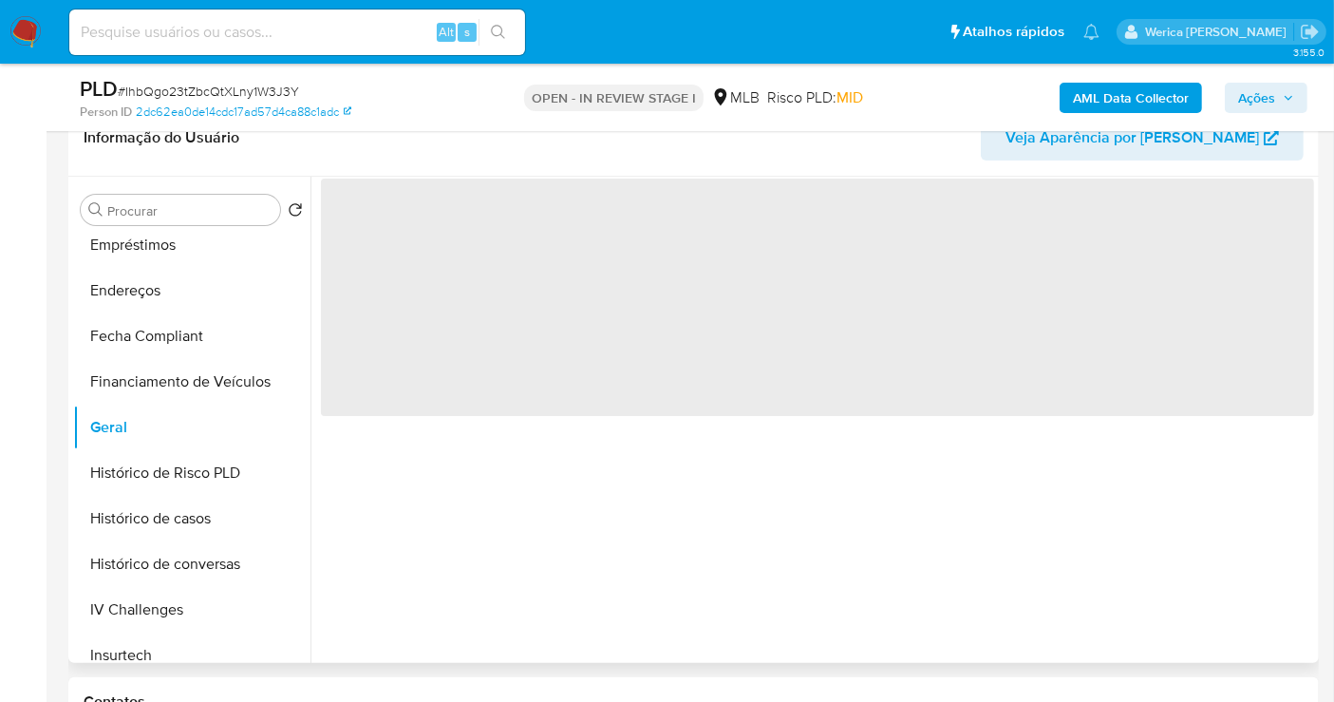
click at [416, 329] on span "‌" at bounding box center [817, 297] width 993 height 237
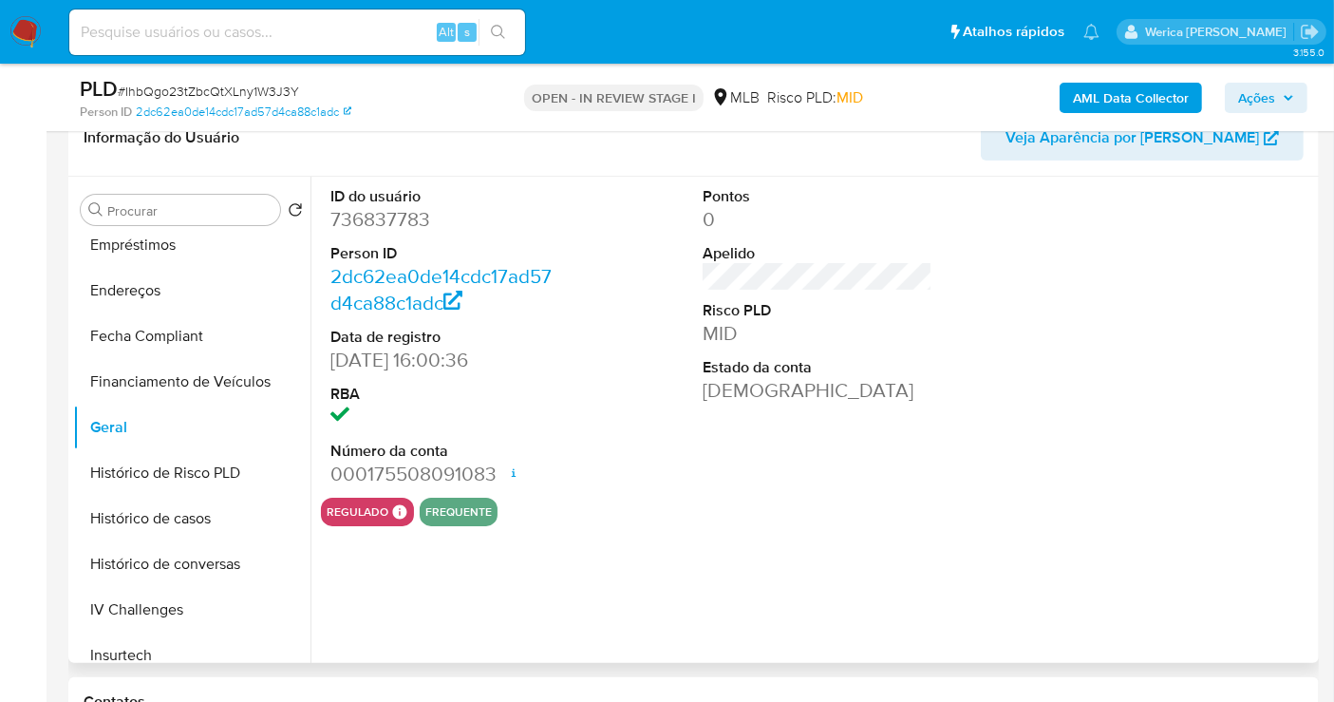
drag, startPoint x: 418, startPoint y: 263, endPoint x: 393, endPoint y: 224, distance: 46.1
click at [393, 224] on dd "736837783" at bounding box center [445, 219] width 230 height 27
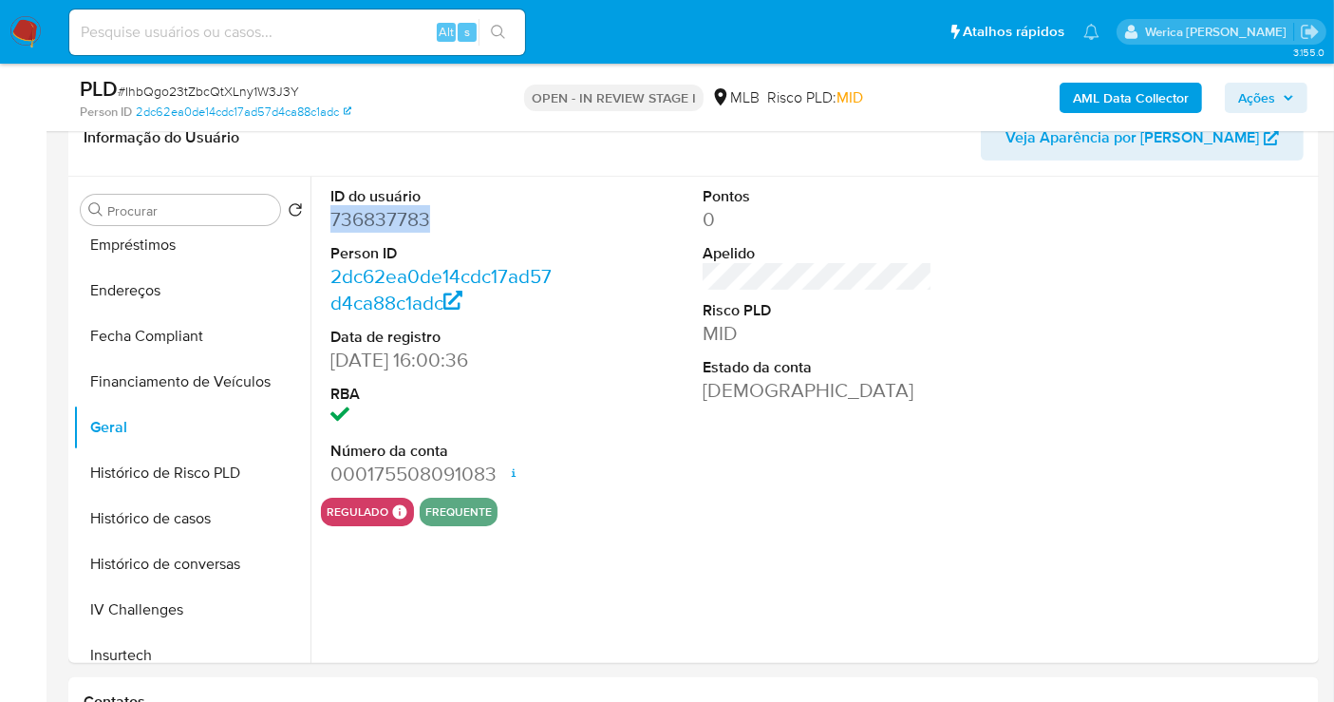
copy dd "736837783"
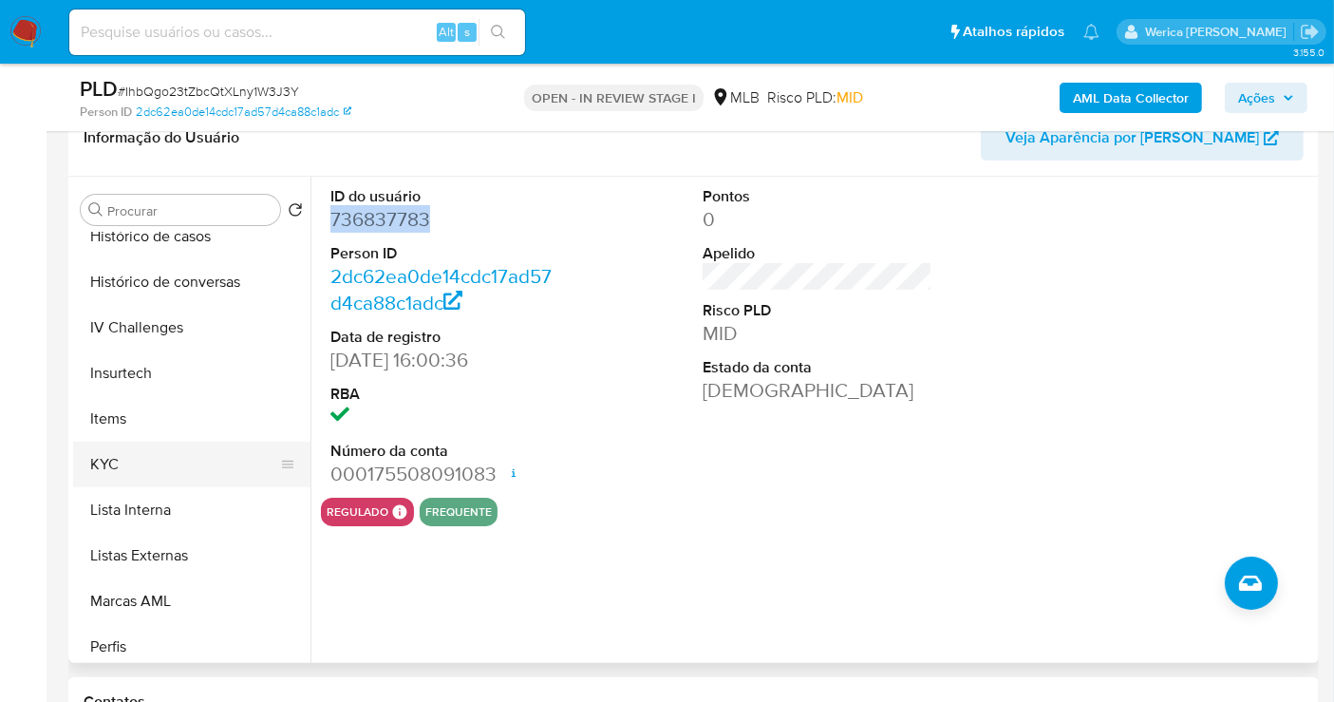
scroll to position [738, 0]
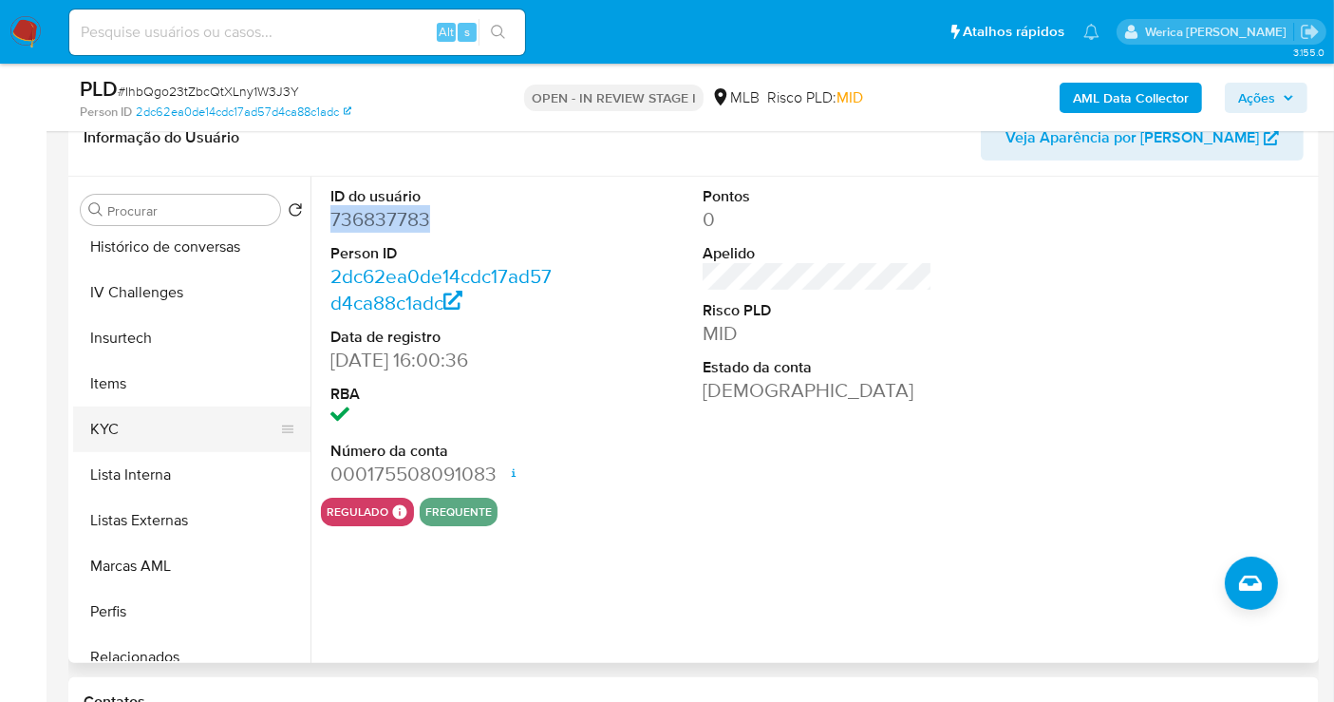
click at [127, 431] on button "KYC" at bounding box center [184, 429] width 222 height 46
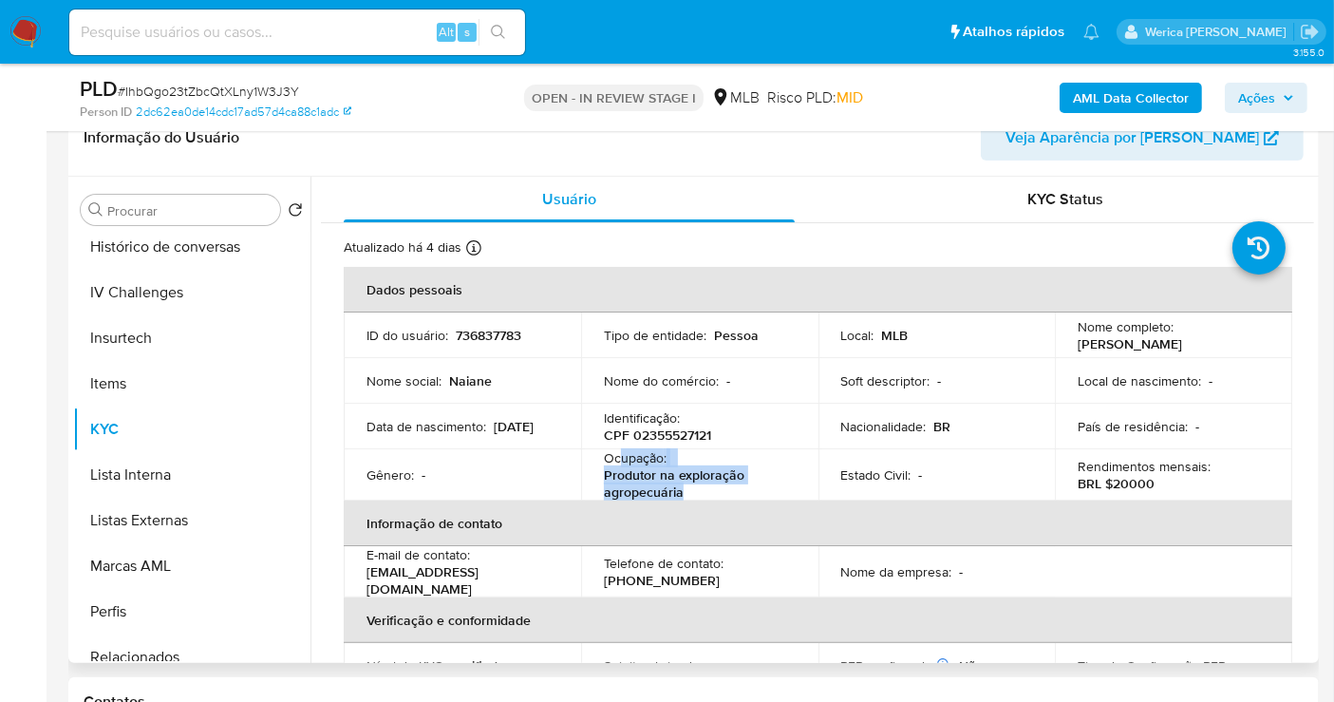
drag, startPoint x: 618, startPoint y: 456, endPoint x: 695, endPoint y: 495, distance: 86.2
click at [694, 495] on div "Ocupação : Produtor na exploração agropecuária" at bounding box center [700, 474] width 192 height 51
copy div "upação : Produtor na exploração agropecuária"
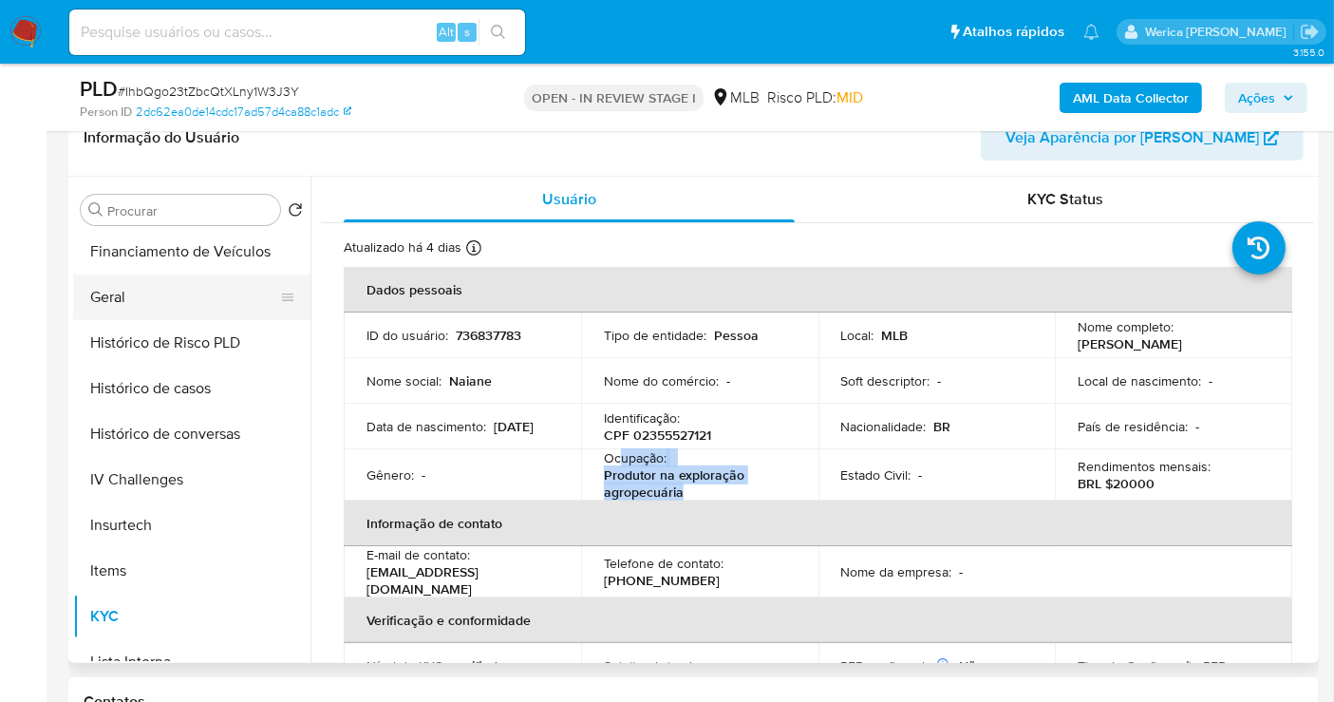
scroll to position [421, 0]
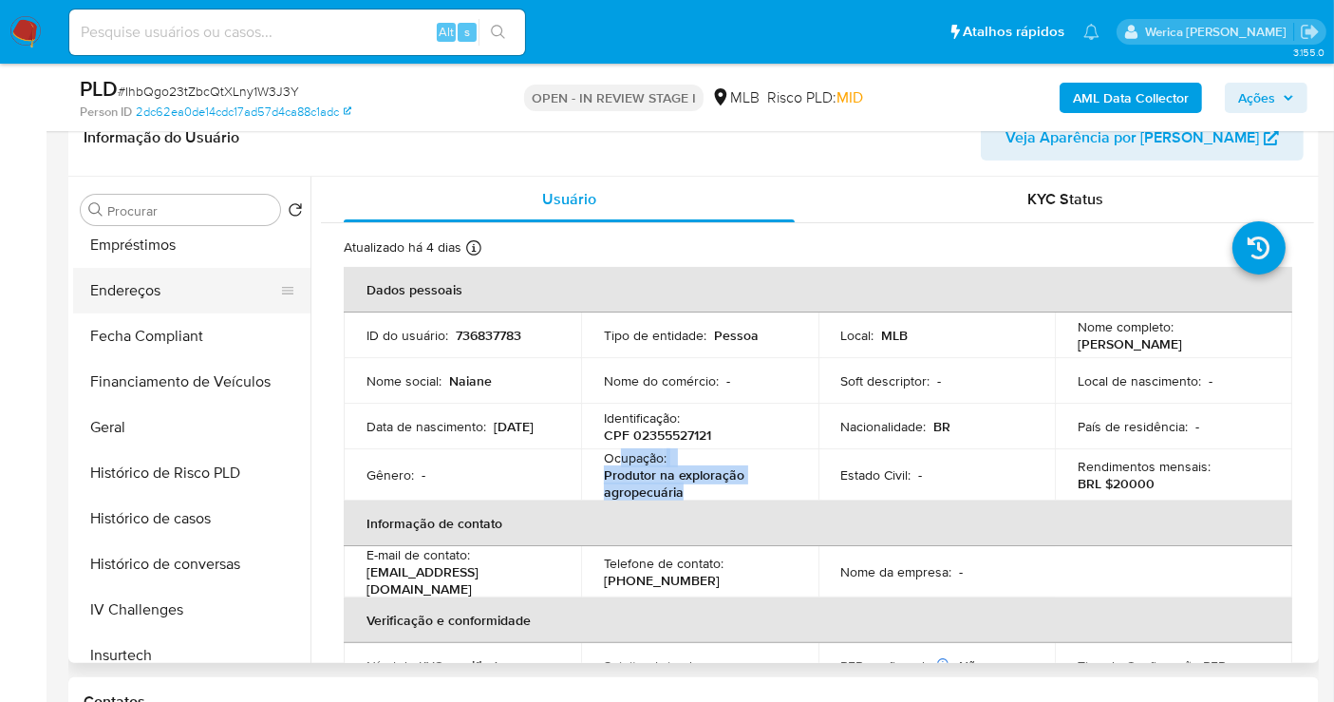
click at [195, 268] on button "Endereços" at bounding box center [184, 291] width 222 height 46
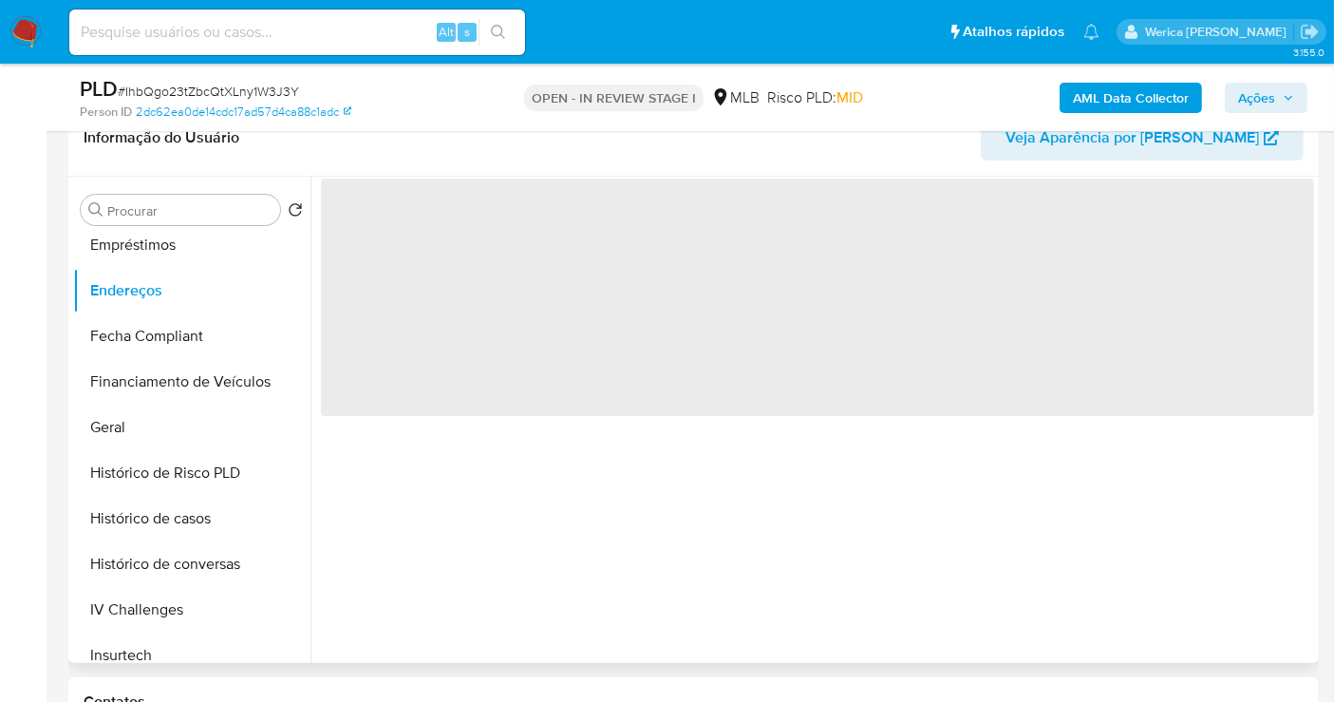
scroll to position [104, 0]
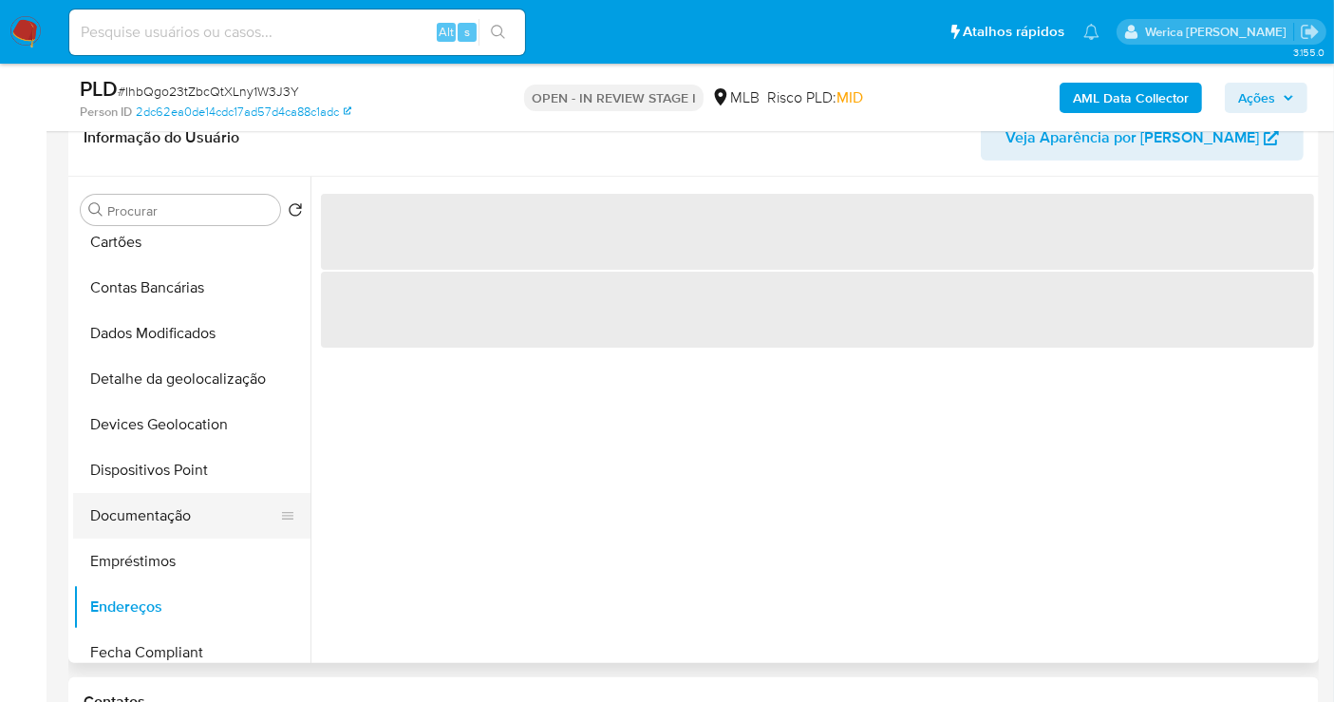
drag, startPoint x: 214, startPoint y: 471, endPoint x: 233, endPoint y: 492, distance: 28.2
click at [218, 472] on button "Dispositivos Point" at bounding box center [191, 470] width 237 height 46
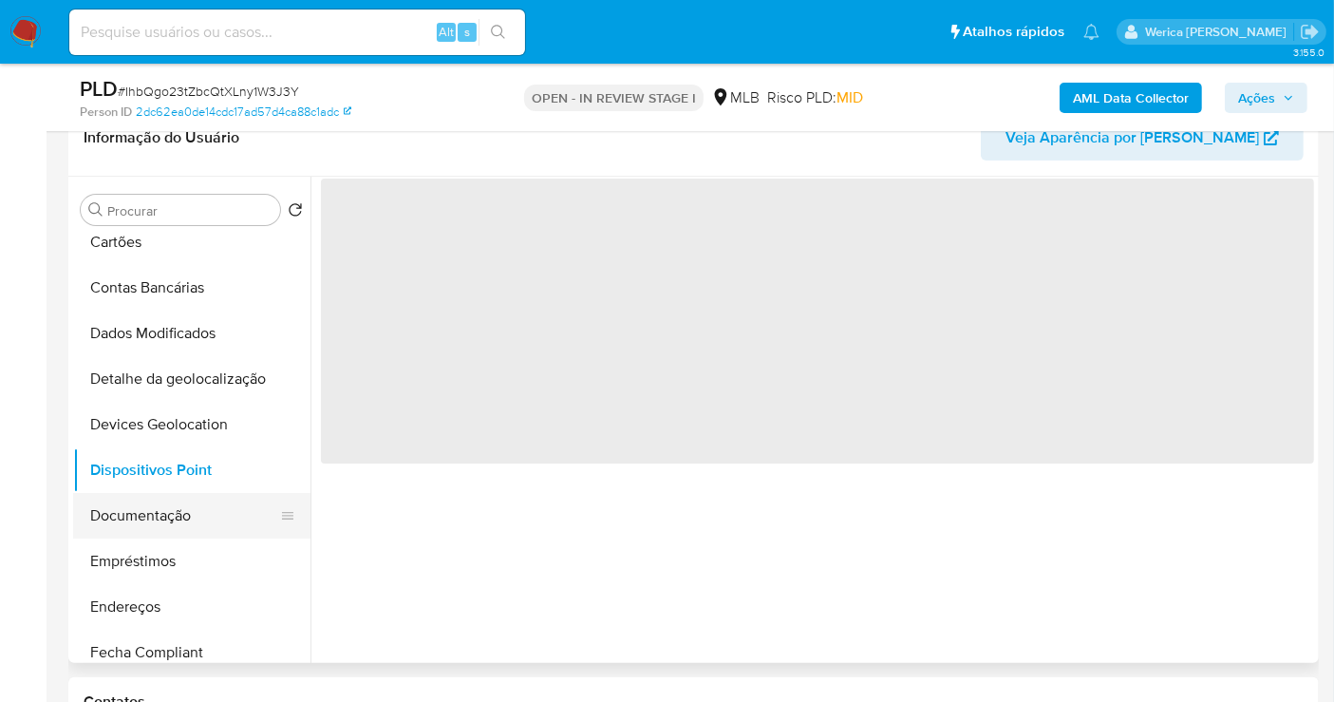
click at [235, 508] on button "Documentação" at bounding box center [184, 516] width 222 height 46
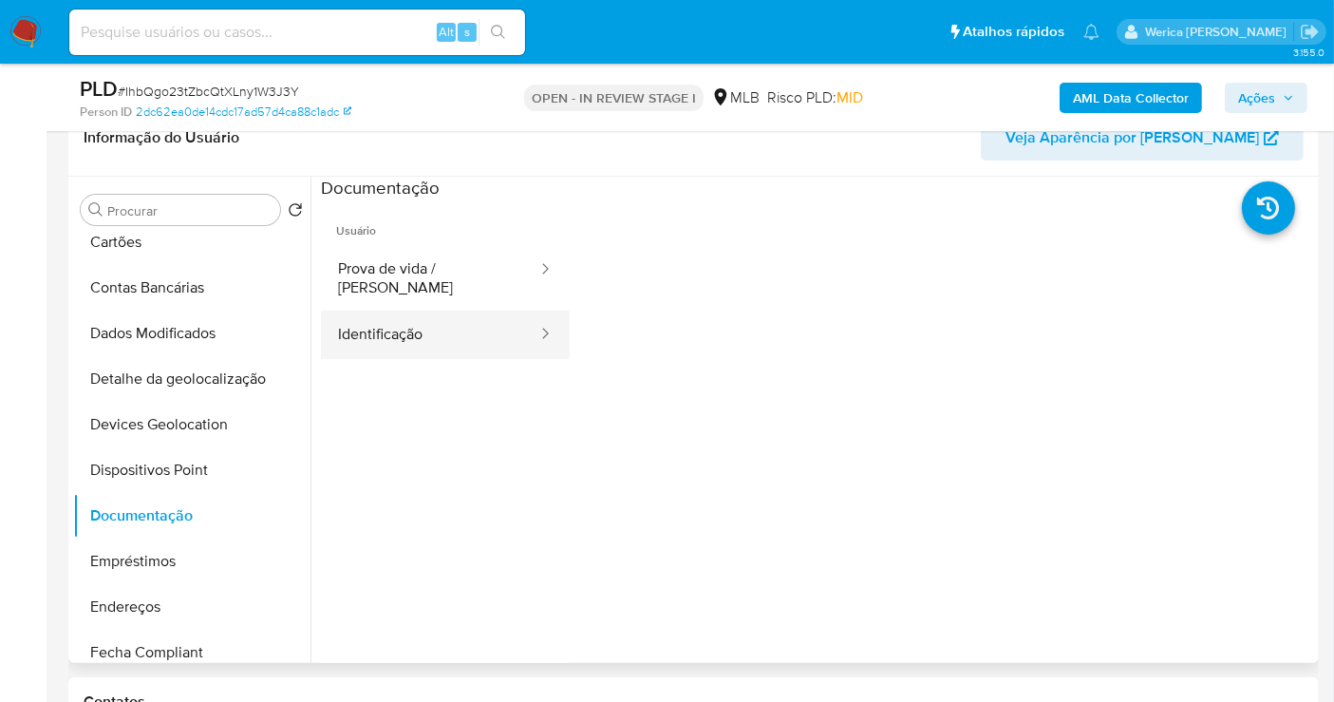
click at [423, 320] on button "Identificação" at bounding box center [430, 334] width 218 height 48
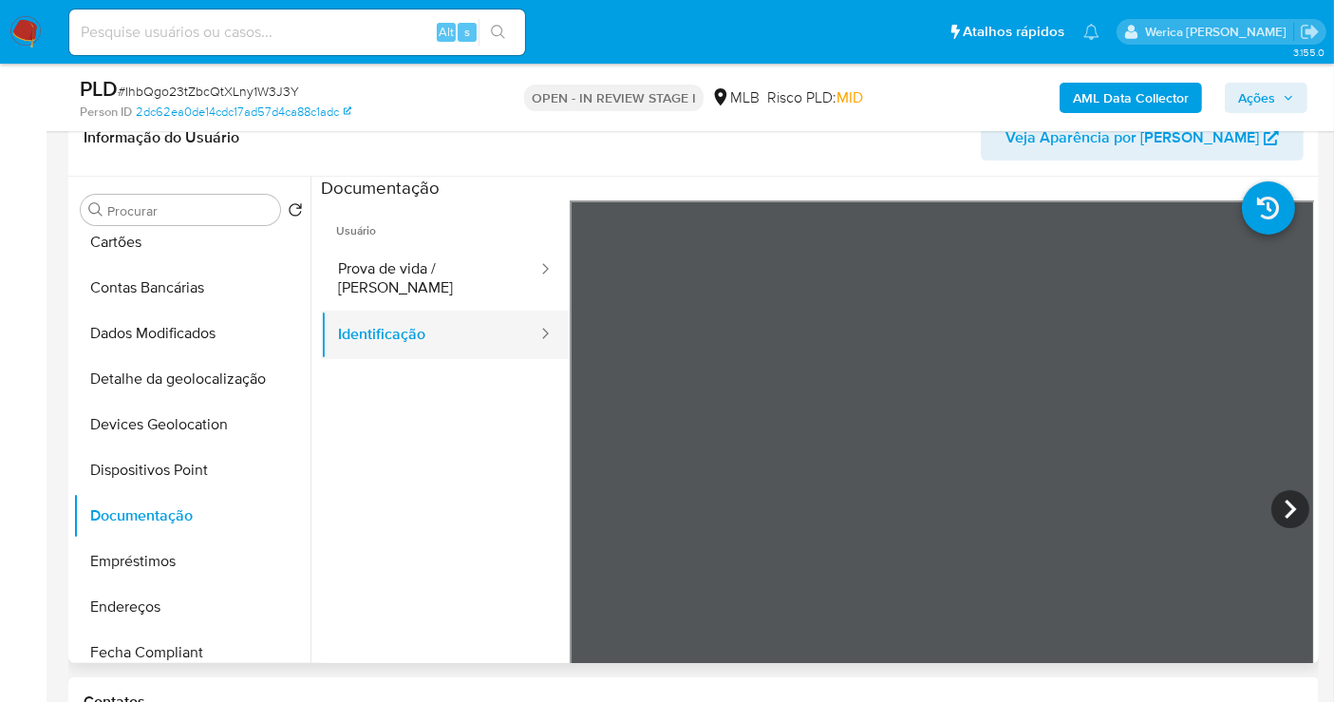
click at [425, 310] on button "Identificação" at bounding box center [430, 334] width 218 height 48
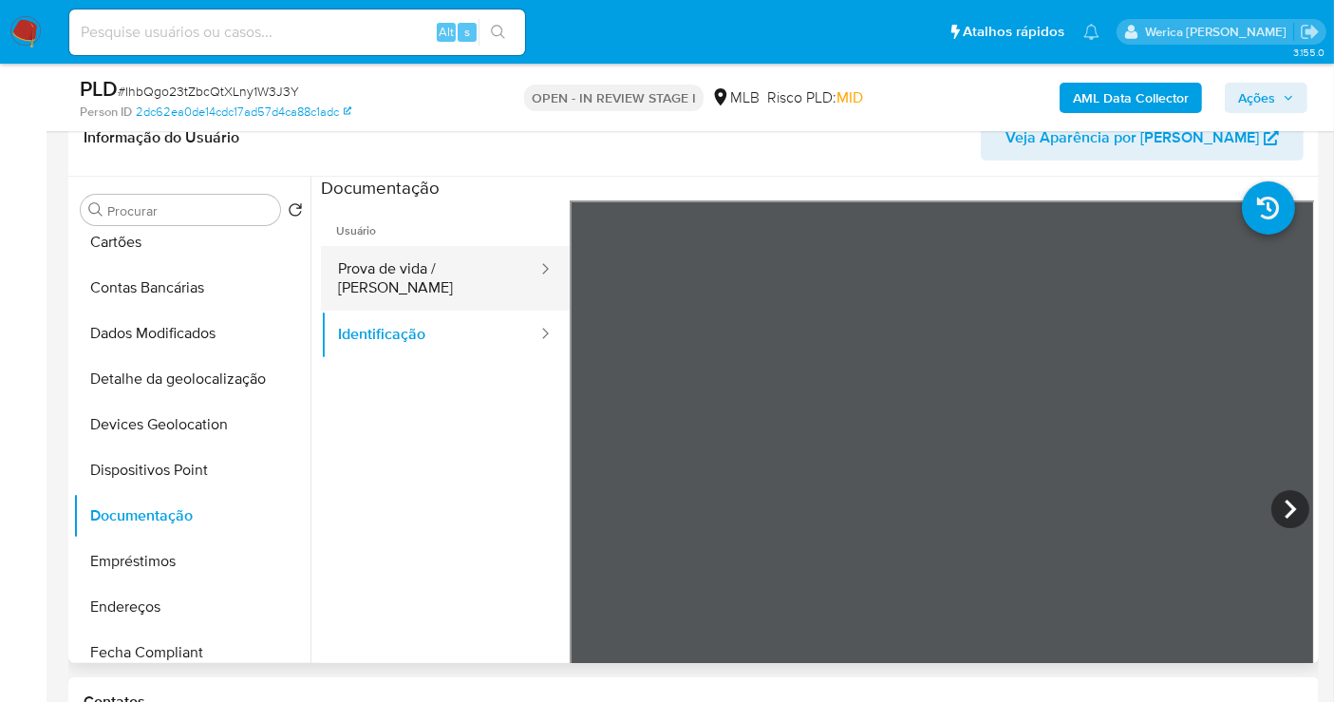
click at [425, 275] on button "Prova de vida / [PERSON_NAME]" at bounding box center [430, 278] width 218 height 65
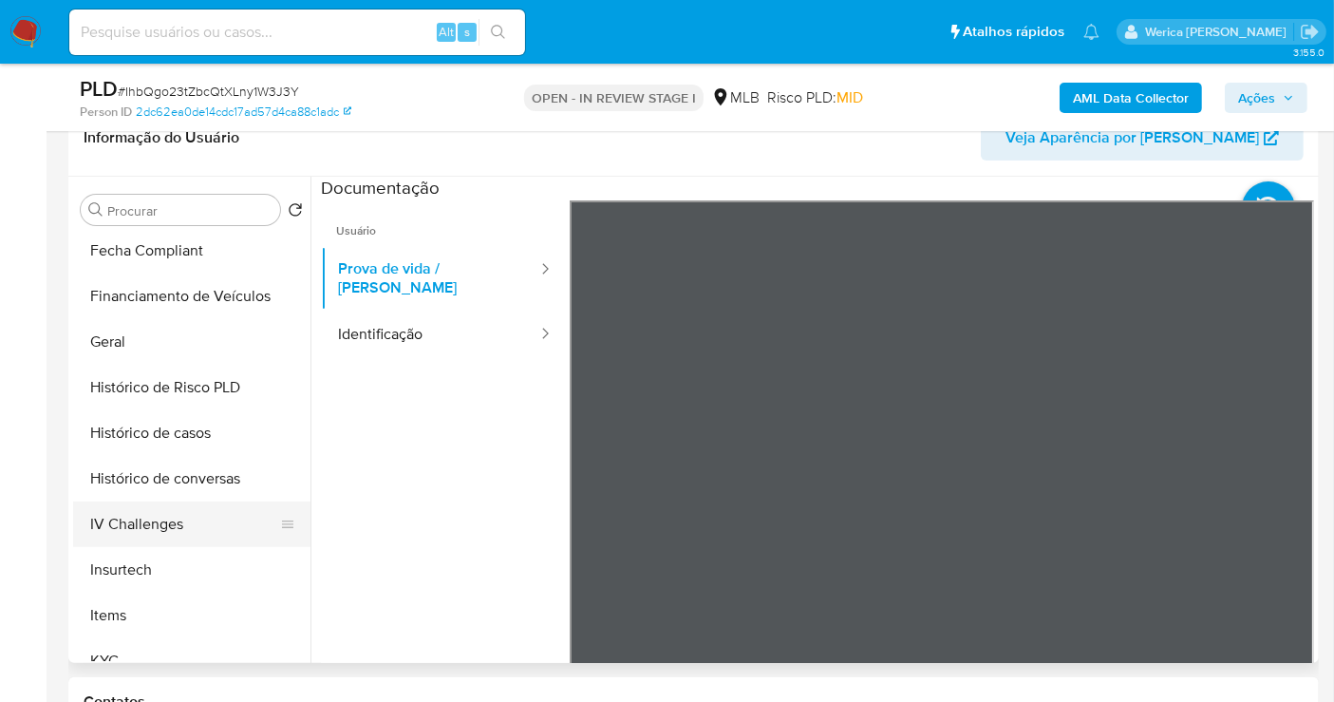
scroll to position [526, 0]
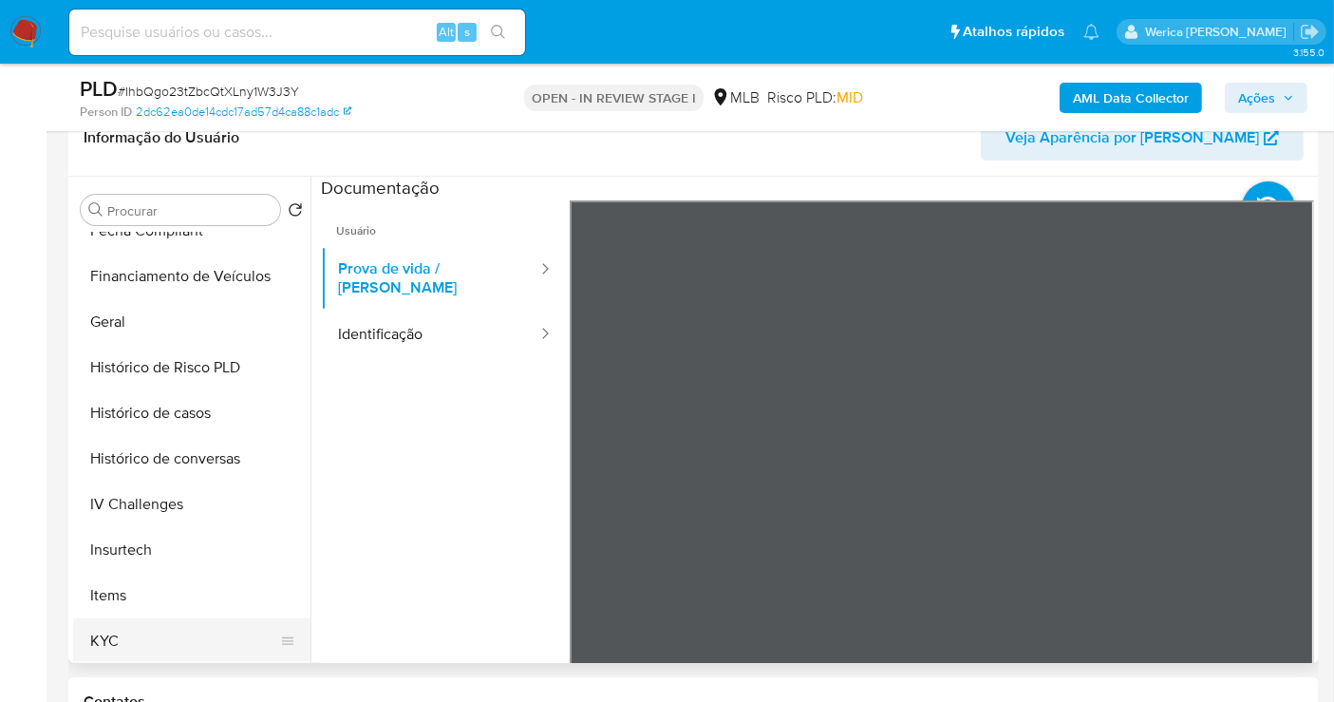
click at [179, 632] on button "KYC" at bounding box center [184, 641] width 222 height 46
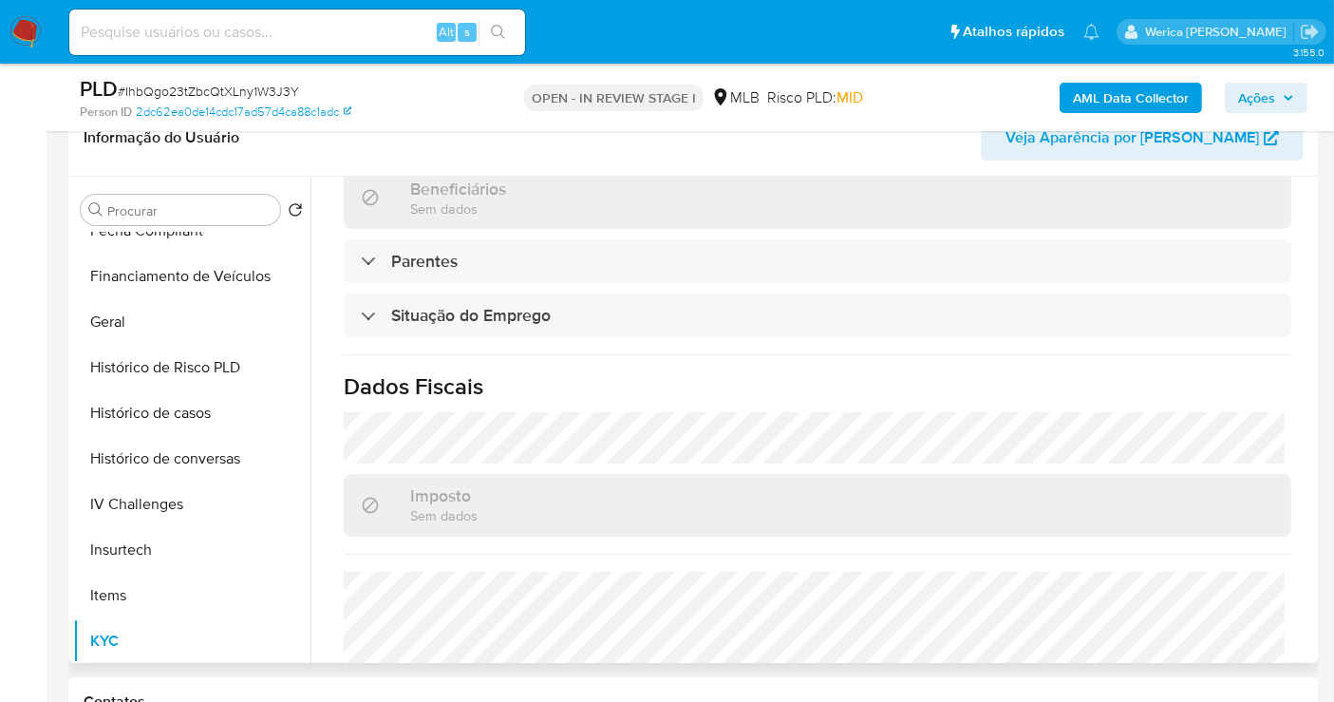
scroll to position [834, 0]
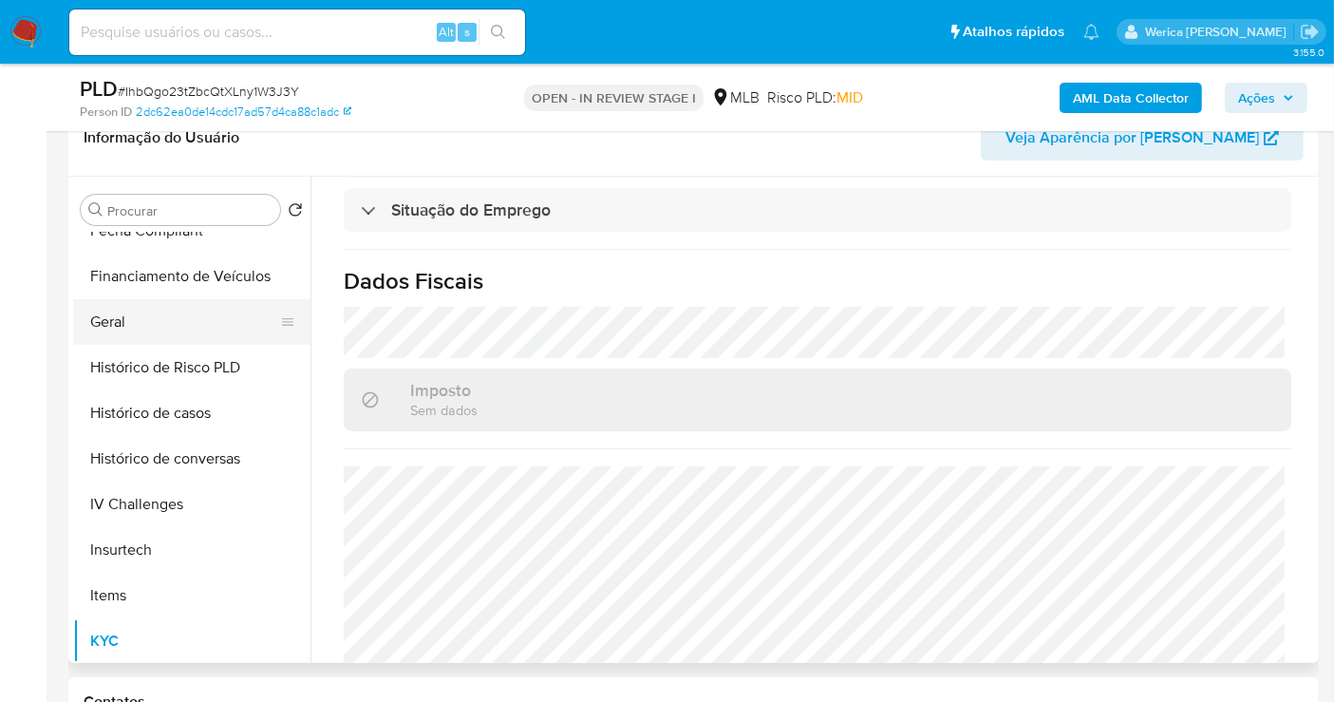
click at [168, 310] on button "Geral" at bounding box center [184, 322] width 222 height 46
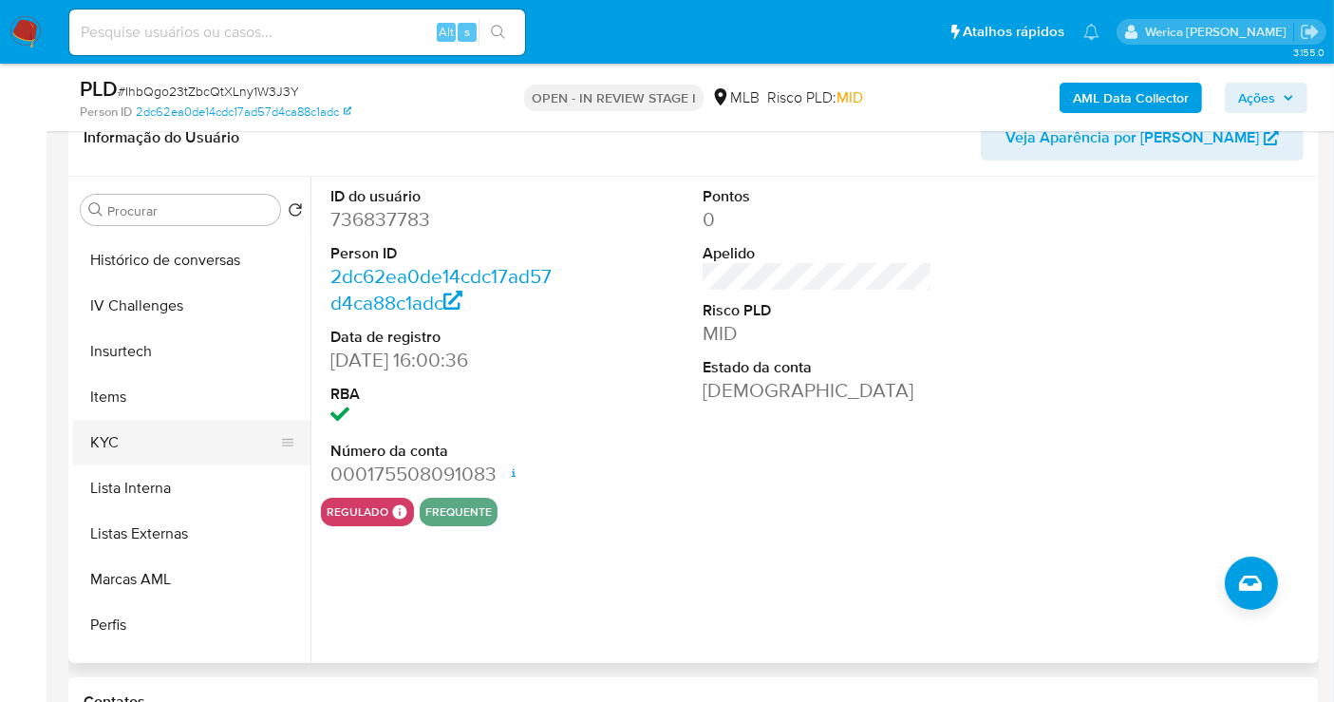
scroll to position [847, 0]
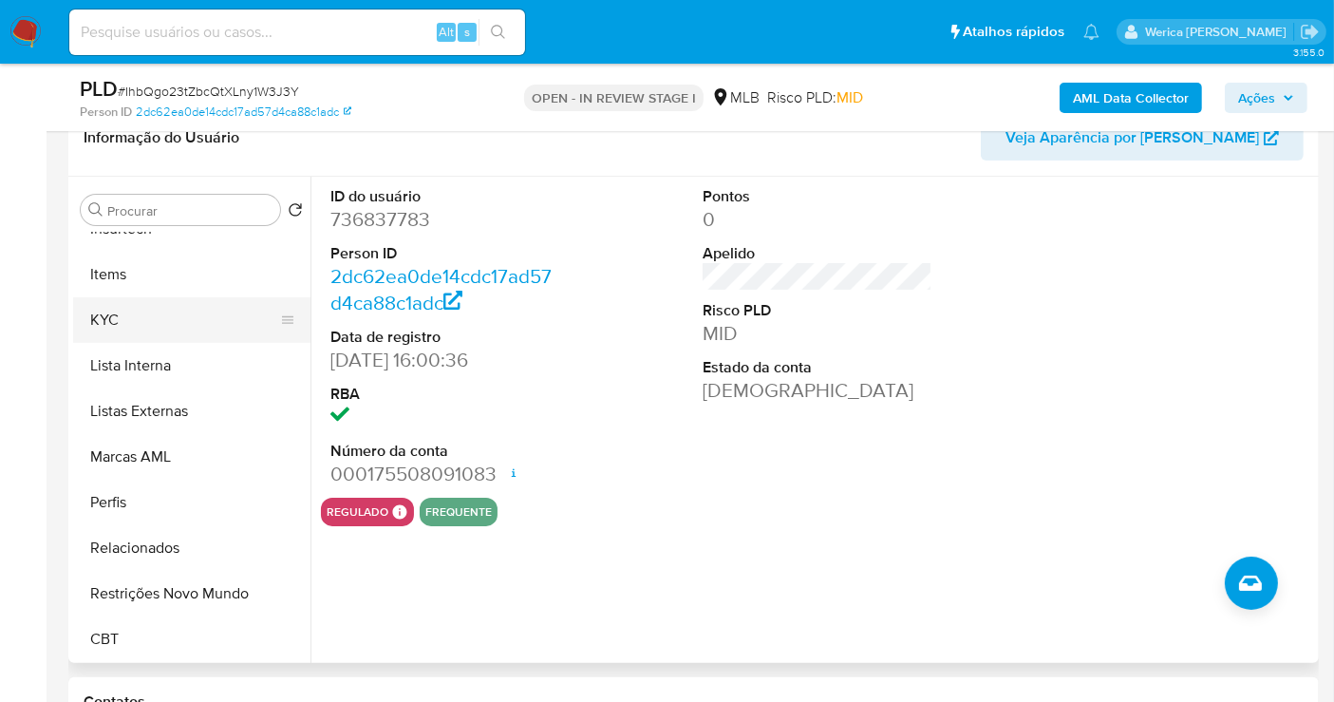
drag, startPoint x: 135, startPoint y: 313, endPoint x: 146, endPoint y: 321, distance: 13.7
click at [135, 311] on button "KYC" at bounding box center [184, 320] width 222 height 46
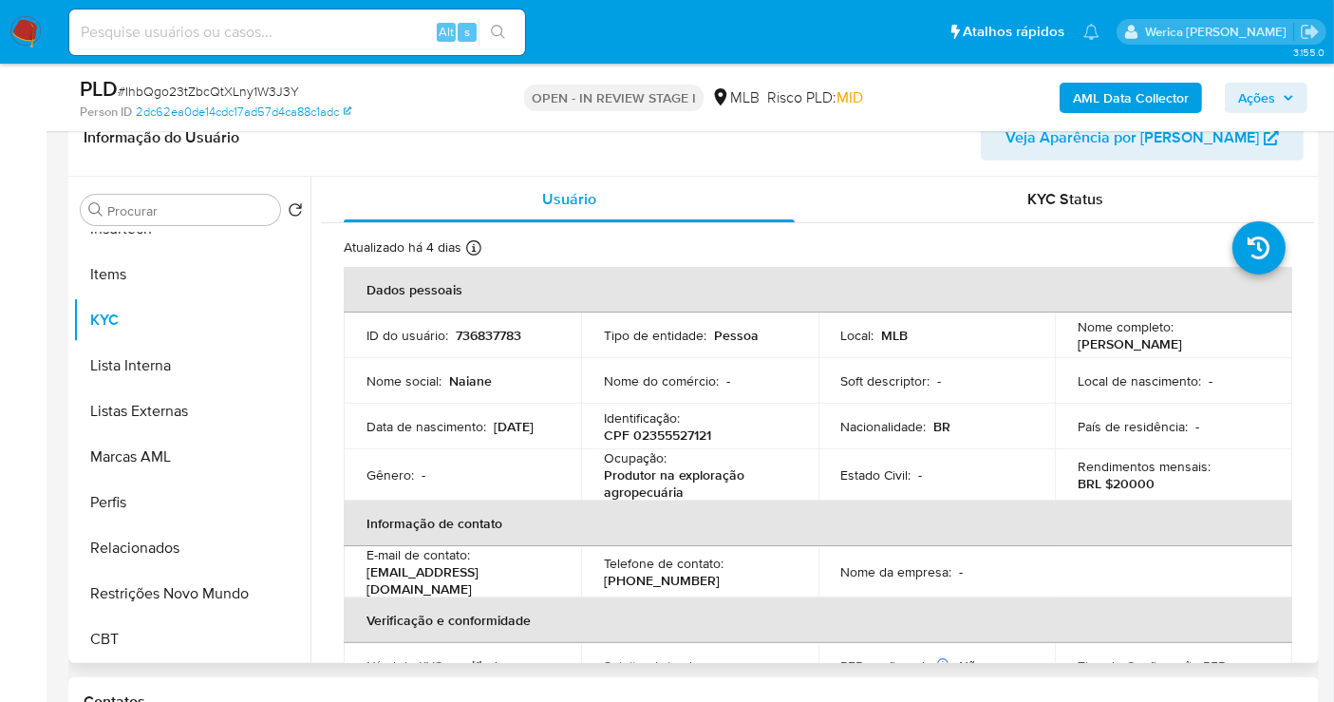
click at [938, 364] on td "Soft descriptor : -" at bounding box center [936, 381] width 237 height 46
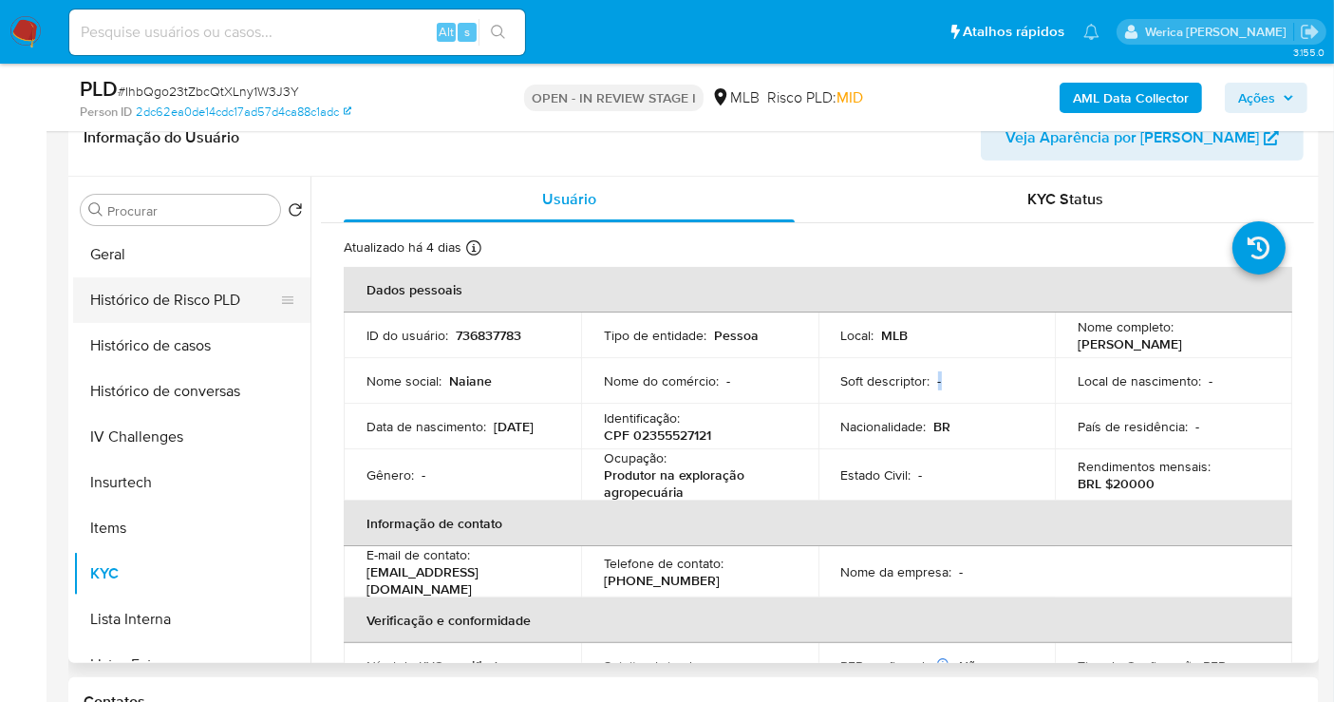
scroll to position [425, 0]
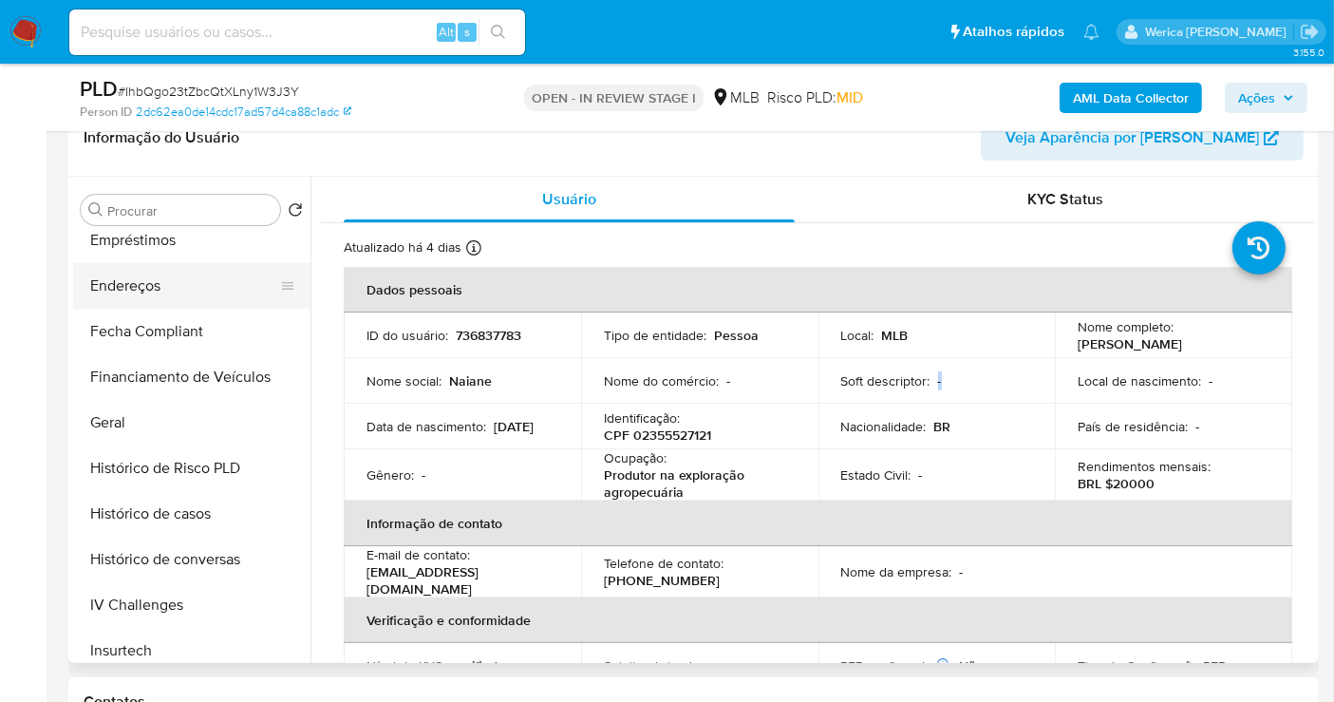
click at [173, 291] on button "Endereços" at bounding box center [184, 286] width 222 height 46
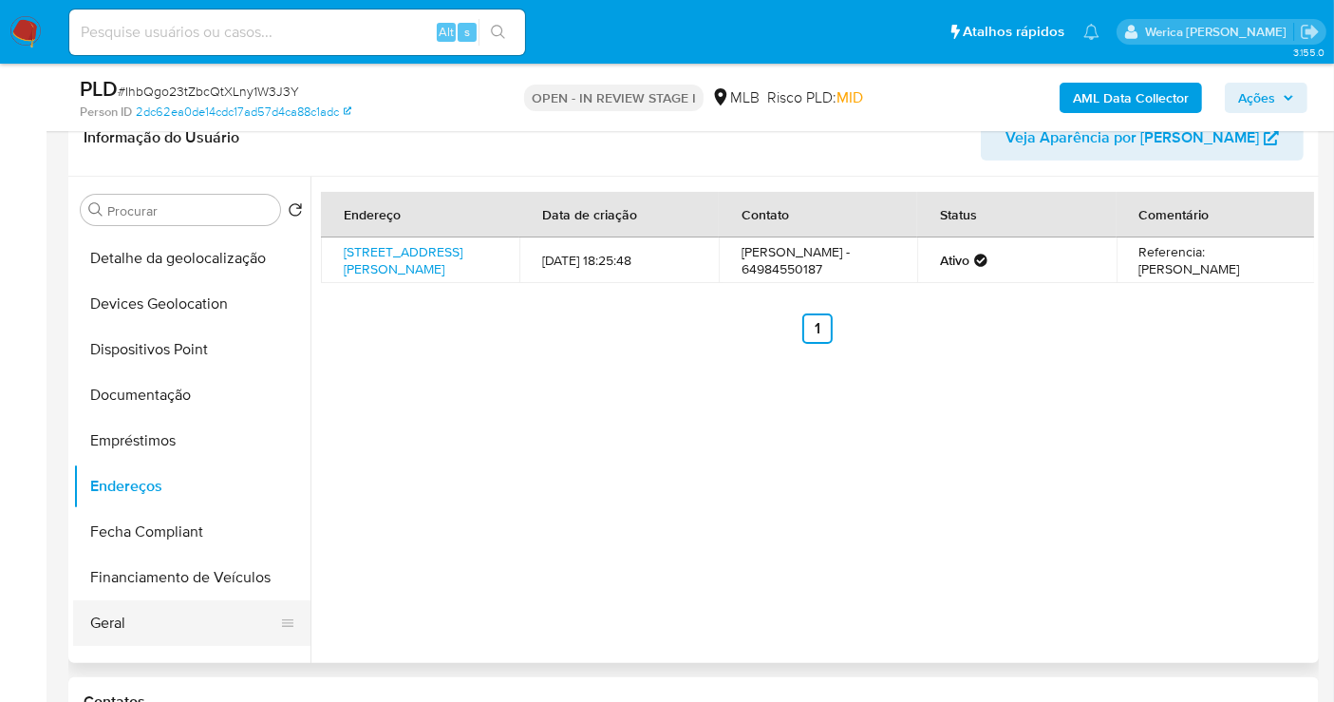
scroll to position [108, 0]
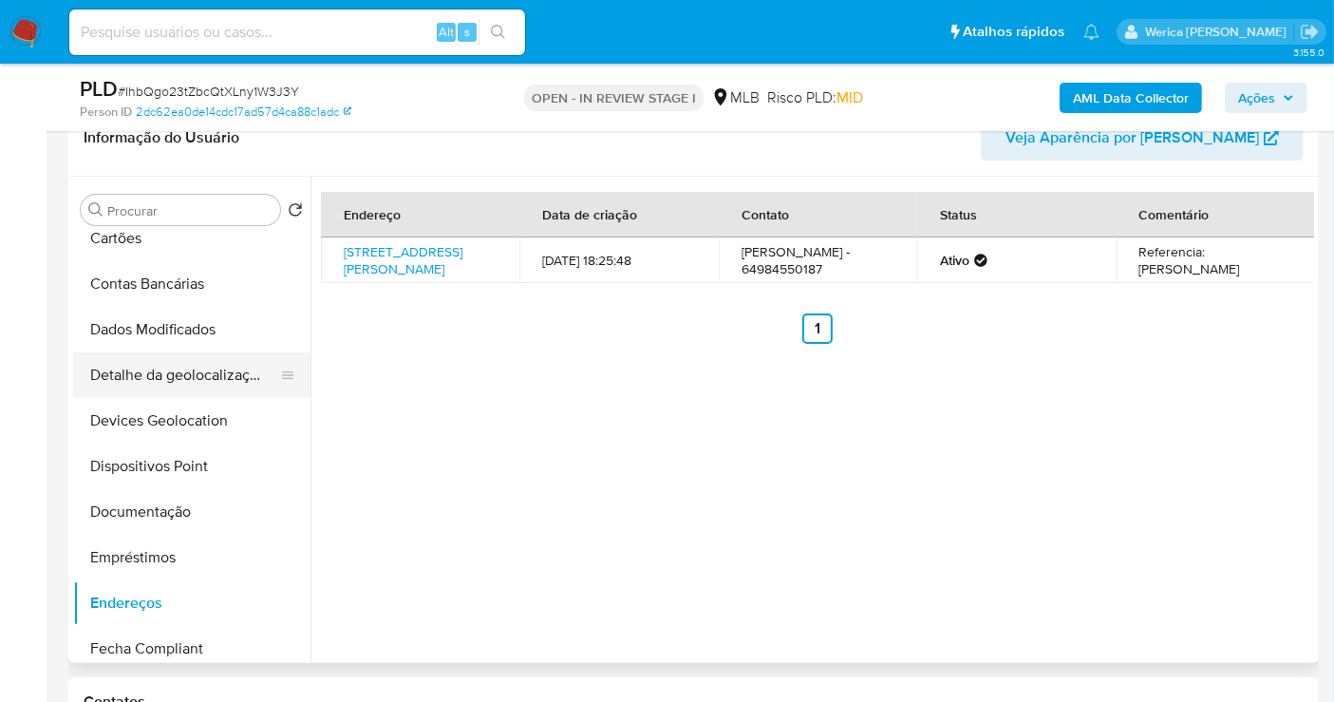
click at [216, 367] on button "Detalhe da geolocalização" at bounding box center [184, 375] width 222 height 46
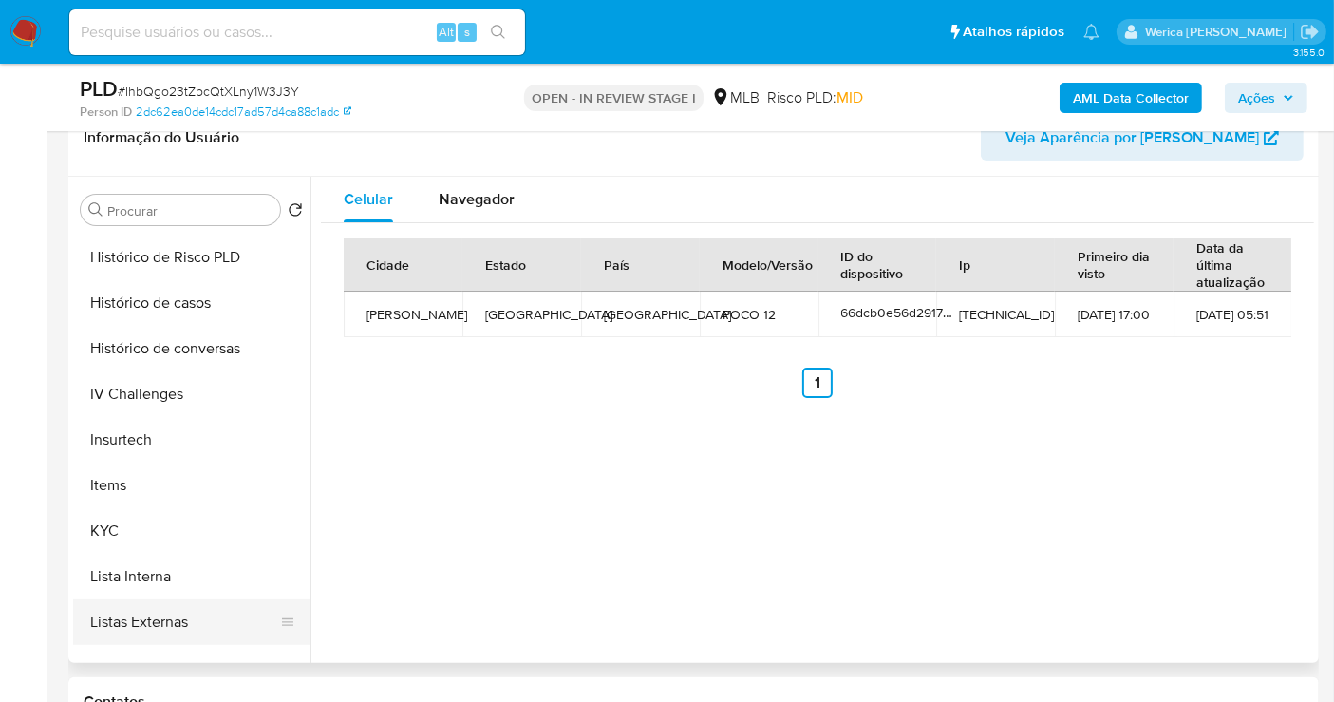
click at [233, 614] on button "Listas Externas" at bounding box center [184, 622] width 222 height 46
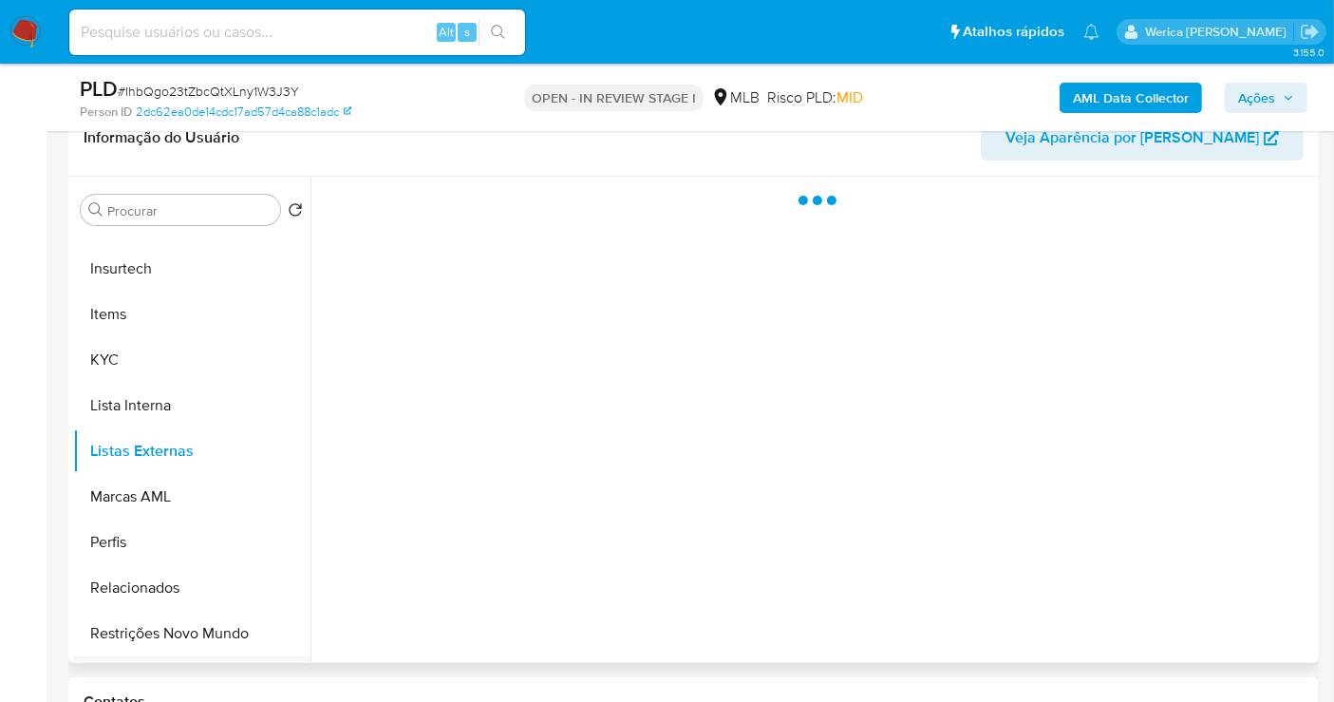
scroll to position [847, 0]
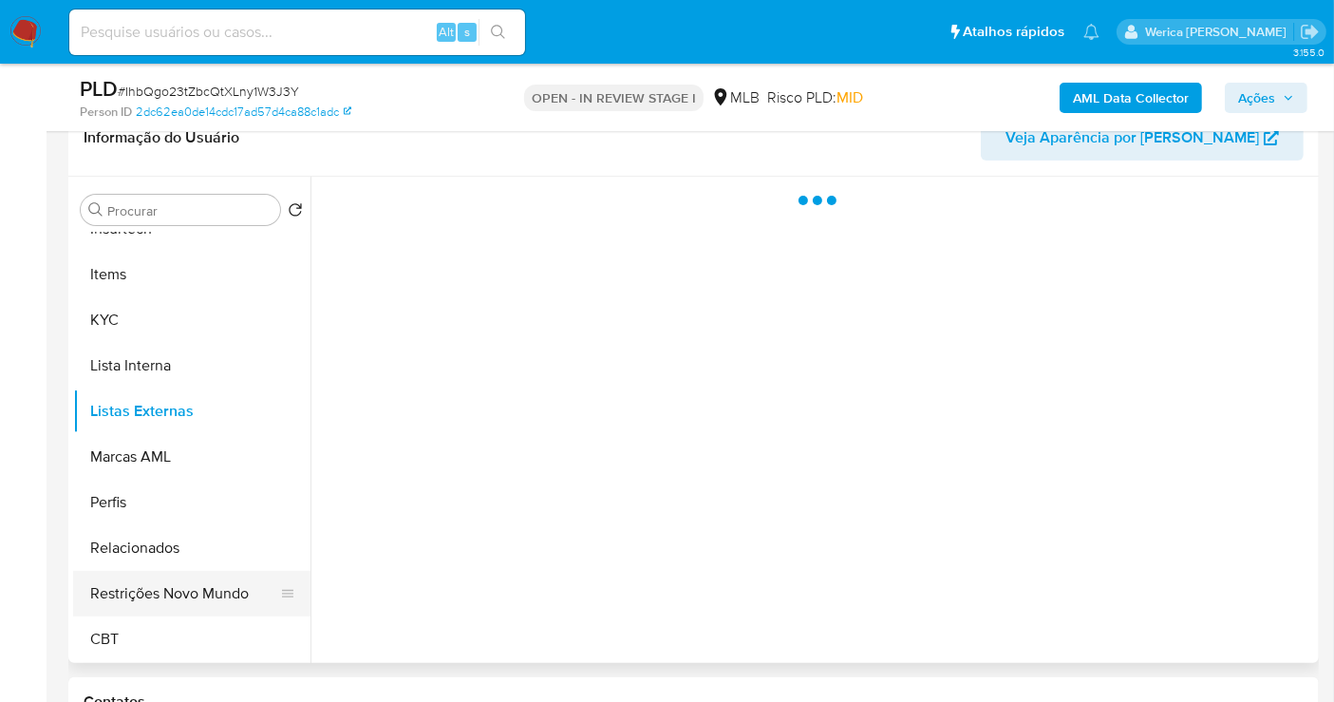
click at [205, 575] on button "Restrições Novo Mundo" at bounding box center [184, 594] width 222 height 46
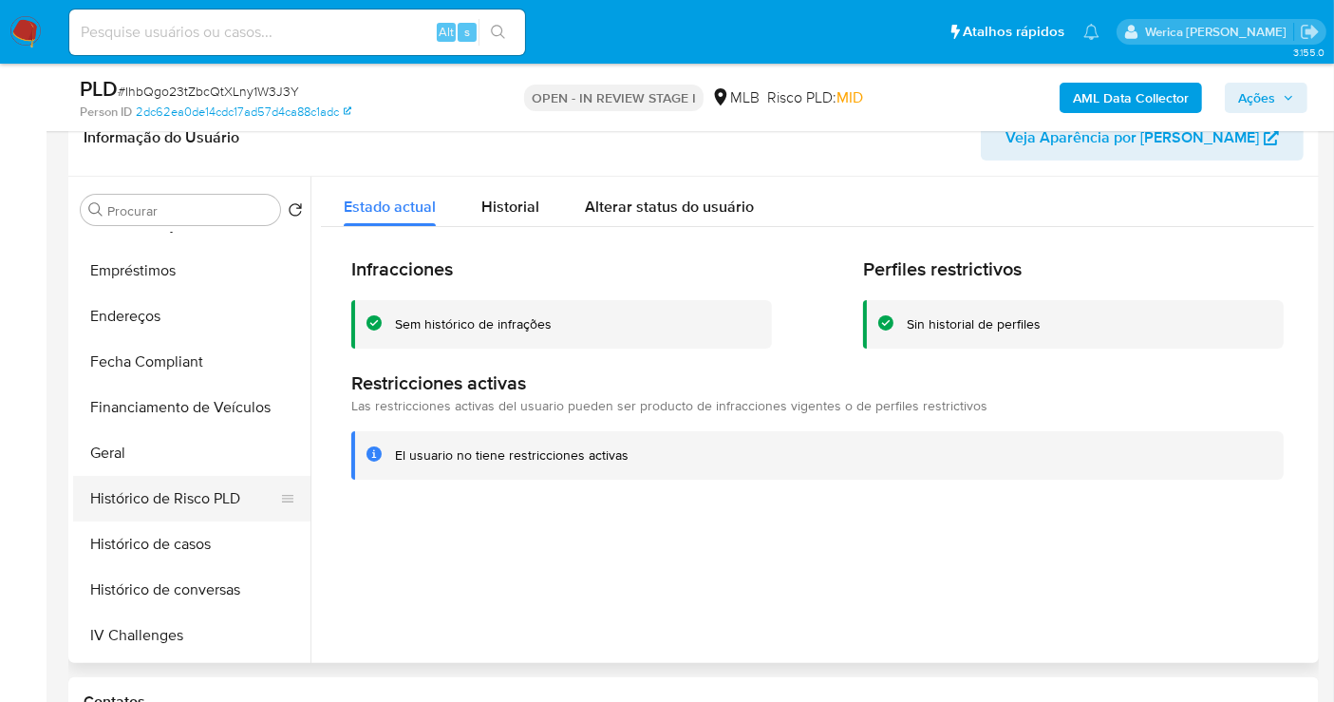
scroll to position [320, 0]
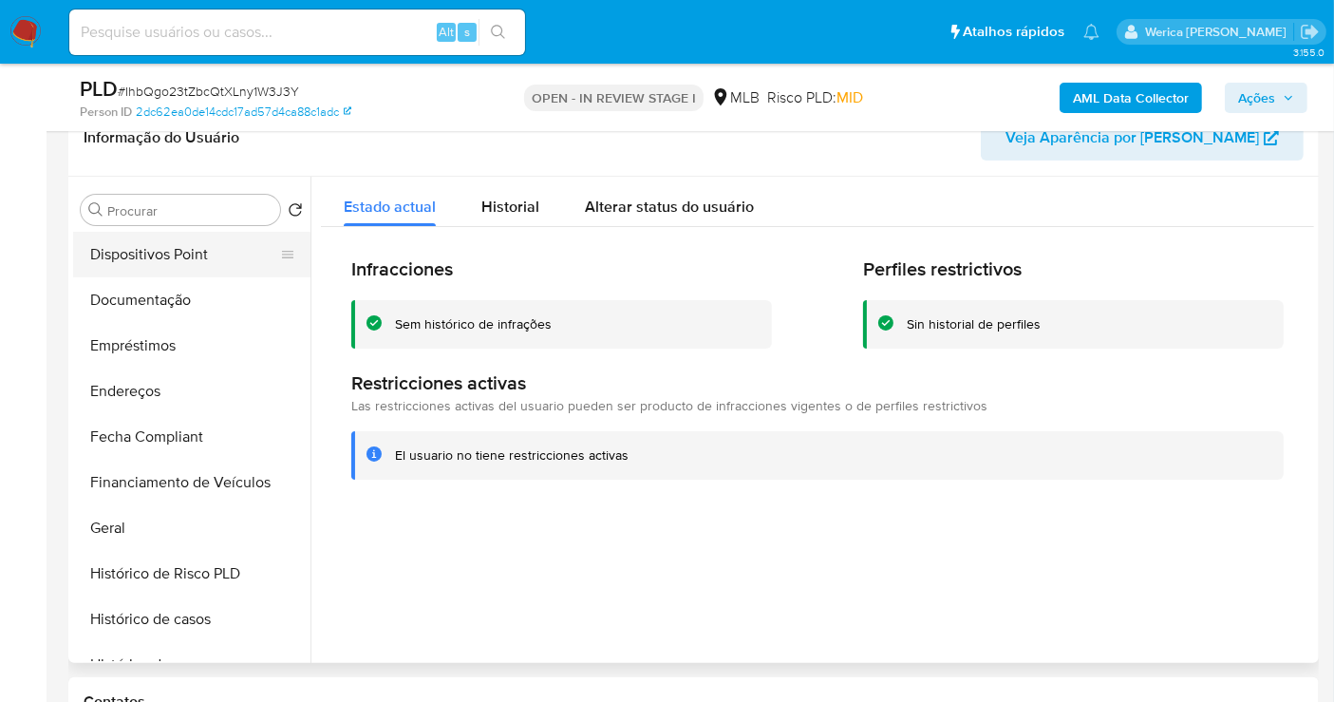
click at [158, 255] on button "Dispositivos Point" at bounding box center [184, 255] width 222 height 46
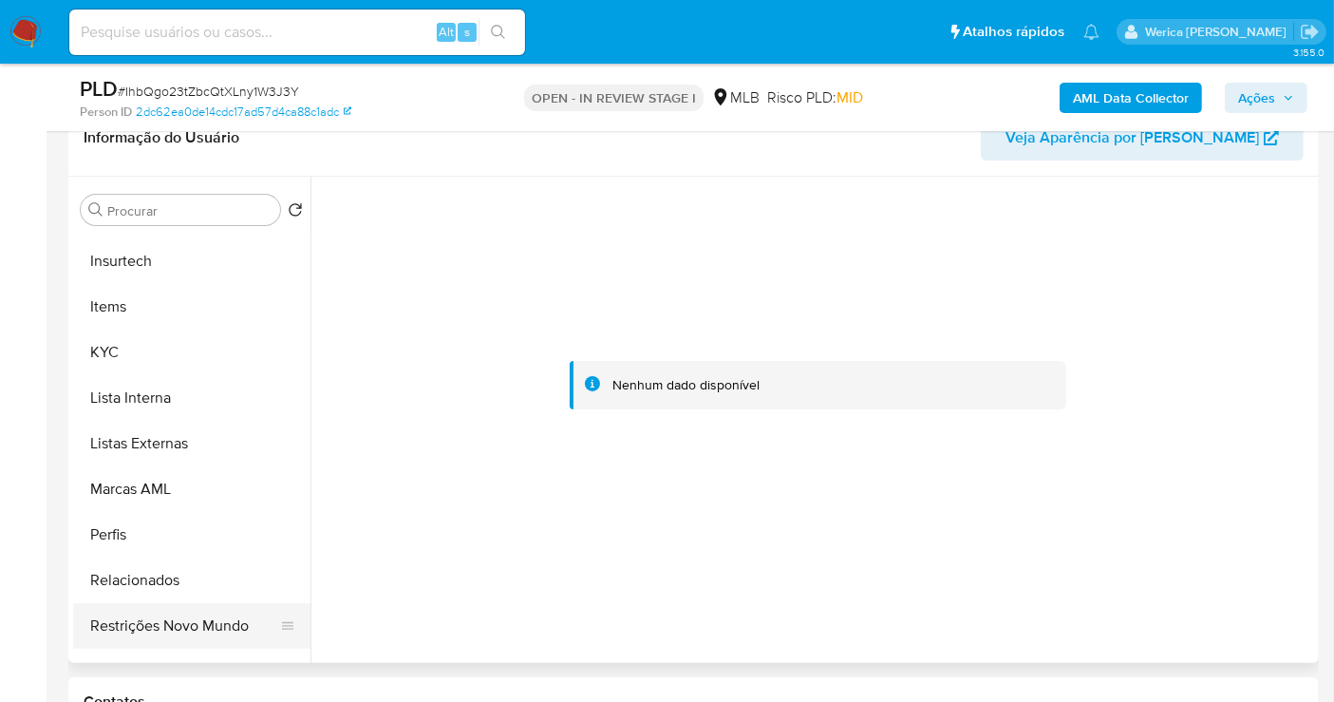
scroll to position [847, 0]
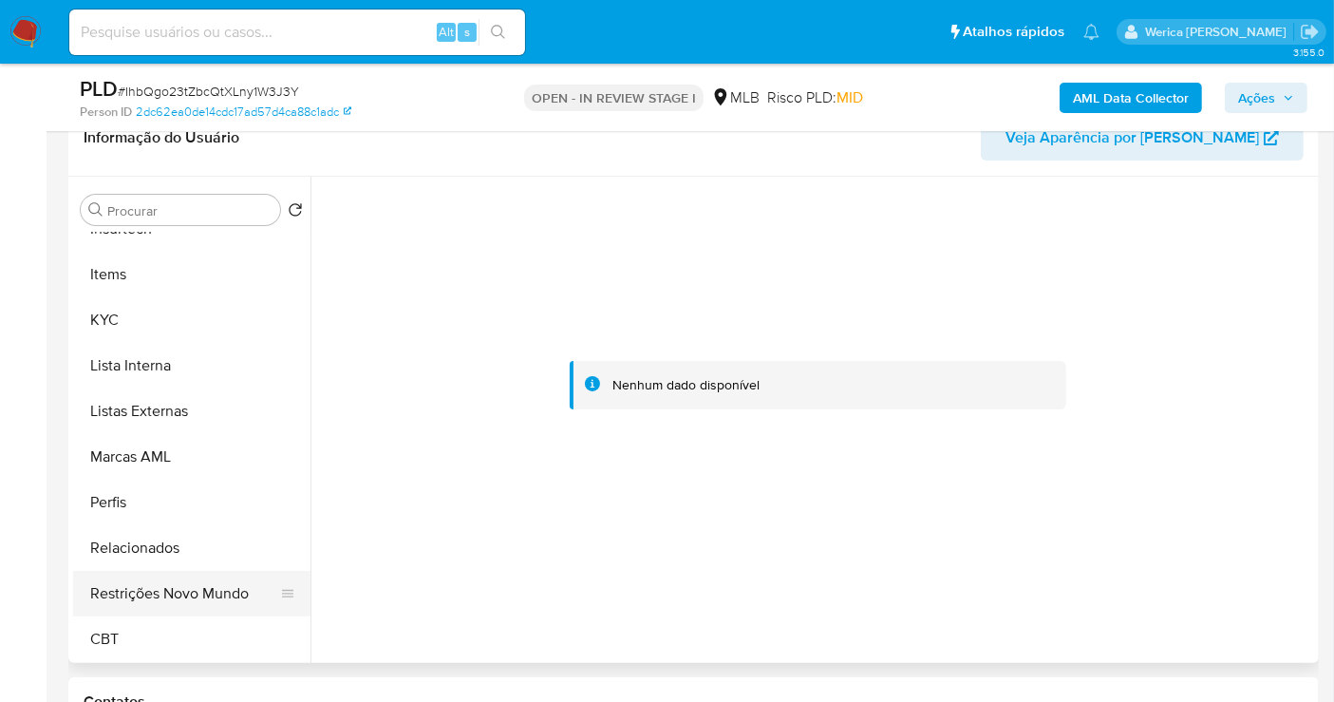
click at [214, 600] on button "Restrições Novo Mundo" at bounding box center [184, 594] width 222 height 46
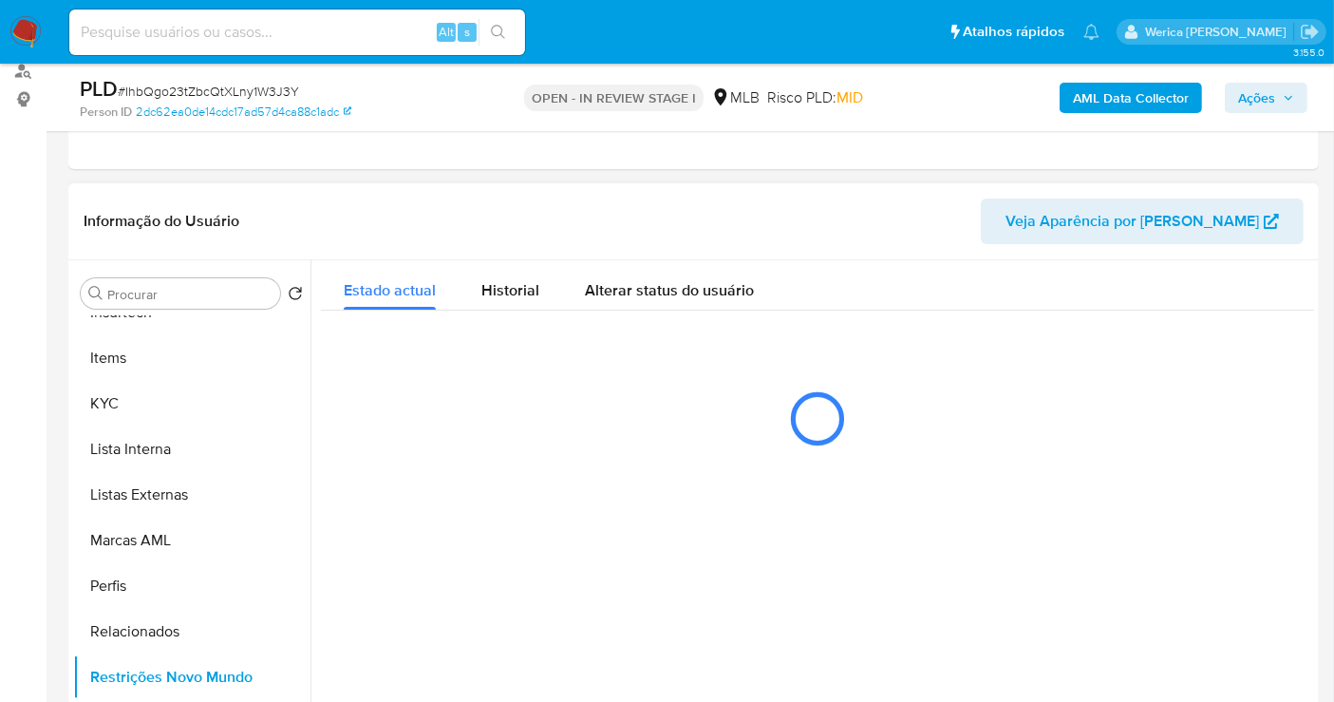
scroll to position [105, 0]
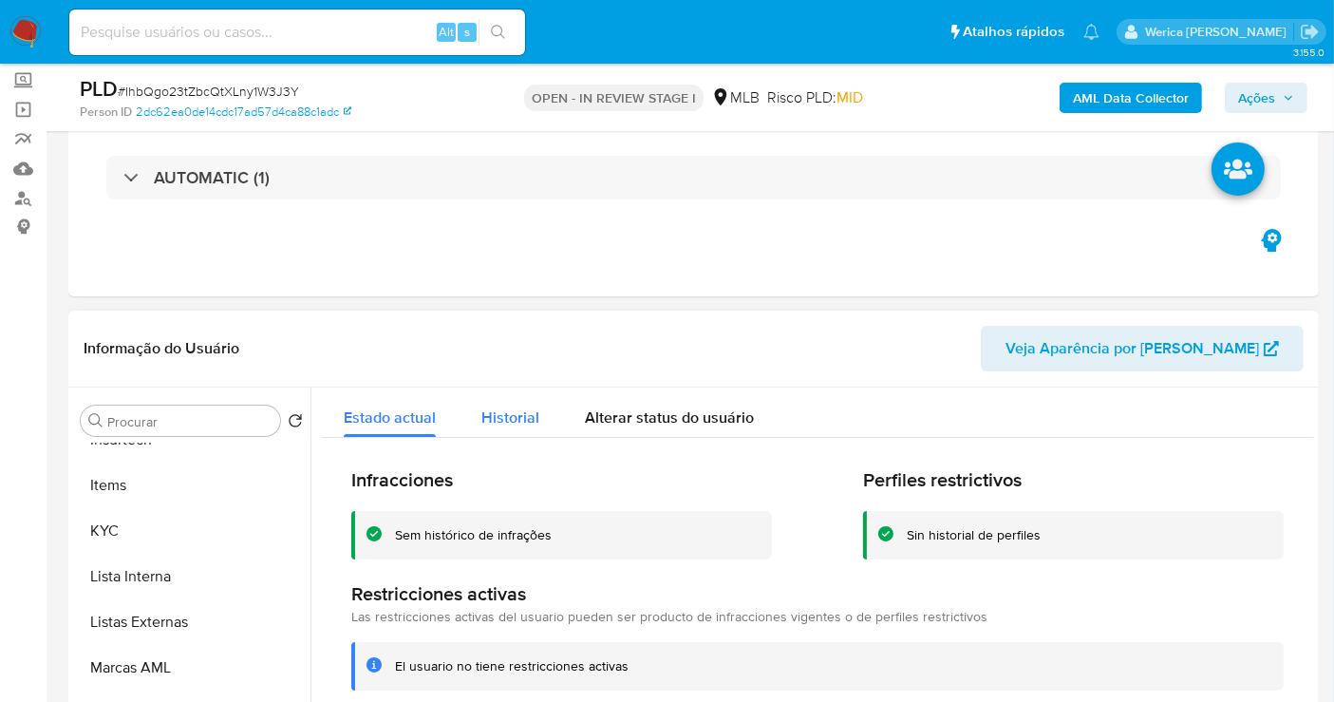
click at [516, 415] on span "Historial" at bounding box center [510, 417] width 58 height 22
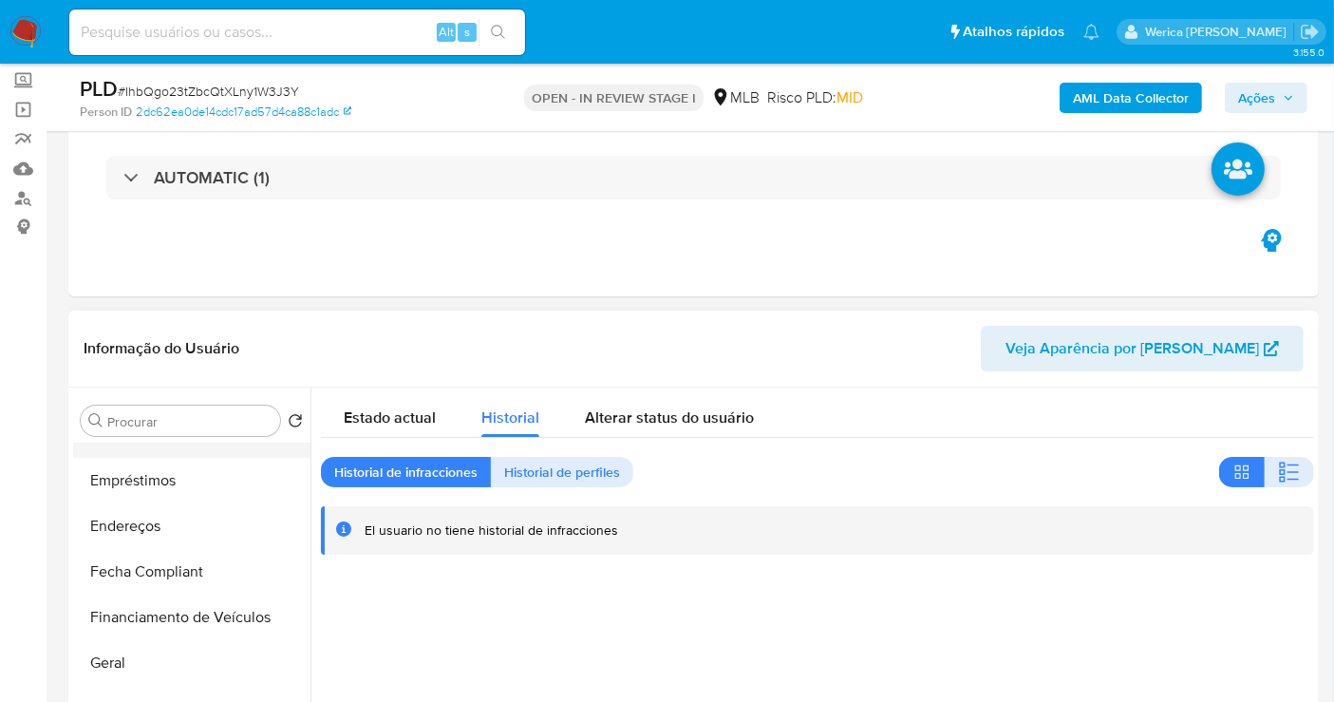
scroll to position [320, 0]
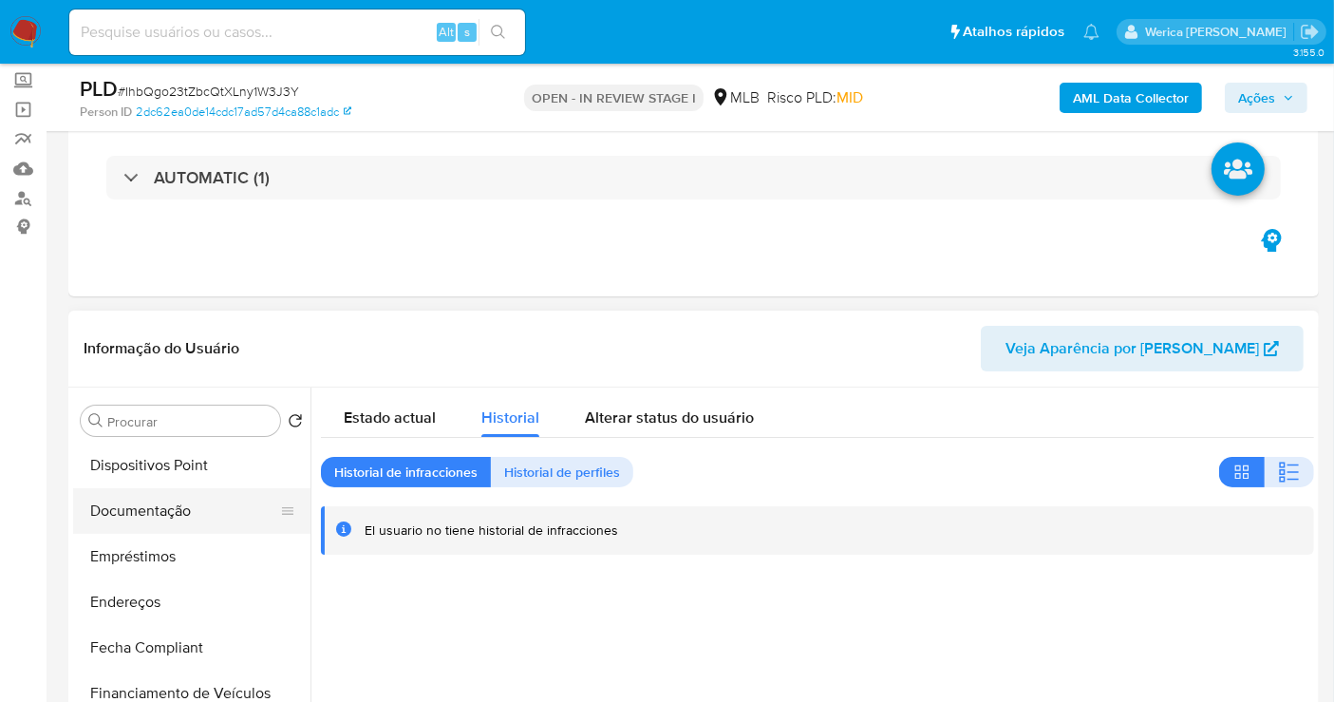
click at [146, 516] on button "Documentação" at bounding box center [184, 511] width 222 height 46
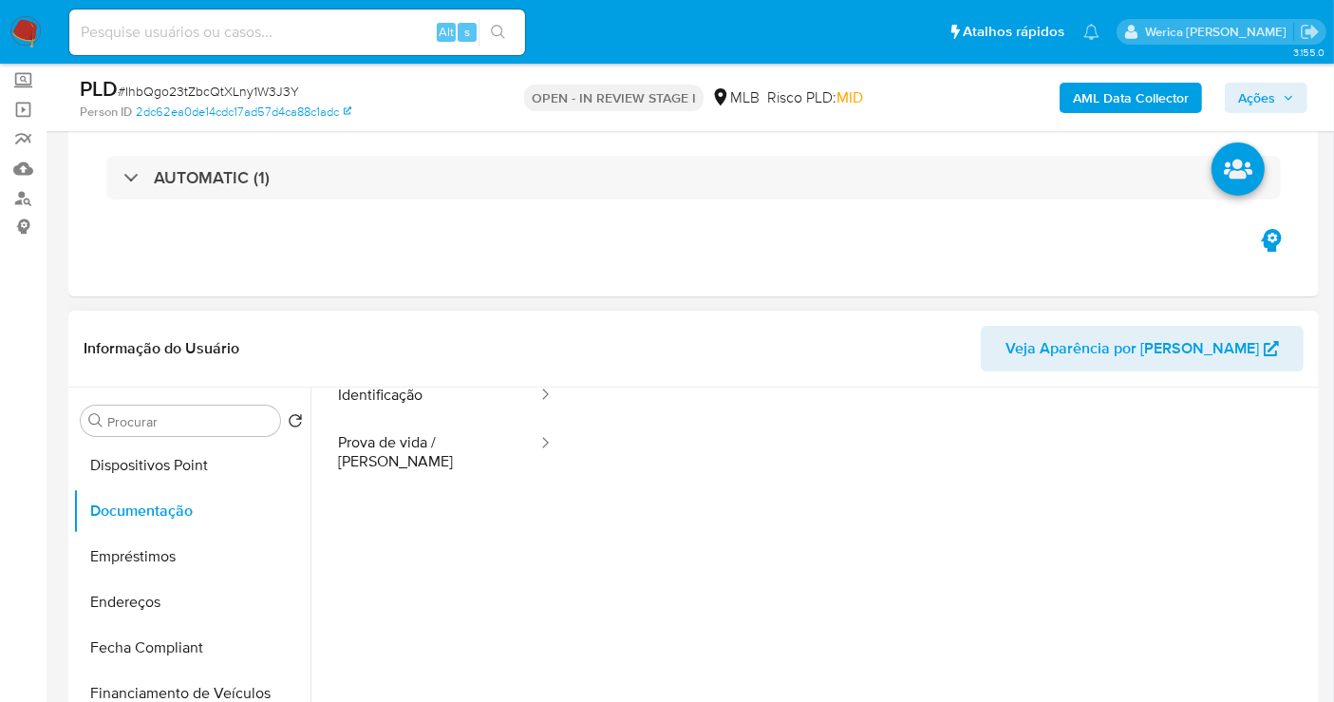
scroll to position [105, 0]
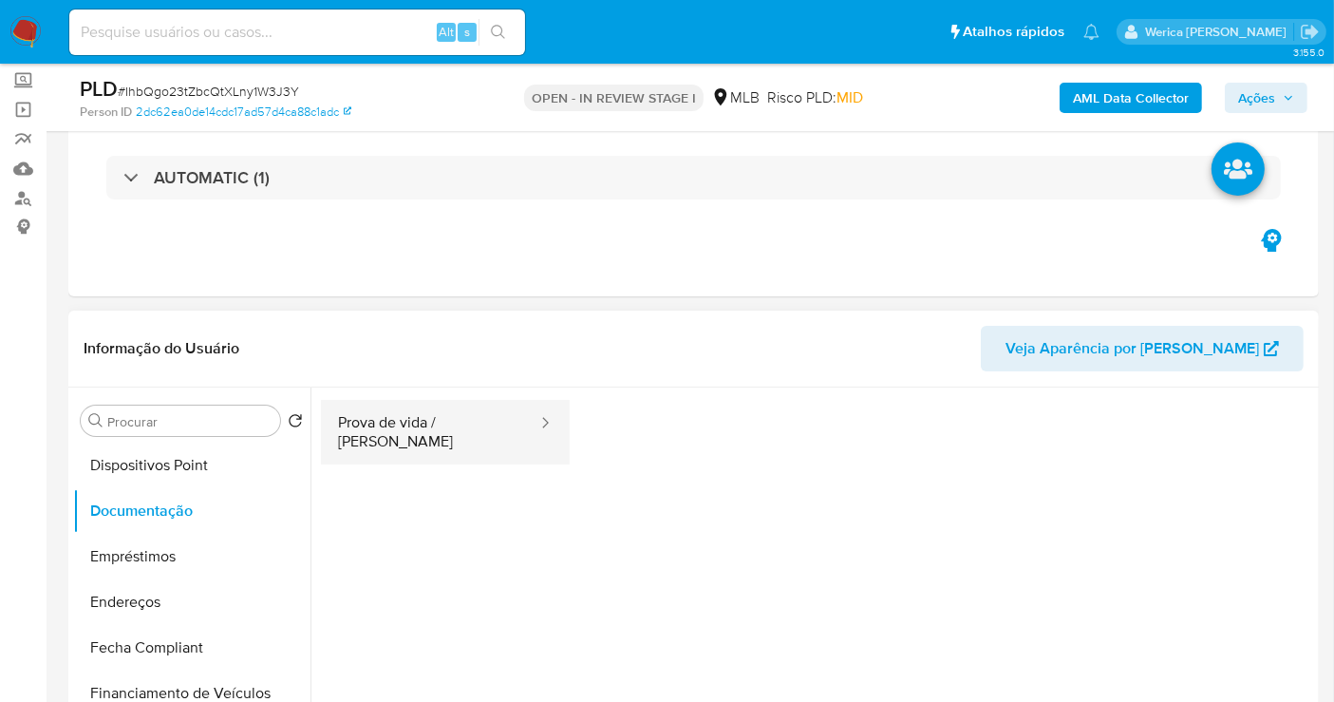
click at [401, 413] on button "Prova de vida / [PERSON_NAME]" at bounding box center [430, 432] width 218 height 65
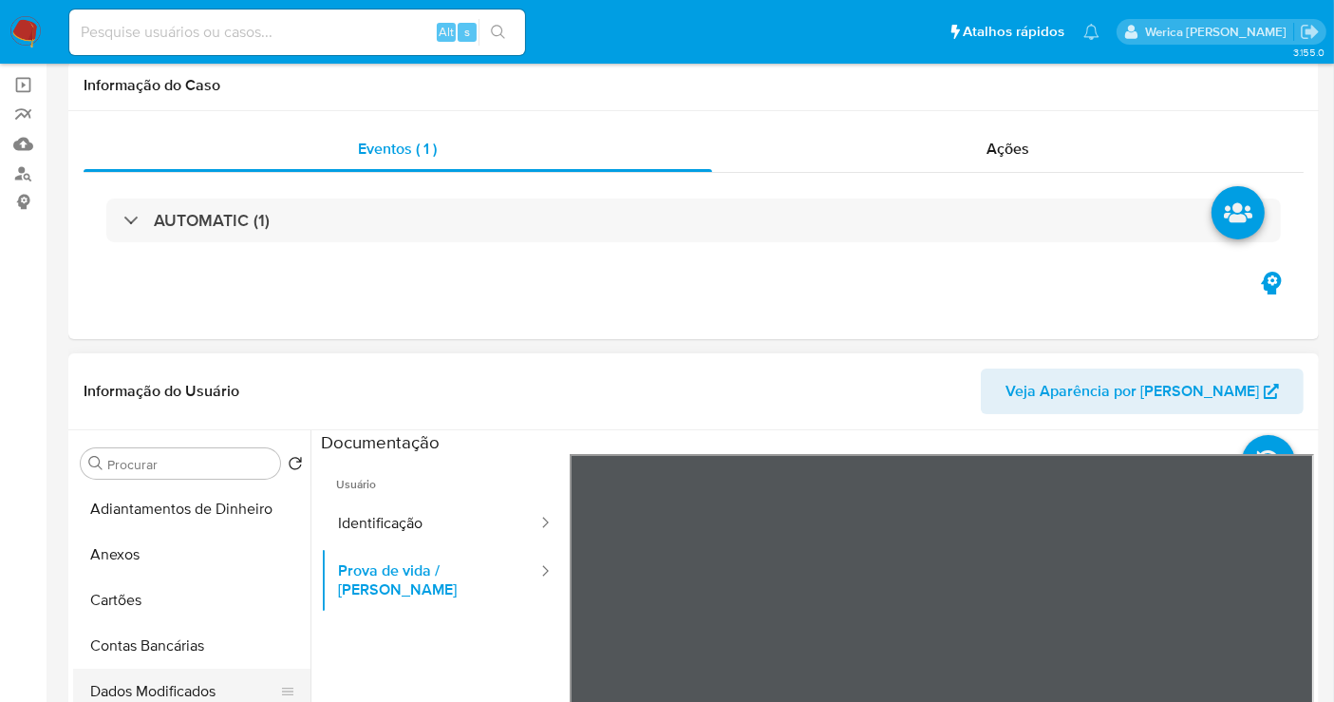
scroll to position [0, 0]
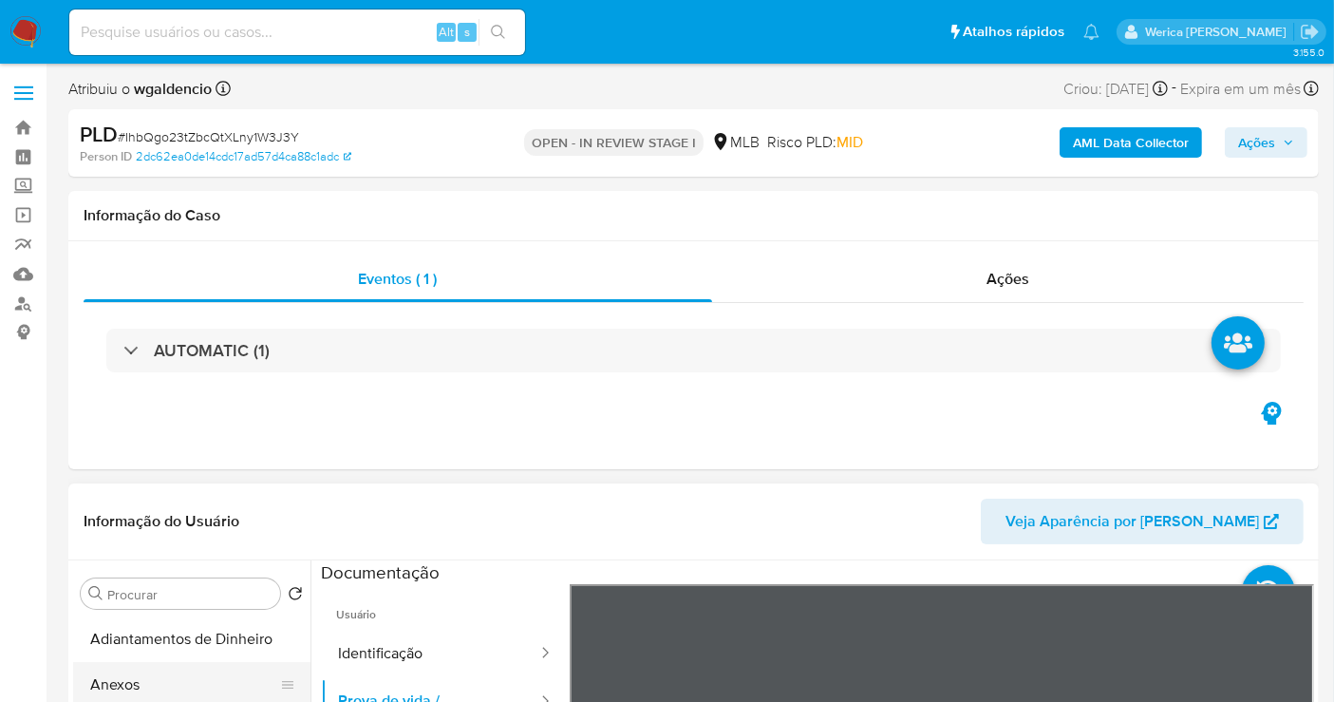
click at [175, 684] on button "Anexos" at bounding box center [184, 685] width 222 height 46
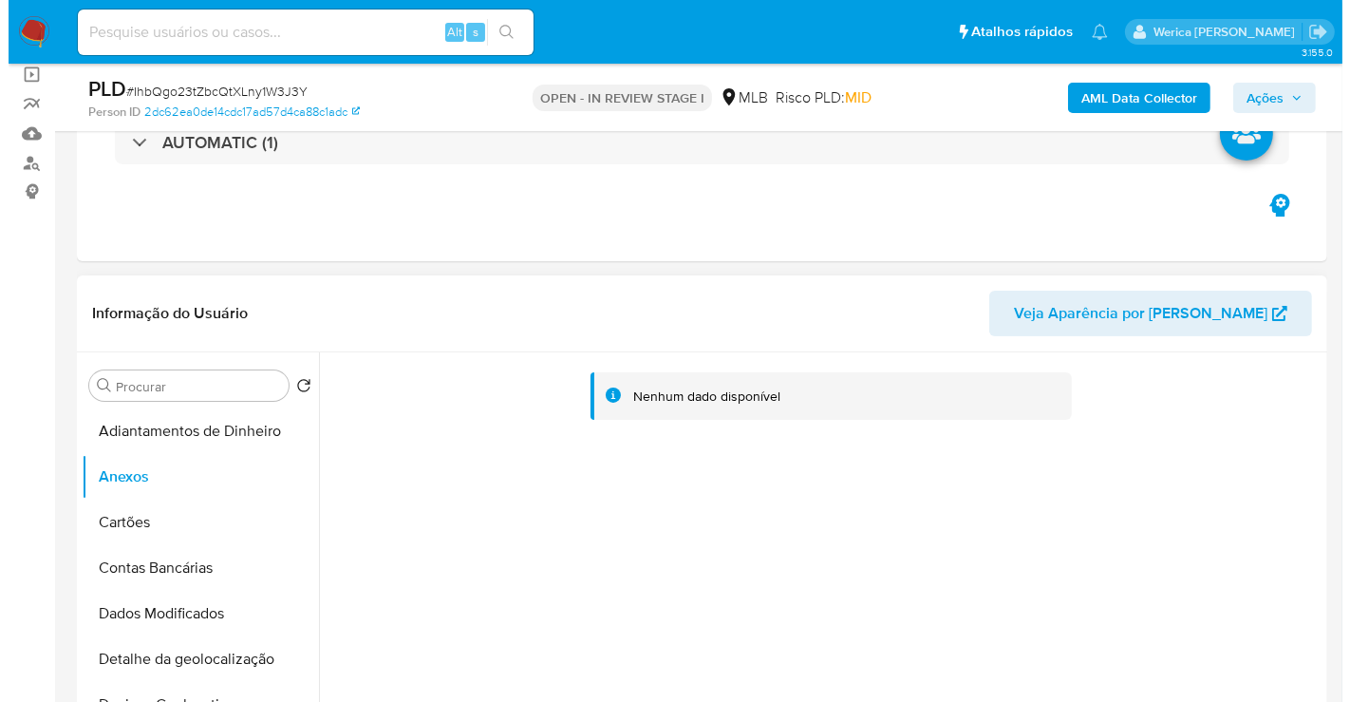
scroll to position [422, 0]
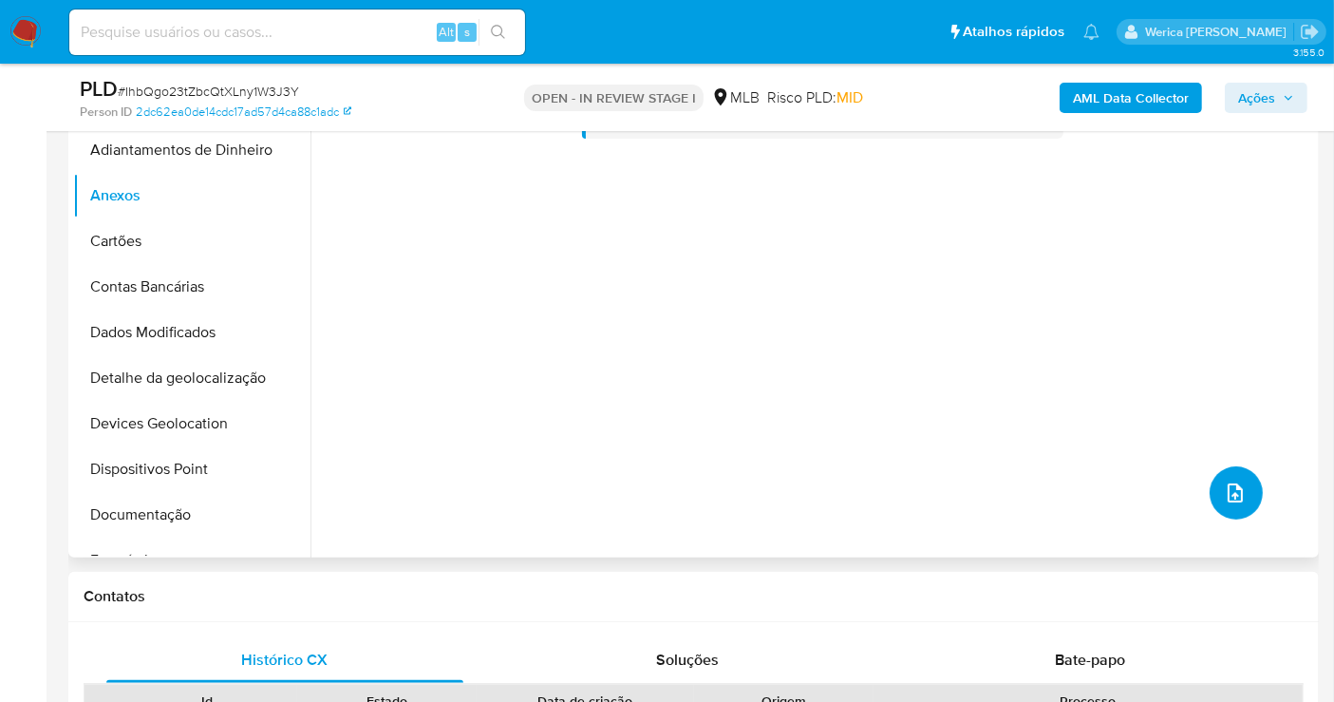
click at [1224, 498] on icon "upload-file" at bounding box center [1235, 492] width 23 height 23
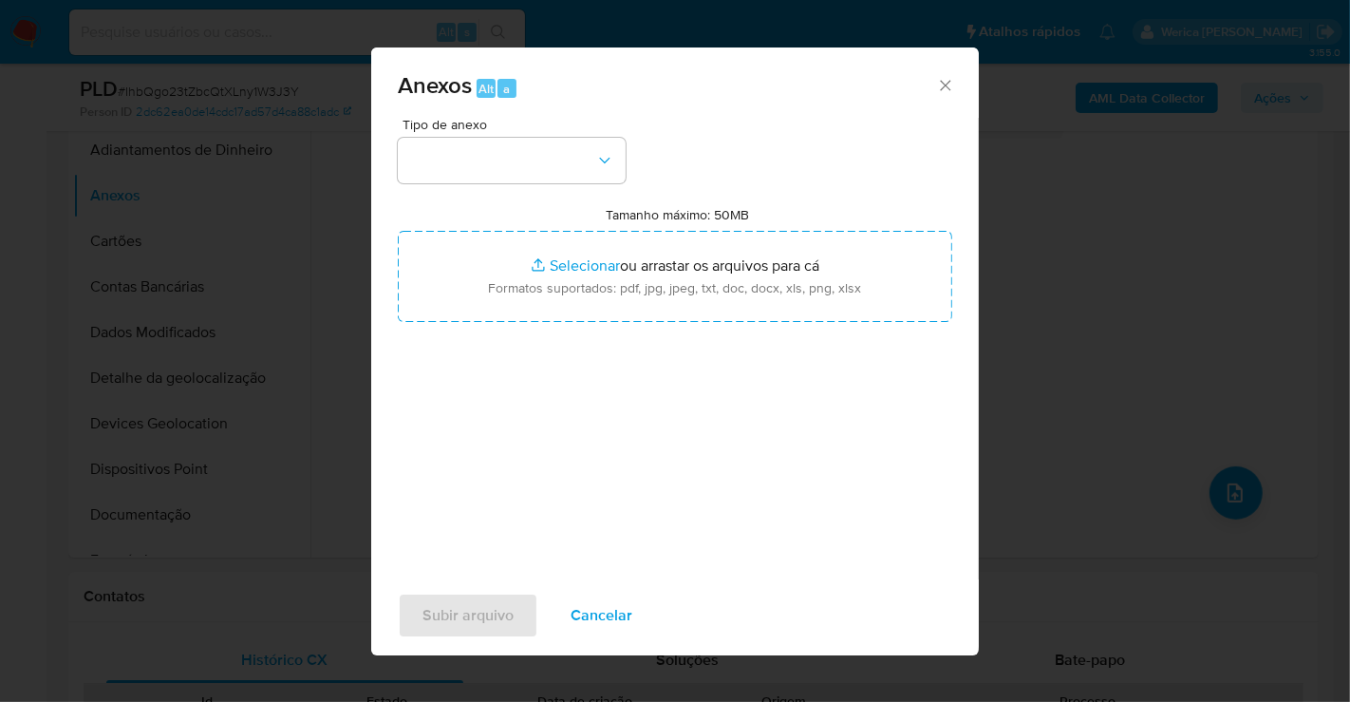
click at [558, 129] on span "Tipo de anexo" at bounding box center [517, 124] width 228 height 13
click at [564, 161] on button "button" at bounding box center [512, 161] width 228 height 46
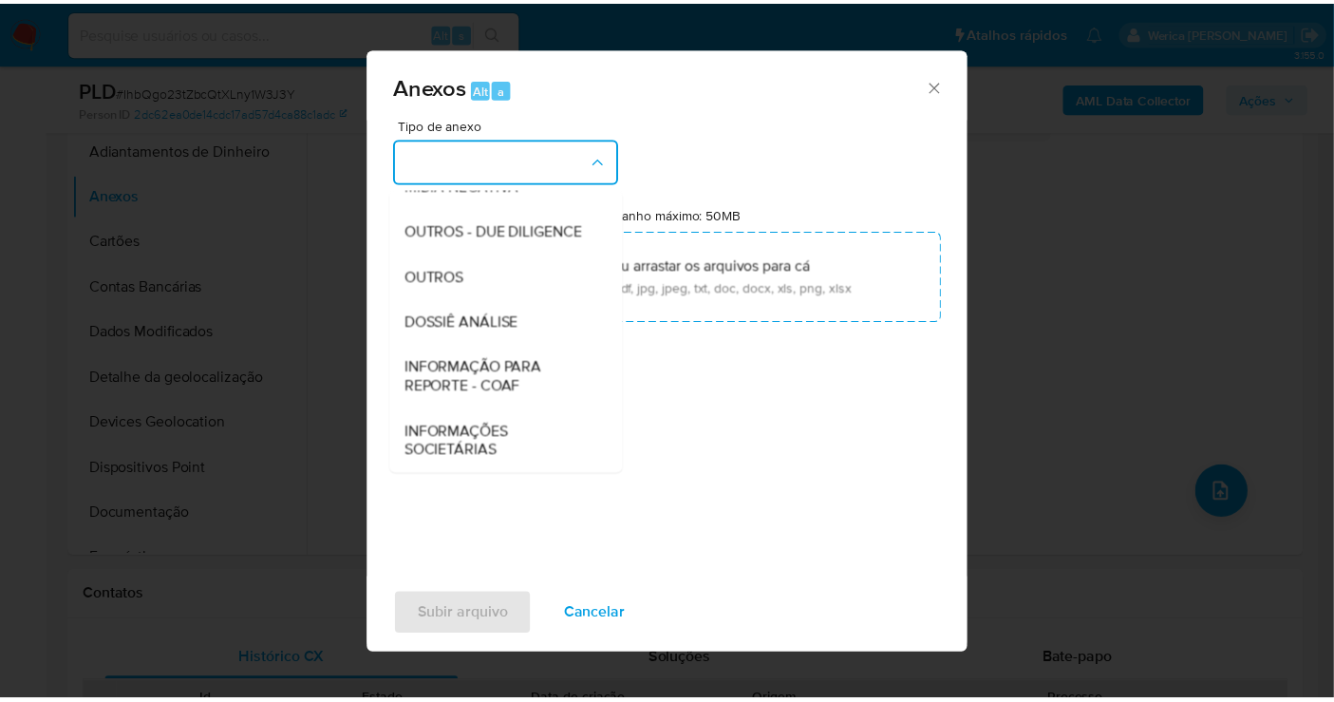
scroll to position [292, 0]
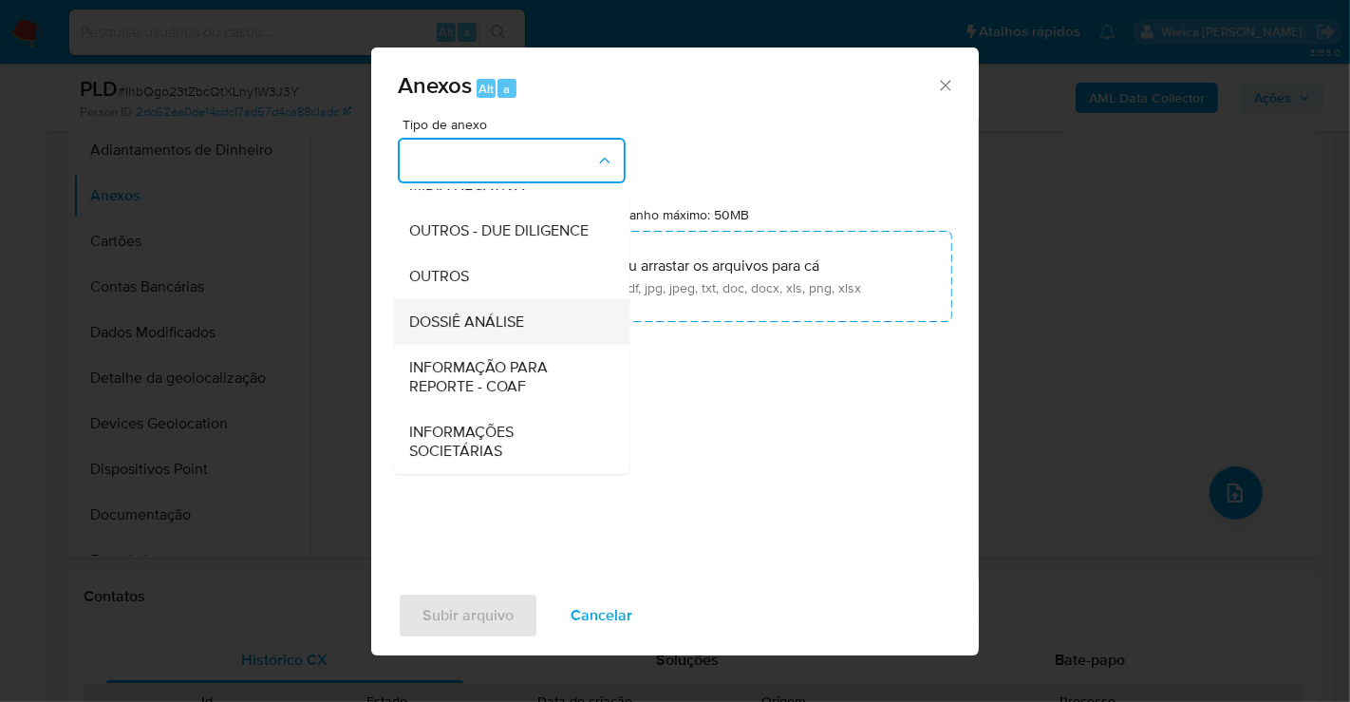
click at [557, 310] on div "DOSSIÊ ANÁLISE" at bounding box center [506, 322] width 194 height 46
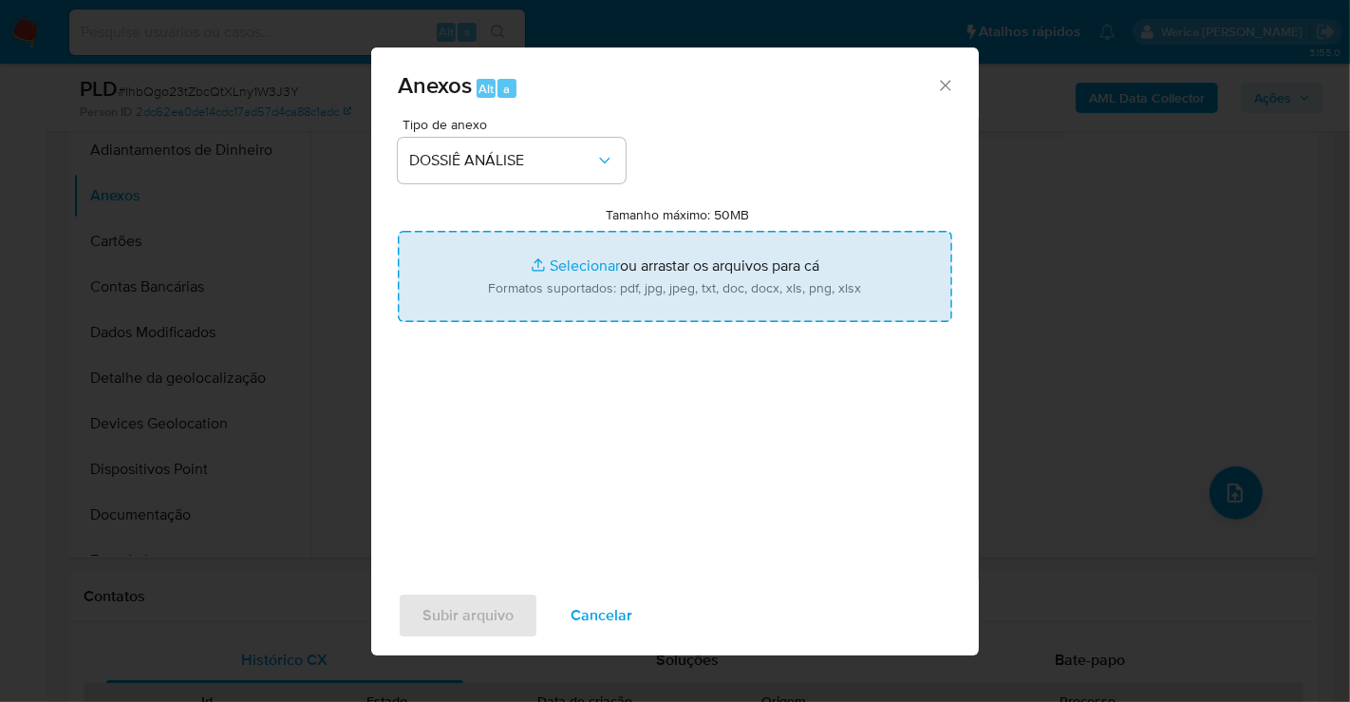
click at [798, 270] on input "Tamanho máximo: 50MB Selecionar arquivos" at bounding box center [675, 276] width 555 height 91
type input "C:\fakepath\Mulan 736837783_2025_08_20_16_59_34.xlsx"
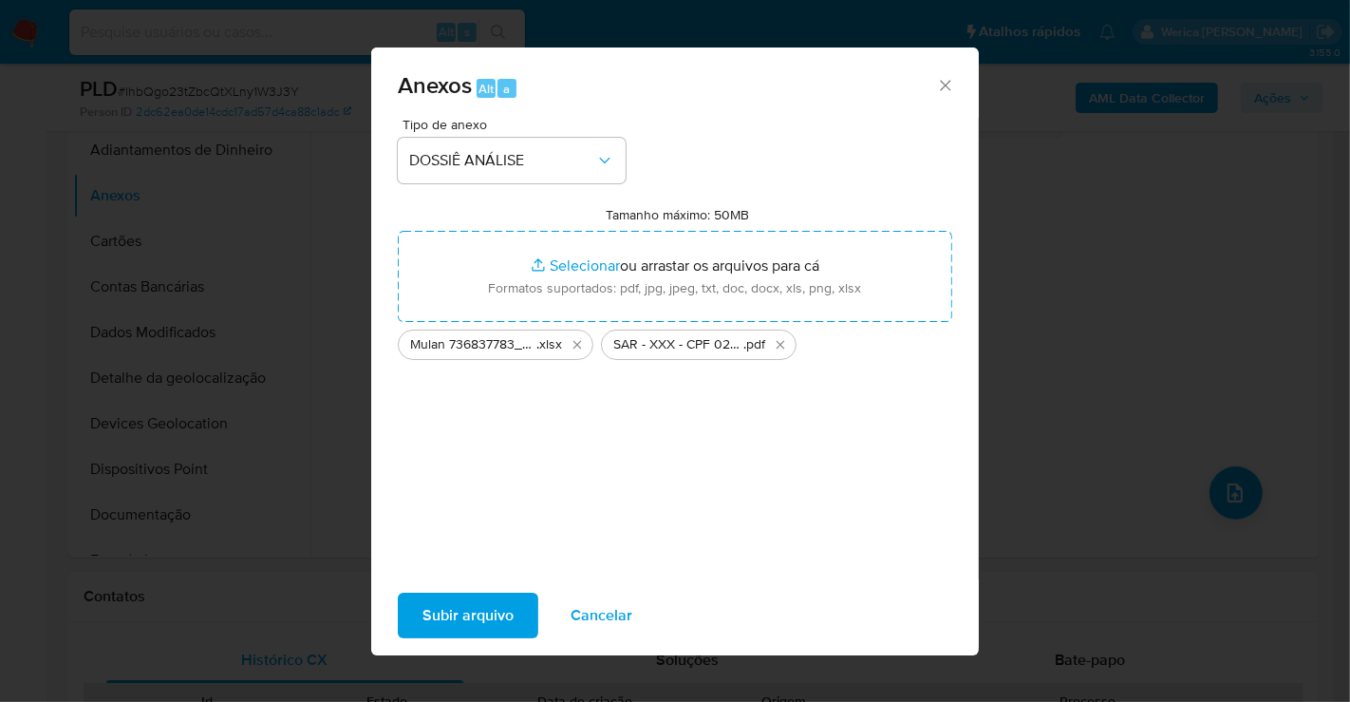
click at [479, 613] on span "Subir arquivo" at bounding box center [468, 615] width 91 height 42
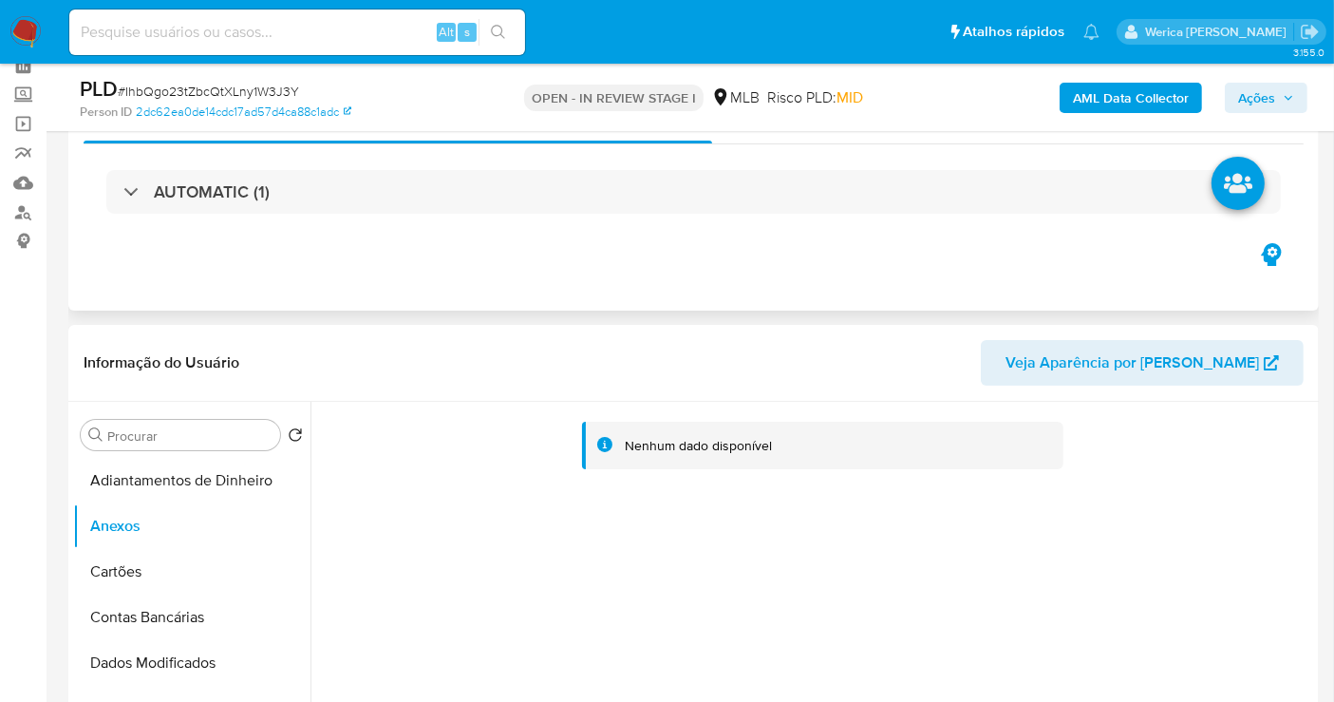
scroll to position [0, 0]
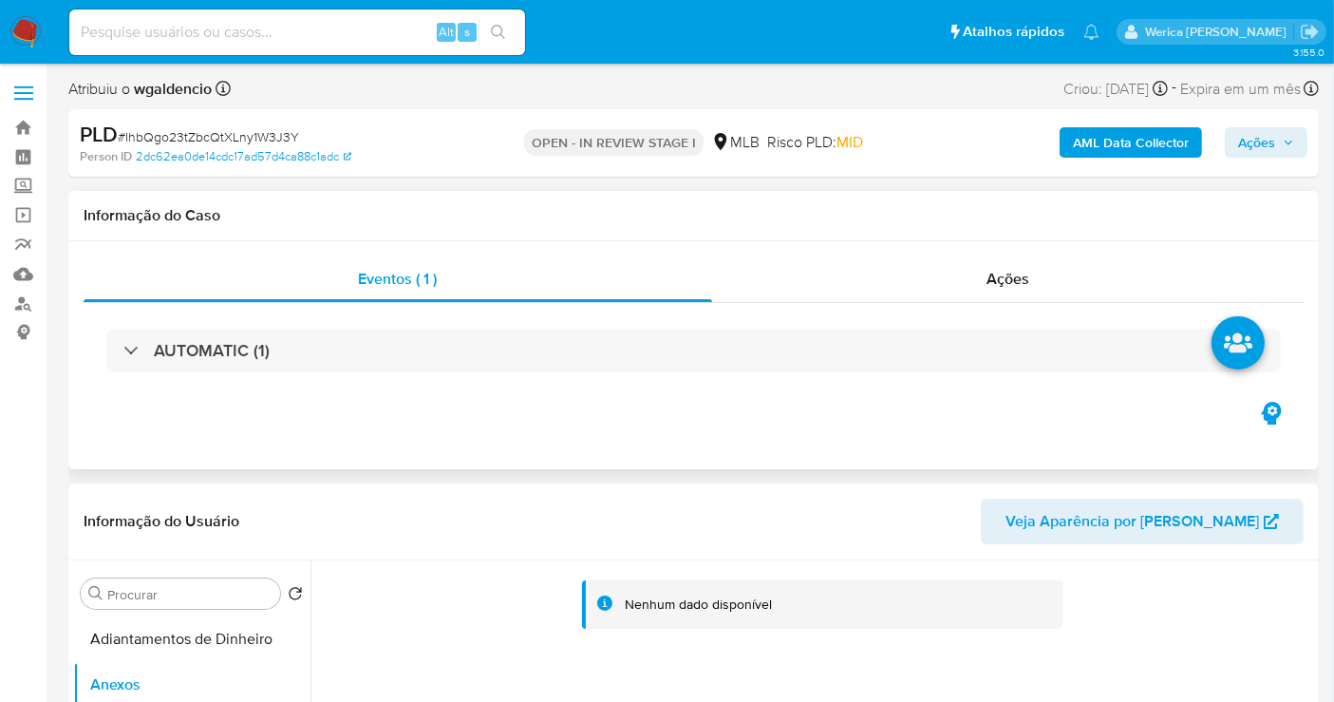
click at [1071, 254] on div "Eventos ( 1 ) Ações AUTOMATIC (1)" at bounding box center [693, 355] width 1250 height 228
click at [1067, 282] on div "Ações" at bounding box center [1008, 279] width 592 height 46
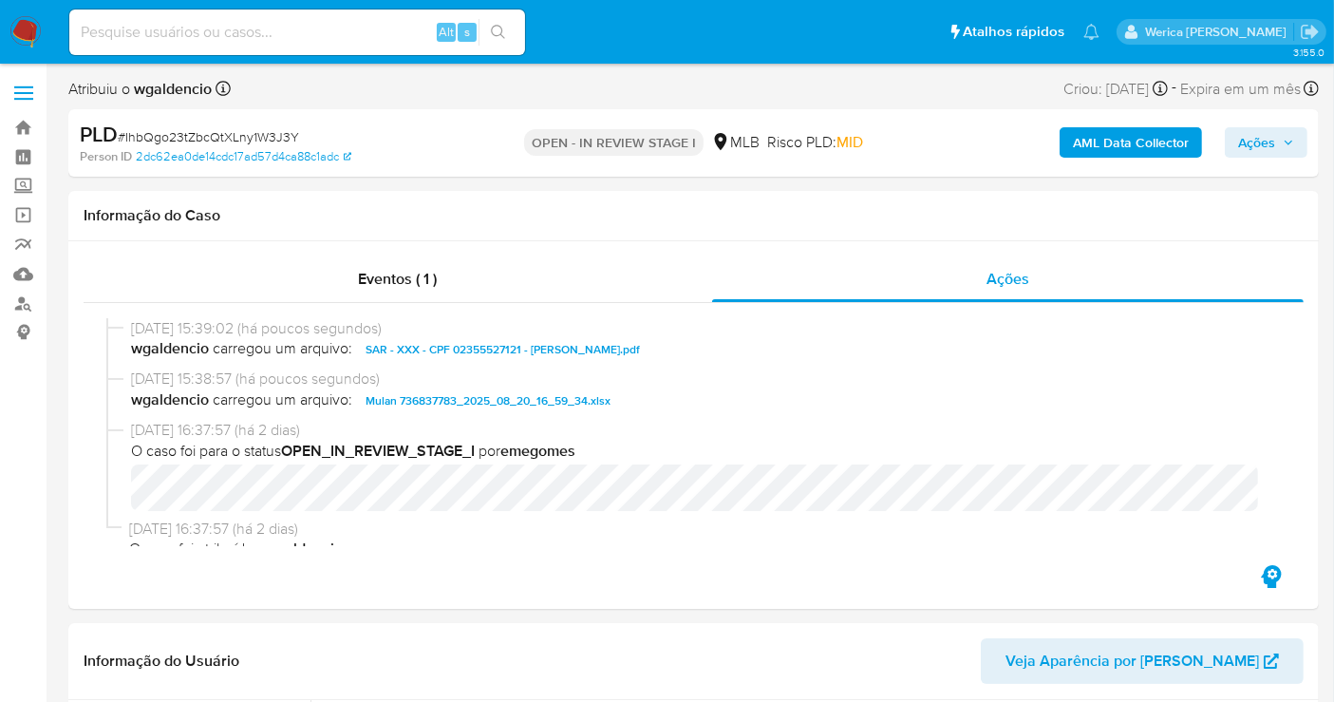
click at [1286, 153] on span "Ações" at bounding box center [1266, 142] width 56 height 27
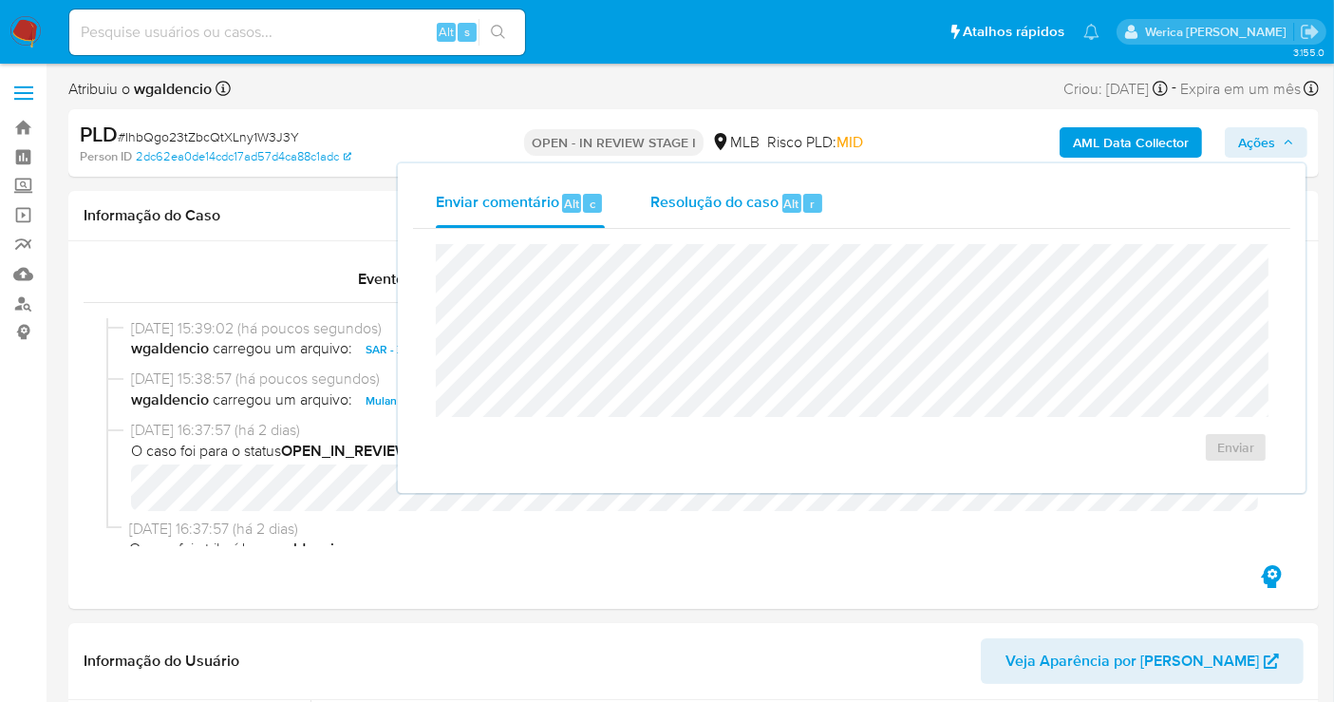
click at [839, 222] on button "Resolução do caso Alt r" at bounding box center [737, 203] width 219 height 49
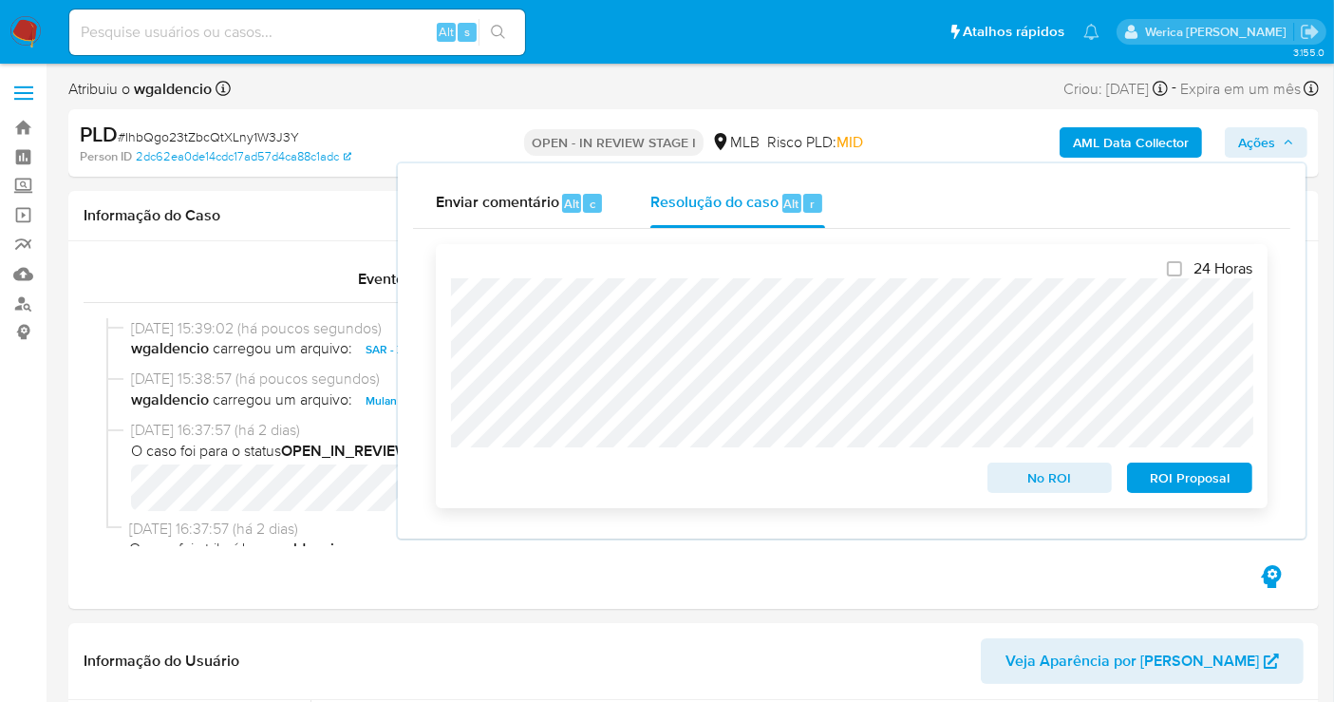
drag, startPoint x: 1156, startPoint y: 482, endPoint x: 1167, endPoint y: 488, distance: 11.9
click at [1167, 488] on span "ROI Proposal" at bounding box center [1189, 477] width 99 height 27
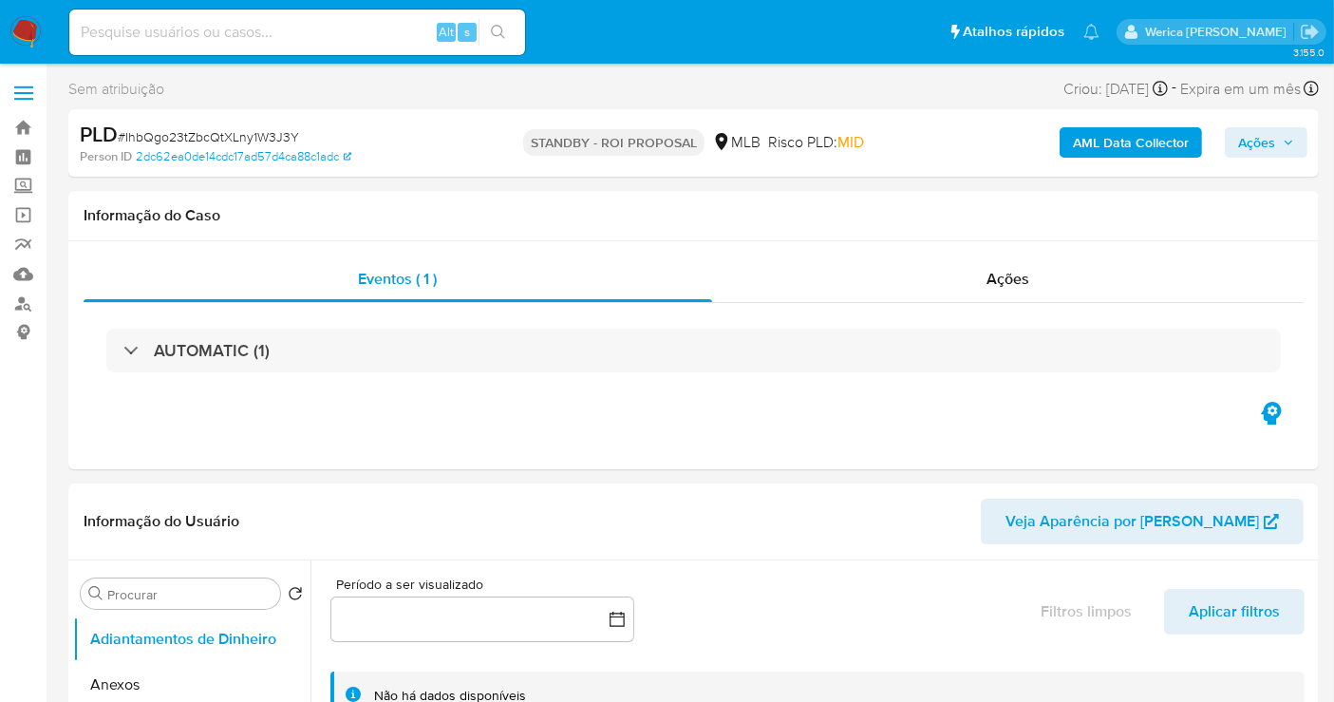
select select "10"
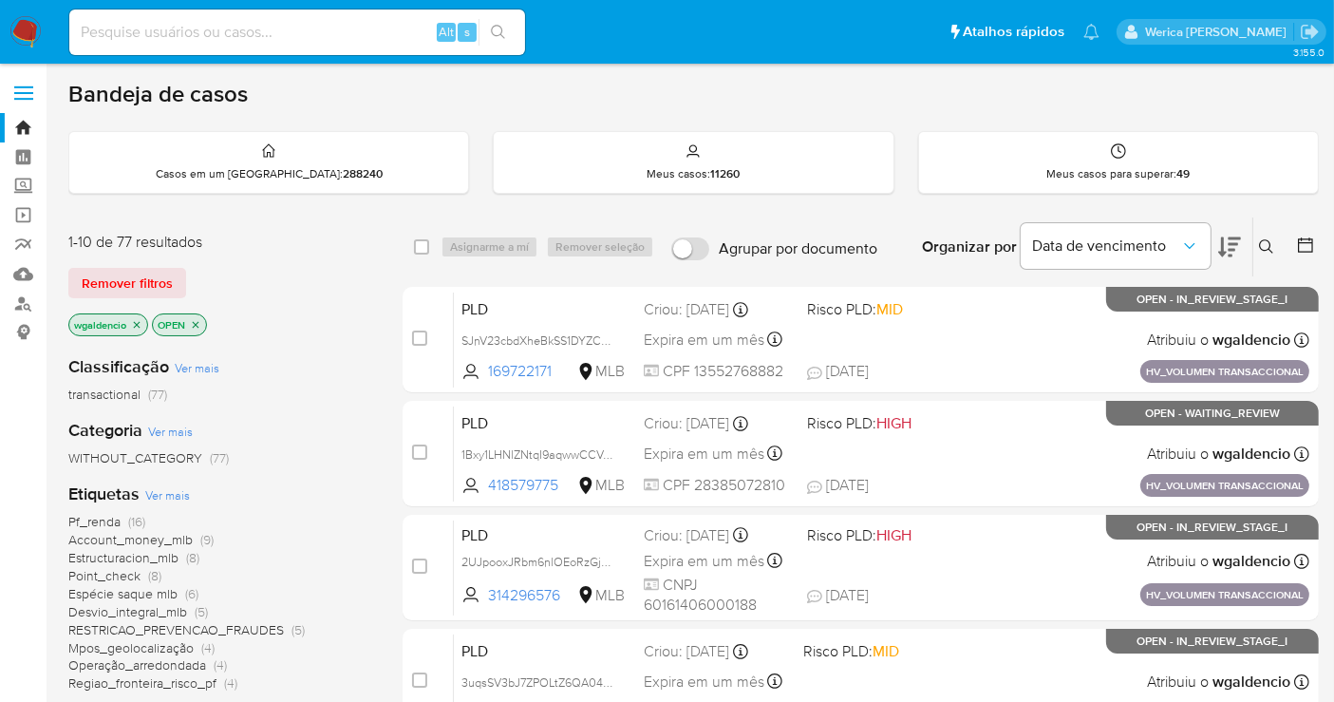
click at [83, 525] on span "Pf_renda" at bounding box center [94, 521] width 52 height 19
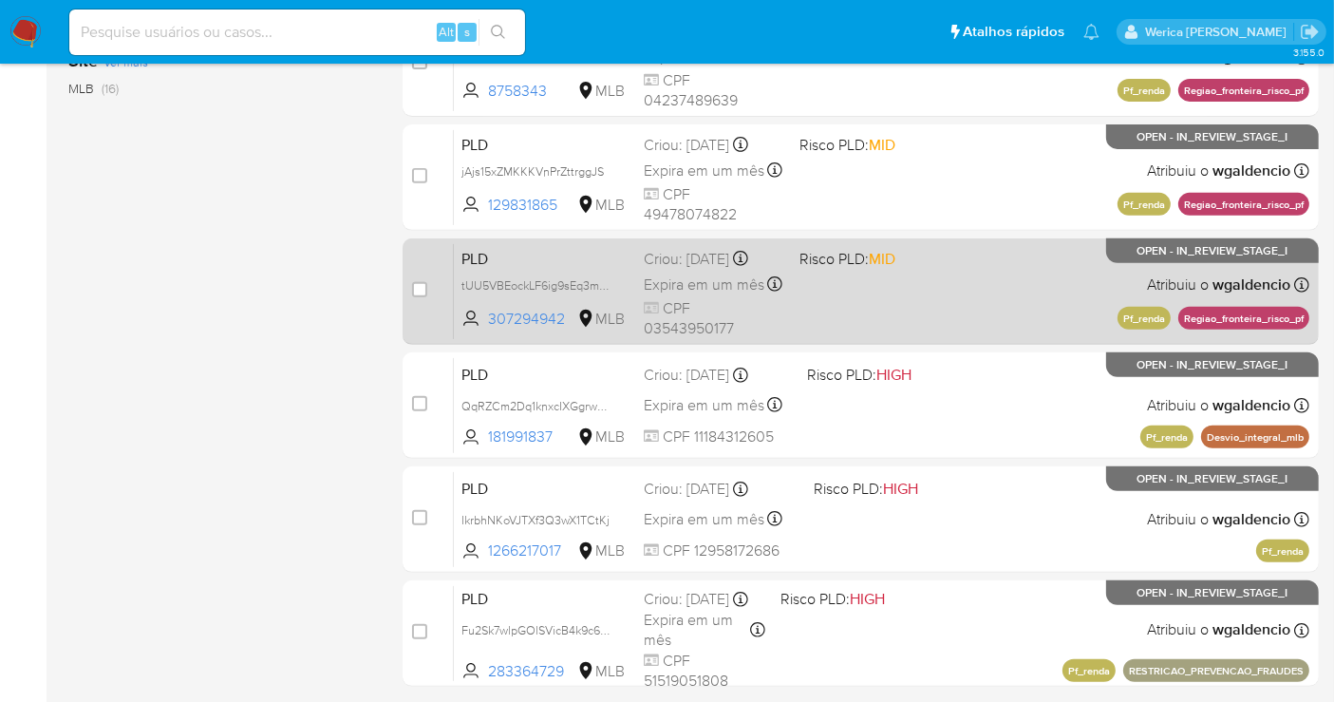
scroll to position [795, 0]
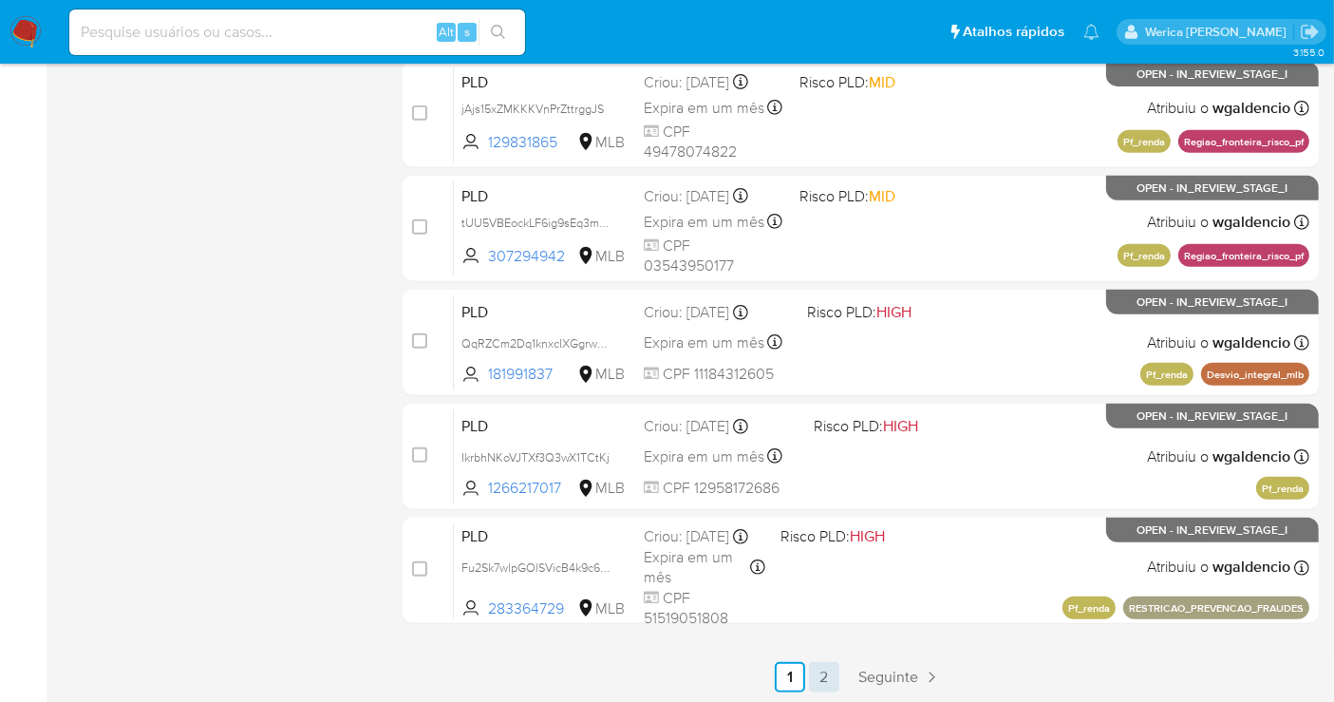
click at [820, 674] on link "2" at bounding box center [824, 677] width 30 height 30
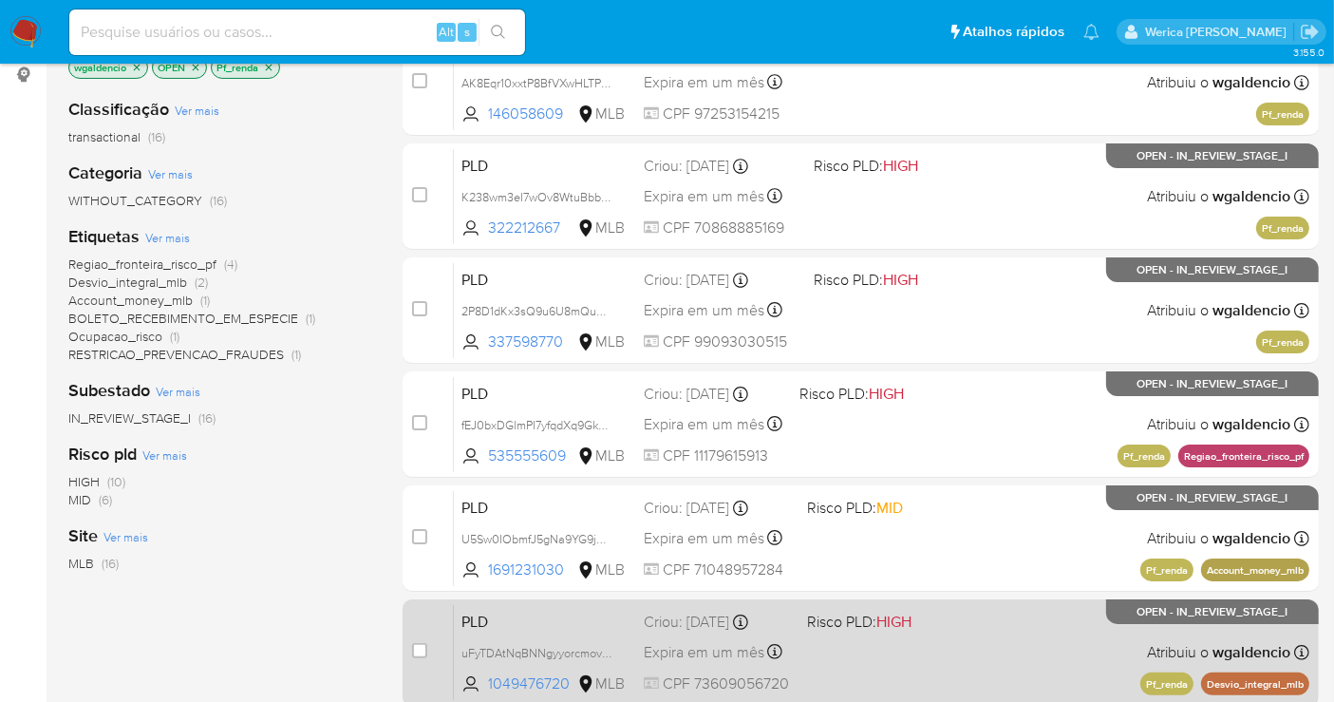
scroll to position [385, 0]
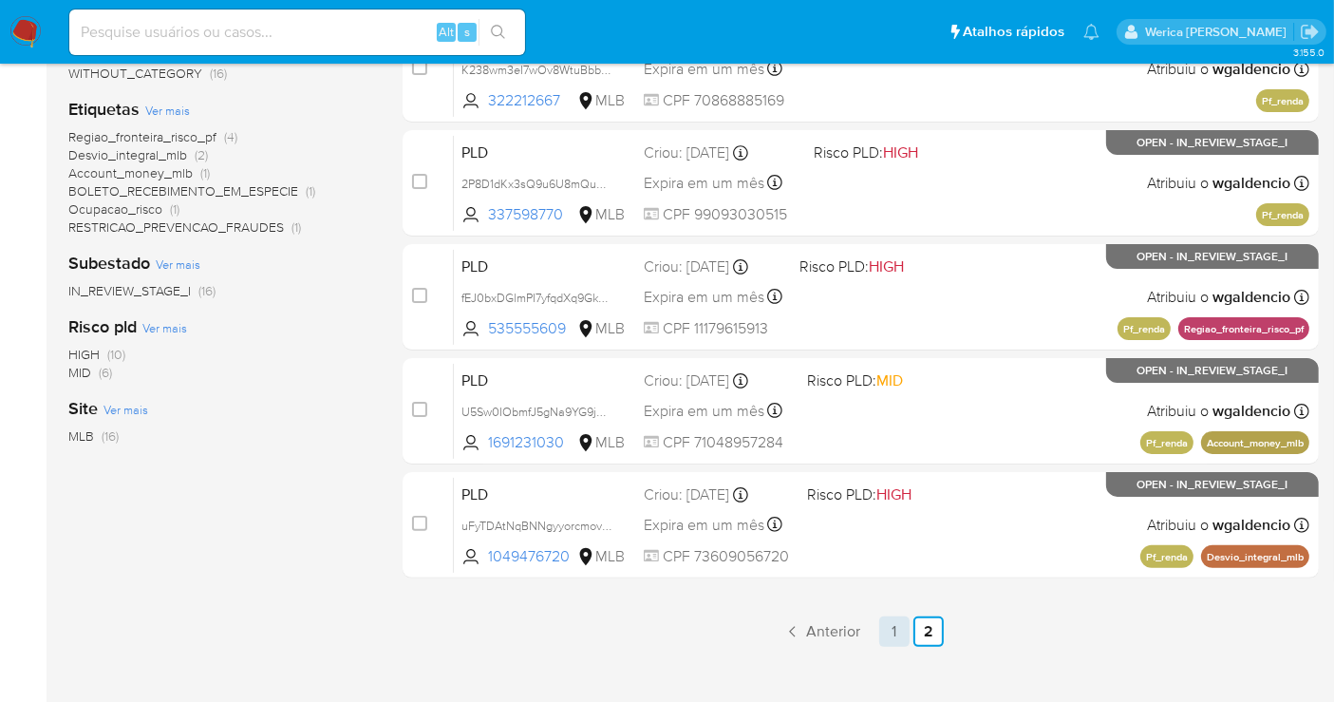
click at [899, 638] on link "1" at bounding box center [894, 631] width 30 height 30
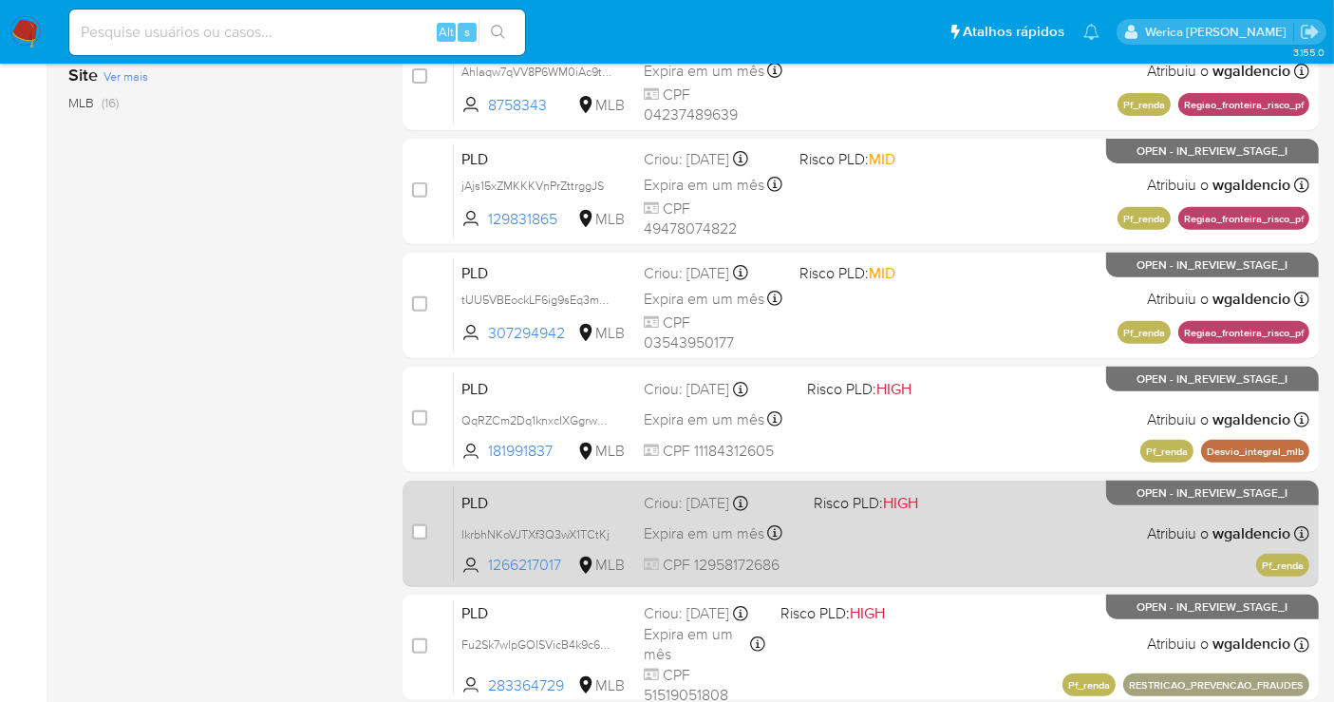
scroll to position [584, 0]
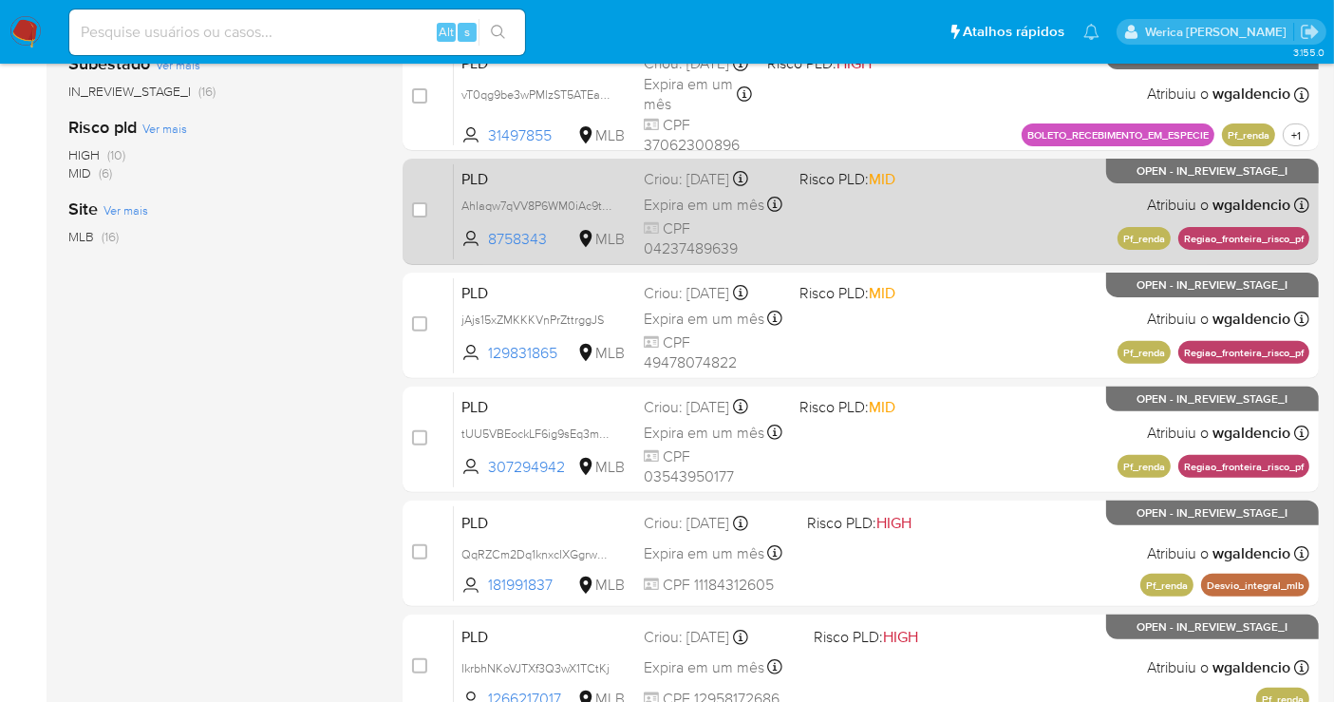
click at [982, 221] on div "PLD AhIaqw7qVV8P6WM0iAc9th3a 8758343 MLB Risco PLD: MID Criou: [DATE] Criou: [D…" at bounding box center [882, 211] width 856 height 96
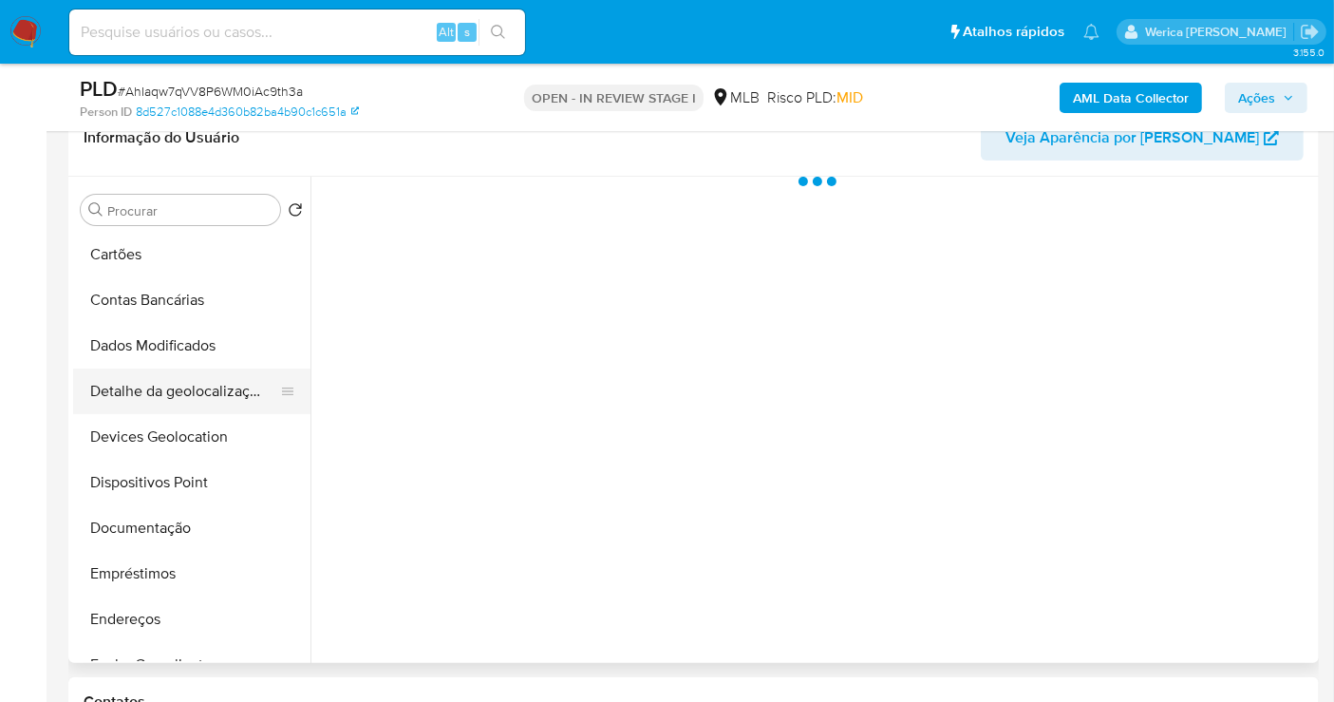
scroll to position [316, 0]
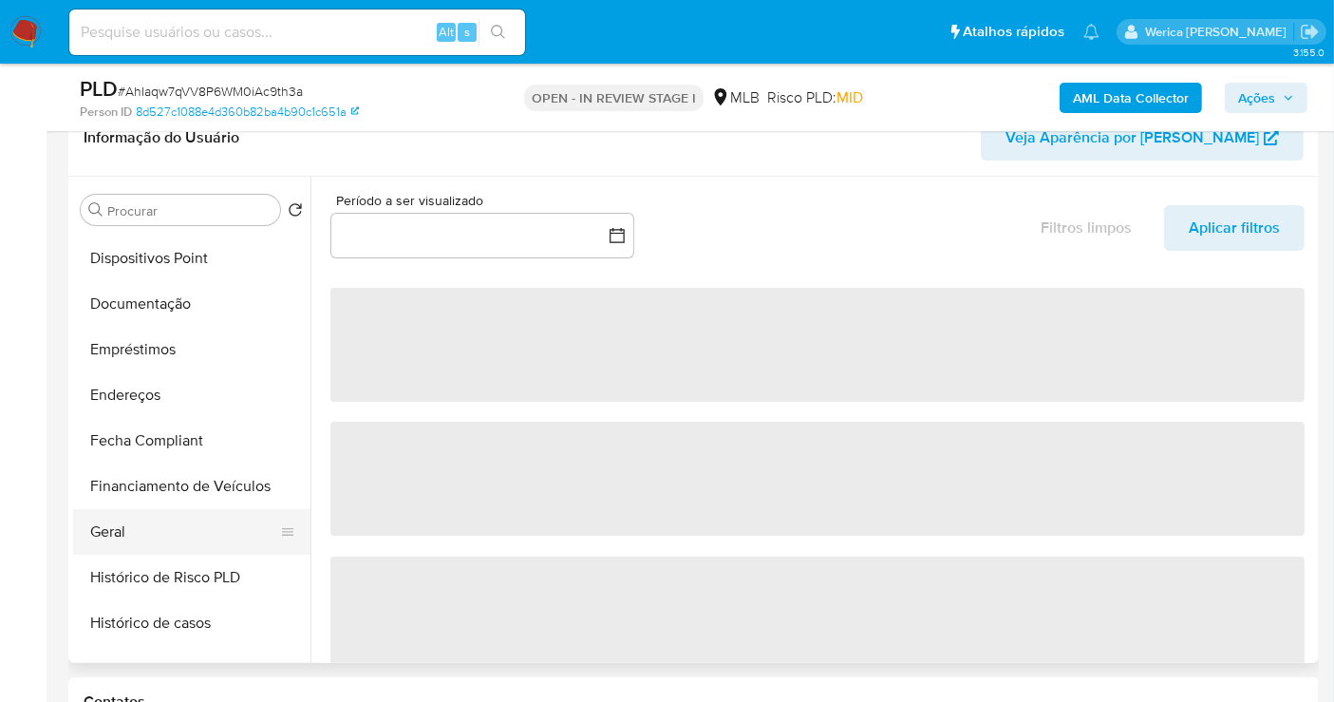
click at [160, 537] on button "Geral" at bounding box center [184, 532] width 222 height 46
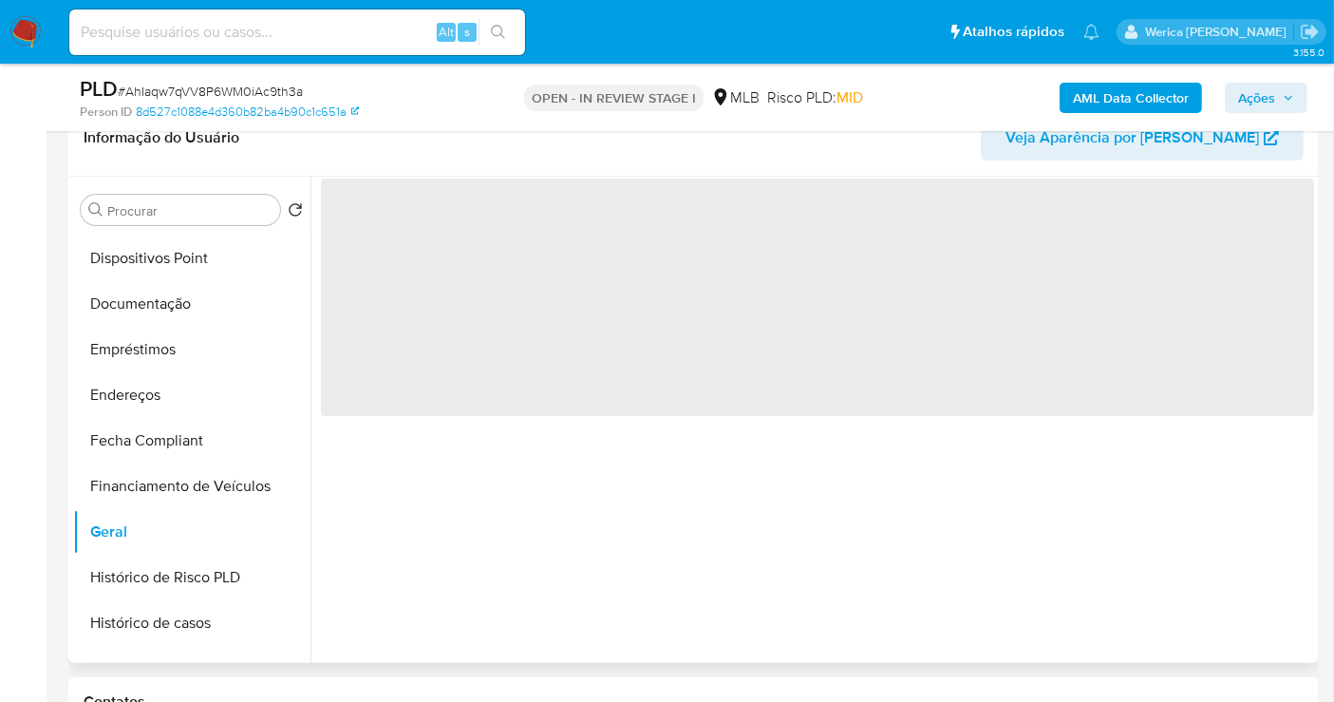
select select "10"
click at [555, 389] on span "‌" at bounding box center [817, 297] width 993 height 237
click at [527, 316] on span "‌" at bounding box center [817, 297] width 993 height 237
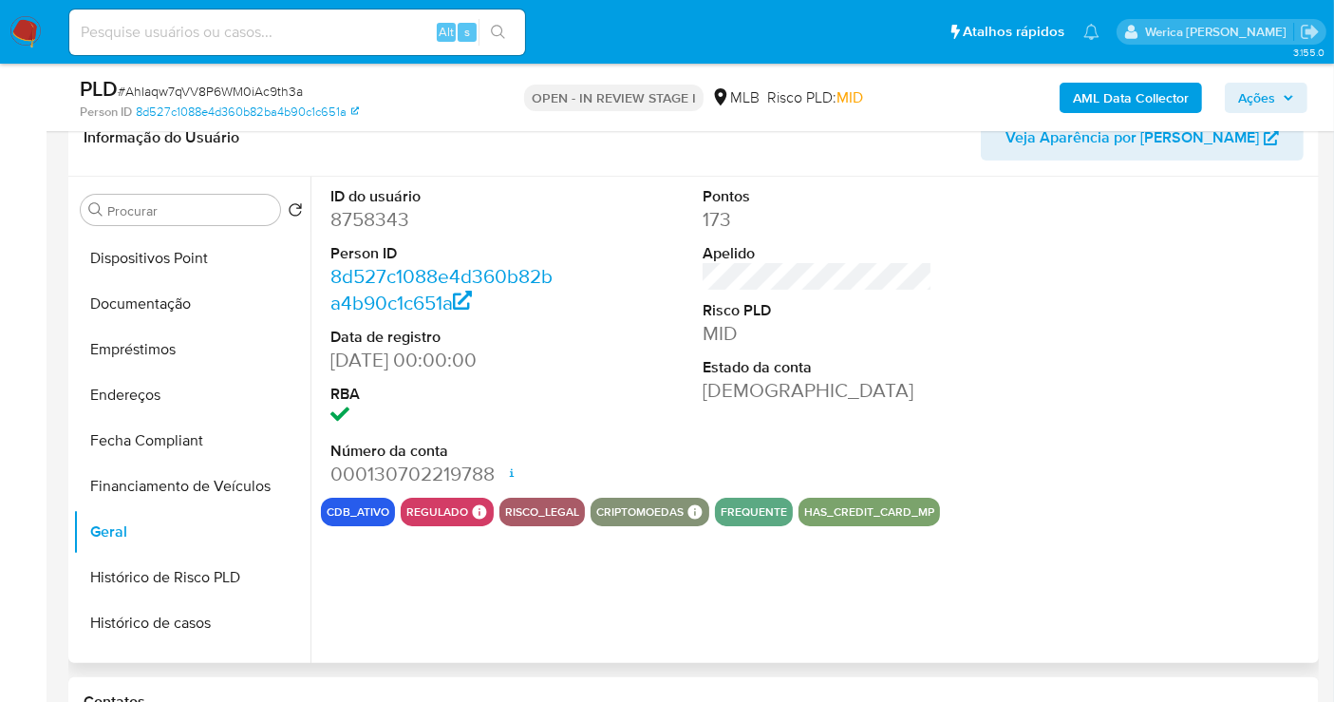
click at [405, 226] on dd "8758343" at bounding box center [445, 219] width 230 height 27
click at [405, 227] on dd "8758343" at bounding box center [445, 219] width 230 height 27
click at [374, 226] on dd "8758343" at bounding box center [445, 219] width 230 height 27
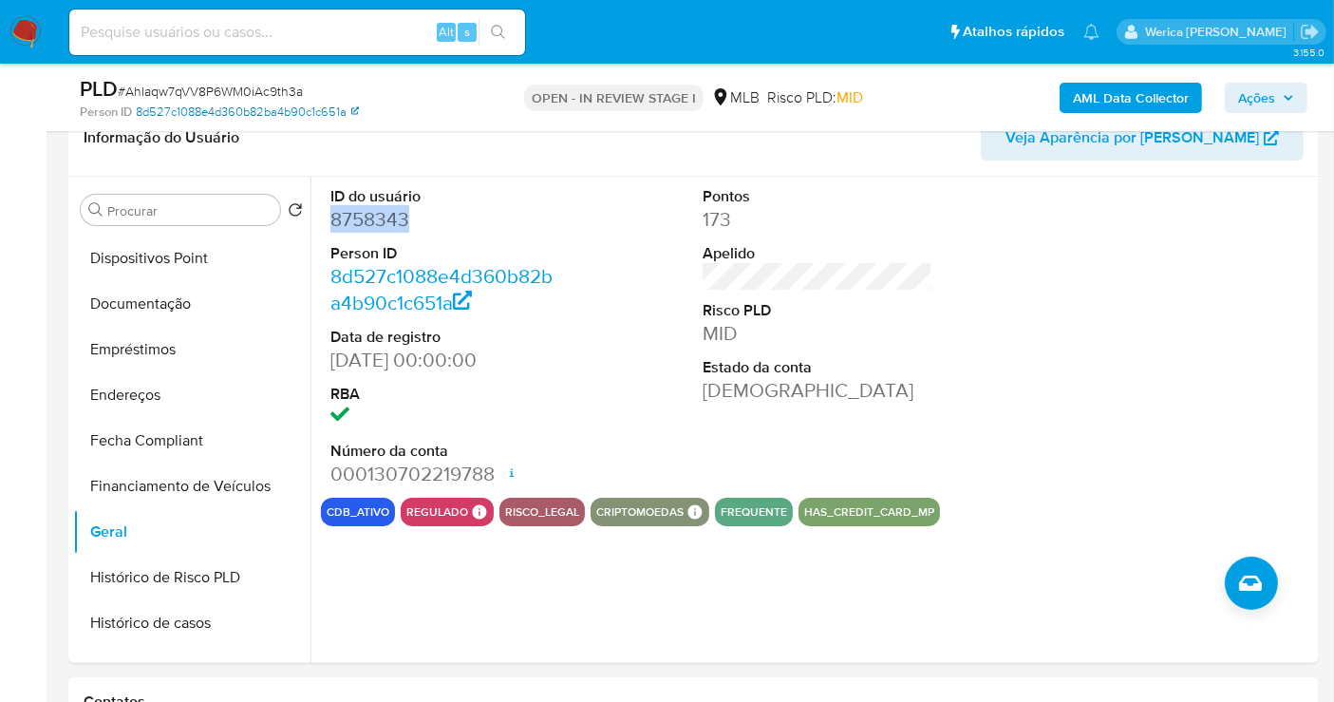
copy dd "8758343"
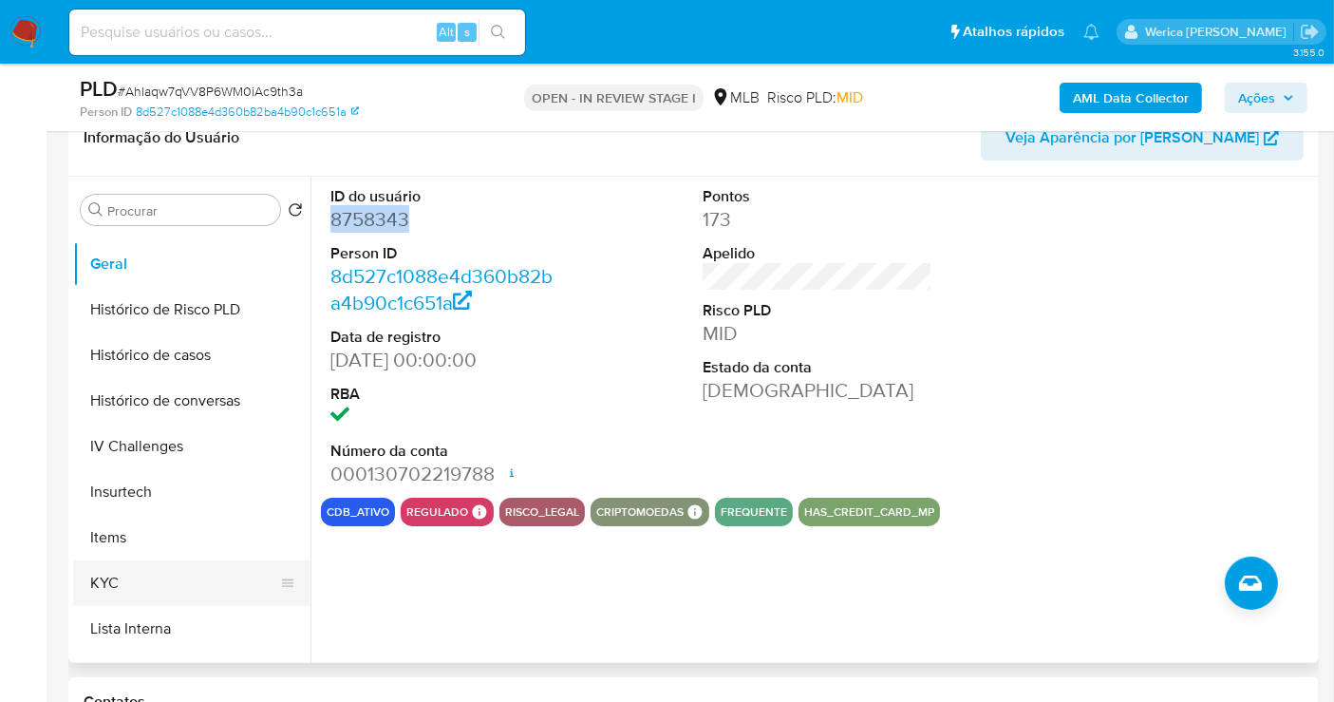
scroll to position [738, 0]
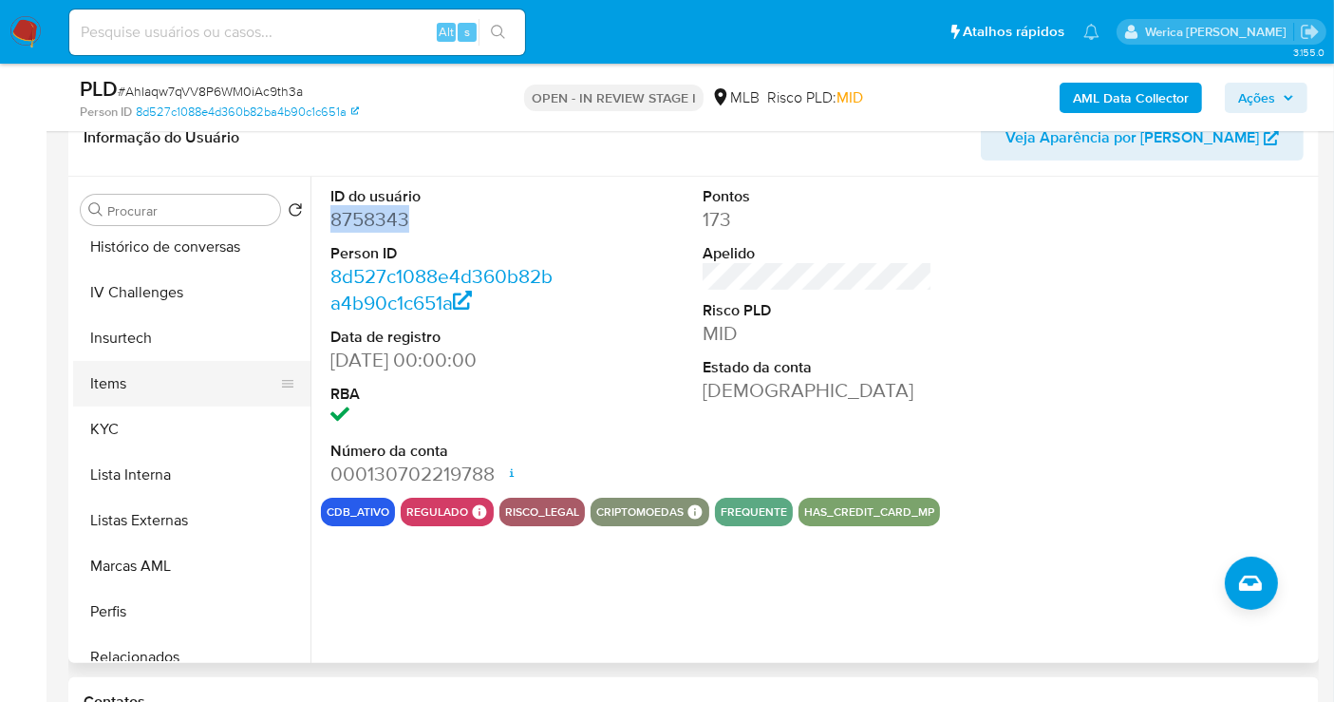
click at [187, 395] on button "Items" at bounding box center [184, 384] width 222 height 46
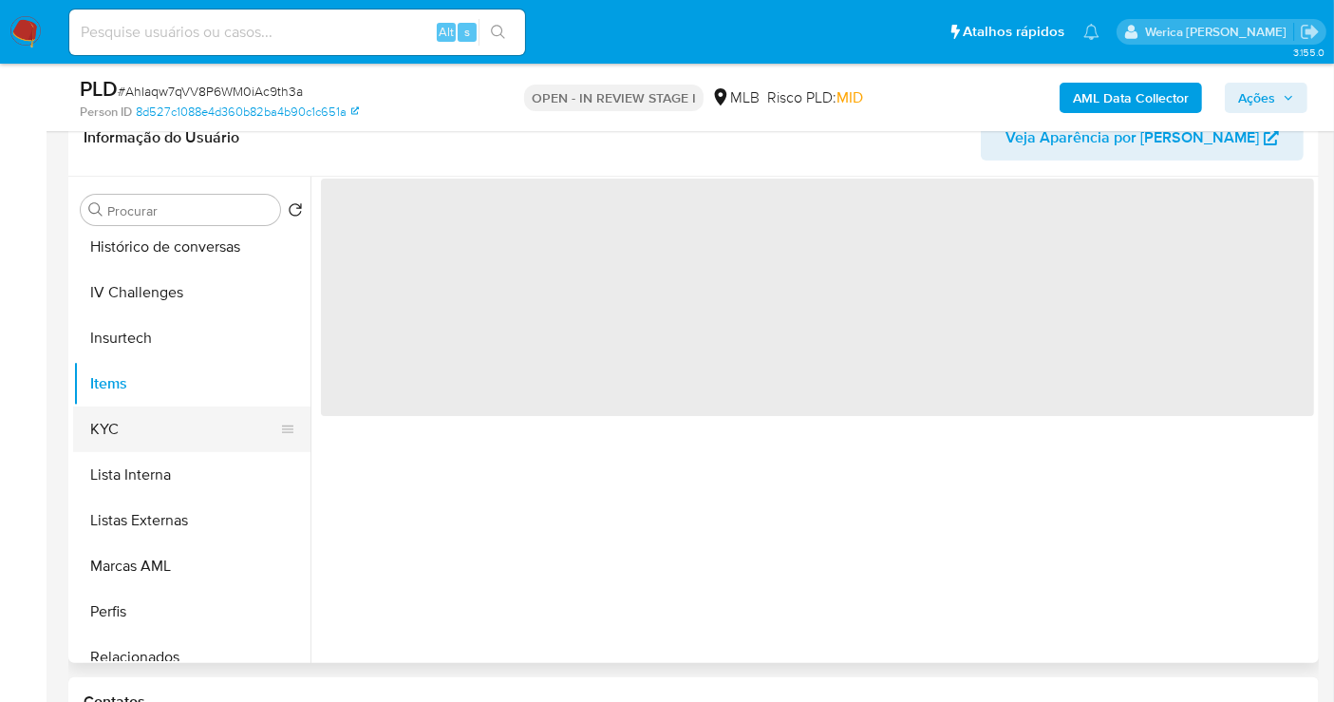
click at [217, 425] on button "KYC" at bounding box center [184, 429] width 222 height 46
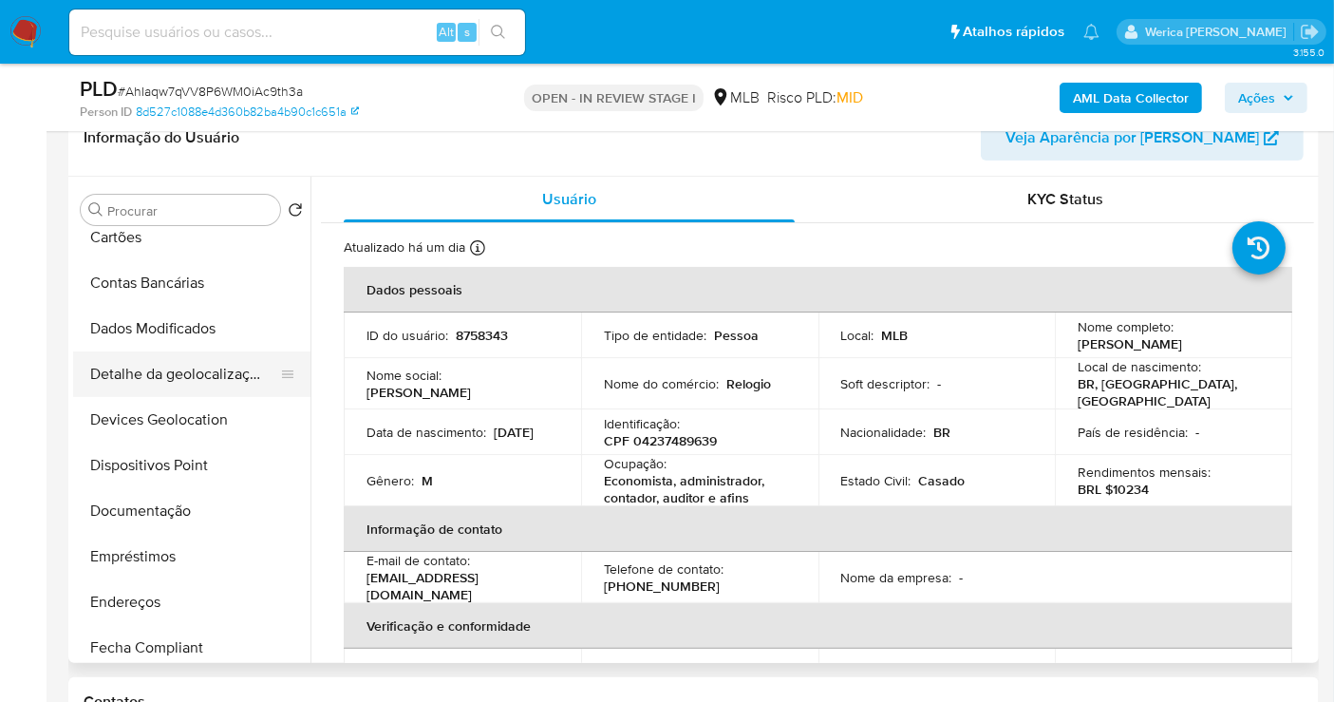
scroll to position [105, 0]
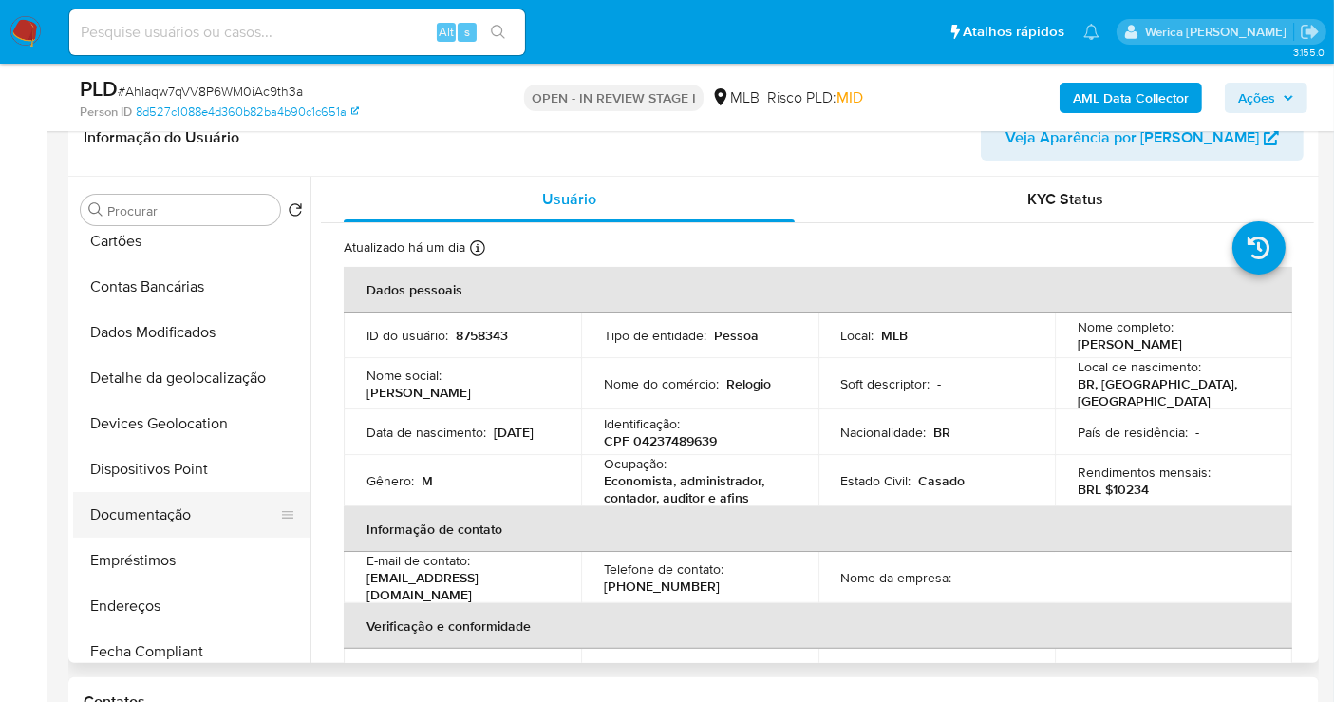
click at [206, 503] on button "Documentação" at bounding box center [184, 515] width 222 height 46
